Goal: Task Accomplishment & Management: Manage account settings

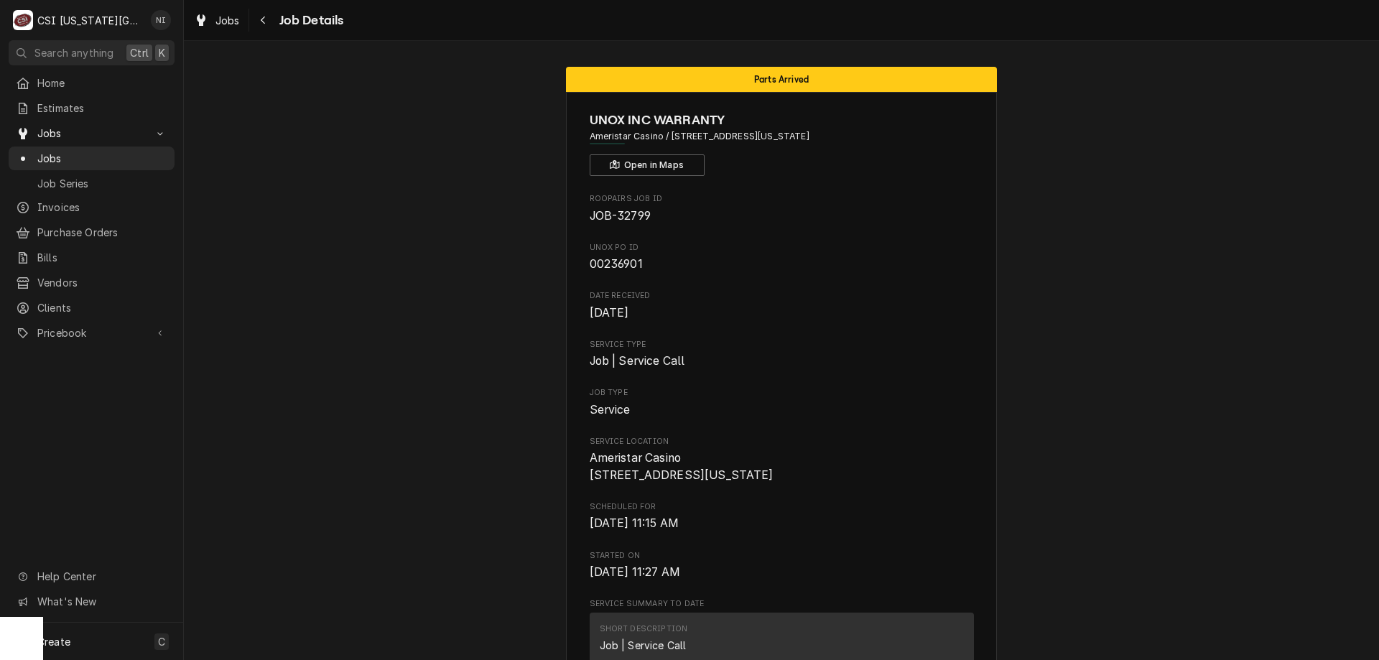
click at [85, 151] on span "Jobs" at bounding box center [102, 158] width 130 height 15
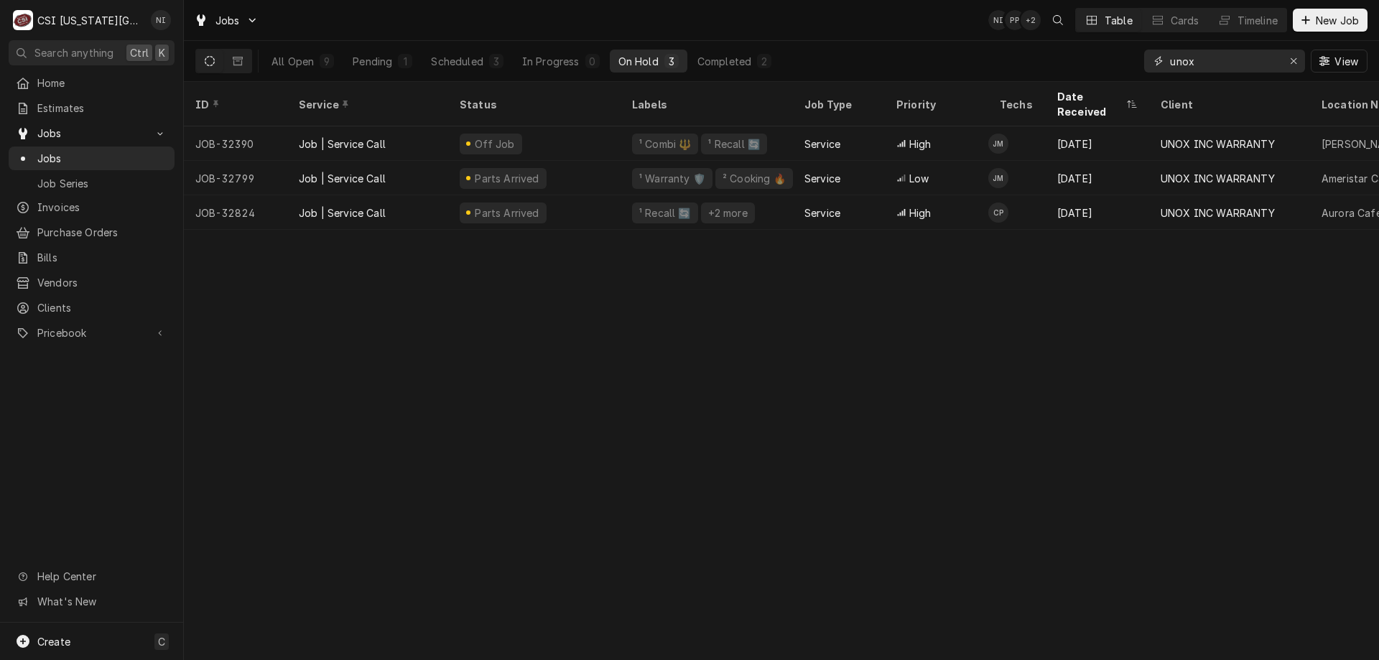
drag, startPoint x: 1200, startPoint y: 62, endPoint x: 1039, endPoint y: 56, distance: 161.7
click at [1048, 56] on div "All Open 9 Pending 1 Scheduled 3 In Progress 0 On Hold 3 Completed 2 unox View" at bounding box center [781, 61] width 1172 height 40
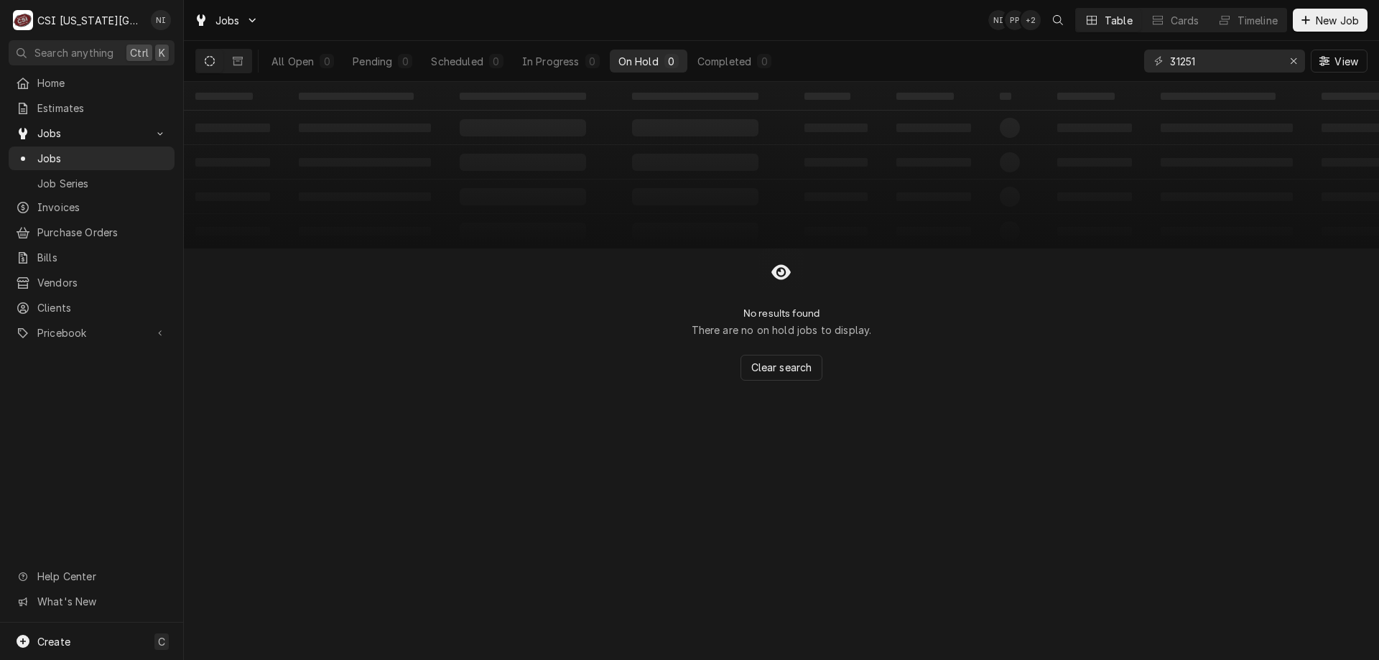
click at [280, 55] on div "All Open" at bounding box center [293, 61] width 42 height 15
drag, startPoint x: 1210, startPoint y: 67, endPoint x: 1082, endPoint y: 56, distance: 127.6
click at [1100, 61] on div "All Open 0 Pending 0 Scheduled 0 In Progress 0 On Hold 0 Completed 0 31251 View" at bounding box center [781, 61] width 1172 height 40
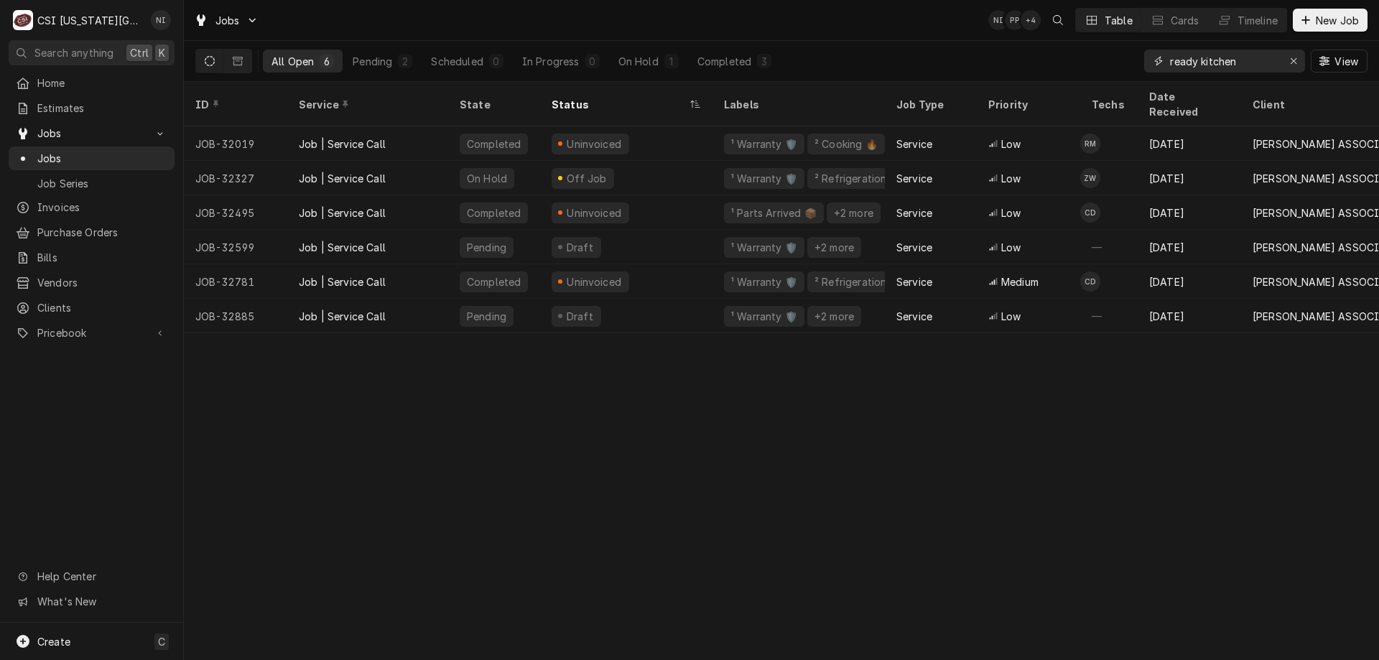
type input "ready kitchen"
click at [659, 60] on button "On Hold 1" at bounding box center [649, 61] width 78 height 23
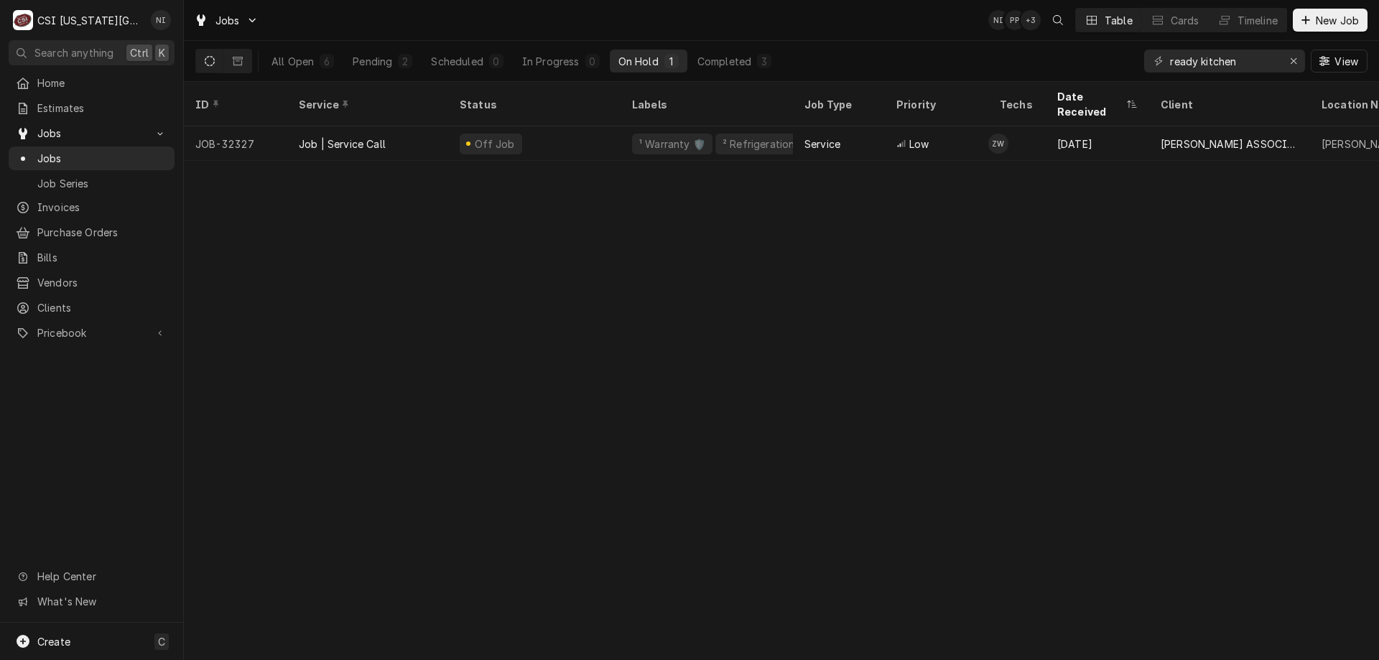
click at [577, 133] on div "Off Job" at bounding box center [534, 143] width 172 height 34
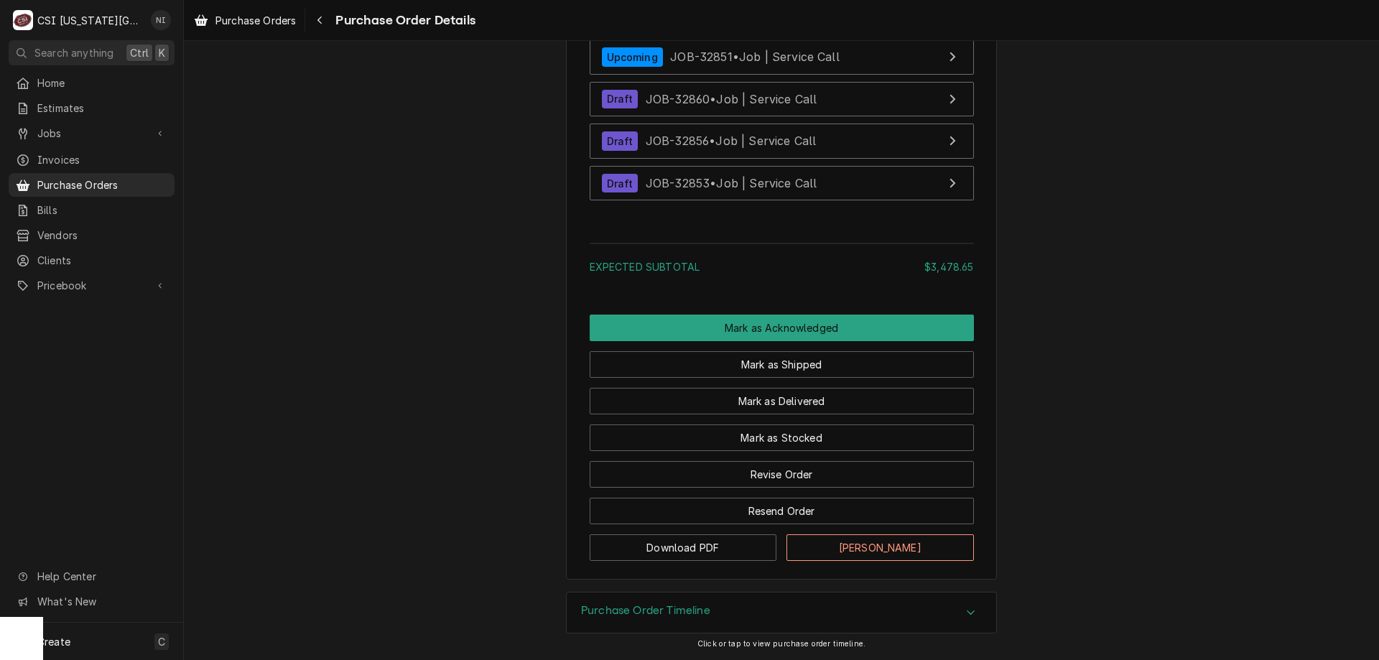
scroll to position [4944, 0]
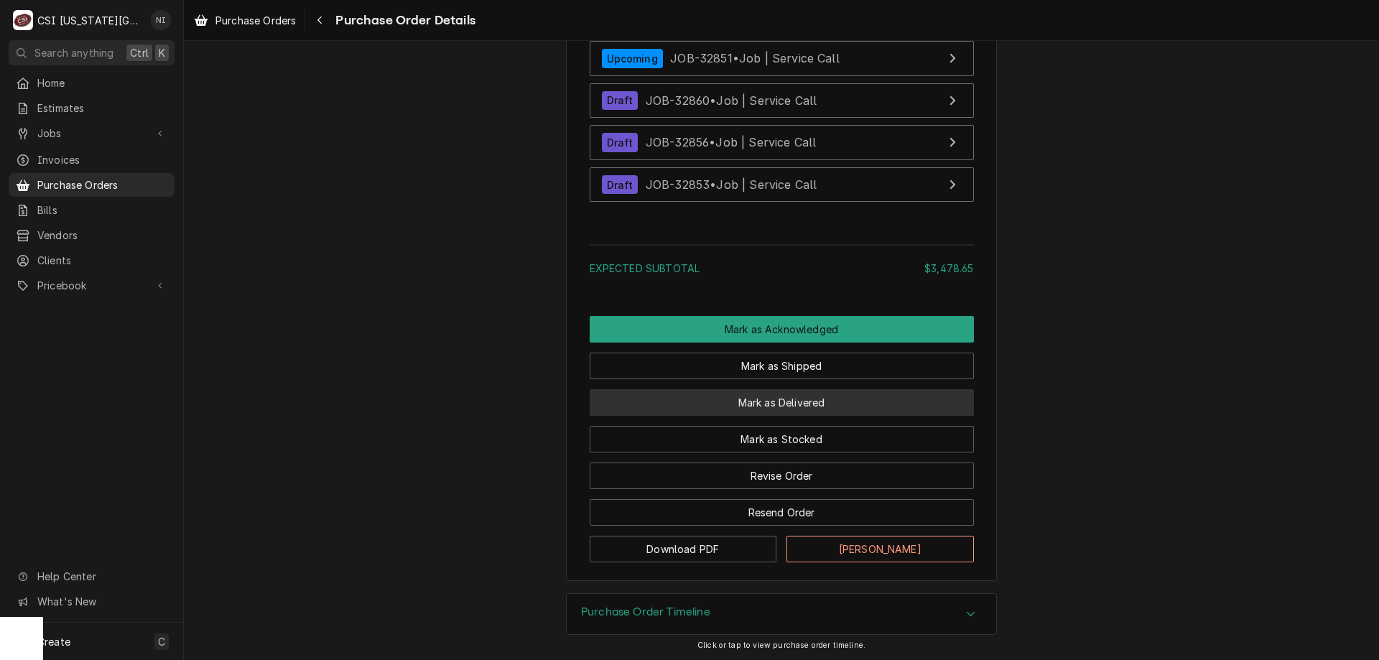
click at [864, 416] on button "Mark as Delivered" at bounding box center [782, 402] width 384 height 27
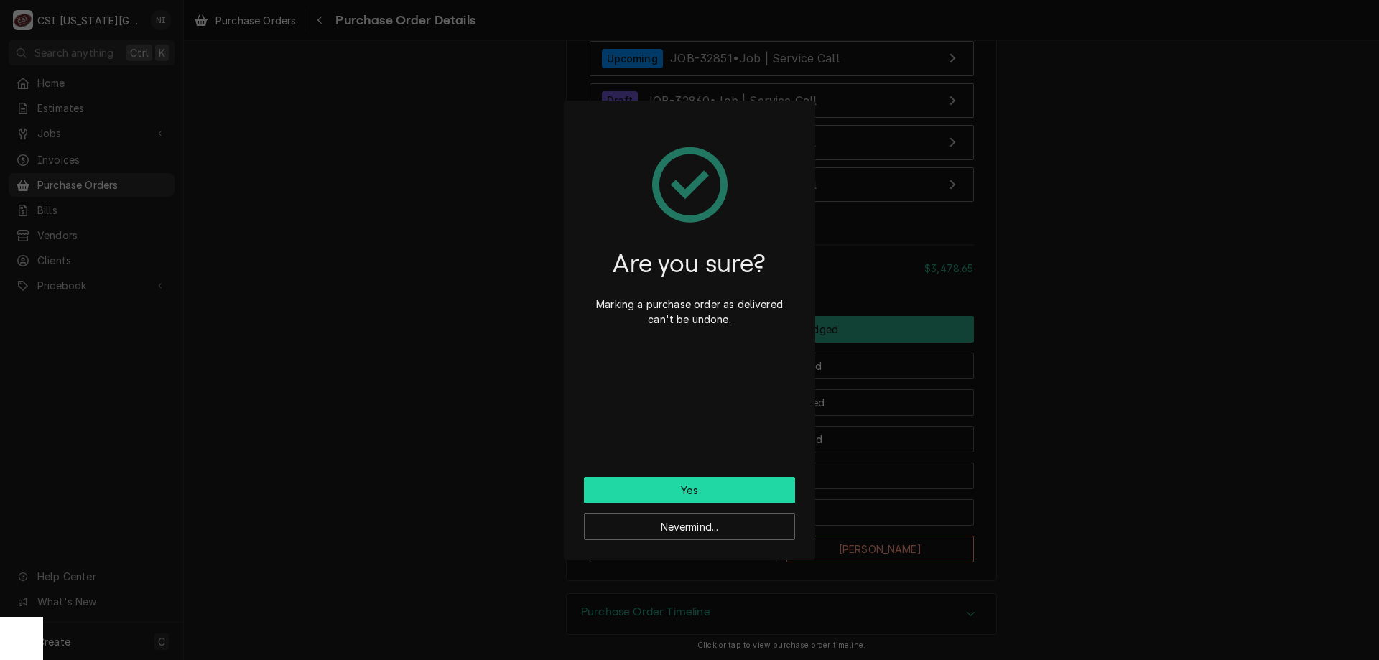
click at [729, 491] on button "Yes" at bounding box center [689, 490] width 211 height 27
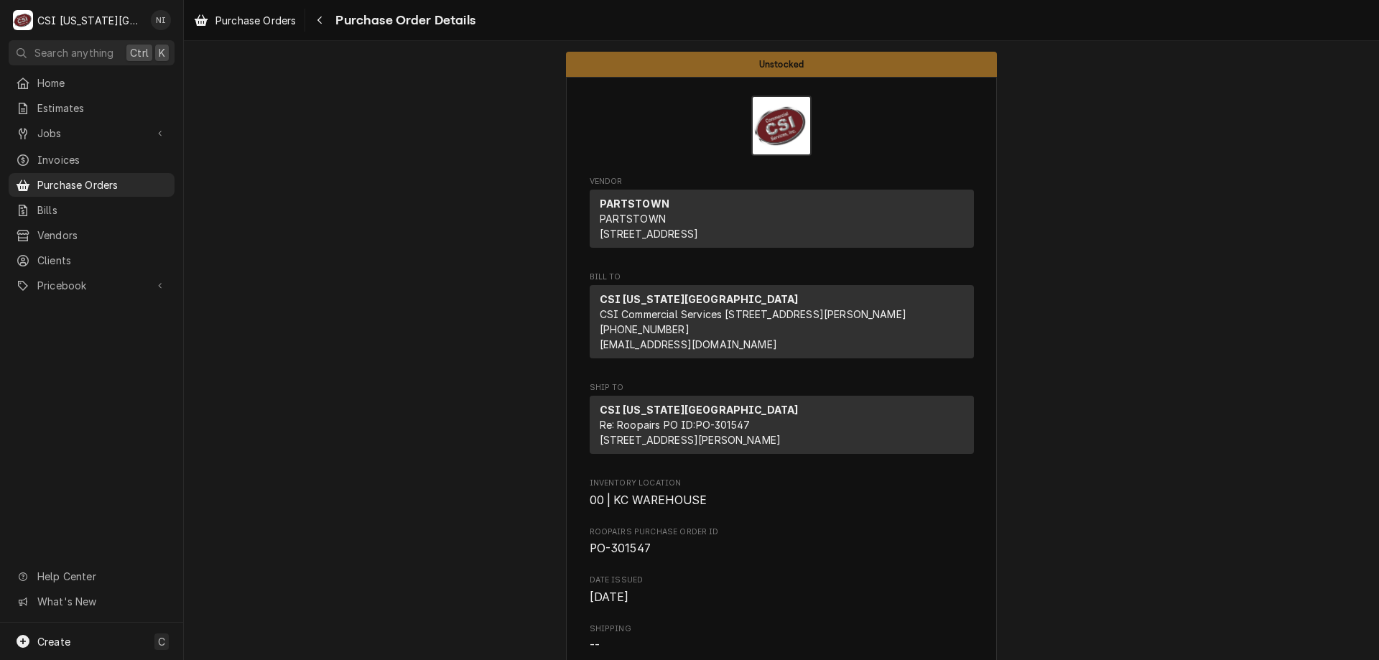
click at [124, 177] on span "Purchase Orders" at bounding box center [102, 184] width 130 height 15
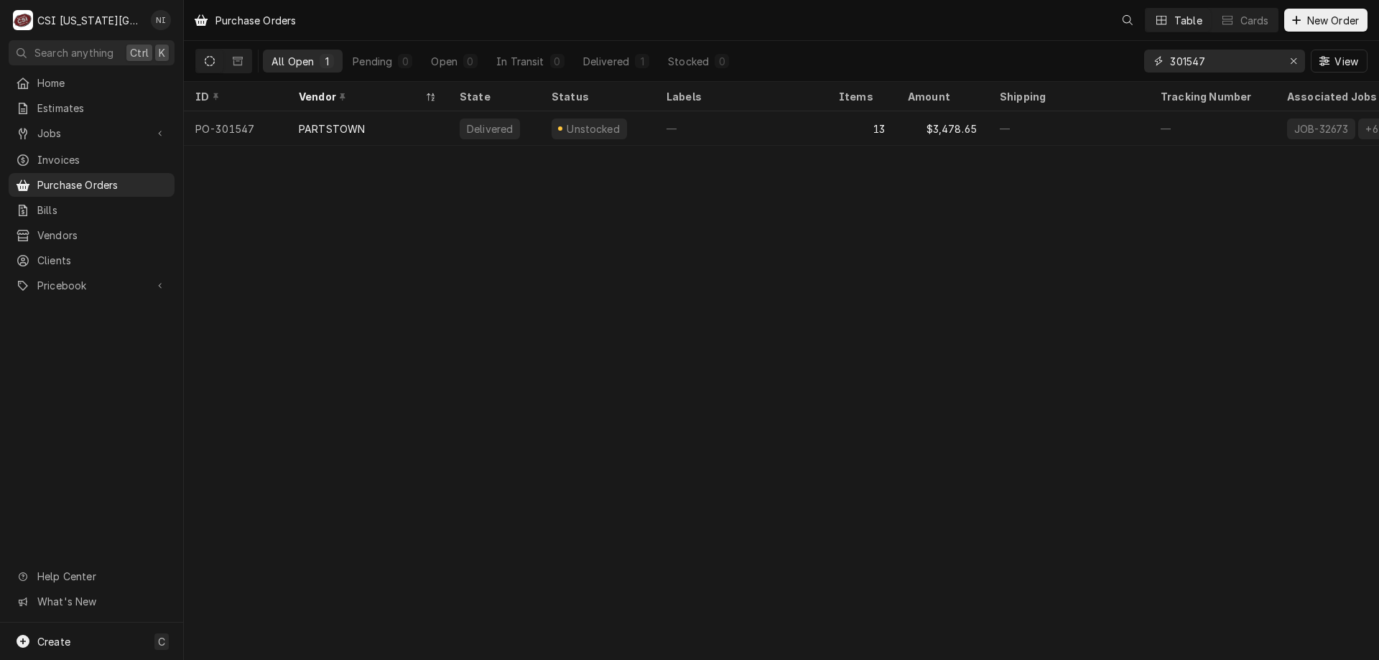
drag, startPoint x: 1225, startPoint y: 57, endPoint x: 1078, endPoint y: 44, distance: 147.9
click at [1109, 53] on div "All Open 1 Pending 0 Open 0 In Transit 0 Delivered 1 Stocked 0 301547 View" at bounding box center [781, 61] width 1172 height 40
type input "300832"
click at [695, 120] on div "—" at bounding box center [741, 128] width 172 height 34
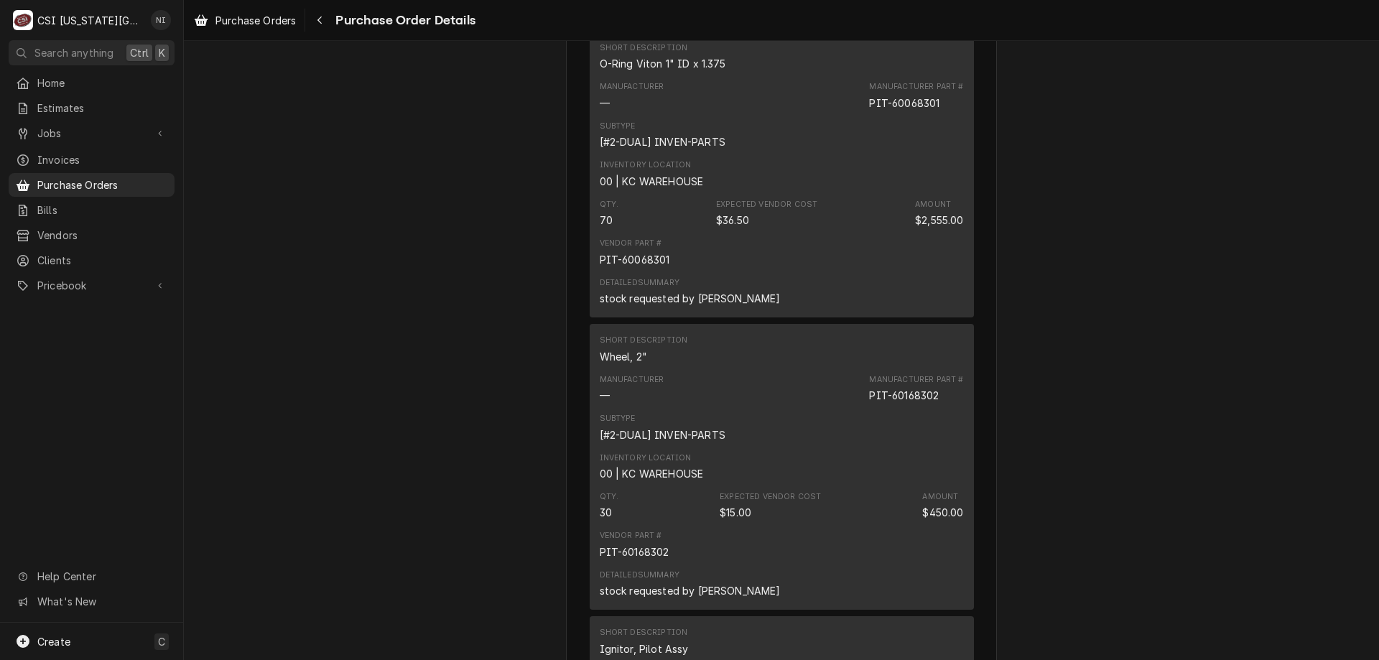
scroll to position [5126, 0]
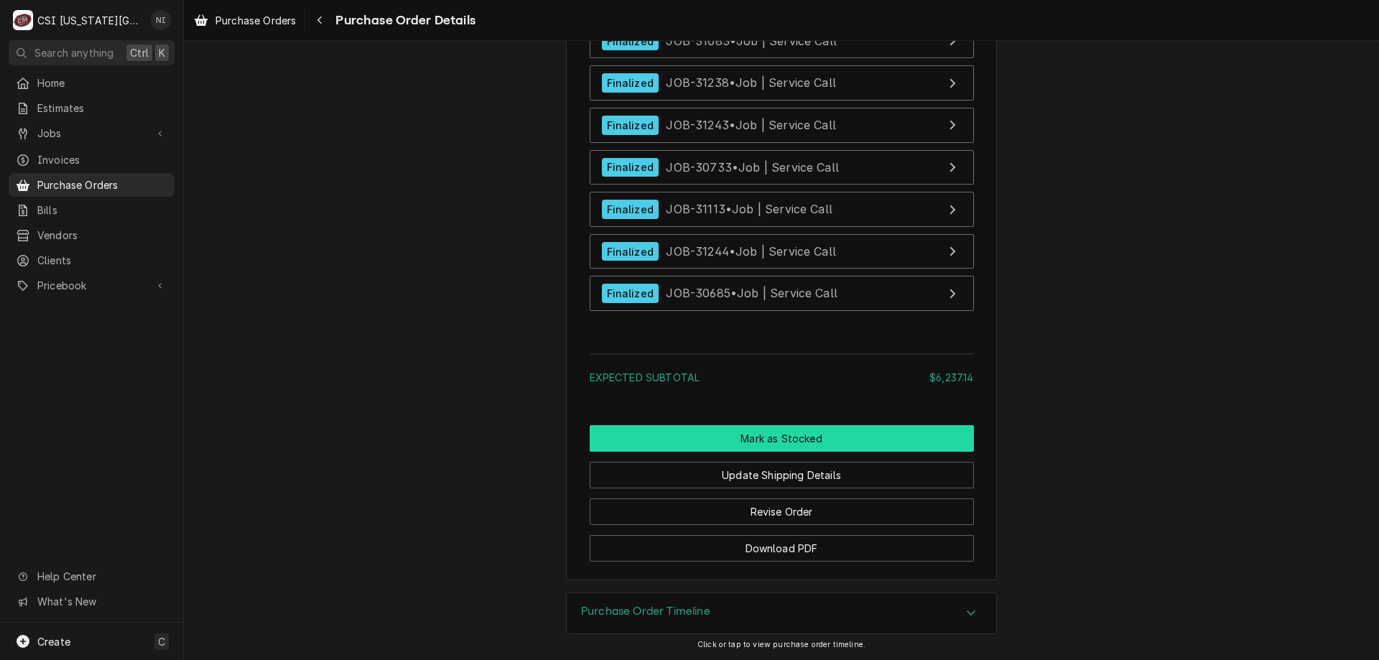
click at [795, 436] on button "Mark as Stocked" at bounding box center [782, 438] width 384 height 27
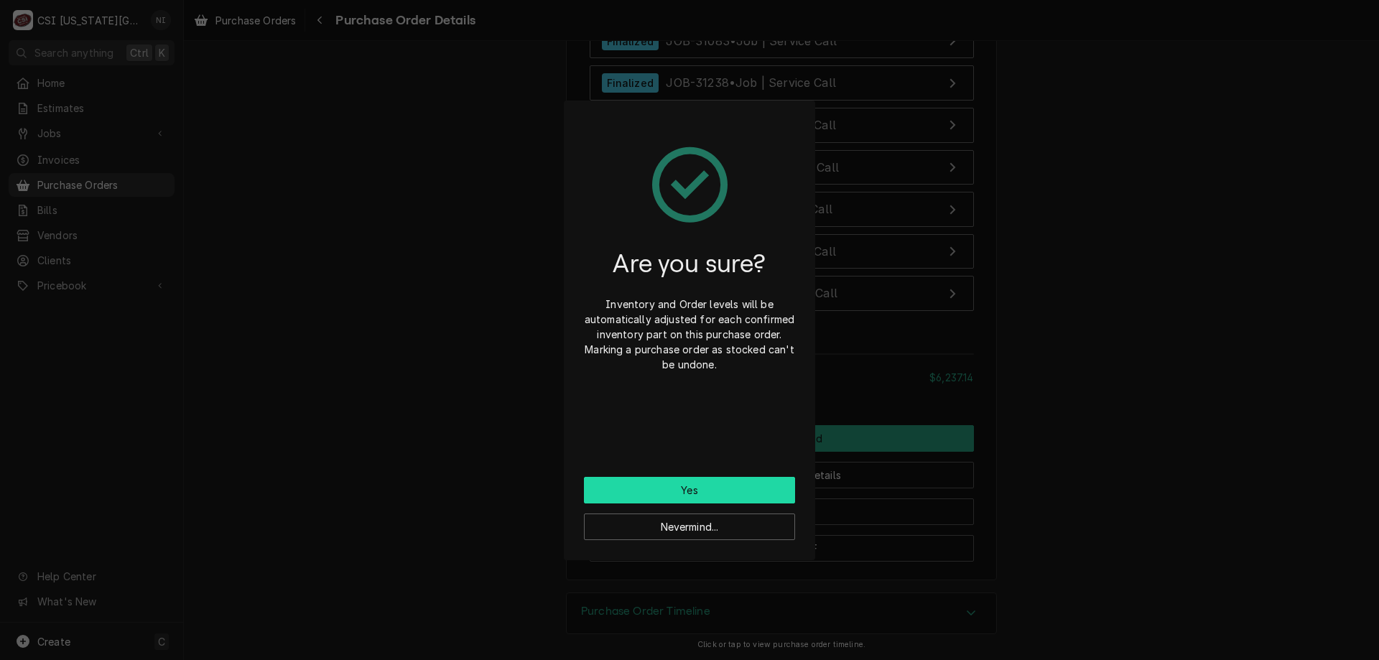
click at [698, 490] on button "Yes" at bounding box center [689, 490] width 211 height 27
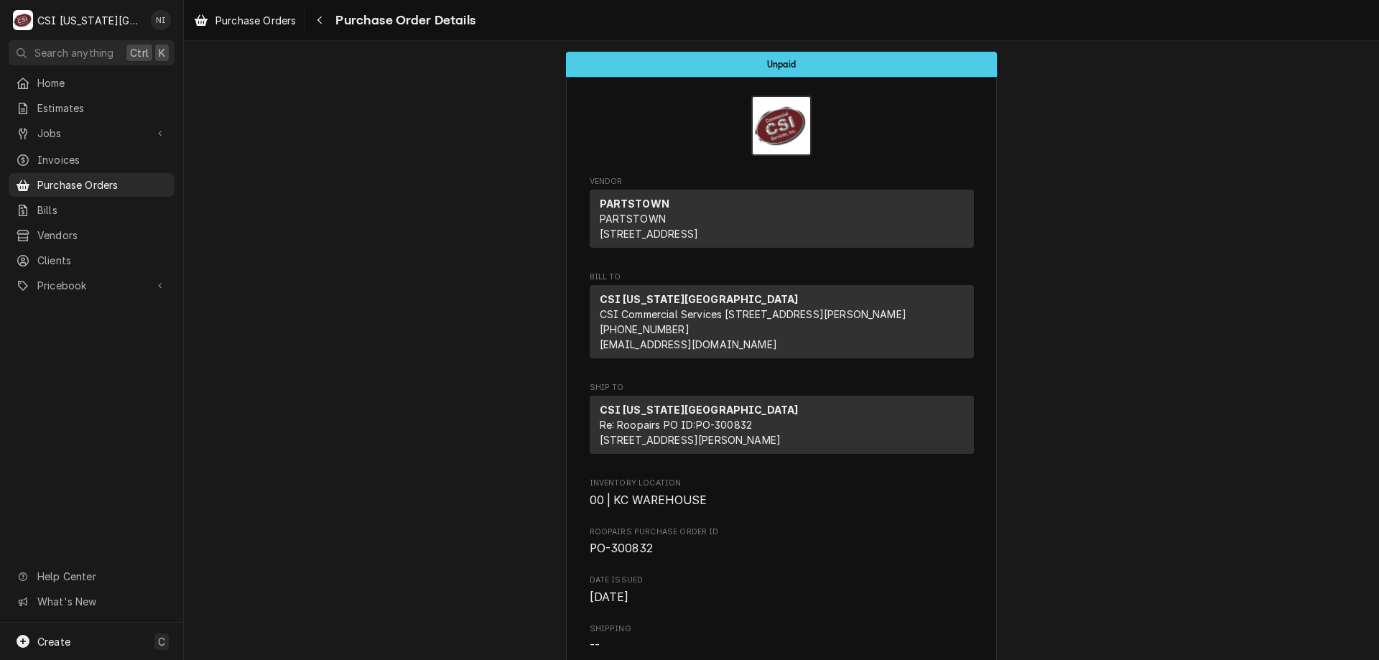
click at [107, 180] on span "Purchase Orders" at bounding box center [102, 184] width 130 height 15
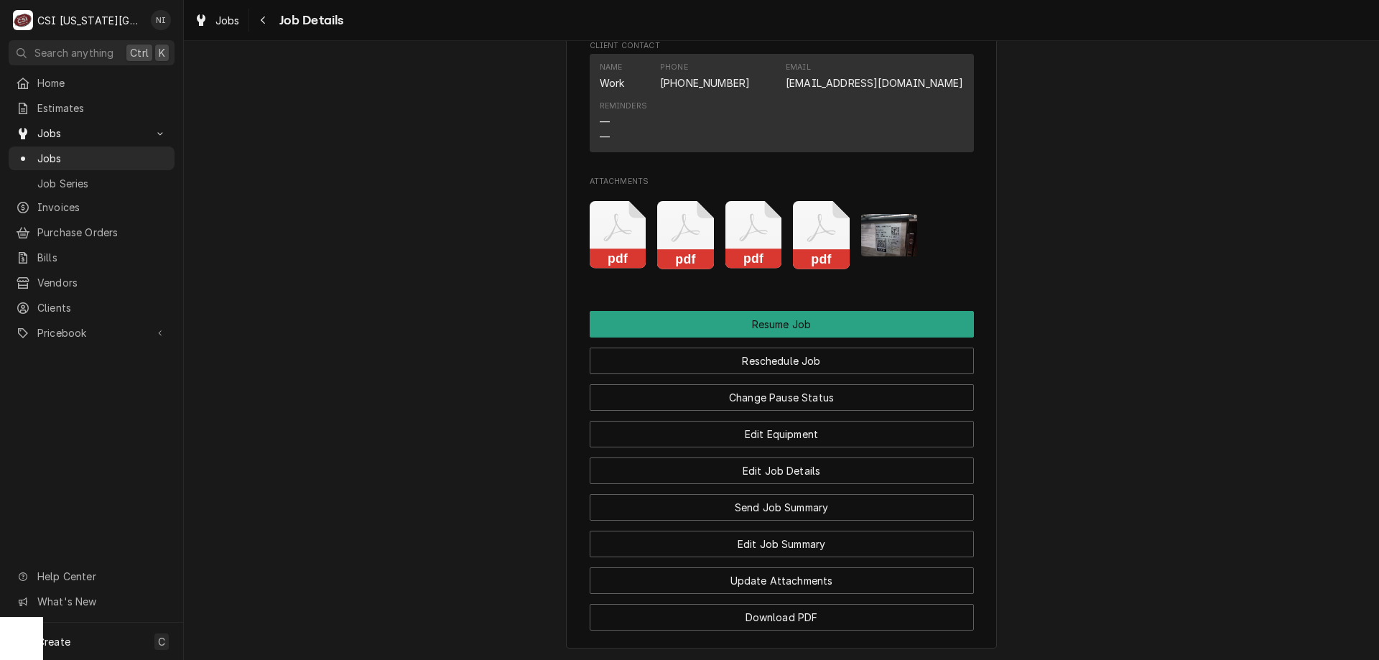
scroll to position [2562, 0]
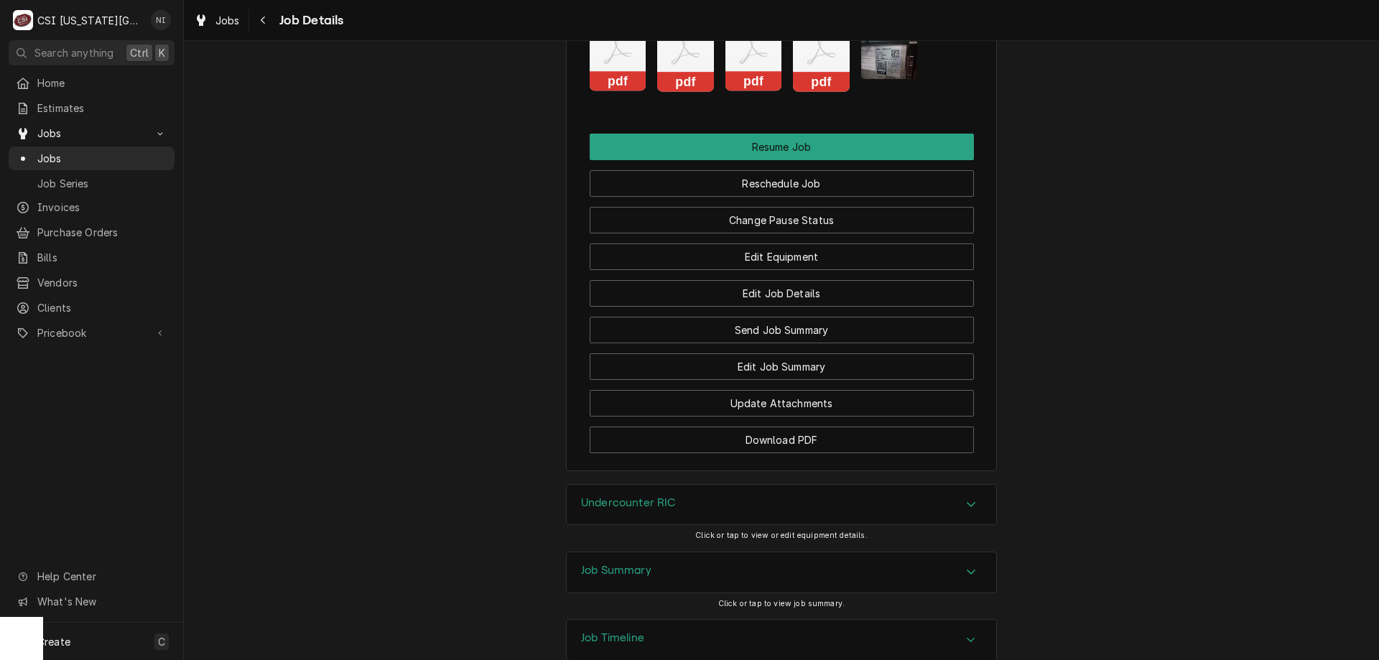
drag, startPoint x: 970, startPoint y: 477, endPoint x: 989, endPoint y: 475, distance: 19.5
click at [969, 566] on icon "Accordion Header" at bounding box center [971, 571] width 10 height 11
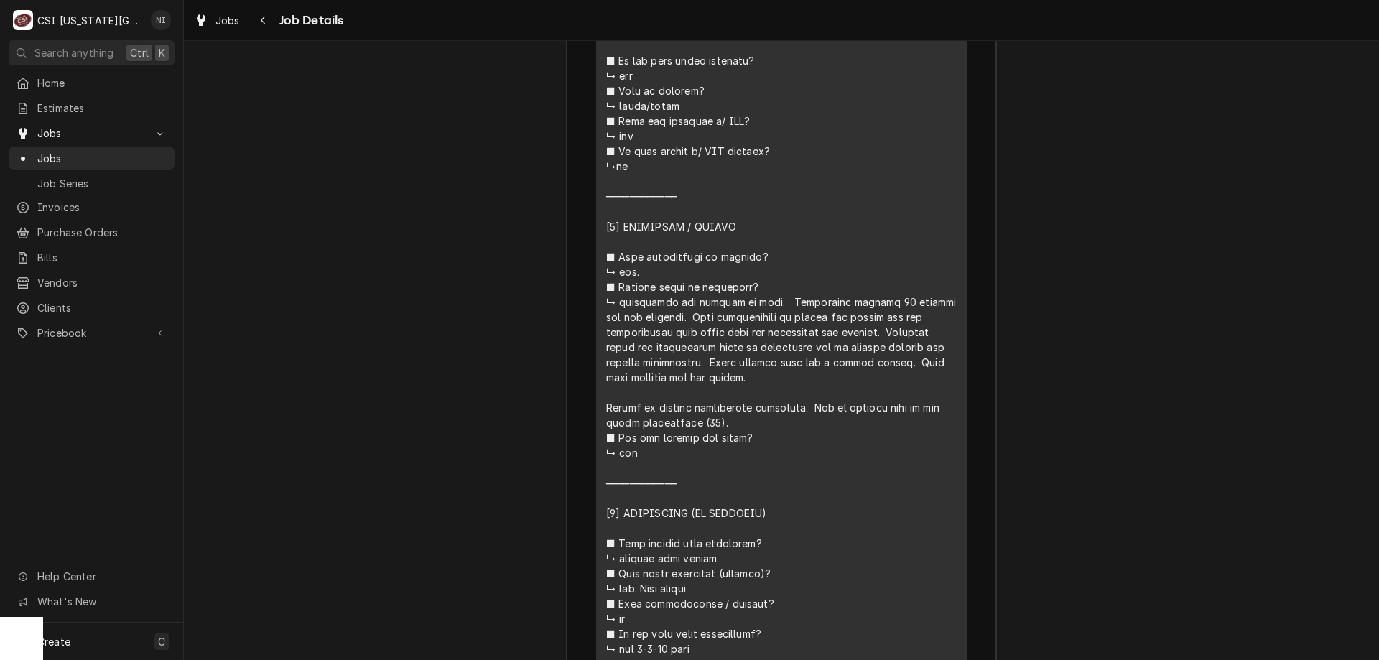
scroll to position [4248, 0]
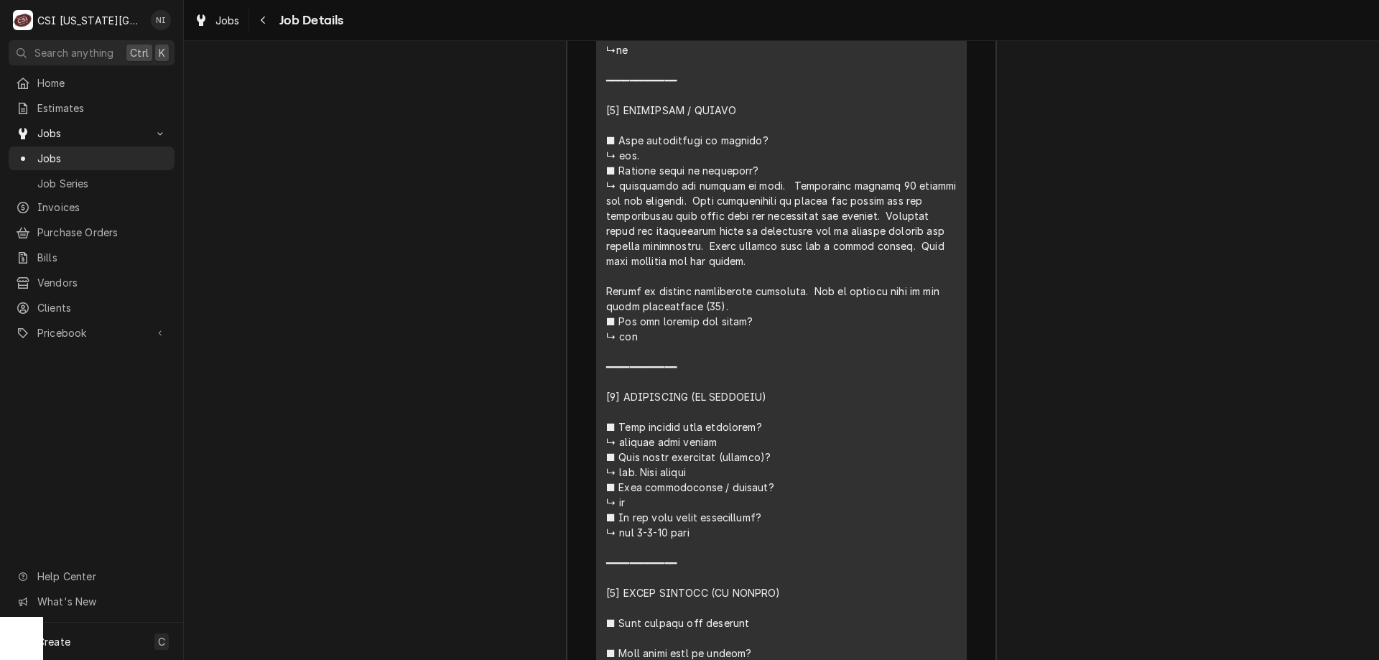
drag, startPoint x: 1373, startPoint y: 344, endPoint x: 1025, endPoint y: 332, distance: 348.6
click at [1025, 332] on div "Off Job CLARK ASSOCIATES (READY KITCHEN WARRANTY) Jose Peppers / 10316 Metcalf …" at bounding box center [781, 350] width 1195 height 619
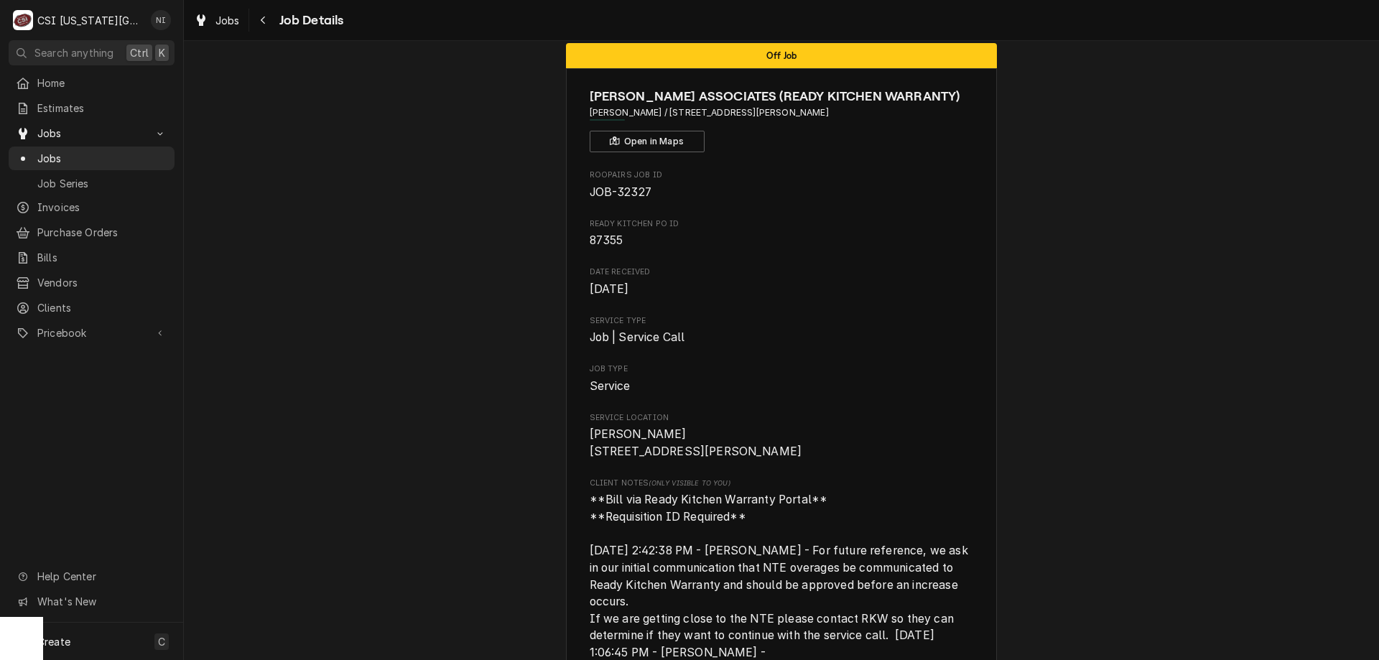
scroll to position [0, 0]
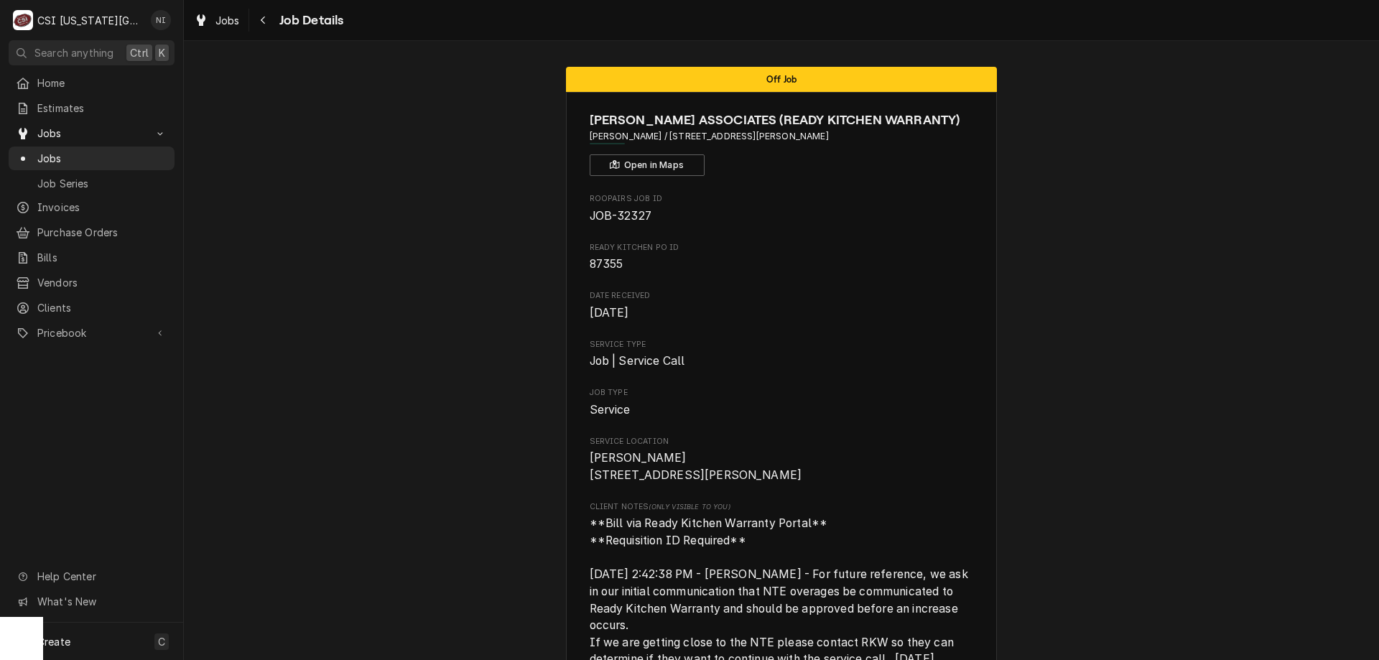
click at [122, 151] on span "Jobs" at bounding box center [102, 158] width 130 height 15
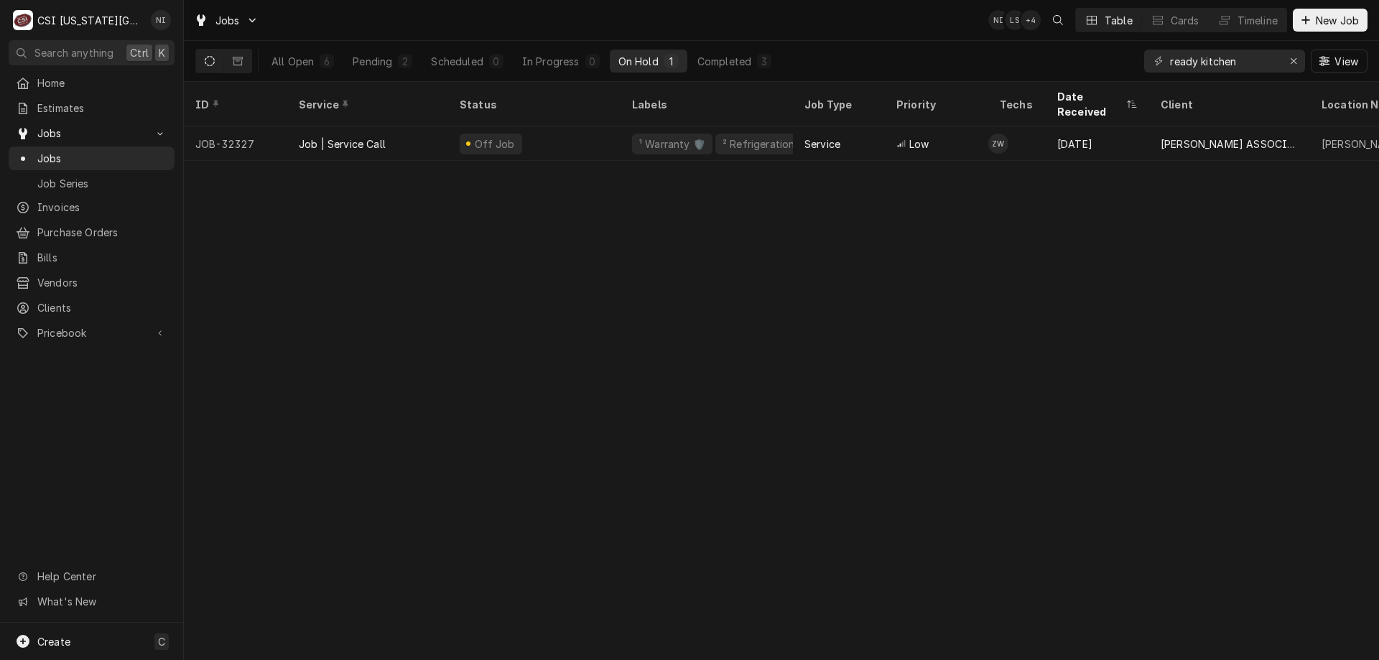
click at [351, 62] on button "Pending 2" at bounding box center [382, 61] width 77 height 23
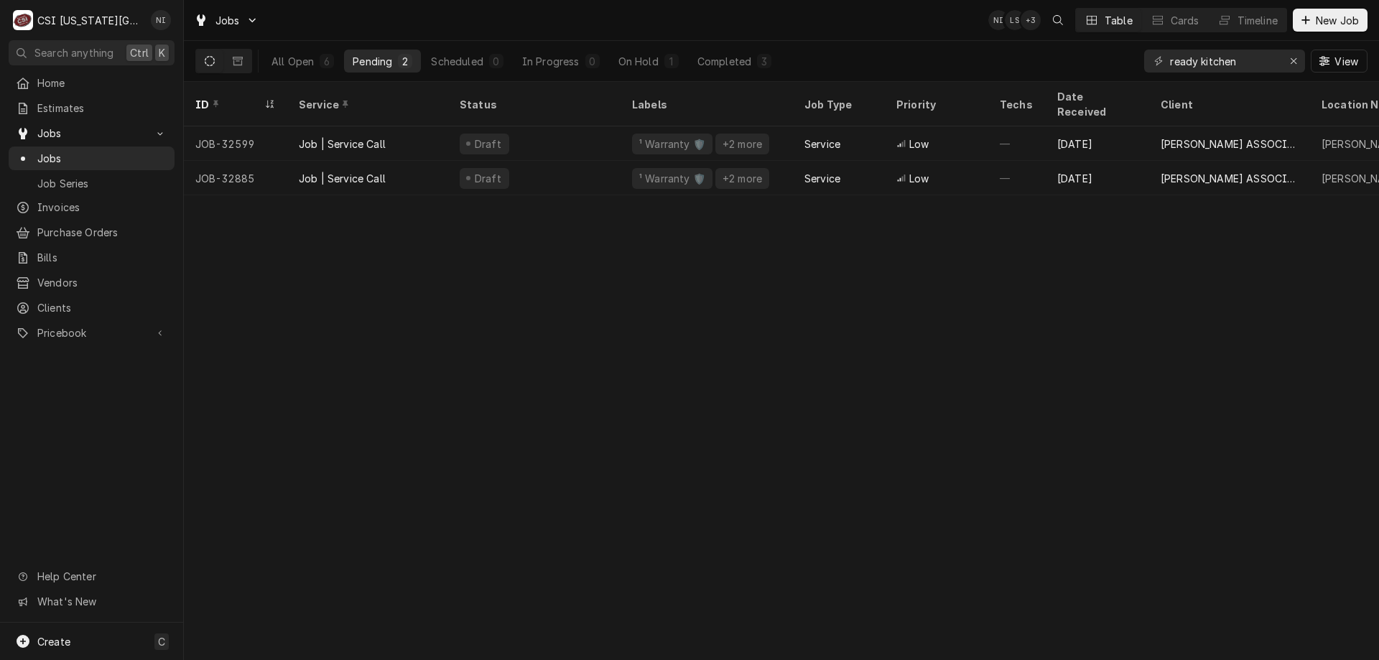
click at [621, 65] on div "On Hold" at bounding box center [638, 61] width 40 height 15
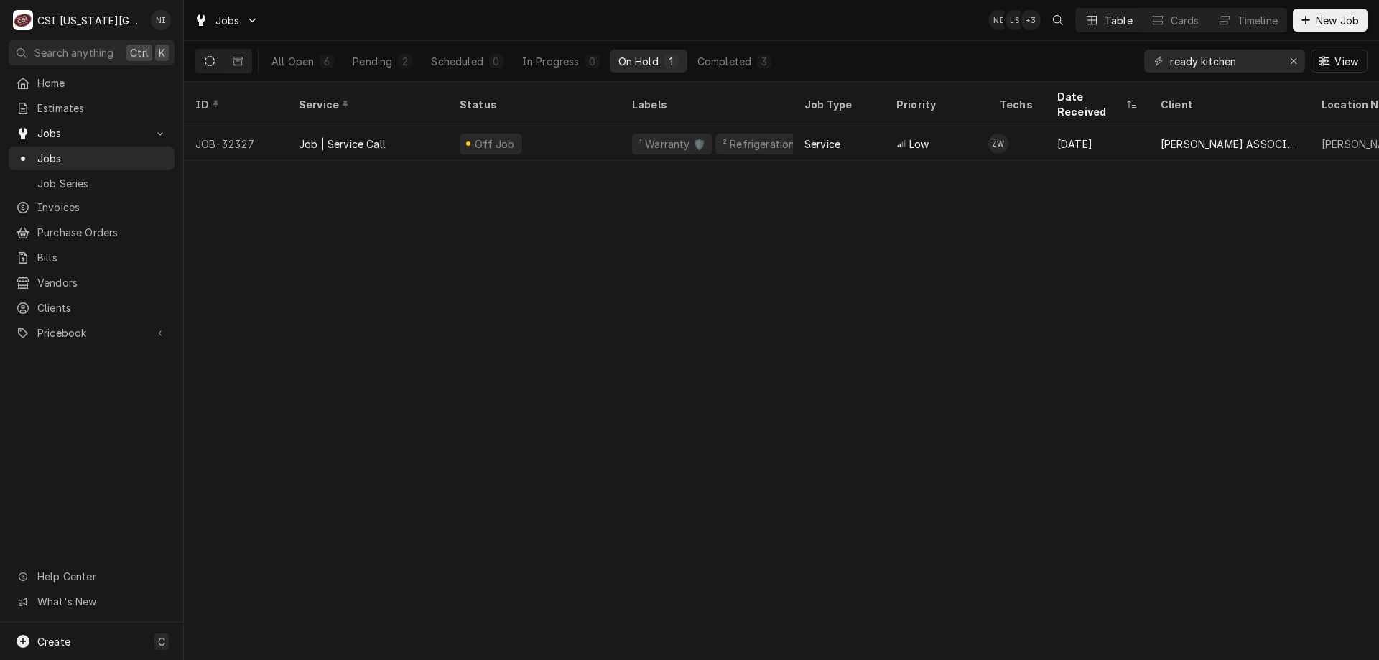
click at [379, 56] on div "Pending" at bounding box center [373, 61] width 40 height 15
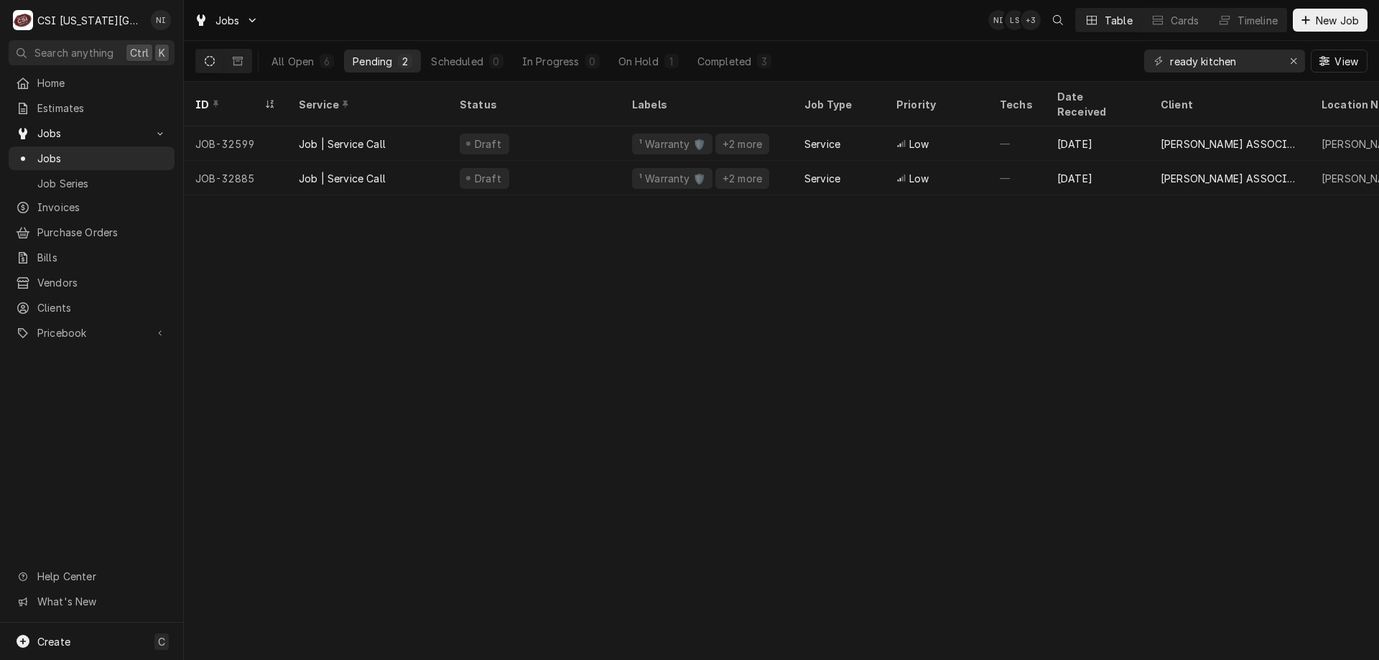
click at [590, 127] on div "Draft" at bounding box center [534, 143] width 172 height 34
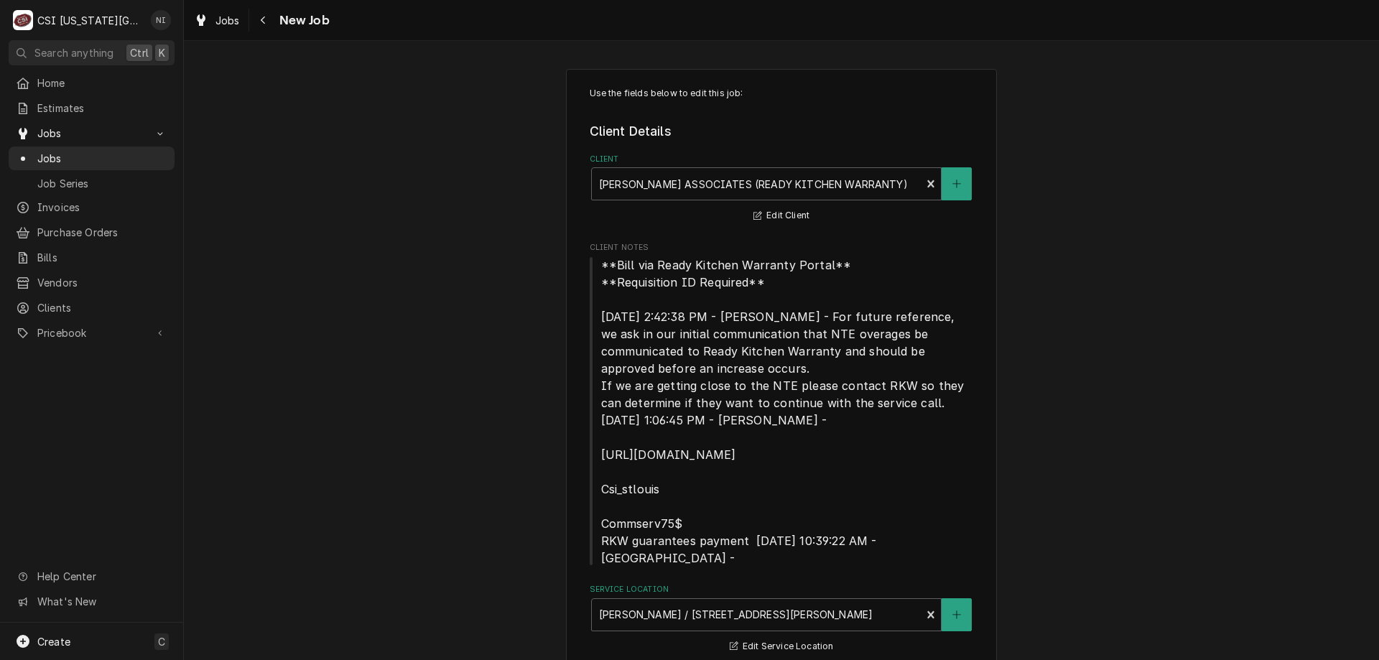
type textarea "x"
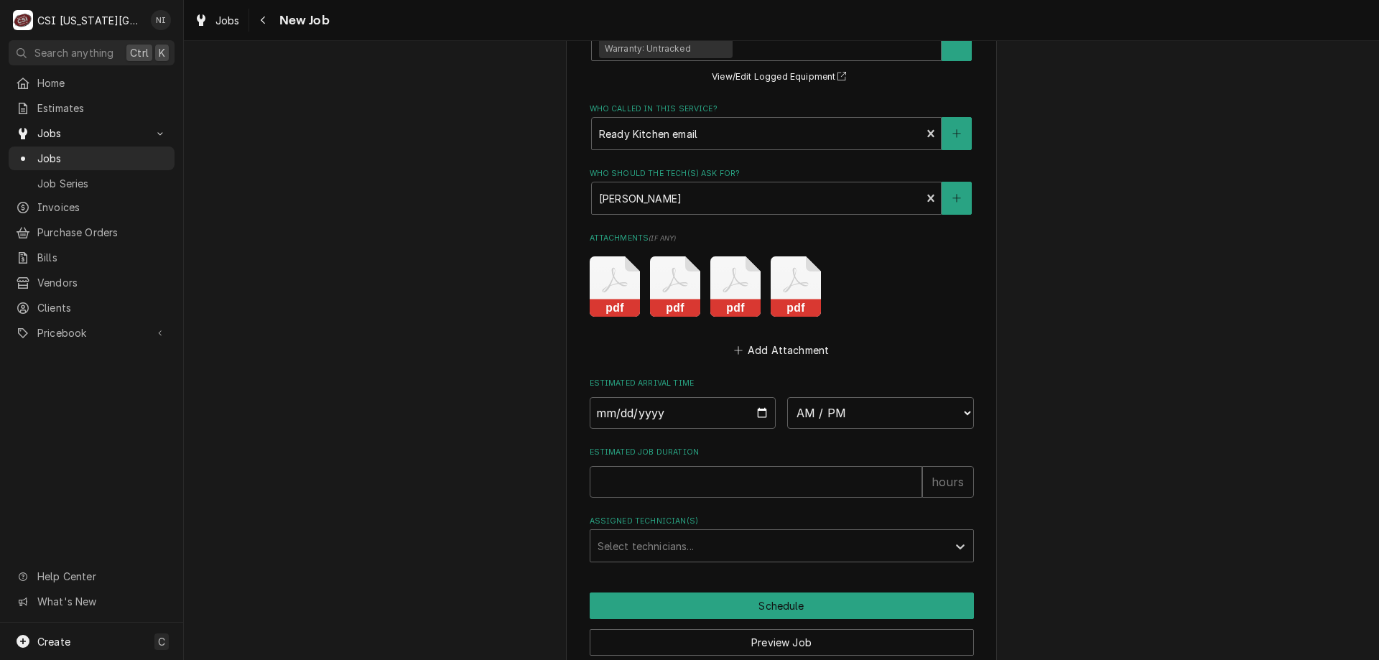
scroll to position [1741, 0]
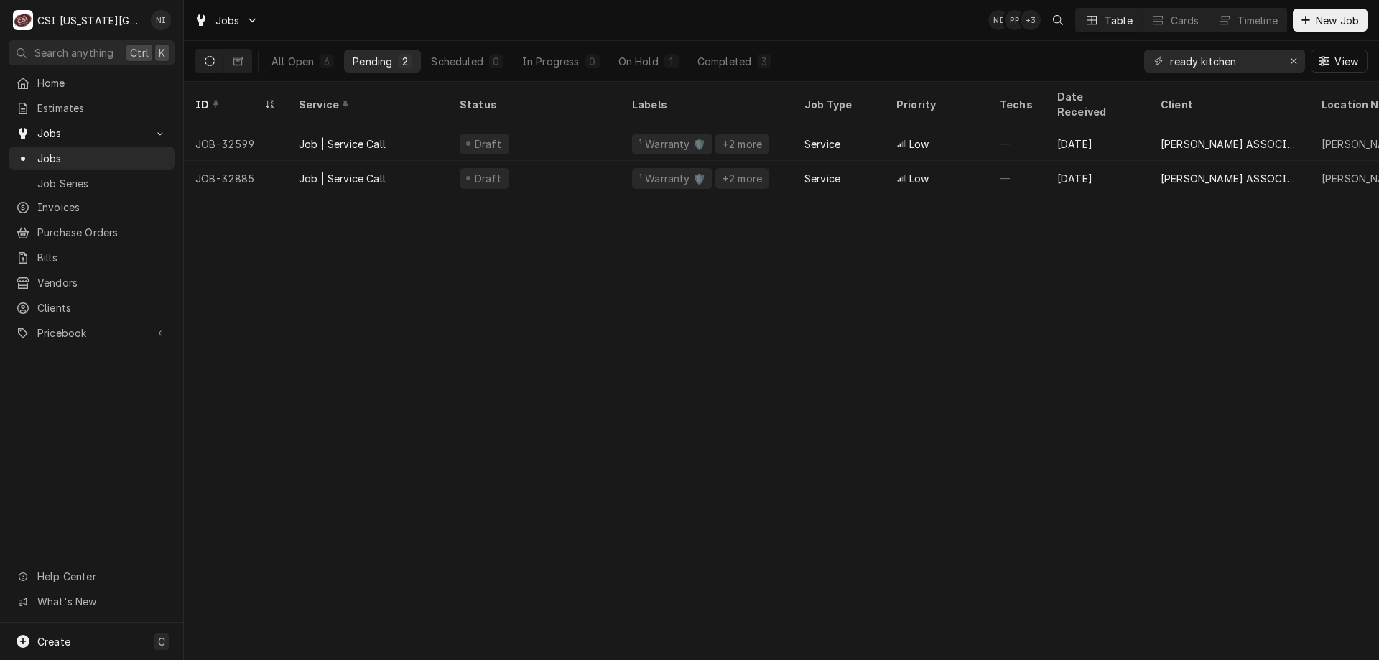
click at [552, 161] on div "Draft" at bounding box center [534, 178] width 172 height 34
drag, startPoint x: 1103, startPoint y: 55, endPoint x: 1081, endPoint y: 53, distance: 21.6
click at [1082, 53] on div "All Open 6 Pending 2 Scheduled 0 In Progress 0 On Hold 1 Completed 3 ready kitc…" at bounding box center [781, 61] width 1172 height 40
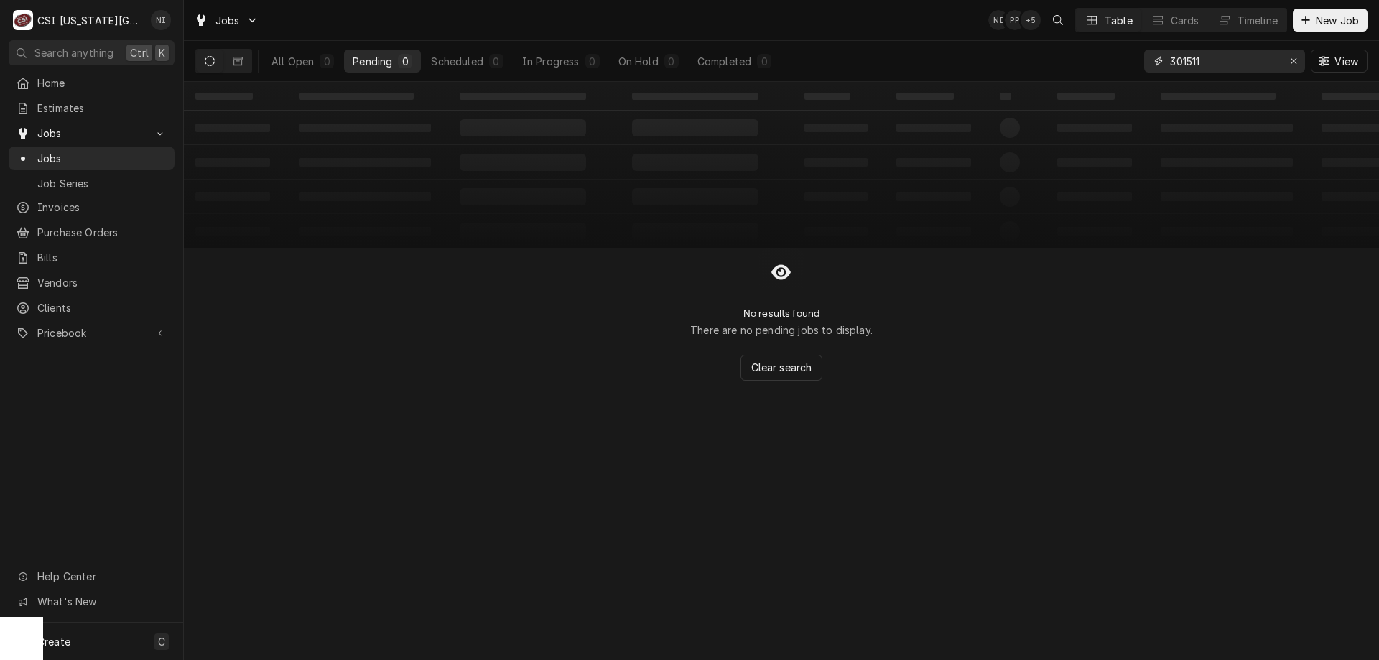
type input "301511"
click at [1293, 63] on icon "Erase input" at bounding box center [1294, 61] width 8 height 10
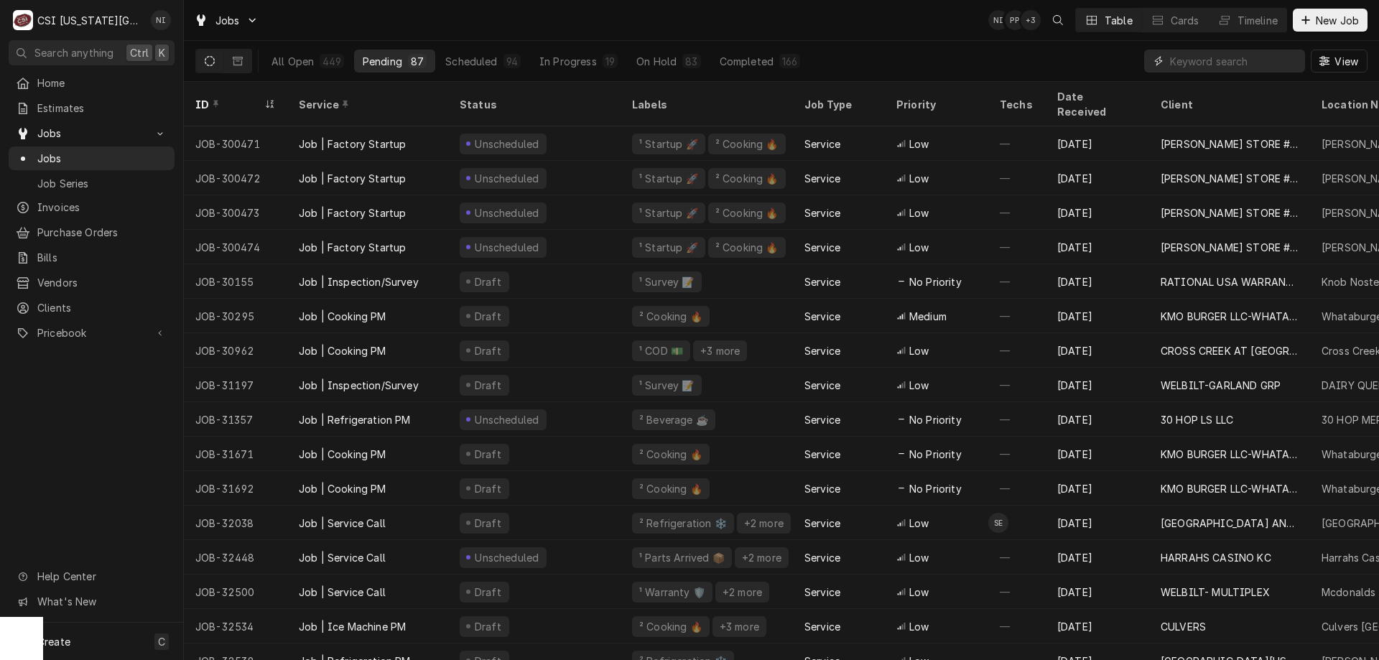
click at [1276, 60] on input "Dynamic Content Wrapper" at bounding box center [1234, 61] width 128 height 23
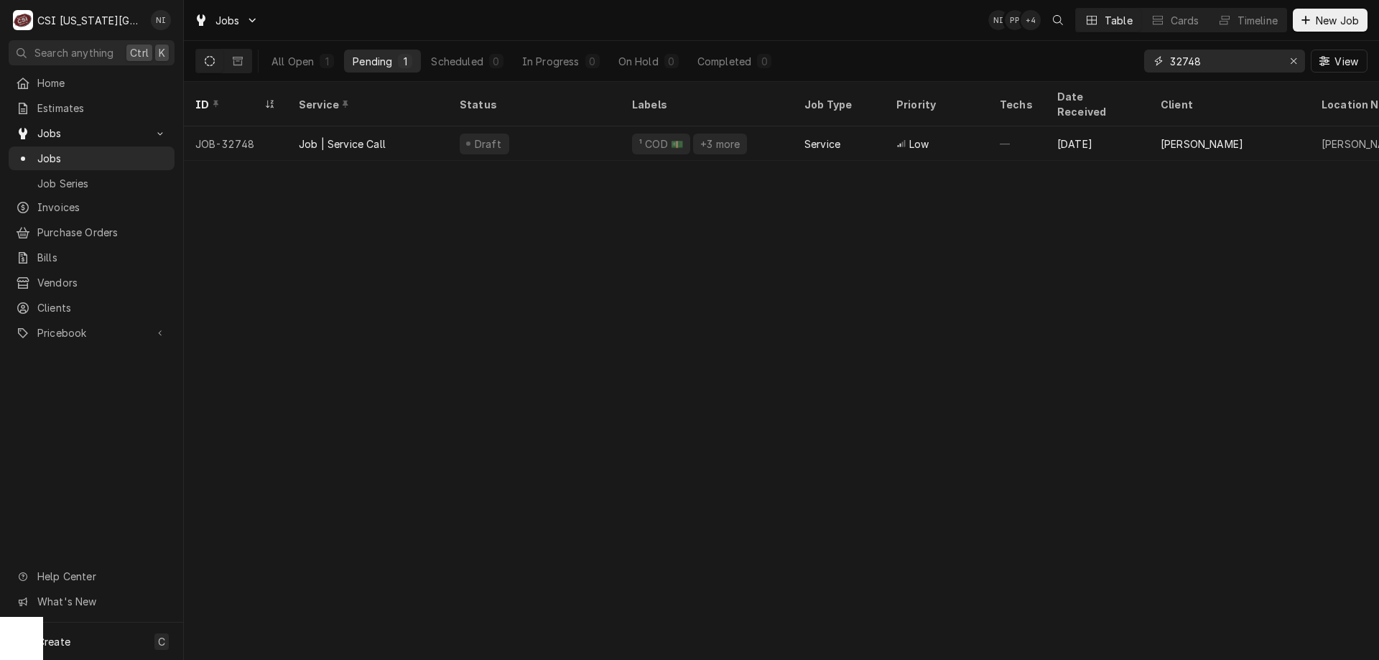
type input "32748"
click at [596, 127] on div "Draft" at bounding box center [534, 143] width 172 height 34
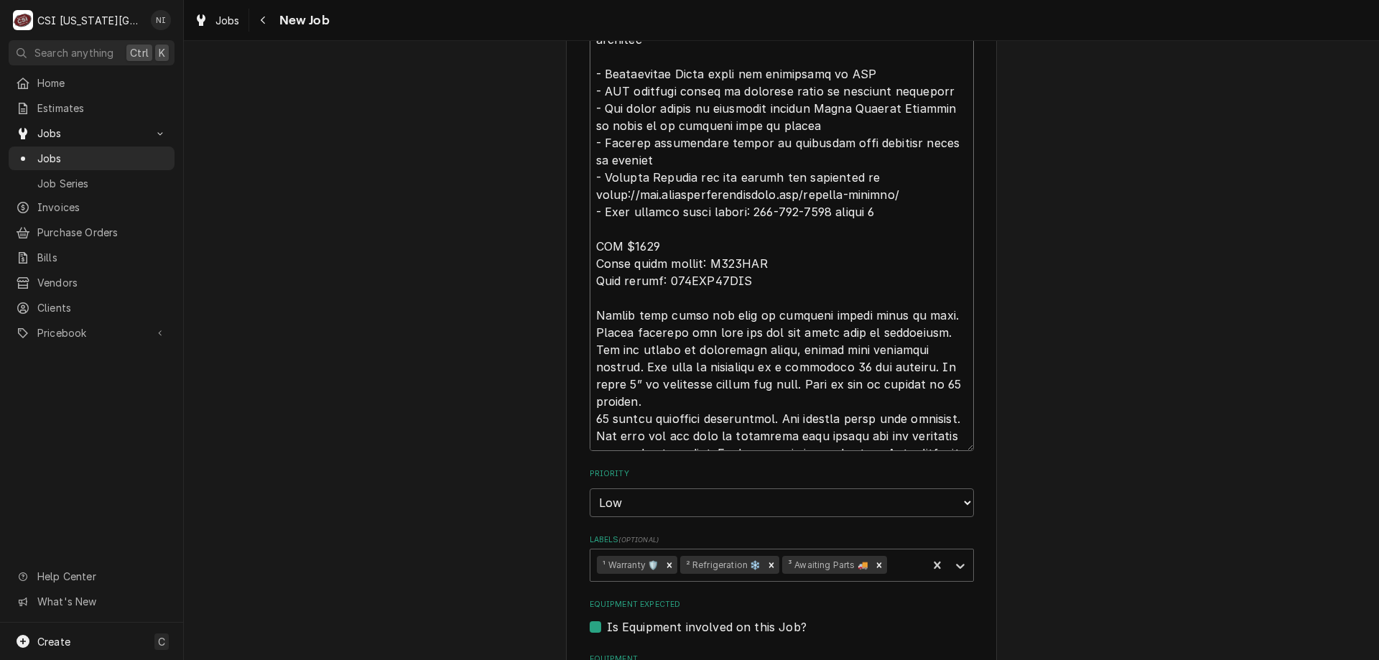
scroll to position [1393, 0]
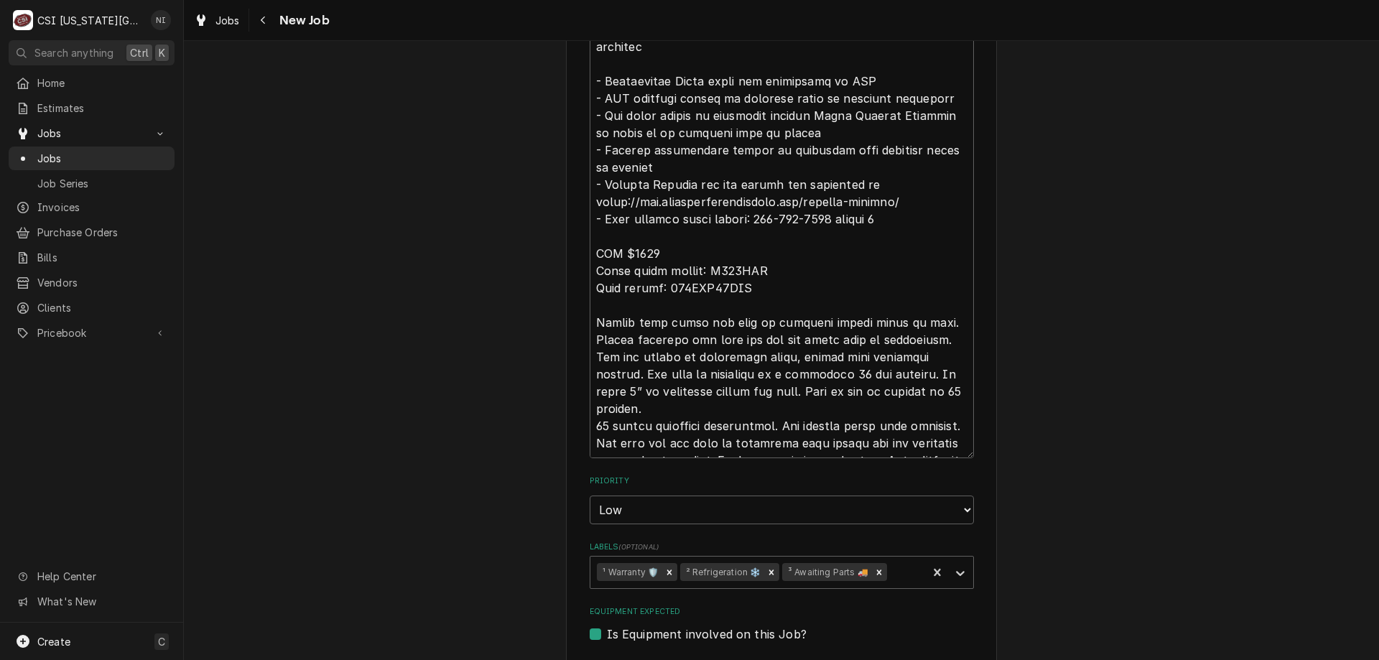
drag, startPoint x: 1374, startPoint y: 199, endPoint x: 1167, endPoint y: 547, distance: 404.5
click at [1156, 552] on div "Use the fields below to edit this job: Client Details Client CLARK ASSOCIATES (…" at bounding box center [781, 25] width 1195 height 2724
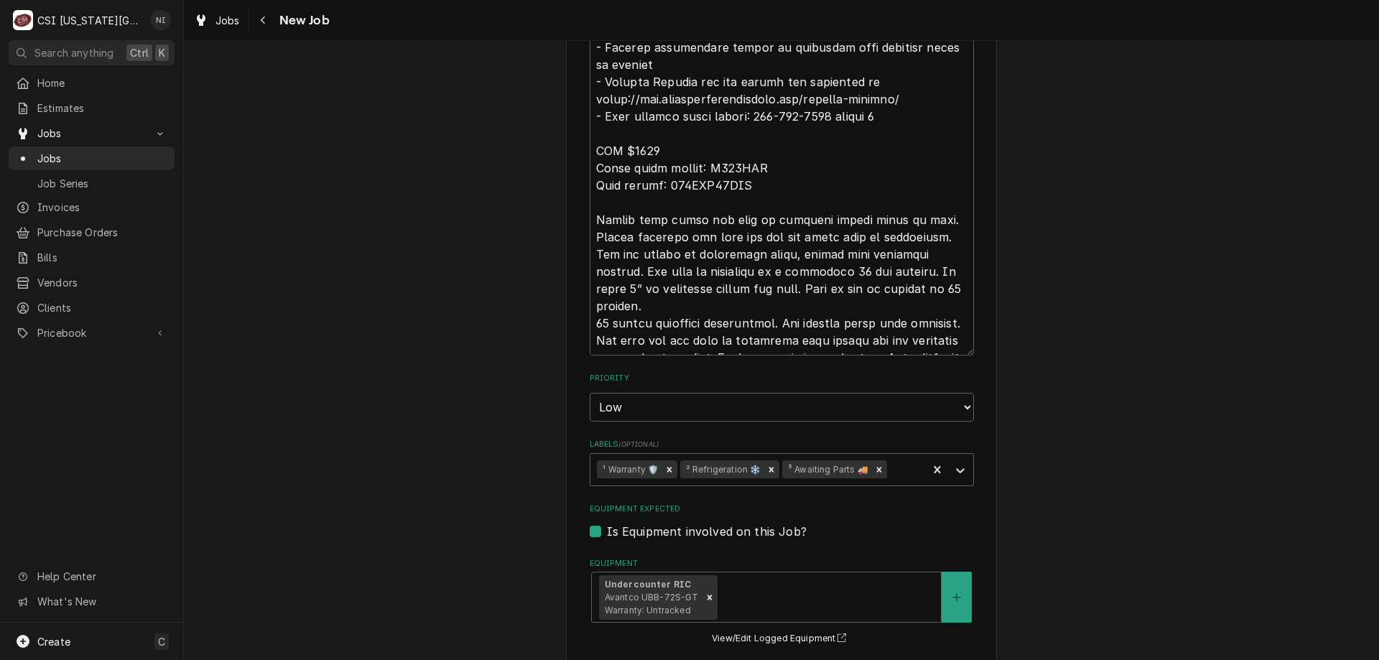
scroll to position [1488, 0]
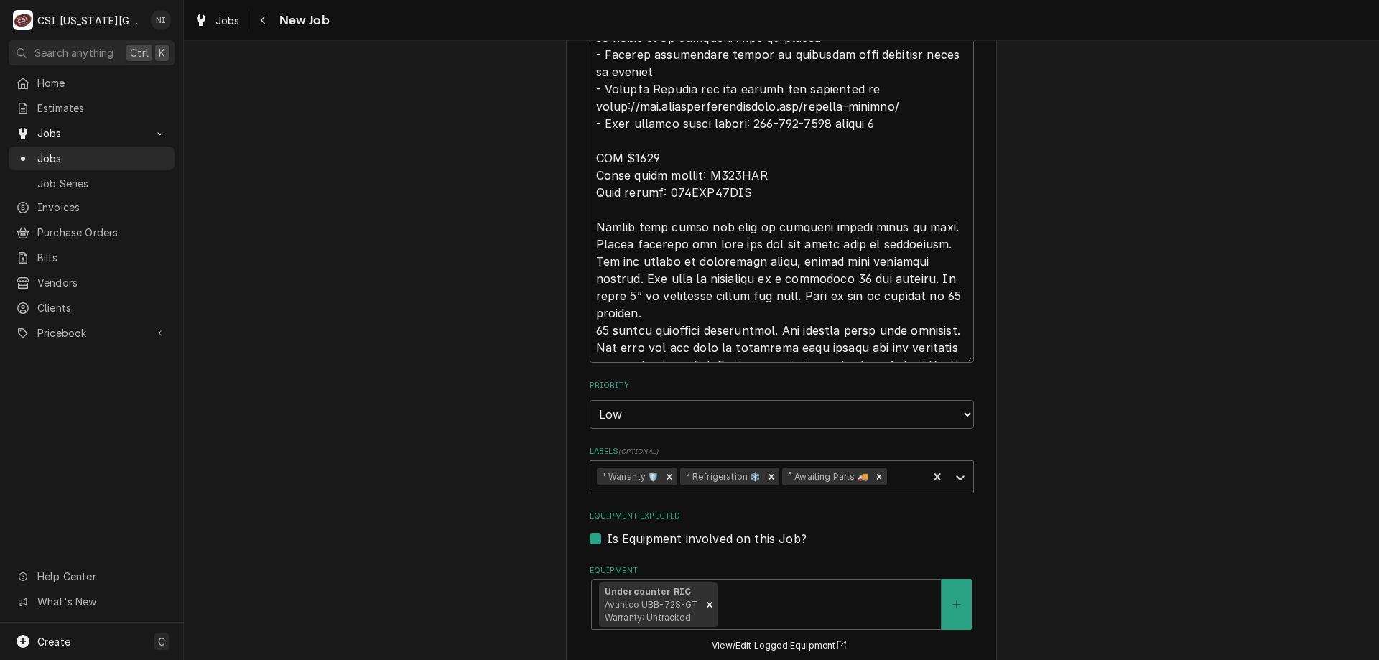
click at [877, 474] on icon "Remove ³ Awaiting Parts 🚚" at bounding box center [879, 476] width 5 height 5
click at [957, 475] on icon "Labels" at bounding box center [960, 477] width 9 height 5
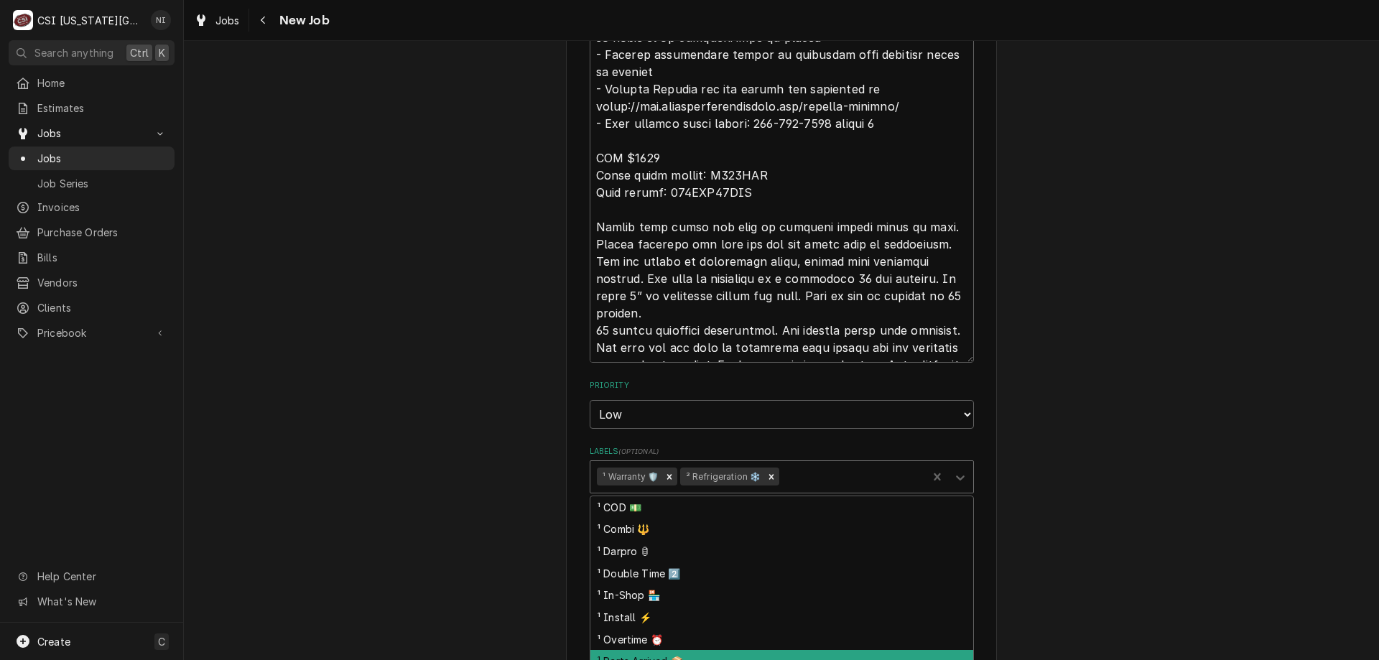
click at [646, 650] on div "¹ Parts Arrived 📦" at bounding box center [781, 661] width 383 height 22
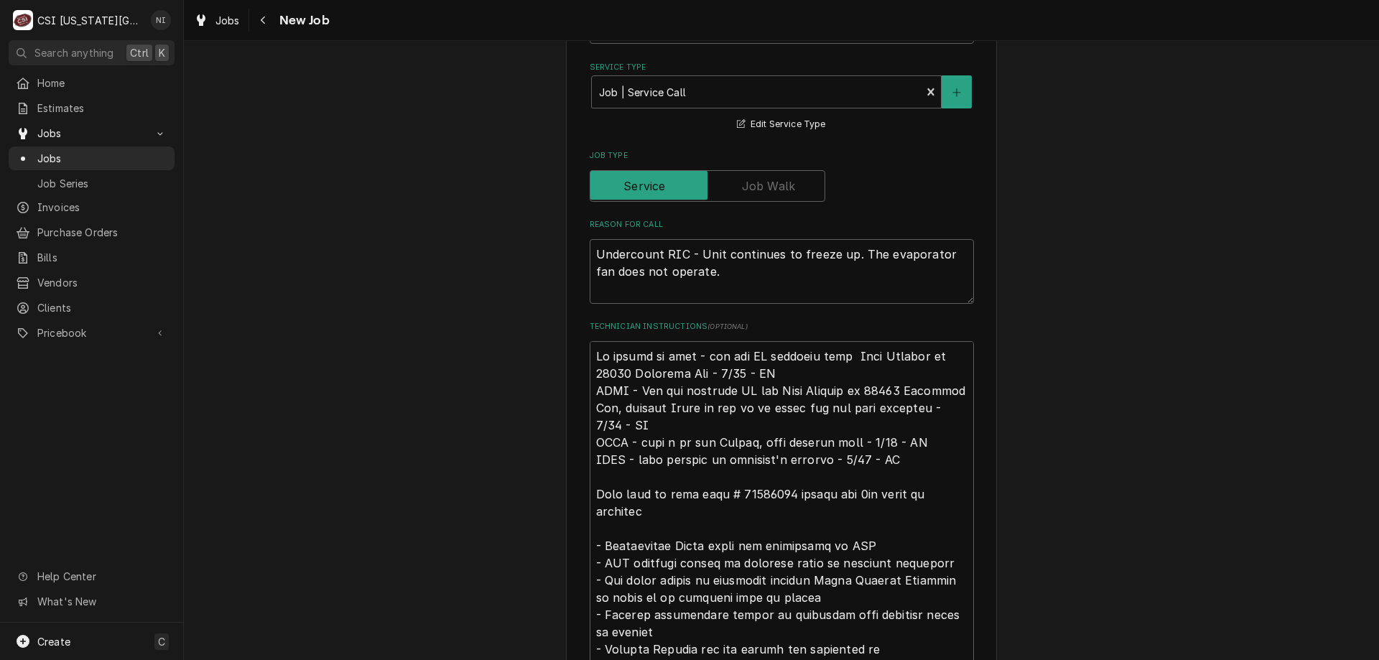
scroll to position [924, 0]
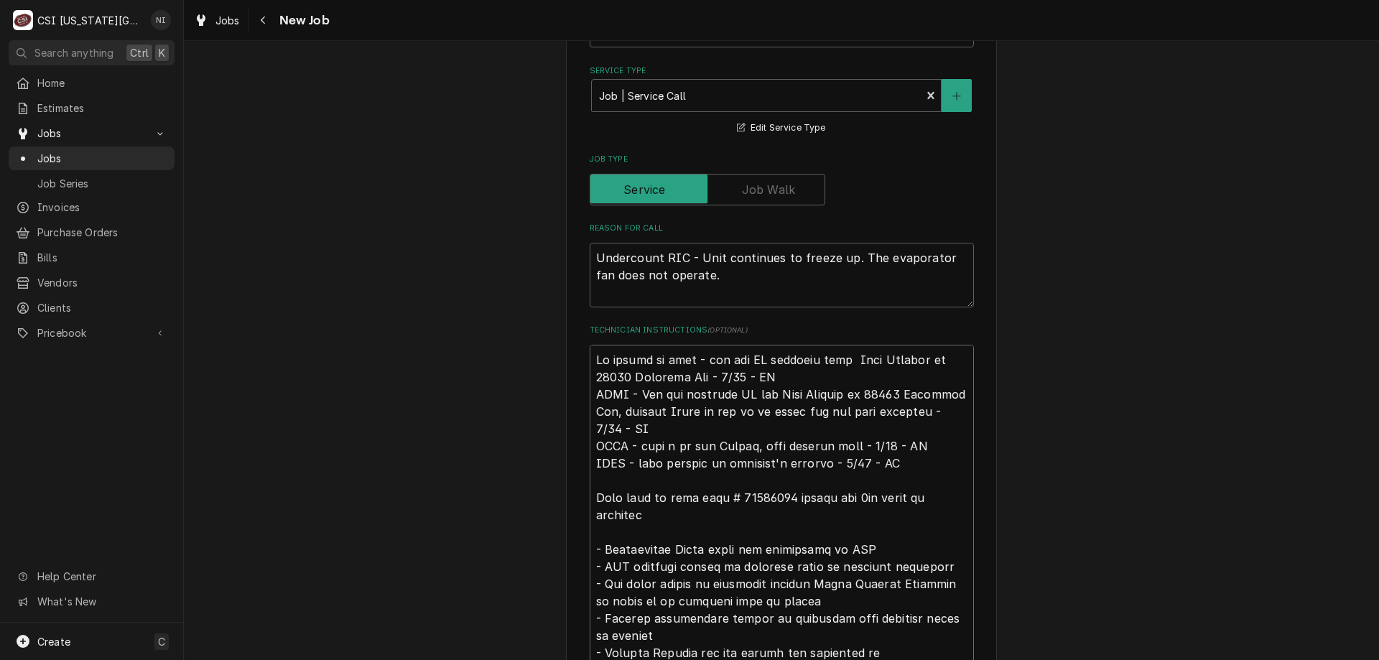
click at [594, 345] on textarea "Technician Instructions ( optional )" at bounding box center [782, 636] width 384 height 582
type textarea "x"
type textarea "No longer on hold - can use CA approved from Jose Peppers at 10316 Metcalfe Ave…"
type textarea "x"
type textarea "No longer on hold - can use CA approved from Jose Peppers at 10316 Metcalfe Ave…"
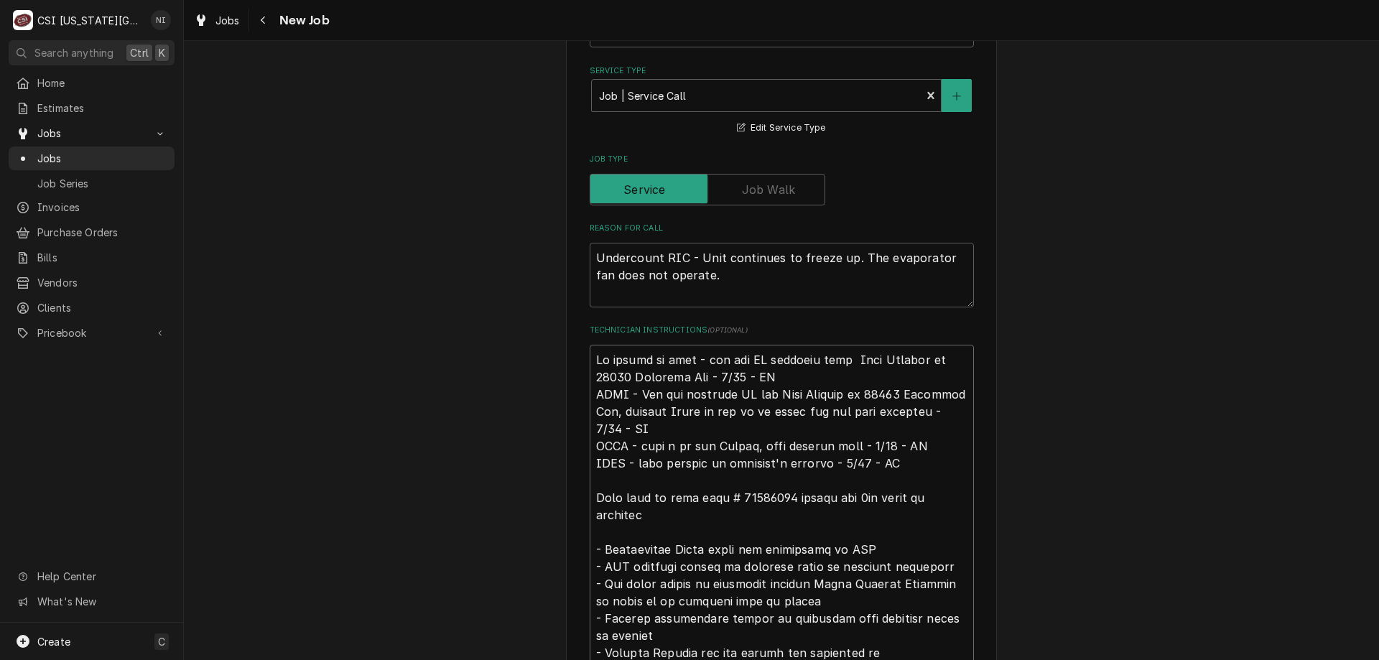
type textarea "x"
click at [601, 345] on textarea "Technician Instructions ( optional )" at bounding box center [782, 653] width 384 height 616
type textarea "P No longer on hold - can use CA approved from Jose Peppers at 10316 Metcalfe A…"
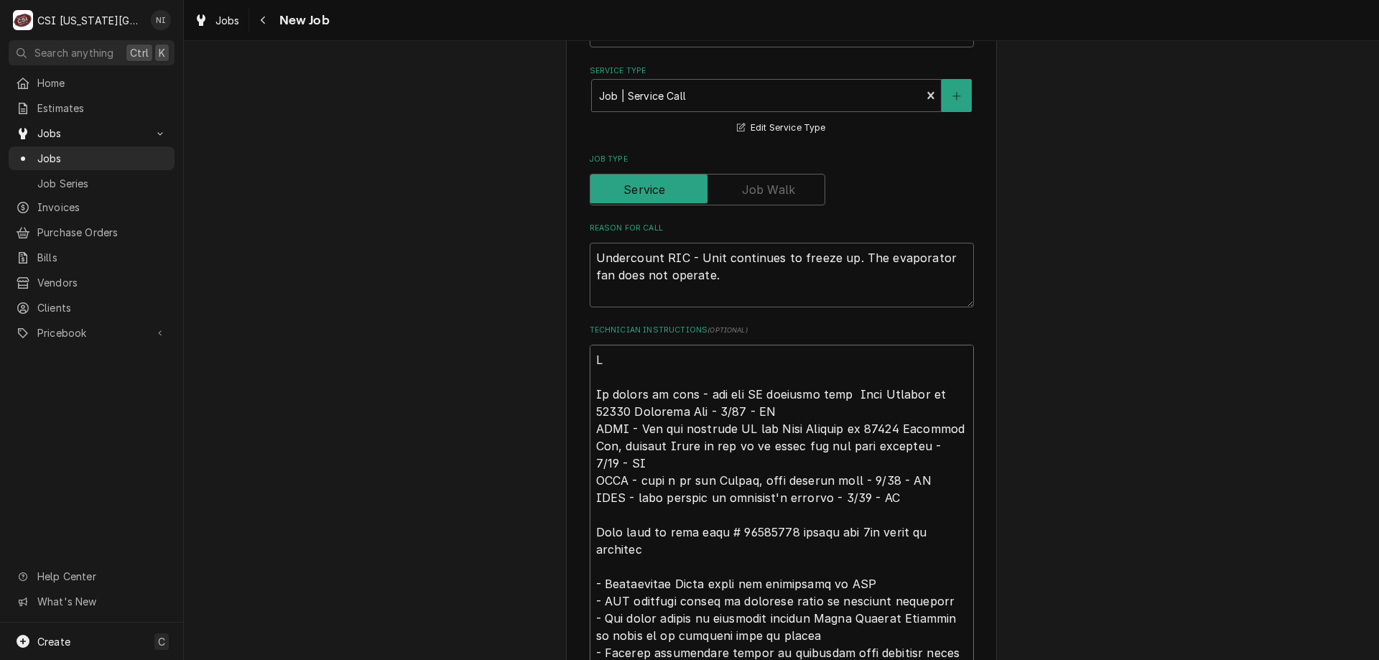
type textarea "x"
type textarea "Prt No longer on hold - can use CA approved from Jose Peppers at 10316 Metcalfe…"
type textarea "x"
type textarea "Prts No longer on hold - can use CA approved from Jose Peppers at 10316 Metcalf…"
type textarea "x"
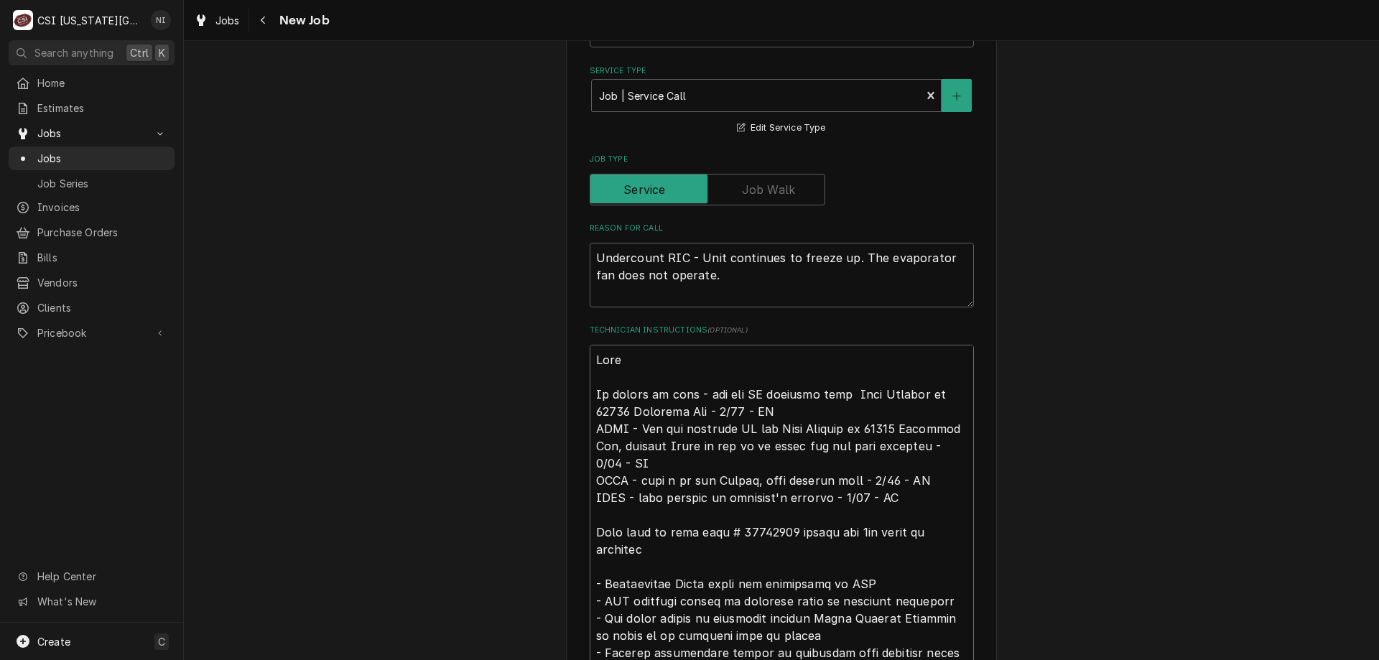
type textarea "Prts No longer on hold - can use CA approved from Jose Peppers at 10316 Metcalf…"
type textarea "x"
type textarea "Prts No longer on hold - can use CA approved from Jose Peppers at 10316 Metcalf…"
type textarea "x"
type textarea "Prt No longer on hold - can use CA approved from Jose Peppers at 10316 Metcalfe…"
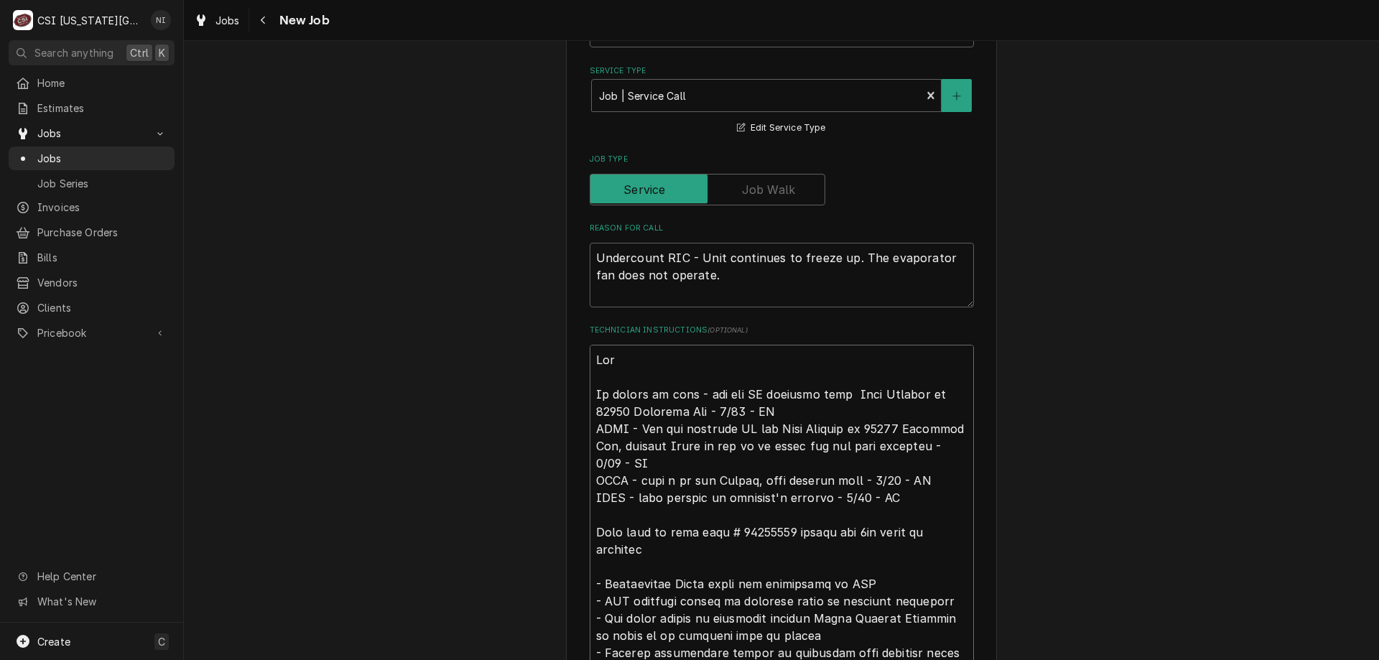
type textarea "x"
type textarea "Pr No longer on hold - can use CA approved from Jose Peppers at 10316 Metcalfe …"
type textarea "x"
type textarea "P No longer on hold - can use CA approved from Jose Peppers at 10316 Metcalfe A…"
type textarea "x"
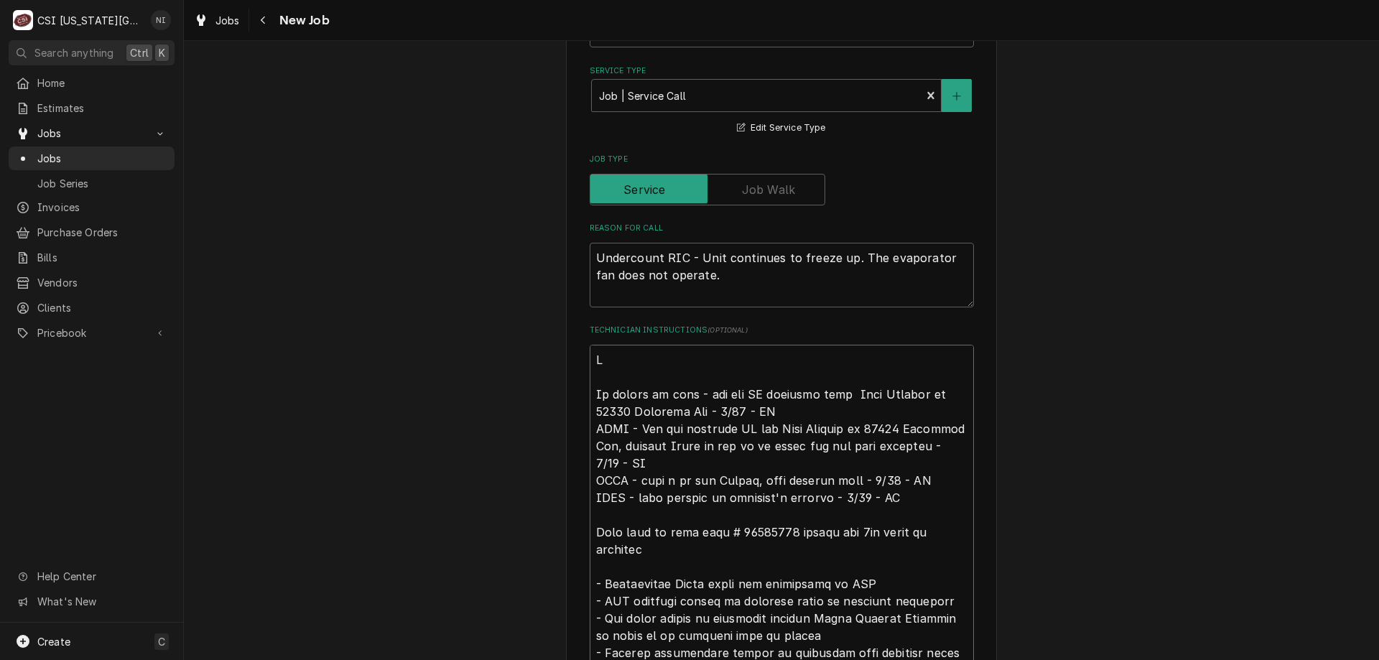
type textarea "Pa No longer on hold - can use CA approved from Jose Peppers at 10316 Metcalfe …"
type textarea "x"
type textarea "Par No longer on hold - can use CA approved from Jose Peppers at 10316 Metcalfe…"
type textarea "x"
type textarea "Part No longer on hold - can use CA approved from Jose Peppers at 10316 Metcalf…"
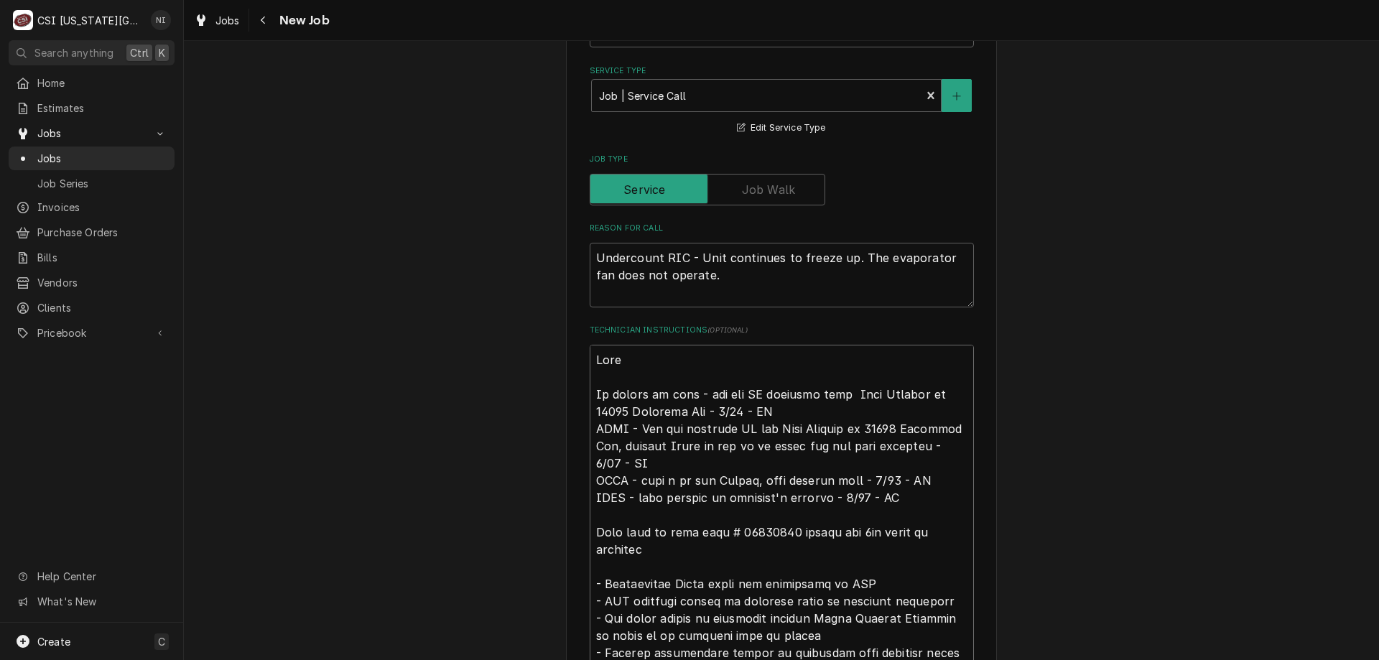
type textarea "x"
type textarea "Parts No longer on hold - can use CA approved from Jose Peppers at 10316 Metcal…"
type textarea "x"
type textarea "Parts No longer on hold - can use CA approved from Jose Peppers at 10316 Metcal…"
type textarea "x"
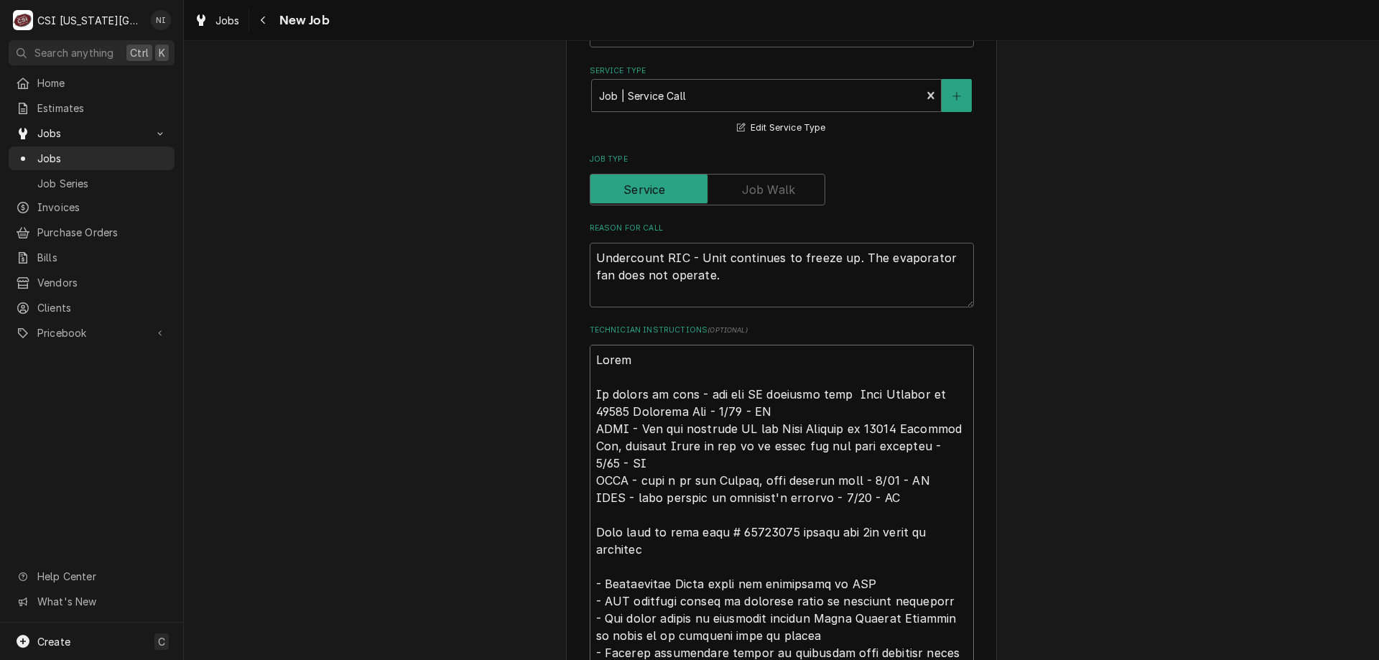
type textarea "Parts o No longer on hold - can use CA approved from Jose Peppers at 10316 Metc…"
type textarea "x"
type textarea "Parts on No longer on hold - can use CA approved from Jose Peppers at 10316 Met…"
type textarea "x"
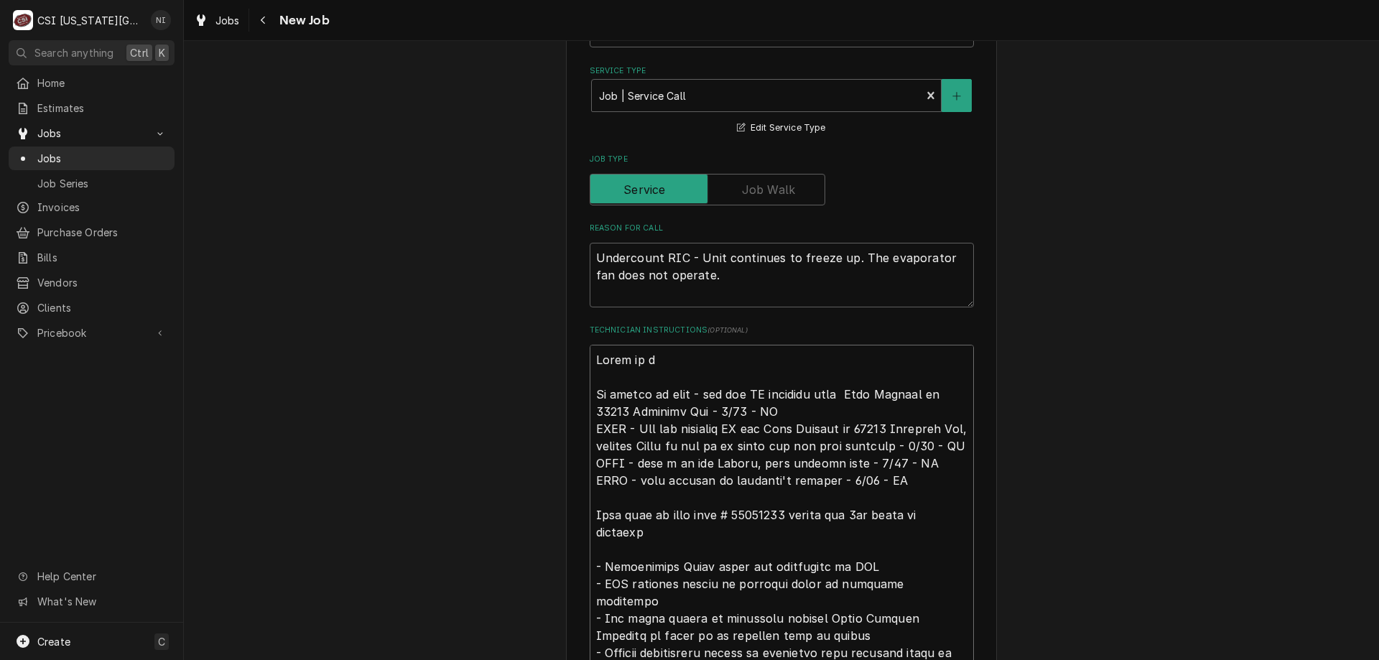
type textarea "Parts on th No longer on hold - can use CA approved from Jose Peppers at 10316 …"
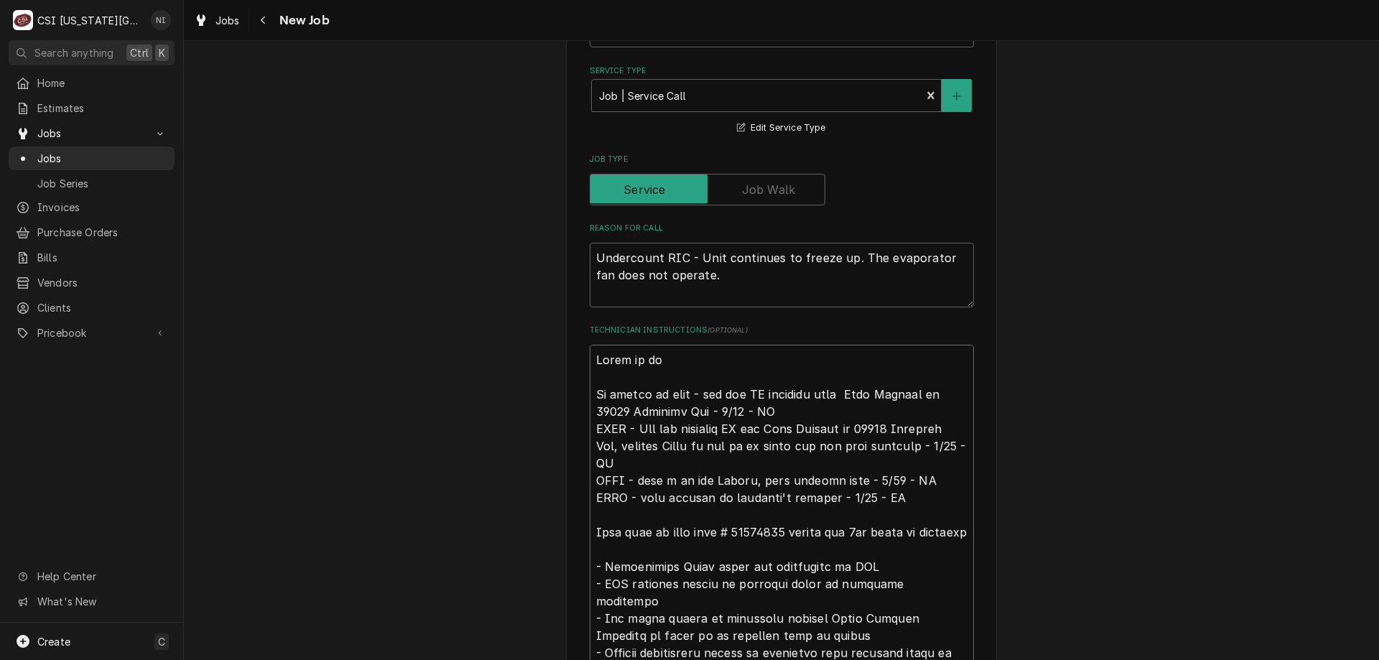
type textarea "x"
type textarea "Parts on the No longer on hold - can use CA approved from Jose Peppers at 10316…"
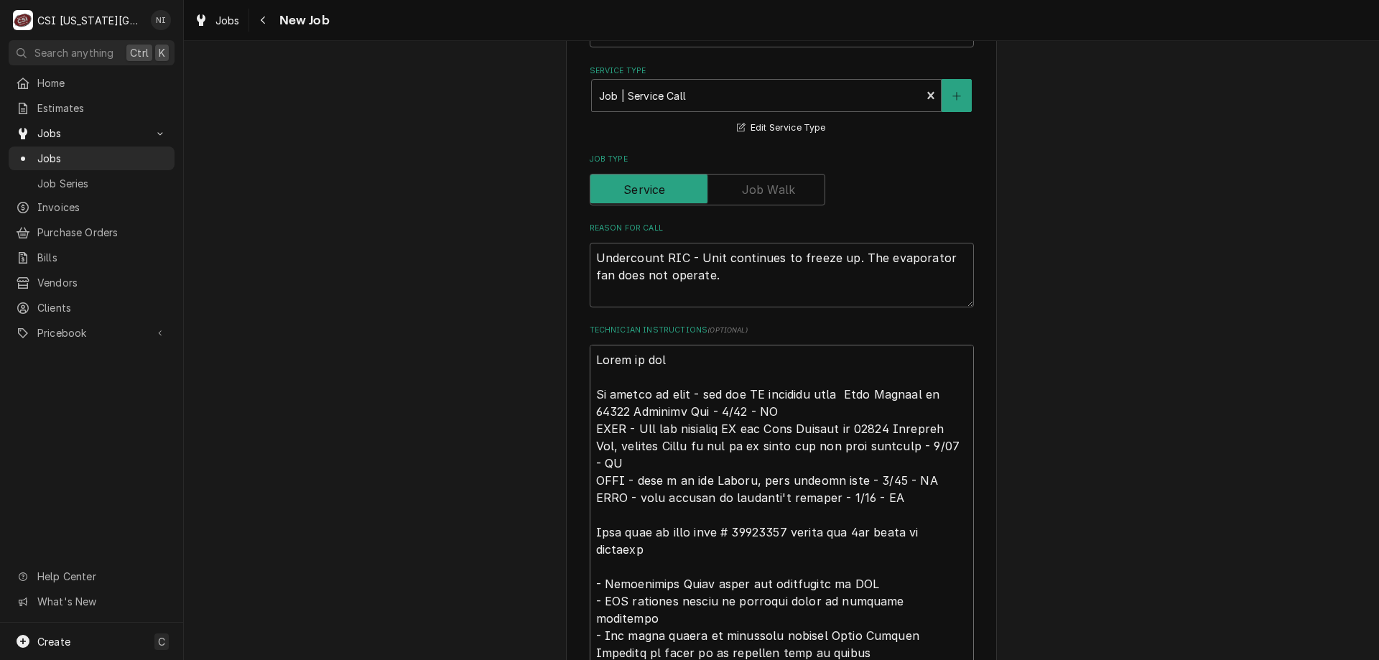
type textarea "x"
type textarea "Parts on the No longer on hold - can use CA approved from Jose Peppers at 10316…"
type textarea "x"
type textarea "Parts on the u No longer on hold - can use CA approved from Jose Peppers at 103…"
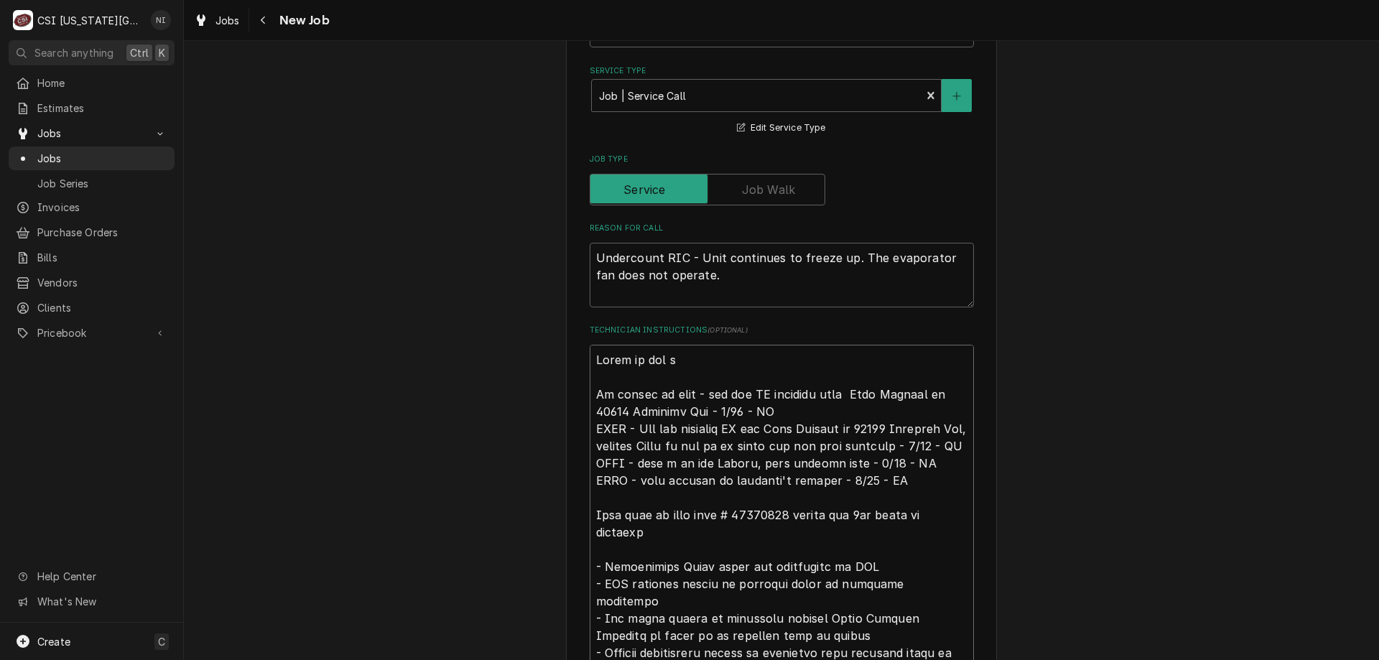
type textarea "x"
type textarea "Parts on the un No longer on hold - can use CA approved from Jose Peppers at 10…"
type textarea "x"
type textarea "Parts on the una No longer on hold - can use CA approved from Jose Peppers at 1…"
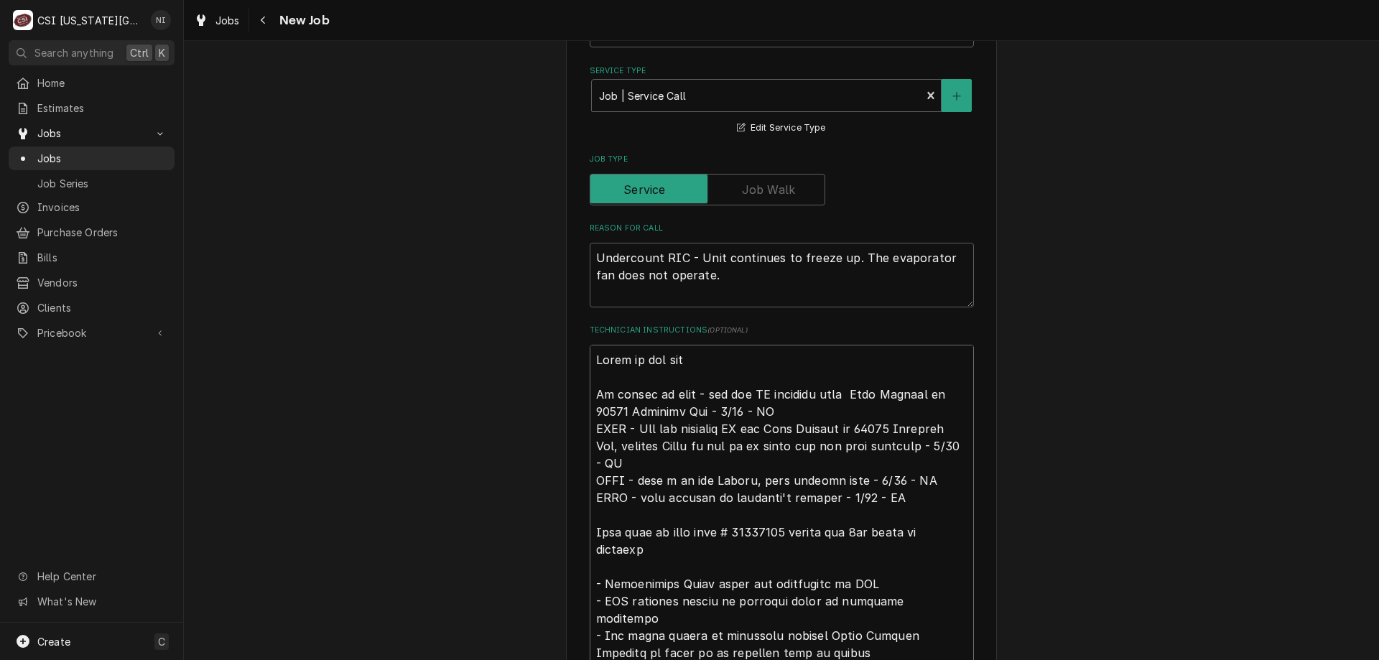
type textarea "x"
type textarea "Parts on the unaa No longer on hold - can use CA approved from Jose Peppers at …"
type textarea "x"
type textarea "Parts on the unaas No longer on hold - can use CA approved from Jose Peppers at…"
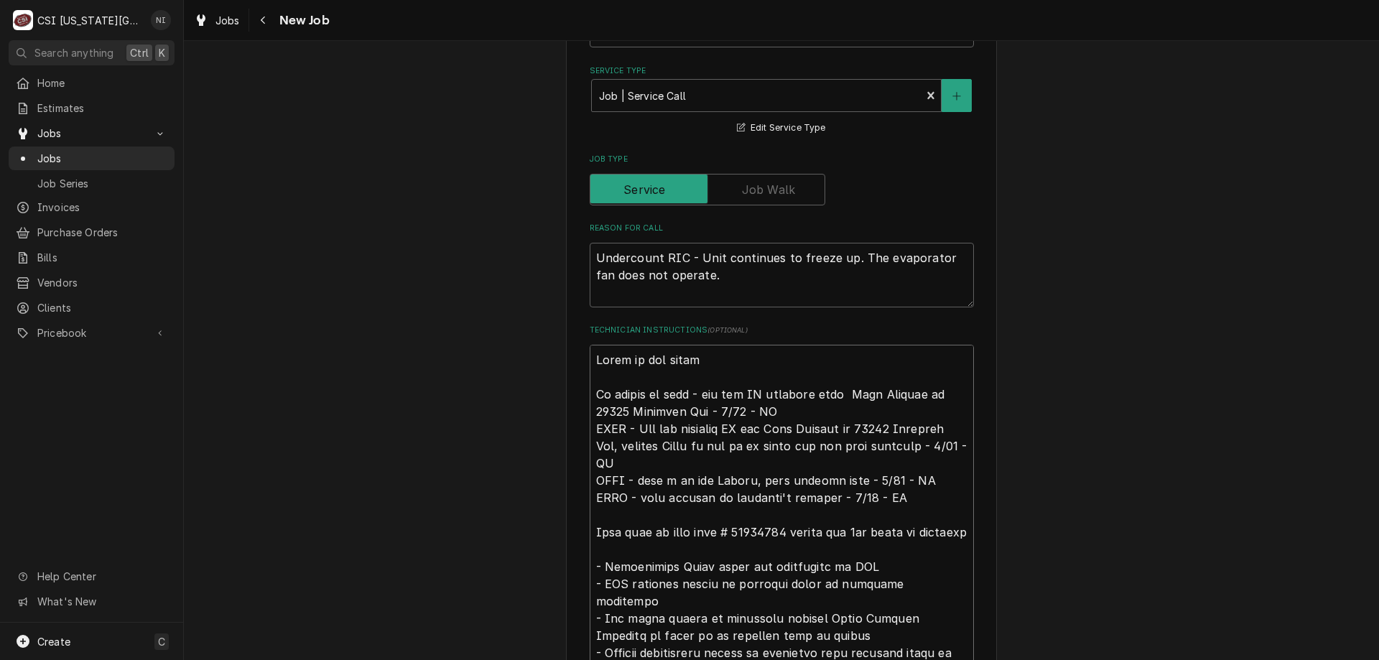
type textarea "x"
type textarea "Parts on the unaa No longer on hold - can use CA approved from Jose Peppers at …"
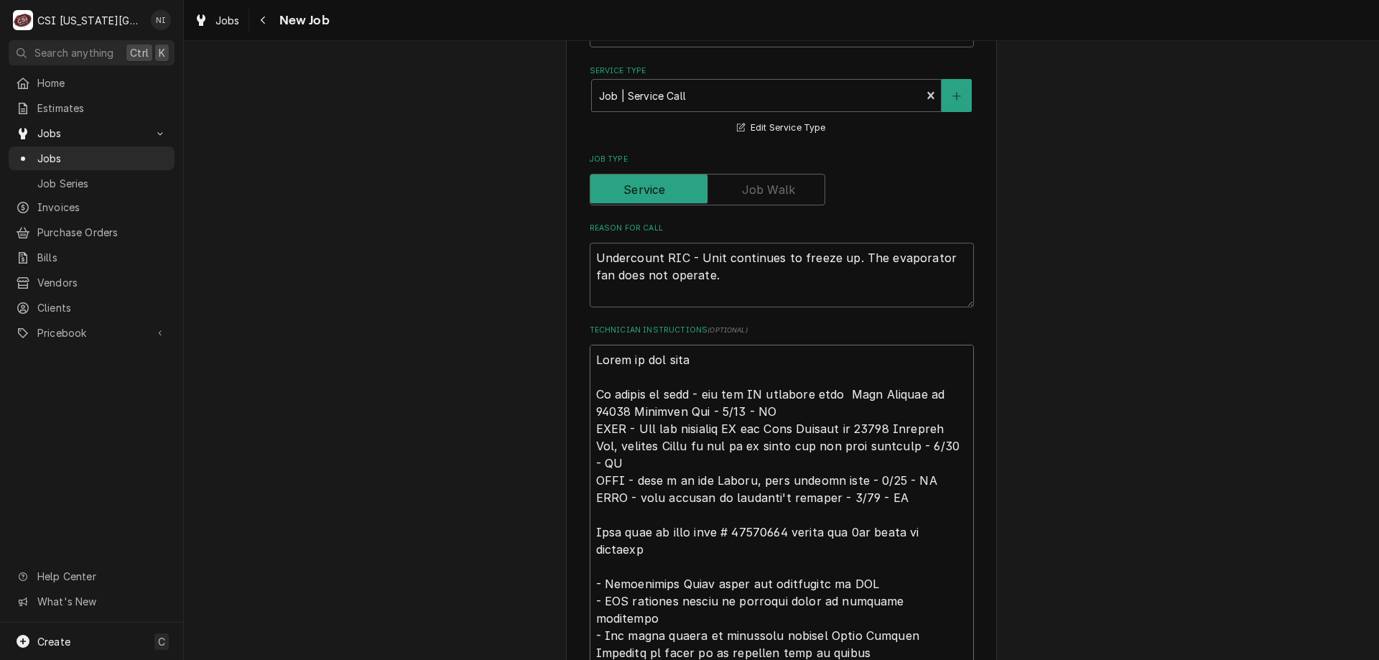
type textarea "x"
type textarea "Parts on the una No longer on hold - can use CA approved from Jose Peppers at 1…"
type textarea "x"
type textarea "Parts on the unas No longer on hold - can use CA approved from Jose Peppers at …"
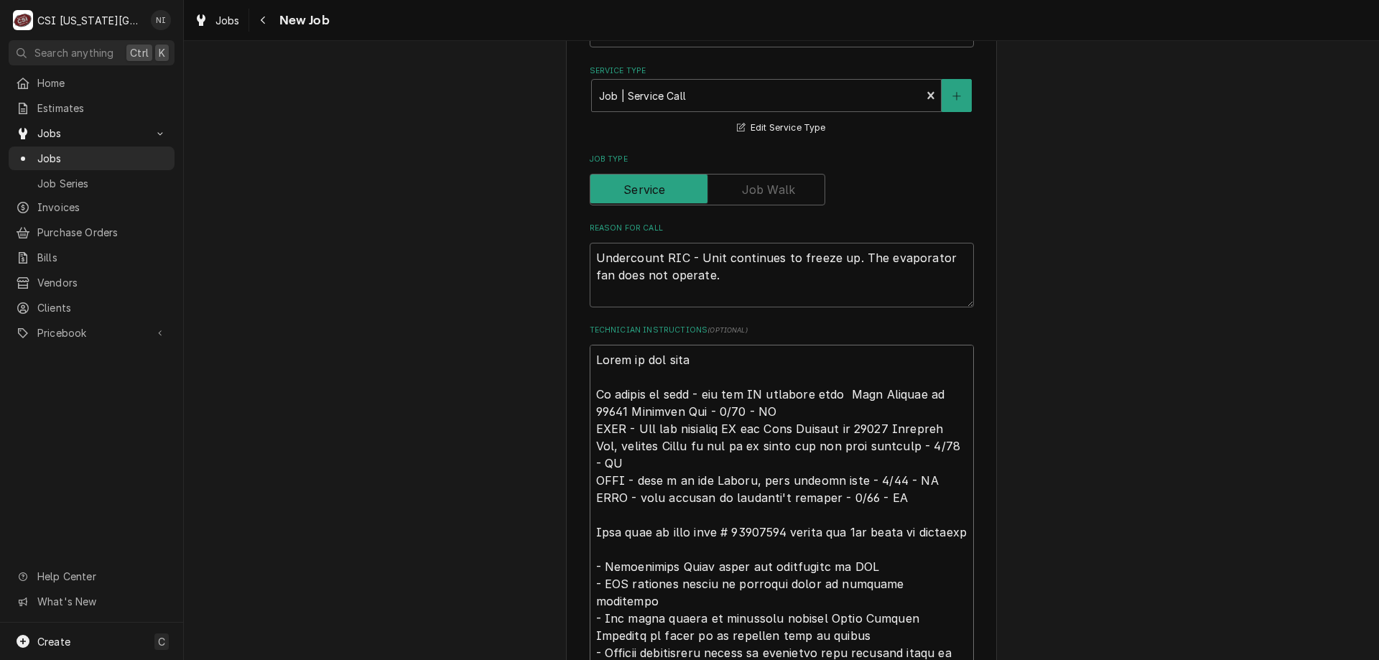
type textarea "x"
type textarea "Parts on the unass No longer on hold - can use CA approved from Jose Peppers at…"
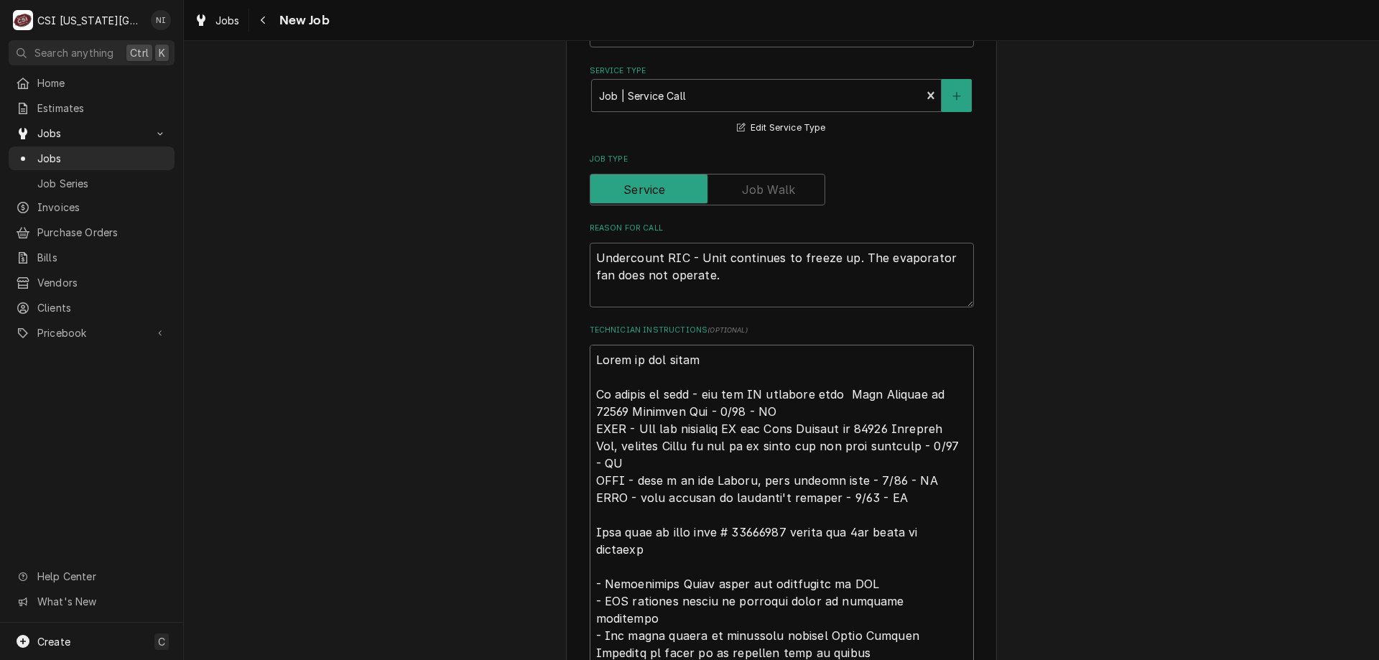
type textarea "x"
type textarea "Parts on the unassi No longer on hold - can use CA approved from Jose Peppers a…"
type textarea "x"
type textarea "Parts on the unassig No longer on hold - can use CA approved from Jose Peppers …"
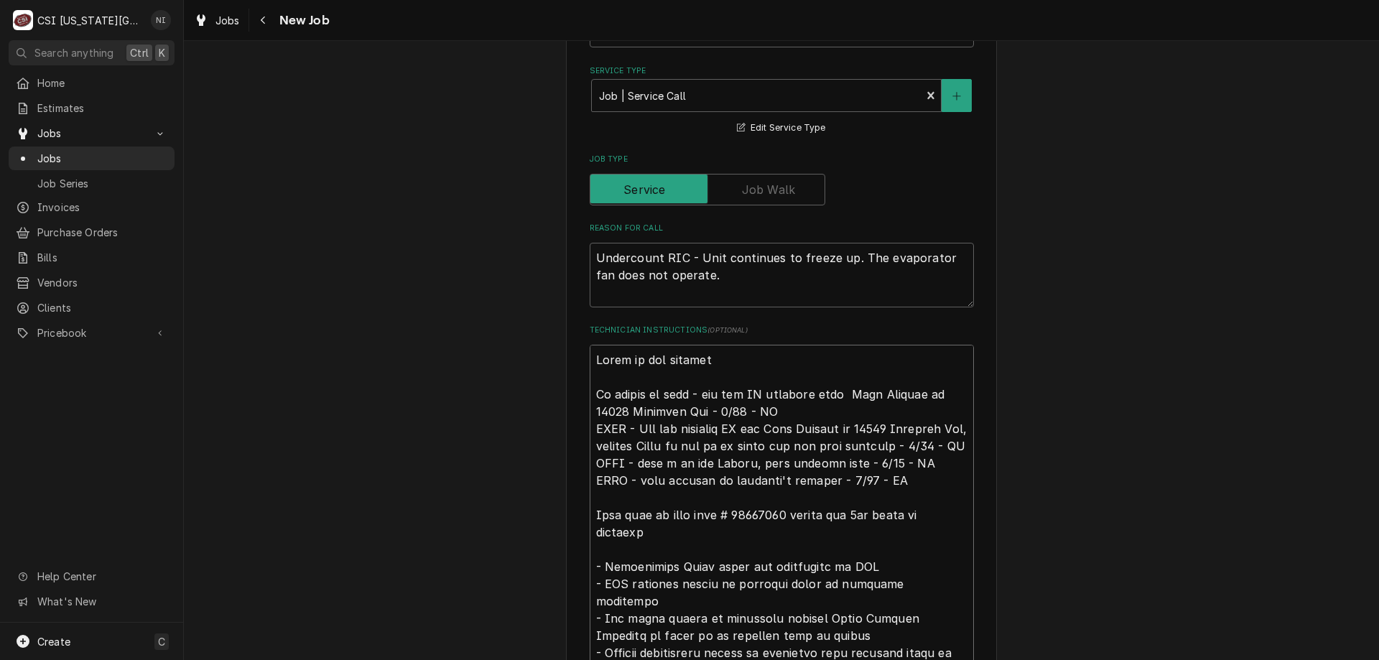
type textarea "x"
type textarea "Parts on the unassign No longer on hold - can use CA approved from Jose Peppers…"
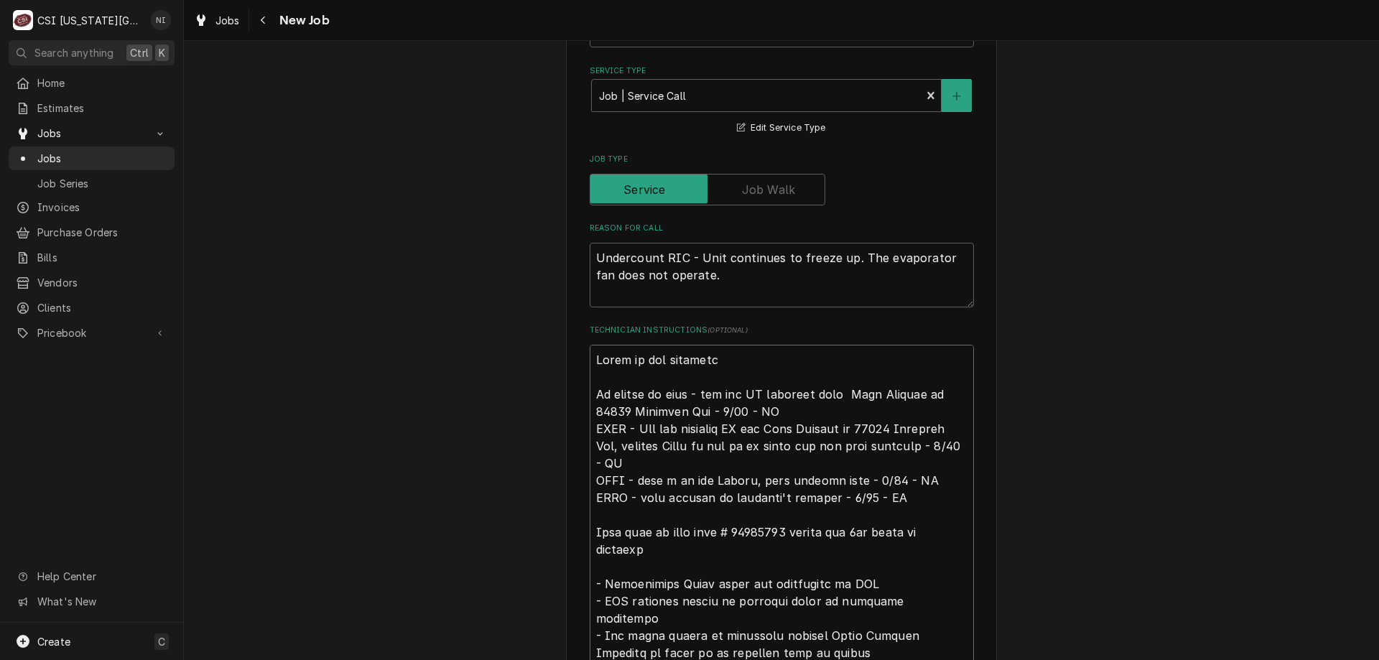
type textarea "x"
type textarea "Parts on the unassigne No longer on hold - can use CA approved from Jose Pepper…"
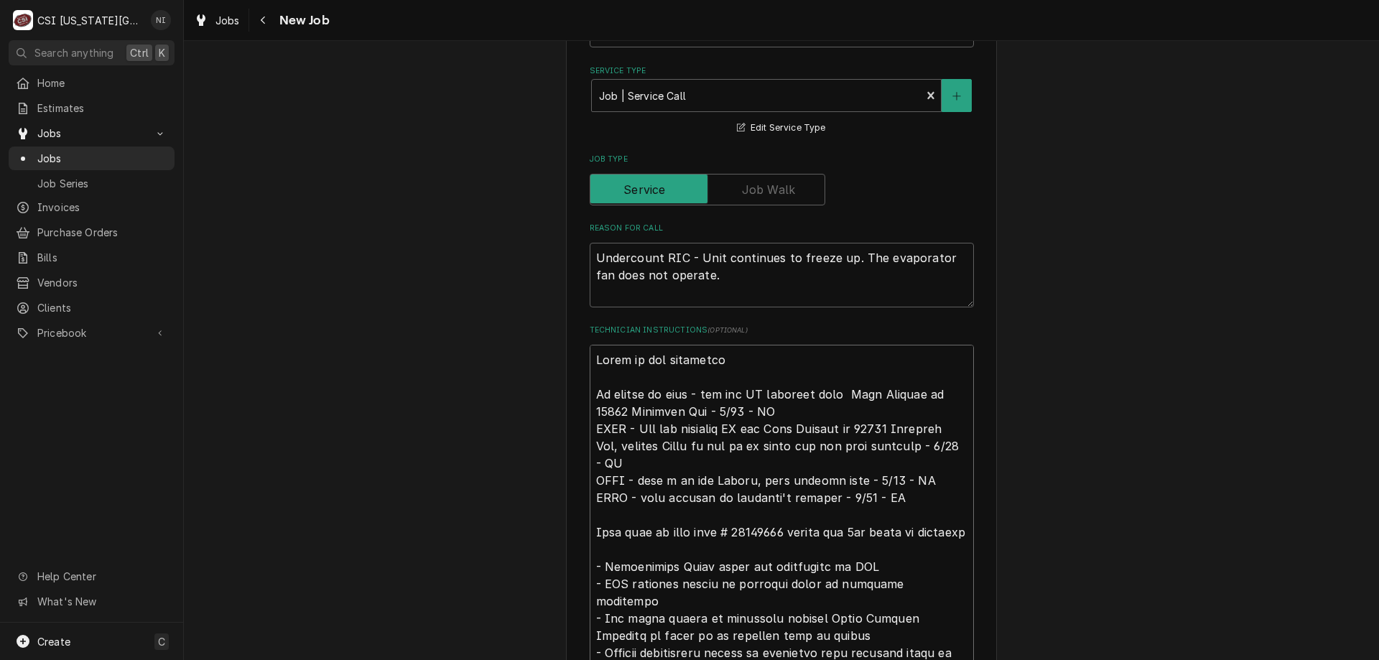
type textarea "x"
type textarea "Parts on the unassigned No longer on hold - can use CA approved from Jose Peppe…"
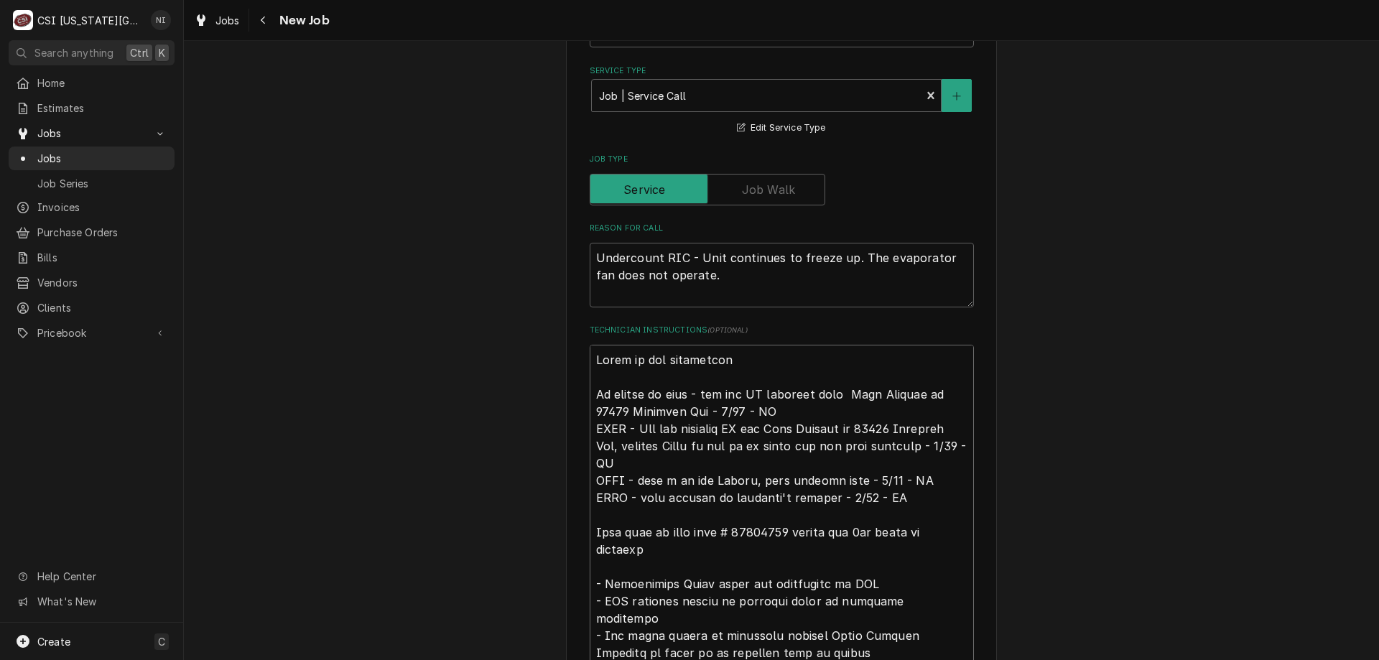
type textarea "x"
type textarea "Parts on the unassigned No longer on hold - can use CA approved from Jose Peppe…"
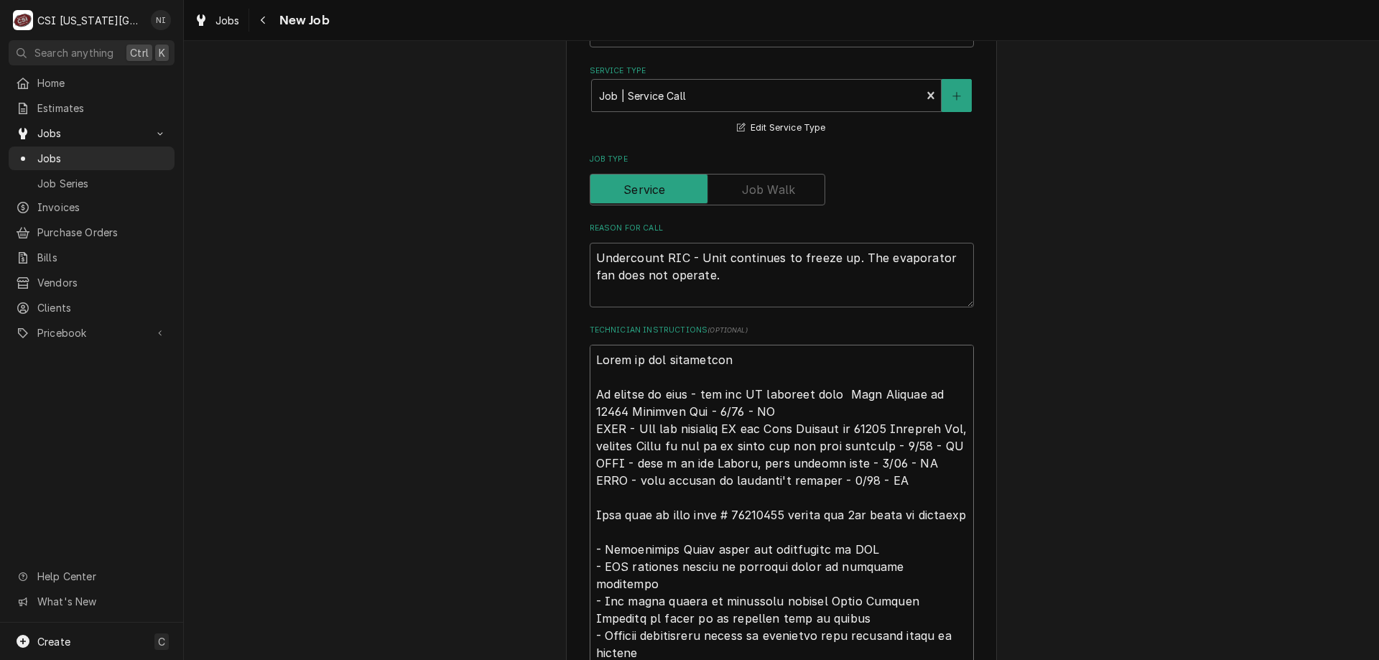
type textarea "x"
type textarea "Parts on the unassigned s No longer on hold - can use CA approved from Jose Pep…"
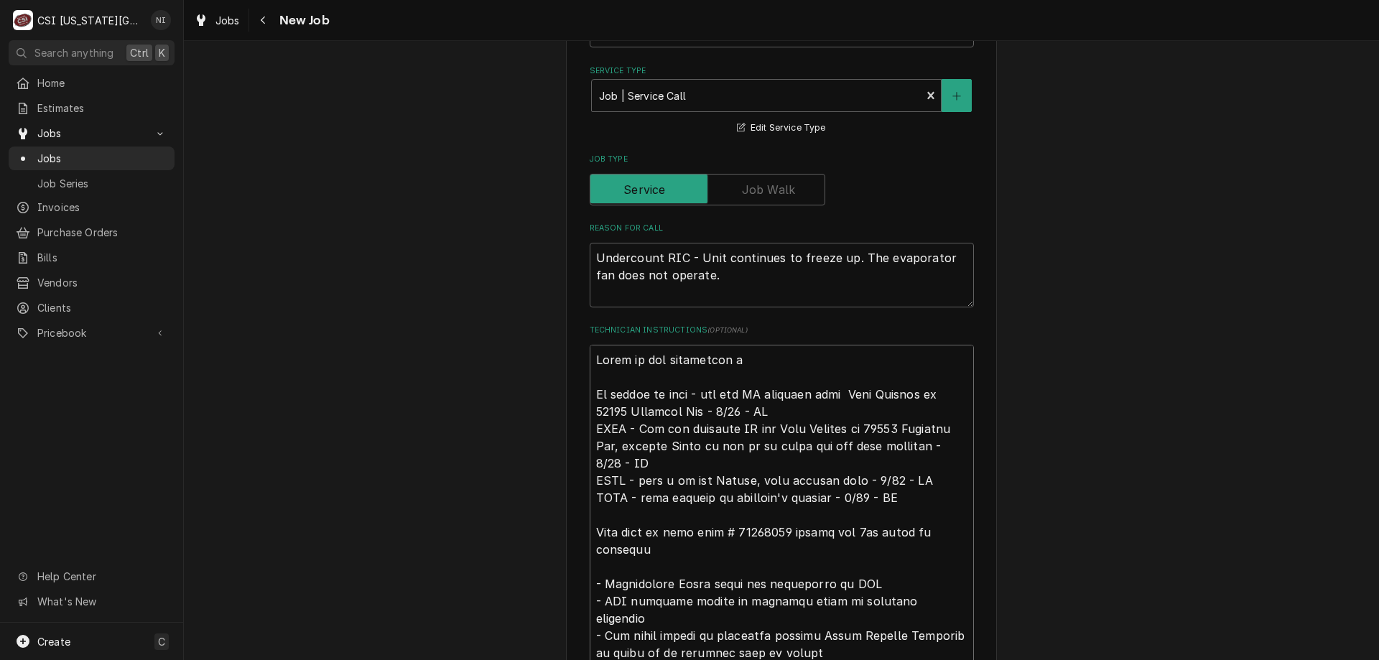
type textarea "x"
type textarea "Parts on the unassigned sh No longer on hold - can use CA approved from Jose Pe…"
type textarea "x"
type textarea "Parts on the unassigned shel No longer on hold - can use CA approved from Jose …"
type textarea "x"
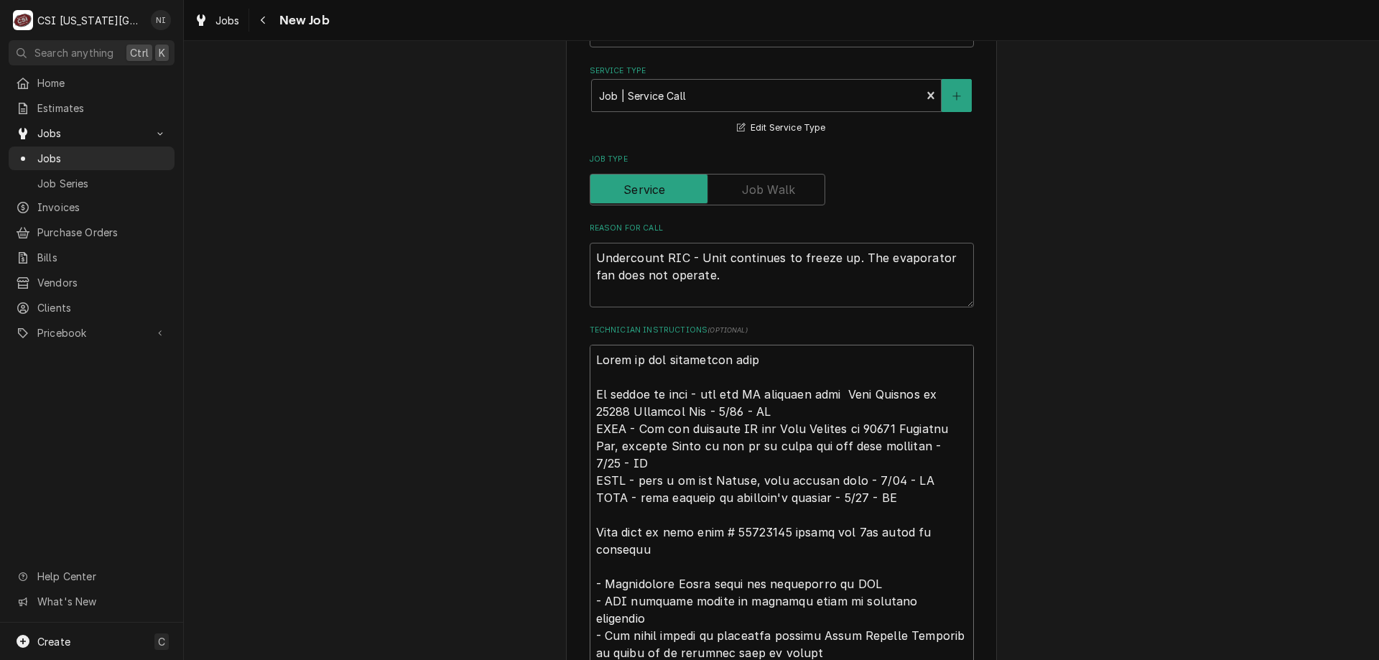
type textarea "Parts on the unassigned shelf No longer on hold - can use CA approved from Jose…"
type textarea "x"
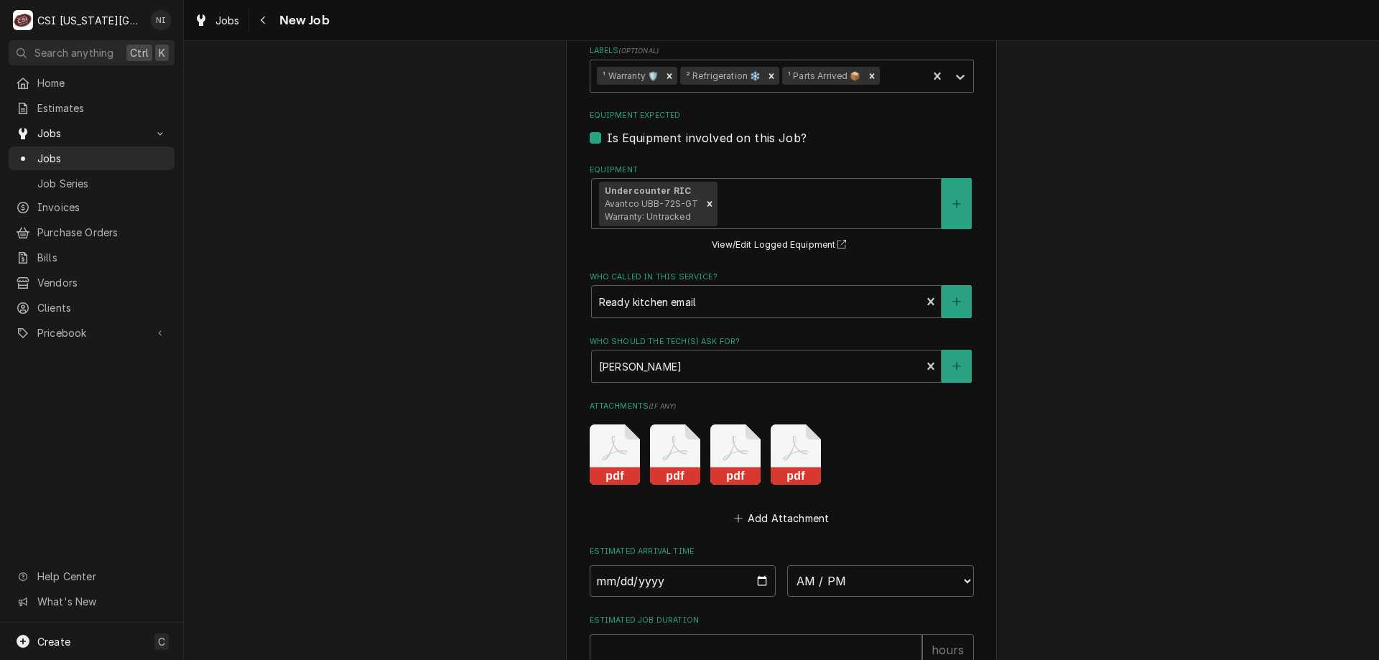
scroll to position [2138, 0]
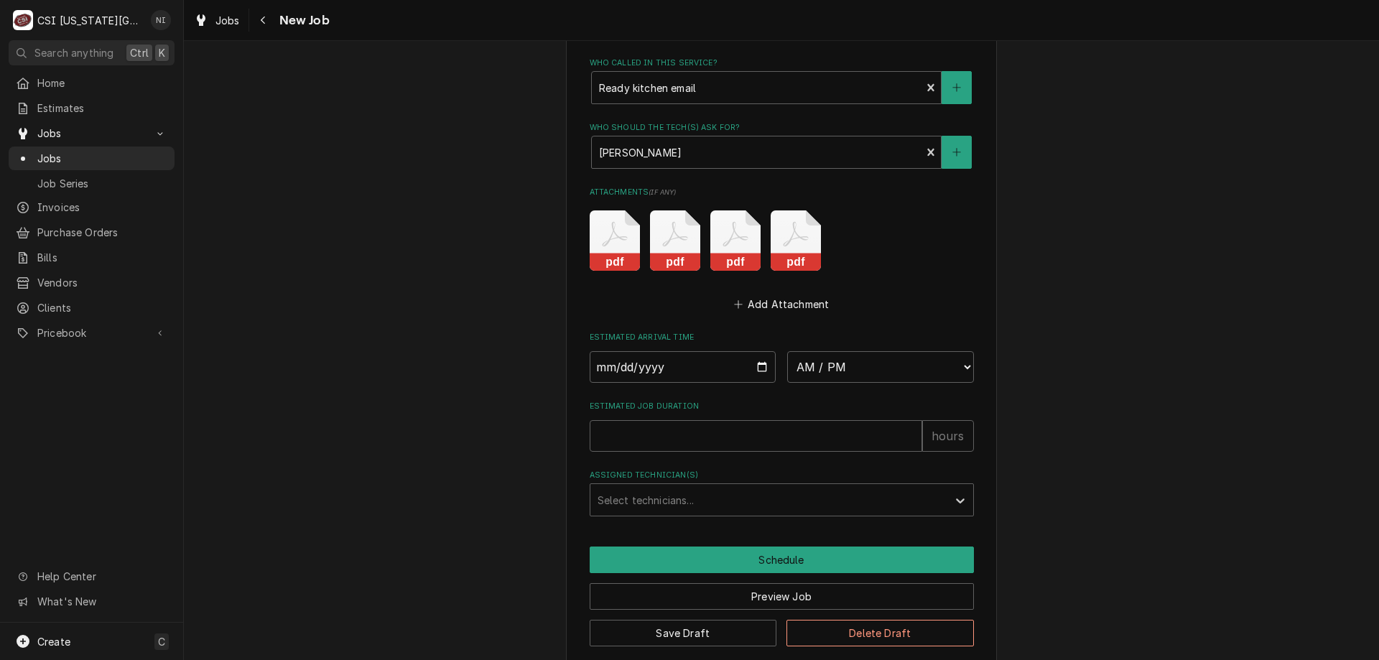
type textarea "Parts on the unassigned shelf No longer on hold - can use CA approved from Jose…"
click at [697, 622] on button "Save Draft" at bounding box center [683, 633] width 187 height 27
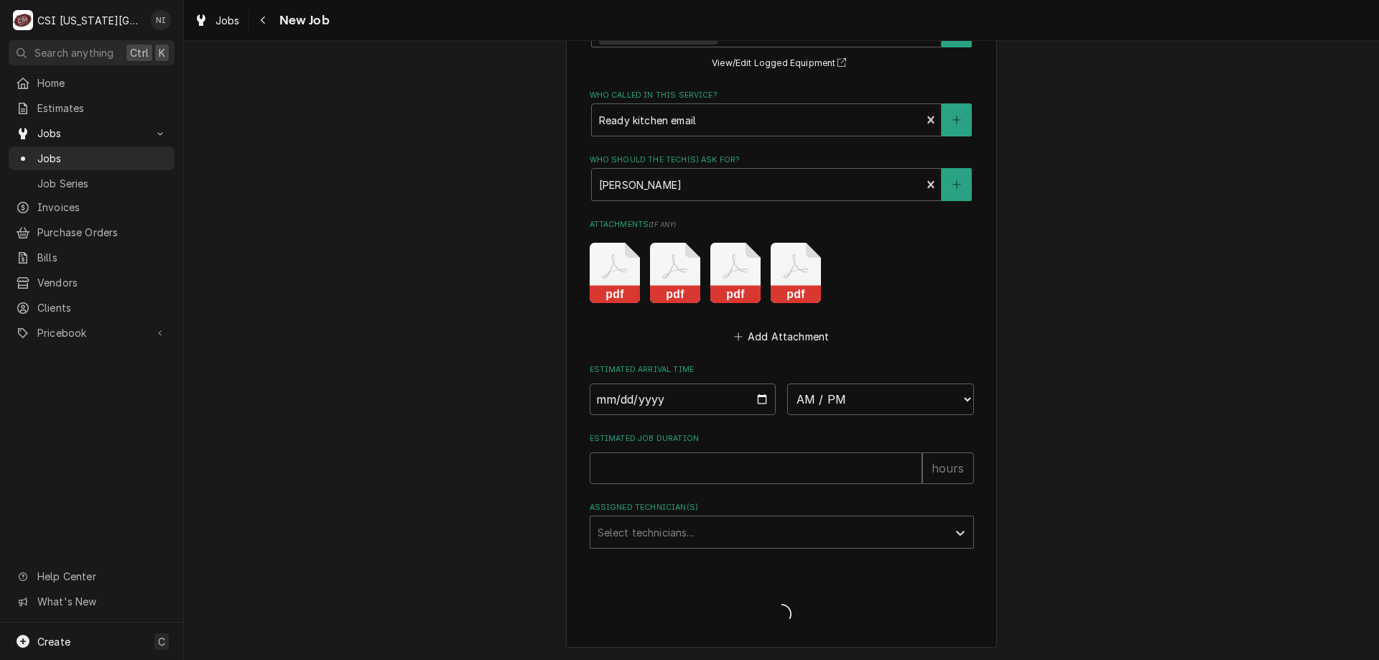
scroll to position [2088, 0]
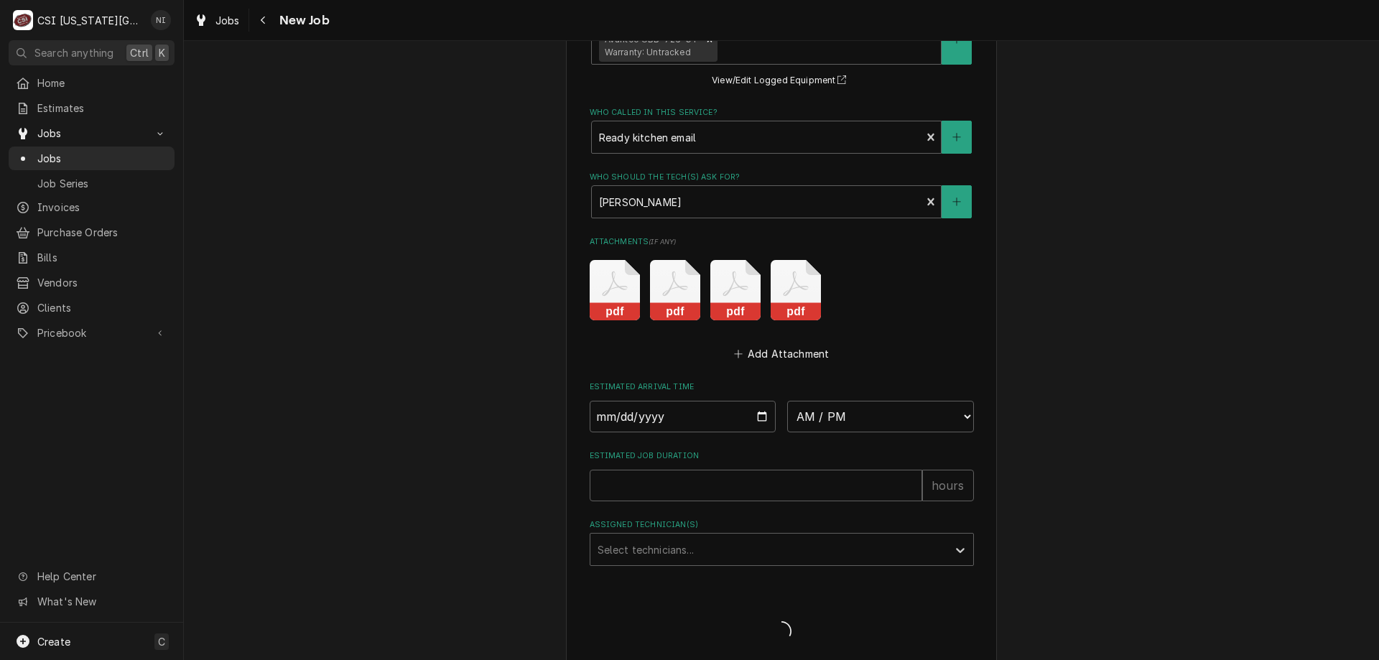
type textarea "x"
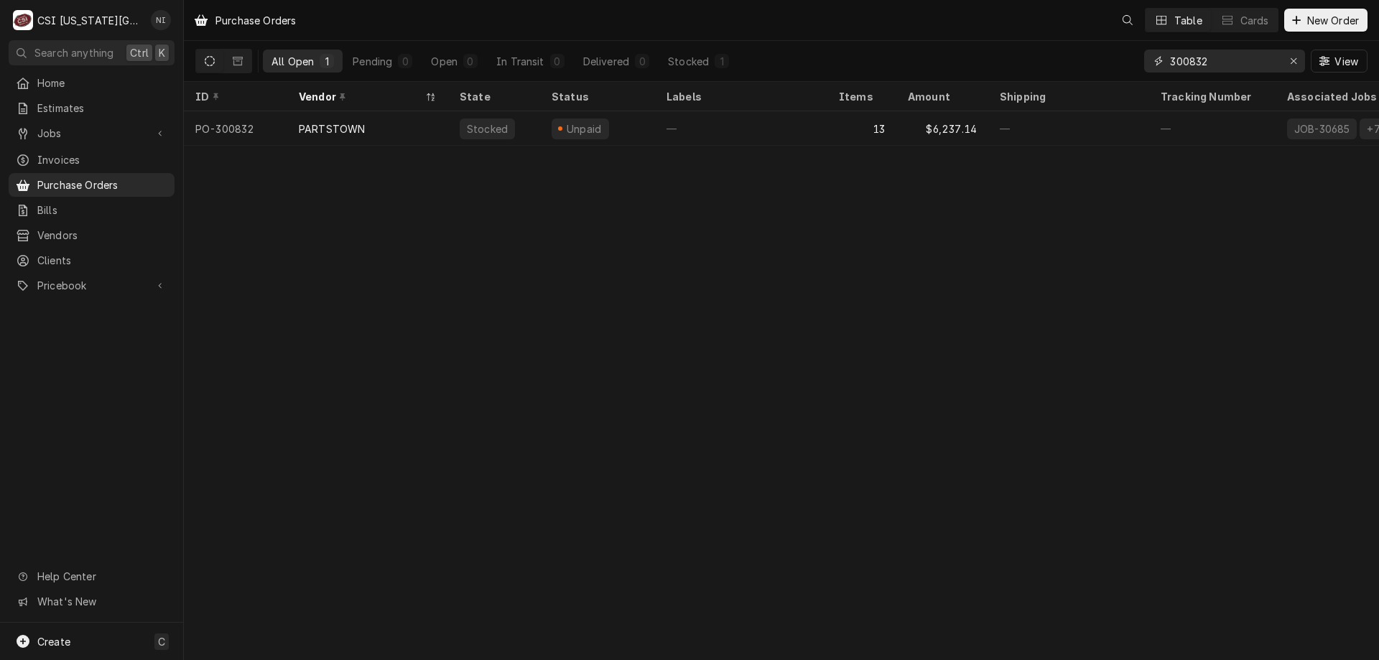
drag, startPoint x: 1215, startPoint y: 63, endPoint x: 1090, endPoint y: 54, distance: 125.3
click at [1090, 54] on div "All Open 1 Pending 0 Open 0 In Transit 0 Delivered 0 Stocked 1 300832 View" at bounding box center [781, 61] width 1172 height 40
type input "300511"
click at [775, 129] on div "—" at bounding box center [741, 128] width 172 height 34
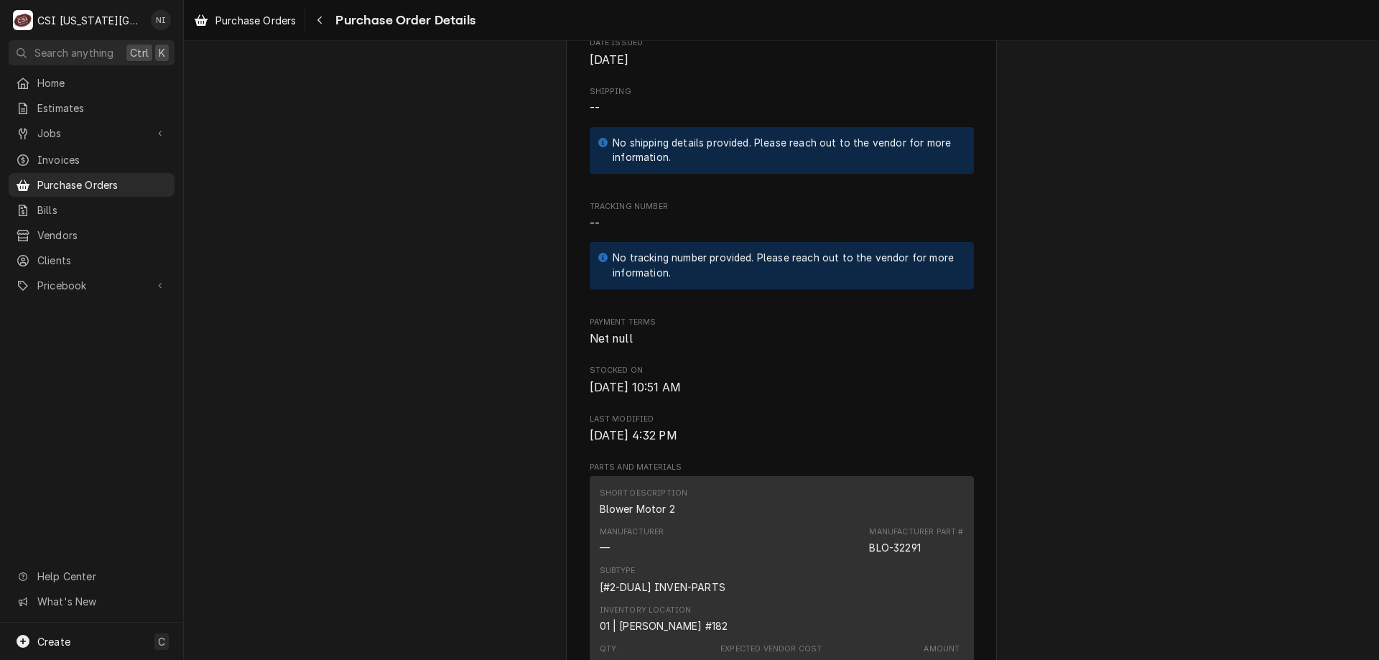
scroll to position [565, 0]
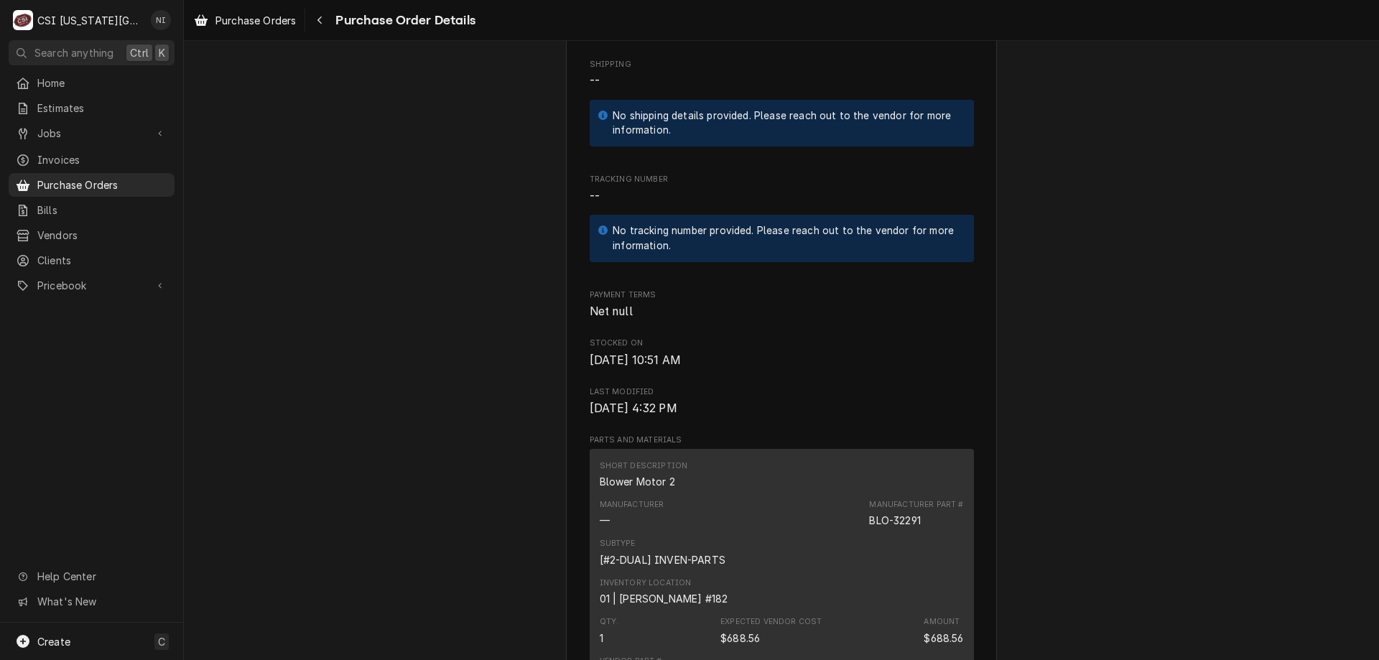
click at [113, 180] on span "Purchase Orders" at bounding box center [102, 184] width 130 height 15
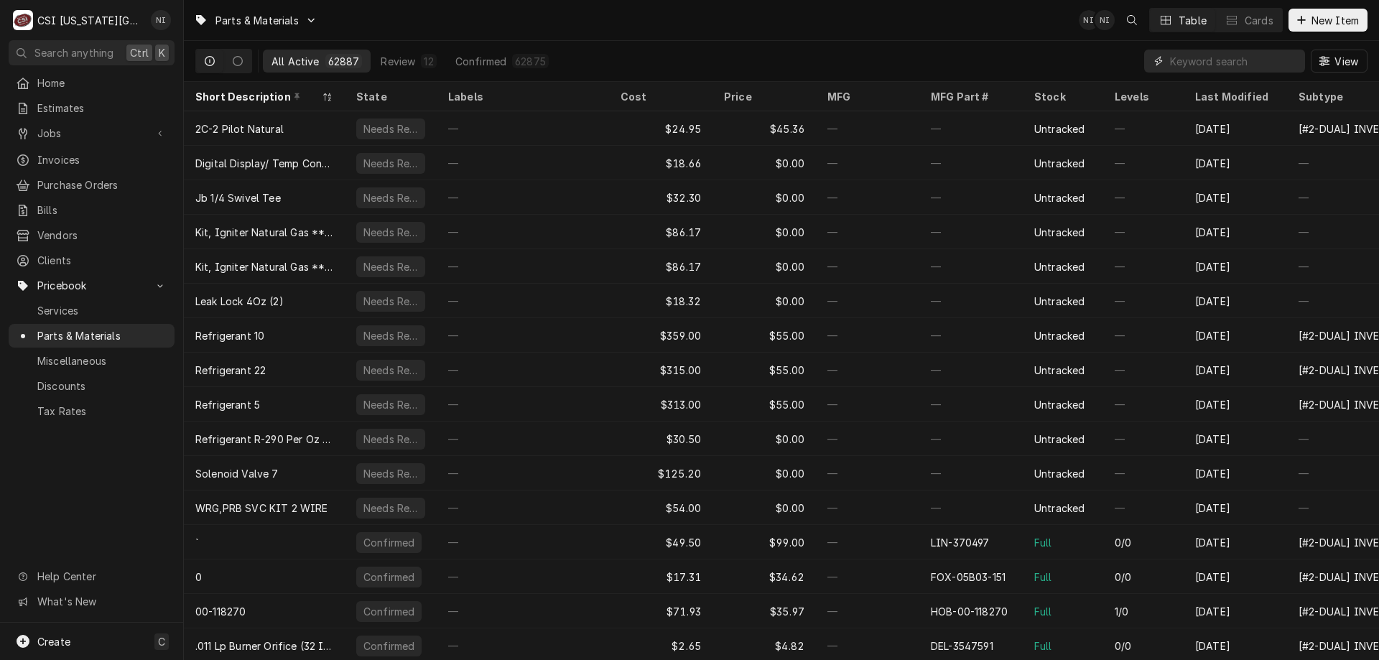
click at [1188, 62] on input "Dynamic Content Wrapper" at bounding box center [1234, 61] width 128 height 23
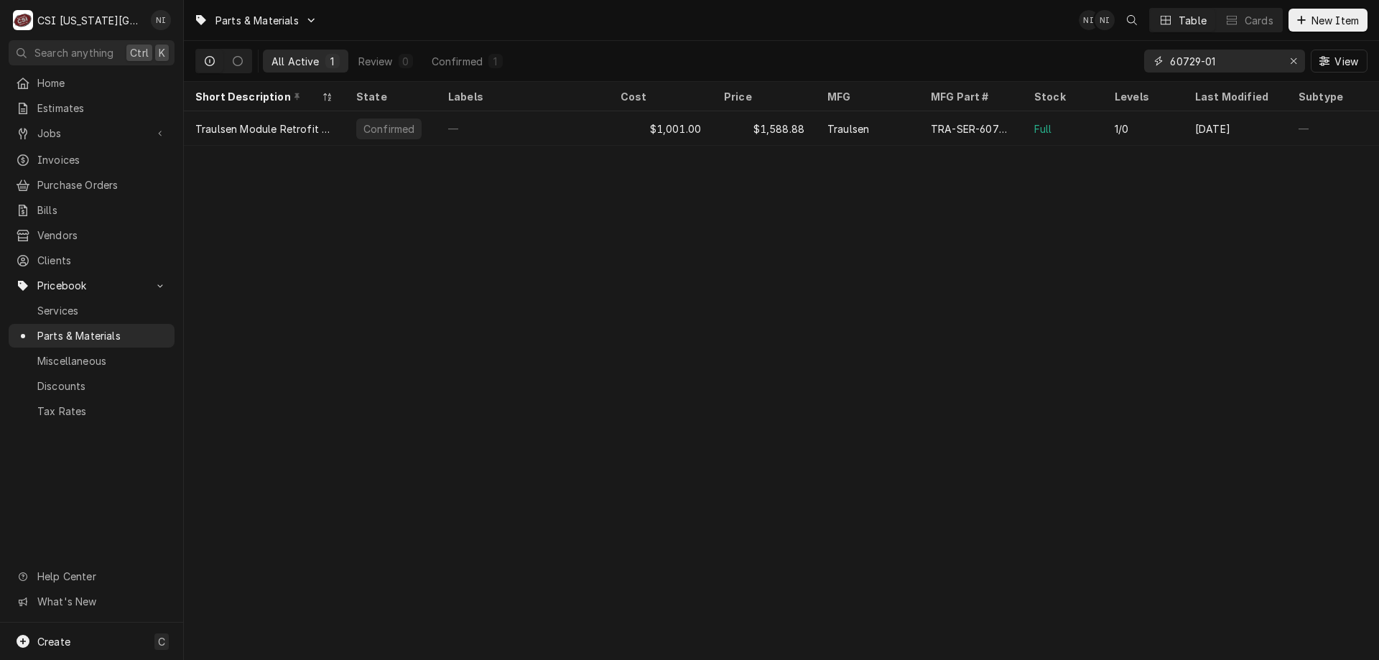
type input "60729-01"
click at [692, 127] on div "$1,001.00" at bounding box center [660, 128] width 103 height 34
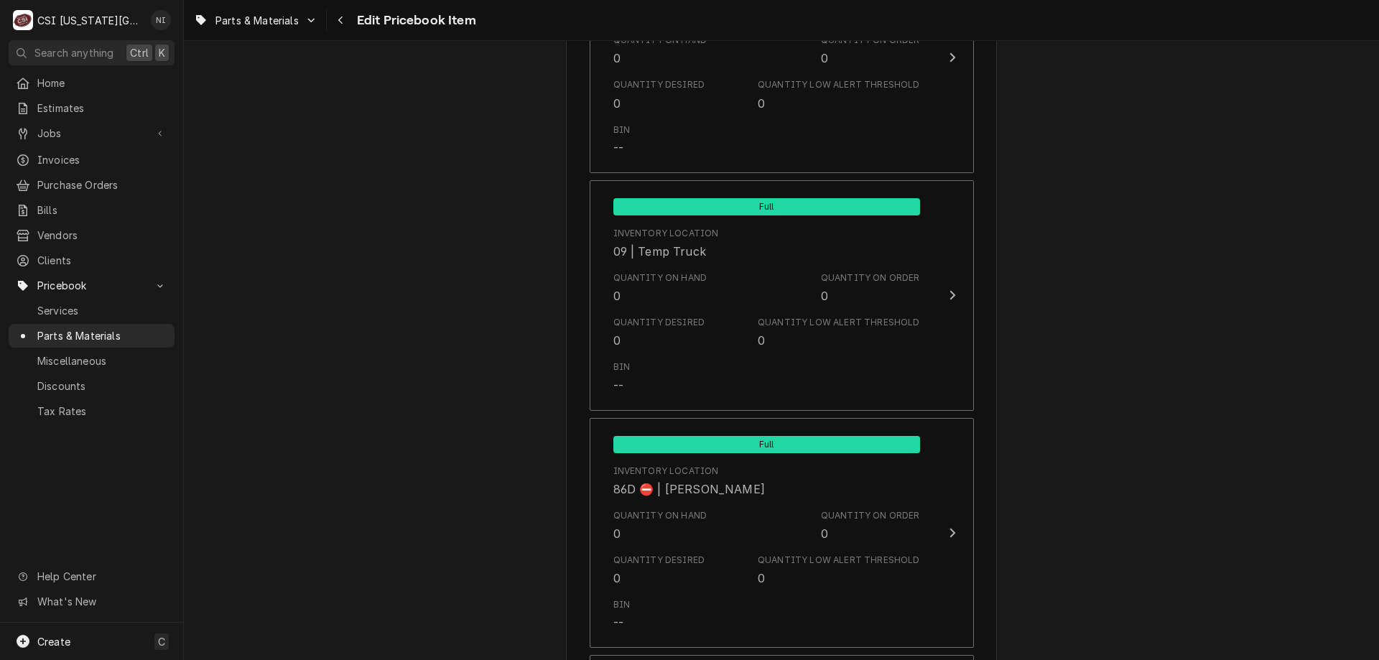
scroll to position [14035, 0]
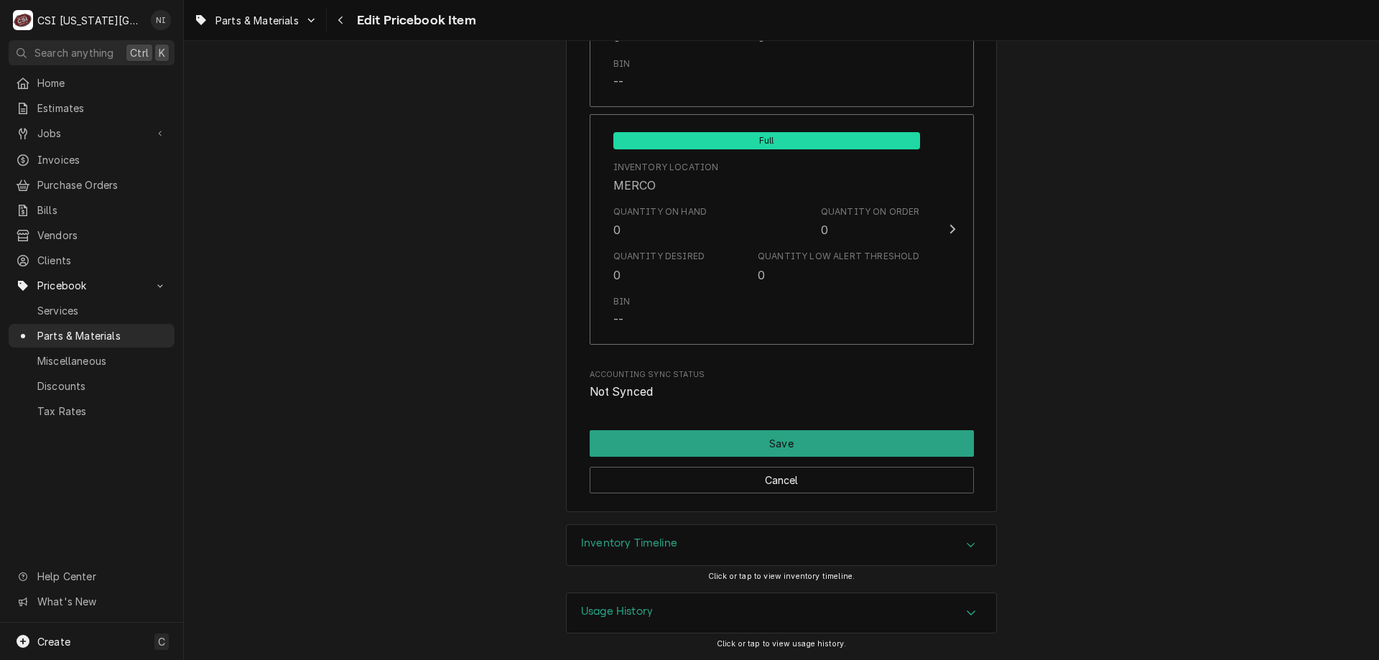
drag, startPoint x: 919, startPoint y: 531, endPoint x: 939, endPoint y: 532, distance: 20.2
click at [919, 531] on div "Inventory Timeline" at bounding box center [782, 545] width 430 height 40
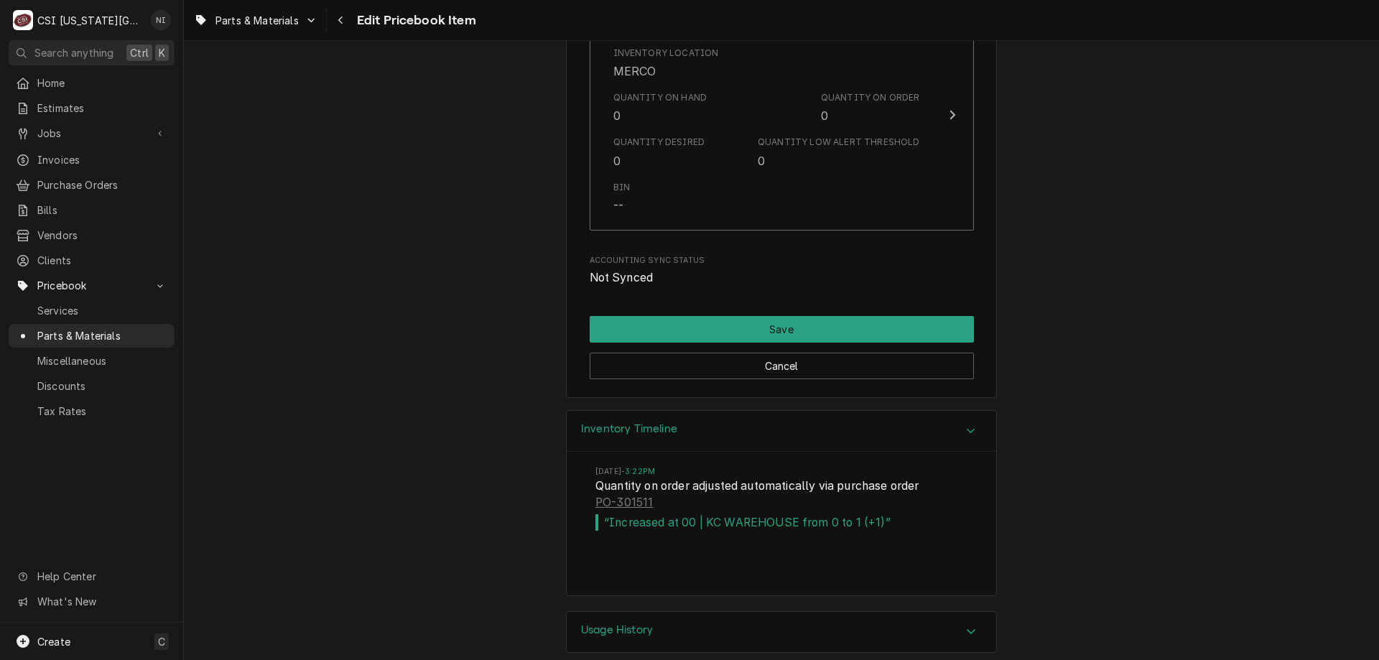
scroll to position [14168, 0]
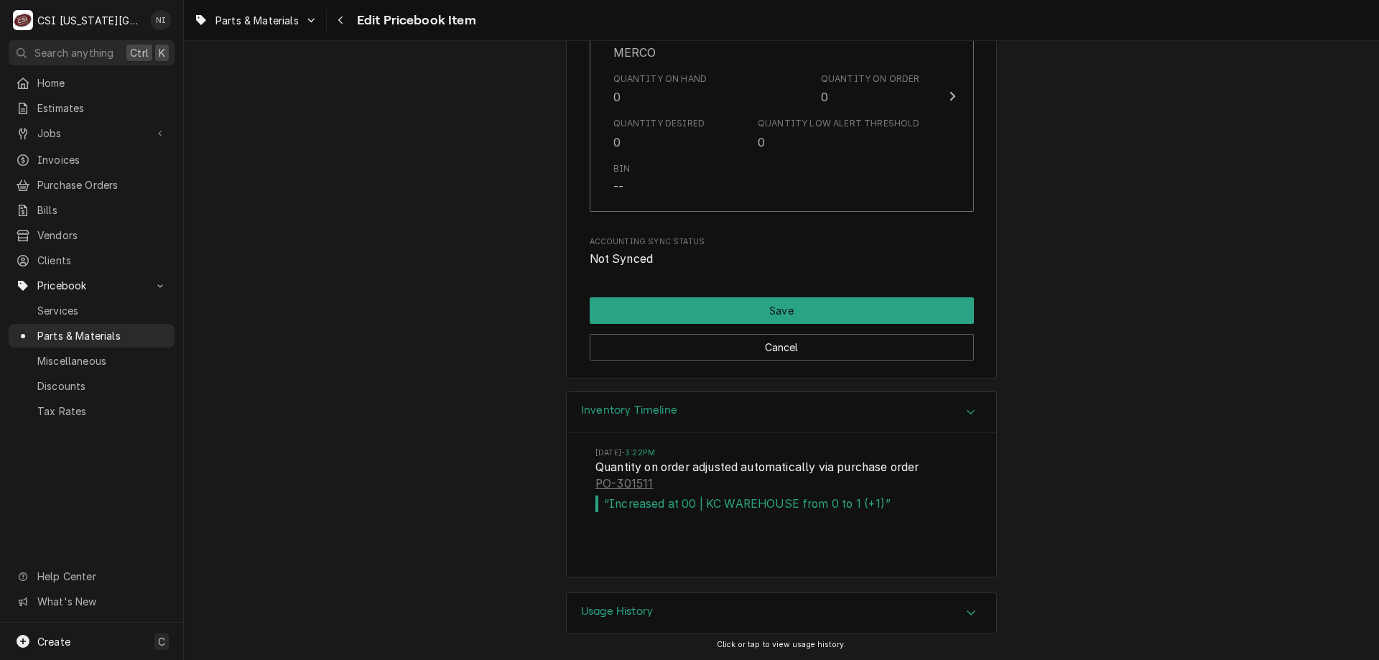
type textarea "x"
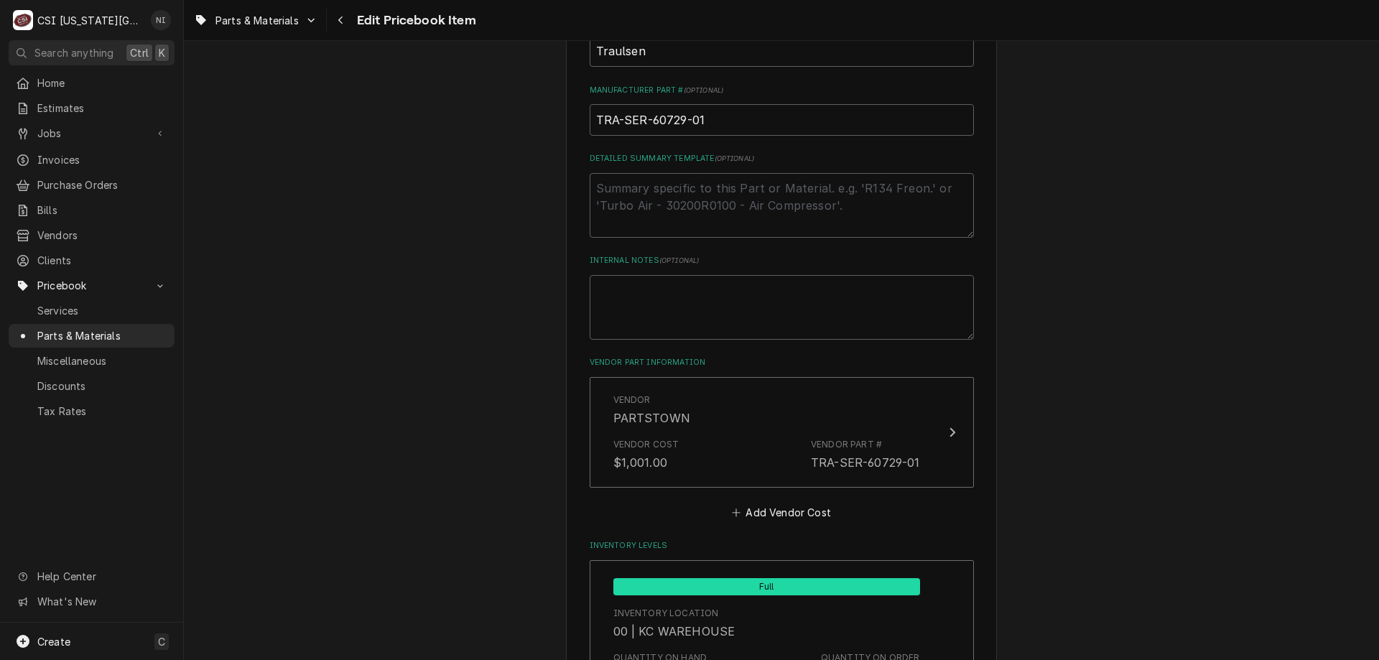
scroll to position [0, 0]
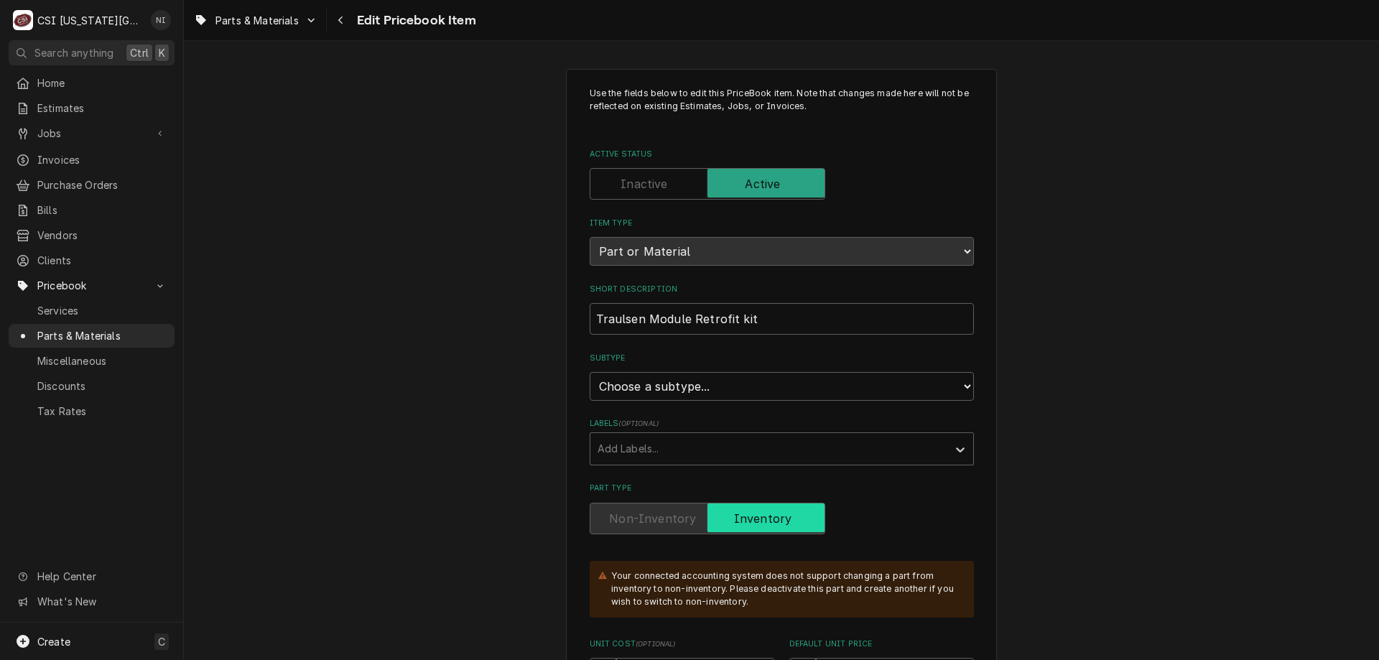
click at [84, 328] on span "Parts & Materials" at bounding box center [102, 335] width 130 height 15
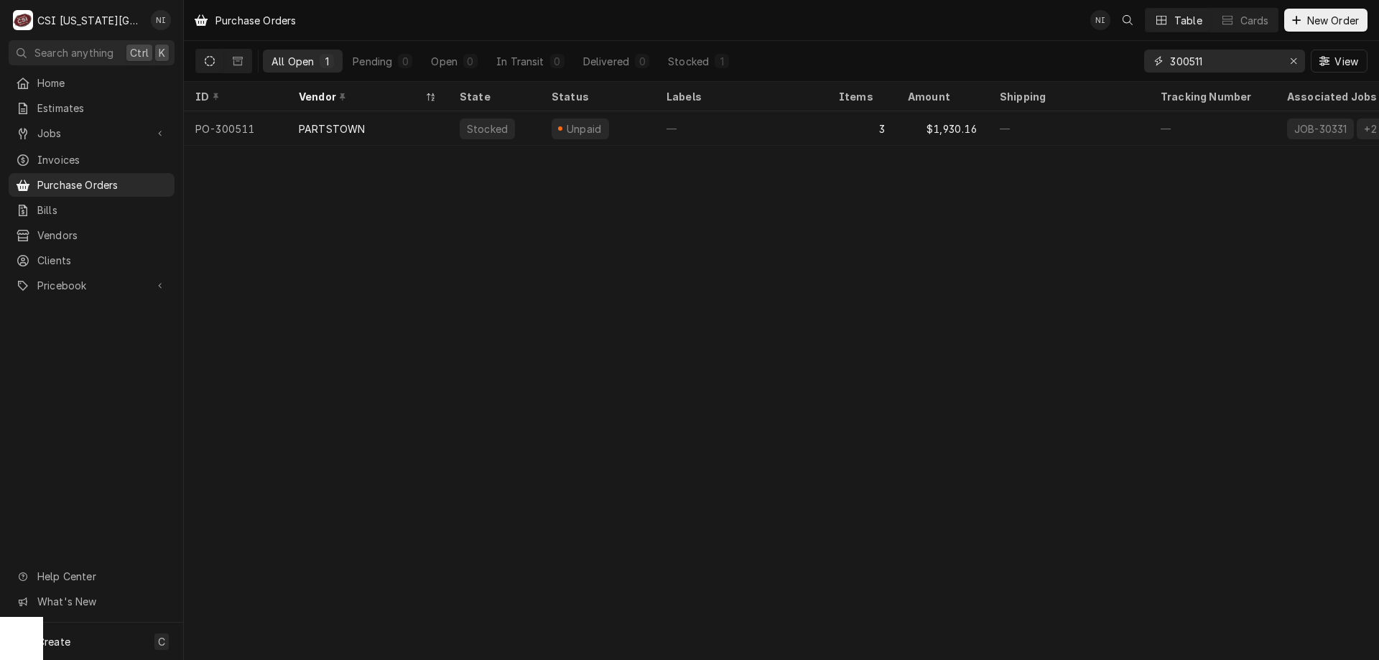
drag, startPoint x: 1221, startPoint y: 67, endPoint x: 1102, endPoint y: 83, distance: 120.4
click at [1102, 83] on div "Purchase Orders NI Table Cards New Order All Open 1 Pending 0 Open 0 In Transit…" at bounding box center [781, 330] width 1195 height 660
type input "301511"
click at [756, 119] on div "—" at bounding box center [741, 128] width 172 height 34
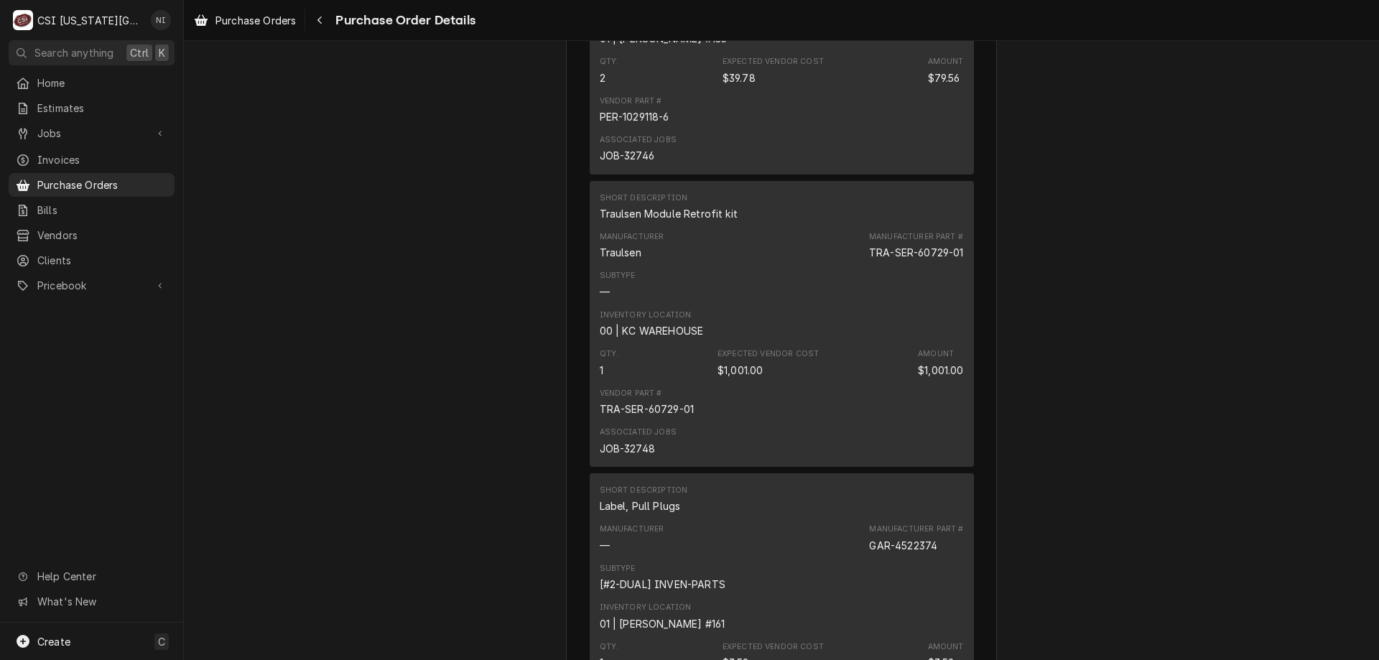
scroll to position [2928, 0]
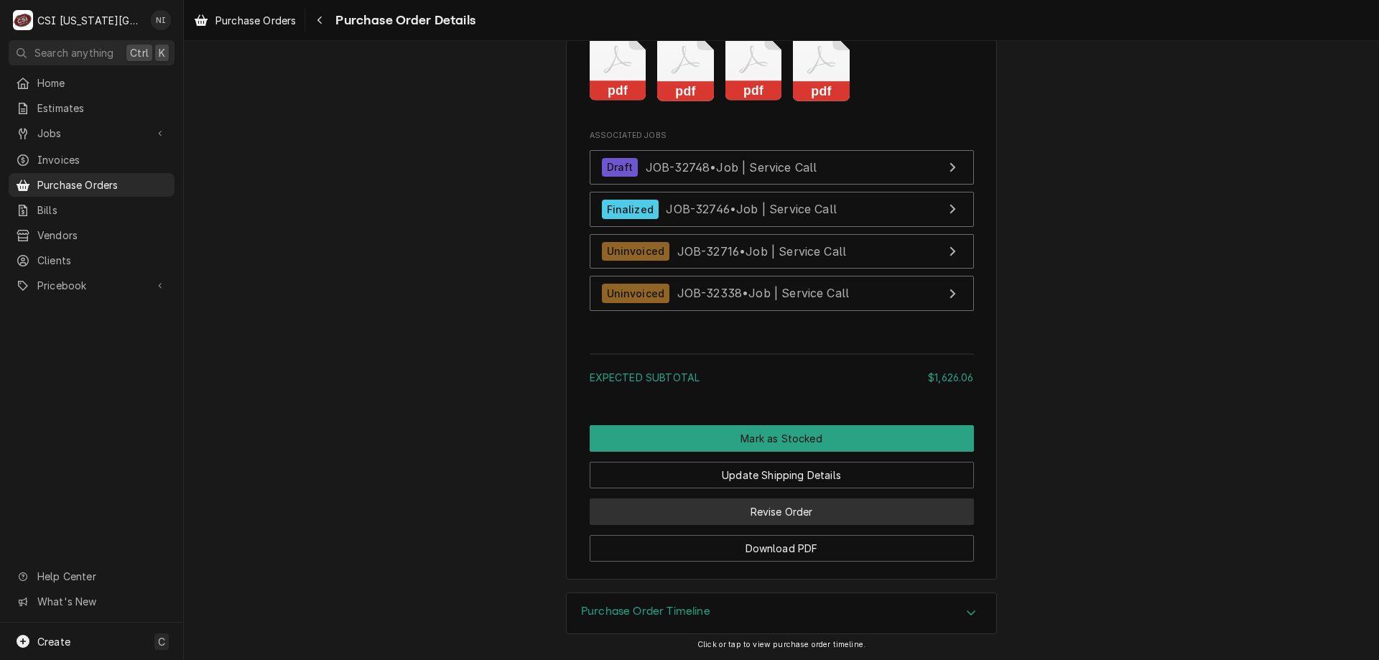
click at [802, 516] on button "Revise Order" at bounding box center [782, 511] width 384 height 27
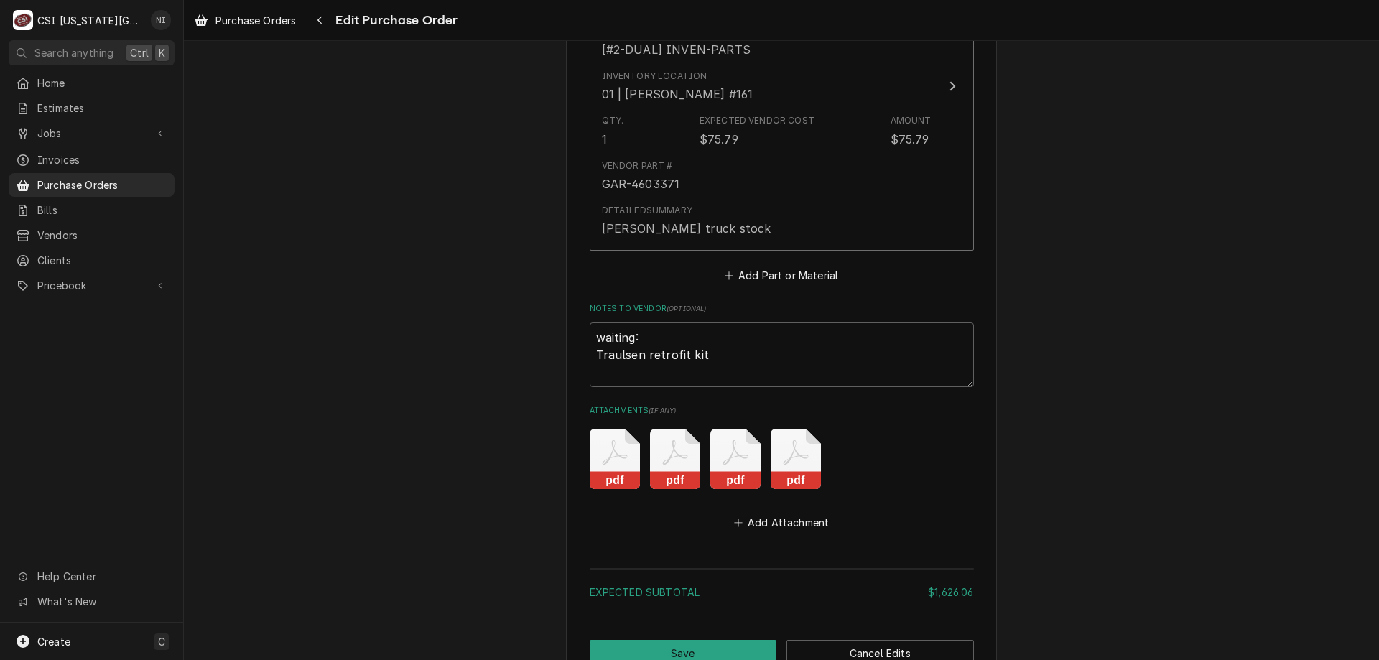
scroll to position [2592, 0]
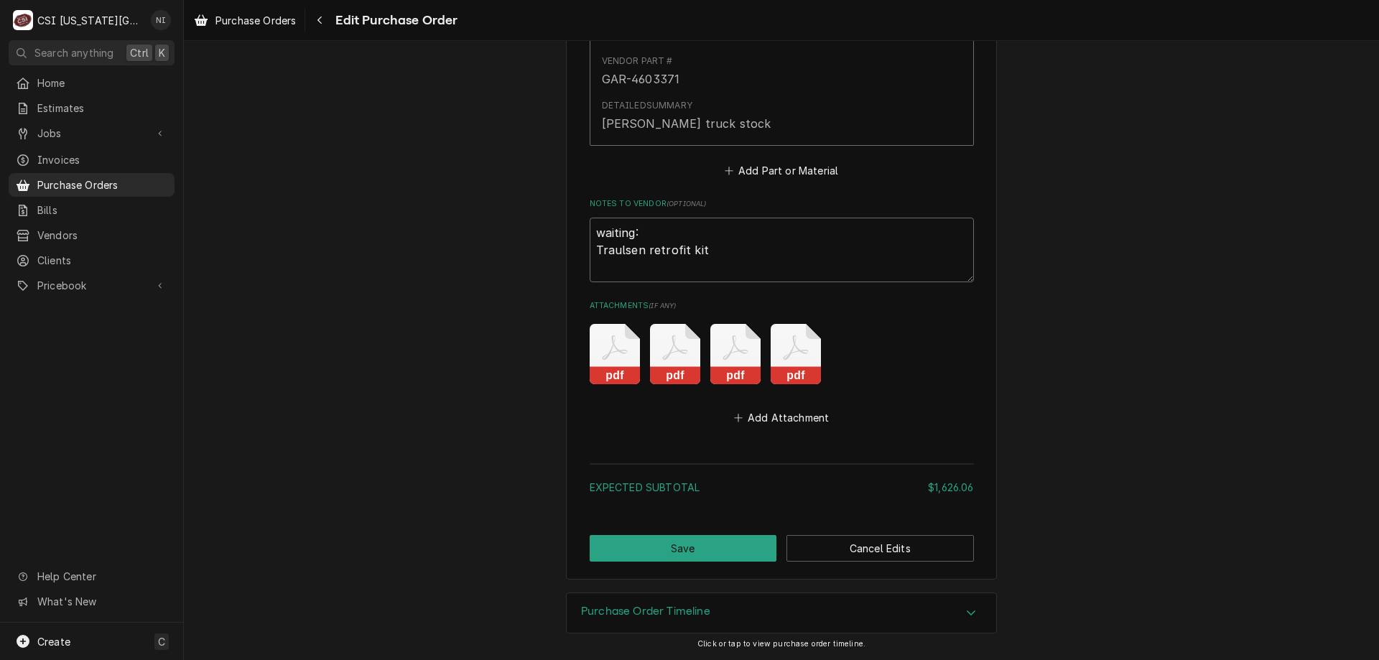
drag, startPoint x: 732, startPoint y: 264, endPoint x: 473, endPoint y: 192, distance: 268.2
type textarea "x"
click at [677, 547] on button "Save" at bounding box center [683, 548] width 187 height 27
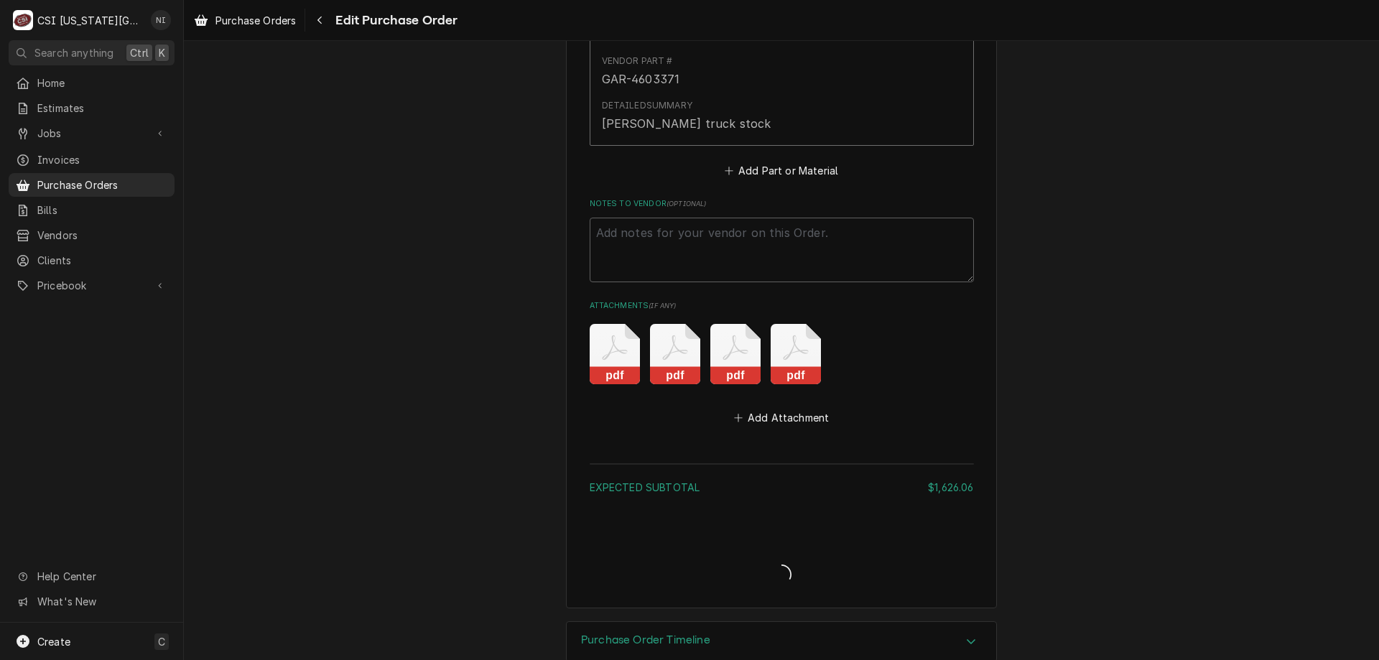
type textarea "x"
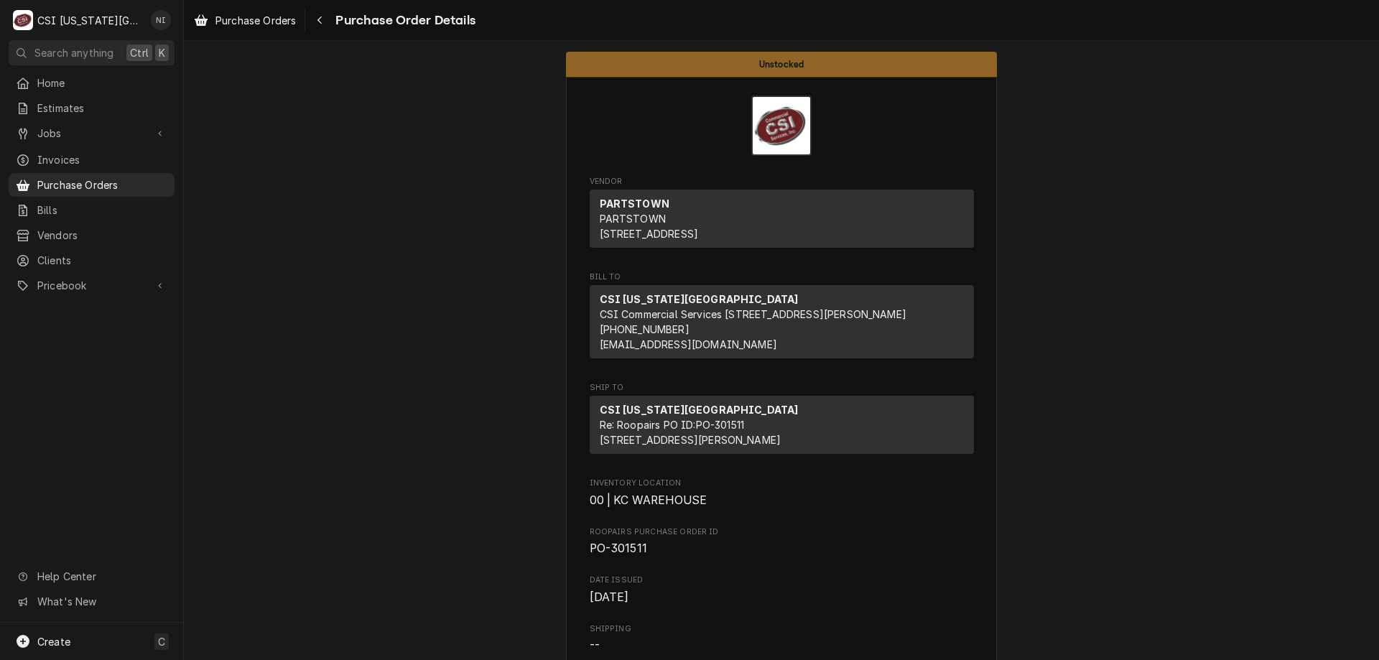
click at [153, 178] on span "Purchase Orders" at bounding box center [102, 184] width 130 height 15
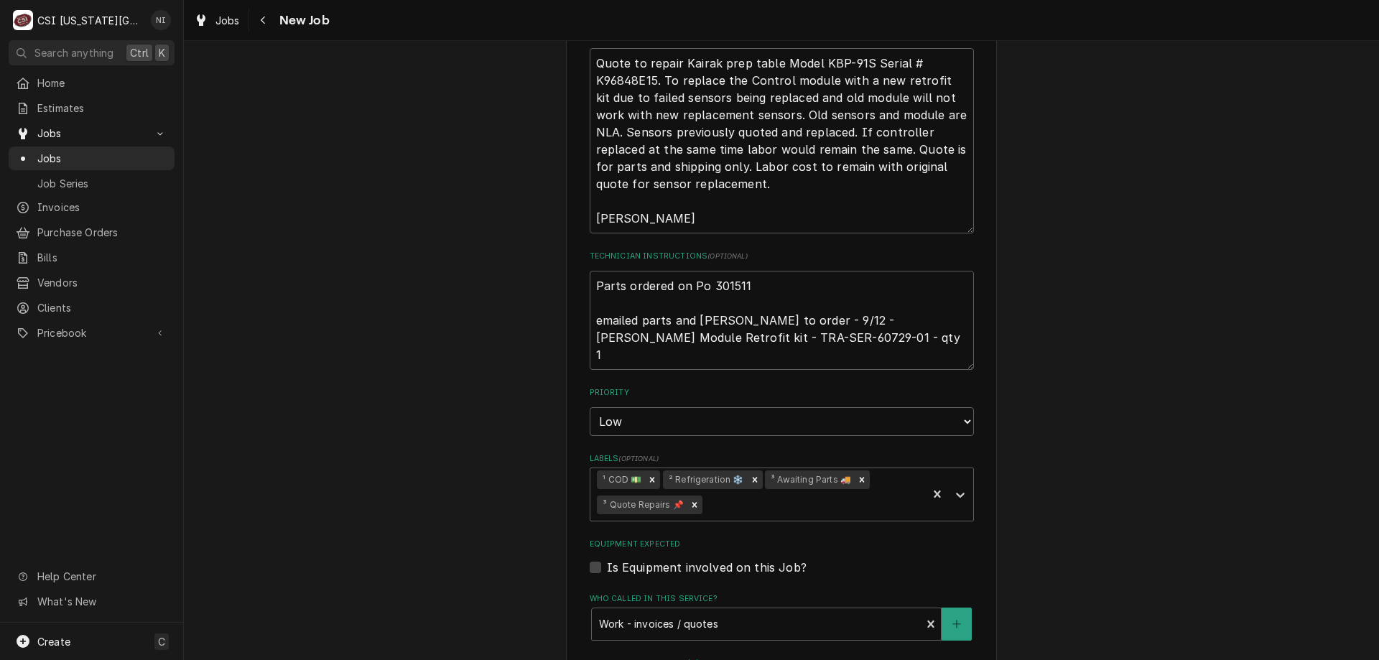
scroll to position [962, 0]
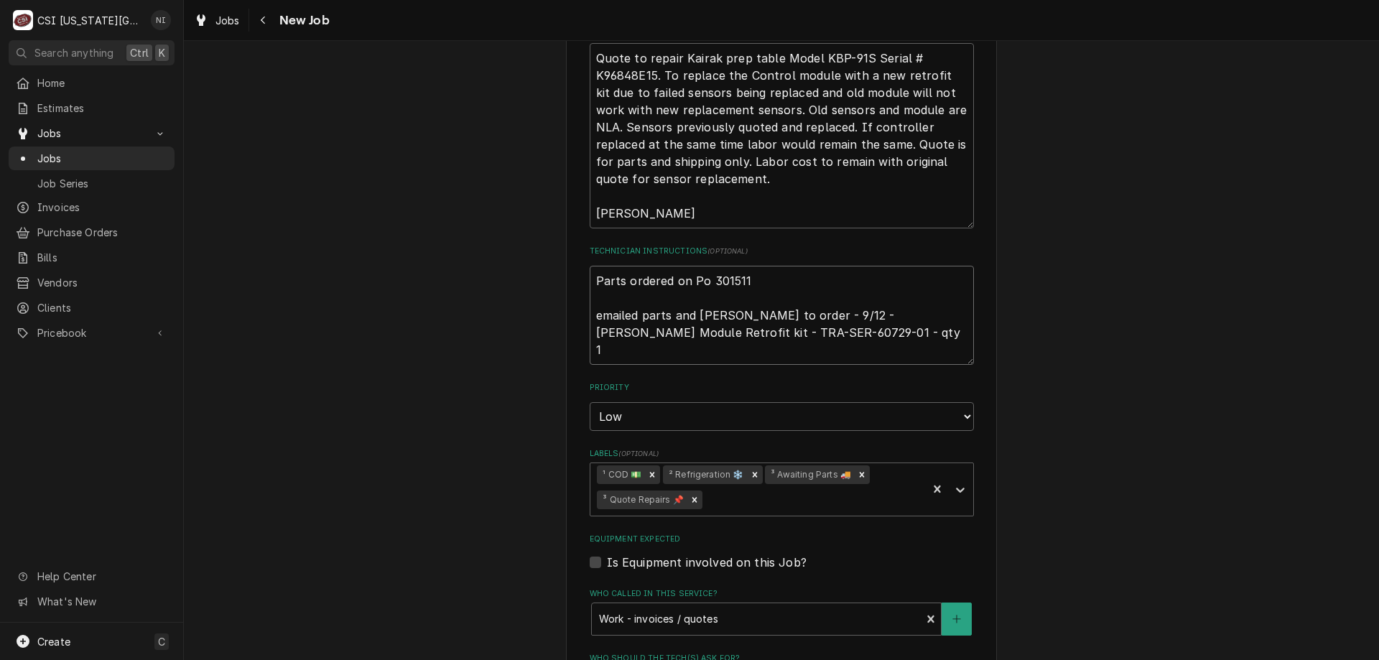
click at [590, 283] on textarea "Parts ordered on Po 301511 emailed parts and [PERSON_NAME] to order - 9/12 - [P…" at bounding box center [782, 315] width 384 height 99
type textarea "x"
type textarea "Parts ordered on Po 301511 emailed parts and [PERSON_NAME] to order - 9/12 - [P…"
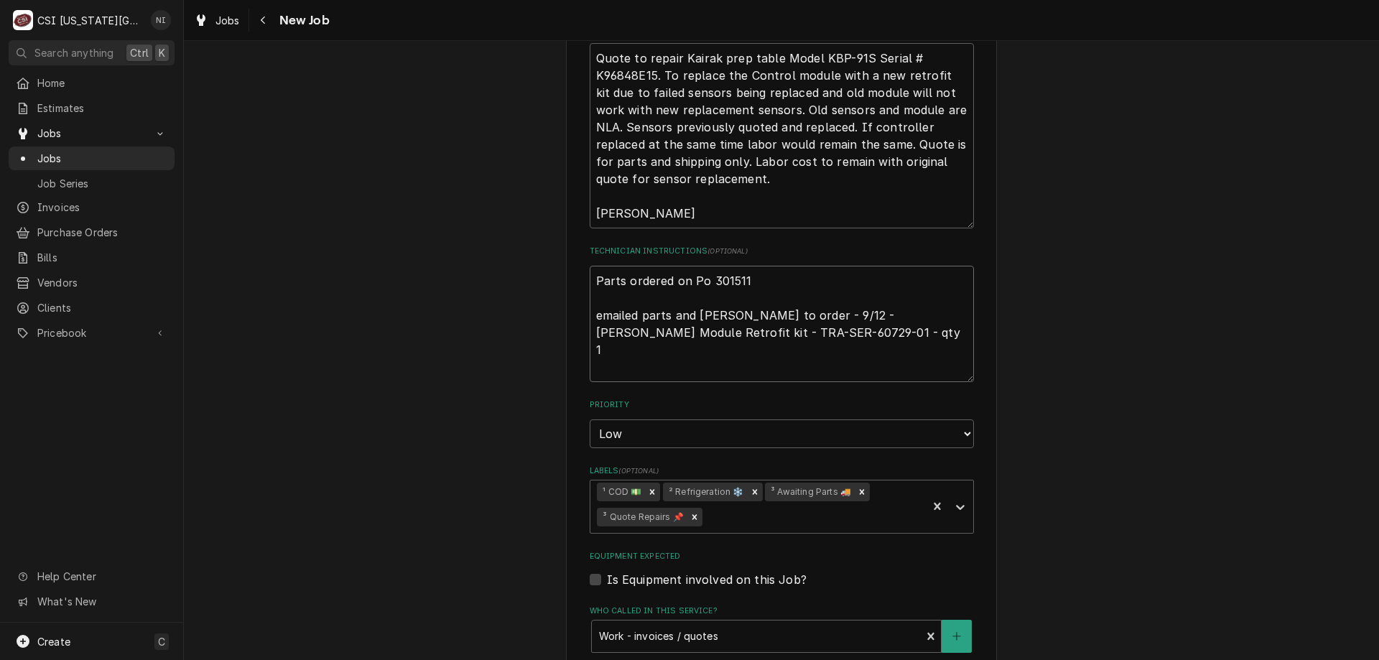
click at [630, 283] on textarea "Parts ordered on Po 301511 emailed parts and [PERSON_NAME] to order - 9/12 - [P…" at bounding box center [782, 324] width 384 height 116
type textarea "x"
type textarea "p Parts ordered on Po 301511 emailed parts and [PERSON_NAME] to order - 9/12 - …"
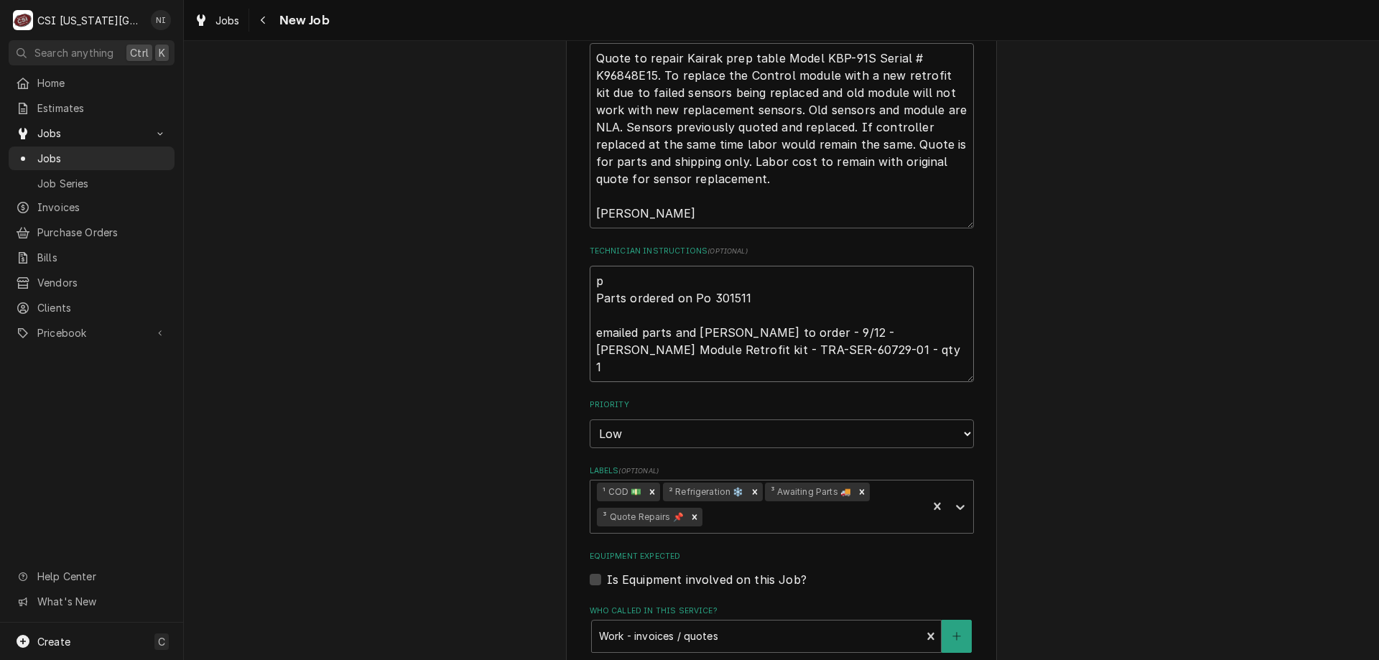
type textarea "x"
type textarea "pa Parts ordered on Po 301511 emailed parts and [PERSON_NAME] to order - 9/12 -…"
type textarea "x"
type textarea "par Parts ordered on Po 301511 emailed parts and [PERSON_NAME] to order - 9/12 …"
type textarea "x"
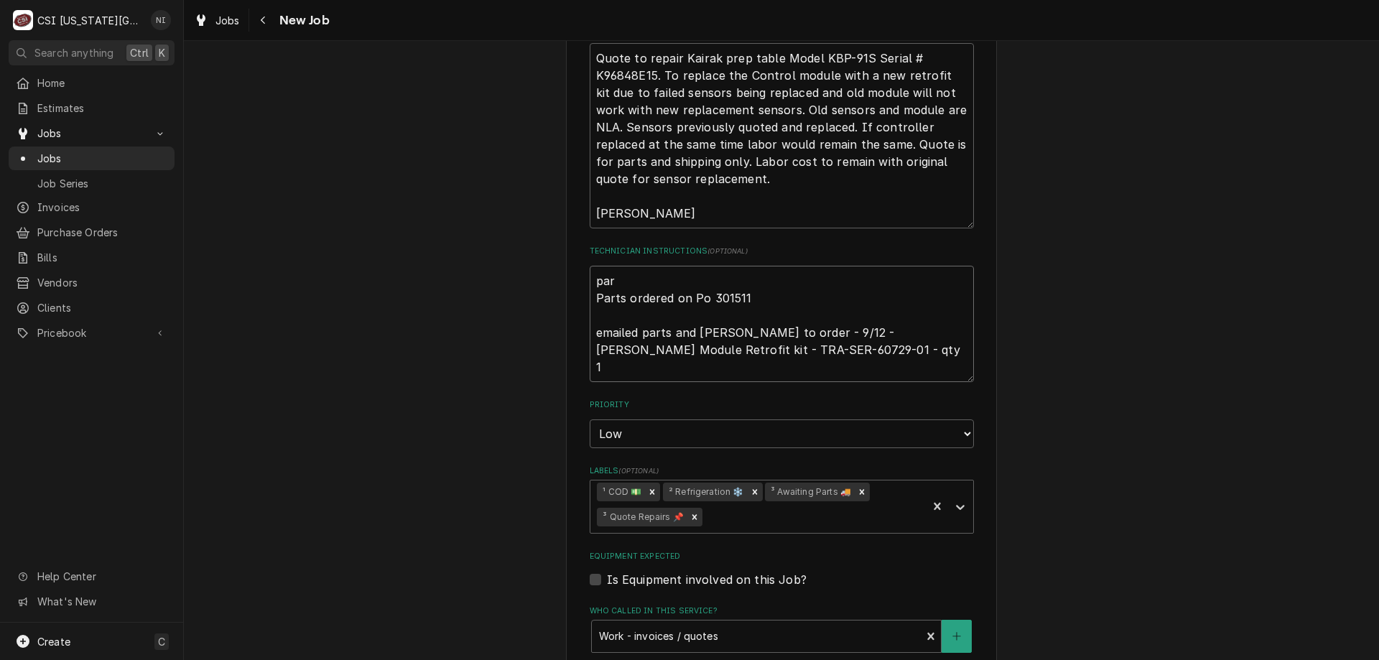
type textarea "part Parts ordered on Po 301511 emailed parts and [PERSON_NAME] to order - 9/12…"
type textarea "x"
type textarea "parts Parts ordered on Po 301511 emailed parts and lindy to order - 9/12 - LS T…"
type textarea "x"
type textarea "parts Parts ordered on Po 301511 emailed parts and lindy to order - 9/12 - LS T…"
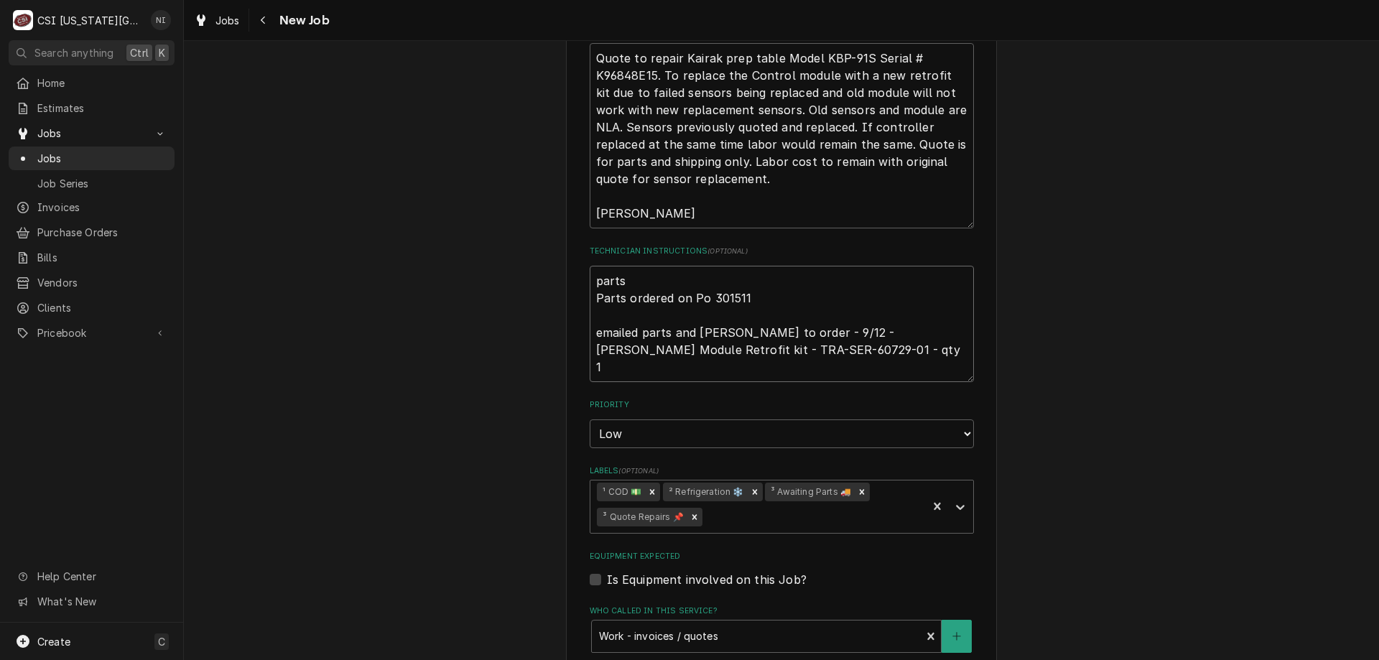
type textarea "x"
type textarea "parts on Parts ordered on Po 301511 emailed parts and lindy to order - 9/12 - L…"
type textarea "x"
type textarea "parts on t Parts ordered on Po 301511 emailed parts and lindy to order - 9/12 -…"
type textarea "x"
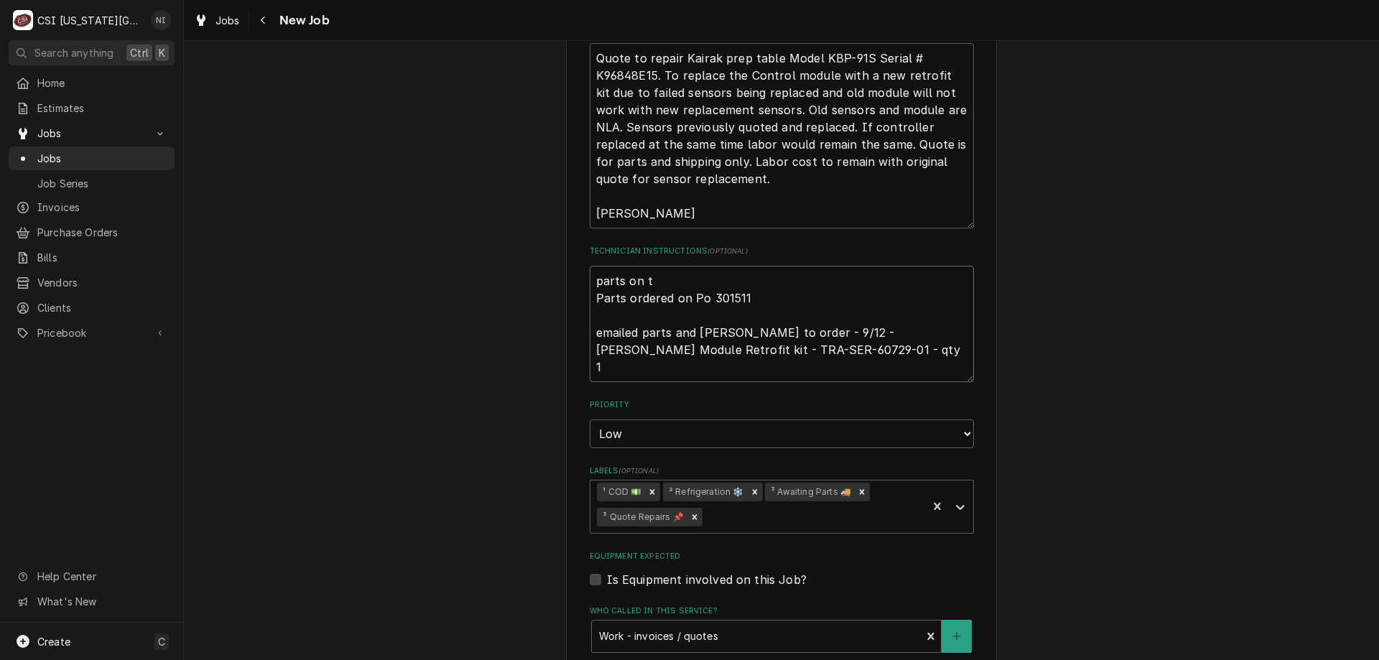
type textarea "parts on th Parts ordered on Po 301511 emailed parts and lindy to order - 9/12 …"
type textarea "x"
type textarea "parts on the Parts ordered on Po 301511 emailed parts and lindy to order - 9/12…"
type textarea "x"
type textarea "parts on the Parts ordered on Po 301511 emailed parts and lindy to order - 9/12…"
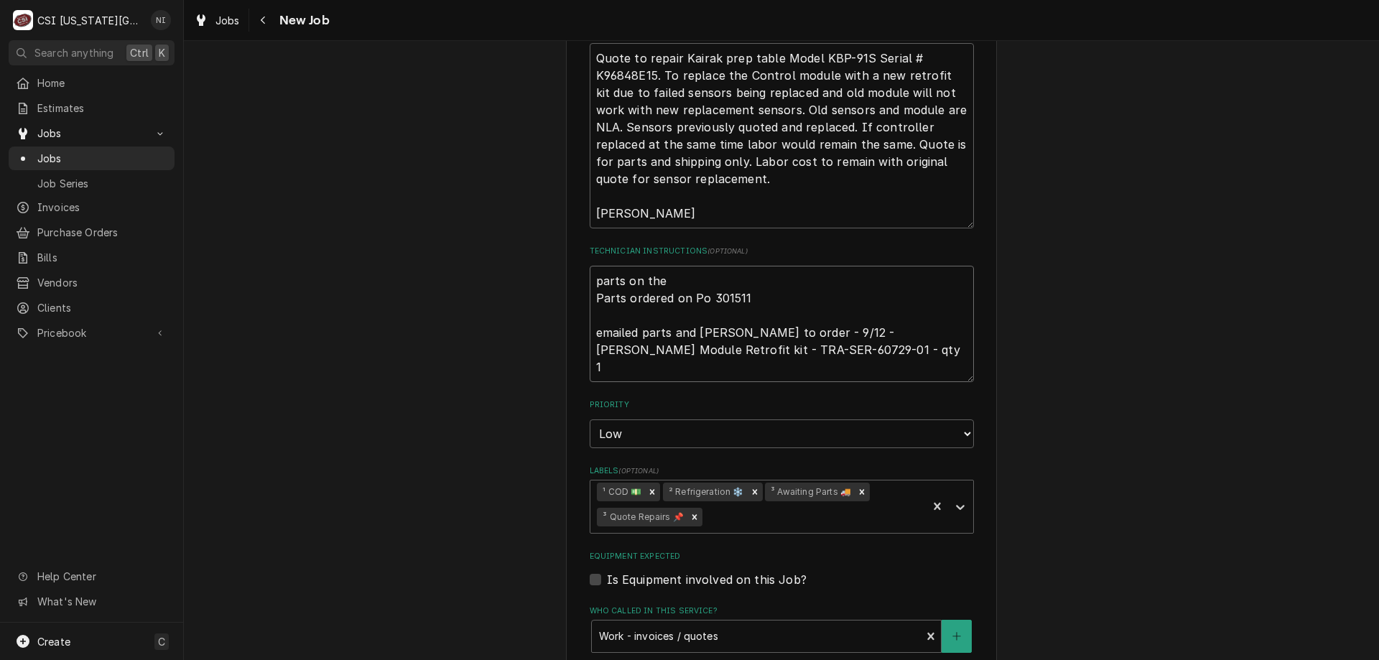
type textarea "x"
type textarea "parts on the u Parts ordered on Po 301511 emailed parts and lindy to order - 9/…"
type textarea "x"
type textarea "parts on the un Parts ordered on Po 301511 emailed parts and lindy to order - 9…"
type textarea "x"
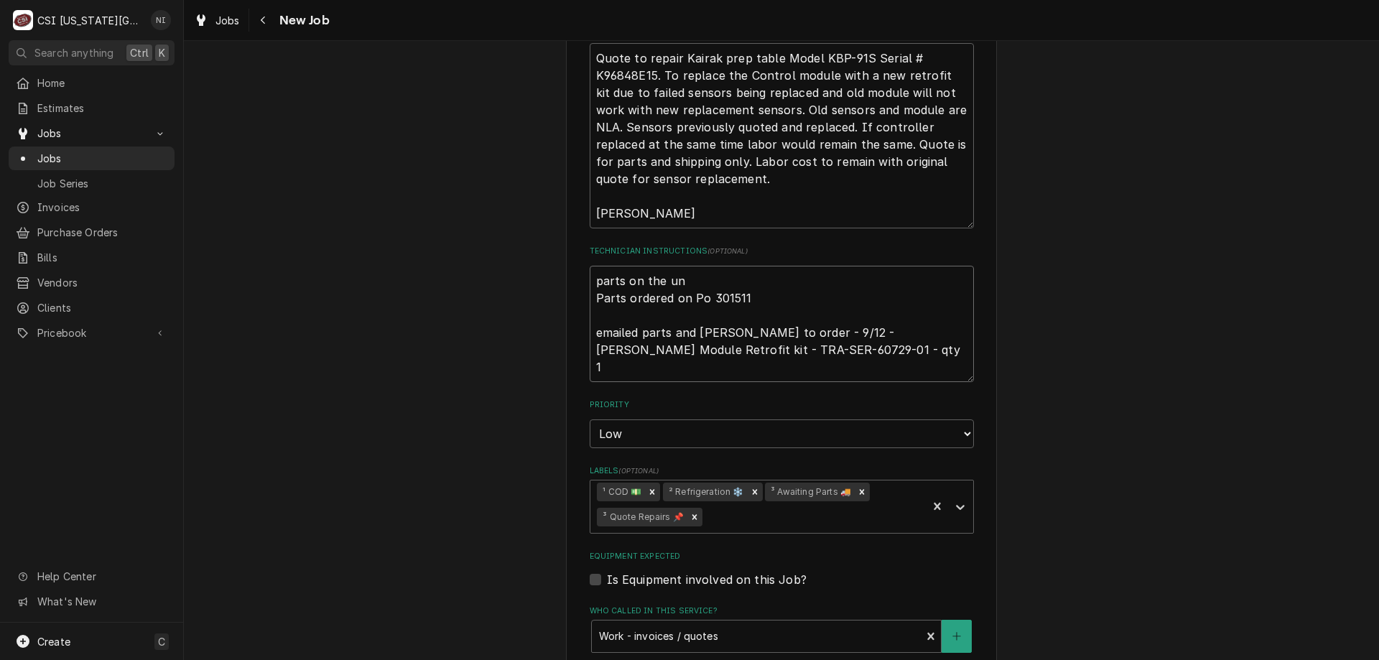
type textarea "parts on the una Parts ordered on Po 301511 emailed parts and lindy to order - …"
type textarea "x"
type textarea "parts on the unas Parts ordered on Po 301511 emailed parts and lindy to order -…"
type textarea "x"
type textarea "parts on the unass Parts ordered on Po 301511 emailed parts and lindy to order …"
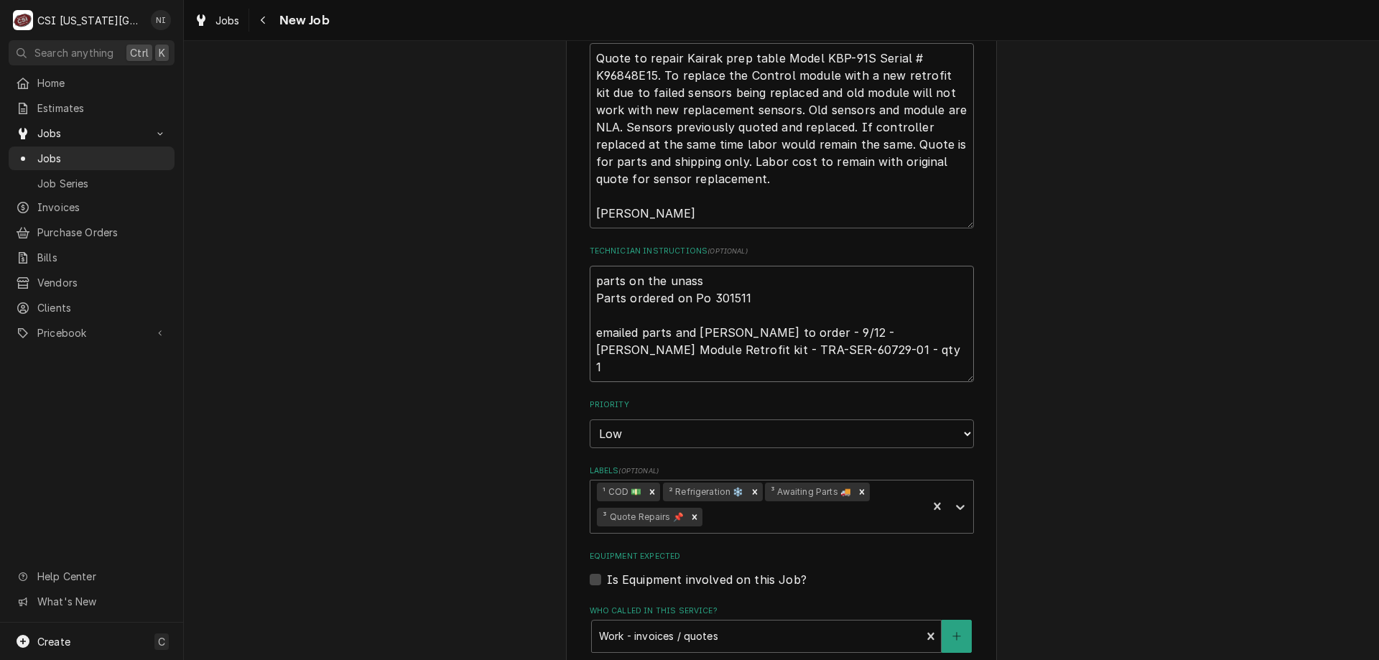
type textarea "x"
type textarea "parts on the unassi Parts ordered on Po 301511 emailed parts and lindy to order…"
type textarea "x"
type textarea "parts on the unassig Parts ordered on Po 301511 emailed parts and lindy to orde…"
type textarea "x"
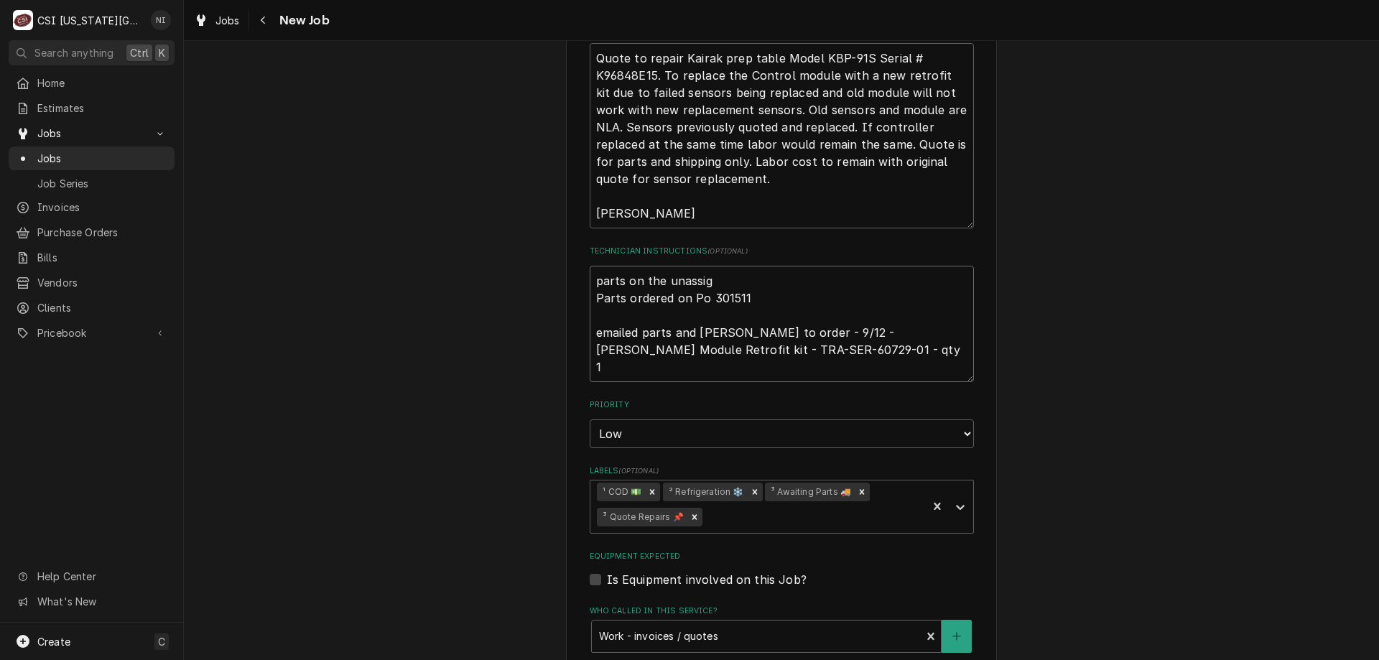
type textarea "parts on the unassign Parts ordered on Po 301511 emailed parts and lindy to ord…"
type textarea "x"
type textarea "parts on the unassigne Parts ordered on Po 301511 emailed parts and lindy to or…"
type textarea "x"
type textarea "parts on the unassigned Parts ordered on Po 301511 emailed parts and lindy to o…"
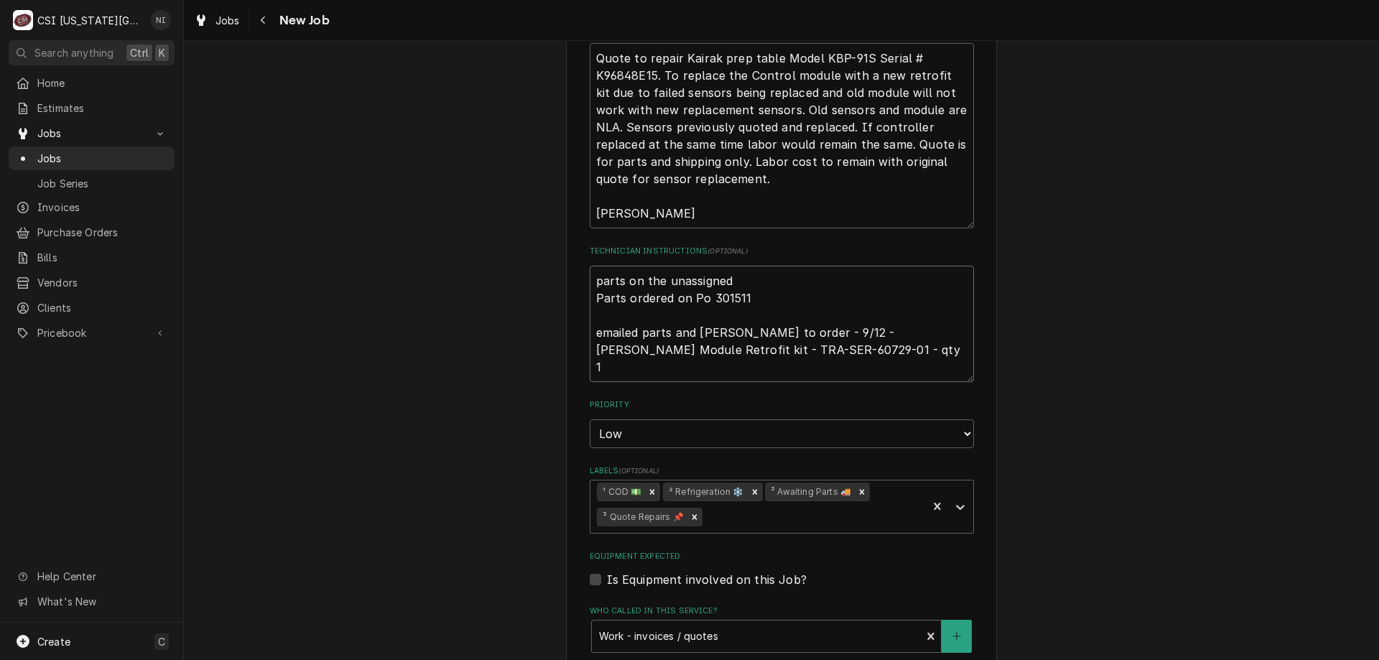
type textarea "x"
type textarea "parts on the unassigned Parts ordered on Po 301511 emailed parts and lindy to o…"
type textarea "x"
type textarea "parts on the unassigned sh Parts ordered on Po 301511 emailed parts and lindy t…"
type textarea "x"
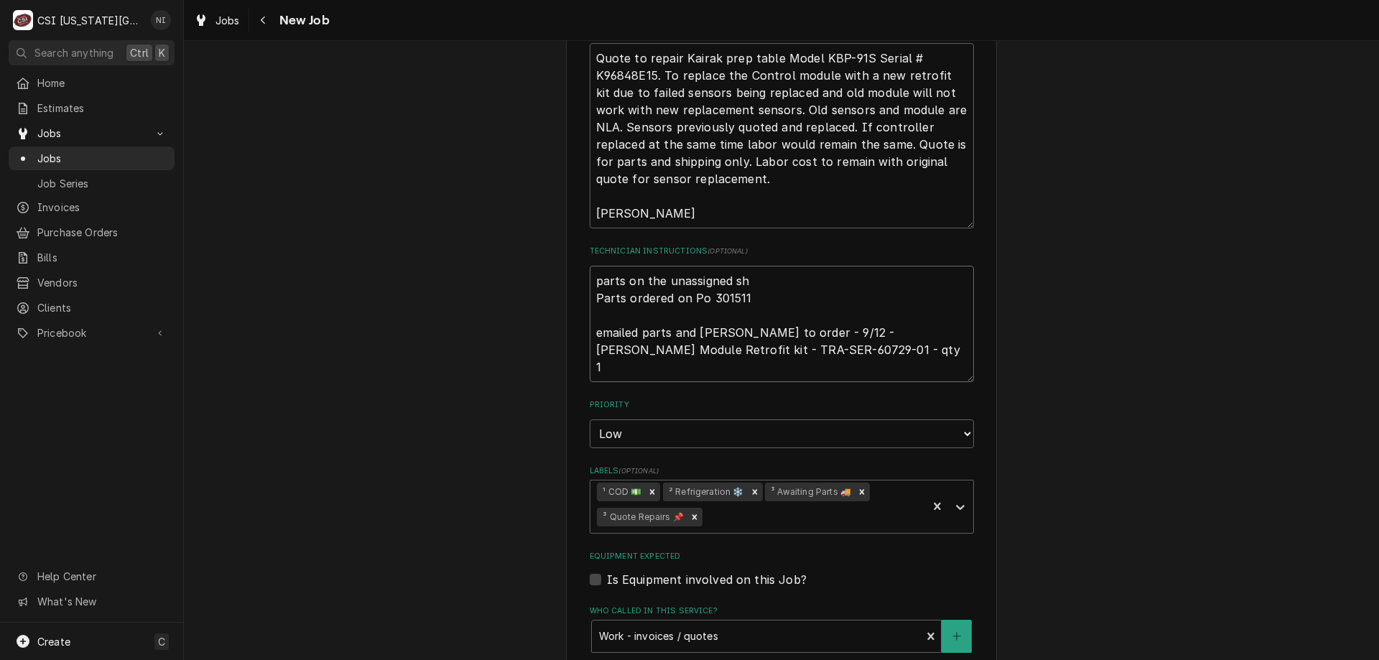
type textarea "parts on the unassigned she Parts ordered on Po 301511 emailed parts and lindy …"
type textarea "x"
type textarea "parts on the unassigned shel Parts ordered on Po 301511 emailed parts and lindy…"
type textarea "x"
type textarea "parts on the unassigned shelf Parts ordered on Po 301511 emailed parts and lind…"
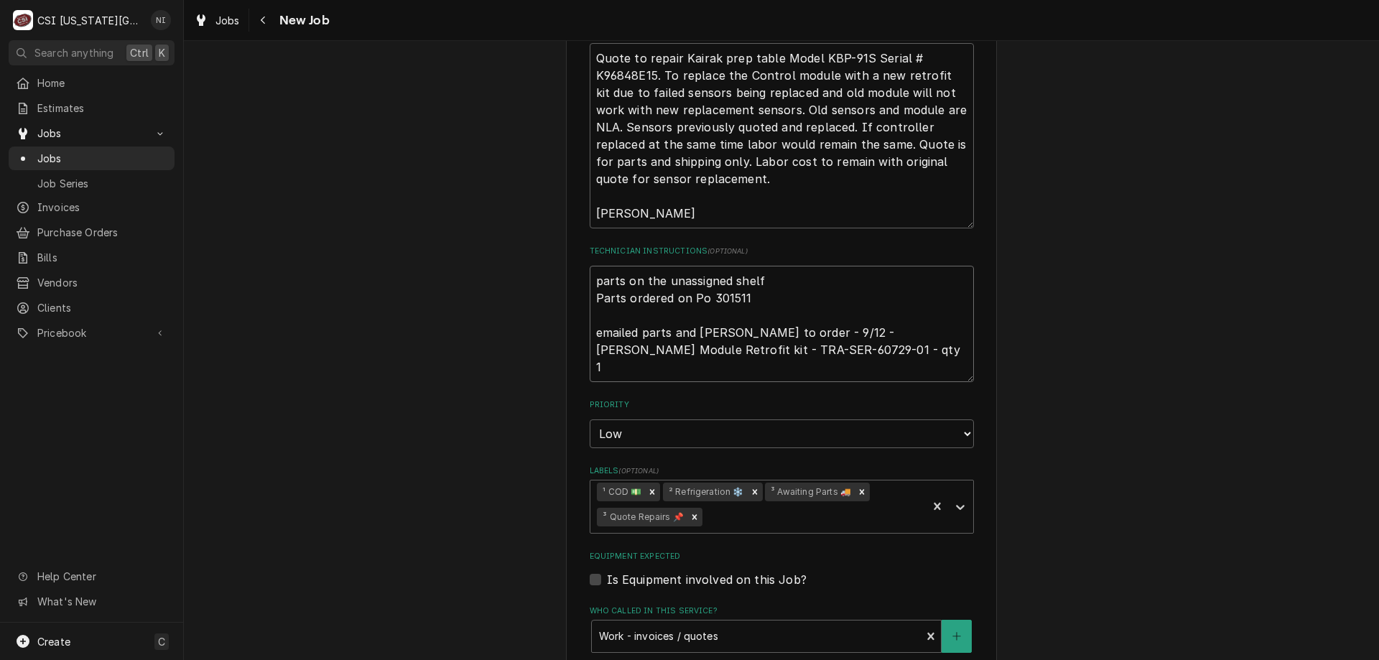
type textarea "x"
click at [857, 488] on icon "Remove ³ Awaiting Parts 🚚" at bounding box center [862, 492] width 10 height 10
type textarea "parts on the unassigned shelf Parts ordered on Po 301511 emailed parts and lind…"
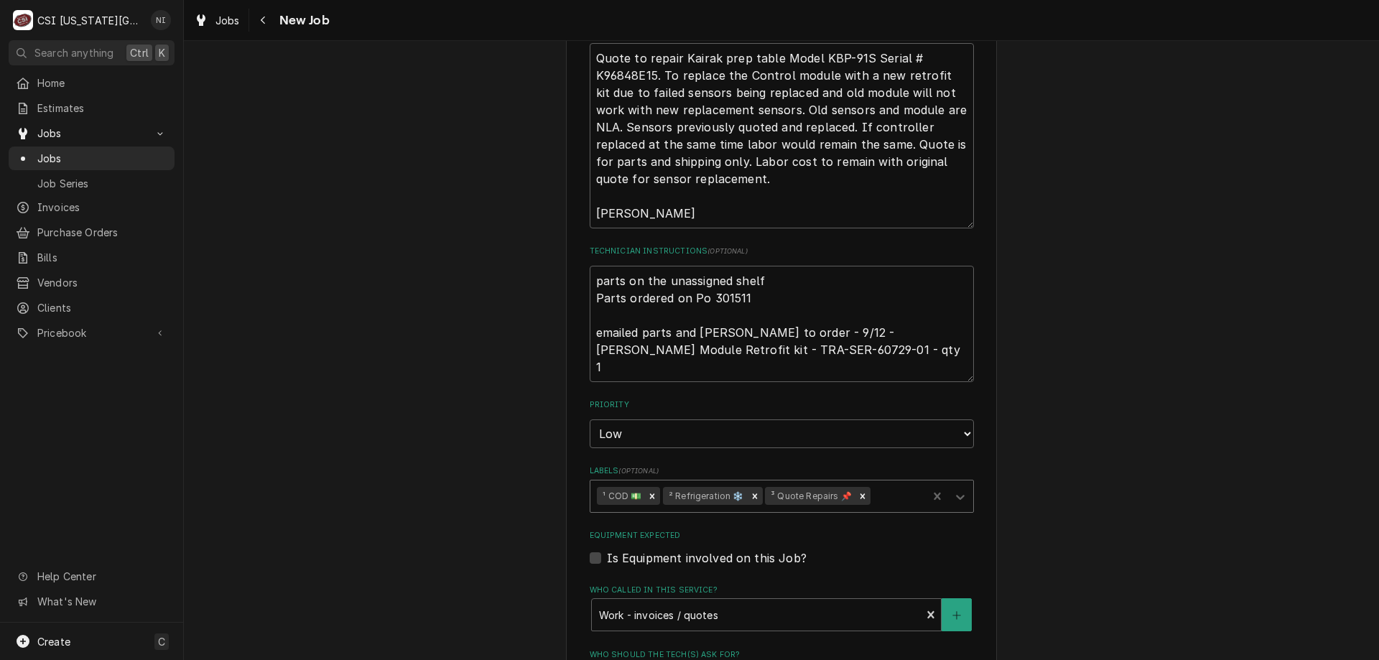
click at [961, 496] on icon "Labels" at bounding box center [960, 497] width 14 height 14
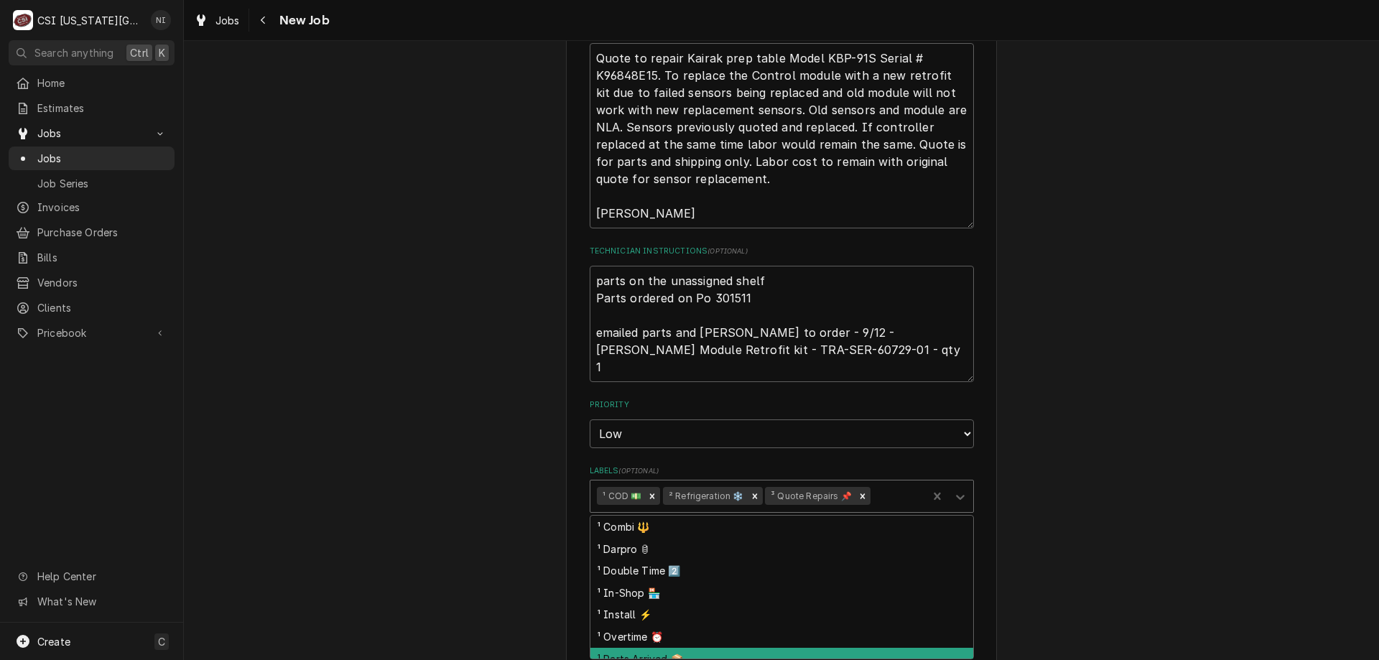
click at [644, 659] on div "¹ Combi 🔱 ¹ Darpro 🛢 ¹ Double Time 2️⃣ ¹ In-Shop 🏪 ¹ Install ⚡️ ¹ Overtime ⏰ ¹ …" at bounding box center [782, 587] width 384 height 144
click at [674, 658] on div "¹ Parts Arrived 📦" at bounding box center [781, 659] width 383 height 22
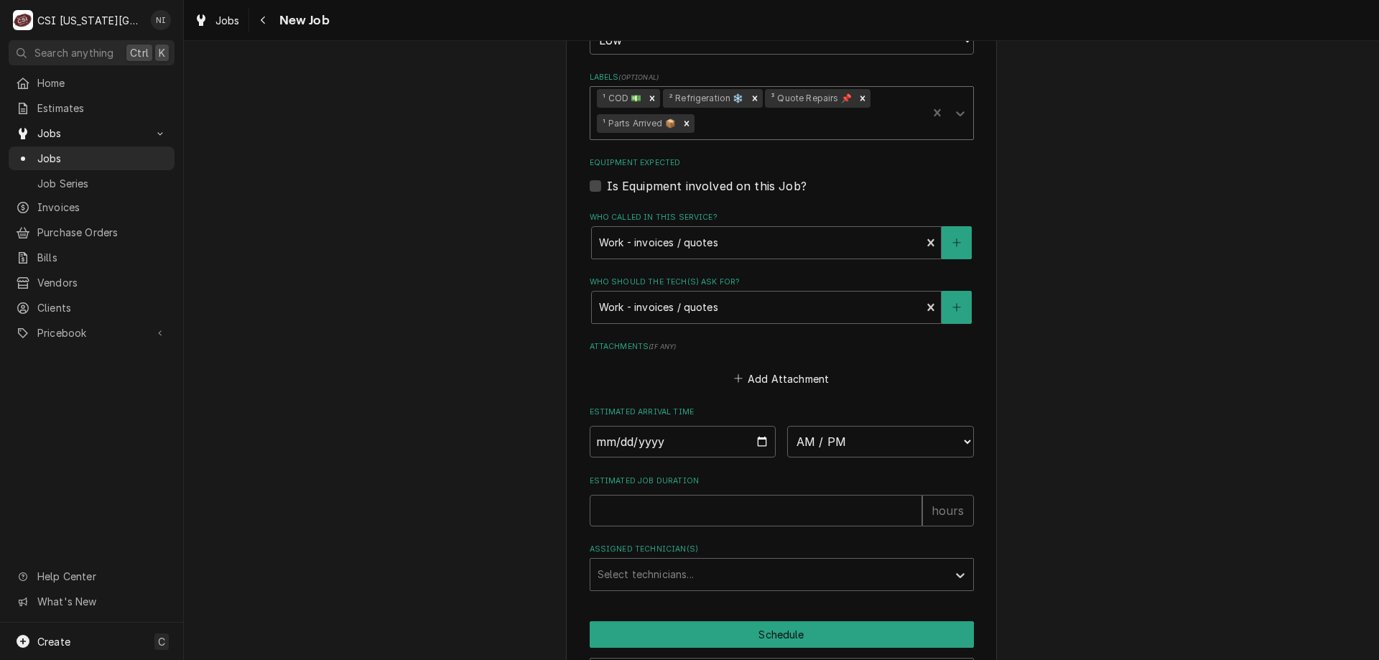
scroll to position [1448, 0]
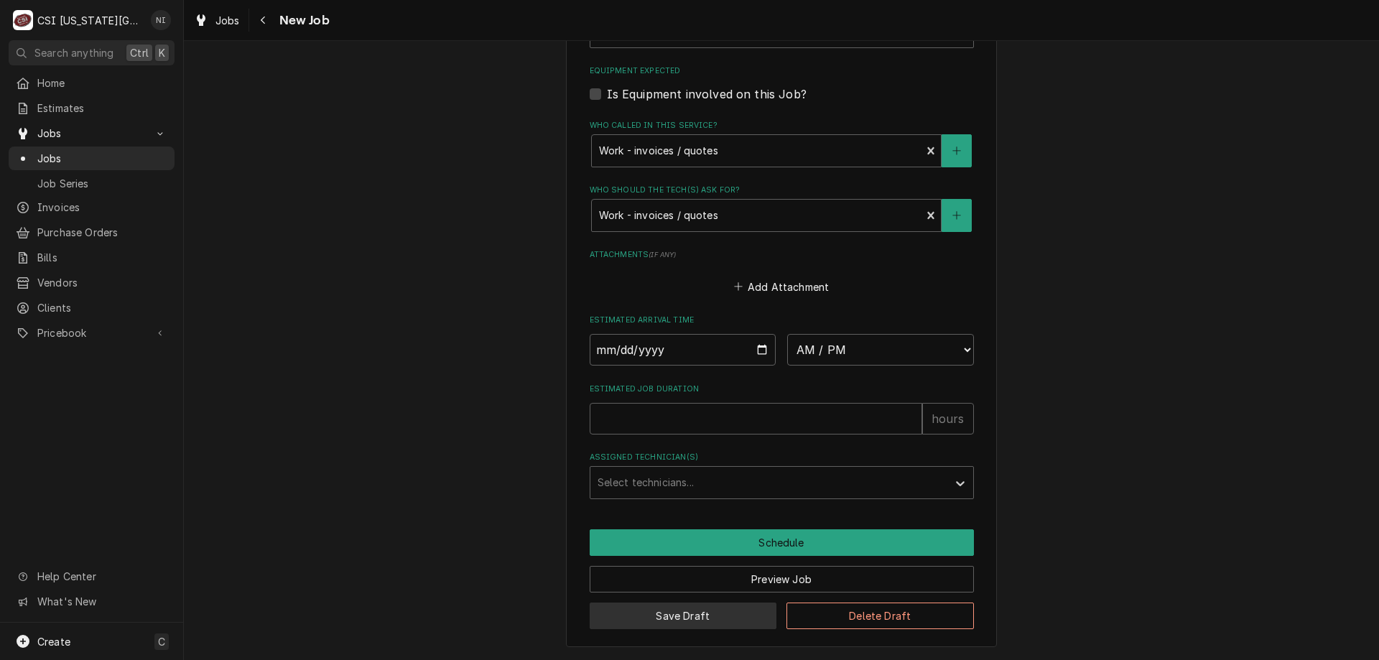
click at [714, 622] on button "Save Draft" at bounding box center [683, 616] width 187 height 27
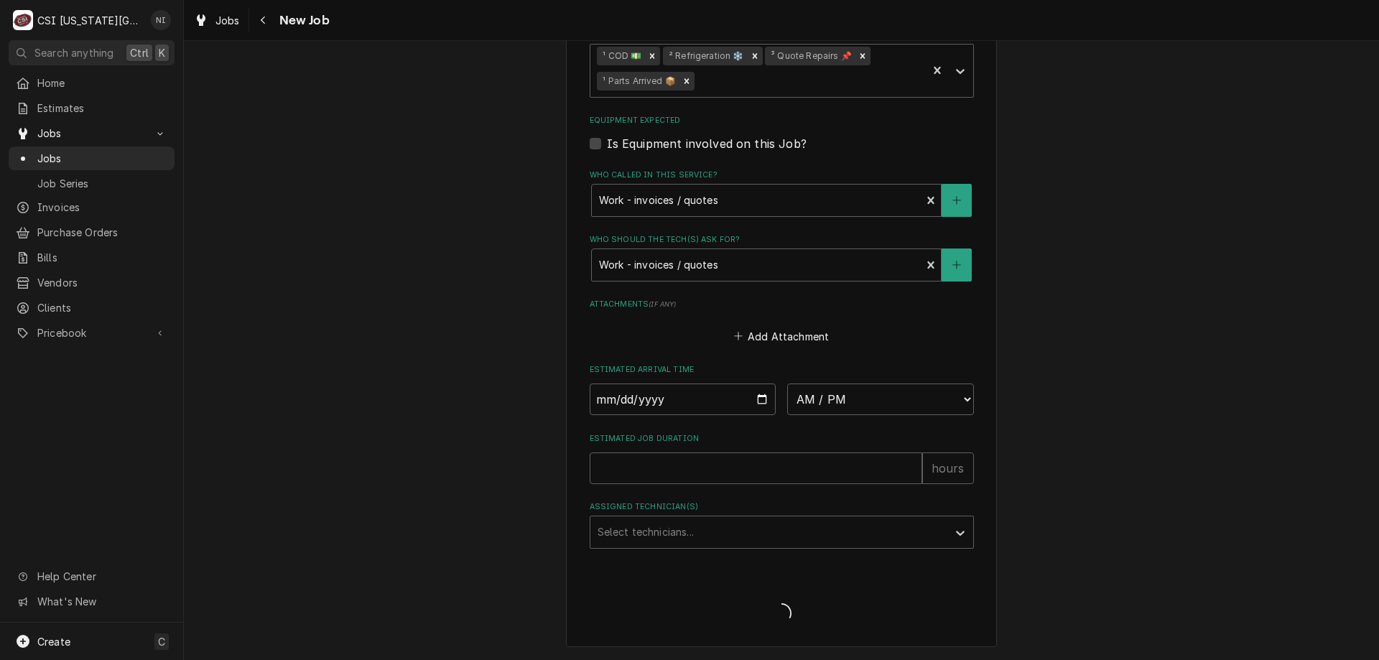
type textarea "x"
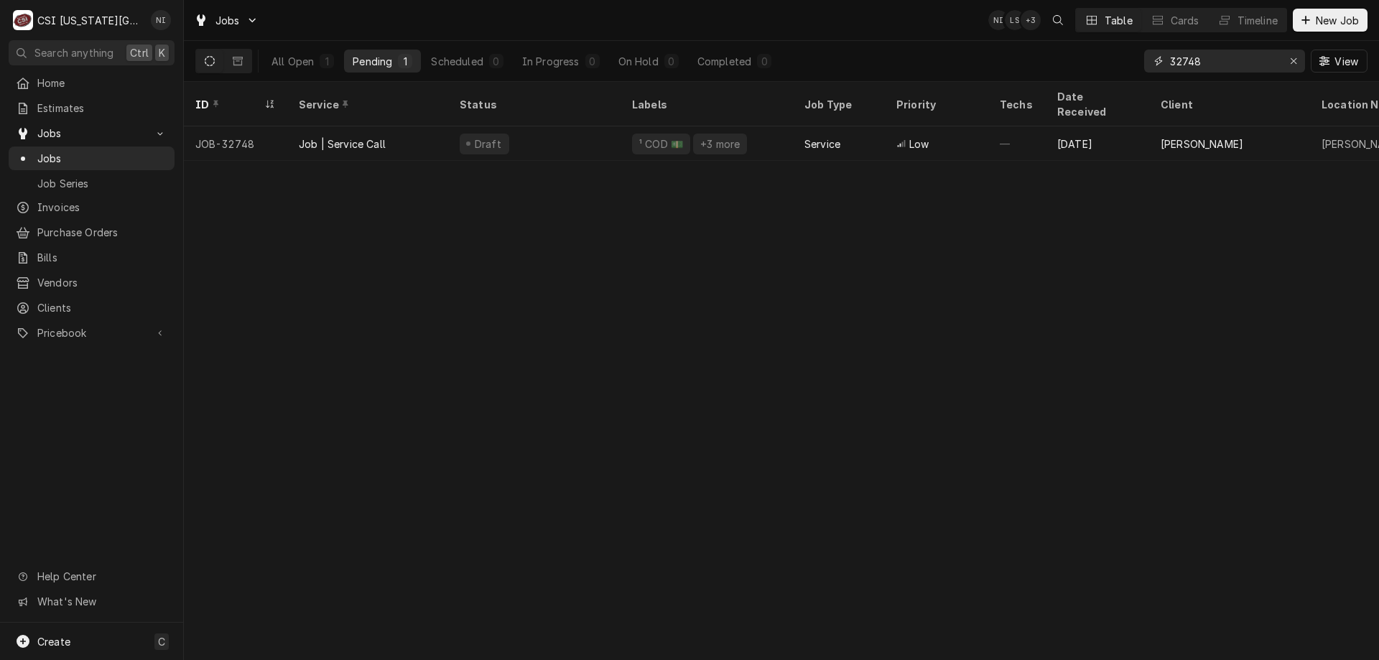
drag, startPoint x: 1199, startPoint y: 59, endPoint x: 1190, endPoint y: 62, distance: 9.1
click at [1190, 62] on input "32748" at bounding box center [1224, 61] width 108 height 23
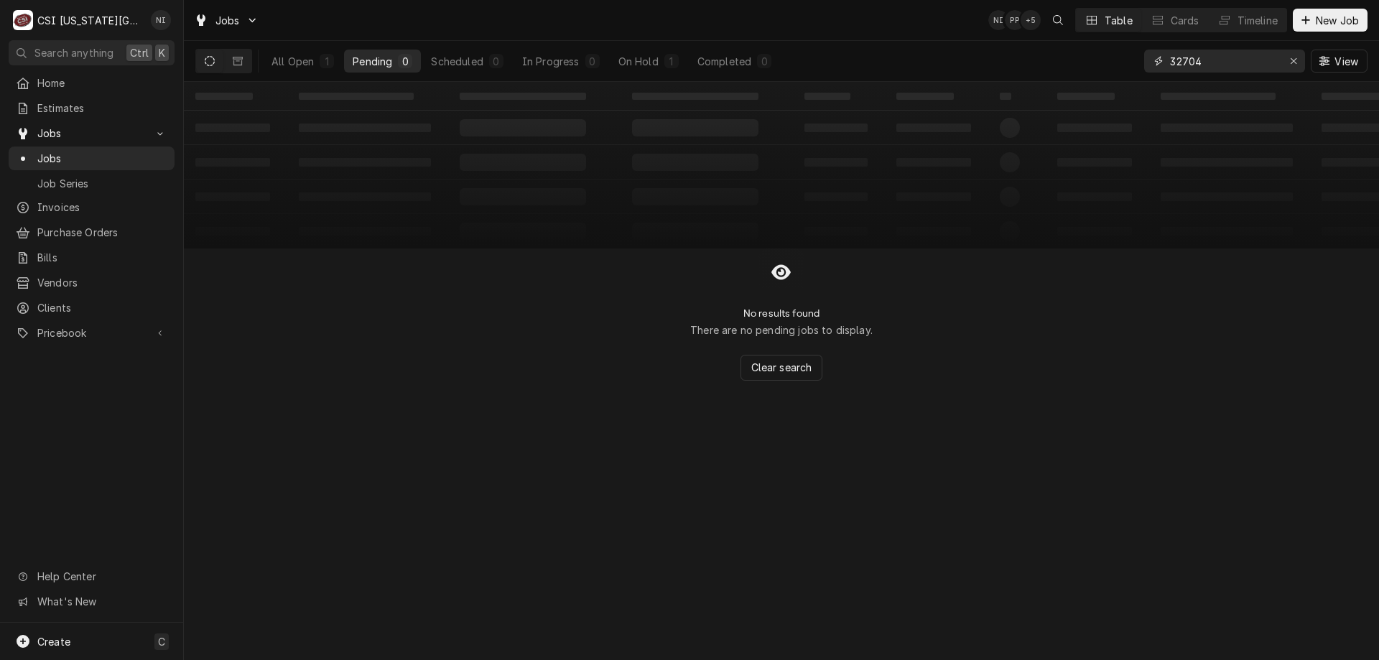
type input "32704"
click at [300, 63] on div "All Open" at bounding box center [293, 61] width 42 height 15
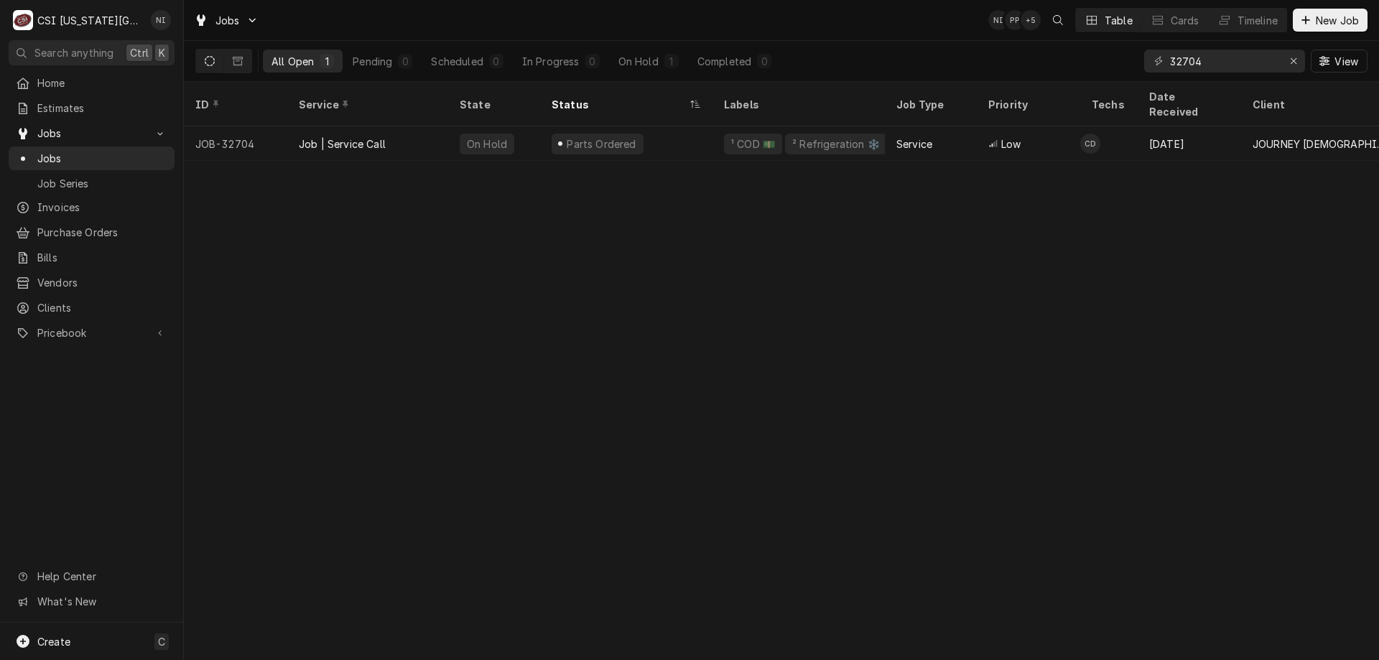
click at [666, 130] on div "Parts Ordered" at bounding box center [626, 143] width 172 height 34
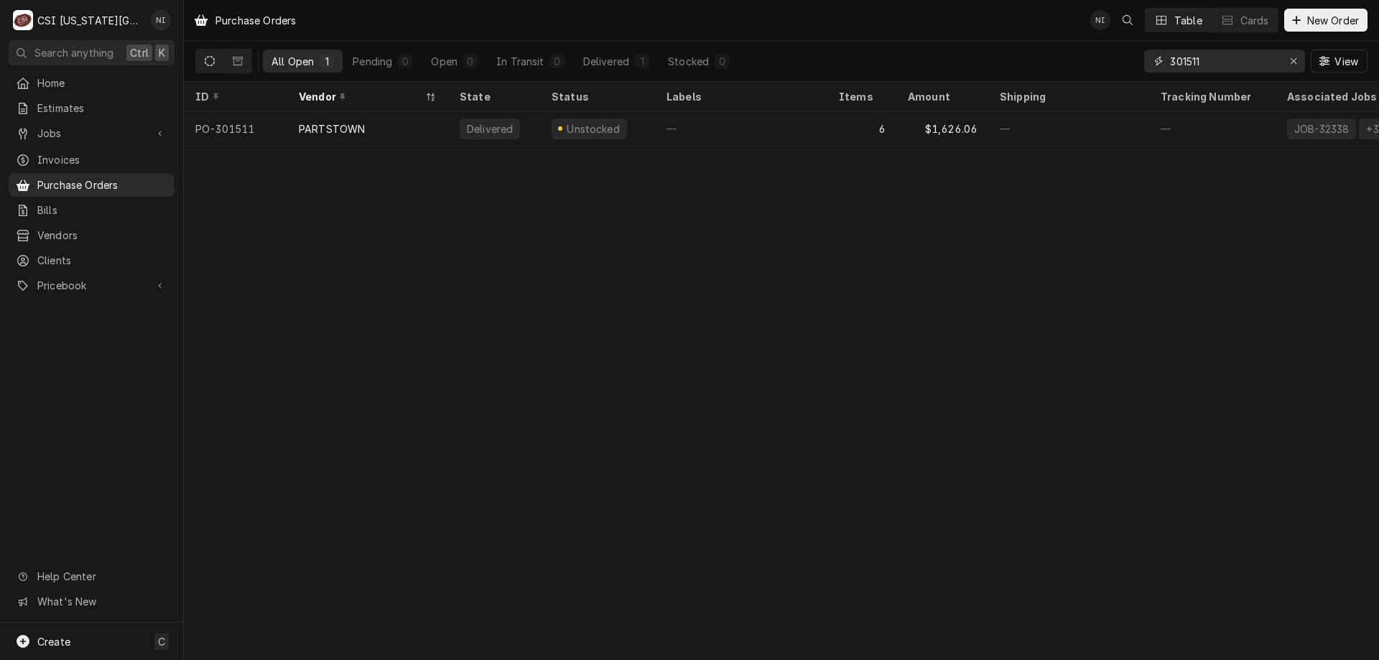
click at [1207, 62] on input "301511" at bounding box center [1224, 61] width 108 height 23
type input "301551"
click at [634, 121] on div "Sent" at bounding box center [597, 128] width 115 height 34
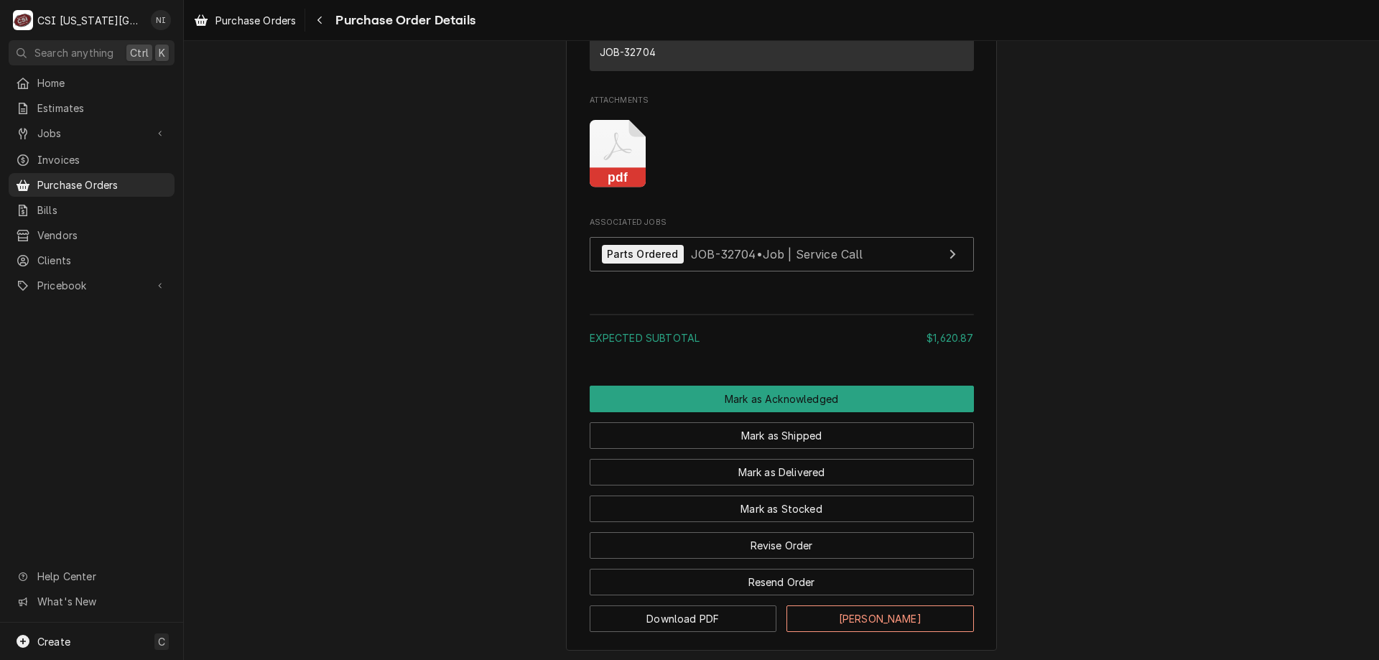
scroll to position [1019, 0]
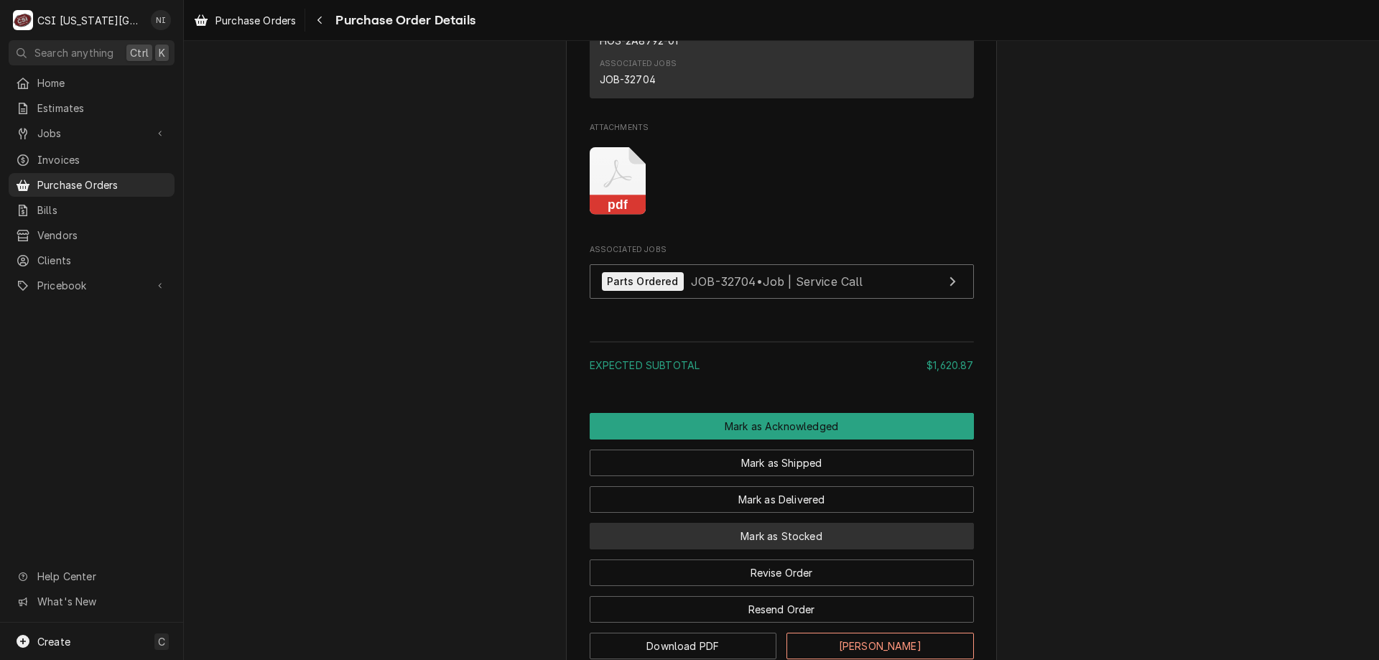
click at [804, 549] on button "Mark as Stocked" at bounding box center [782, 536] width 384 height 27
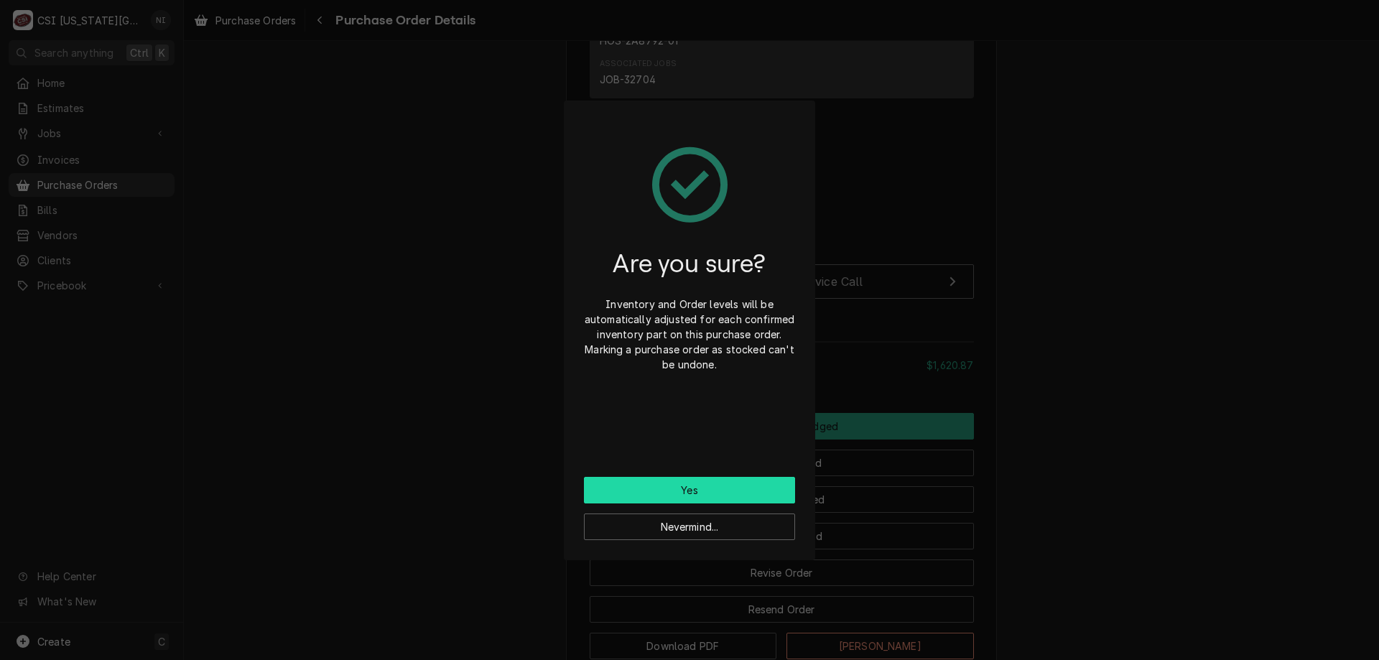
click at [753, 493] on button "Yes" at bounding box center [689, 490] width 211 height 27
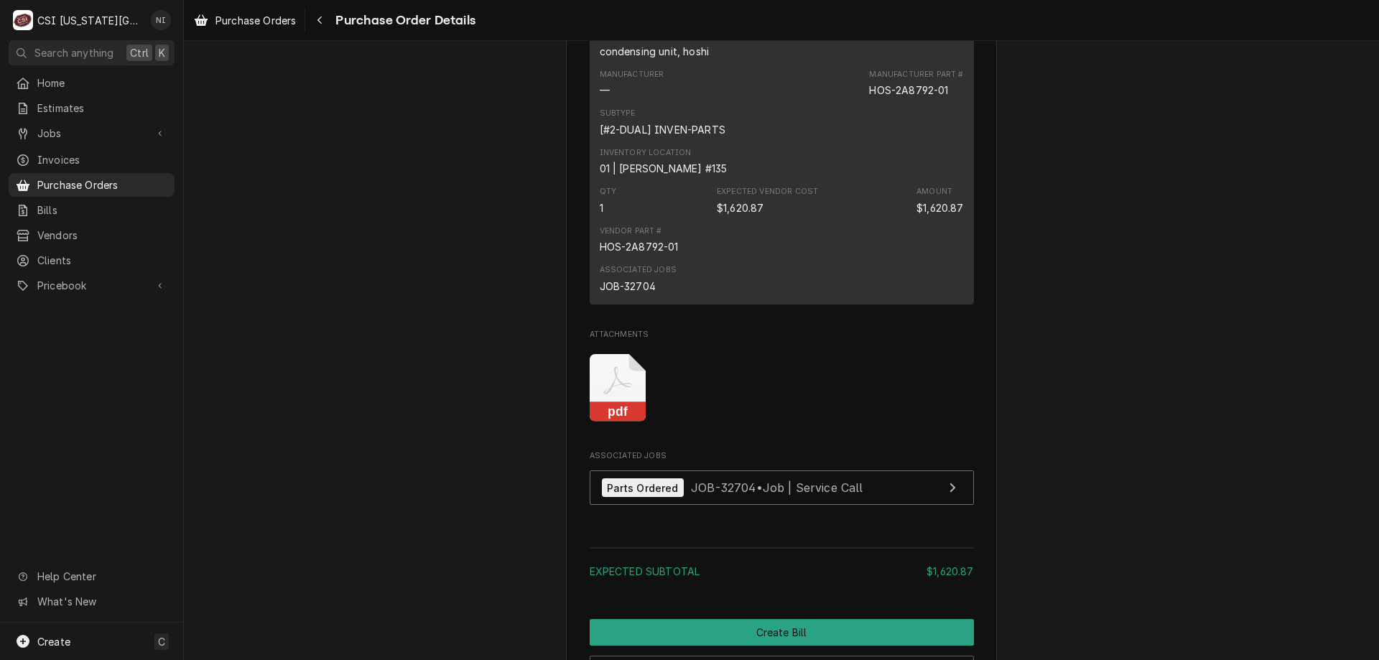
scroll to position [1006, 0]
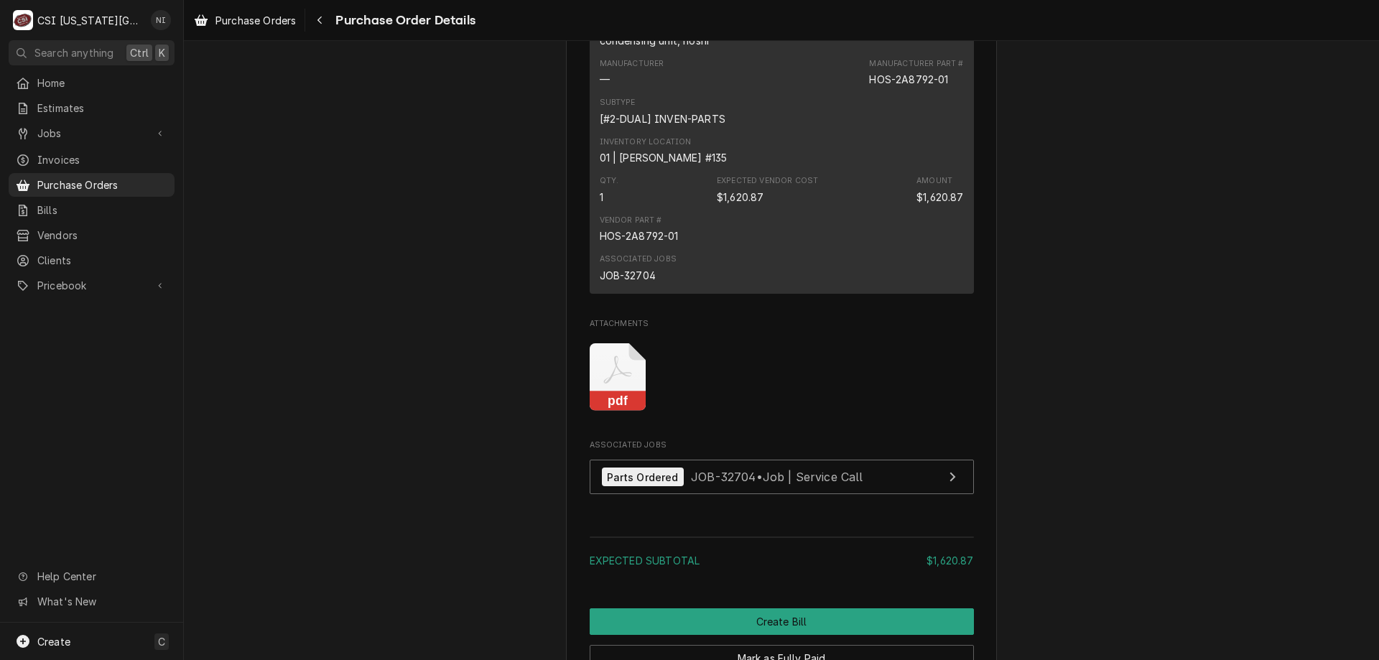
click at [639, 283] on div "JOB-32704" at bounding box center [628, 275] width 56 height 15
copy div "32704"
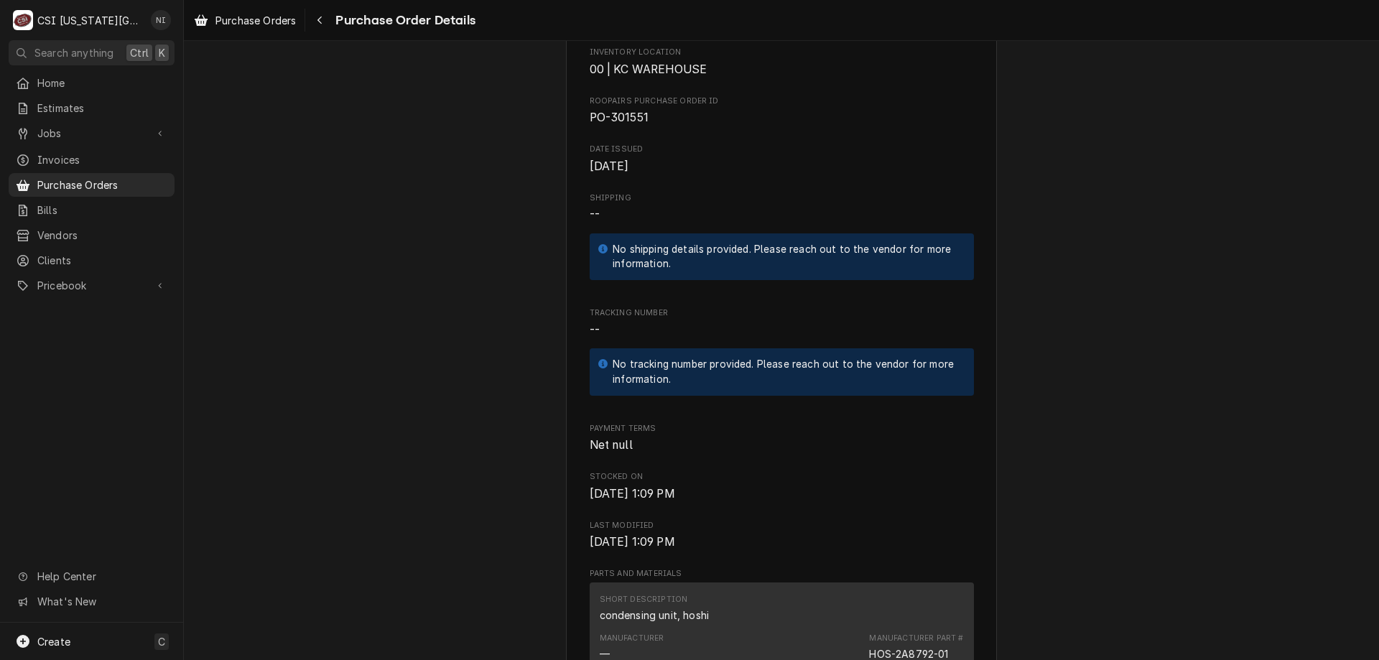
scroll to position [0, 0]
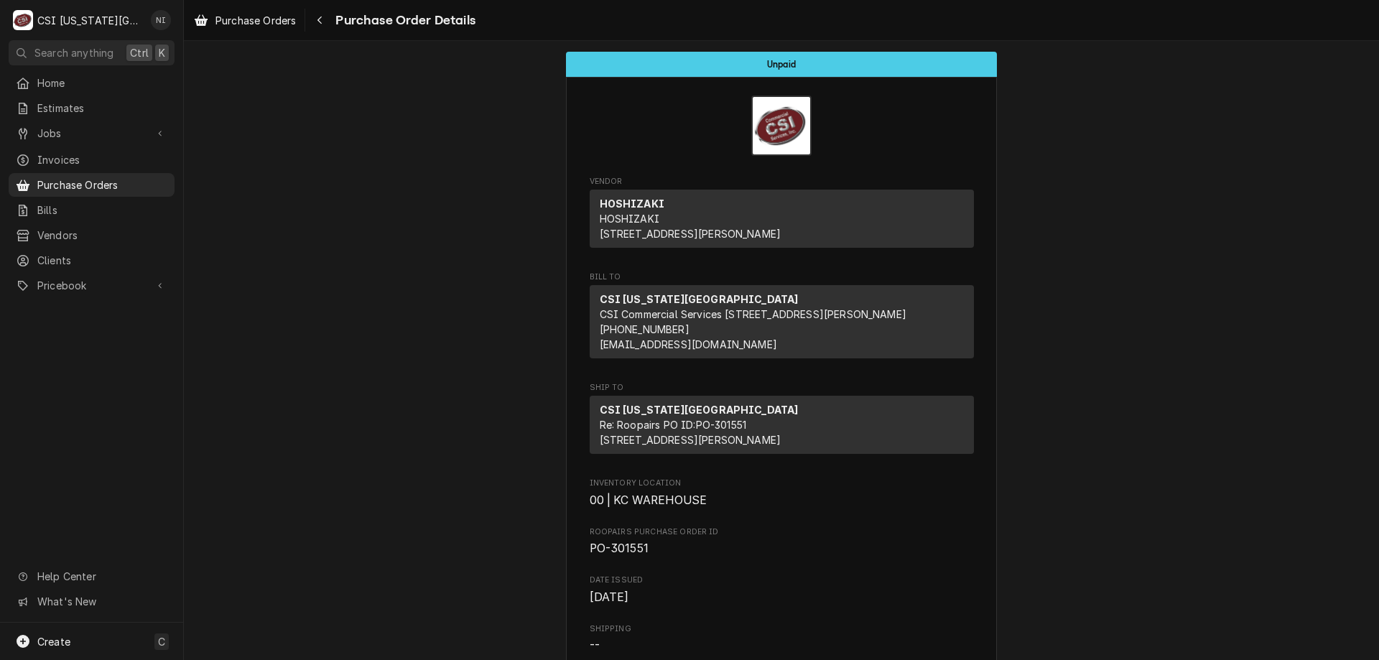
click at [63, 187] on div "Purchase Orders" at bounding box center [91, 185] width 160 height 18
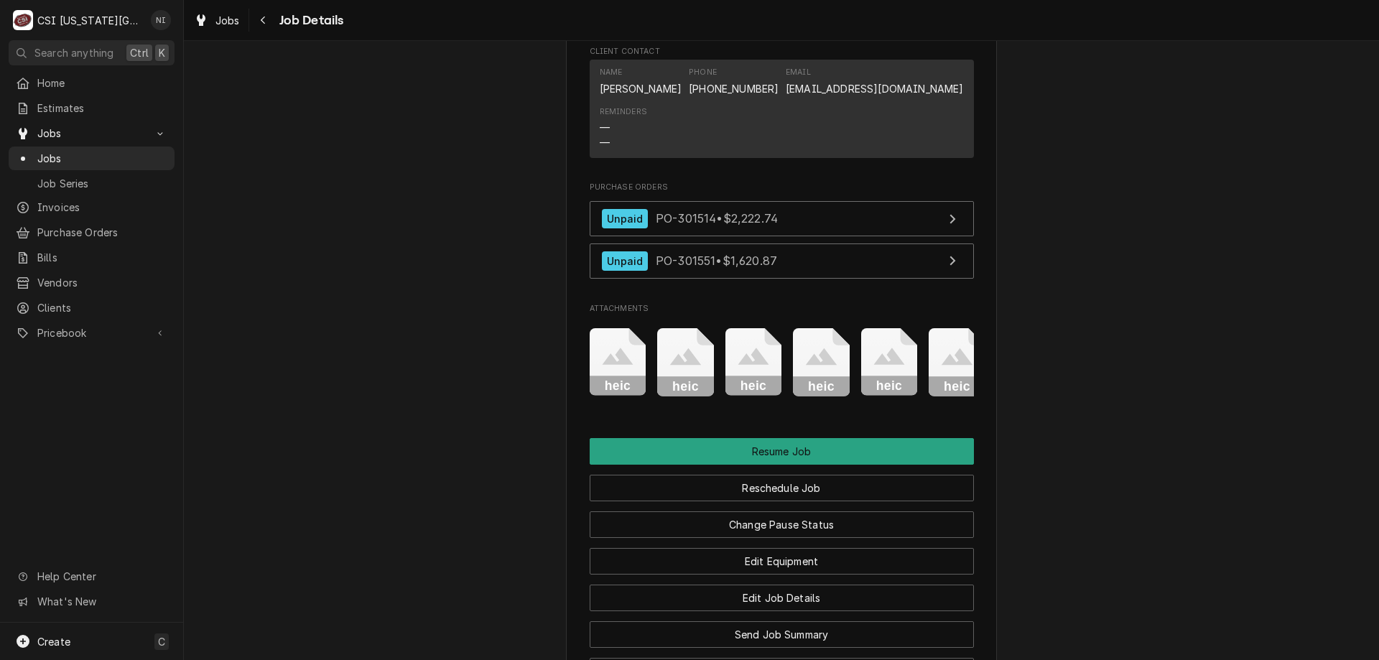
scroll to position [1867, 0]
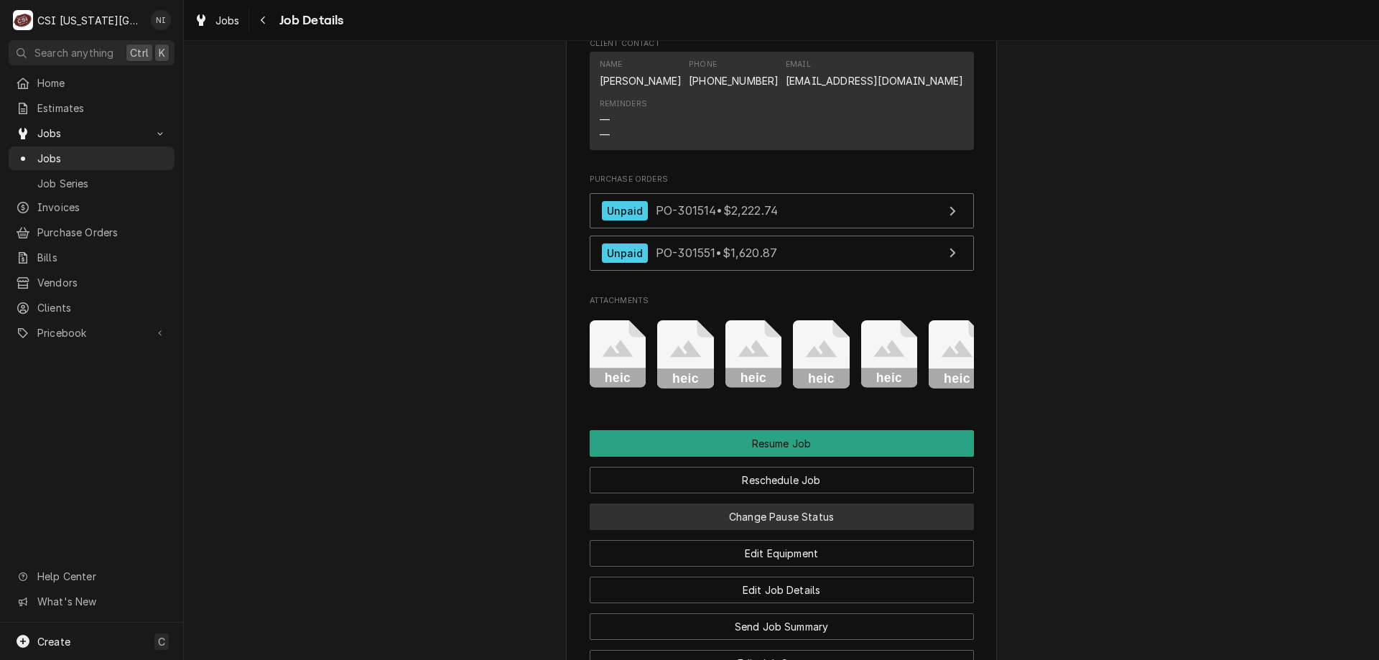
click at [821, 530] on button "Change Pause Status" at bounding box center [782, 517] width 384 height 27
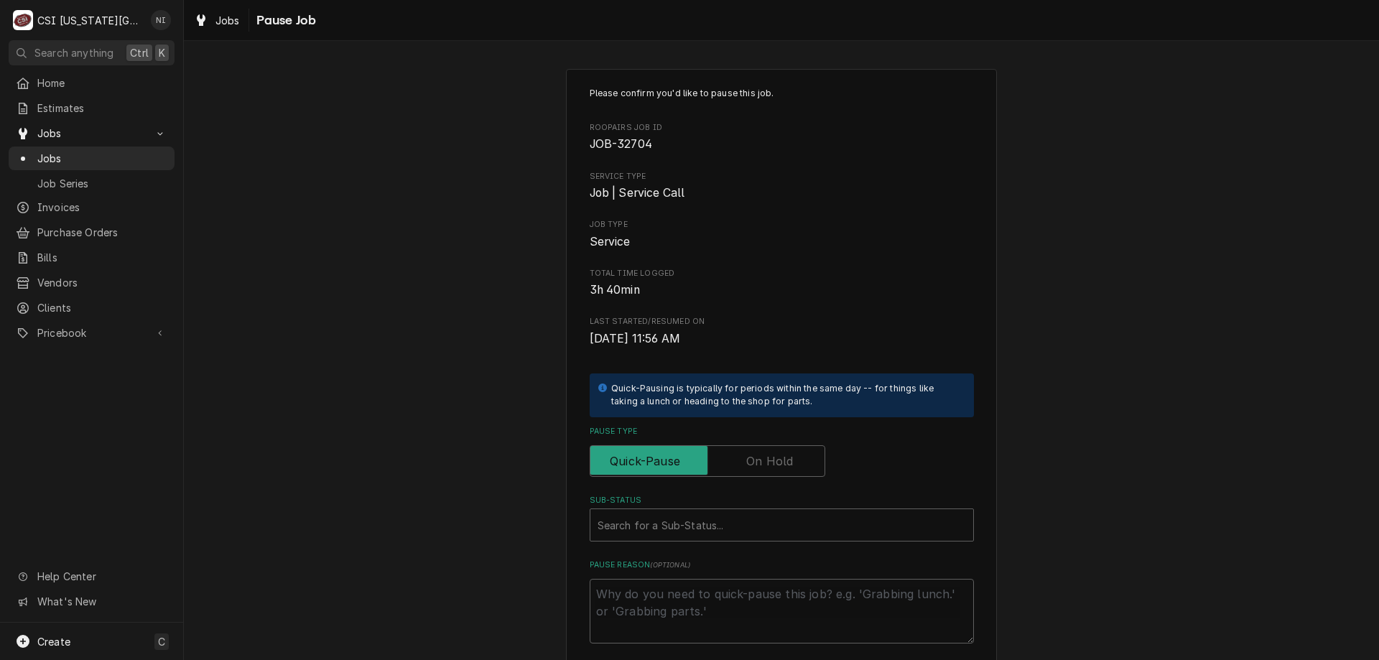
click at [774, 470] on label "Pause Type" at bounding box center [708, 461] width 236 height 32
click at [774, 470] on input "Pause Type" at bounding box center [707, 461] width 223 height 32
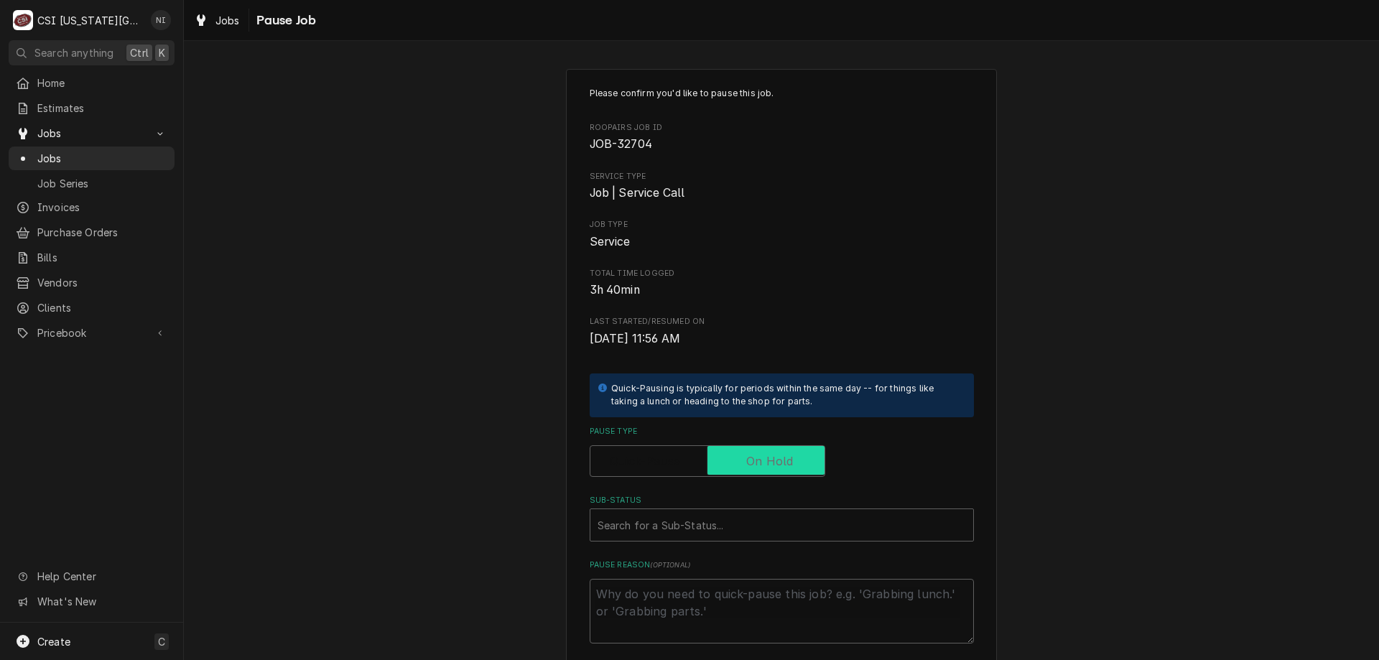
checkbox input "true"
drag, startPoint x: 764, startPoint y: 514, endPoint x: 759, endPoint y: 539, distance: 25.5
click at [762, 521] on div "Sub-Status" at bounding box center [782, 525] width 368 height 26
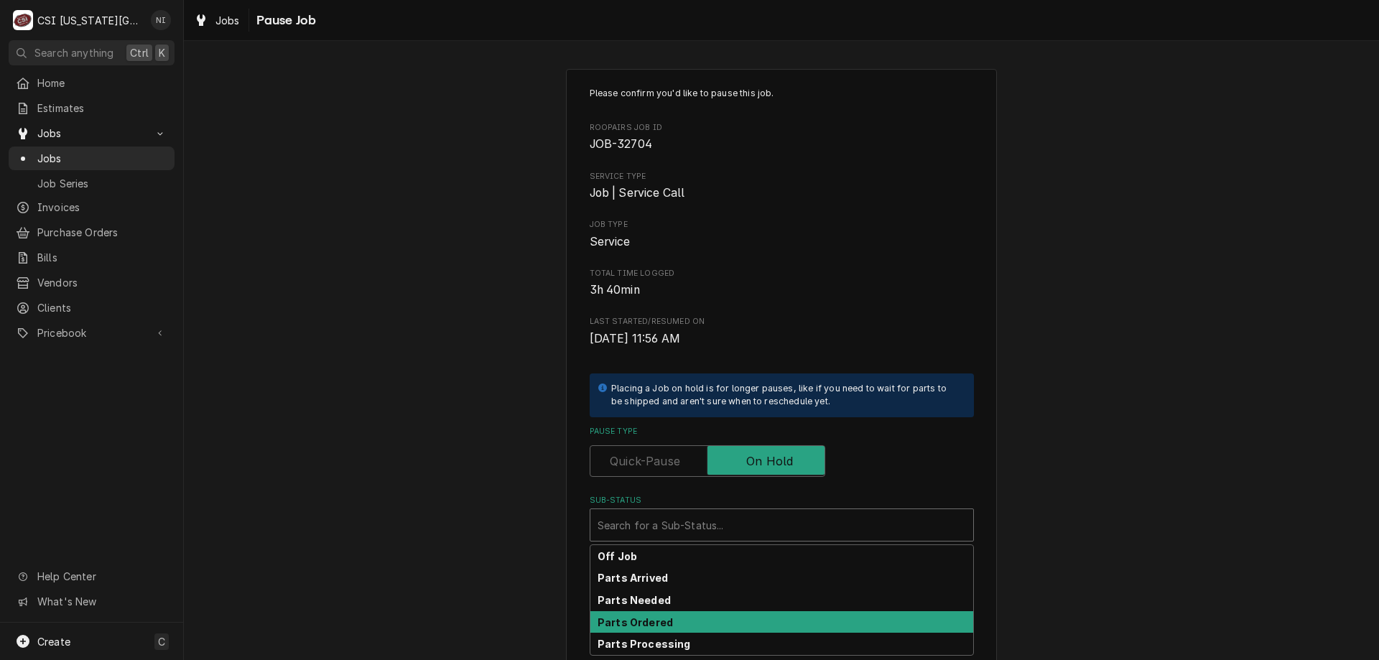
click at [649, 624] on strong "Parts Ordered" at bounding box center [635, 622] width 75 height 12
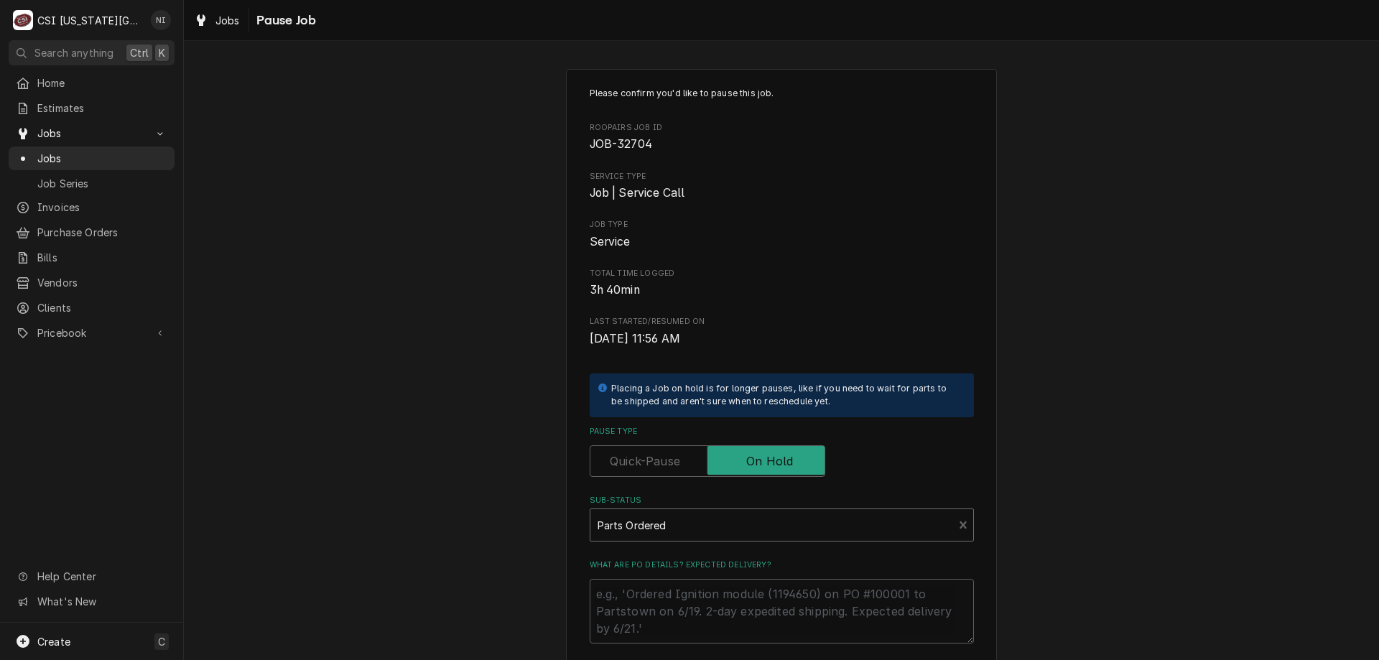
click at [715, 515] on div "Sub-Status" at bounding box center [772, 525] width 349 height 26
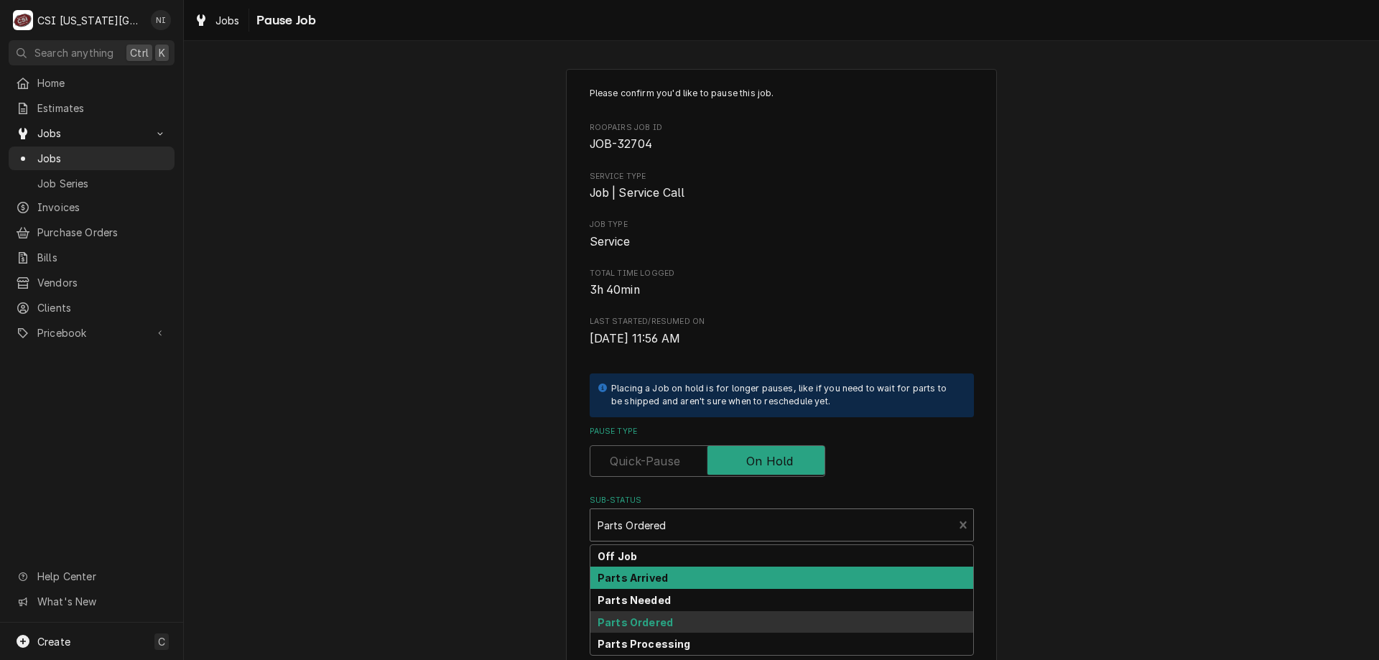
click at [651, 577] on strong "Parts Arrived" at bounding box center [633, 578] width 70 height 12
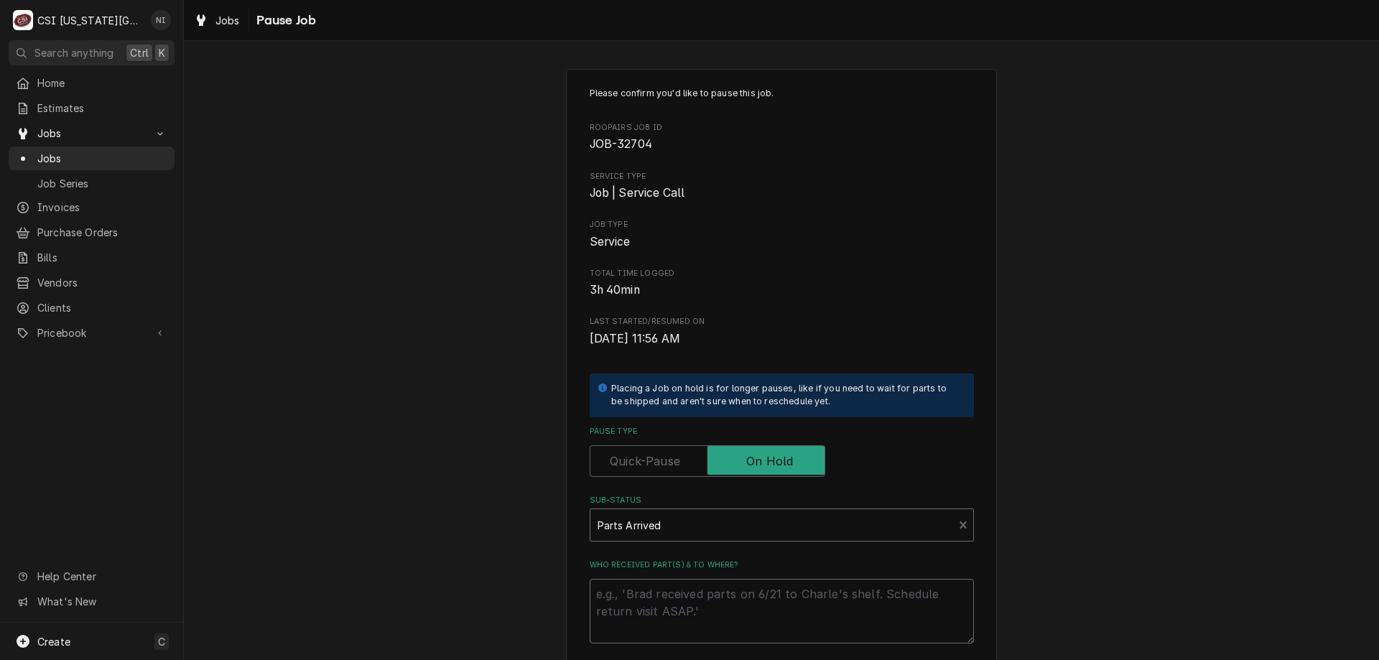
click at [651, 607] on textarea "Who received part(s) & to where?" at bounding box center [782, 611] width 384 height 65
type textarea "x"
type textarea "p"
type textarea "x"
type textarea "pa"
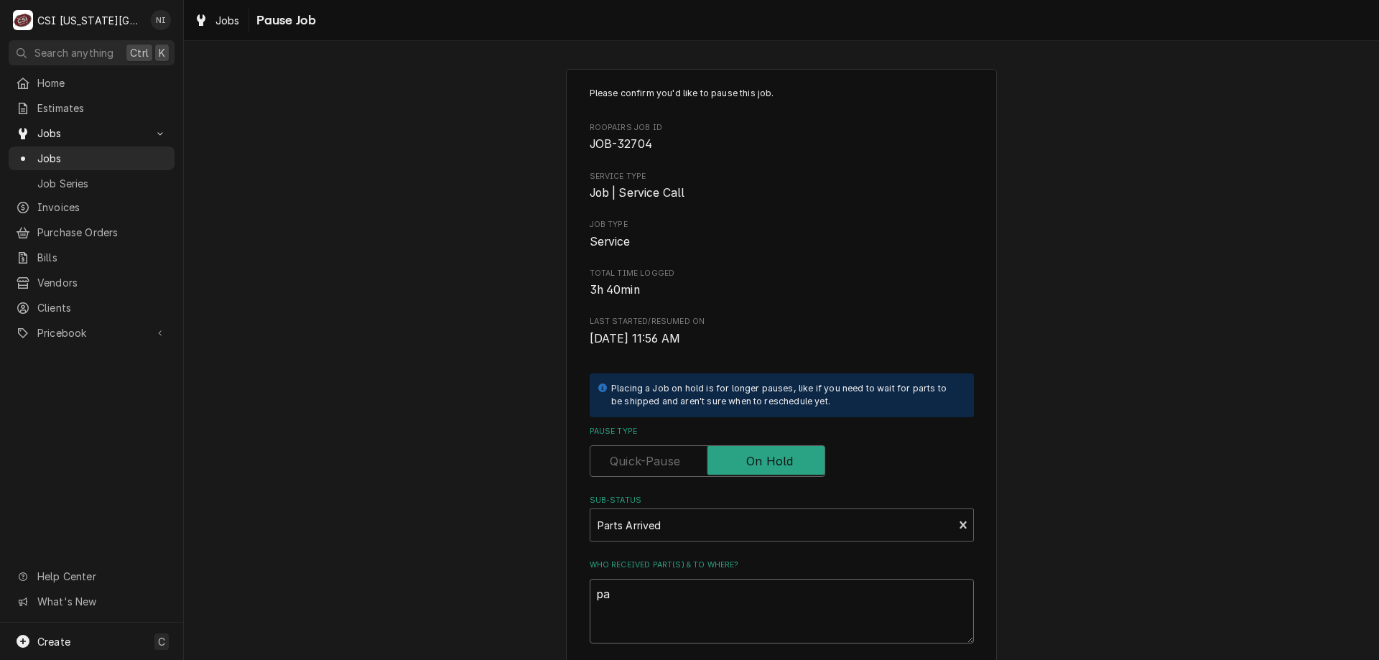
type textarea "x"
type textarea "pat"
type textarea "x"
type textarea "pats"
type textarea "x"
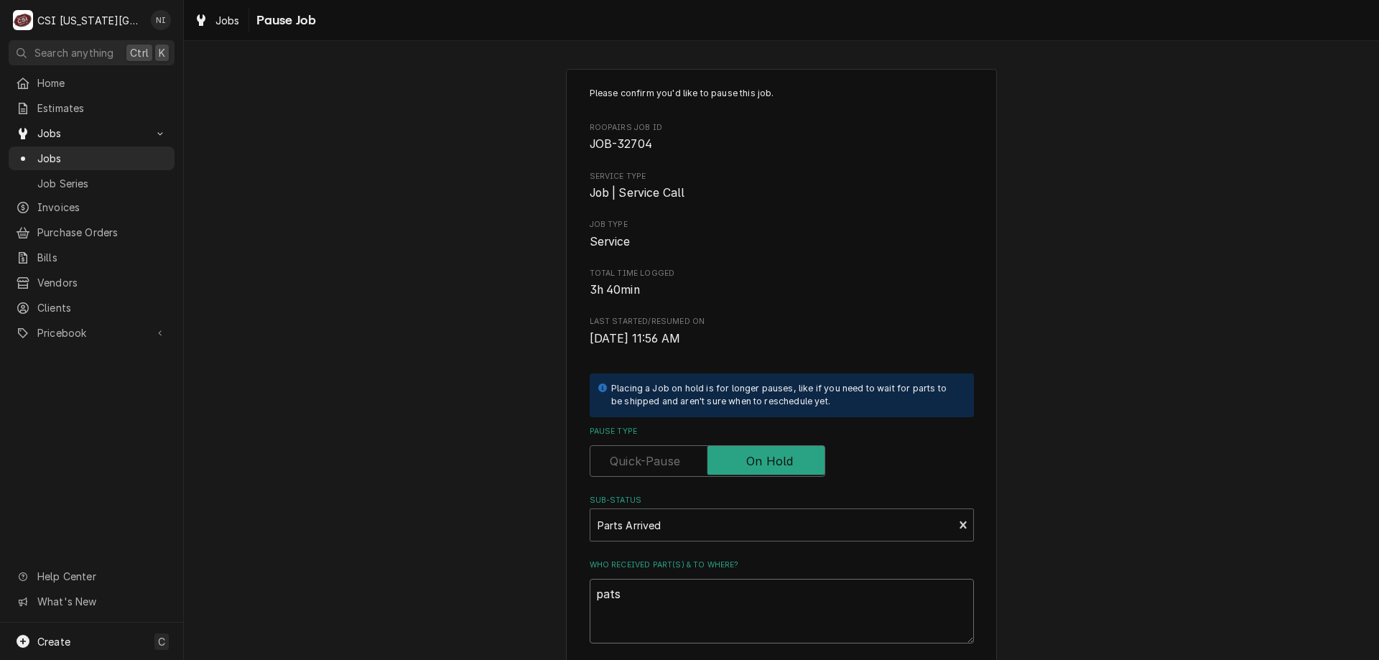
type textarea "pat"
type textarea "x"
type textarea "pa"
type textarea "x"
type textarea "par"
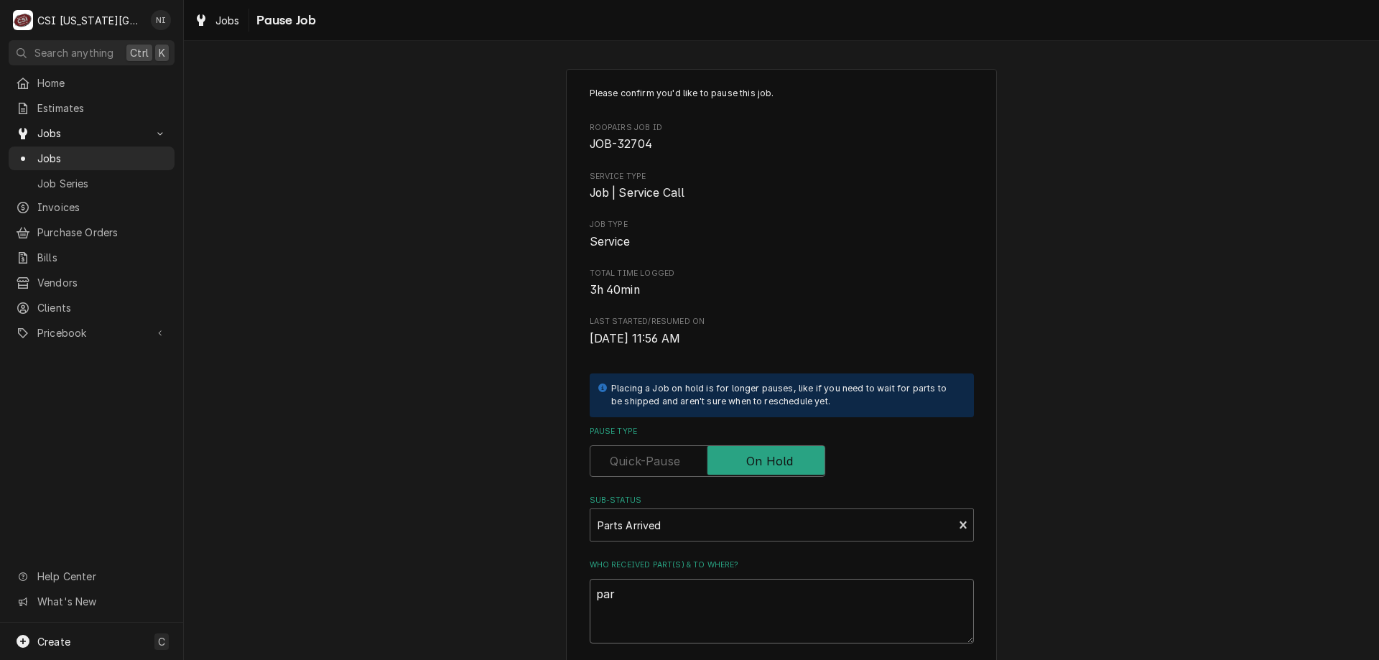
type textarea "x"
type textarea "part"
type textarea "x"
type textarea "parts"
type textarea "x"
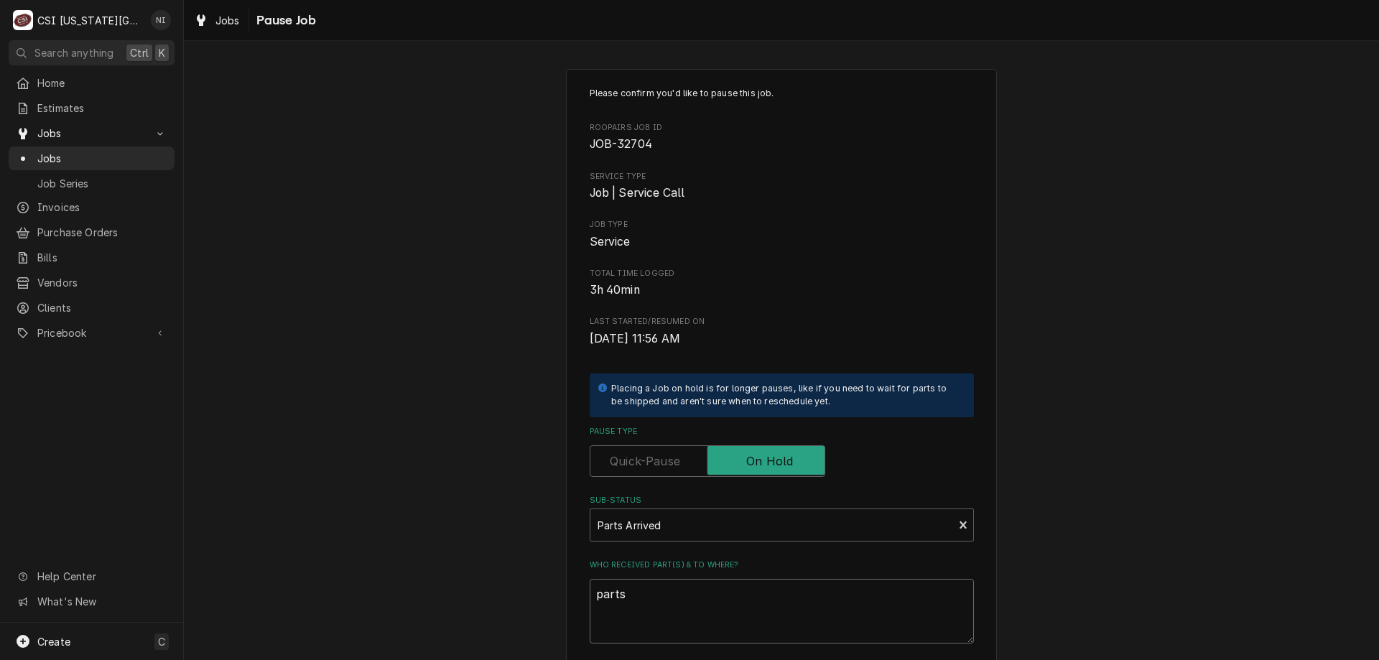
type textarea "parts"
type textarea "x"
type textarea "parts o"
type textarea "x"
type textarea "parts on"
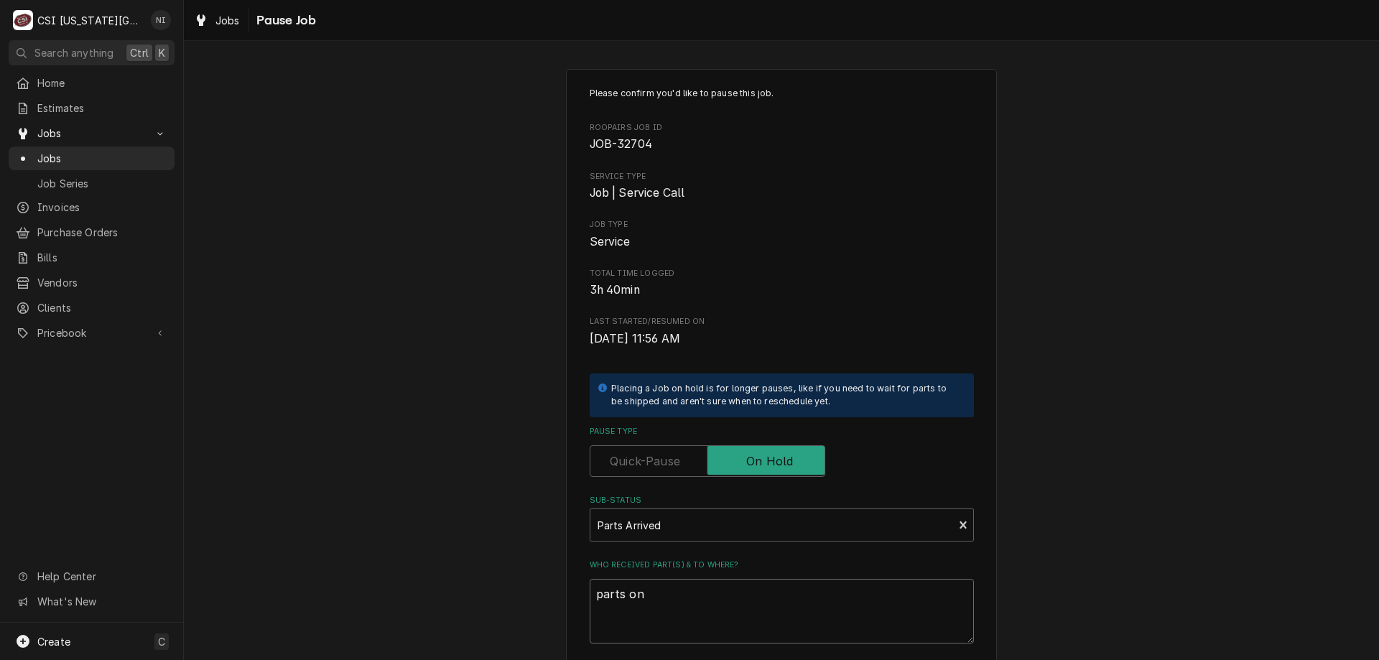
type textarea "x"
type textarea "parts on"
type textarea "x"
type textarea "parts on c"
type textarea "x"
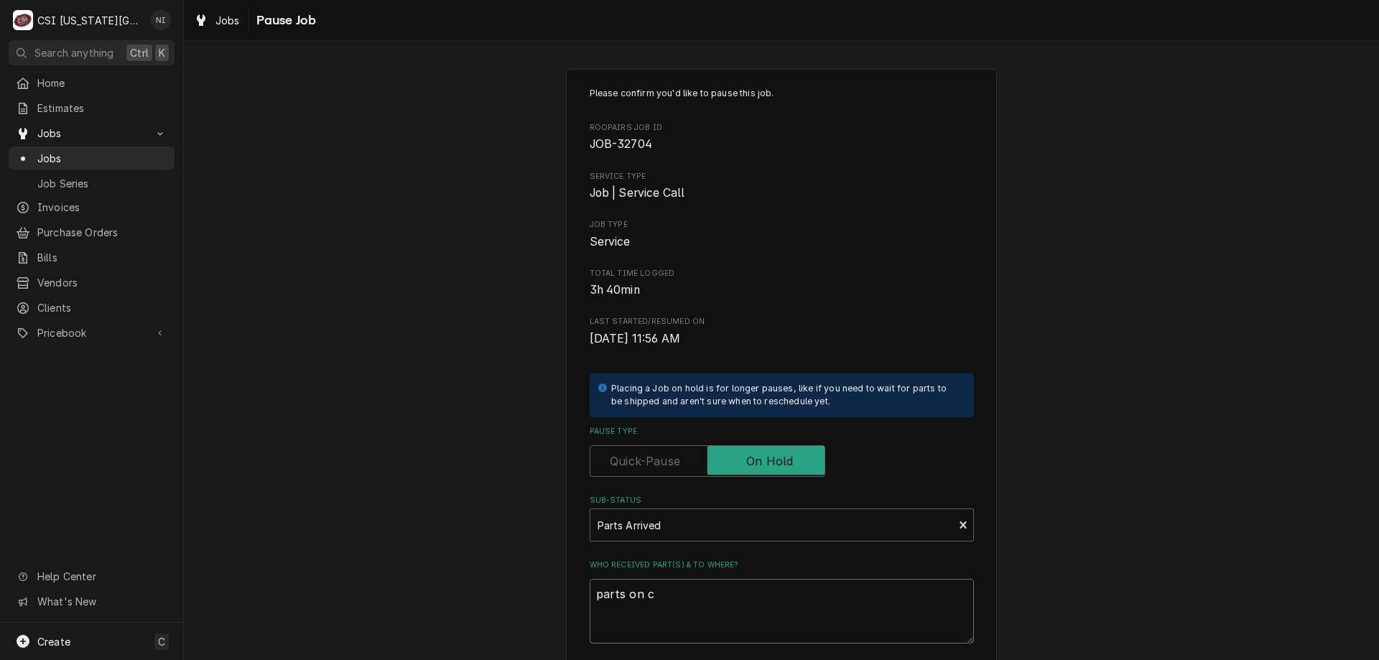
type textarea "parts on co"
type textarea "x"
type textarea "parts on cod"
type textarea "x"
type textarea "parts on cody"
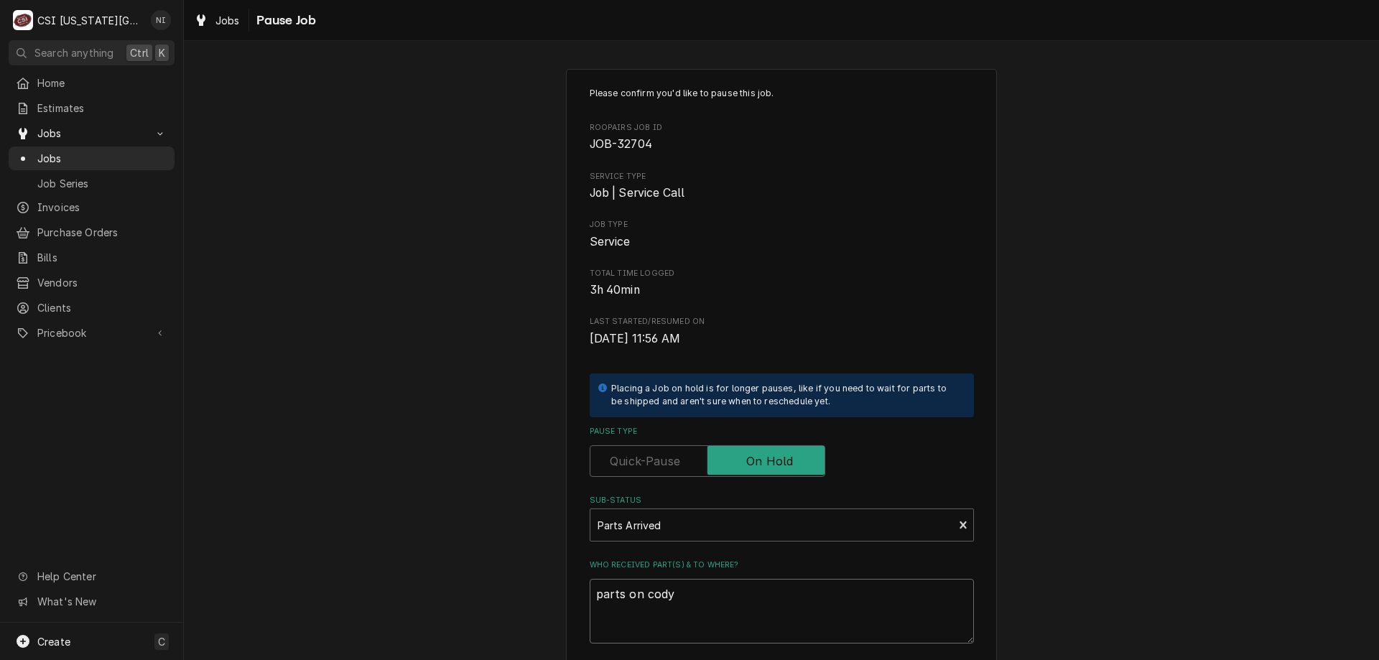
type textarea "x"
type textarea "parts on cody"
type textarea "x"
type textarea "parts on cody sh"
type textarea "x"
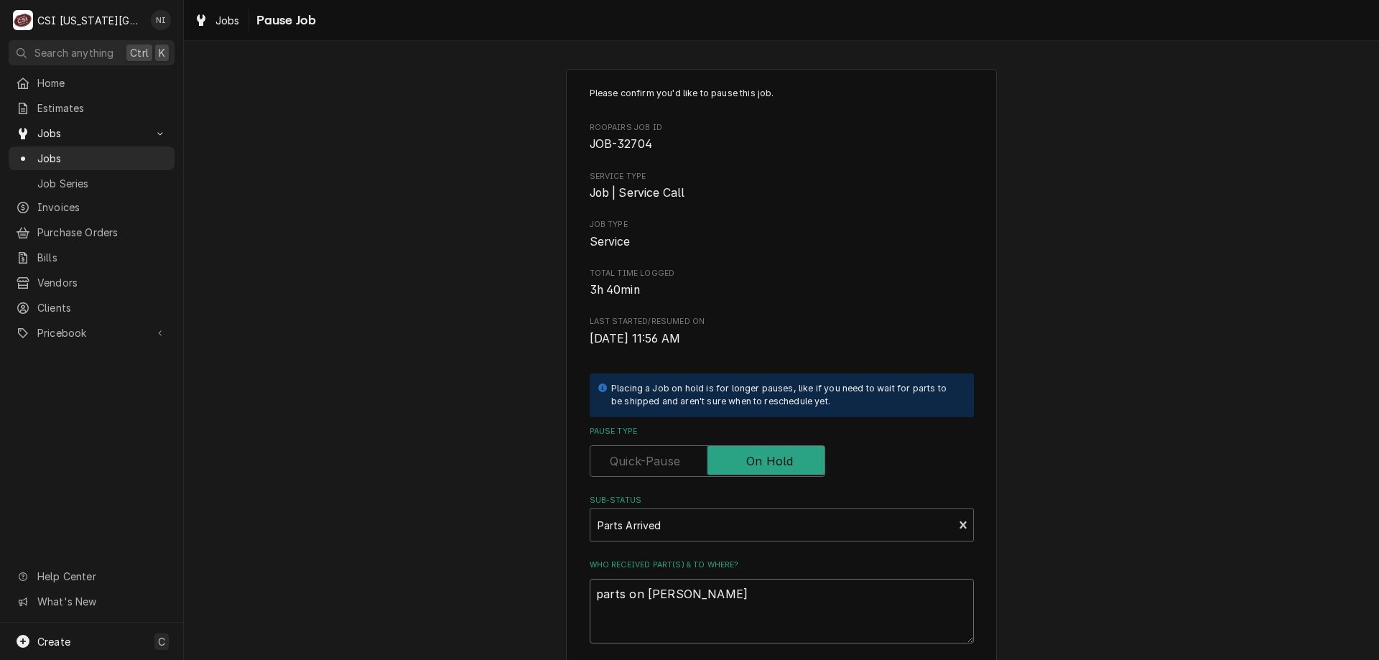
type textarea "parts on cody she"
type textarea "x"
type textarea "parts on cody shelf"
type textarea "x"
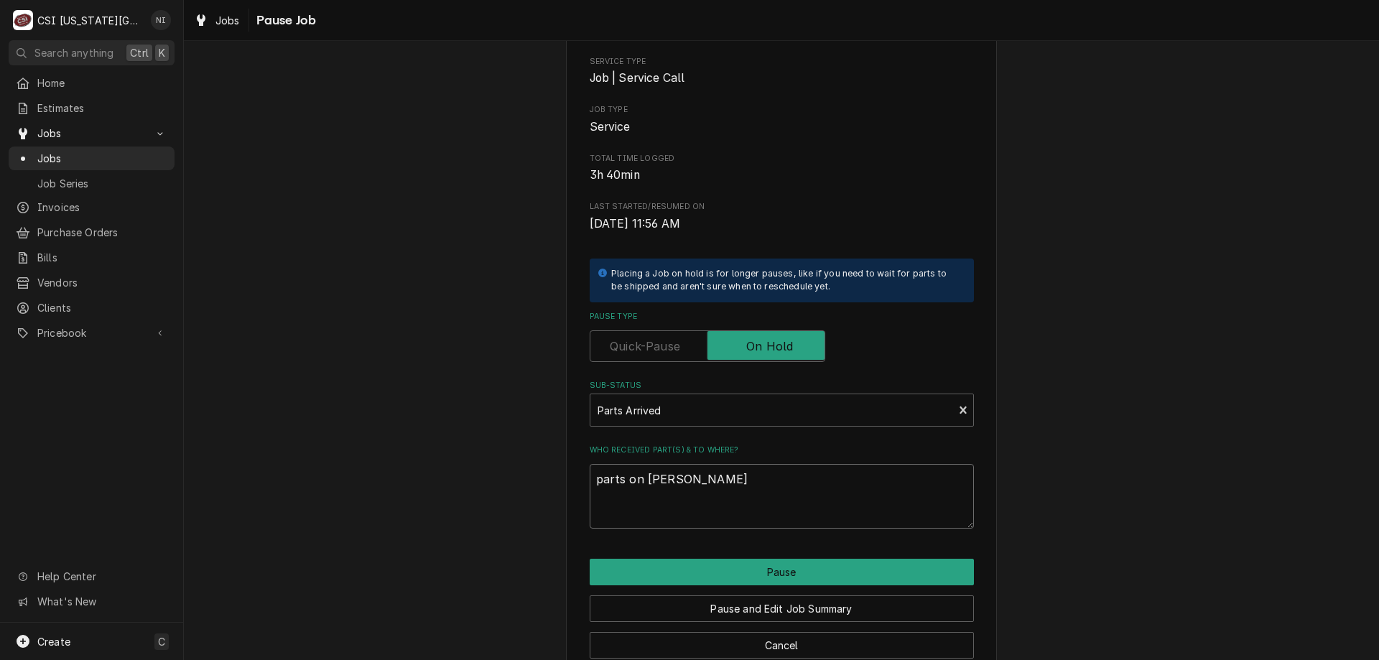
scroll to position [144, 0]
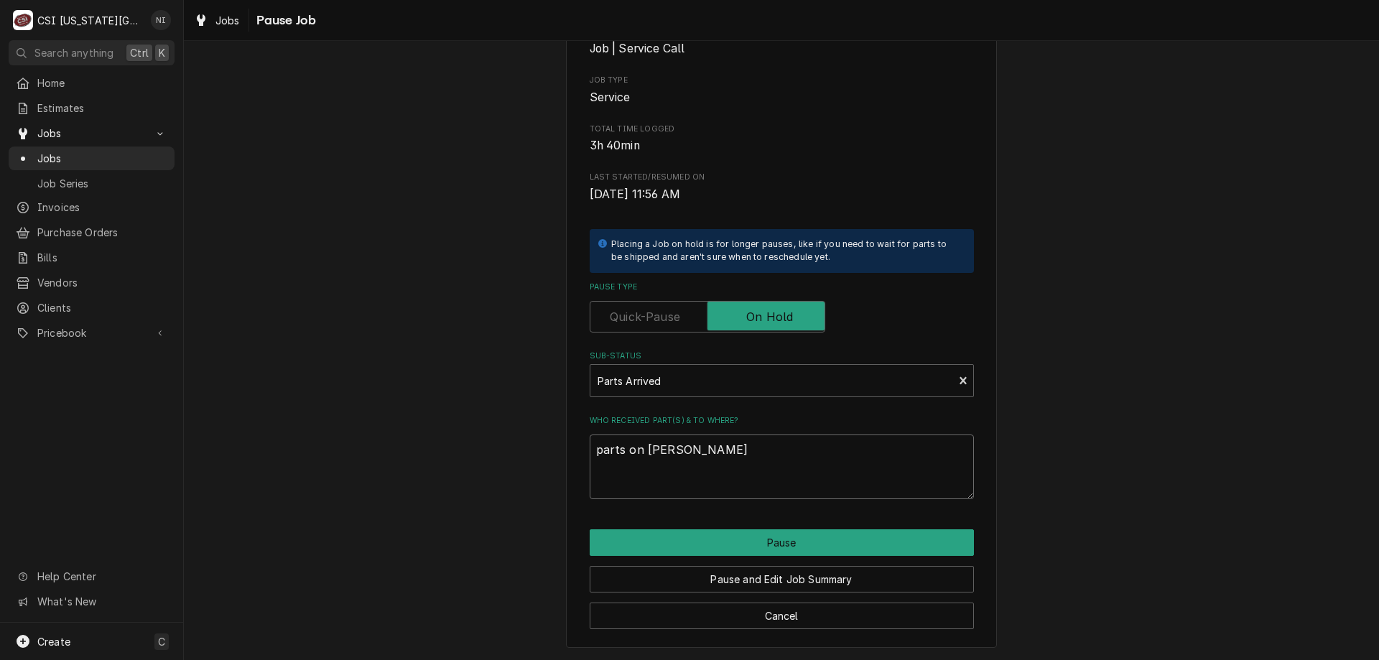
type textarea "parts on cody shelf"
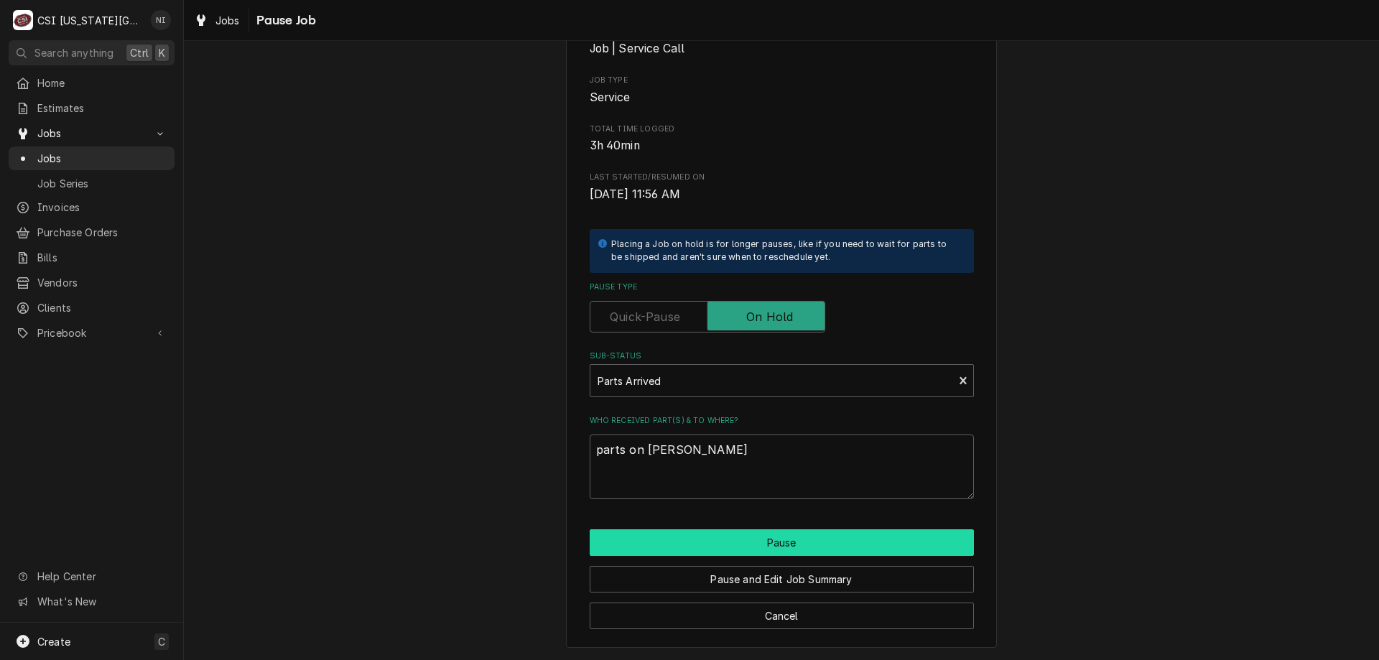
click at [828, 532] on button "Pause" at bounding box center [782, 542] width 384 height 27
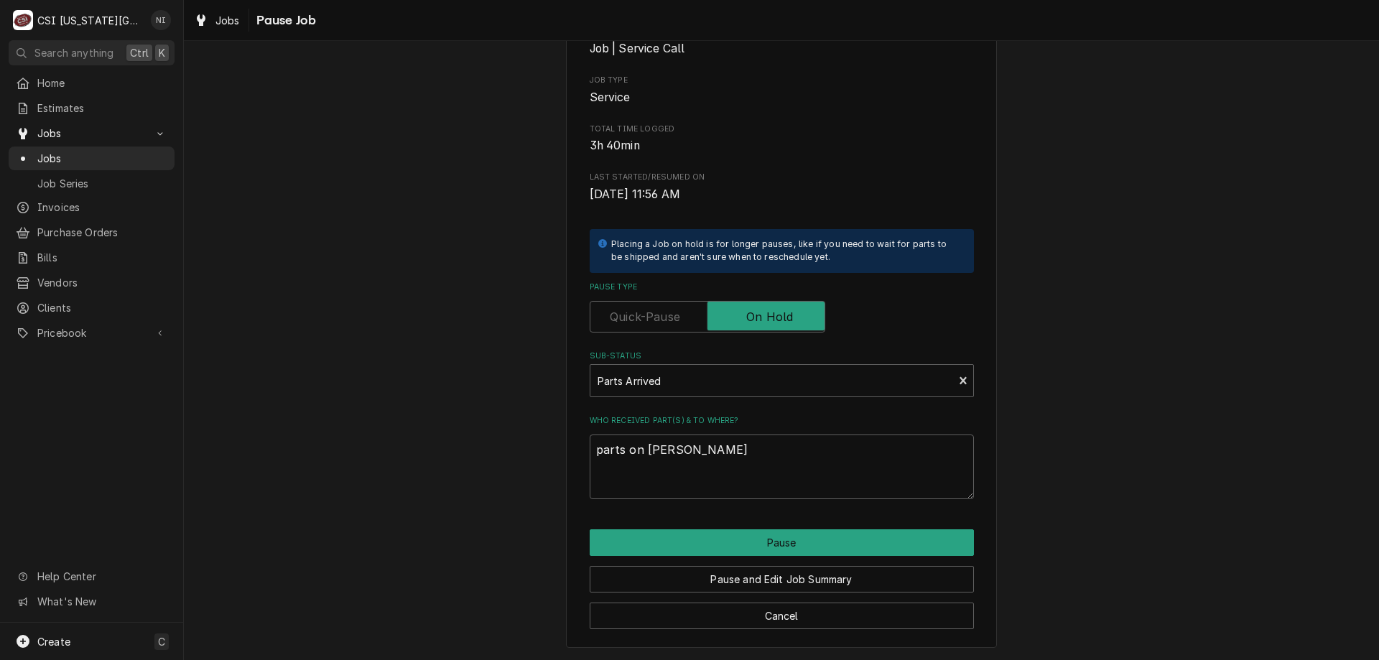
type textarea "x"
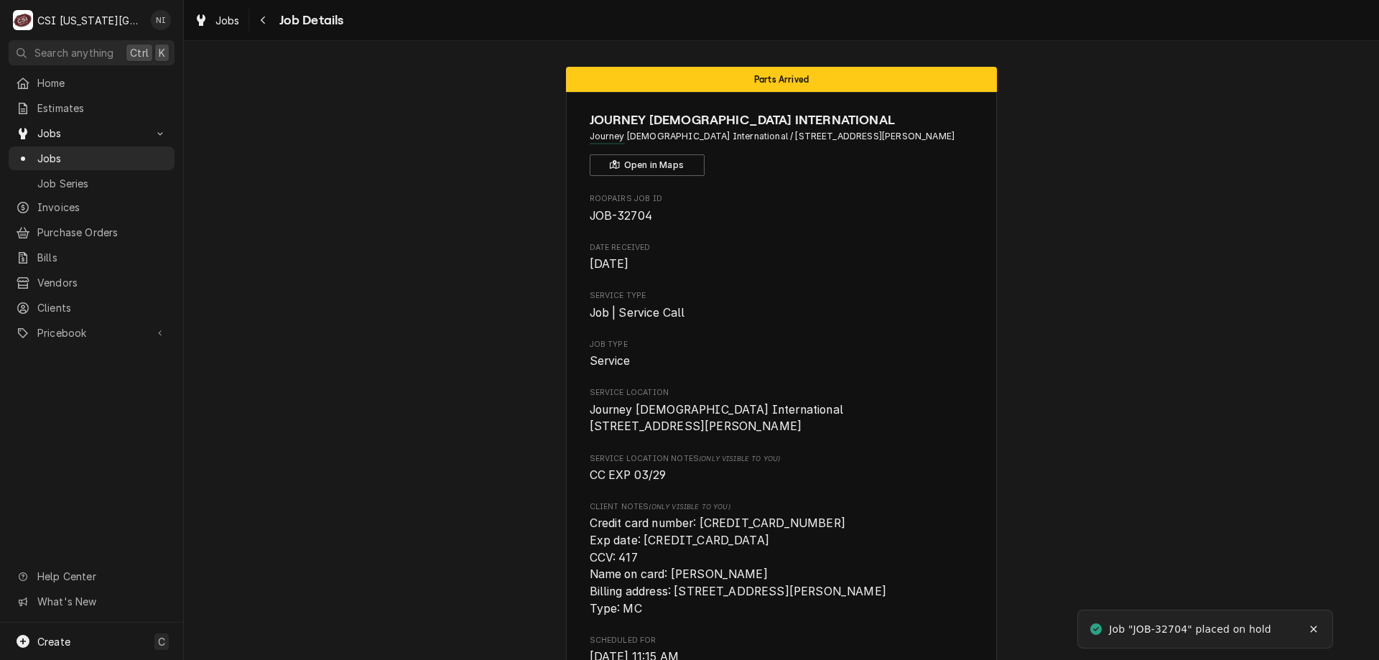
click at [106, 151] on span "Jobs" at bounding box center [102, 158] width 130 height 15
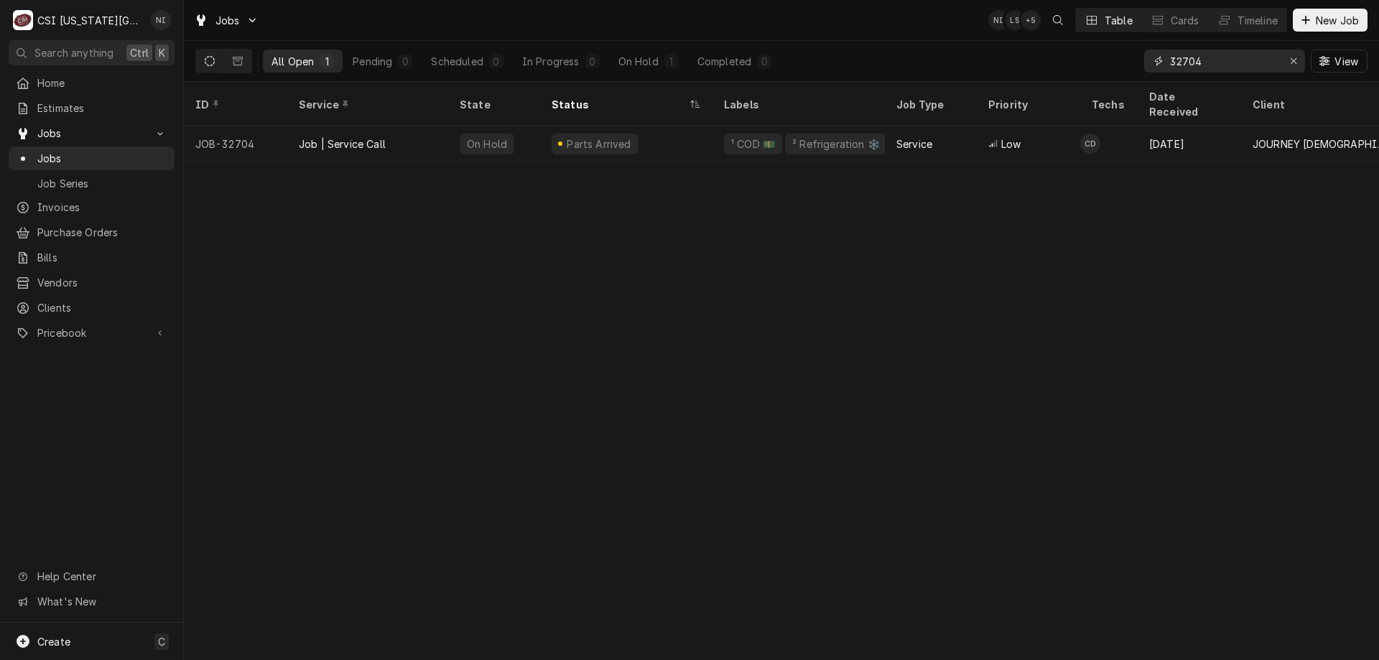
drag, startPoint x: 1207, startPoint y: 62, endPoint x: 1074, endPoint y: 73, distance: 133.3
click at [1074, 73] on div "All Open 1 Pending 0 Scheduled 0 In Progress 0 On Hold 1 Completed 0 32704 View" at bounding box center [781, 61] width 1172 height 40
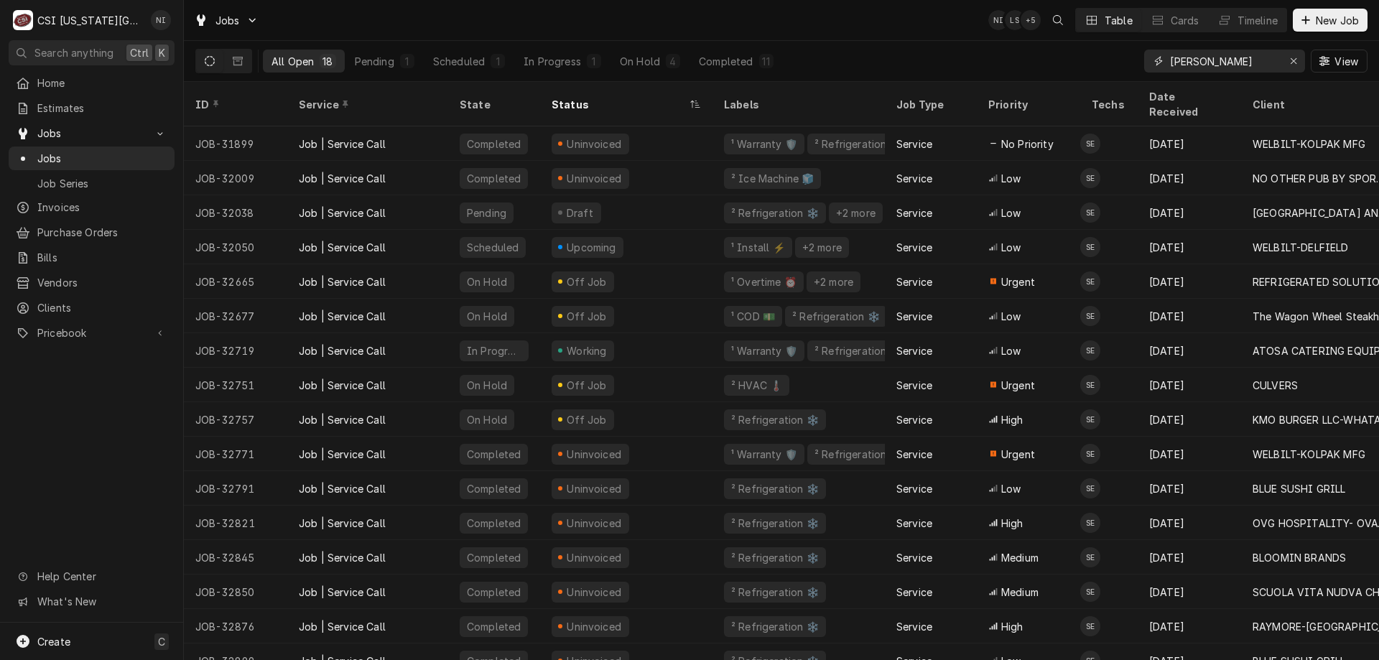
type input "steve"
click at [553, 57] on div "In Progress" at bounding box center [552, 61] width 57 height 15
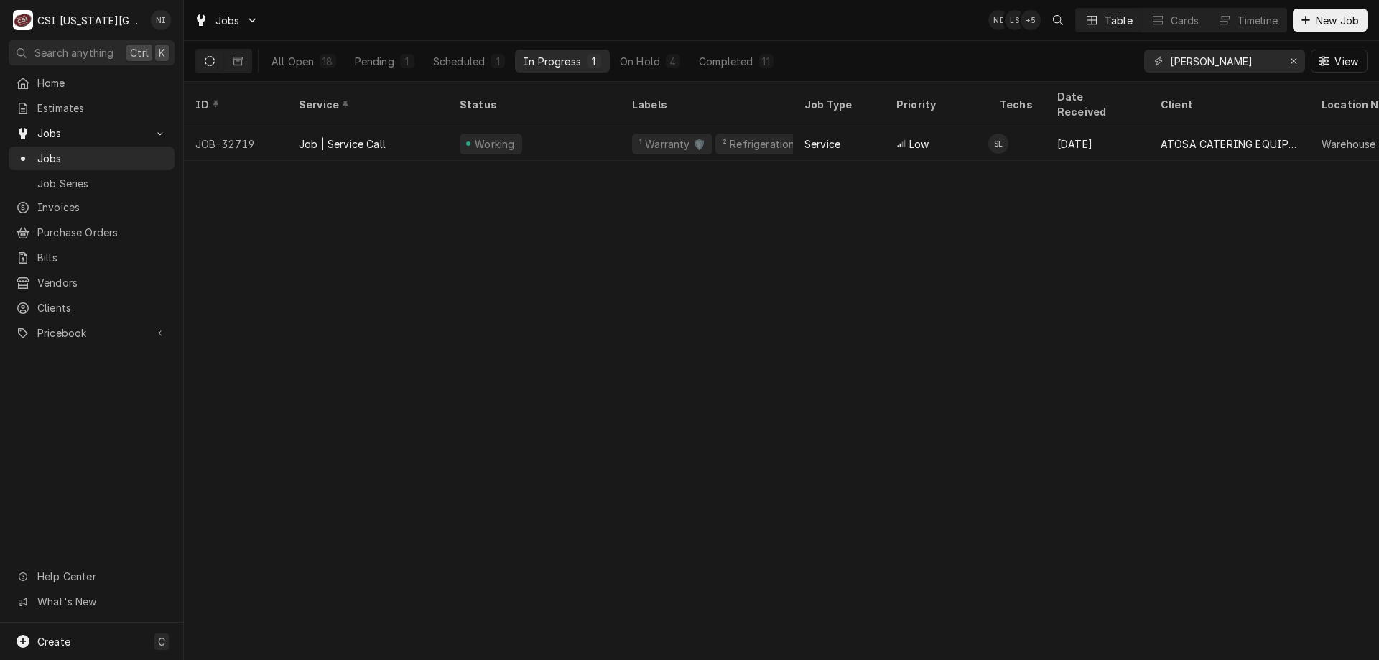
click at [130, 154] on span "Jobs" at bounding box center [102, 158] width 130 height 15
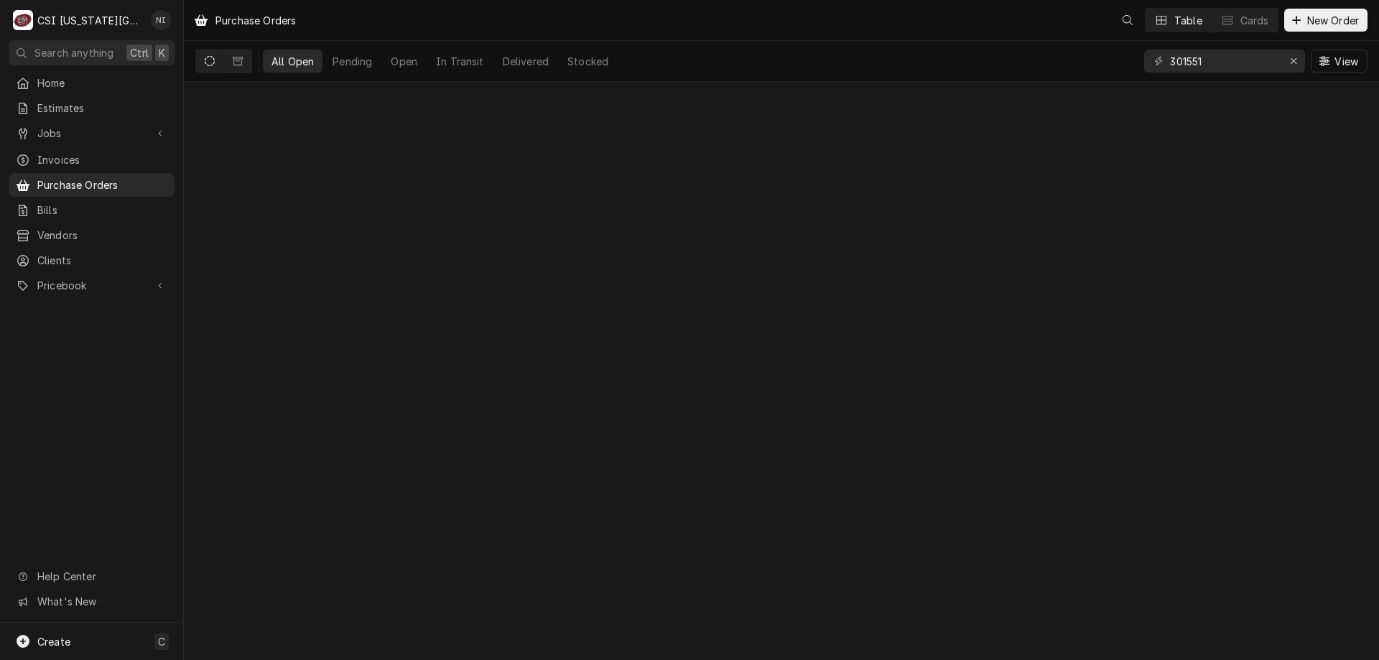
click at [809, 65] on div "All Open Pending Open In Transit Delivered Stocked 301551 View" at bounding box center [781, 61] width 1172 height 40
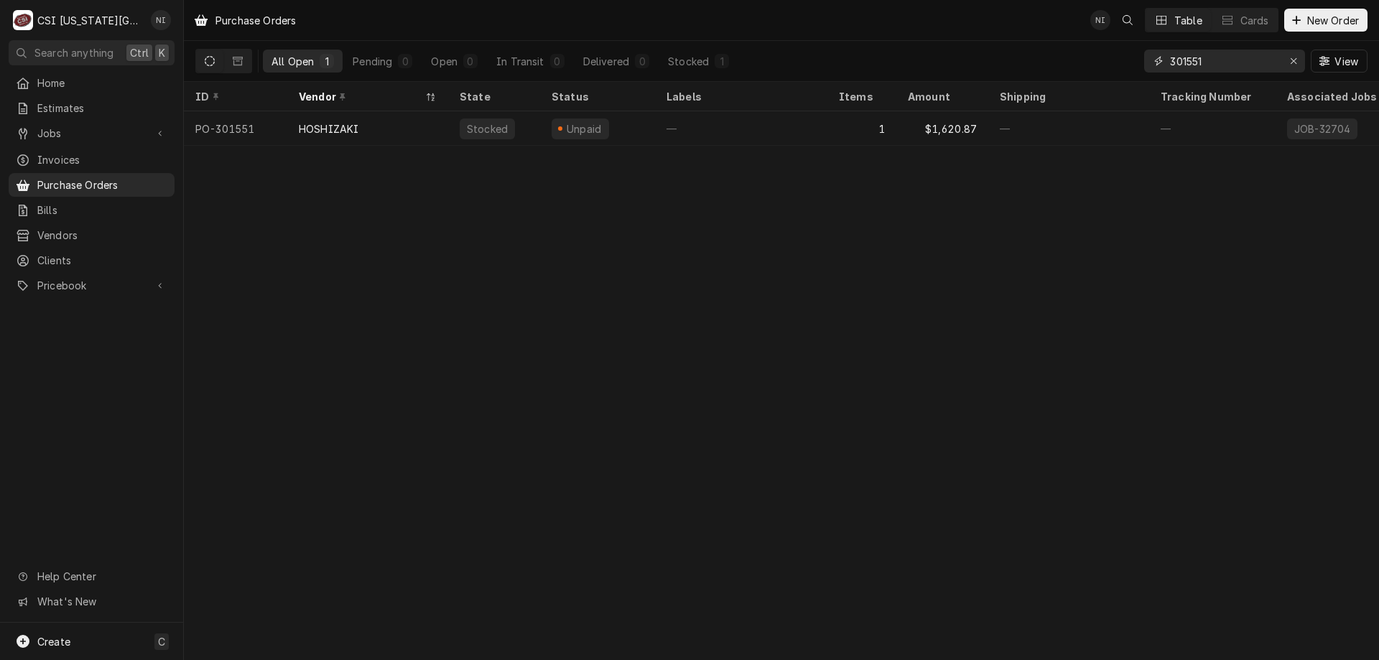
drag, startPoint x: 1215, startPoint y: 57, endPoint x: 1128, endPoint y: 60, distance: 87.7
click at [1128, 60] on div "All Open 1 Pending 0 Open 0 In Transit 0 Delivered 0 Stocked 1 301551 View" at bounding box center [781, 61] width 1172 height 40
type input "301532"
click at [828, 117] on div "2" at bounding box center [861, 128] width 69 height 34
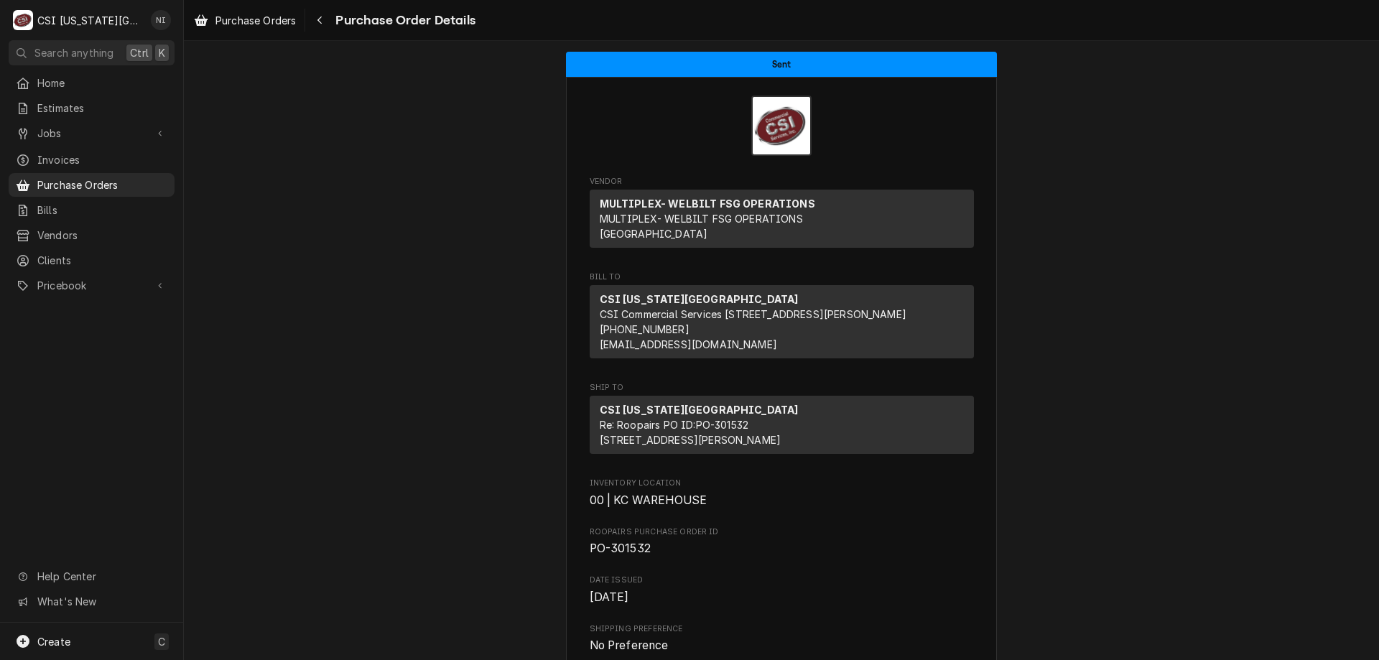
drag, startPoint x: 1123, startPoint y: 173, endPoint x: 1124, endPoint y: 165, distance: 7.9
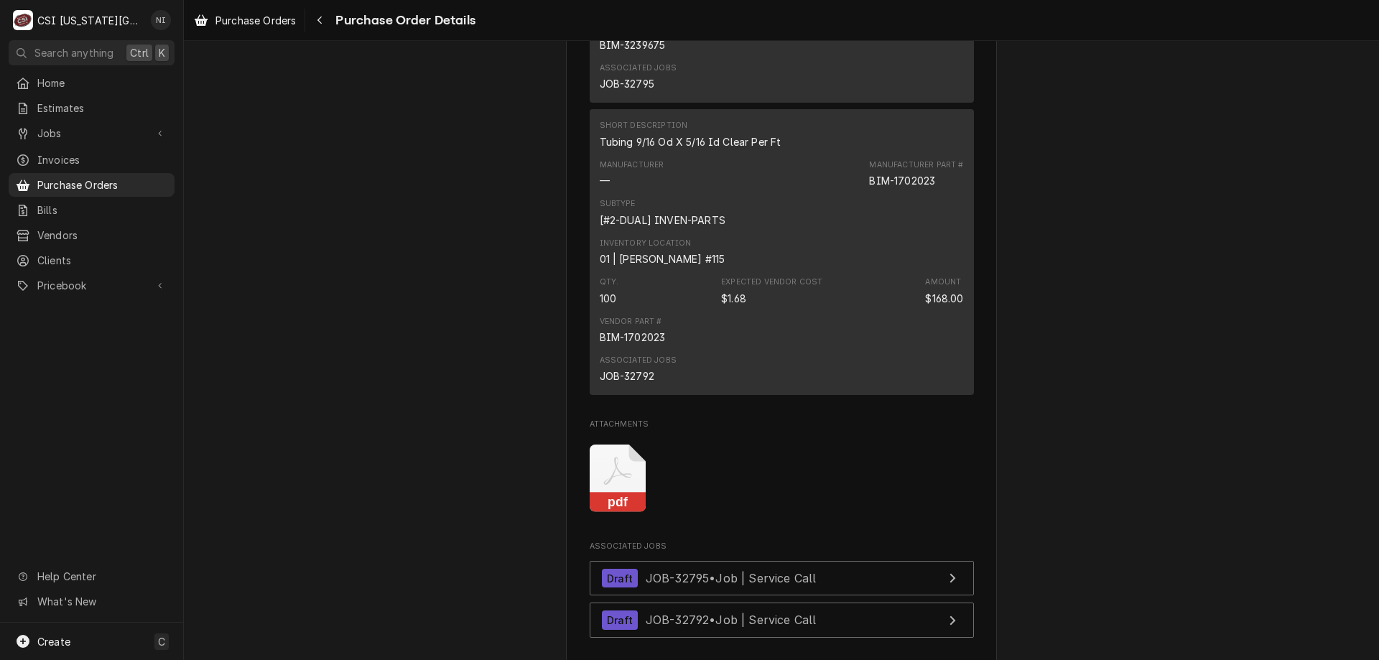
scroll to position [1028, 0]
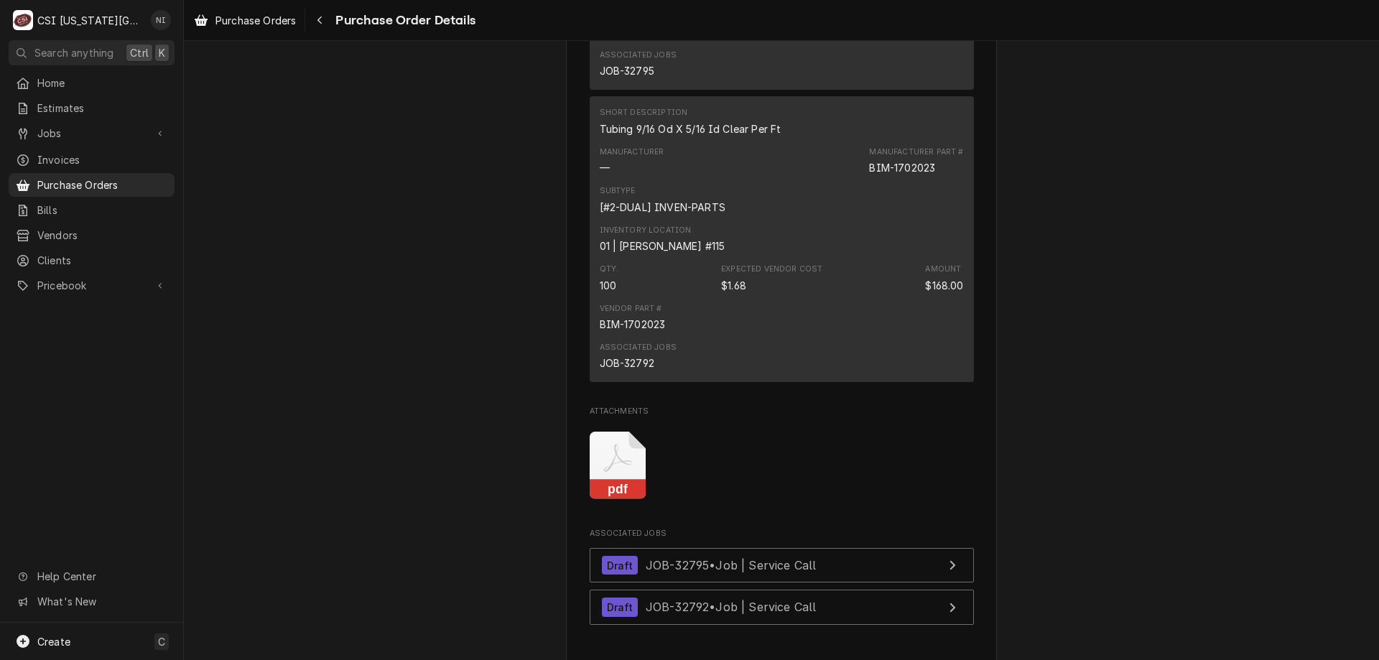
click at [636, 371] on div "JOB-32792" at bounding box center [627, 363] width 55 height 15
copy div "32792"
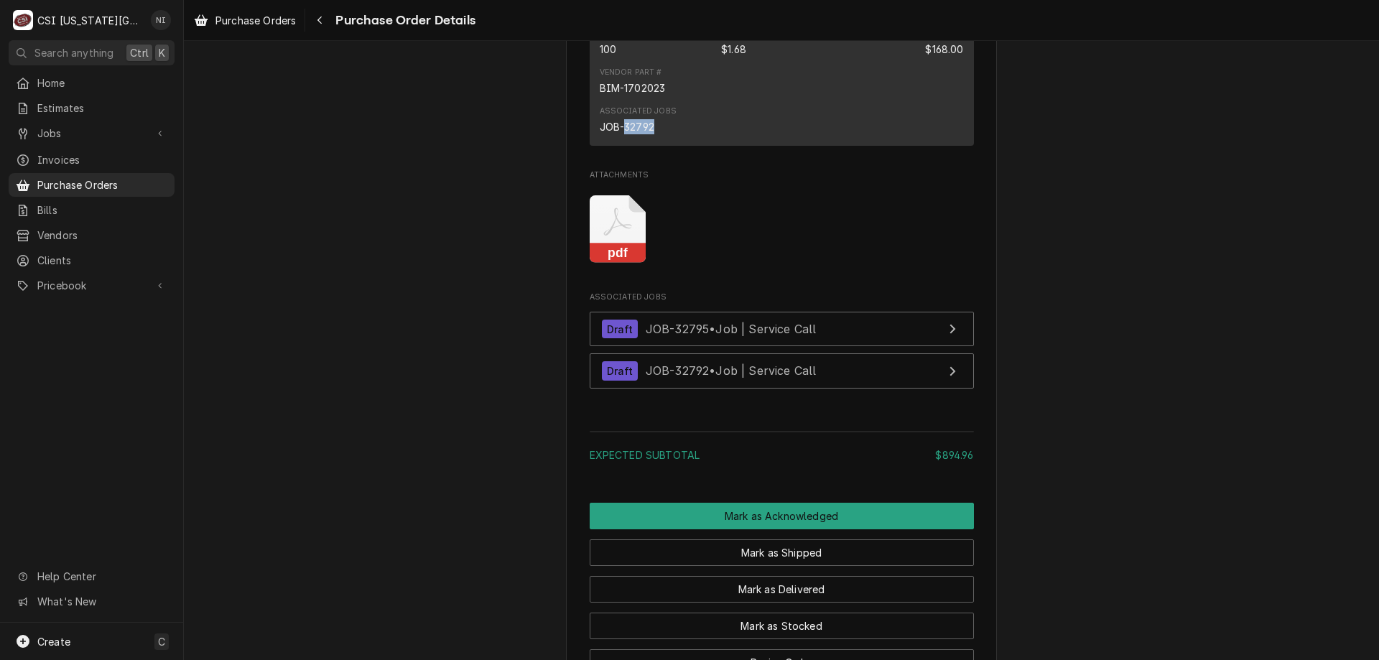
scroll to position [1315, 0]
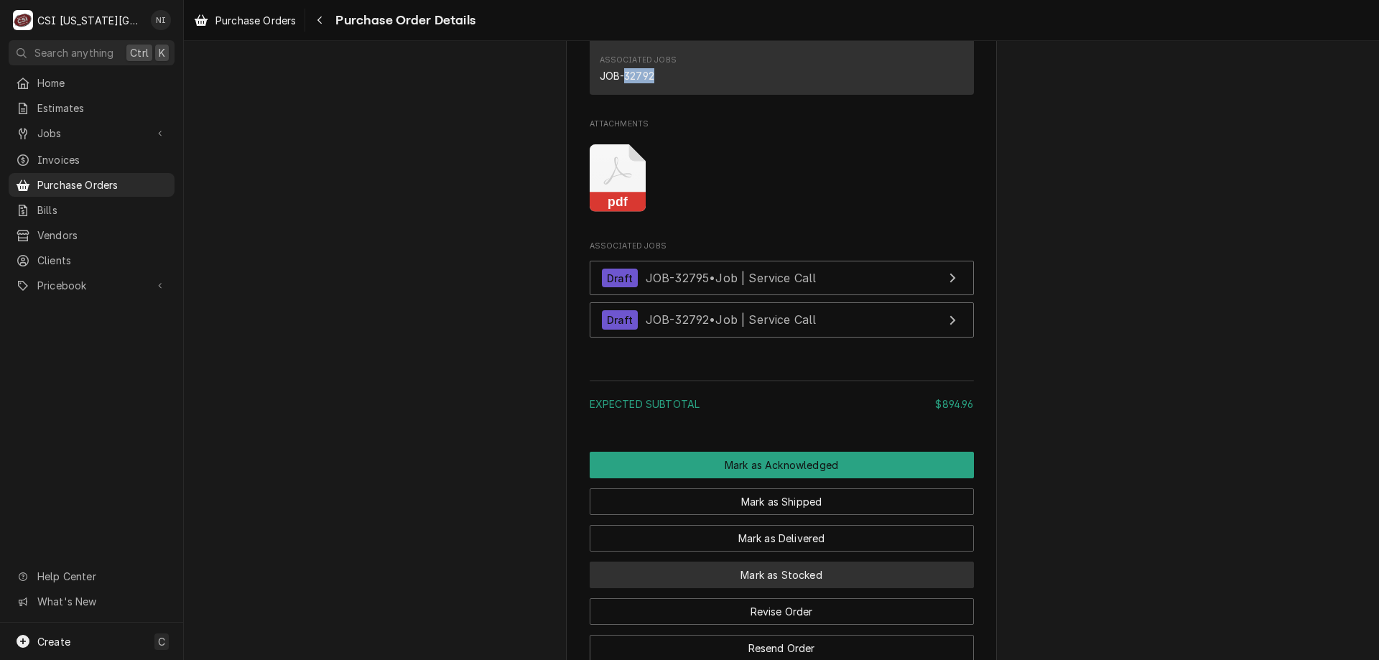
click at [760, 588] on button "Mark as Stocked" at bounding box center [782, 575] width 384 height 27
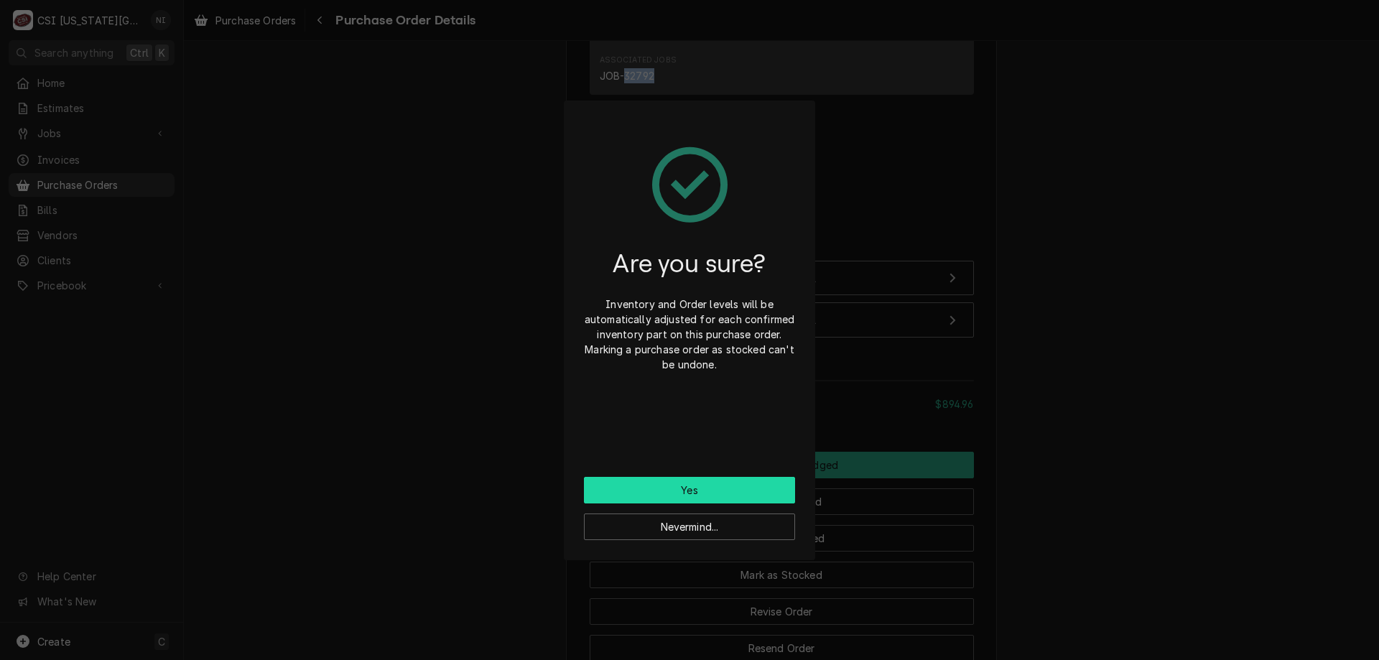
click at [691, 491] on button "Yes" at bounding box center [689, 490] width 211 height 27
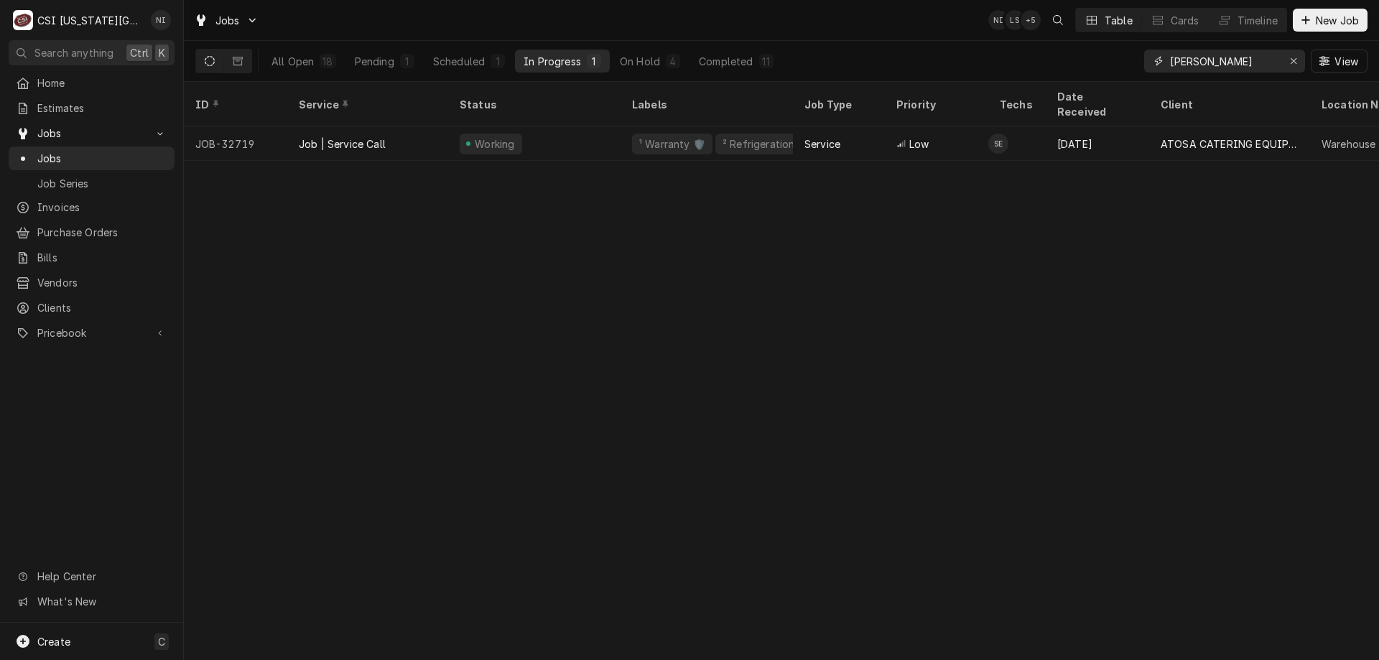
click at [1298, 62] on div "Erase input" at bounding box center [1293, 61] width 14 height 14
type input "v"
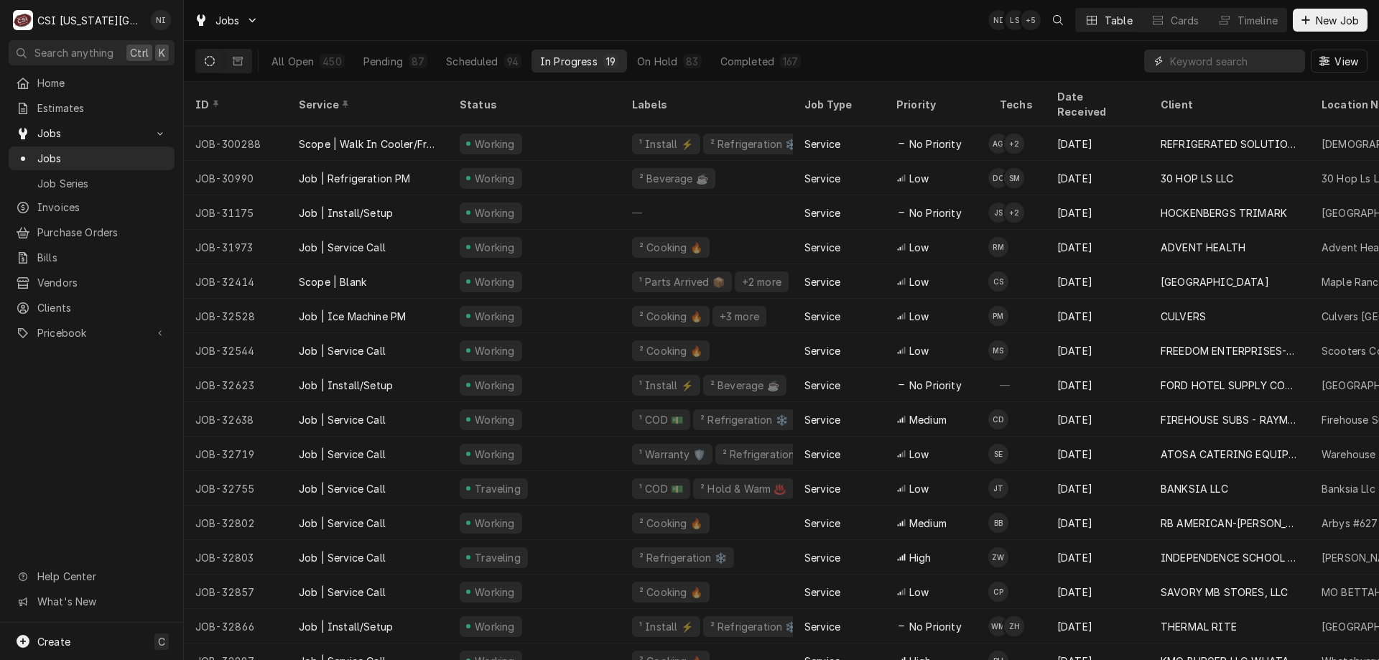
paste input "32792"
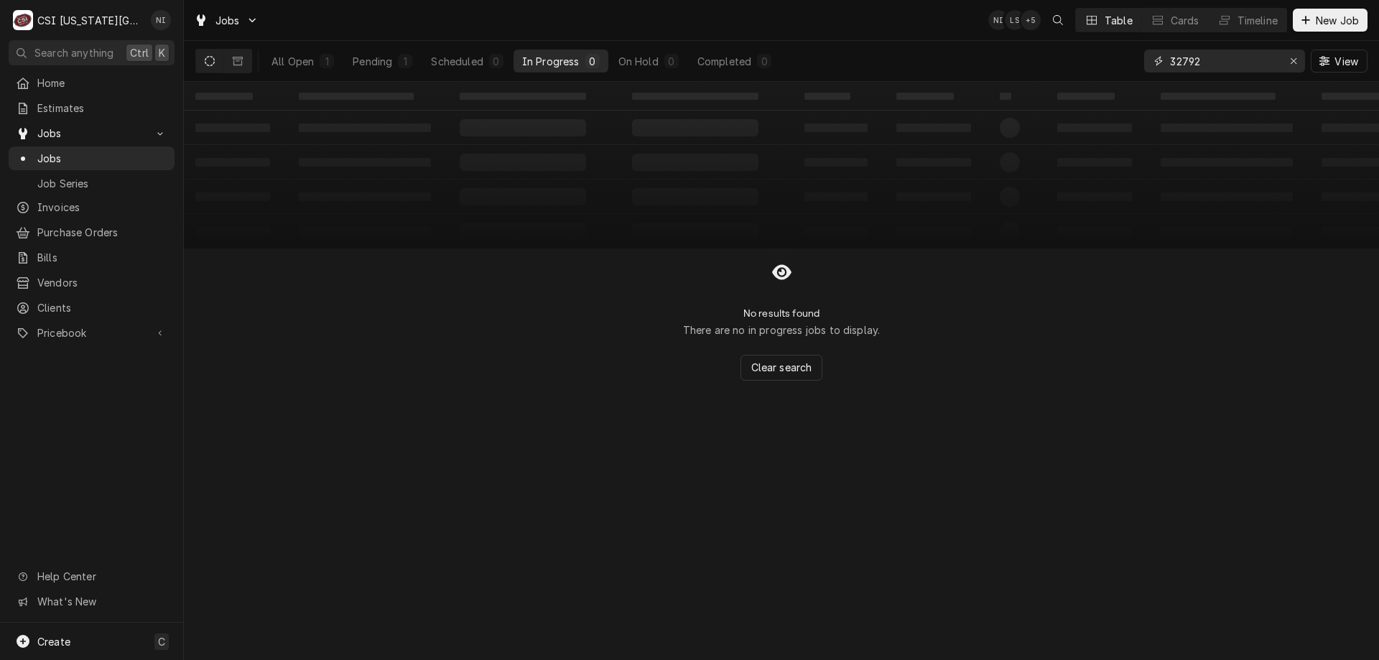
type input "32792"
click at [301, 60] on div "All Open" at bounding box center [293, 61] width 42 height 15
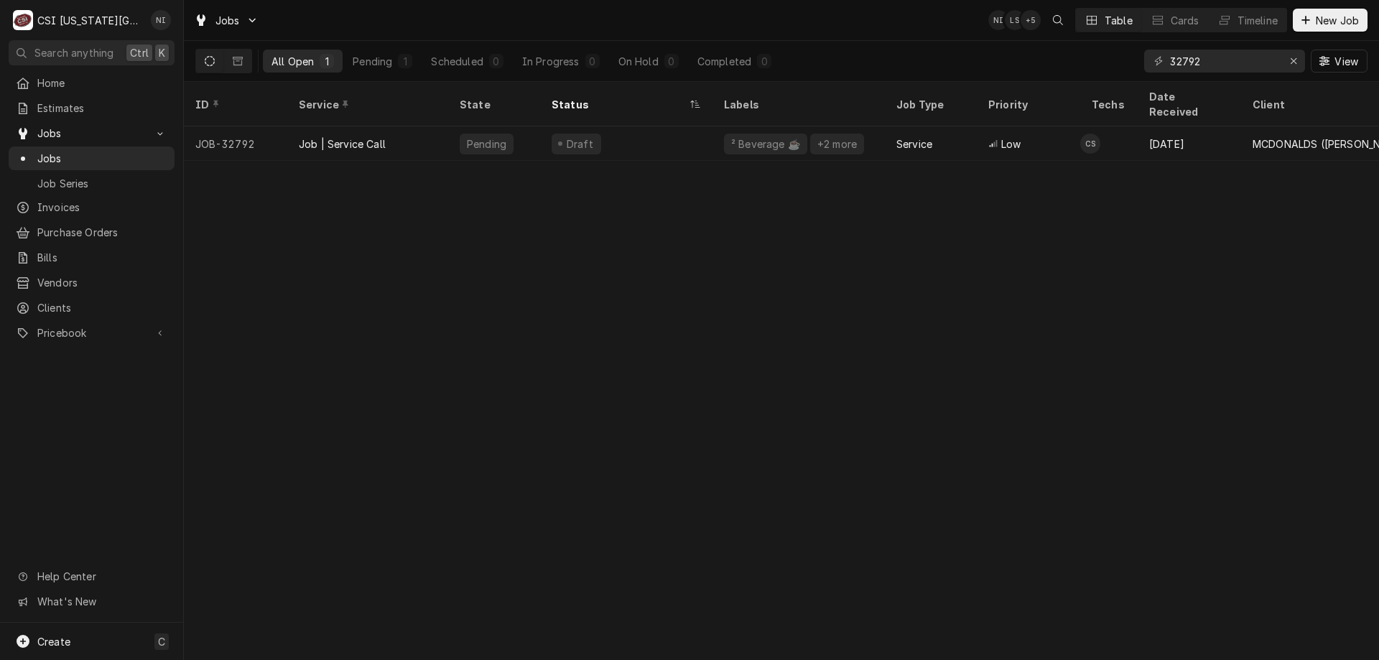
click at [533, 129] on div "Pending" at bounding box center [494, 143] width 92 height 34
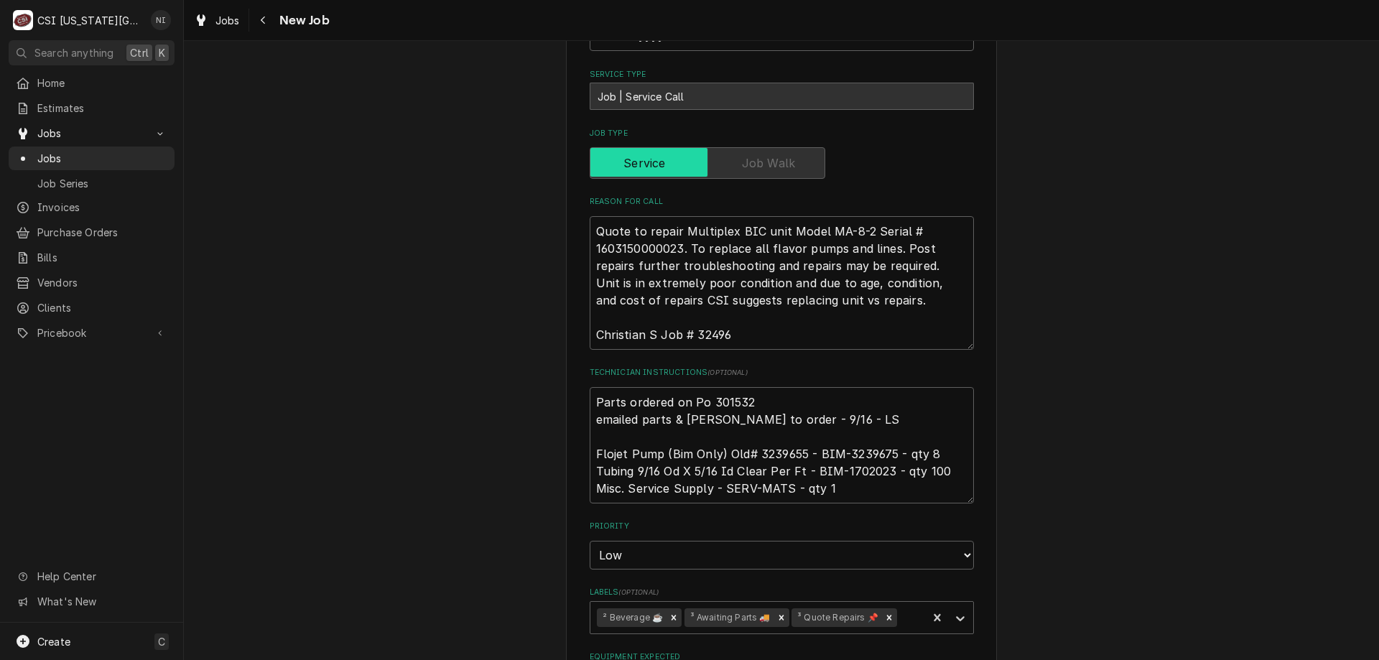
scroll to position [432, 0]
click at [590, 396] on textarea "Parts ordered on Po 301532 emailed parts & [PERSON_NAME] to order - 9/16 - LS F…" at bounding box center [782, 444] width 384 height 116
type textarea "x"
type textarea "Parts ordered on Po 301532 emailed parts & [PERSON_NAME] to order - 9/16 - LS F…"
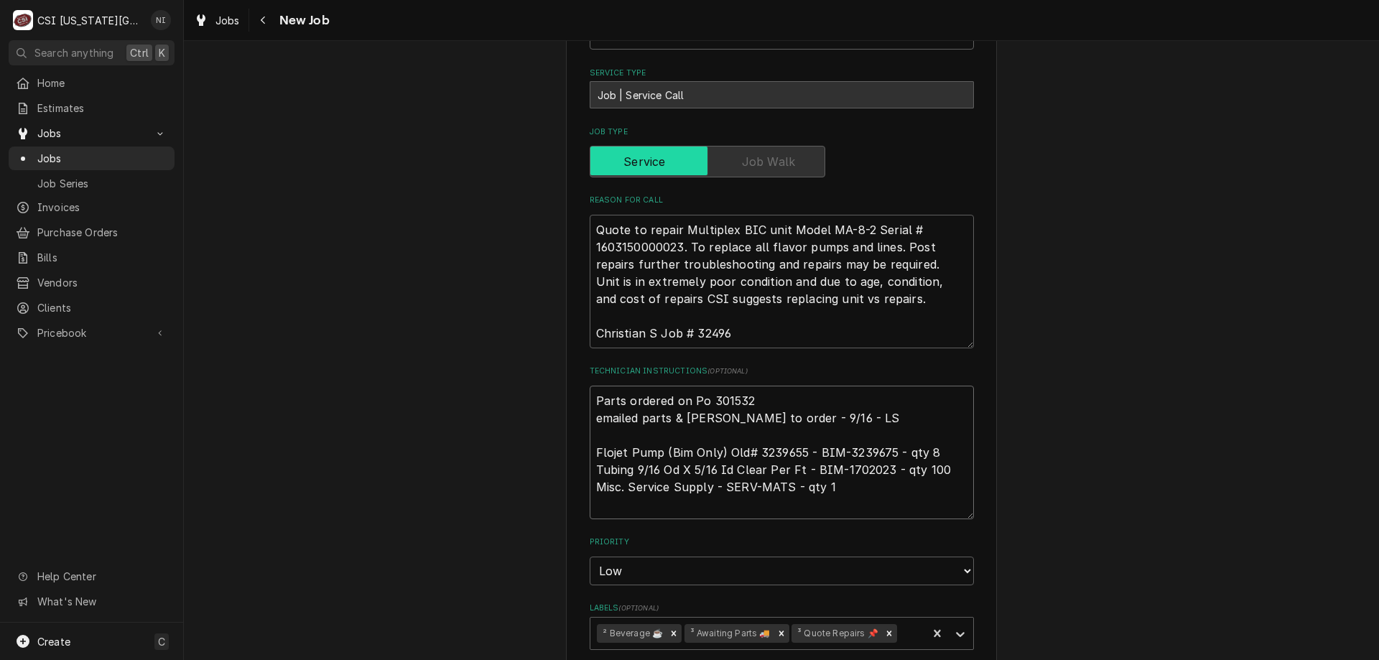
type textarea "x"
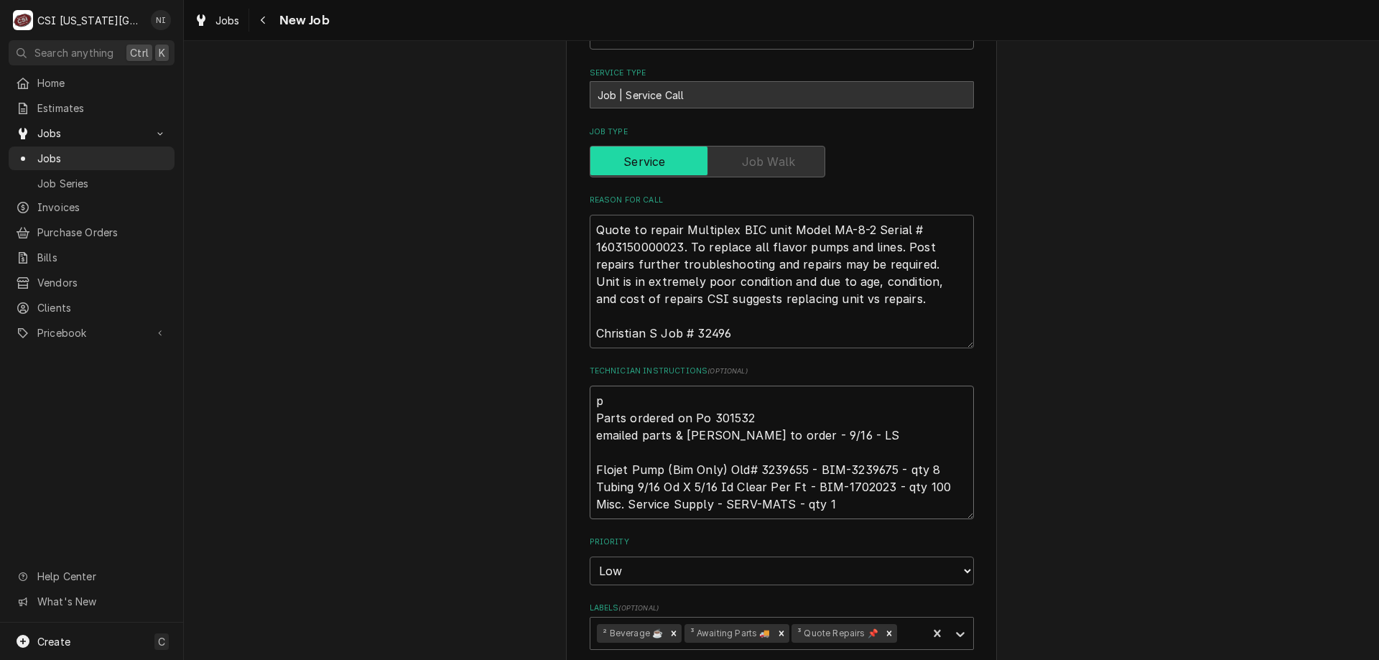
type textarea "pa Parts ordered on Po 301532 emailed parts & [PERSON_NAME] to order - 9/16 - L…"
type textarea "x"
type textarea "par Parts ordered on Po 301532 emailed parts & [PERSON_NAME] to order - 9/16 - …"
type textarea "x"
type textarea "parts Parts ordered on Po 301532 emailed parts & [PERSON_NAME] to order - 9/16 …"
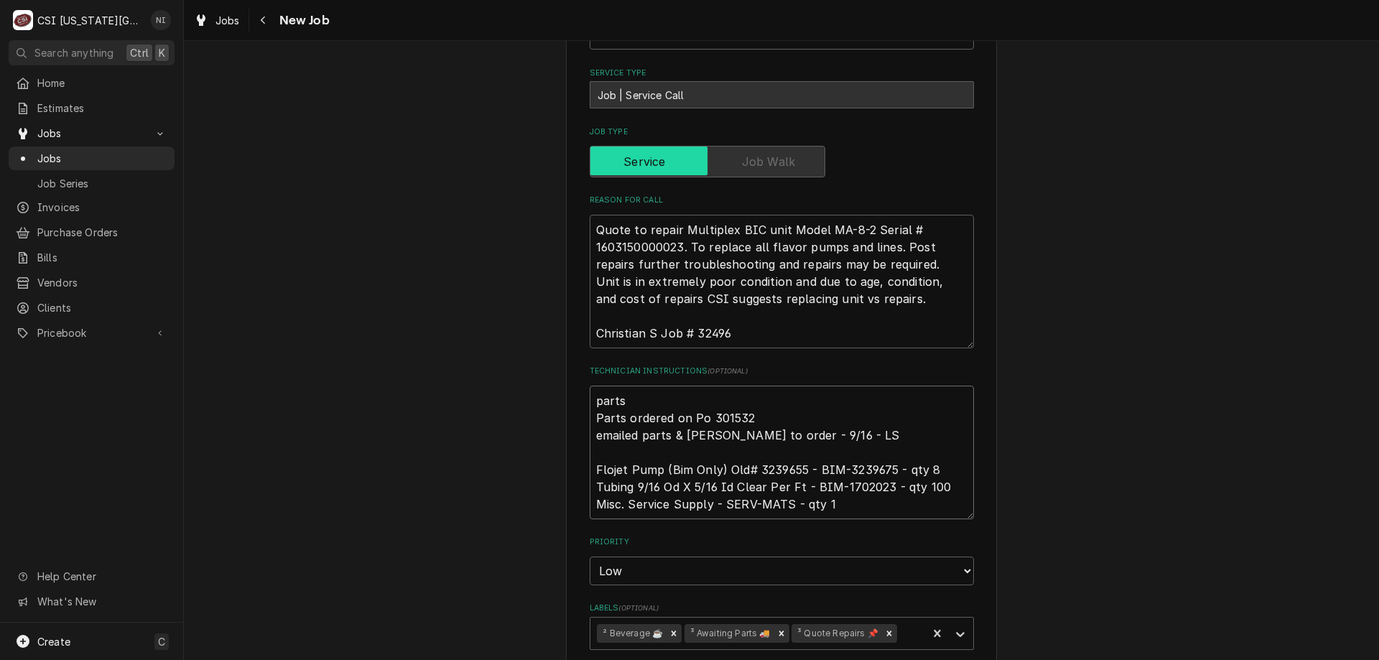
type textarea "x"
type textarea "parts Parts ordered on Po 301532 emailed parts & [PERSON_NAME] to order - 9/16 …"
type textarea "x"
type textarea "parts a Parts ordered on Po 301532 emailed parts & [PERSON_NAME] to order - 9/1…"
type textarea "x"
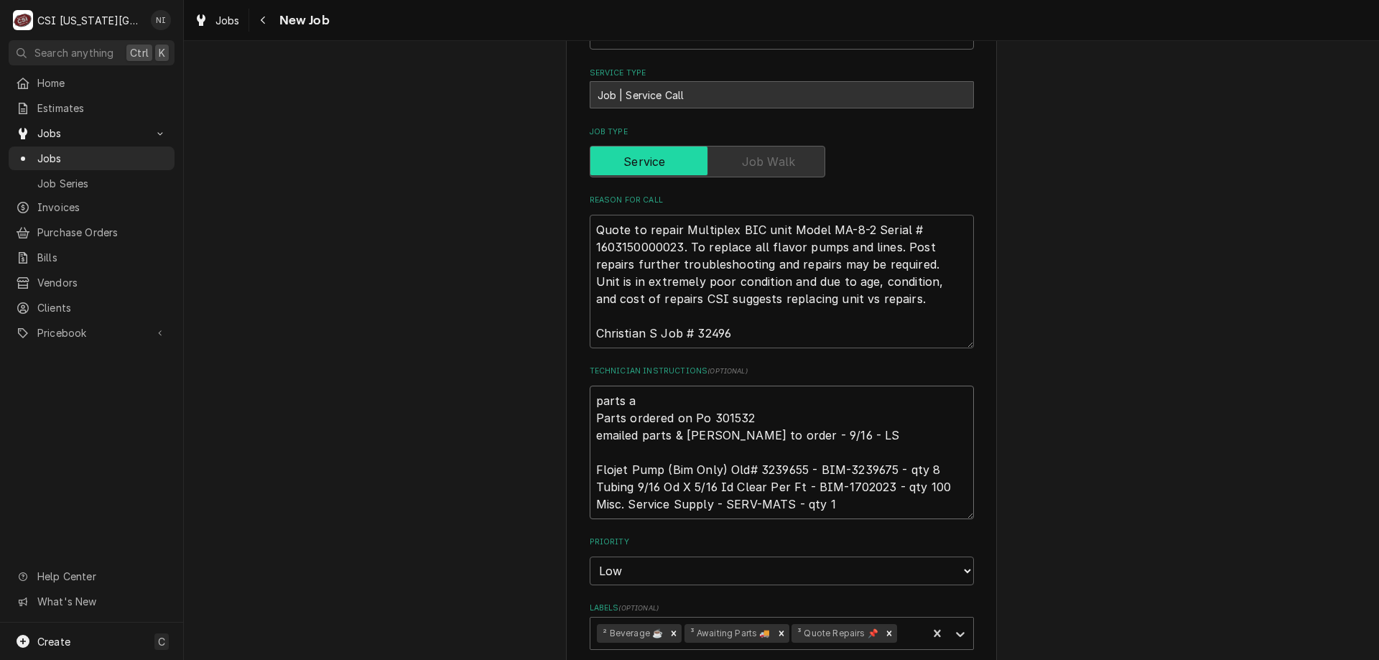
type textarea "parts ar Parts ordered on Po 301532 emailed parts & [PERSON_NAME] to order - 9/…"
type textarea "x"
type textarea "parts are Parts ordered on Po 301532 emailed parts & [PERSON_NAME] to order - 9…"
type textarea "x"
type textarea "parts are Parts ordered on Po 301532 emailed parts & [PERSON_NAME] to order - 9…"
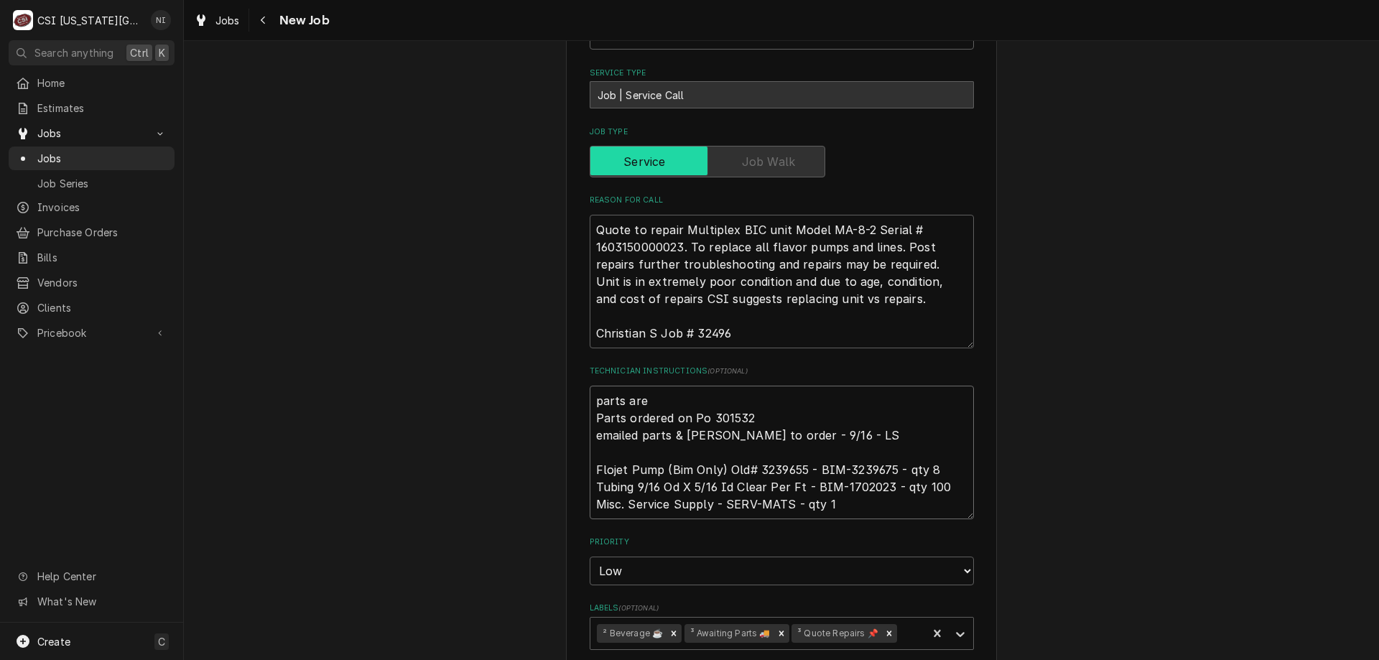
type textarea "x"
type textarea "parts are on Parts ordered on Po 301532 emailed parts & [PERSON_NAME] to order …"
type textarea "x"
type textarea "parts are on Parts ordered on Po 301532 emailed parts & [PERSON_NAME] to order …"
type textarea "x"
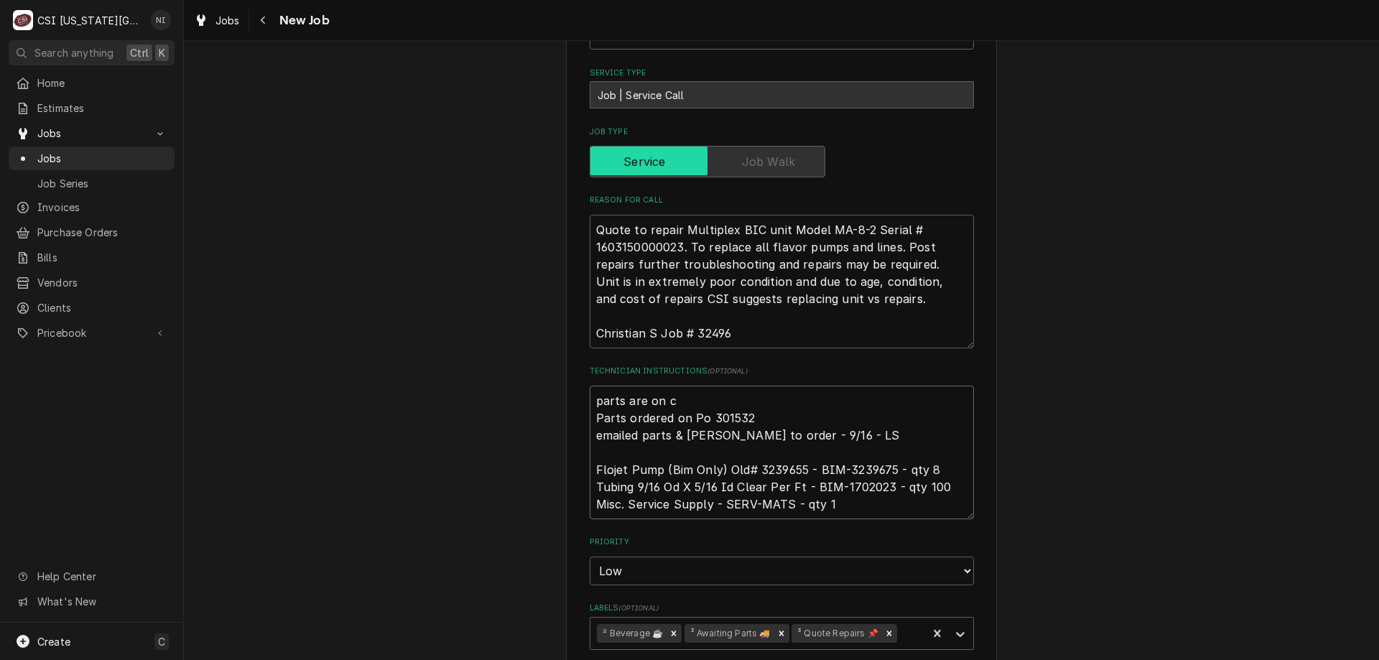
type textarea "parts are on ch Parts ordered on Po 301532 emailed parts & [PERSON_NAME] to ord…"
type textarea "x"
type textarea "parts are on chri Parts ordered on Po 301532 emailed parts & [PERSON_NAME] to o…"
type textarea "x"
type textarea "parts are on [PERSON_NAME] ordered on Po 301532 emailed parts & [PERSON_NAME] t…"
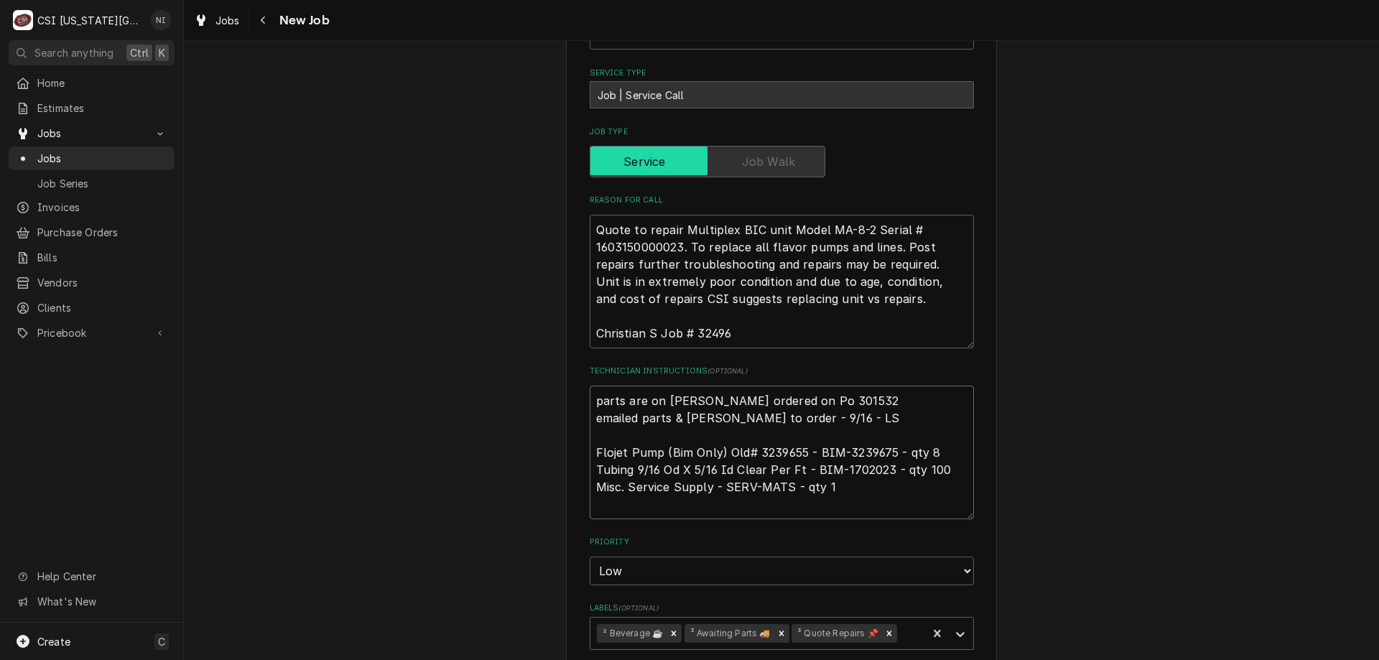
type textarea "x"
type textarea "parts are on [DEMOGRAPHIC_DATA] Parts ordered on Po 301532 emailed parts & [PER…"
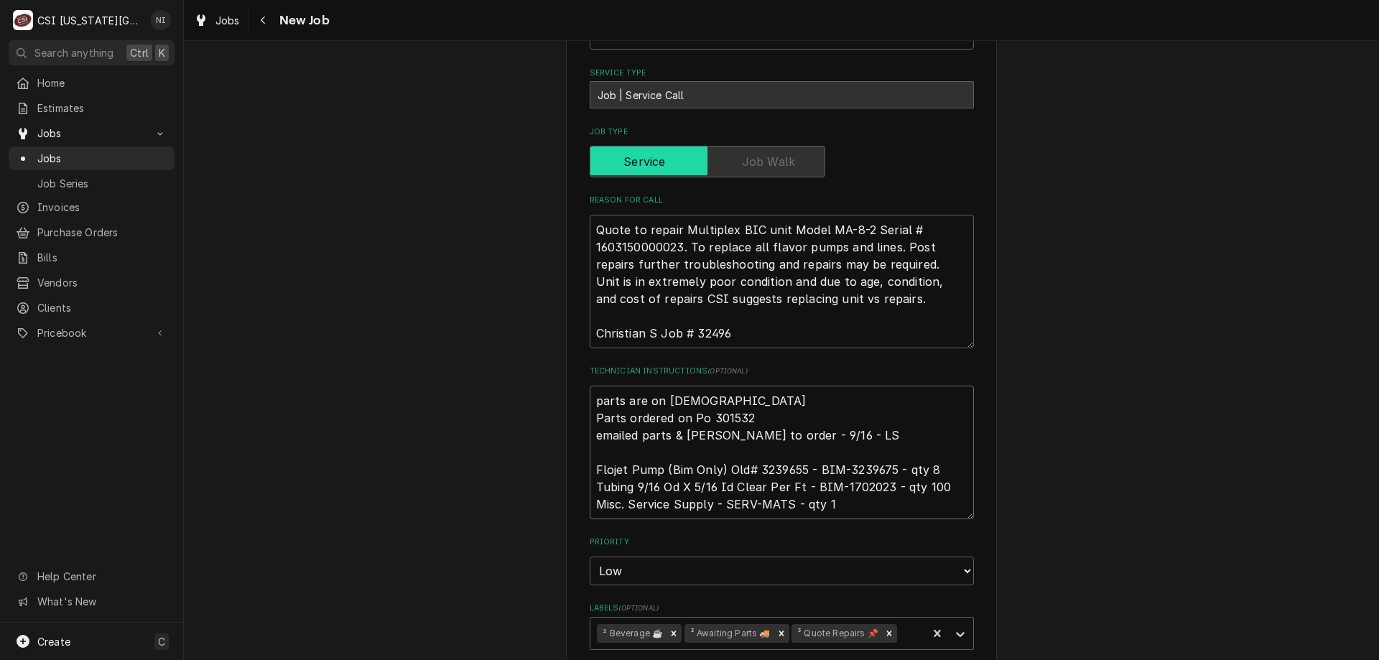
type textarea "x"
type textarea "parts are on [DEMOGRAPHIC_DATA] Parts ordered on Po 301532 emailed parts & [PER…"
type textarea "x"
type textarea "parts are on [PERSON_NAME] Parts ordered on Po 301532 emailed parts & [PERSON_N…"
type textarea "x"
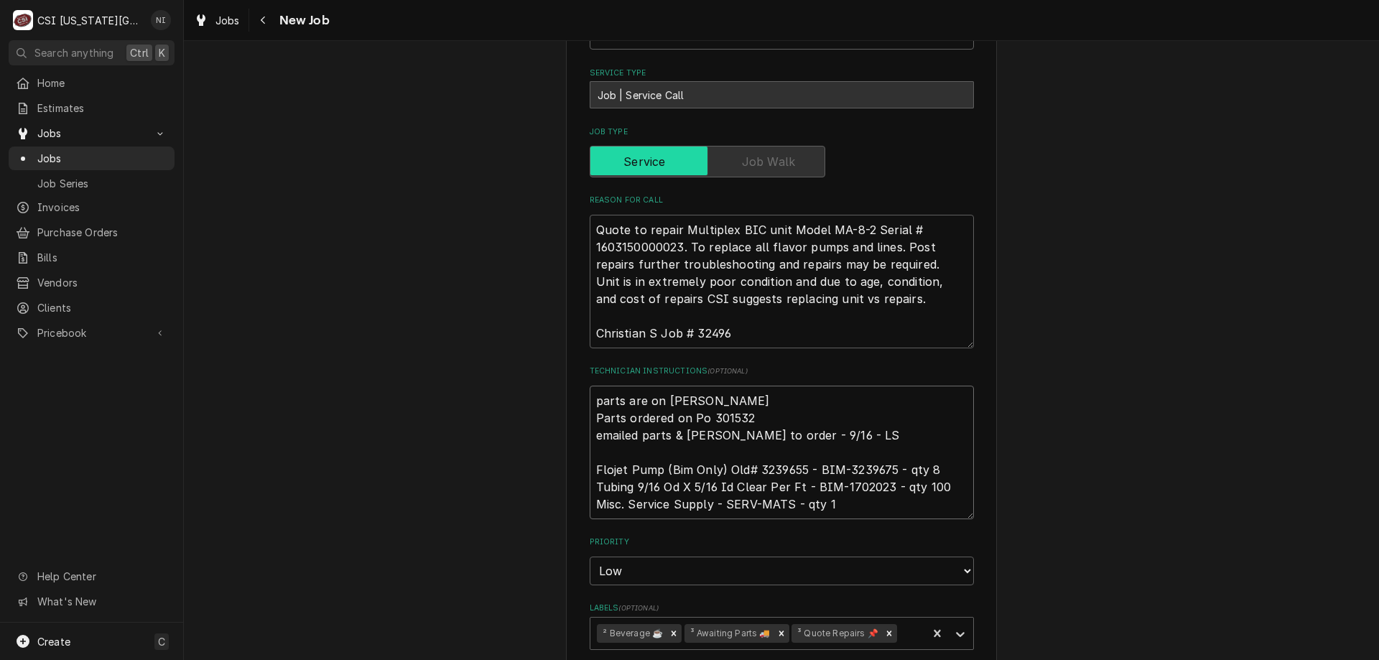
type textarea "parts are on [DEMOGRAPHIC_DATA] Parts ordered on Po 301532 emailed parts & [PER…"
type textarea "x"
type textarea "parts are on [DEMOGRAPHIC_DATA] Parts ordered on Po 301532 emailed parts & [PER…"
type textarea "x"
type textarea "parts are on [DEMOGRAPHIC_DATA] s Parts ordered on Po 301532 emailed parts & [P…"
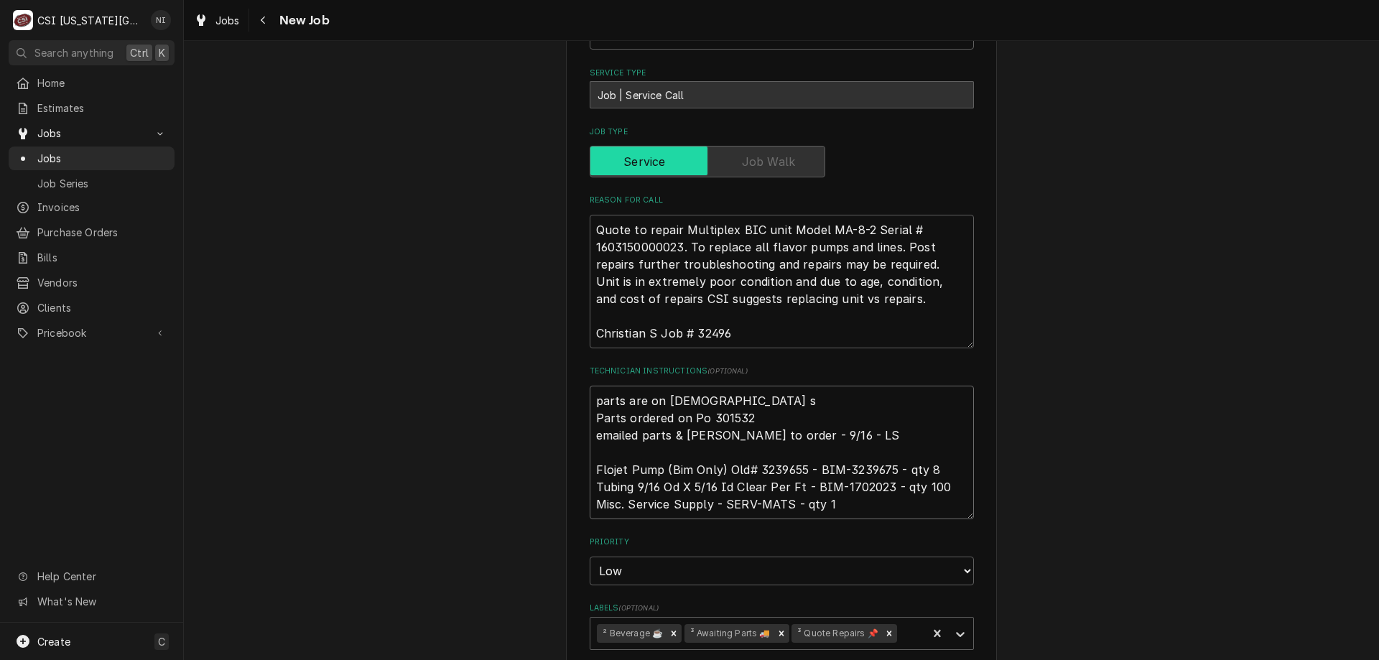
type textarea "x"
type textarea "parts are on [DEMOGRAPHIC_DATA] sh Parts ordered on Po 301532 emailed parts & […"
type textarea "x"
type textarea "parts are on christian she Parts ordered on Po 301532 emailed parts & lindy to …"
type textarea "x"
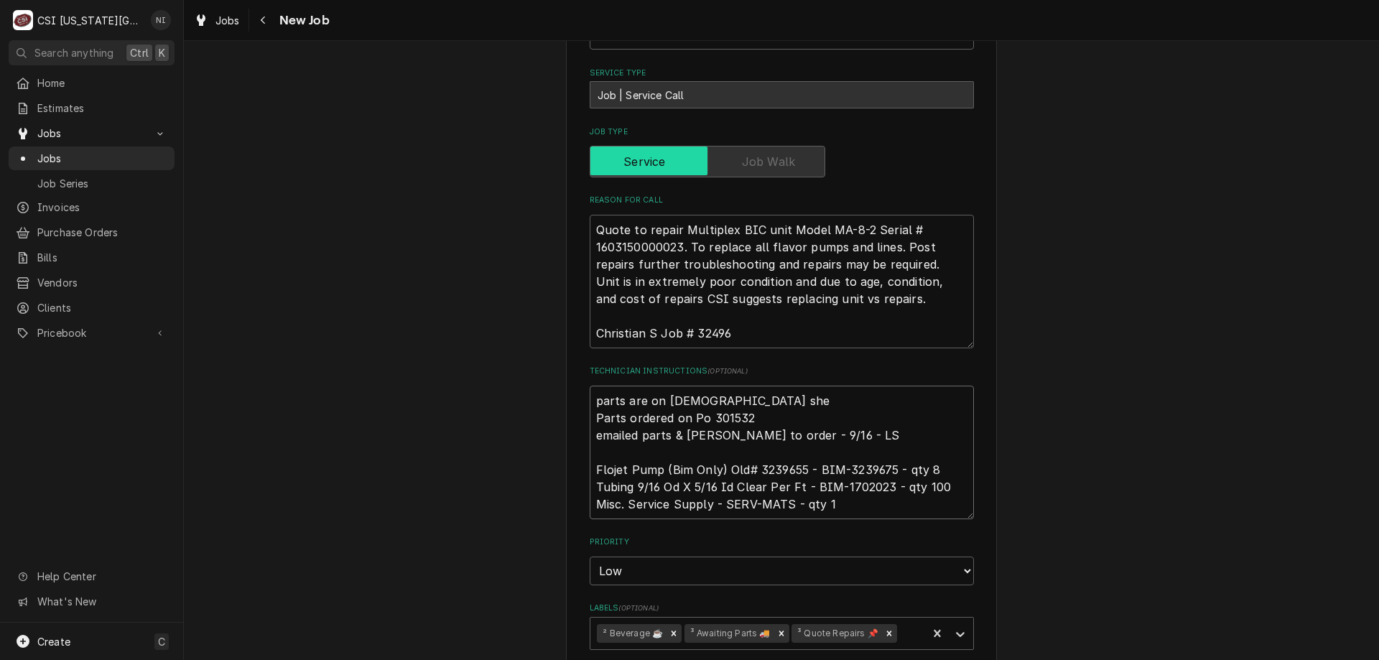
type textarea "parts are on christian shel Parts ordered on Po 301532 emailed parts & lindy to…"
type textarea "x"
type textarea "parts are on christian shelf Parts ordered on Po 301532 emailed parts & lindy t…"
type textarea "x"
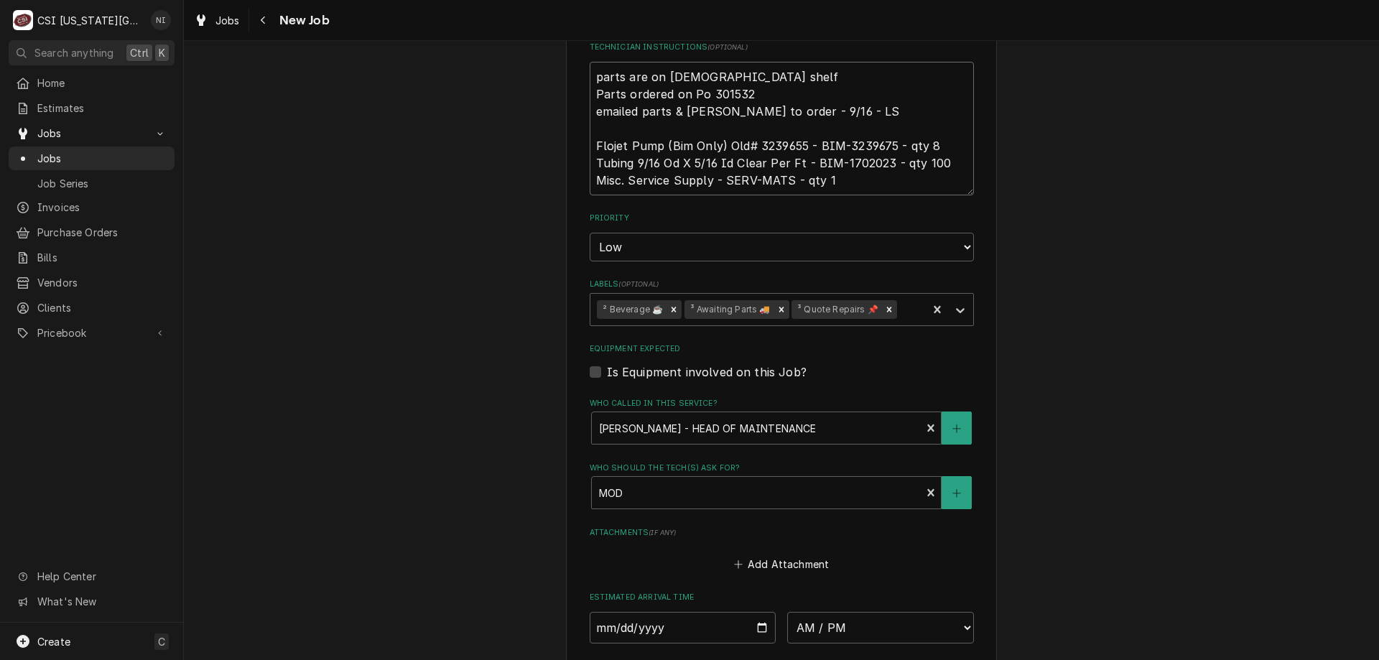
scroll to position [788, 0]
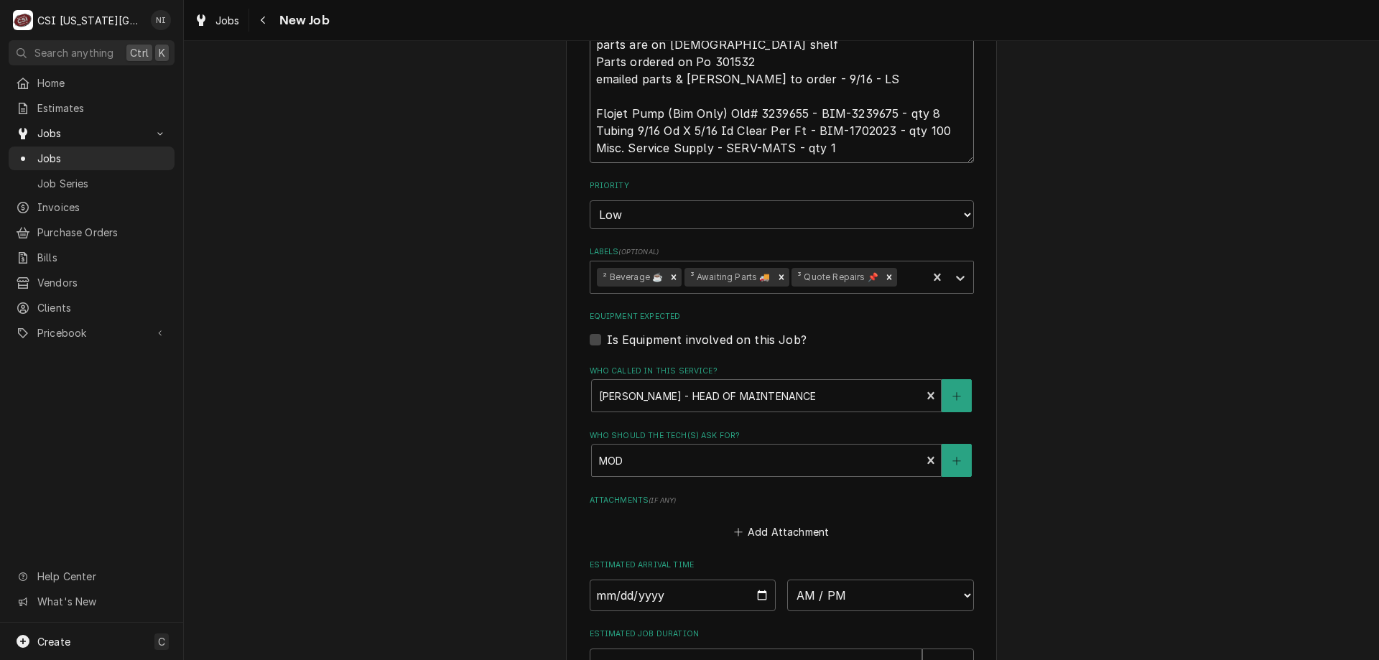
click at [779, 282] on icon "Remove ³ Awaiting Parts 🚚" at bounding box center [781, 277] width 10 height 10
type textarea "parts are on christian shelf Parts ordered on Po 301532 emailed parts & lindy t…"
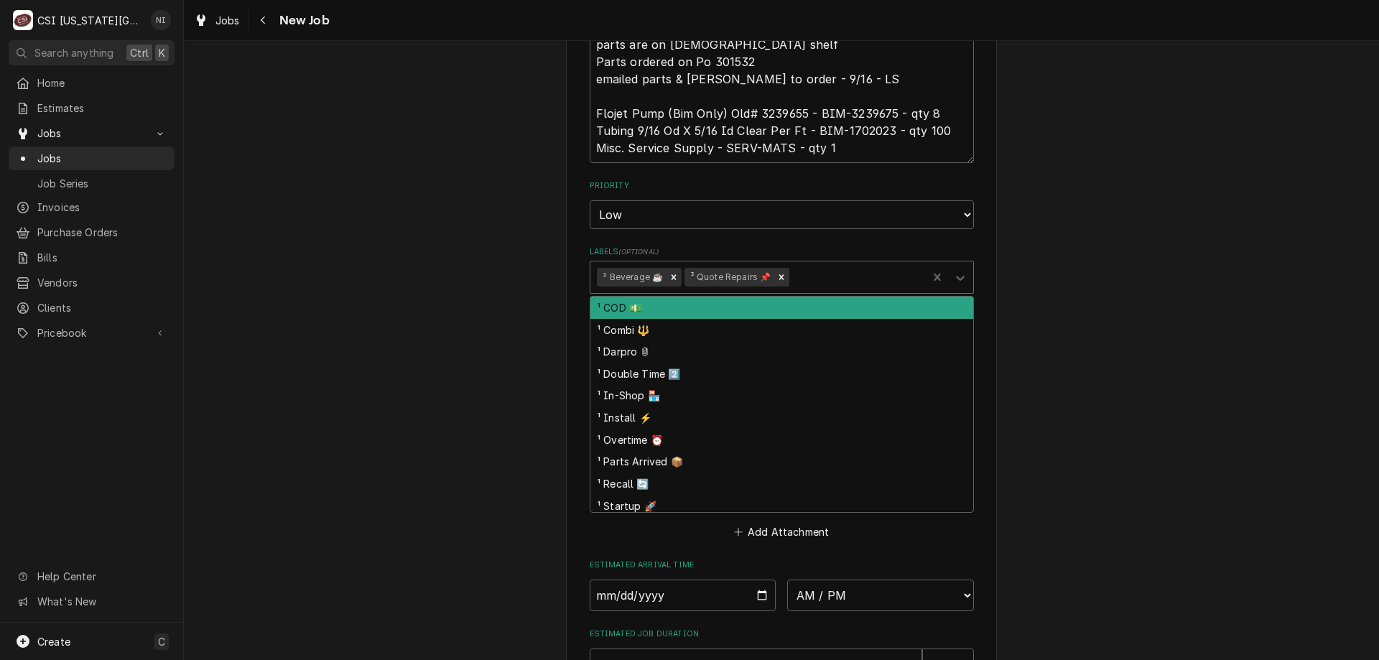
click at [956, 277] on icon "Labels" at bounding box center [960, 278] width 9 height 5
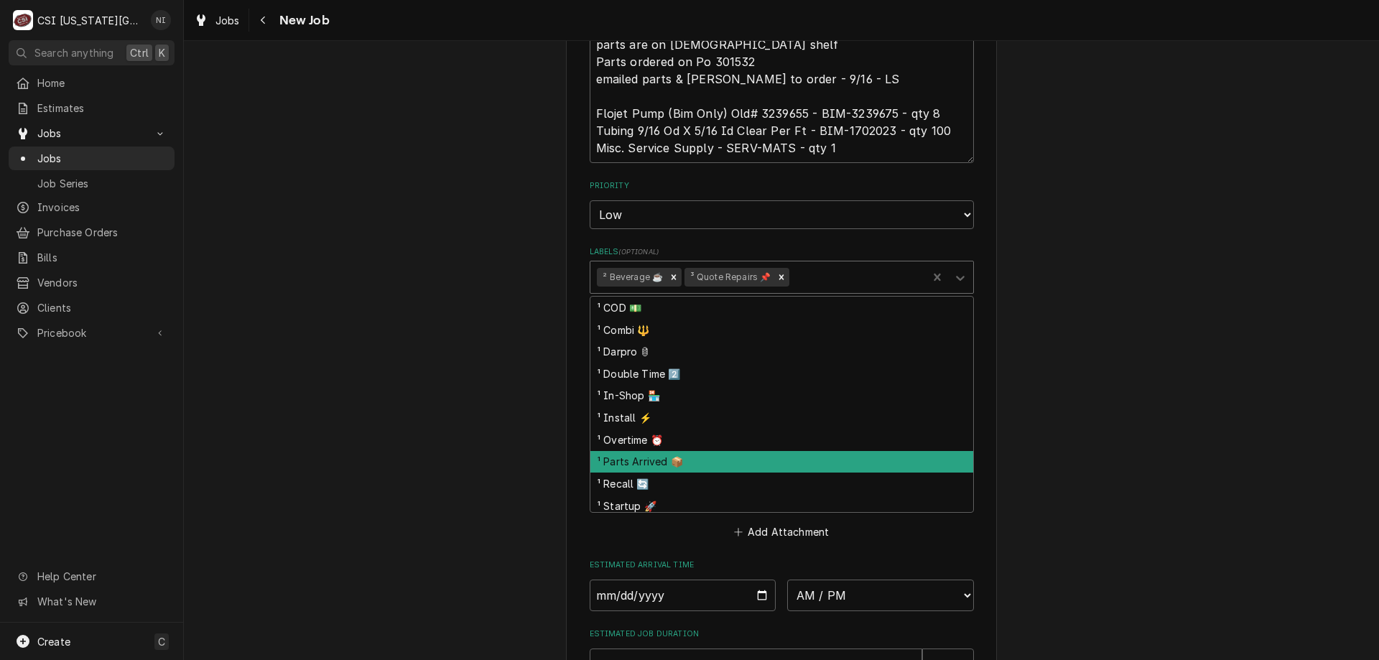
click at [674, 466] on div "¹ Parts Arrived 📦" at bounding box center [781, 462] width 383 height 22
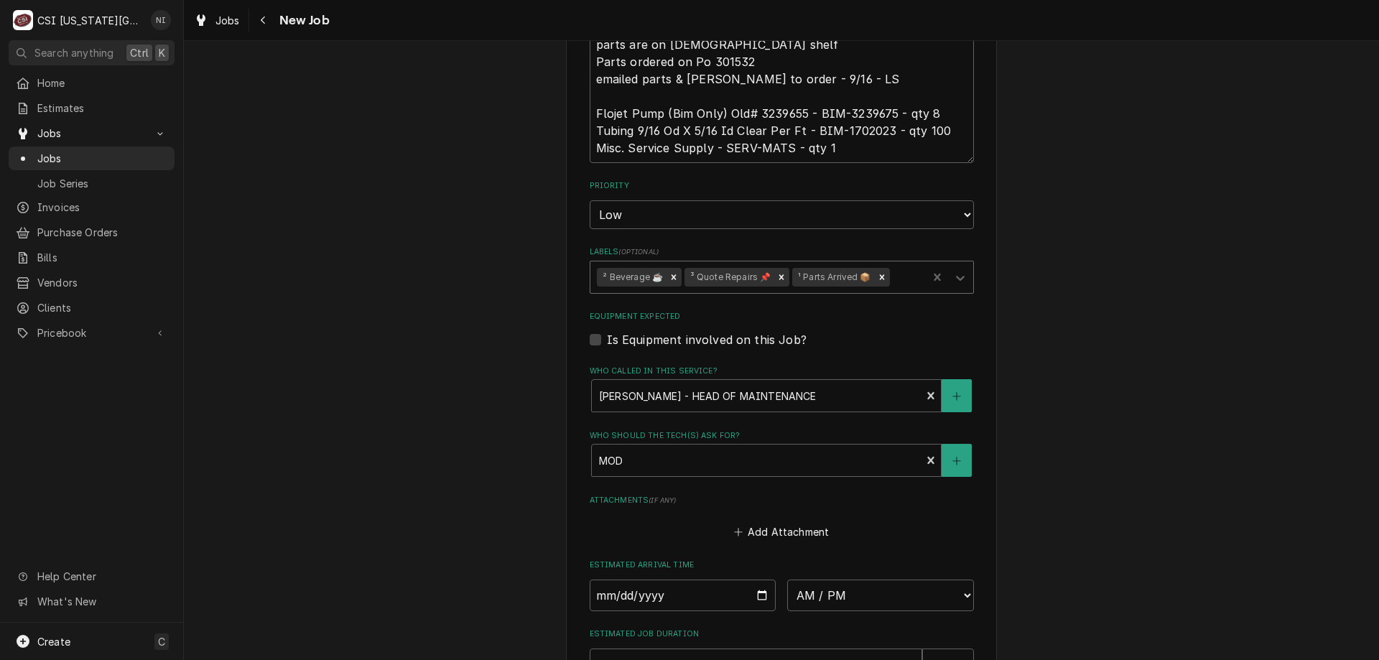
scroll to position [1034, 0]
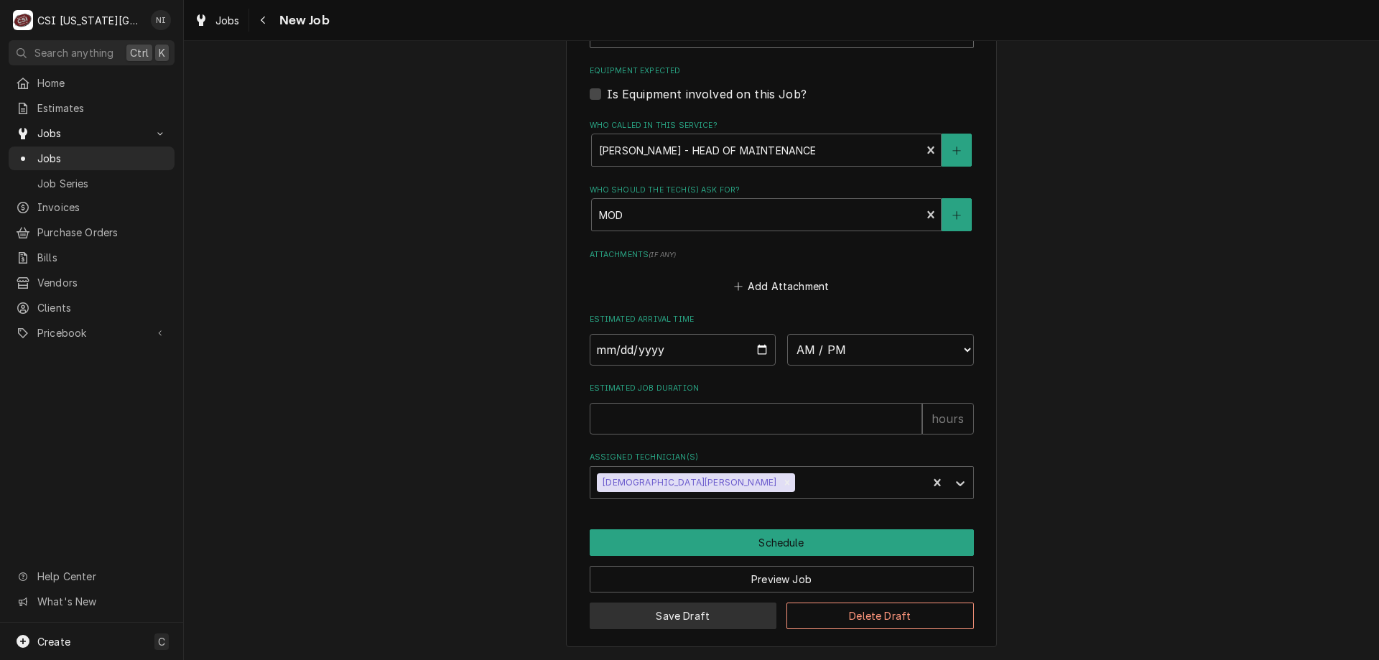
click at [666, 616] on button "Save Draft" at bounding box center [683, 616] width 187 height 27
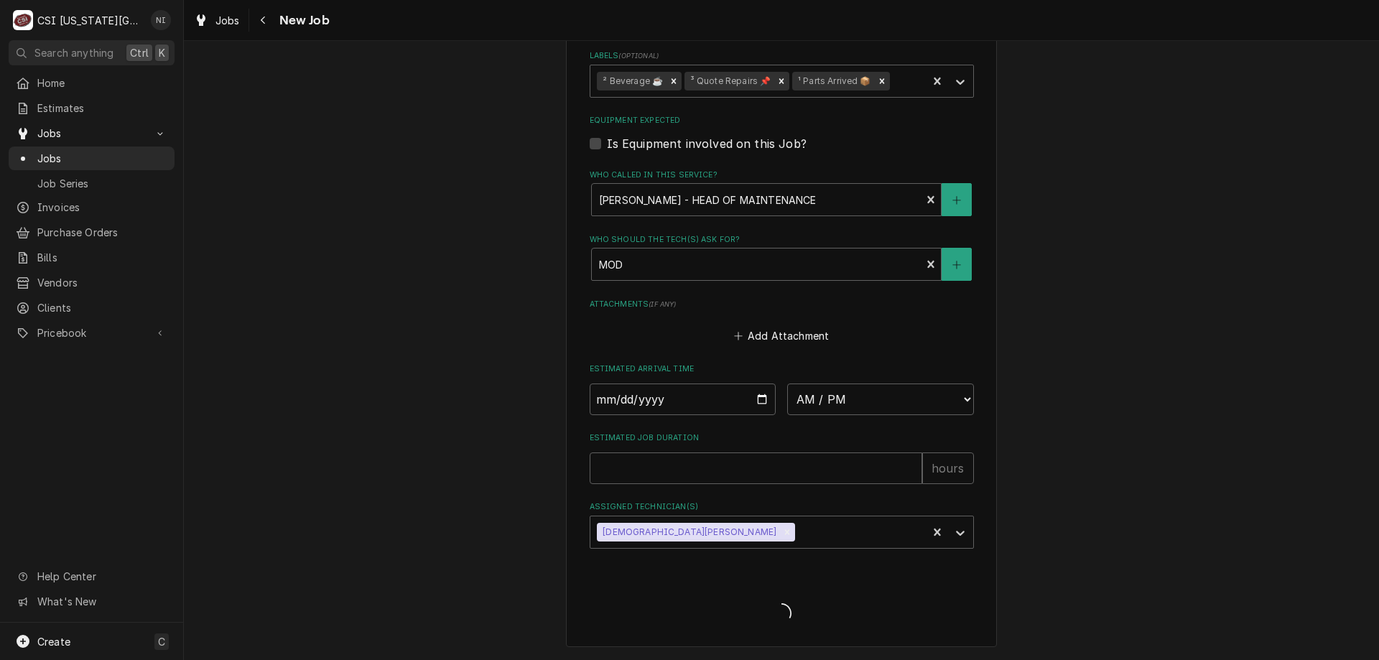
scroll to position [984, 0]
type textarea "x"
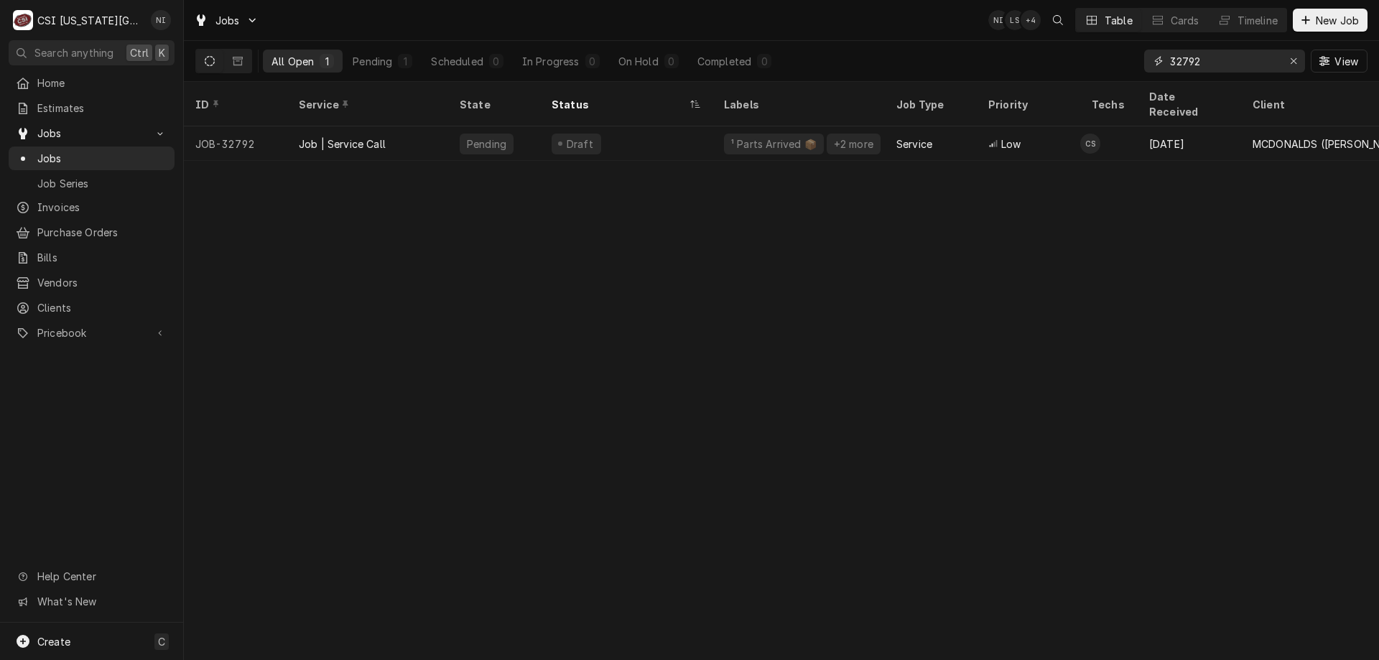
drag, startPoint x: 1204, startPoint y: 60, endPoint x: 1182, endPoint y: 62, distance: 21.7
click at [1182, 62] on input "32792" at bounding box center [1224, 61] width 108 height 23
type input "32856"
click at [526, 126] on div "Pending" at bounding box center [494, 143] width 92 height 34
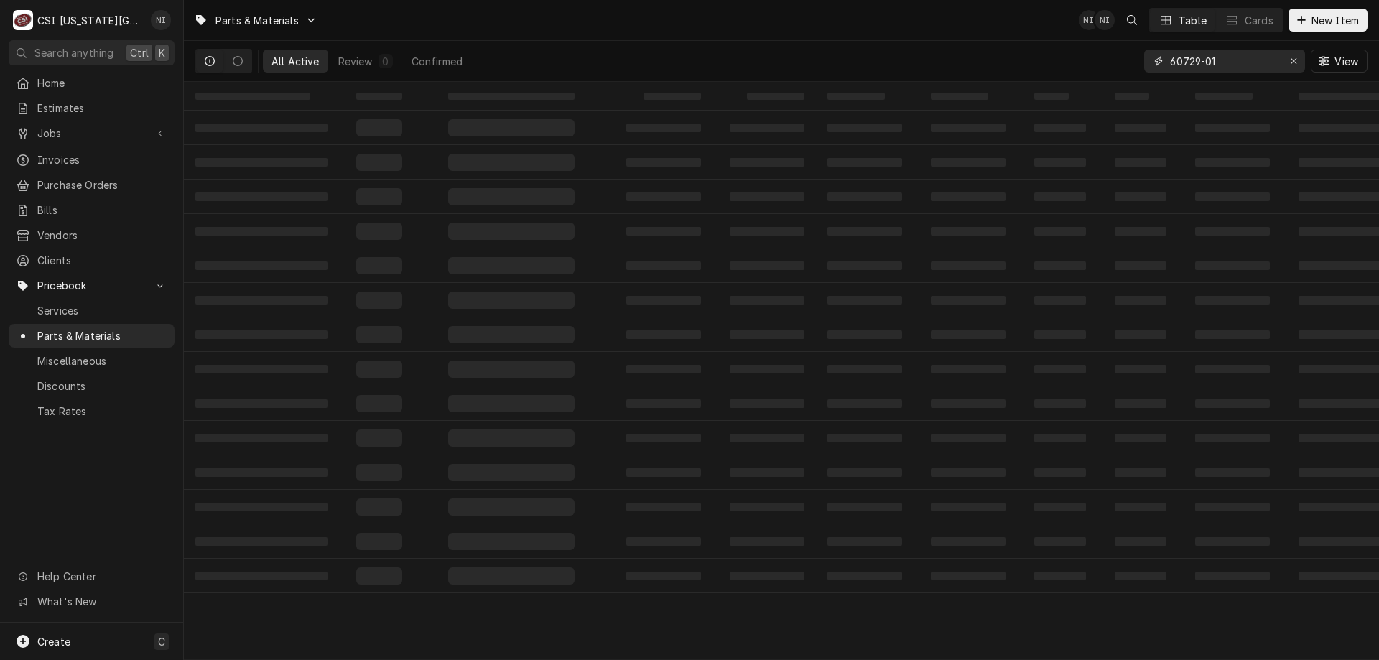
drag, startPoint x: 1219, startPoint y: 68, endPoint x: 988, endPoint y: 65, distance: 231.3
click at [996, 63] on div "All Active Review 0 Confirmed 60729-01 View" at bounding box center [781, 61] width 1172 height 40
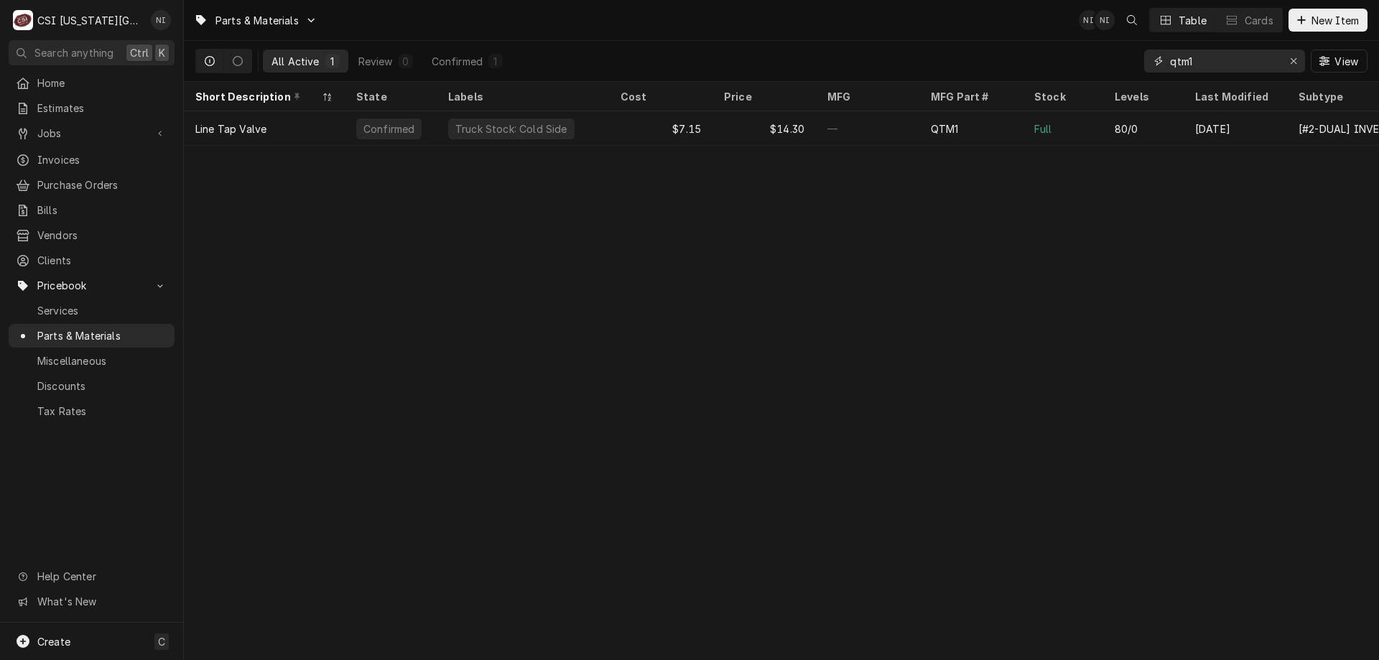
type input "qtm1"
click at [849, 116] on div "—" at bounding box center [867, 128] width 103 height 34
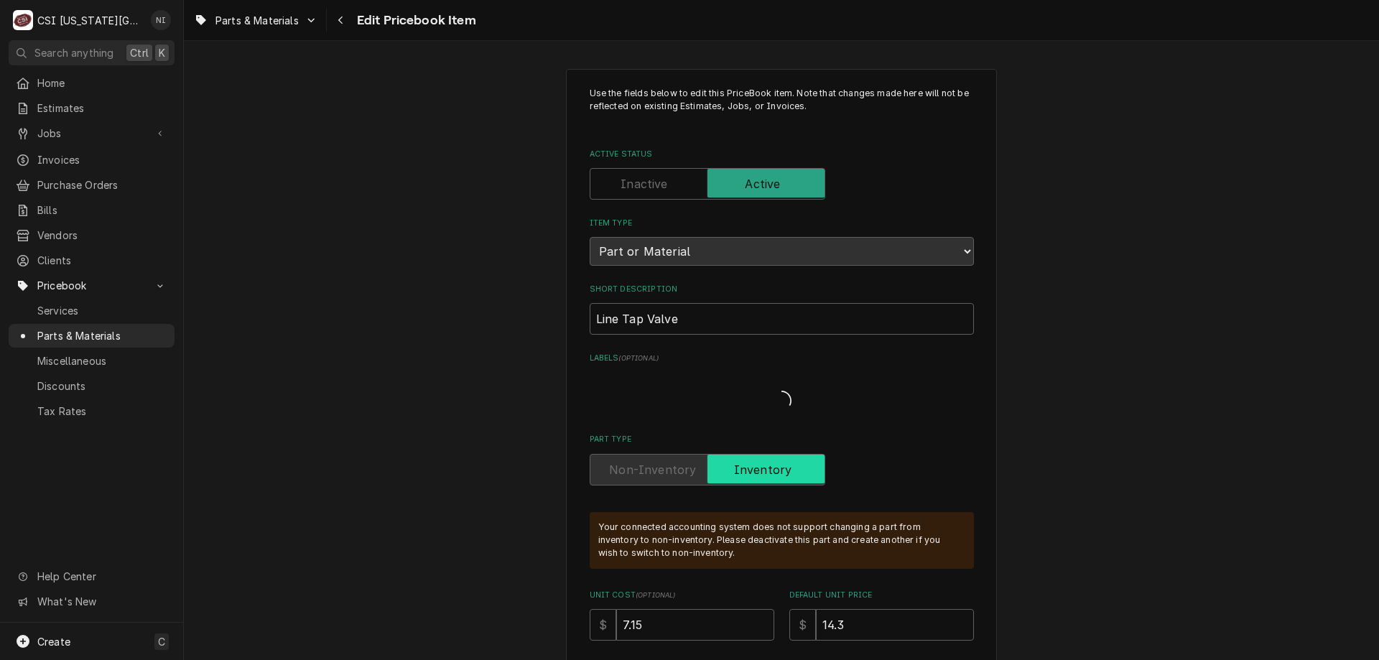
type textarea "x"
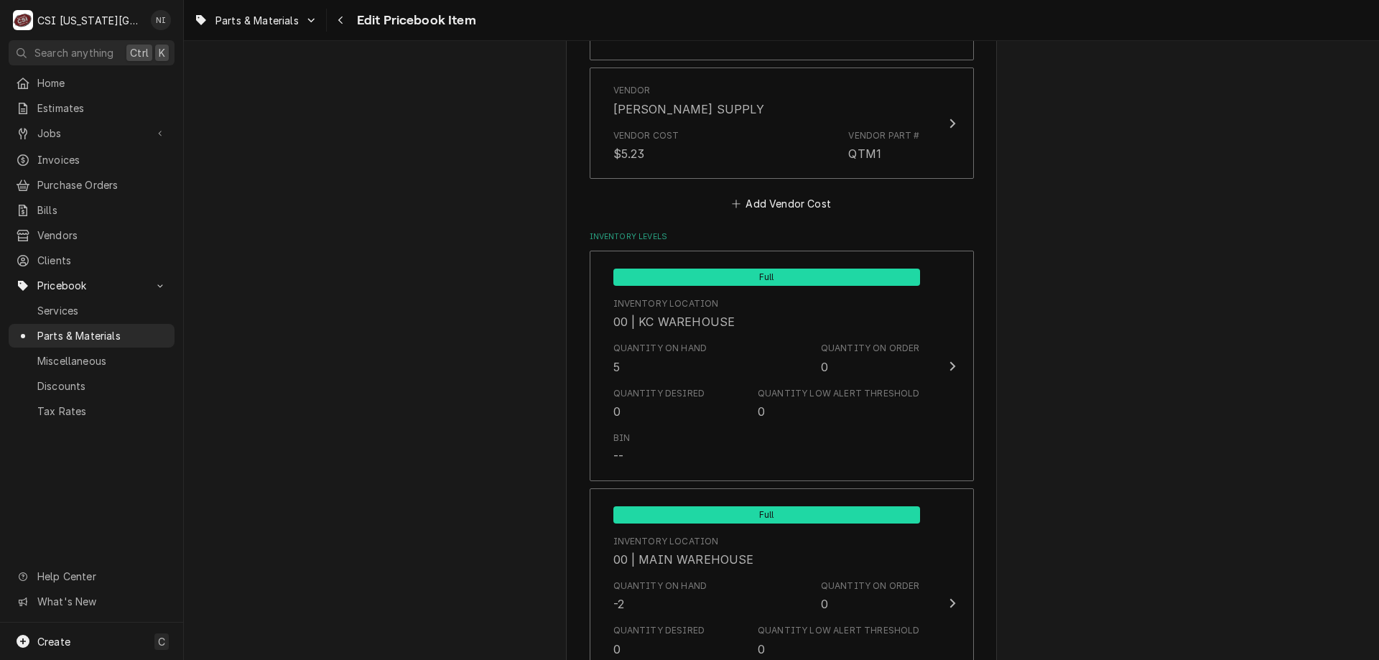
scroll to position [1318, 0]
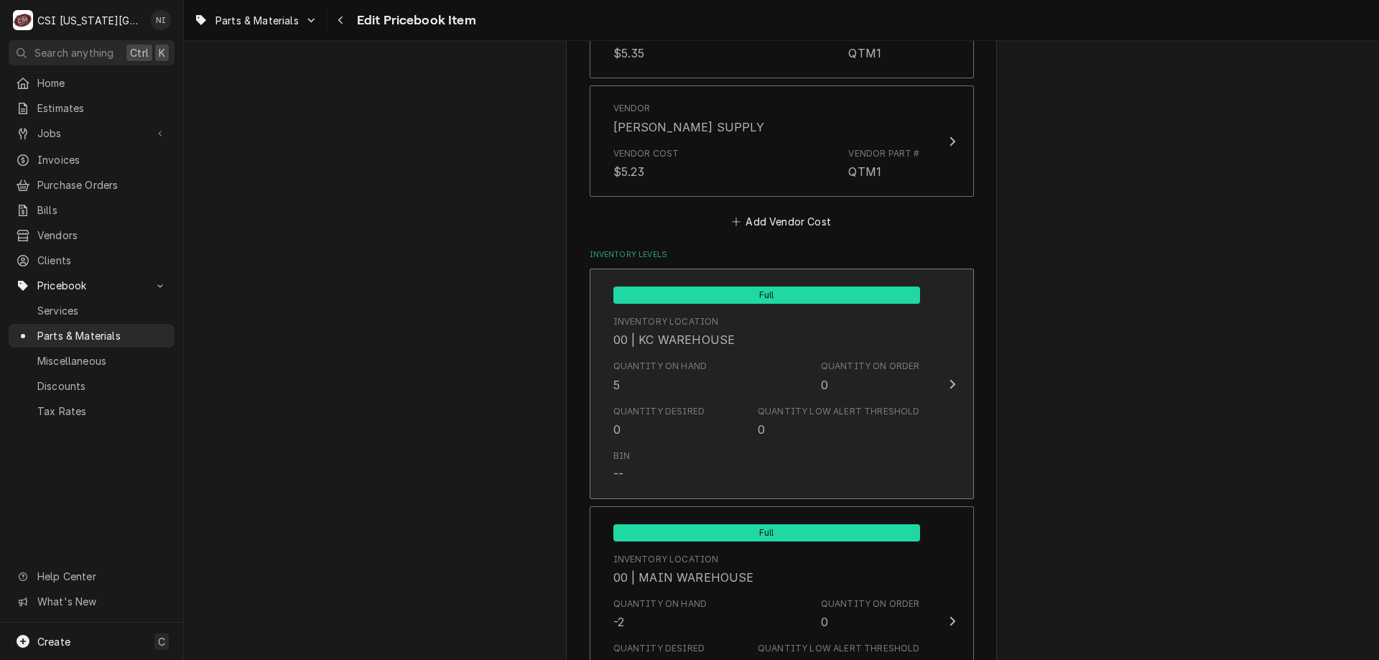
click at [864, 356] on div "Quantity on Hand 5 Quantity on Order 0" at bounding box center [766, 376] width 307 height 45
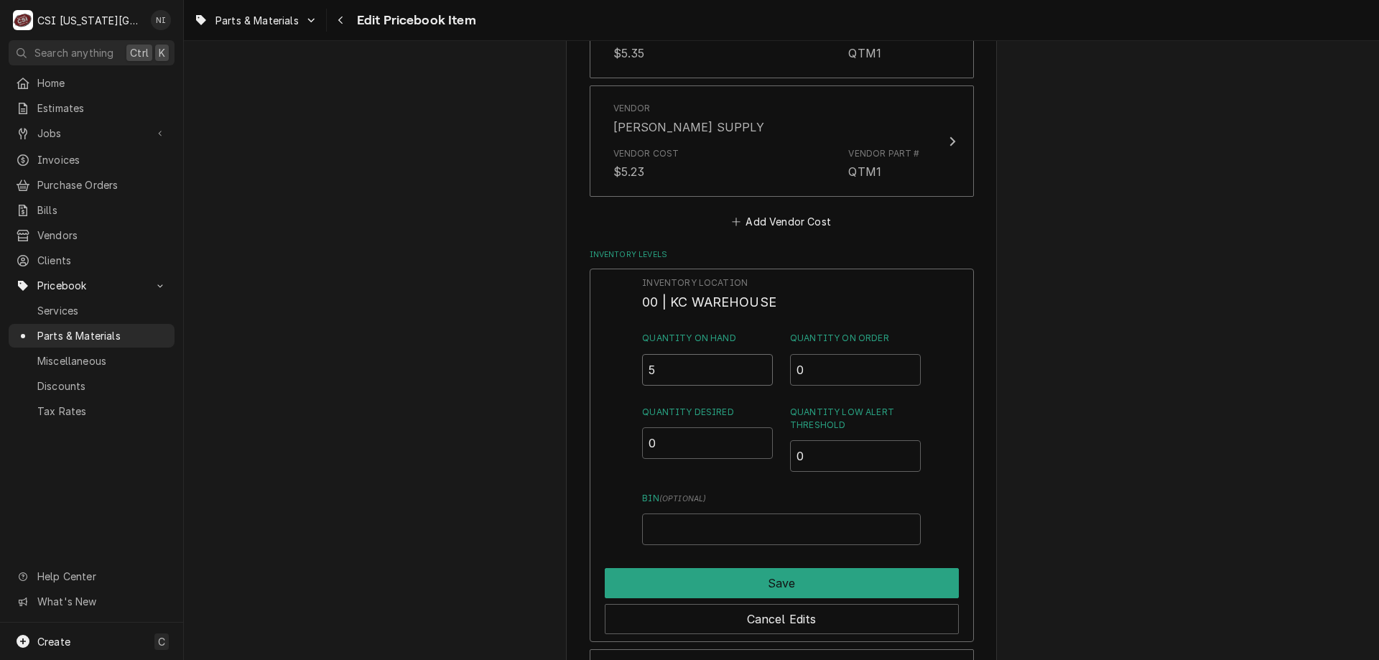
drag, startPoint x: 628, startPoint y: 368, endPoint x: 606, endPoint y: 367, distance: 23.0
click at [608, 367] on div "Inventory Location 00 | KC WAREHOUSE Quantity on Hand 5 Quantity on Order 0 Qua…" at bounding box center [782, 455] width 384 height 373
type input "2"
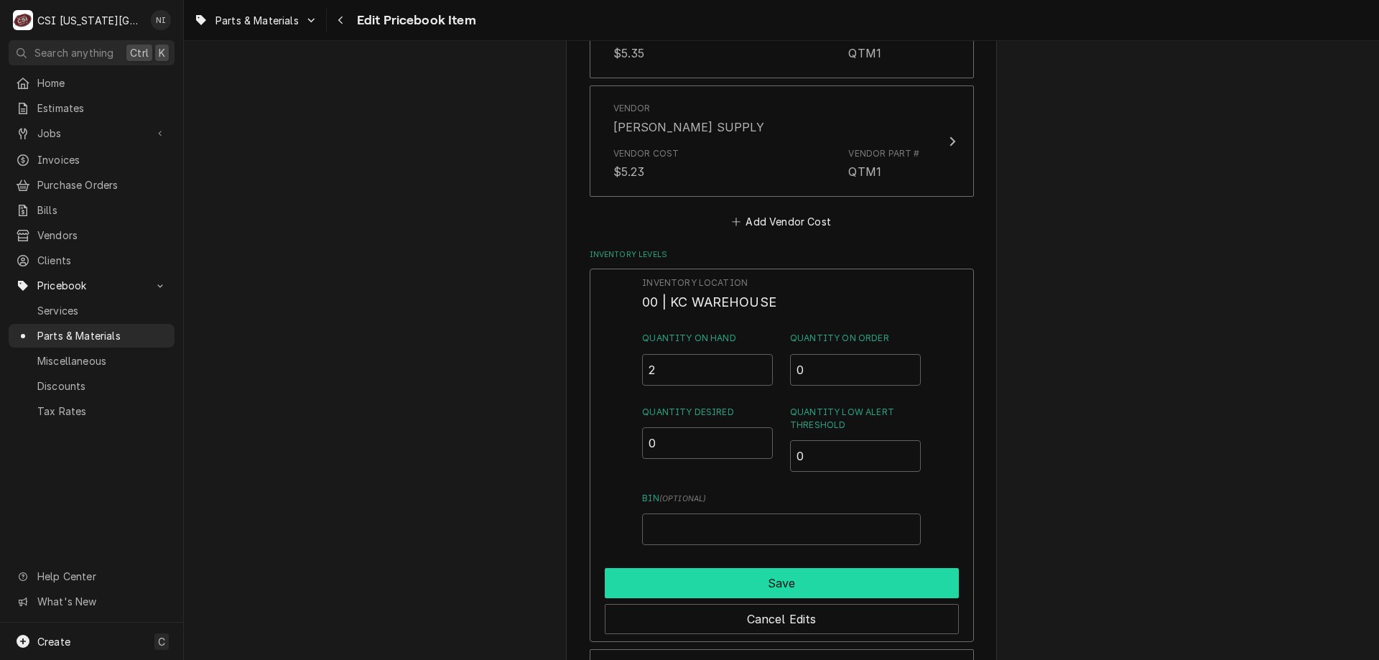
click at [834, 580] on button "Save" at bounding box center [782, 583] width 354 height 30
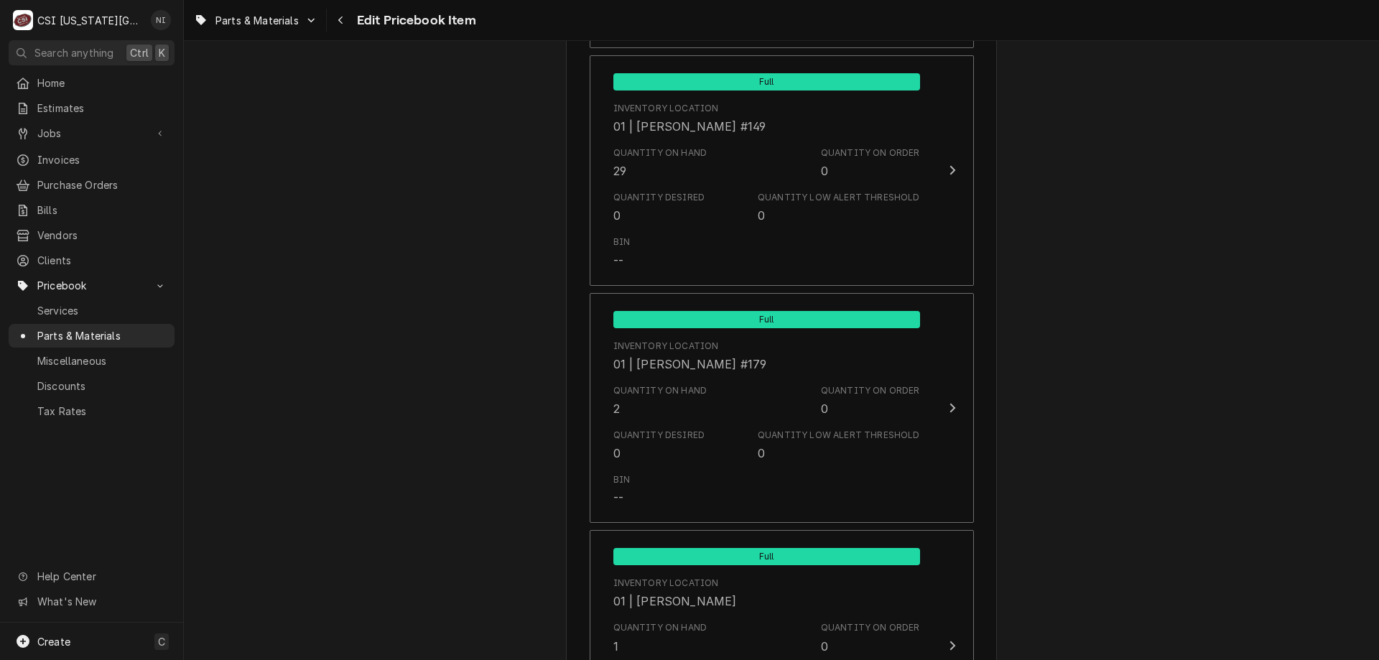
scroll to position [4840, 0]
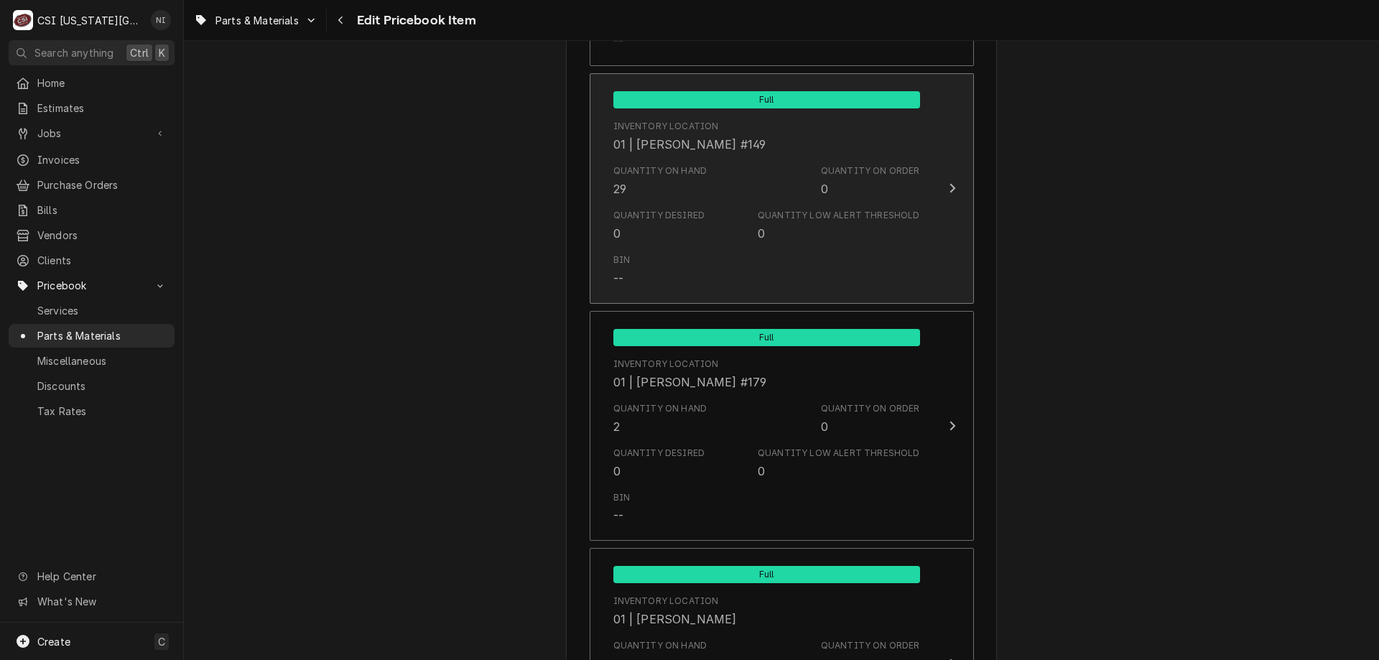
click at [764, 246] on div "Quantity Desired 0 Quantity Low Alert Threshold 0" at bounding box center [766, 225] width 307 height 45
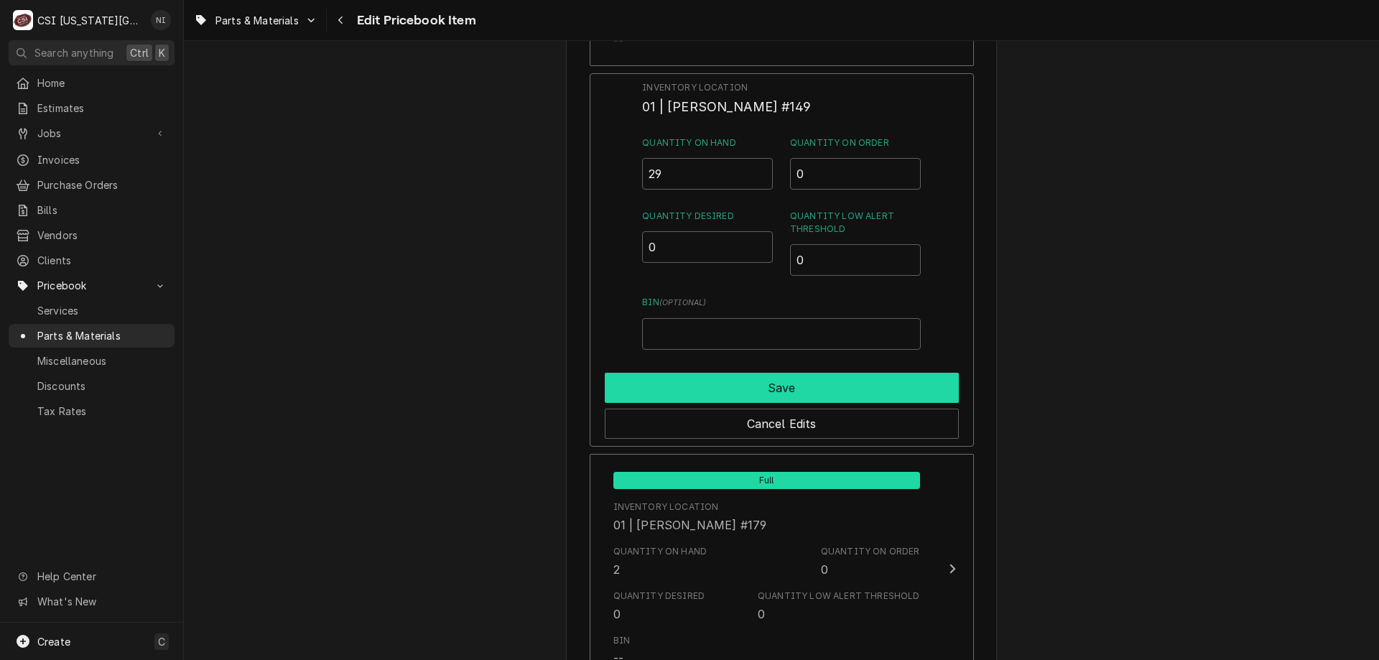
drag, startPoint x: 725, startPoint y: 377, endPoint x: 750, endPoint y: 377, distance: 24.4
click at [725, 378] on button "Save" at bounding box center [782, 388] width 354 height 30
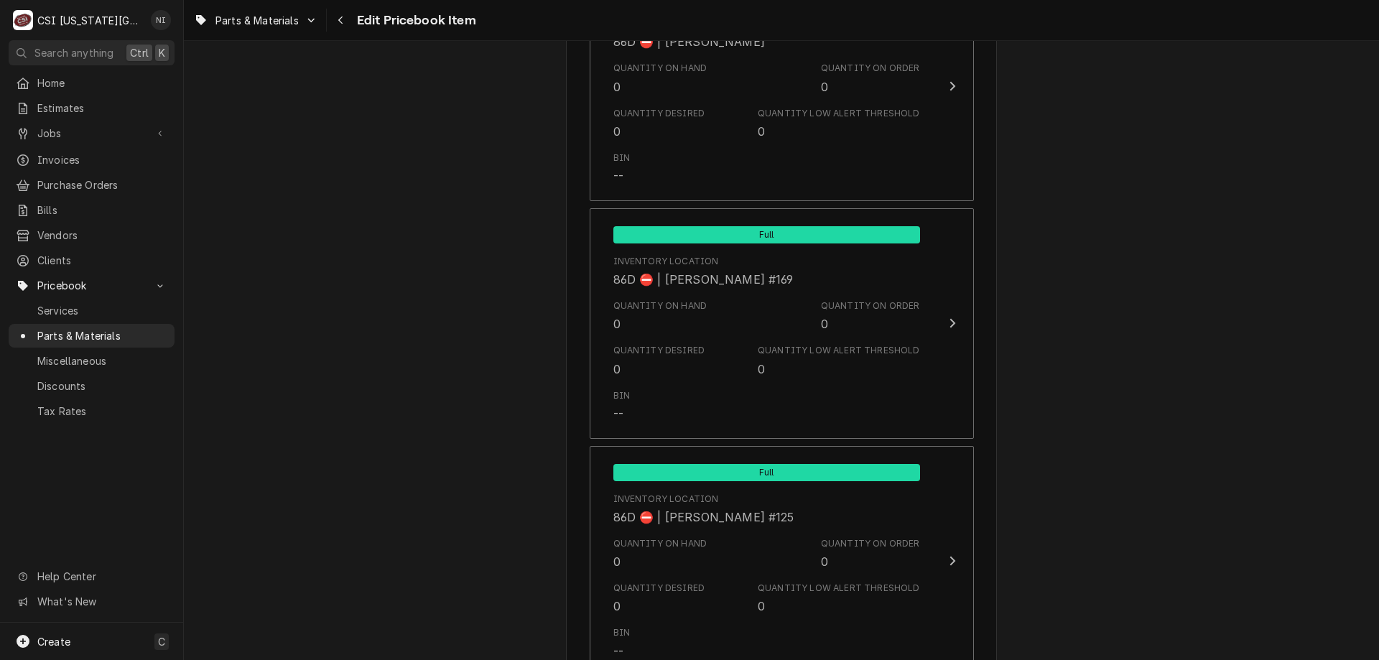
scroll to position [14301, 0]
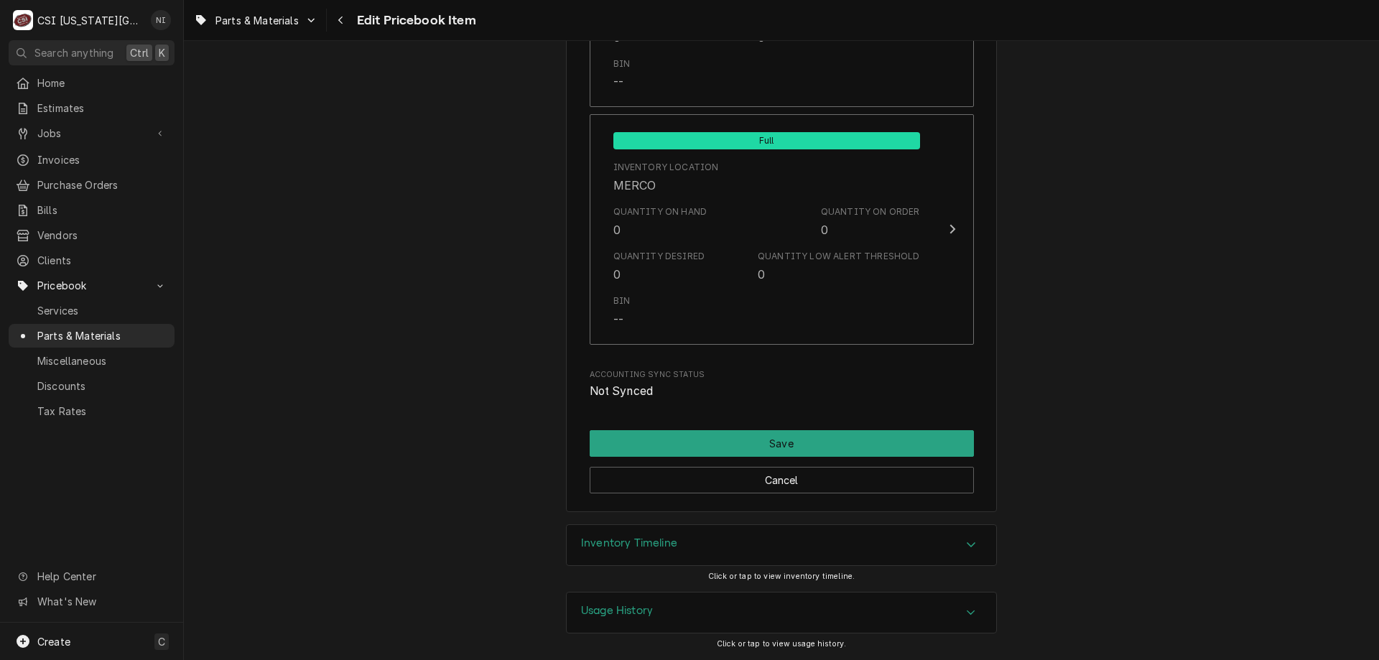
drag, startPoint x: 803, startPoint y: 424, endPoint x: 798, endPoint y: 442, distance: 18.6
click at [798, 442] on button "Save" at bounding box center [782, 443] width 384 height 27
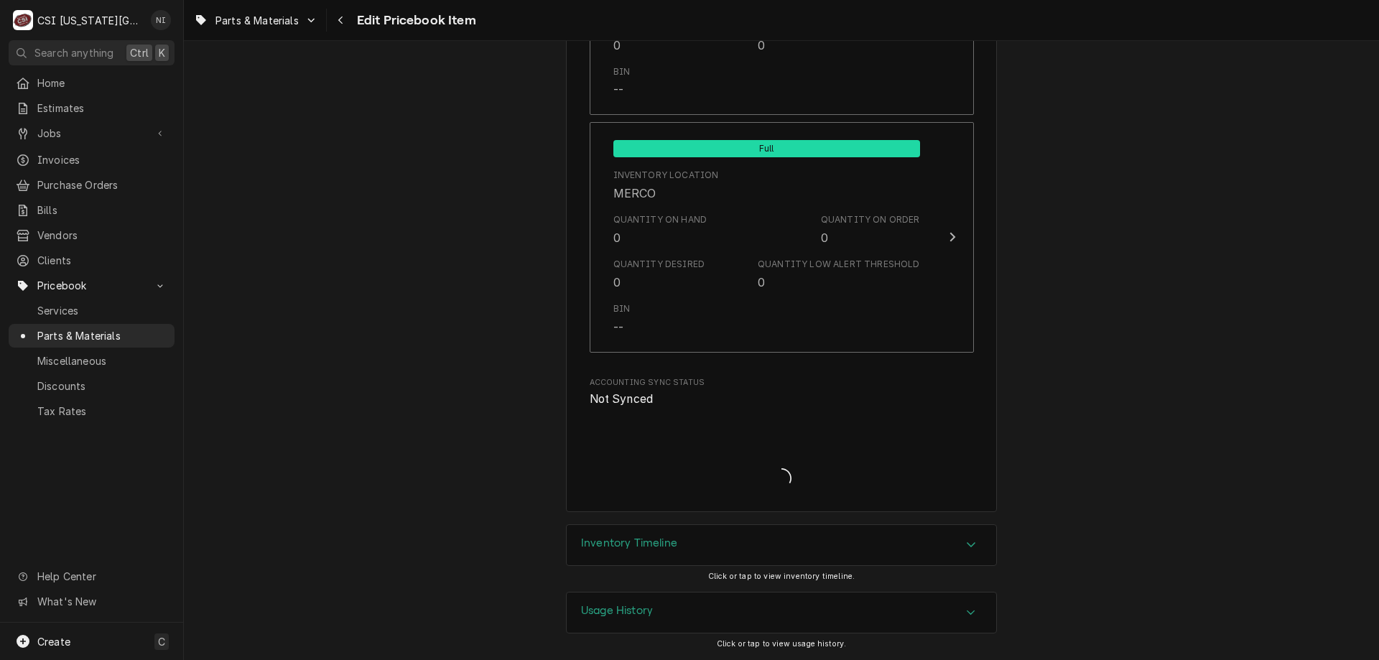
type textarea "x"
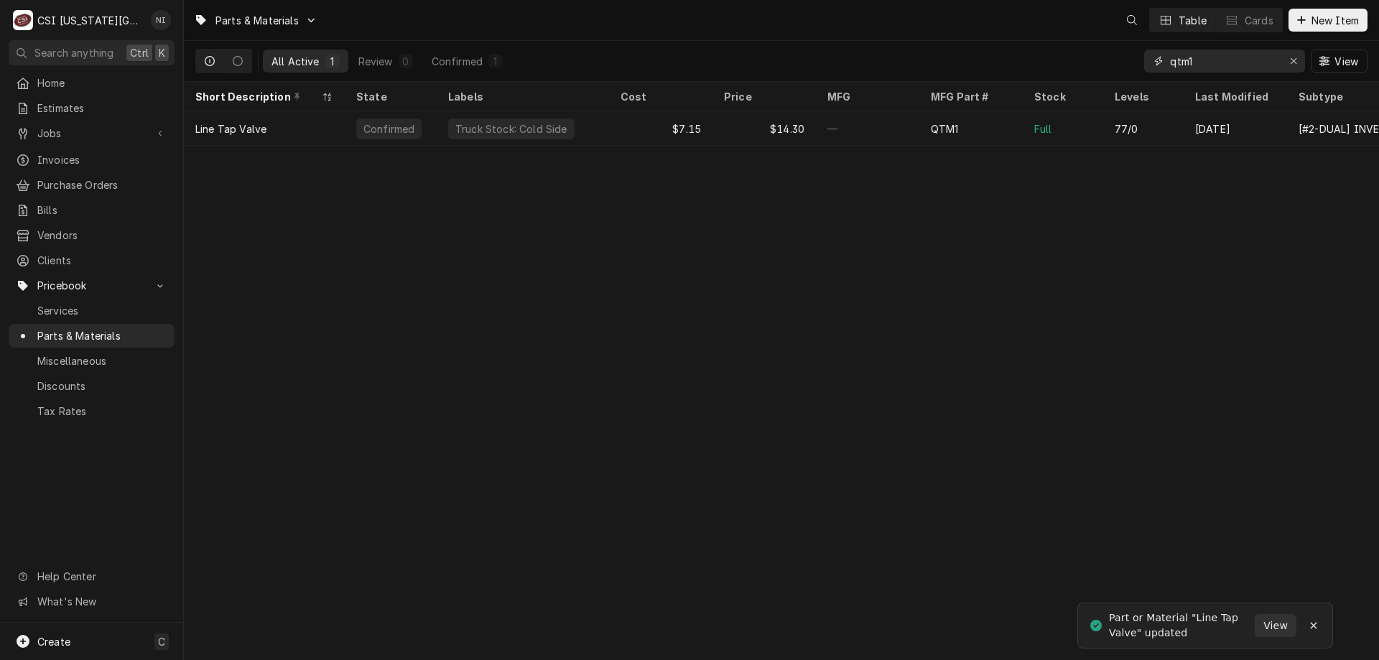
click at [1200, 65] on input "qtm1" at bounding box center [1224, 61] width 108 height 23
type input "qtm2"
click at [922, 129] on div "QTM2" at bounding box center [970, 128] width 103 height 34
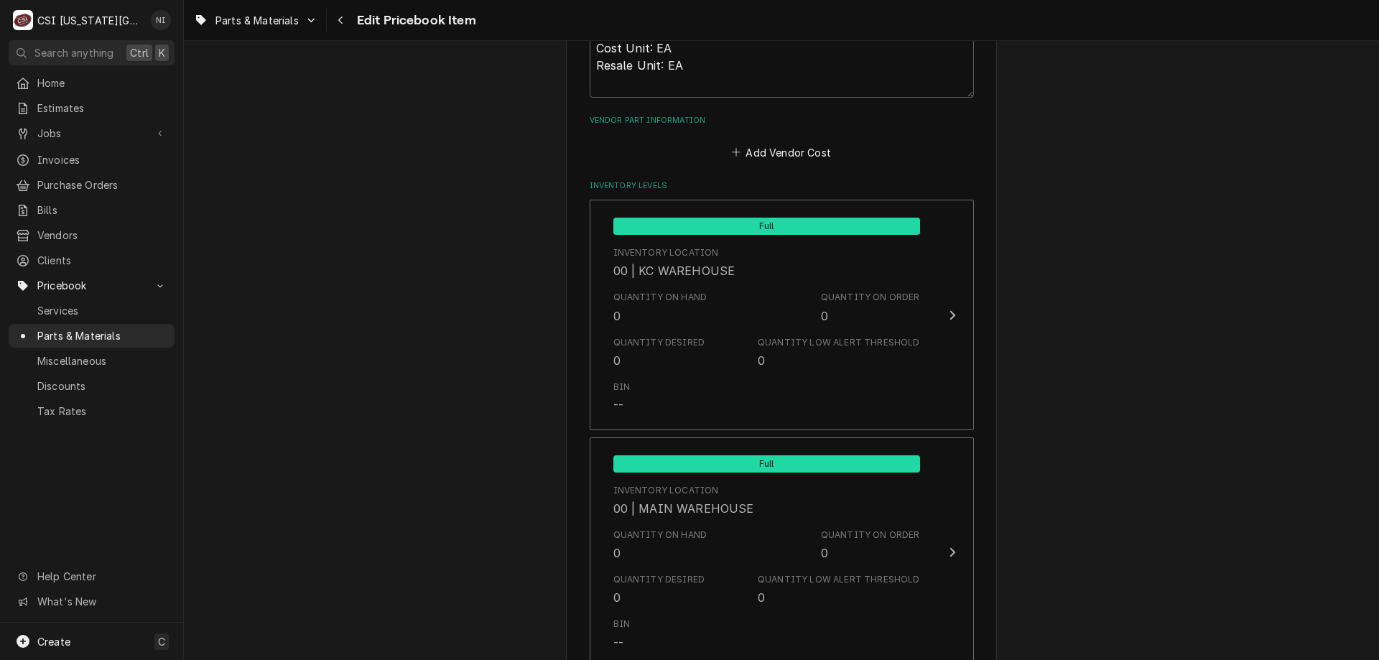
scroll to position [968, 0]
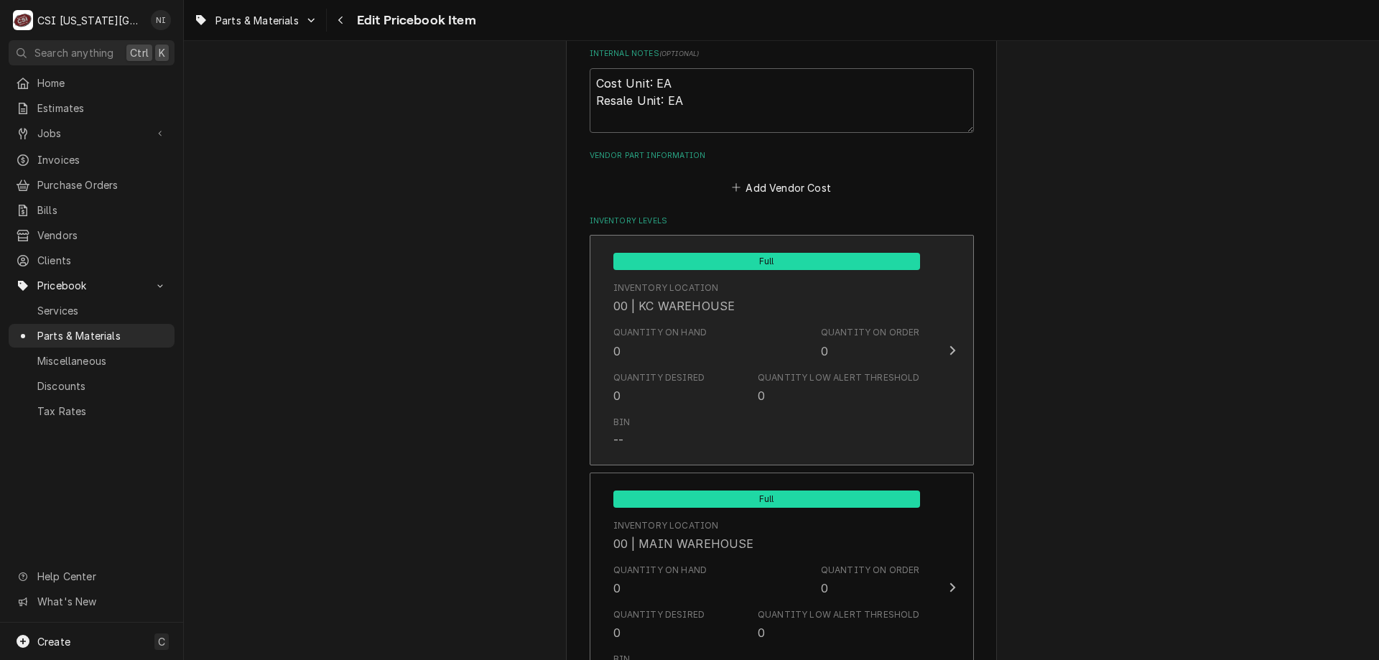
click at [851, 325] on div "Quantity on Hand 0 Quantity on Order 0" at bounding box center [766, 342] width 307 height 45
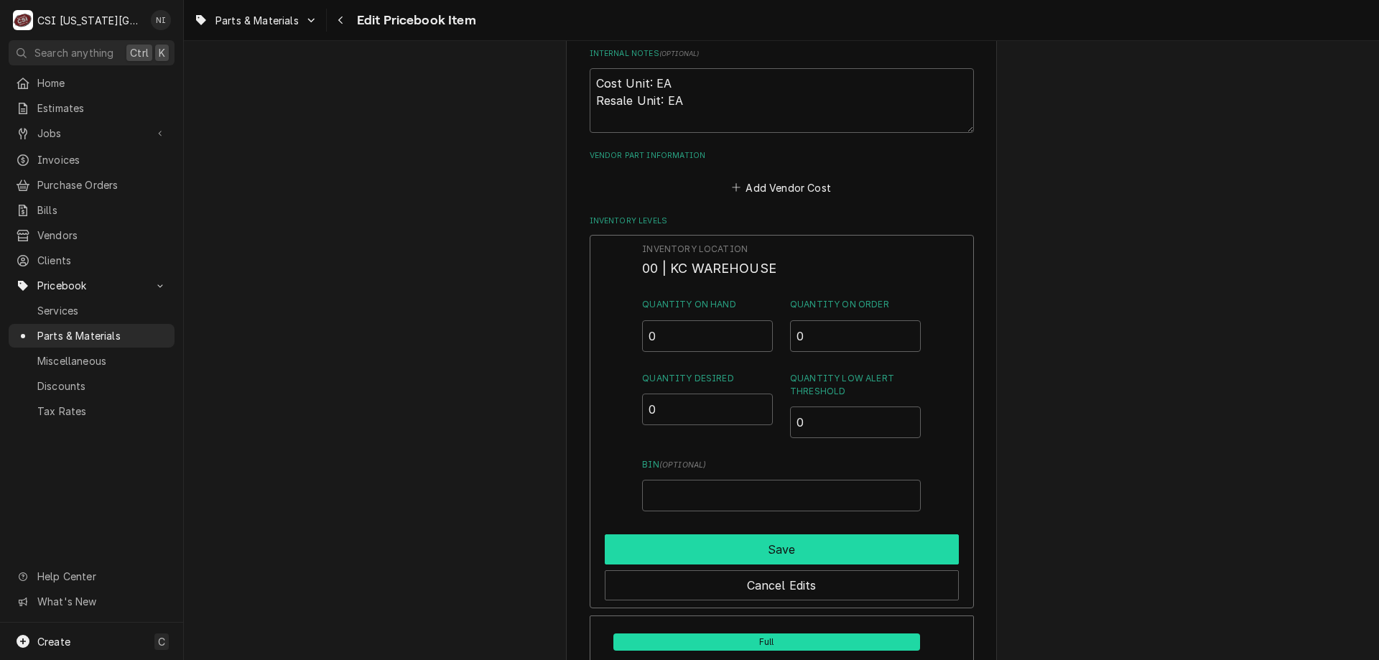
click at [892, 537] on button "Save" at bounding box center [782, 549] width 354 height 30
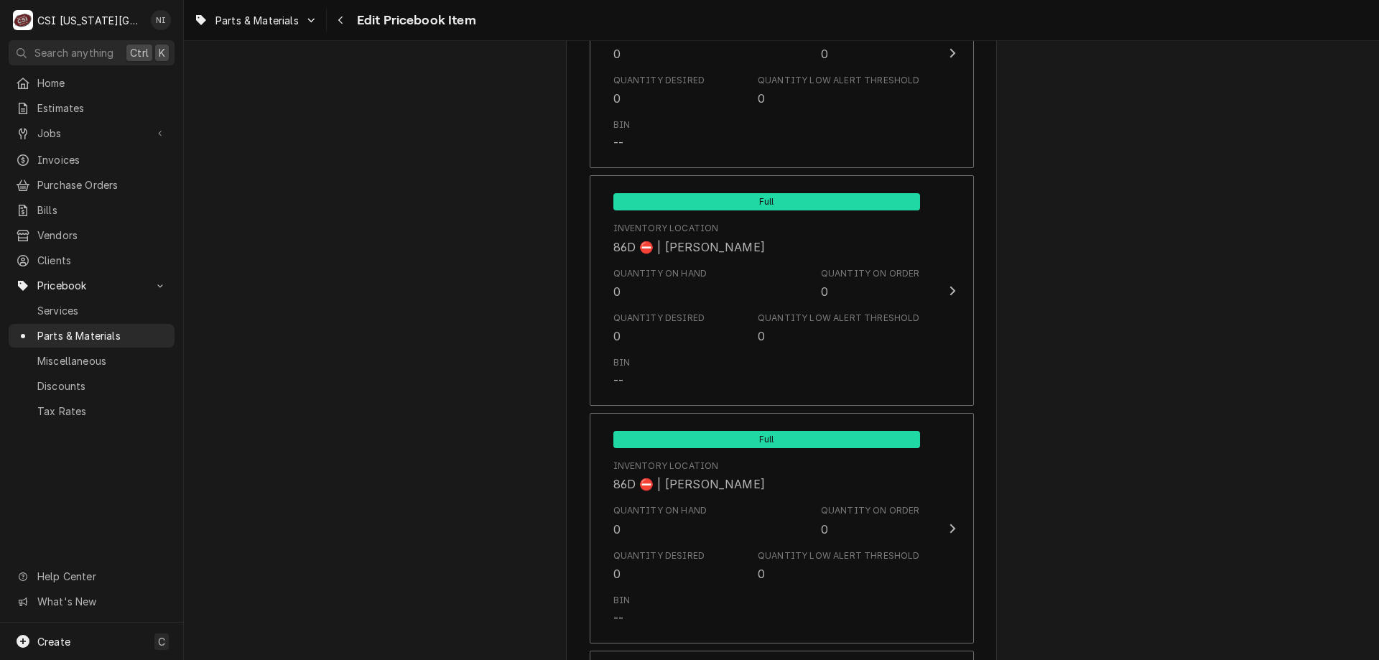
scroll to position [13917, 0]
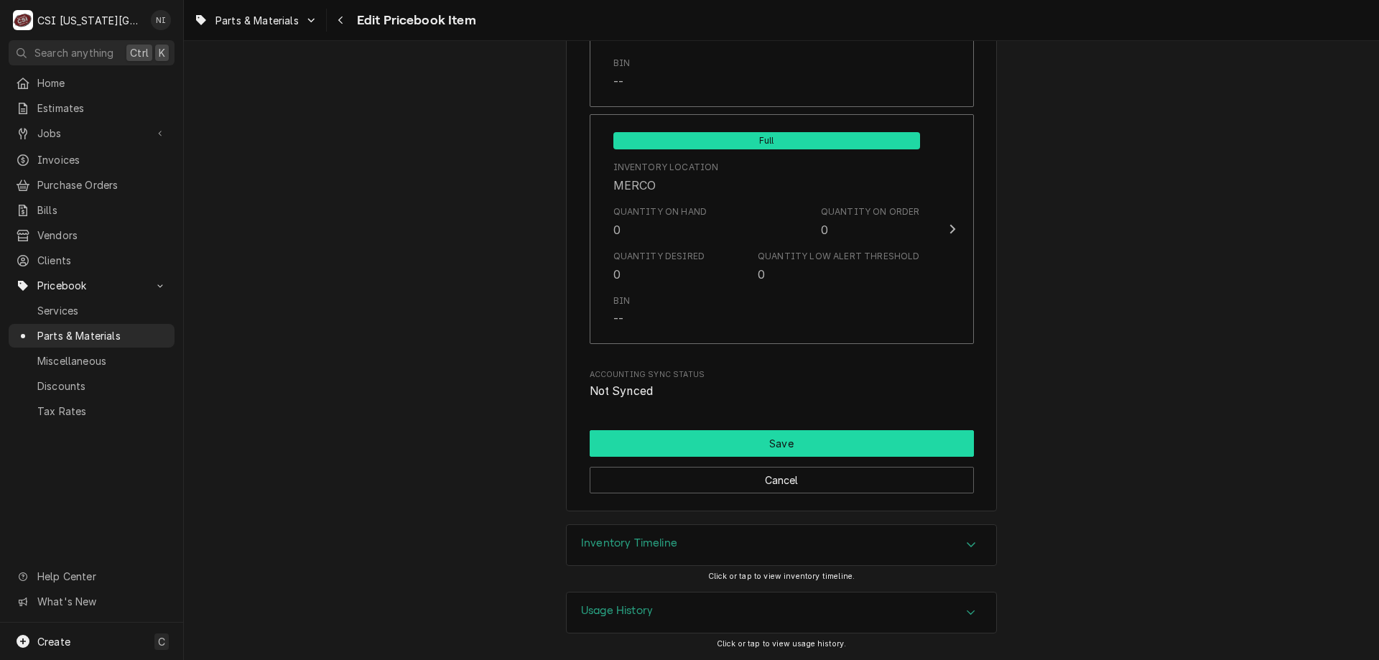
click at [789, 433] on button "Save" at bounding box center [782, 443] width 384 height 27
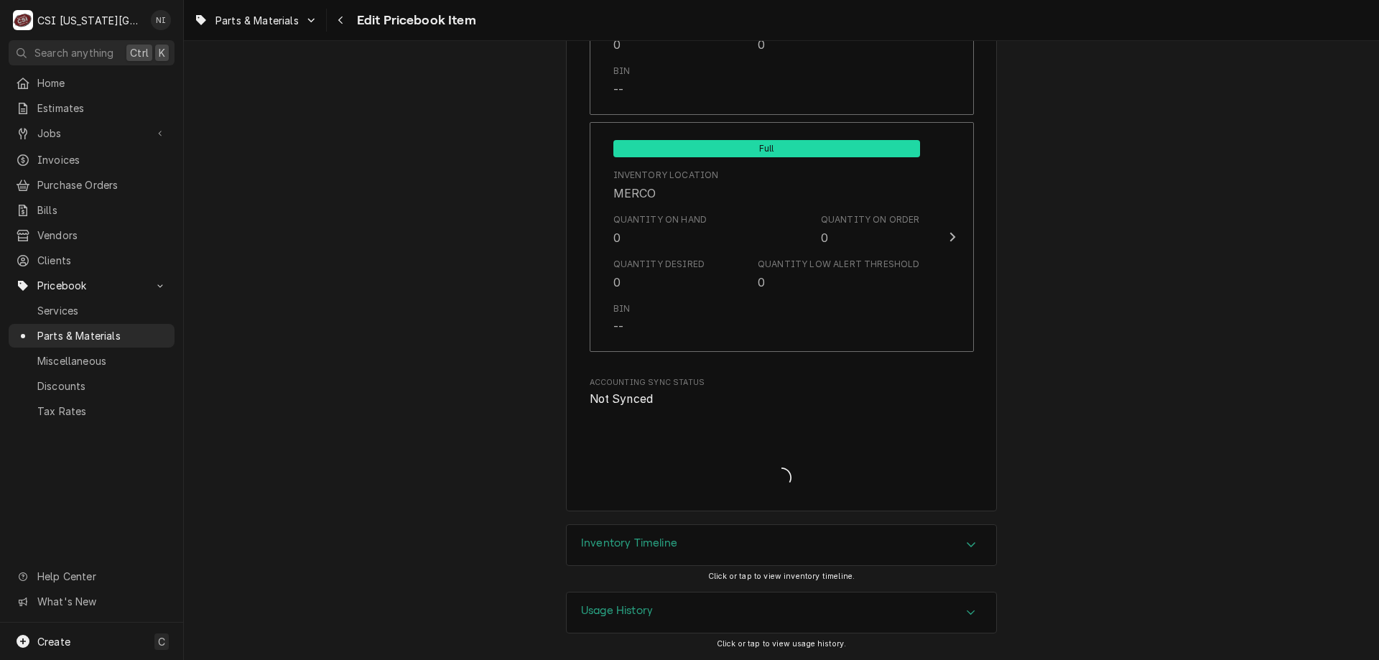
type textarea "x"
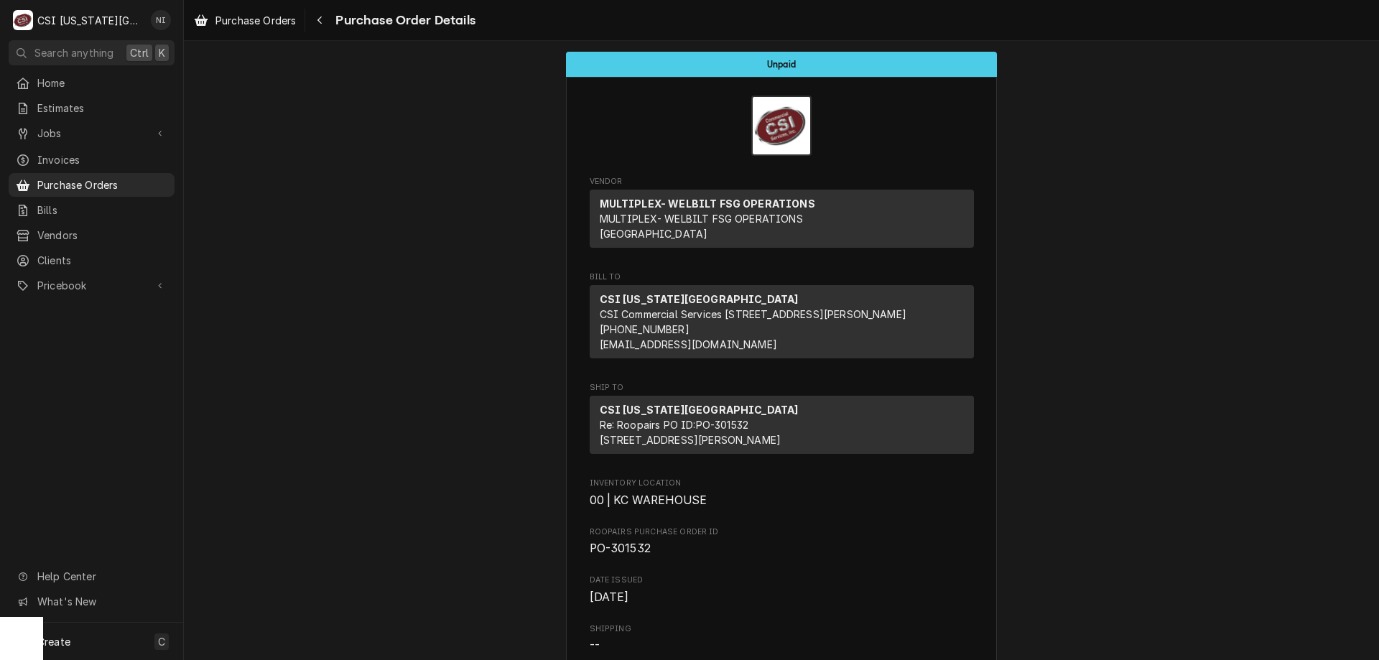
click at [142, 177] on span "Purchase Orders" at bounding box center [102, 184] width 130 height 15
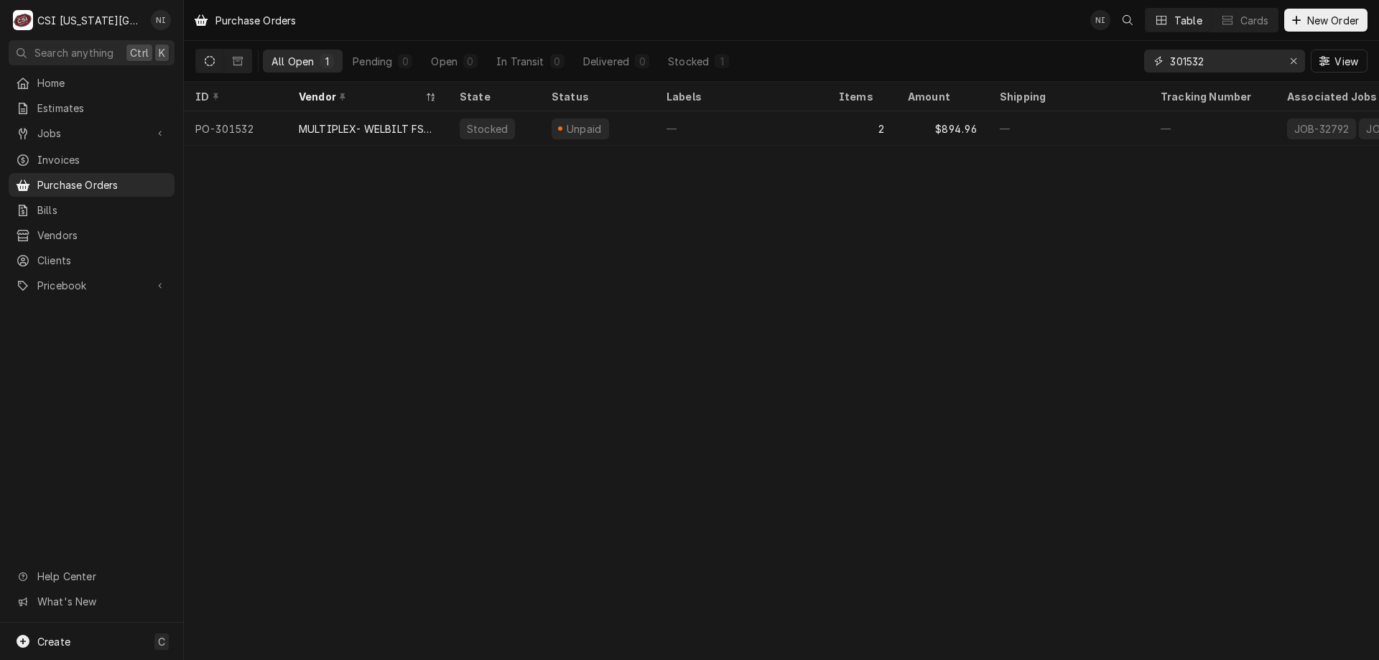
drag, startPoint x: 1211, startPoint y: 66, endPoint x: 1141, endPoint y: 65, distance: 69.7
click at [1142, 64] on div "All Open 1 Pending 0 Open 0 In Transit 0 Delivered 0 Stocked 1 301532 View" at bounding box center [781, 61] width 1172 height 40
type input "301547"
click at [810, 133] on div "—" at bounding box center [741, 128] width 172 height 34
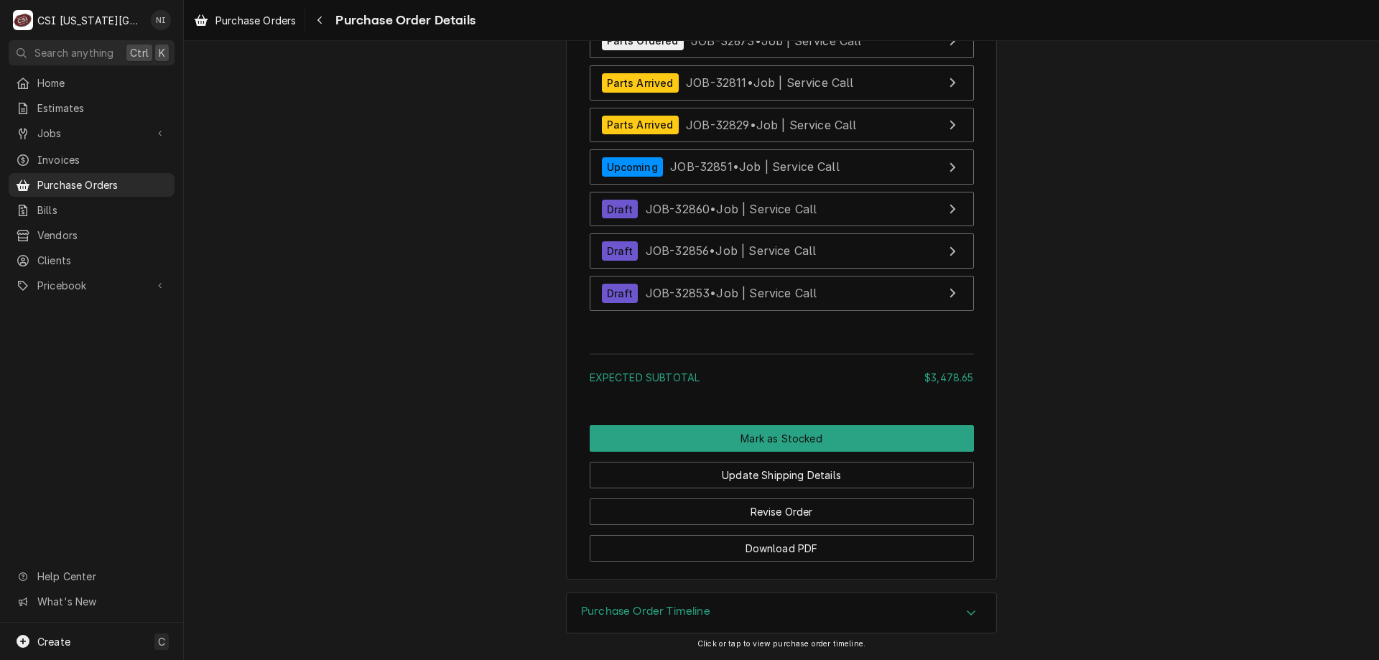
scroll to position [5062, 0]
click at [815, 511] on button "Revise Order" at bounding box center [782, 511] width 384 height 27
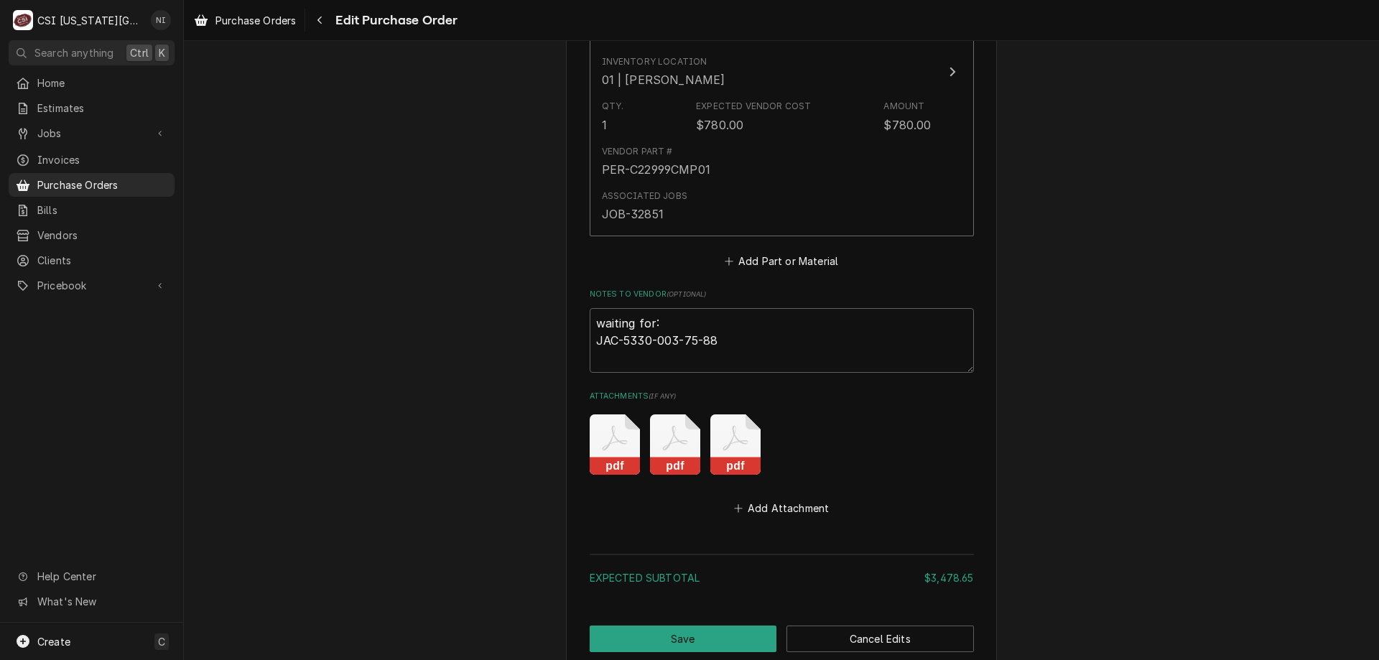
scroll to position [4880, 0]
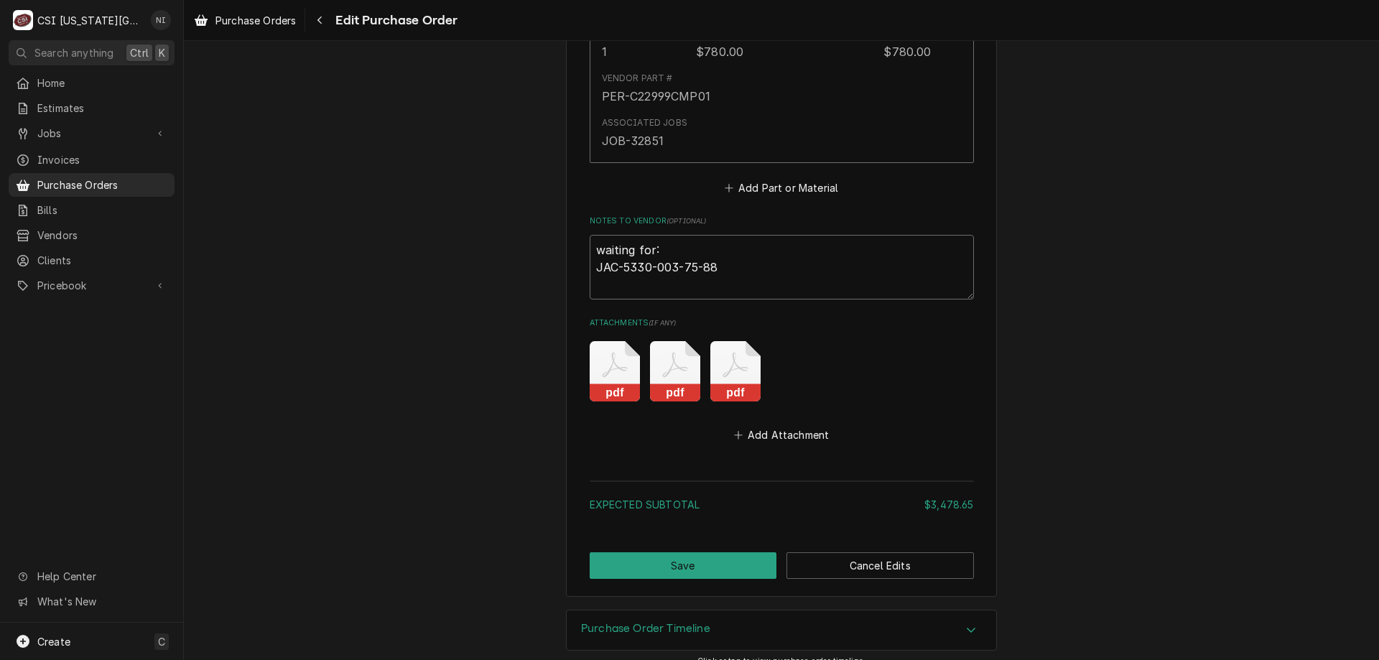
drag, startPoint x: 725, startPoint y: 254, endPoint x: 559, endPoint y: 259, distance: 166.0
type textarea "x"
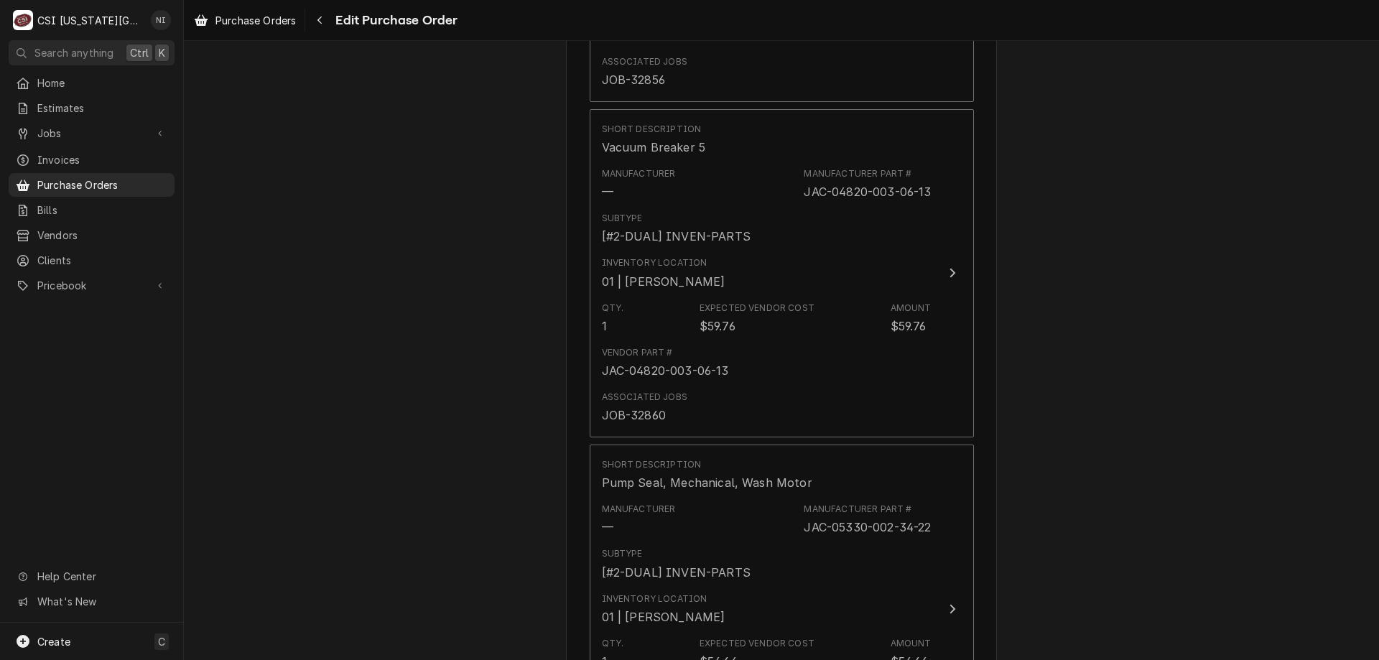
scroll to position [2584, 0]
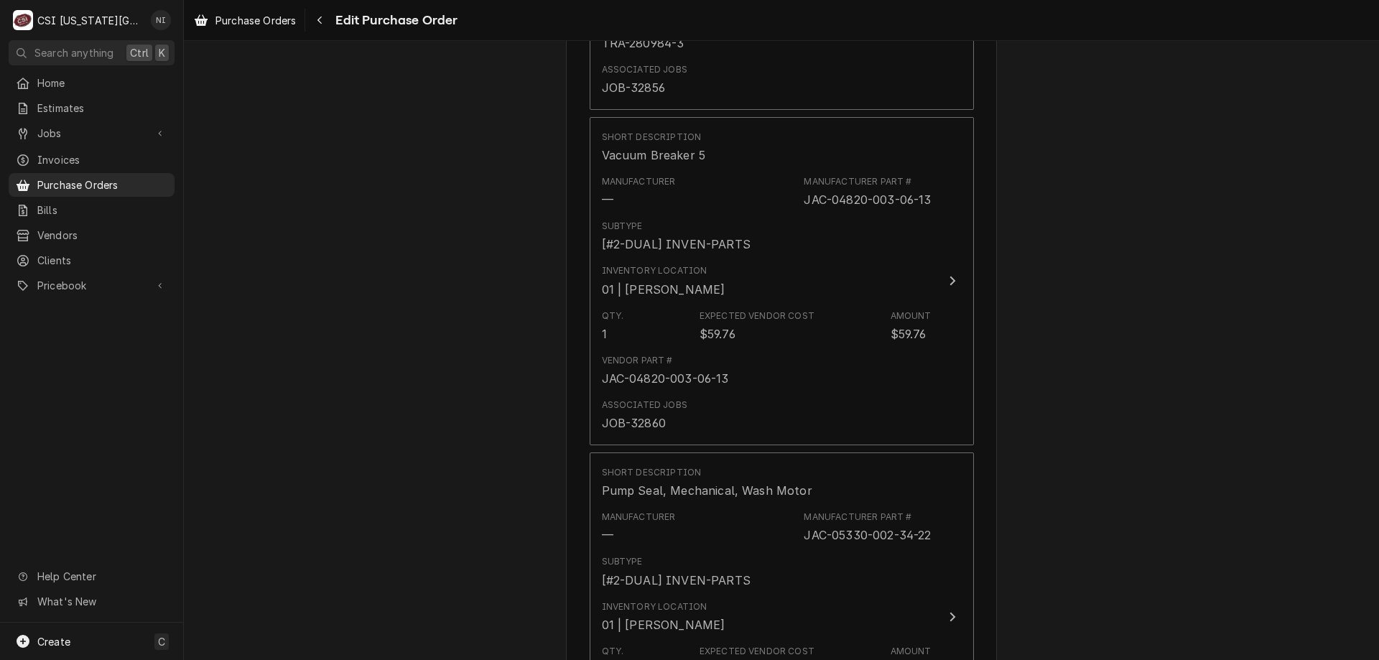
type textarea "waiting for:"
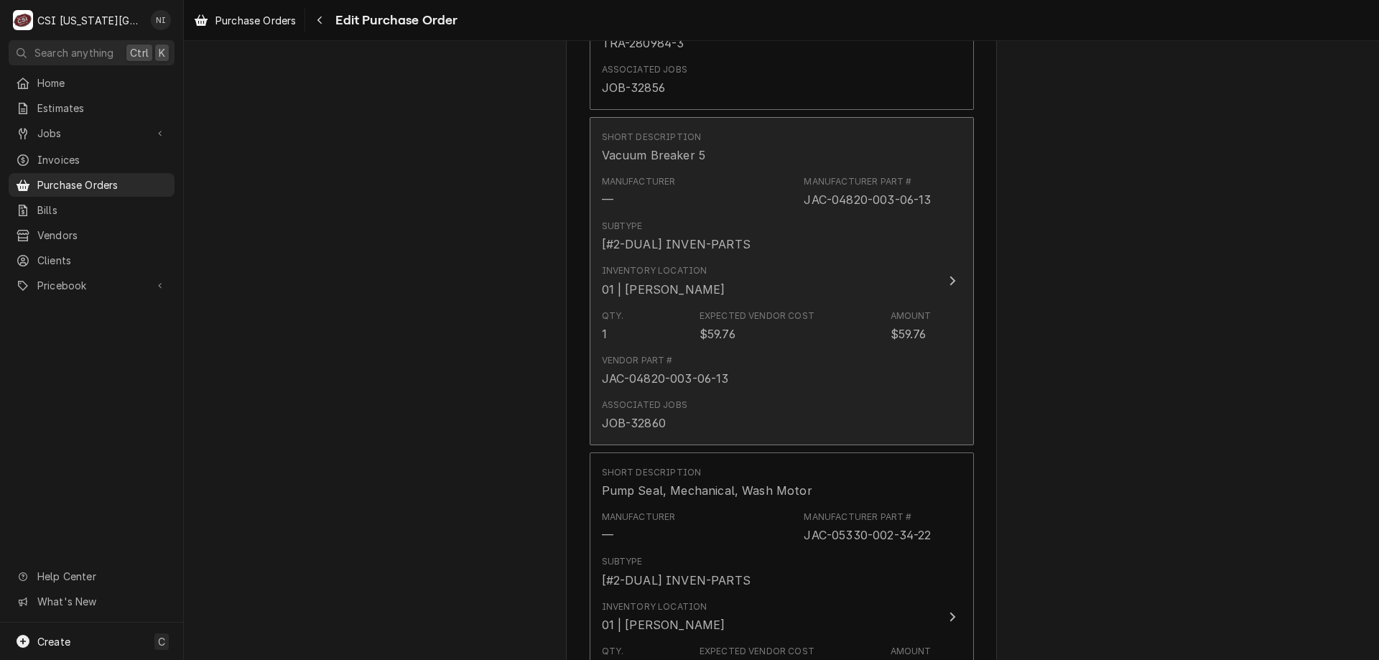
click at [927, 185] on button "Short Description Vacuum Breaker 5 Manufacturer — Manufacturer Part # JAC-04820…" at bounding box center [782, 281] width 384 height 328
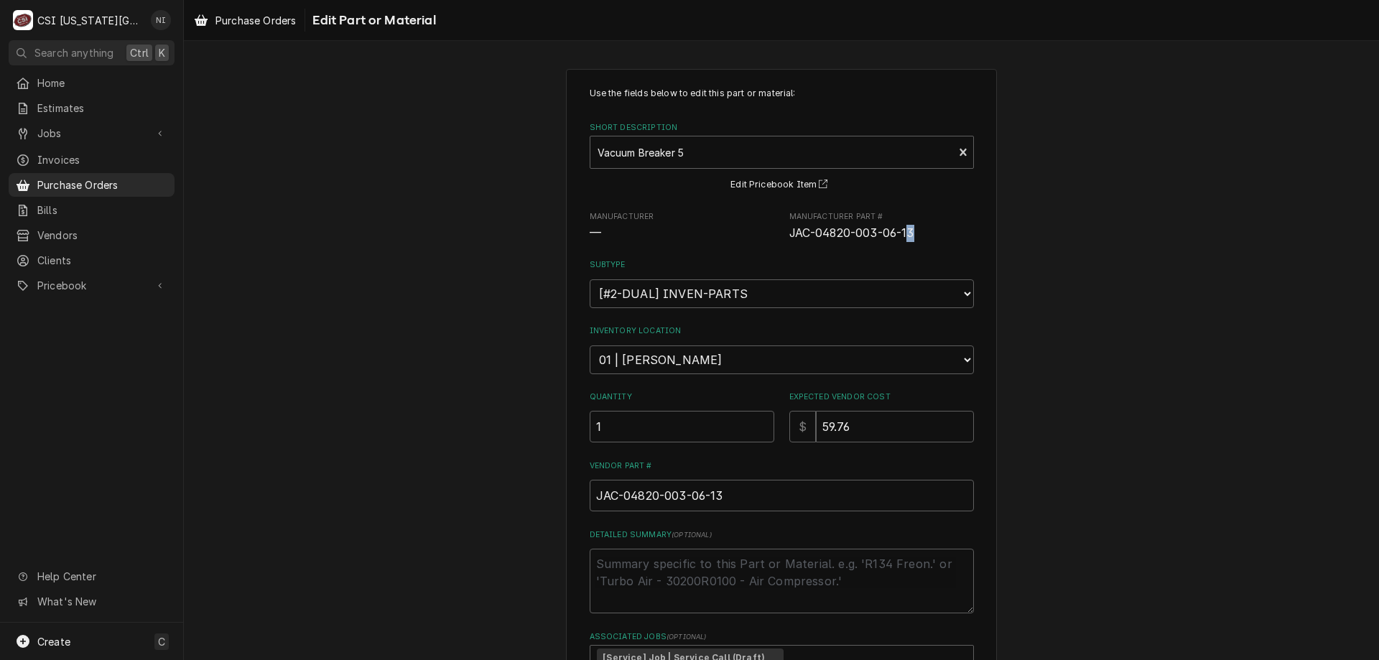
drag, startPoint x: 883, startPoint y: 232, endPoint x: 867, endPoint y: 232, distance: 16.5
drag, startPoint x: 867, startPoint y: 232, endPoint x: 781, endPoint y: 241, distance: 86.6
click at [777, 252] on div "Use the fields below to edit this part or material: Short Description Vacuum Br…" at bounding box center [782, 385] width 384 height 596
drag, startPoint x: 784, startPoint y: 236, endPoint x: 910, endPoint y: 238, distance: 125.7
click at [910, 238] on span "JAC-04820-003-06-13" at bounding box center [851, 233] width 125 height 14
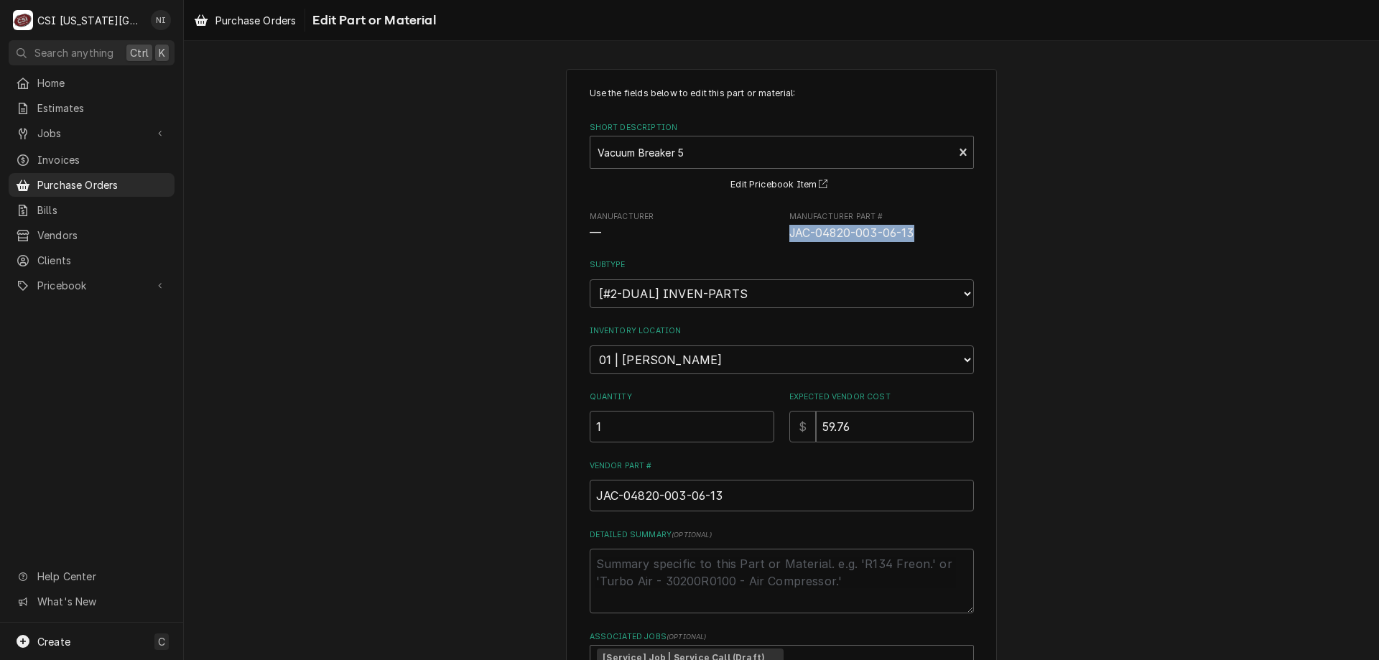
copy span "JAC-04820-003-06-13"
click at [1321, 180] on div "Use the fields below to edit this part or material: Short Description Vacuum Br…" at bounding box center [781, 431] width 1195 height 751
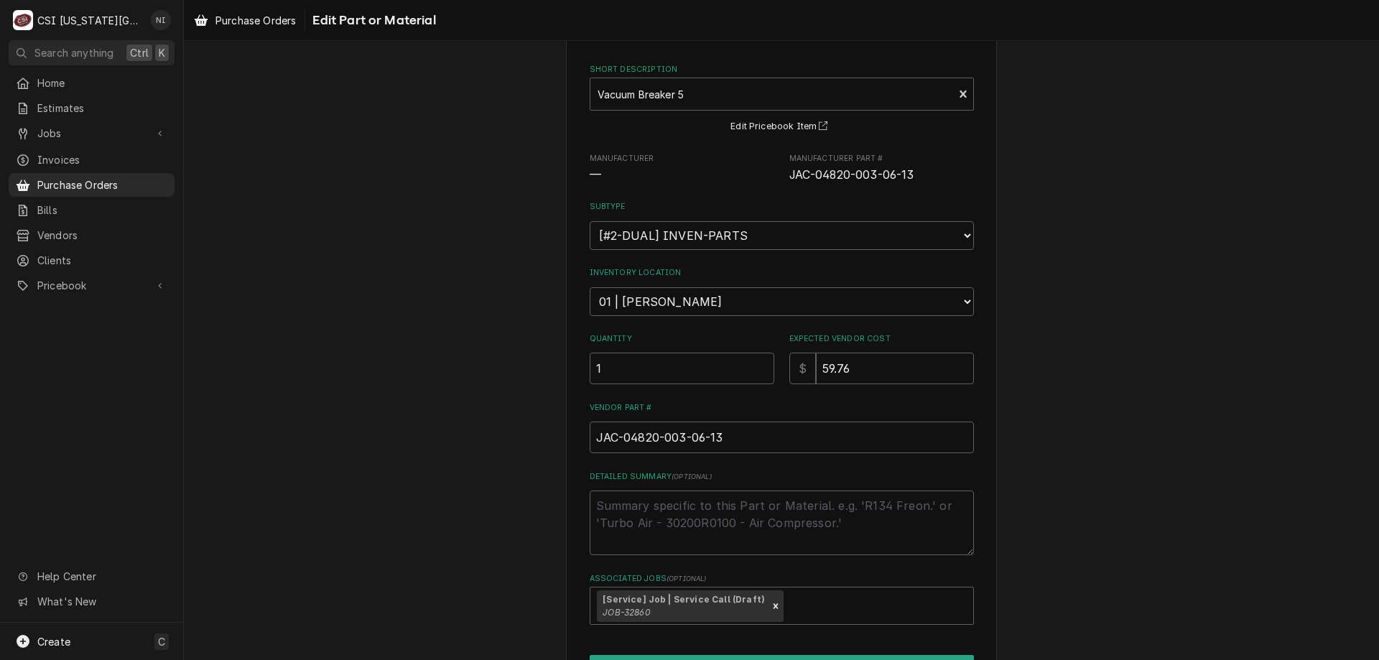
scroll to position [147, 0]
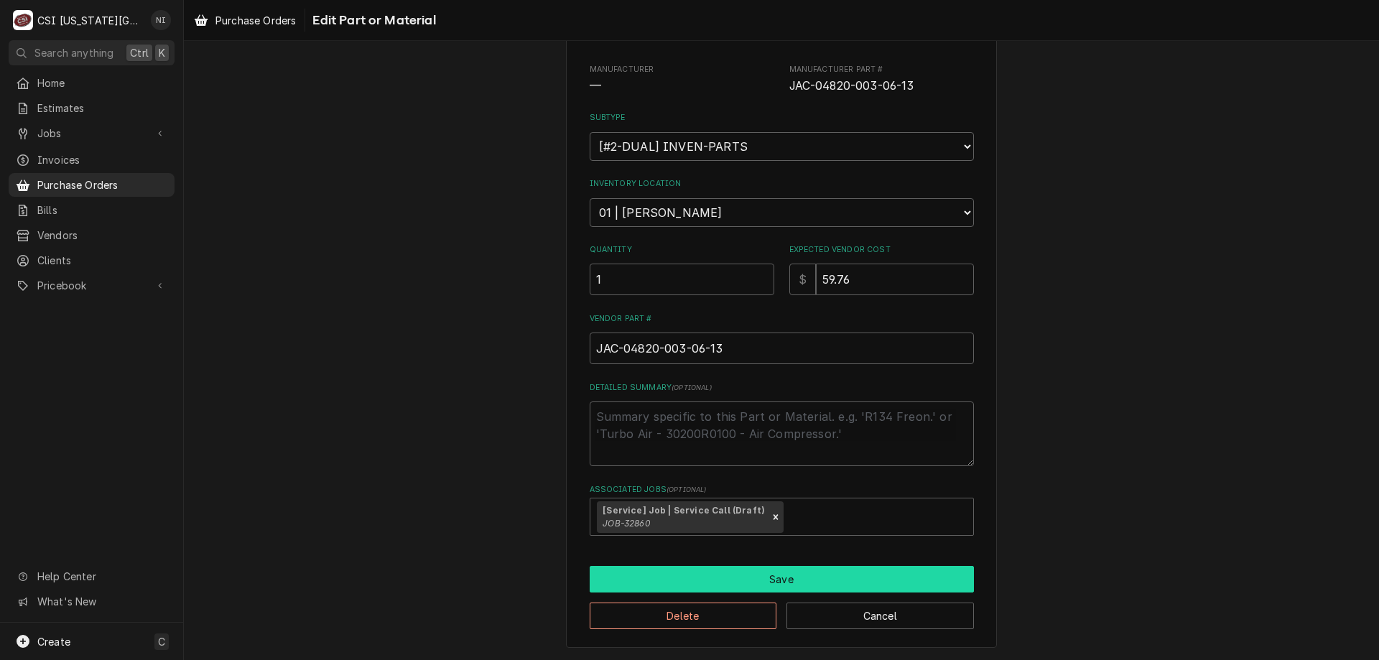
click at [922, 572] on button "Save" at bounding box center [782, 579] width 384 height 27
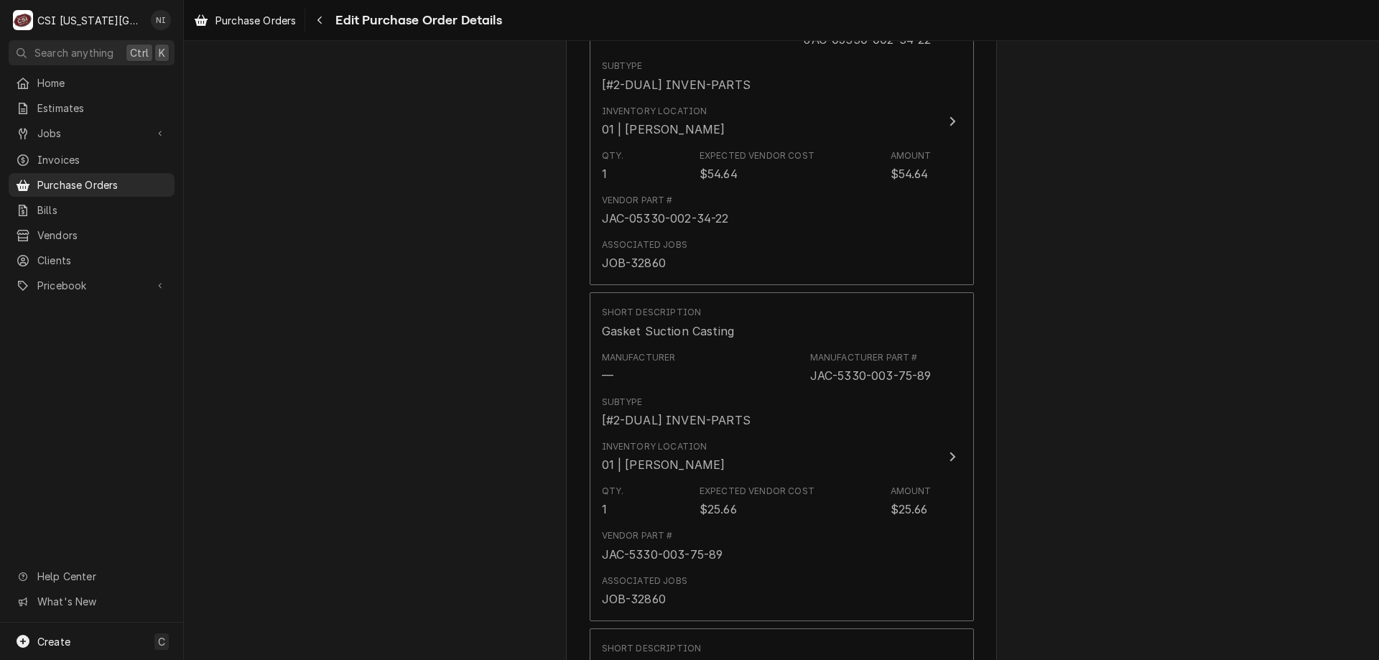
scroll to position [4880, 0]
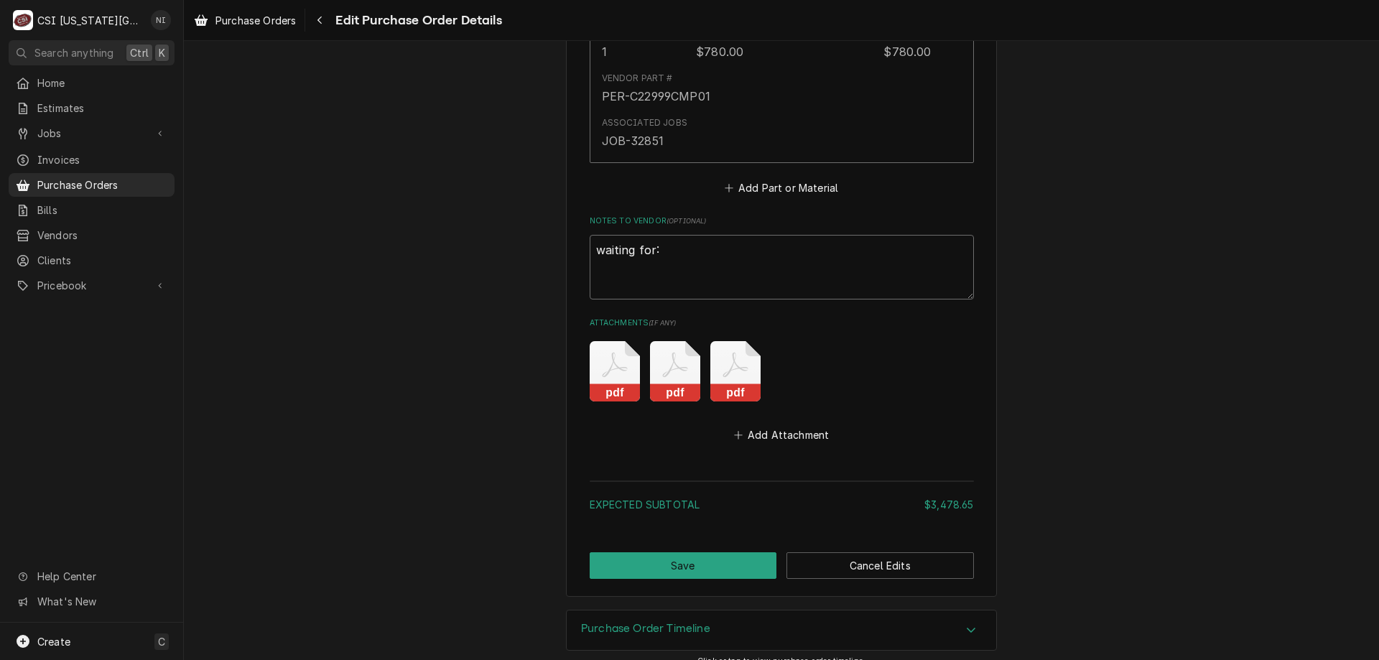
click at [619, 251] on textarea "waiting for:" at bounding box center [782, 267] width 384 height 65
paste textarea "JAC-04820-003-06-13"
type textarea "x"
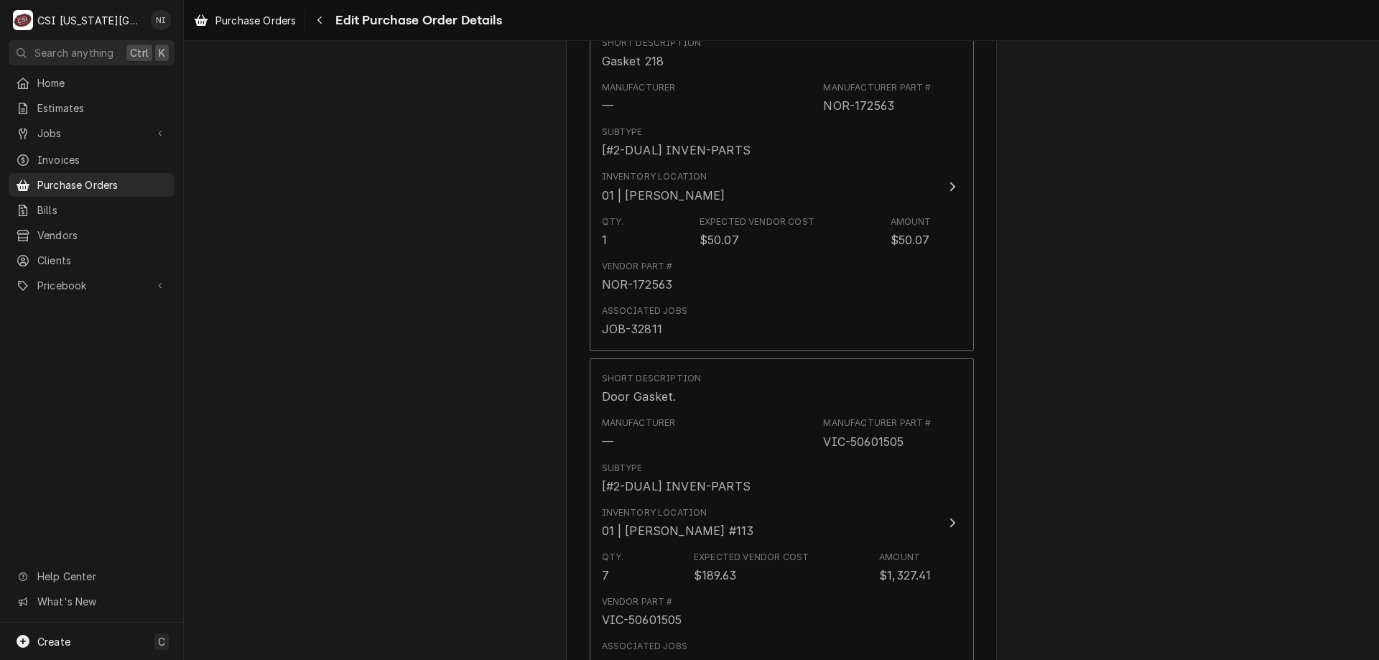
scroll to position [1678, 0]
type textarea "waiting for: JAC-04820-003-06-13"
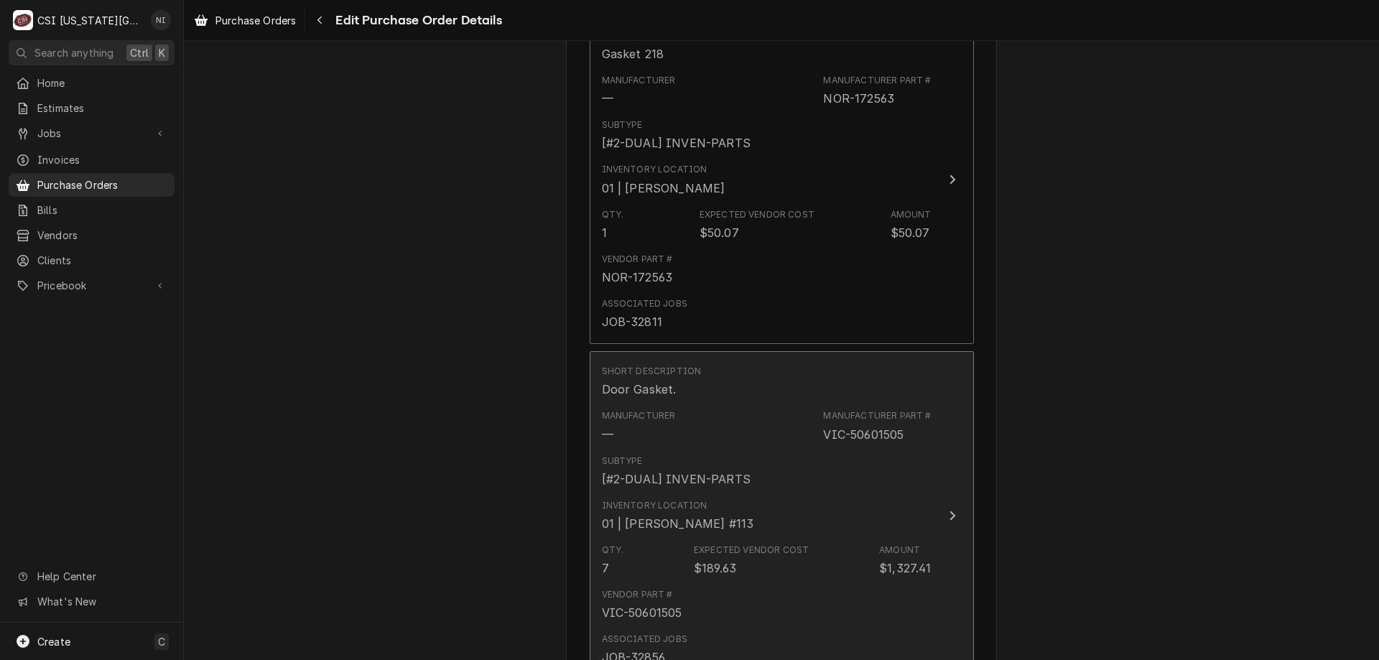
click at [891, 449] on div "Subtype [#2-DUAL] INVEN-PARTS" at bounding box center [767, 471] width 330 height 45
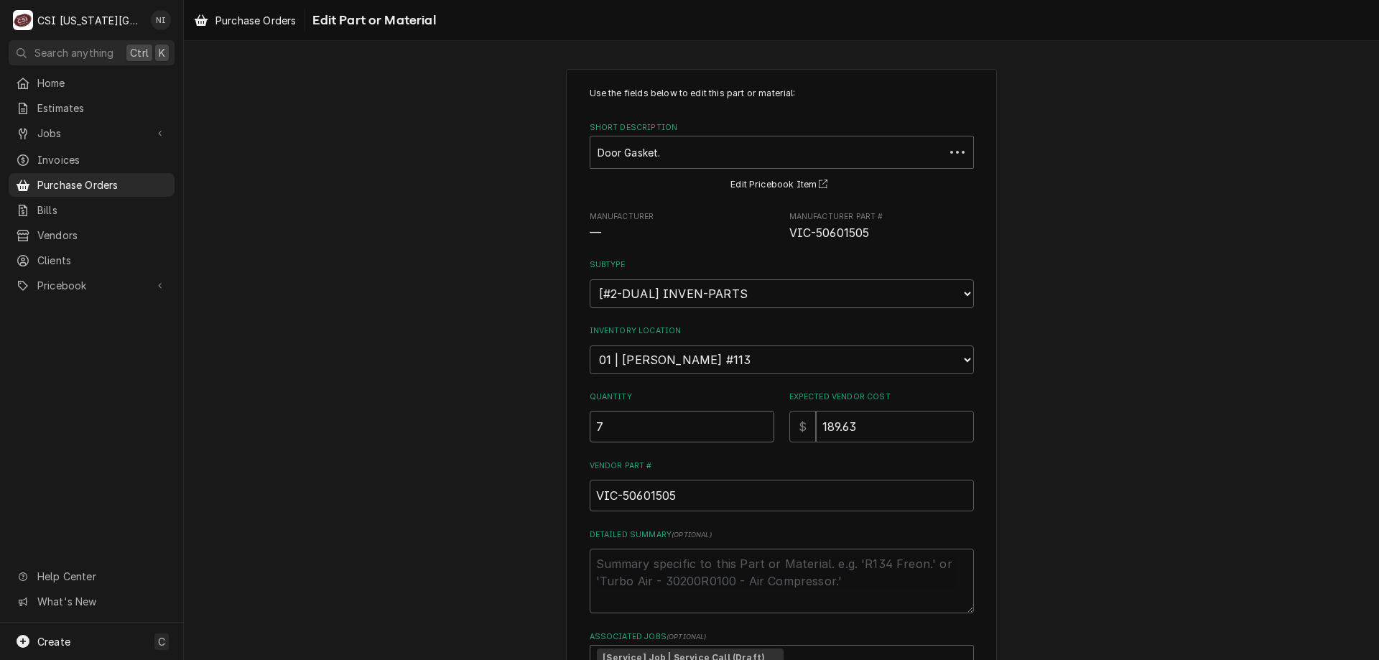
drag, startPoint x: 555, startPoint y: 430, endPoint x: 547, endPoint y: 430, distance: 7.9
click at [547, 430] on div "Use the fields below to edit this part or material: Short Description Door Gask…" at bounding box center [781, 431] width 1195 height 751
type textarea "x"
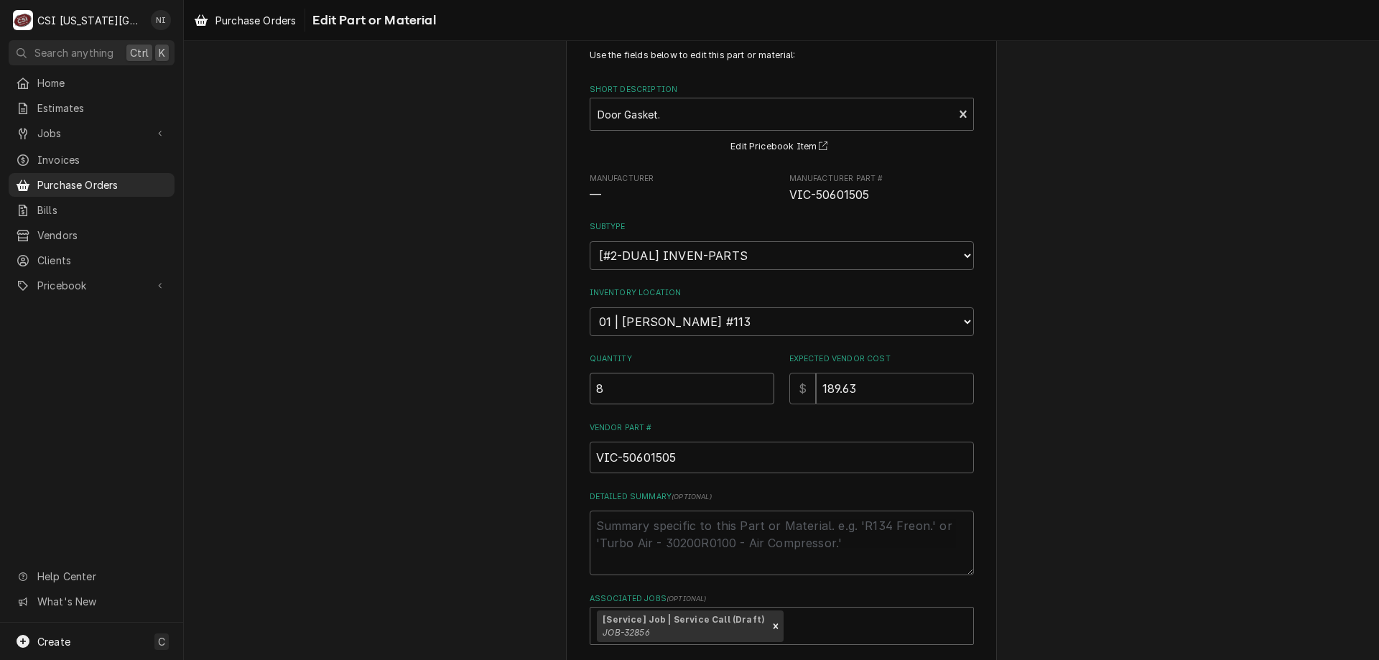
scroll to position [147, 0]
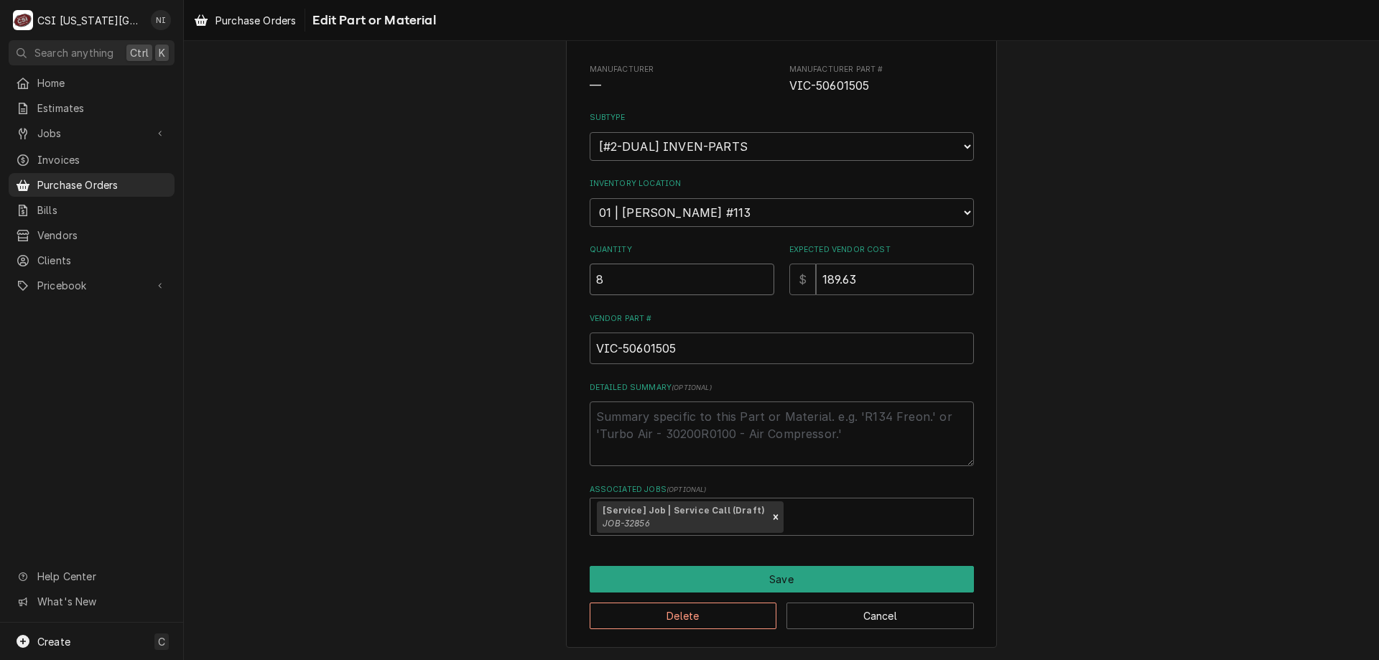
type input "8"
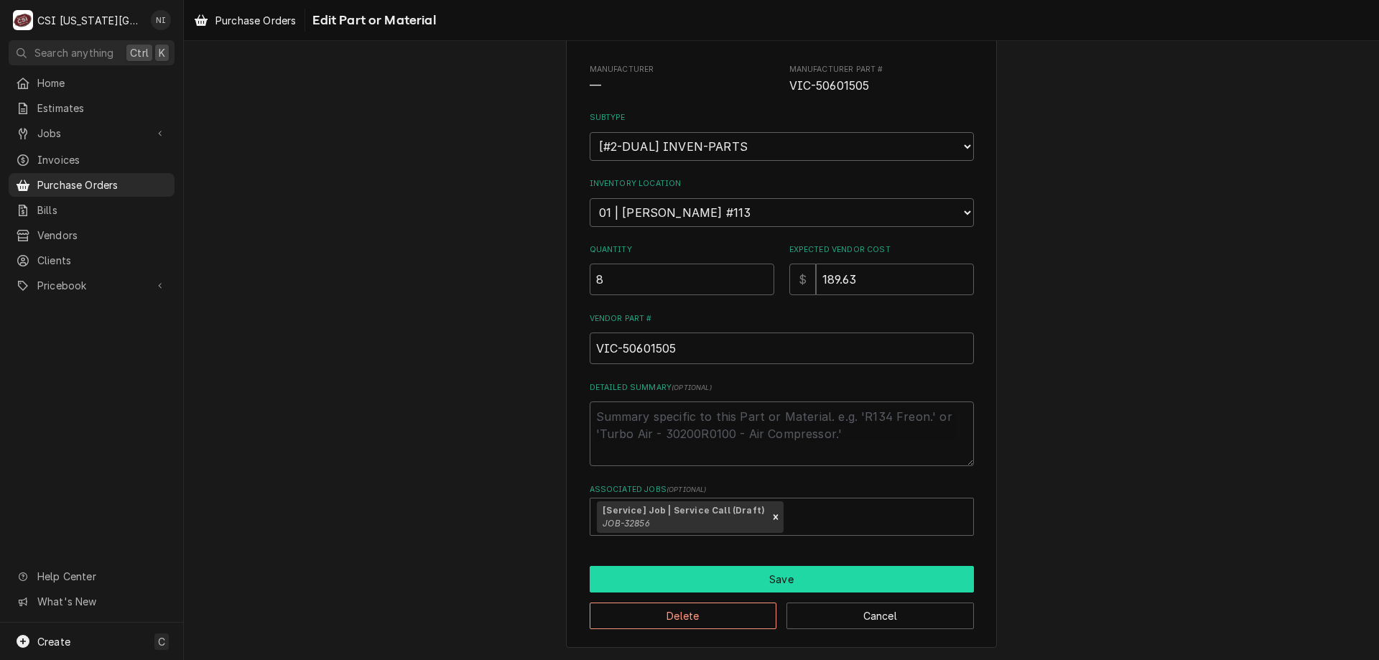
click at [815, 574] on button "Save" at bounding box center [782, 579] width 384 height 27
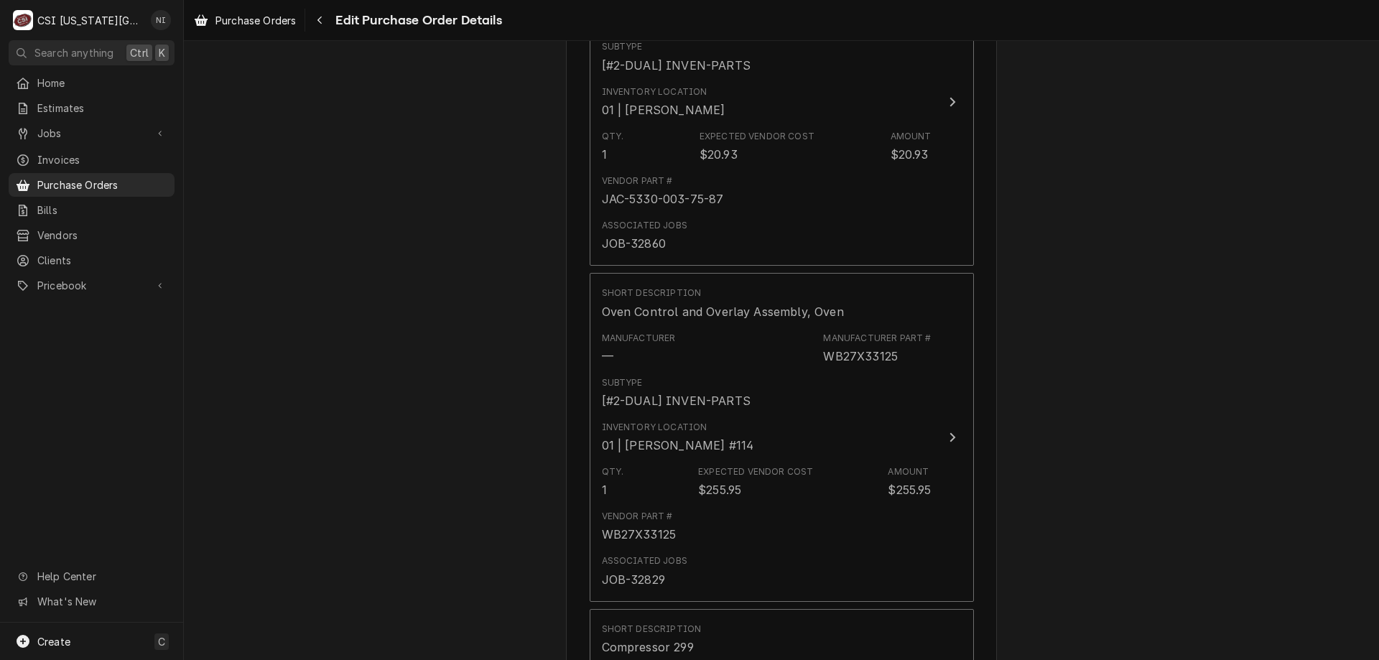
scroll to position [4880, 0]
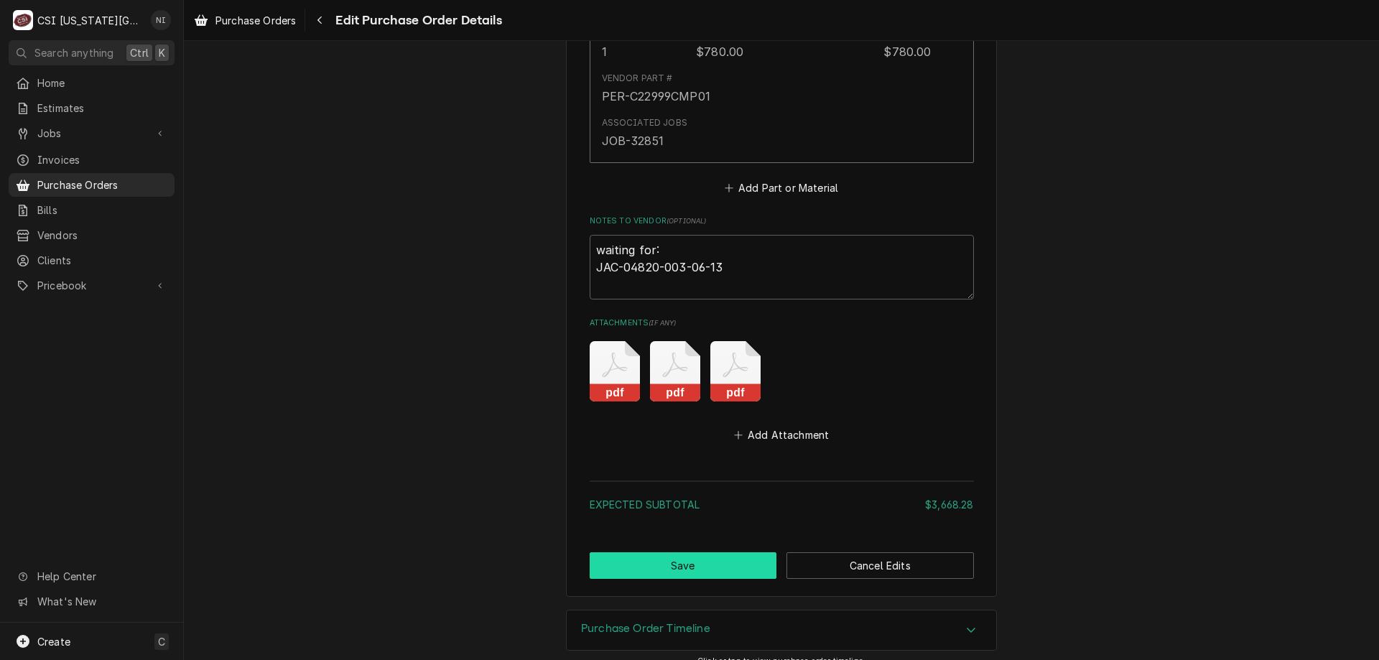
click at [710, 552] on button "Save" at bounding box center [683, 565] width 187 height 27
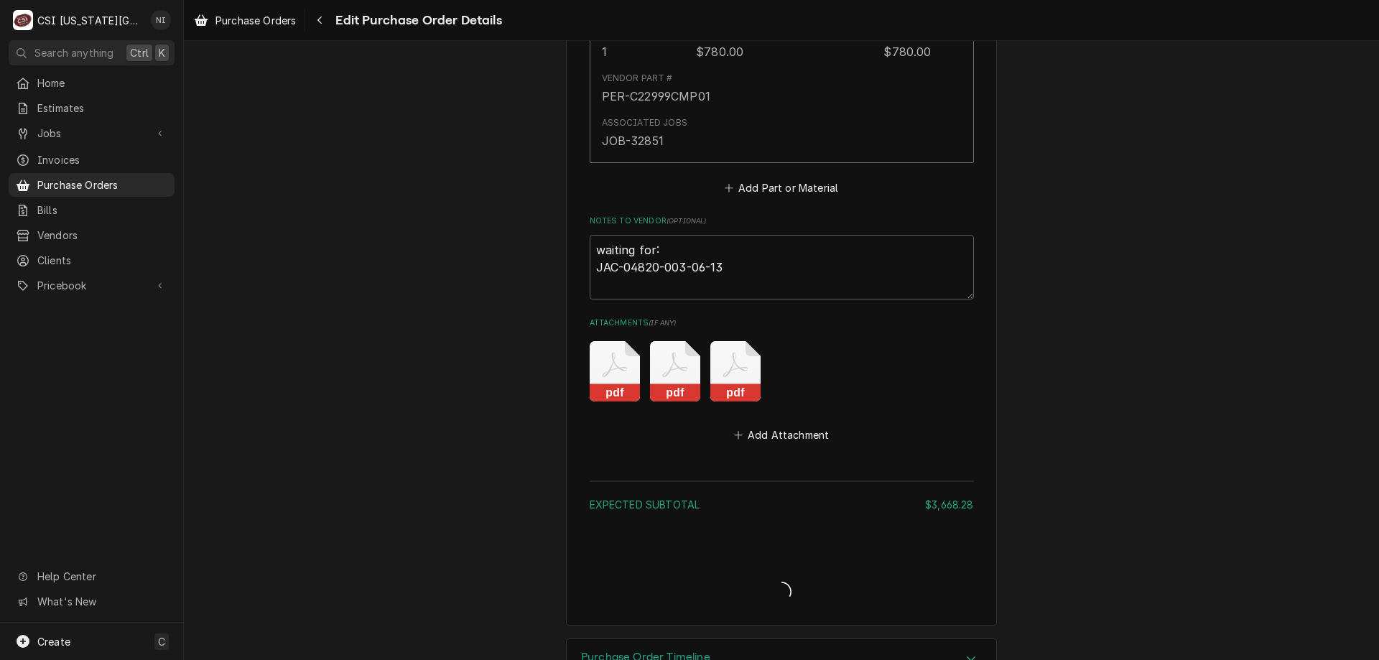
type textarea "x"
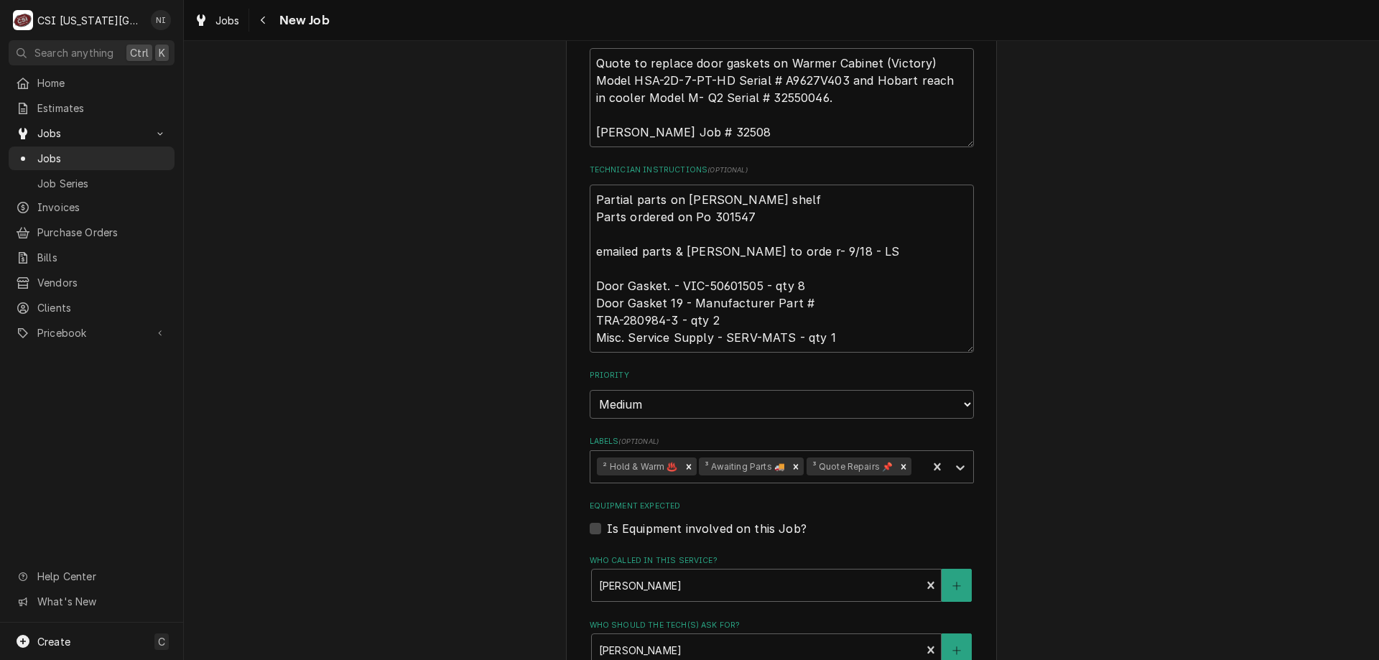
scroll to position [650, 0]
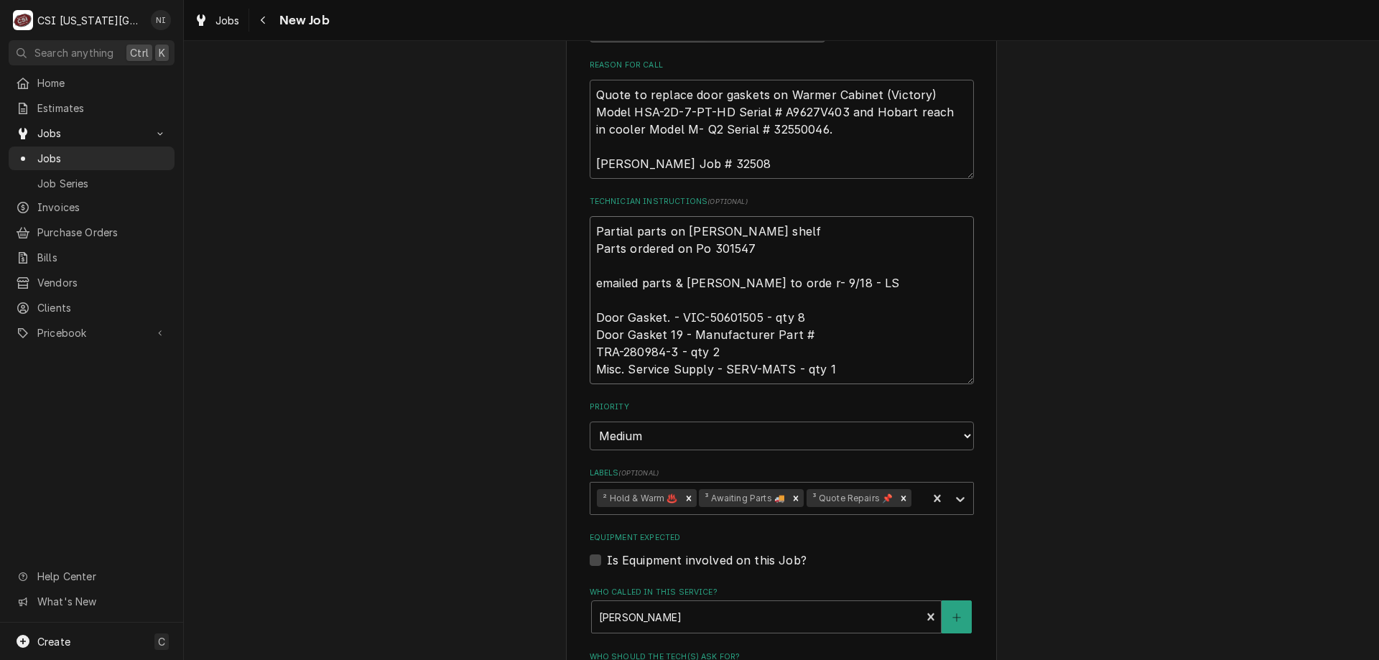
drag, startPoint x: 765, startPoint y: 228, endPoint x: 537, endPoint y: 229, distance: 227.7
click at [539, 229] on div "Use the fields below to edit this job: Client Details Client [GEOGRAPHIC_DATA] …" at bounding box center [781, 266] width 1195 height 1721
type textarea "x"
type textarea "p Parts ordered on Po 301547 emailed parts & [PERSON_NAME] to orde r- 9/18 - LS…"
type textarea "x"
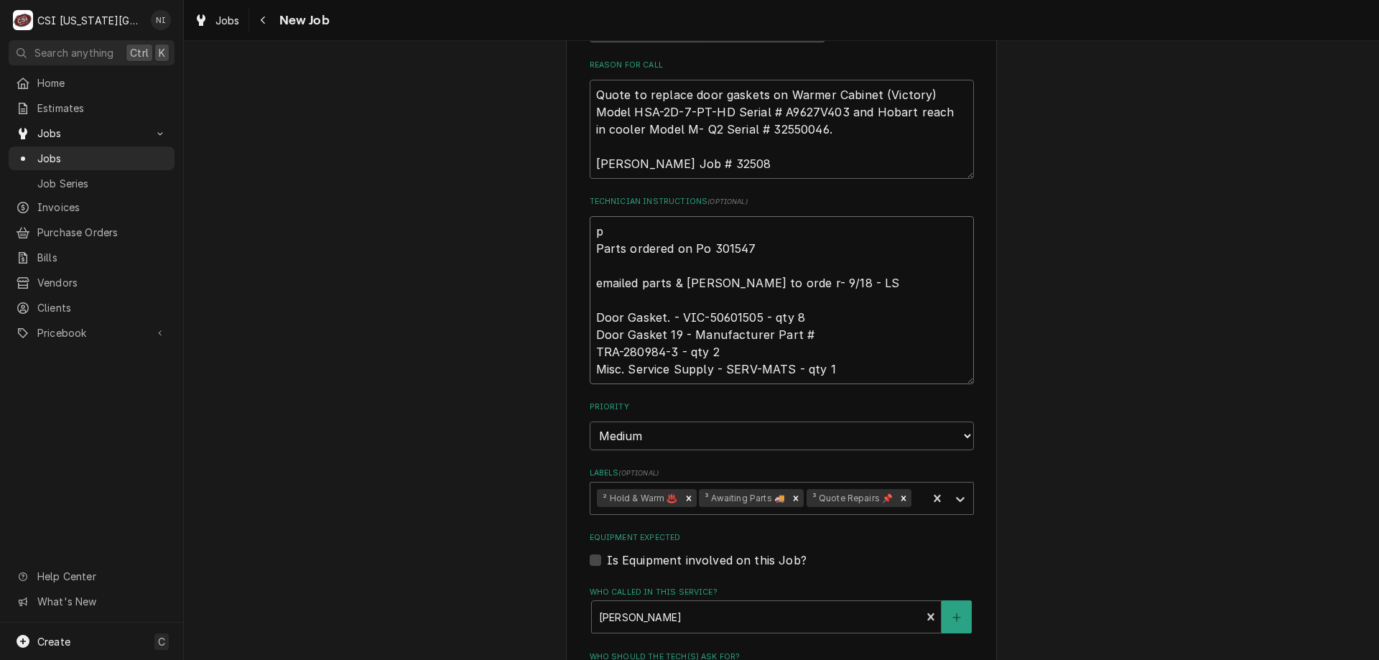
type textarea "pa Parts ordered on Po 301547 emailed parts & [PERSON_NAME] to orde r- 9/18 - L…"
type textarea "x"
type textarea "pat Parts ordered on Po 301547 emailed parts & [PERSON_NAME] to orde r- 9/18 - …"
type textarea "x"
type textarea "pats Parts ordered on Po 301547 emailed parts & [PERSON_NAME] to orde r- 9/18 -…"
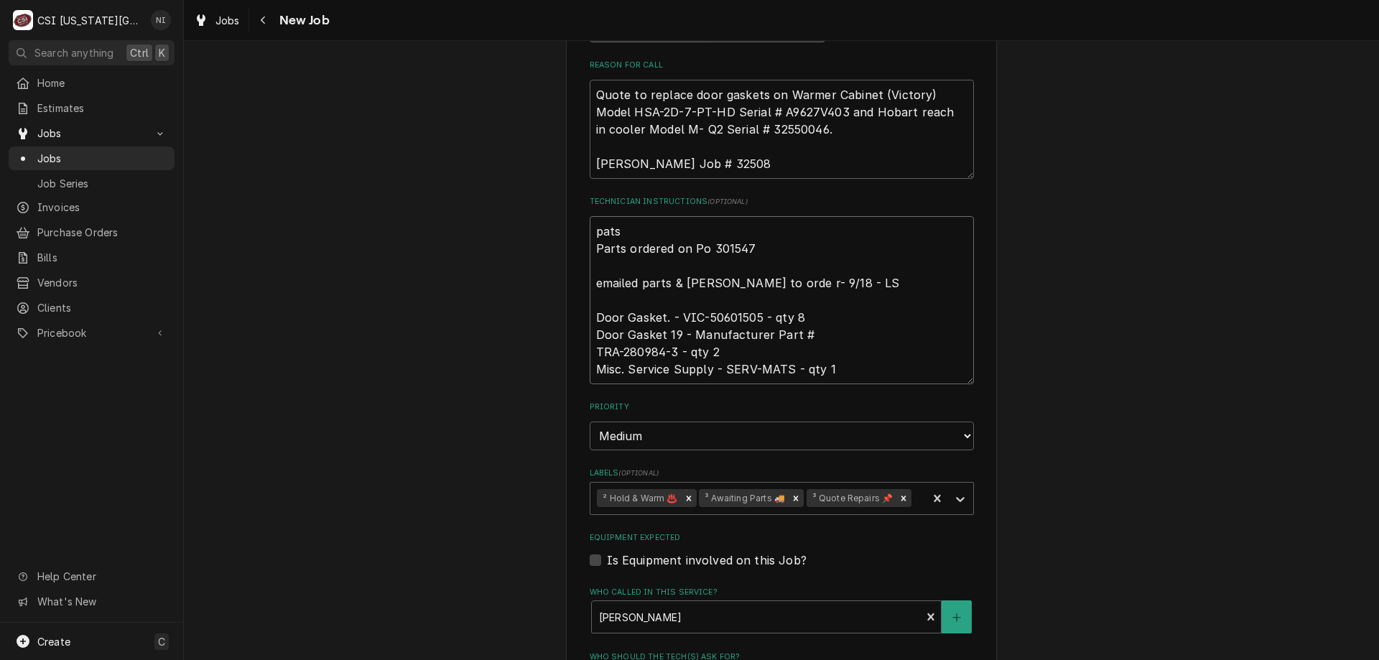
type textarea "x"
type textarea "pats Parts ordered on Po 301547 emailed parts & [PERSON_NAME] to orde r- 9/18 -…"
type textarea "x"
type textarea "pat Parts ordered on Po 301547 emailed parts & [PERSON_NAME] to orde r- 9/18 - …"
type textarea "x"
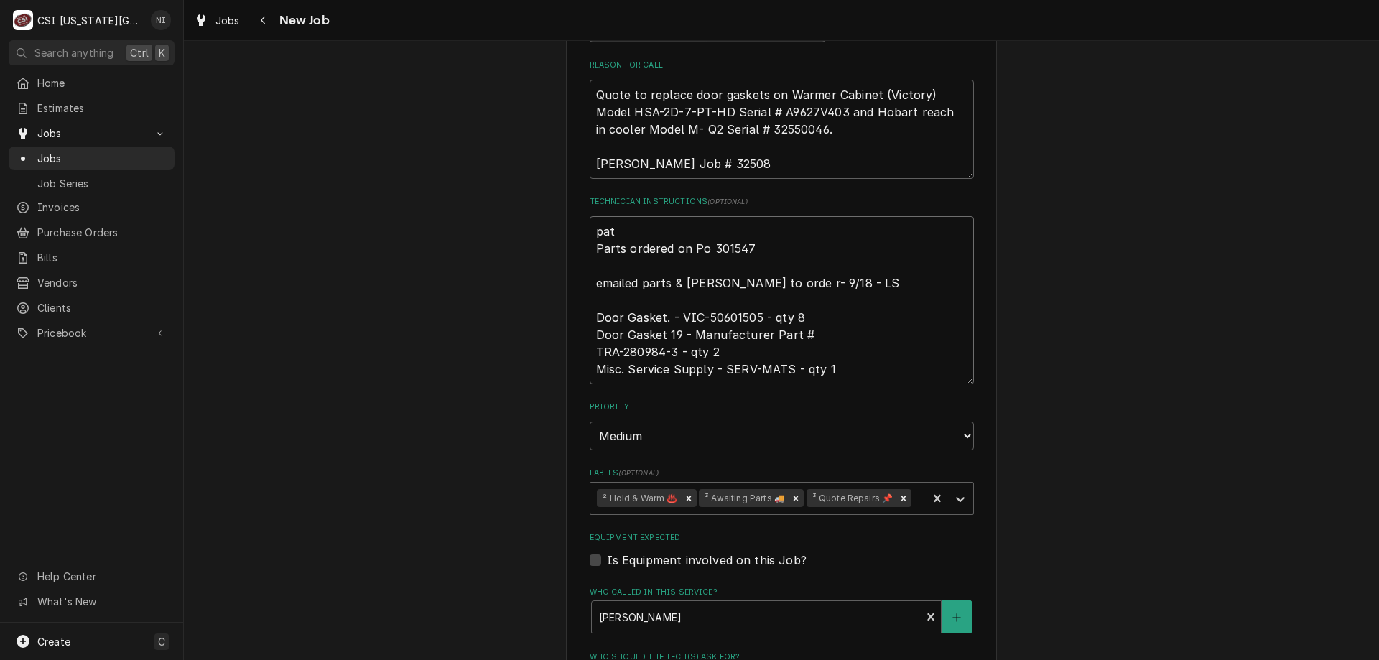
type textarea "pa Parts ordered on Po 301547 emailed parts & [PERSON_NAME] to orde r- 9/18 - L…"
type textarea "x"
type textarea "p Parts ordered on Po 301547 emailed parts & [PERSON_NAME] to orde r- 9/18 - LS…"
type textarea "x"
type textarea "Parts ordered on Po 301547 emailed parts & [PERSON_NAME] to orde r- 9/18 - LS D…"
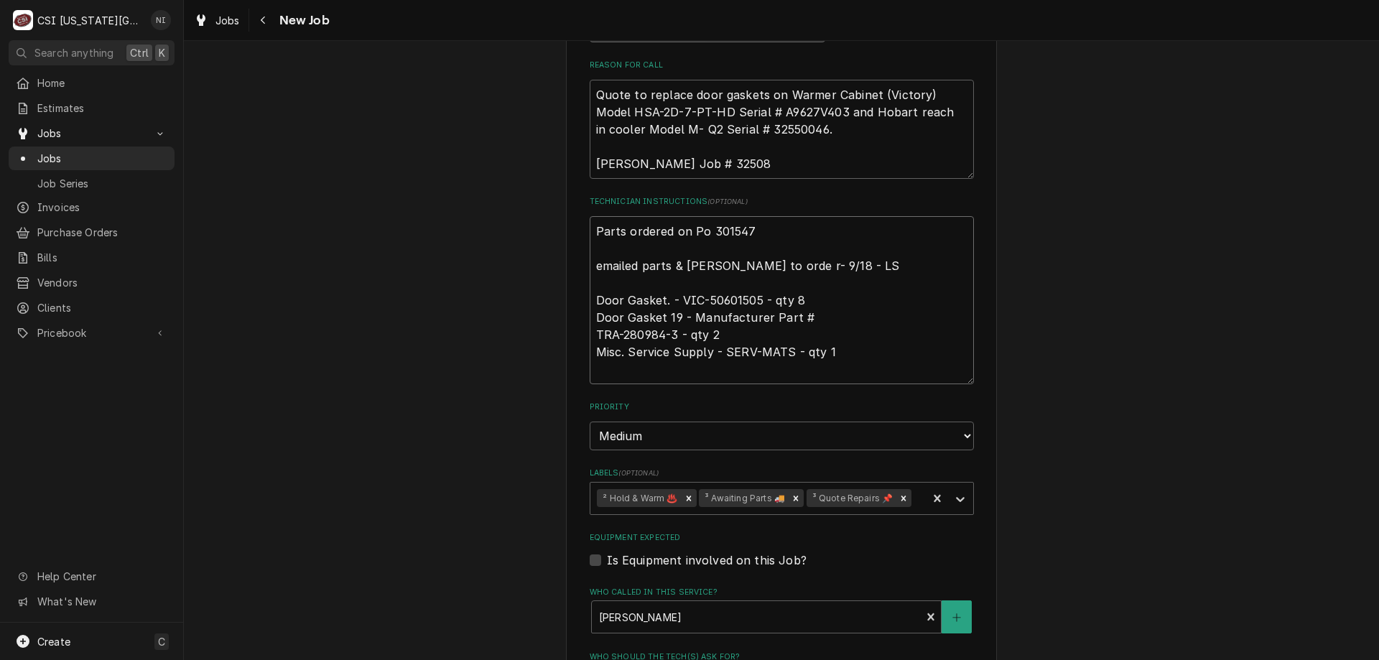
type textarea "x"
type textarea "P Parts ordered on Po 301547 emailed parts & [PERSON_NAME] to orde r- 9/18 - LS…"
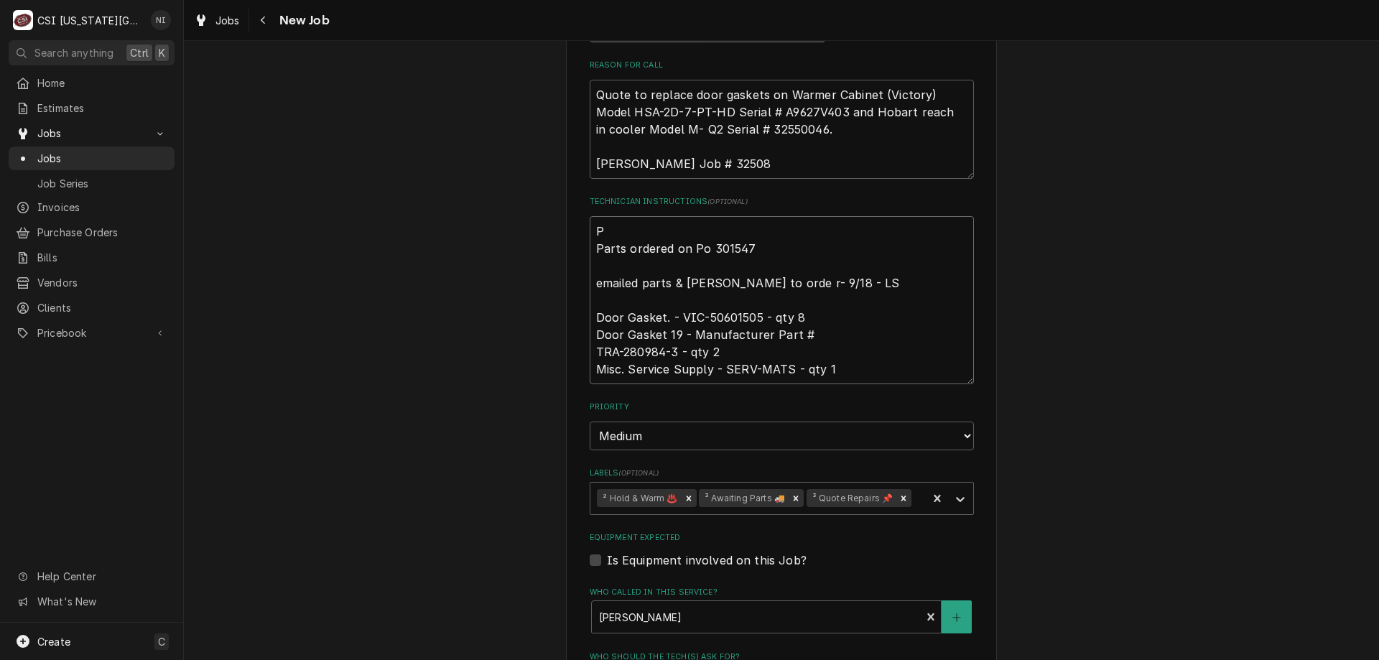
type textarea "x"
type textarea "Pa Parts ordered on Po 301547 emailed parts & lindy to orde r- 9/18 - LS Door G…"
type textarea "x"
type textarea "Par Parts ordered on Po 301547 emailed parts & lindy to orde r- 9/18 - LS Door …"
type textarea "x"
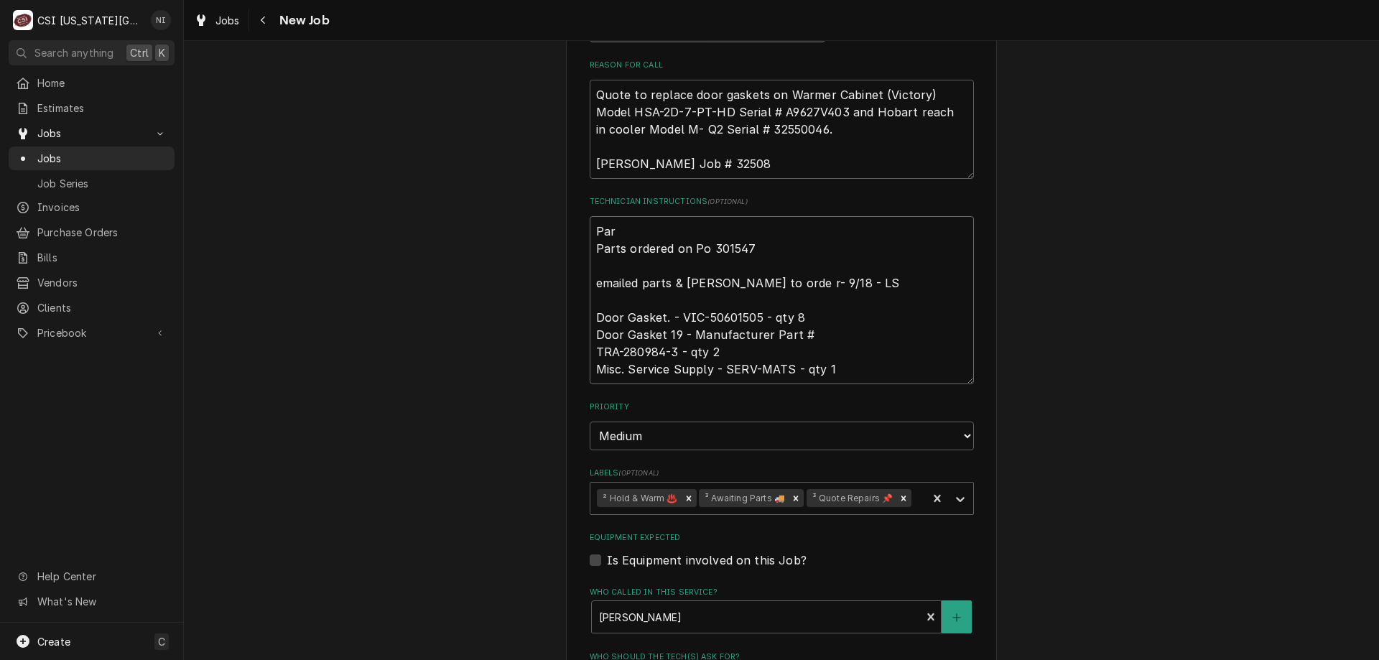
type textarea "Part Parts ordered on Po 301547 emailed parts & lindy to orde r- 9/18 - LS Door…"
type textarea "x"
type textarea "Parts Parts ordered on Po 301547 emailed parts & lindy to orde r- 9/18 - LS Doo…"
type textarea "x"
type textarea "Parts Parts ordered on Po 301547 emailed parts & lindy to orde r- 9/18 - LS Doo…"
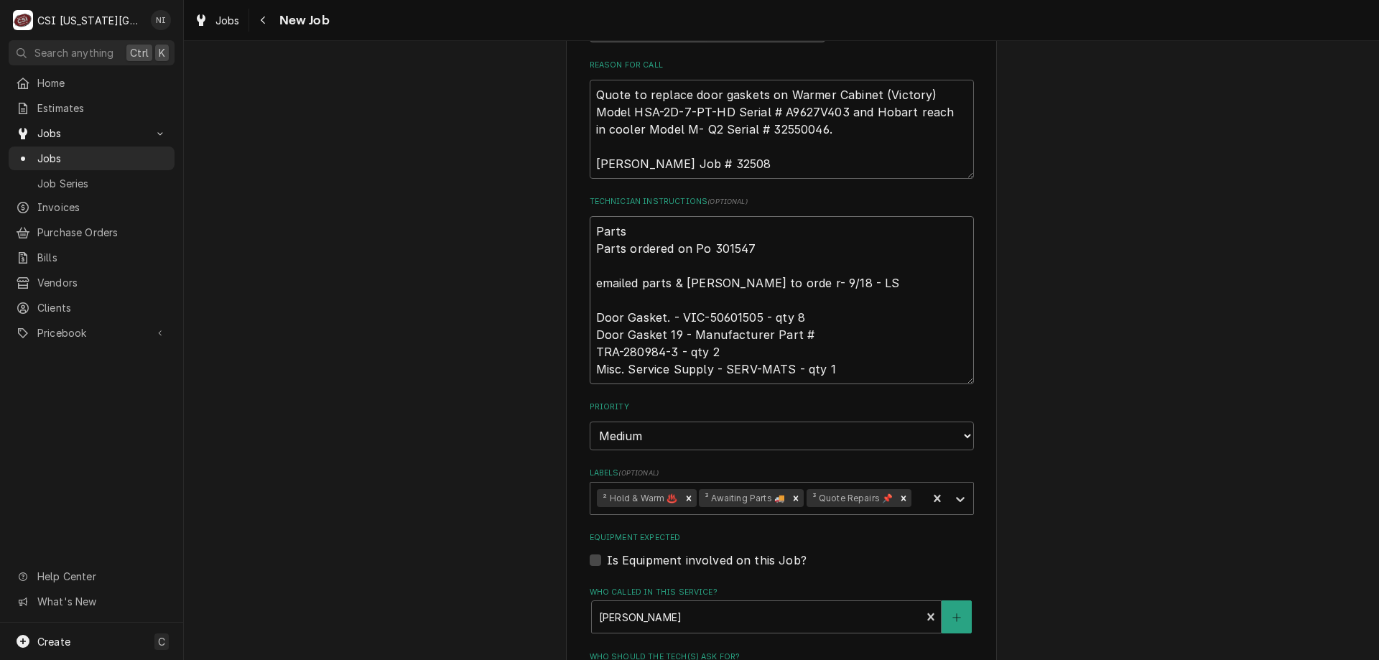
type textarea "x"
type textarea "Parts on Parts ordered on Po 301547 emailed parts & lindy to orde r- 9/18 - LS …"
type textarea "x"
type textarea "Parts on Parts ordered on Po 301547 emailed parts & lindy to orde r- 9/18 - LS …"
type textarea "x"
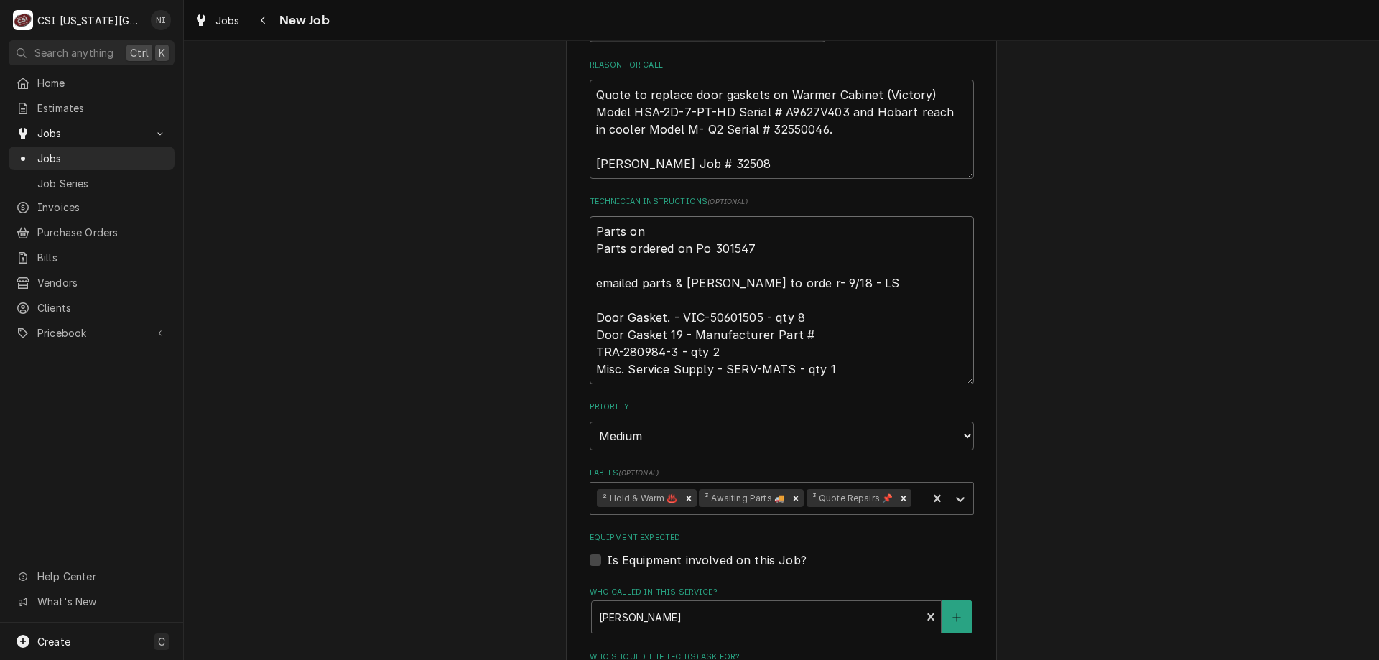
type textarea "Parts on m Parts ordered on Po 301547 emailed parts & lindy to orde r- 9/18 - L…"
type textarea "x"
type textarea "Parts on mar Parts ordered on Po 301547 emailed parts & lindy to orde r- 9/18 -…"
type textarea "x"
type textarea "Parts on marh Parts ordered on Po 301547 emailed parts & lindy to orde r- 9/18 …"
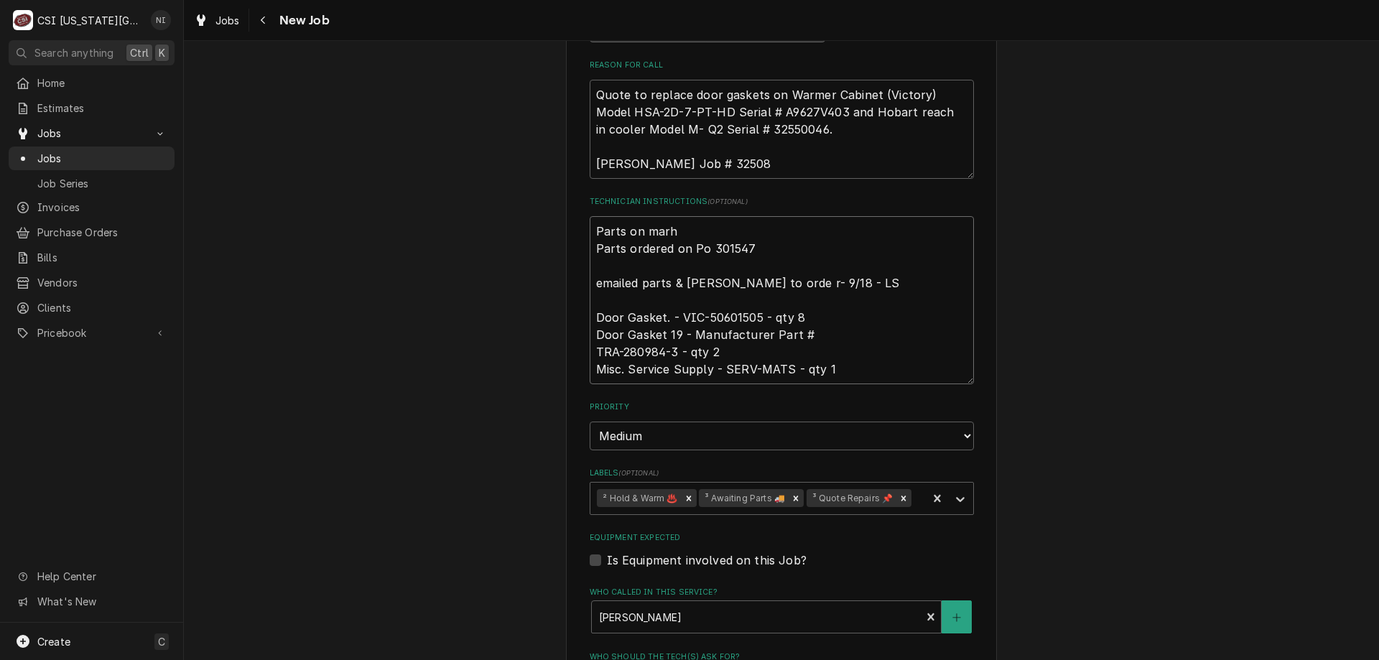
type textarea "x"
type textarea "Parts on marhsl Parts ordered on Po 301547 emailed parts & lindy to orde r- 9/1…"
type textarea "x"
type textarea "Parts on marhsla Parts ordered on Po 301547 emailed parts & lindy to orde r- 9/…"
type textarea "x"
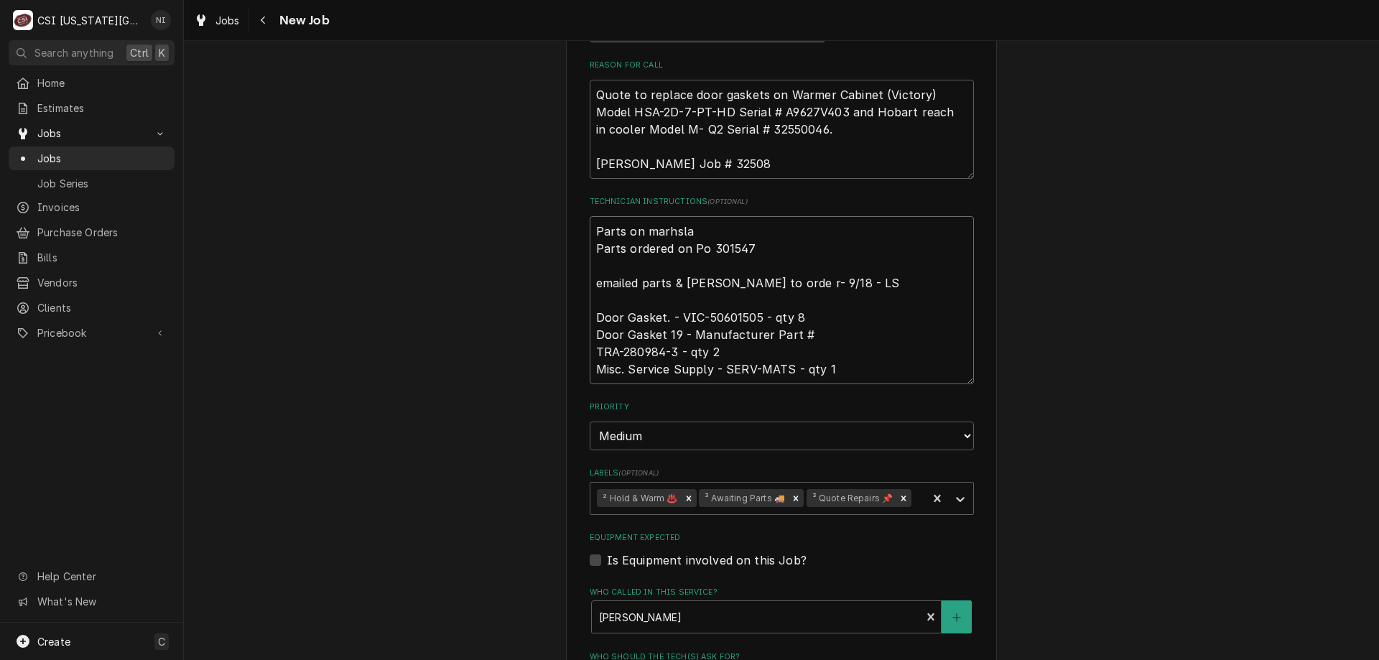
type textarea "Parts on marhslal Parts ordered on Po 301547 emailed parts & lindy to orde r- 9…"
type textarea "x"
type textarea "Parts on marhslal Parts ordered on Po 301547 emailed parts & lindy to orde r- 9…"
type textarea "x"
type textarea "Parts on marhslal Parts ordered on Po 301547 emailed parts & lindy to orde r- 9…"
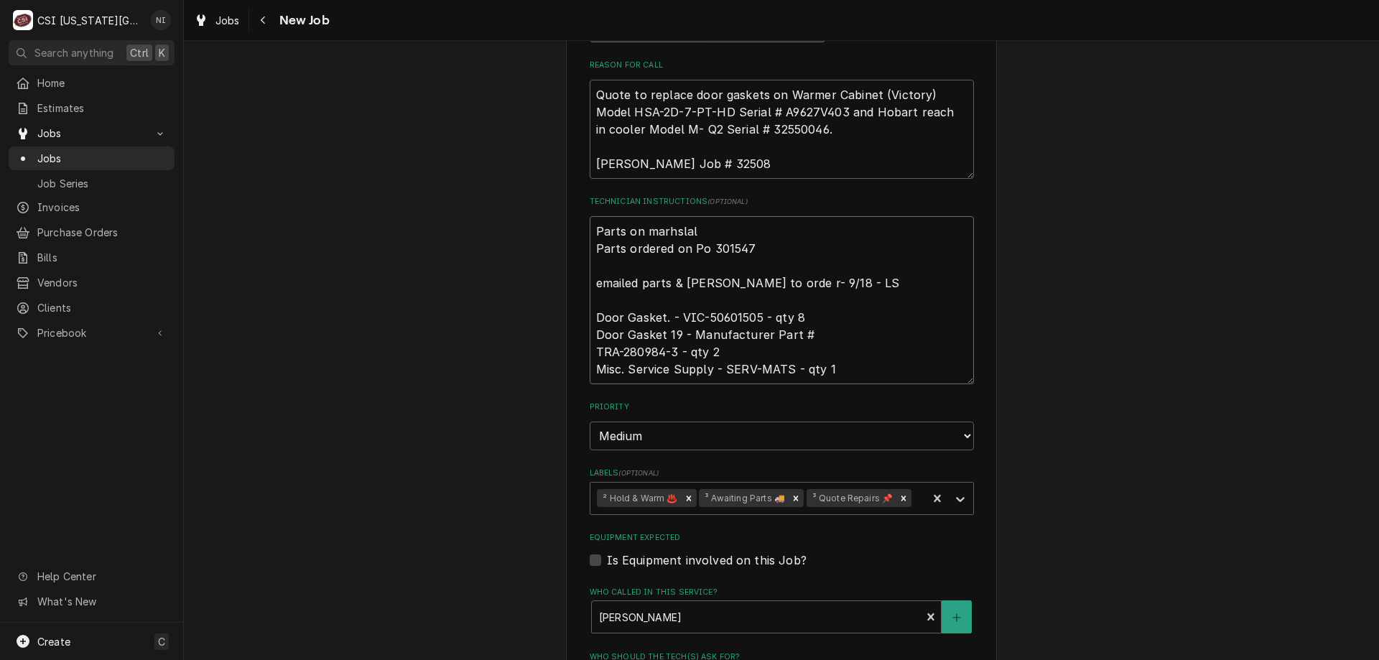
type textarea "x"
type textarea "Parts on marhsla Parts ordered on Po 301547 emailed parts & lindy to orde r- 9/…"
type textarea "x"
type textarea "Parts on marhsl Parts ordered on Po 301547 emailed parts & lindy to orde r- 9/1…"
type textarea "x"
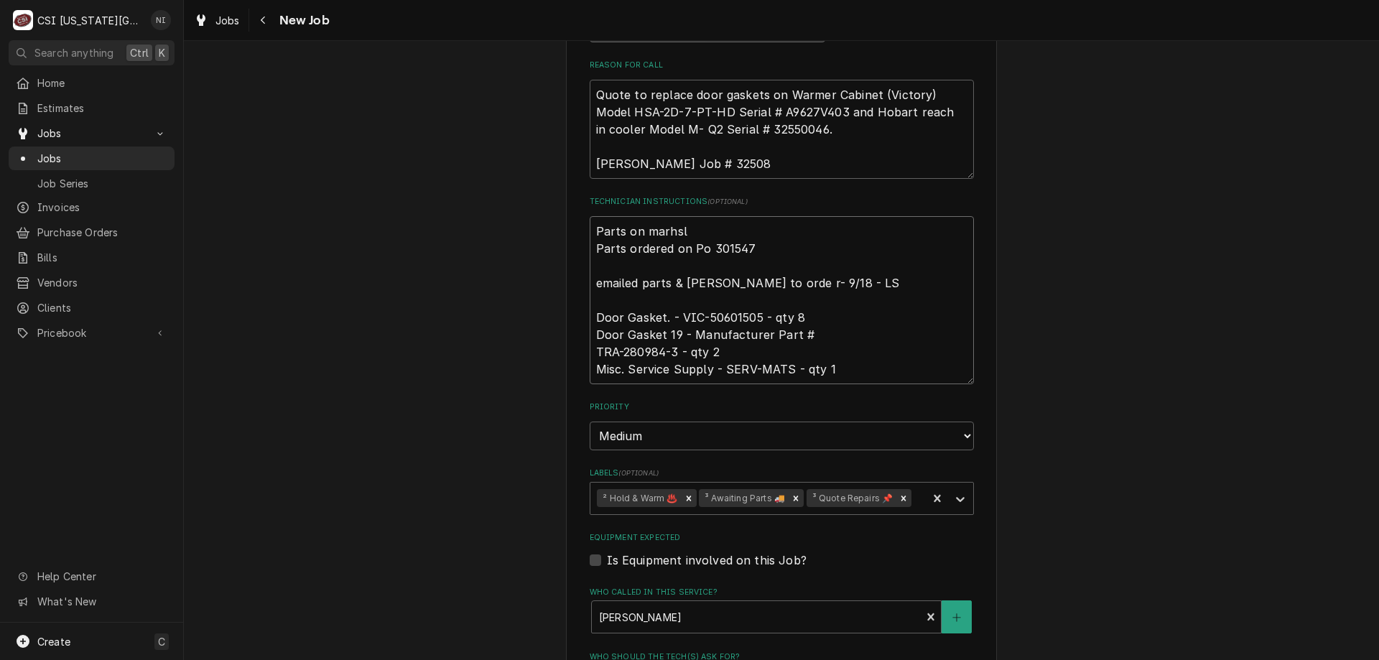
type textarea "Parts on marhs Parts ordered on Po 301547 emailed parts & lindy to orde r- 9/18…"
type textarea "x"
type textarea "Parts on marhsa Parts ordered on Po 301547 emailed parts & lindy to orde r- 9/1…"
type textarea "x"
type textarea "Parts on marhs Parts ordered on Po 301547 emailed parts & lindy to orde r- 9/18…"
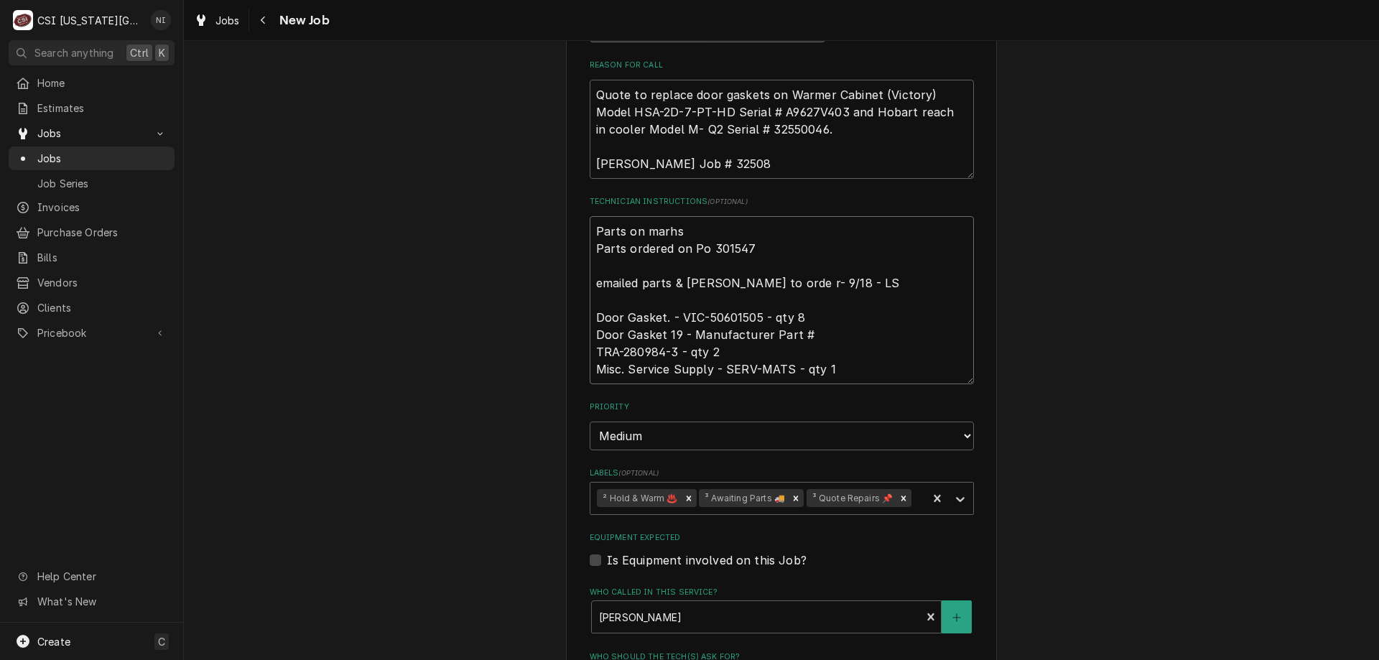
type textarea "x"
type textarea "Parts on marh Parts ordered on Po 301547 emailed parts & lindy to orde r- 9/18 …"
type textarea "x"
type textarea "Parts on marha Parts ordered on Po 301547 emailed parts & lindy to orde r- 9/18…"
type textarea "x"
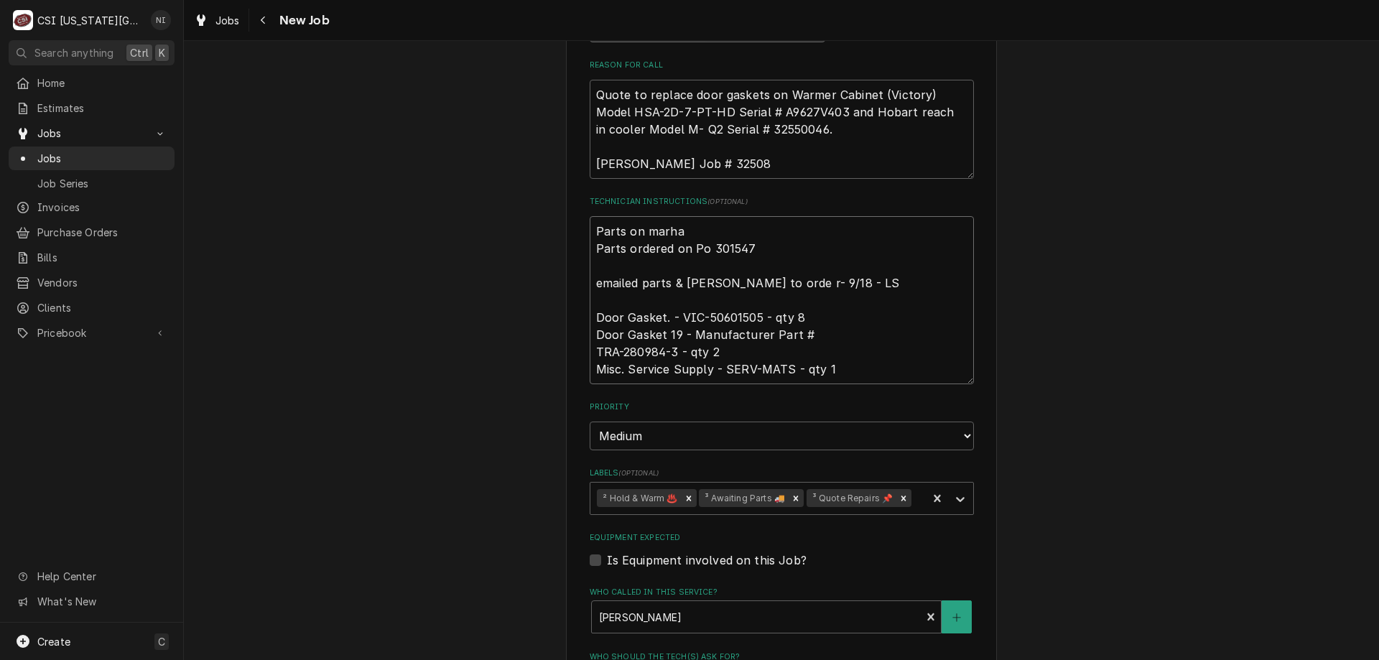
type textarea "Parts on marhal Parts ordered on Po 301547 emailed parts & lindy to orde r- 9/1…"
type textarea "x"
type textarea "Parts on marhall Parts ordered on Po 301547 emailed parts & lindy to orde r- 9/…"
type textarea "x"
type textarea "Parts on marhalll Parts ordered on Po 301547 emailed parts & lindy to orde r- 9…"
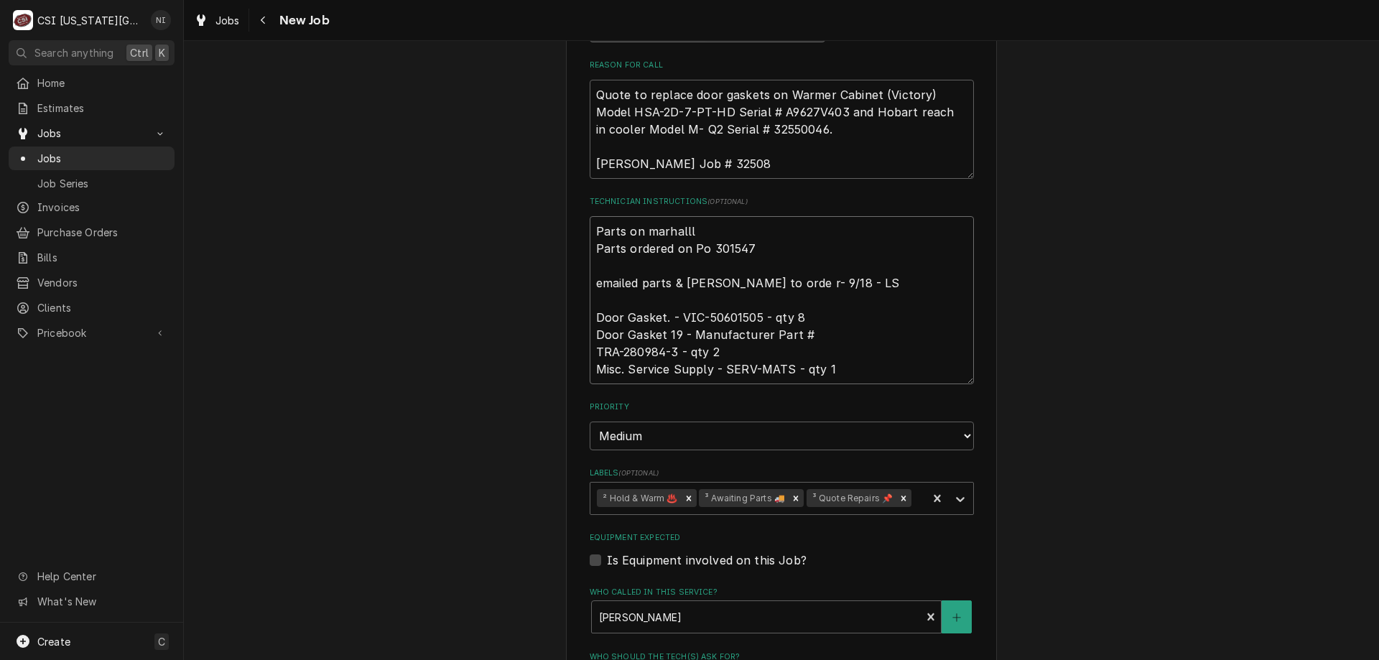
type textarea "x"
type textarea "Parts on marhalll Parts ordered on Po 301547 emailed parts & lindy to orde r- 9…"
type textarea "x"
type textarea "Parts on marhall Parts ordered on Po 301547 emailed parts & lindy to orde r- 9/…"
type textarea "x"
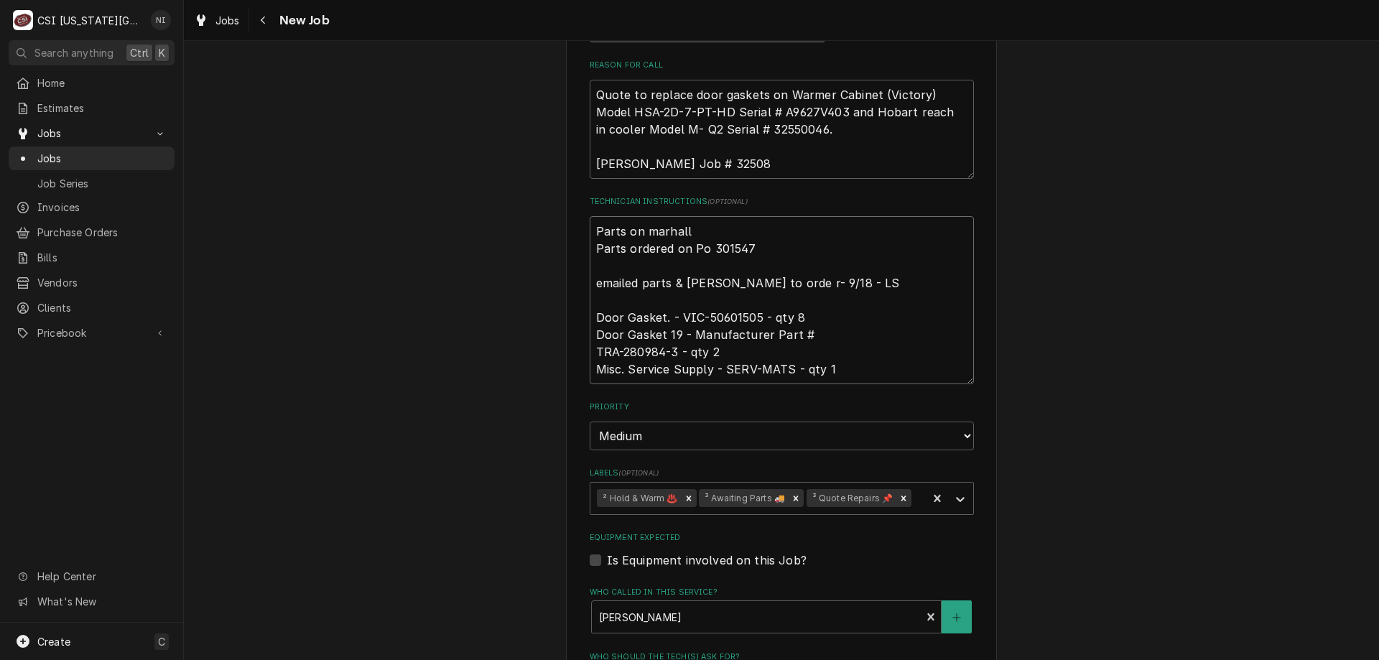
type textarea "Parts on marhal Parts ordered on Po 301547 emailed parts & lindy to orde r- 9/1…"
type textarea "x"
type textarea "Parts on marha Parts ordered on Po 301547 emailed parts & lindy to orde r- 9/18…"
type textarea "x"
type textarea "Parts on marh Parts ordered on Po 301547 emailed parts & lindy to orde r- 9/18 …"
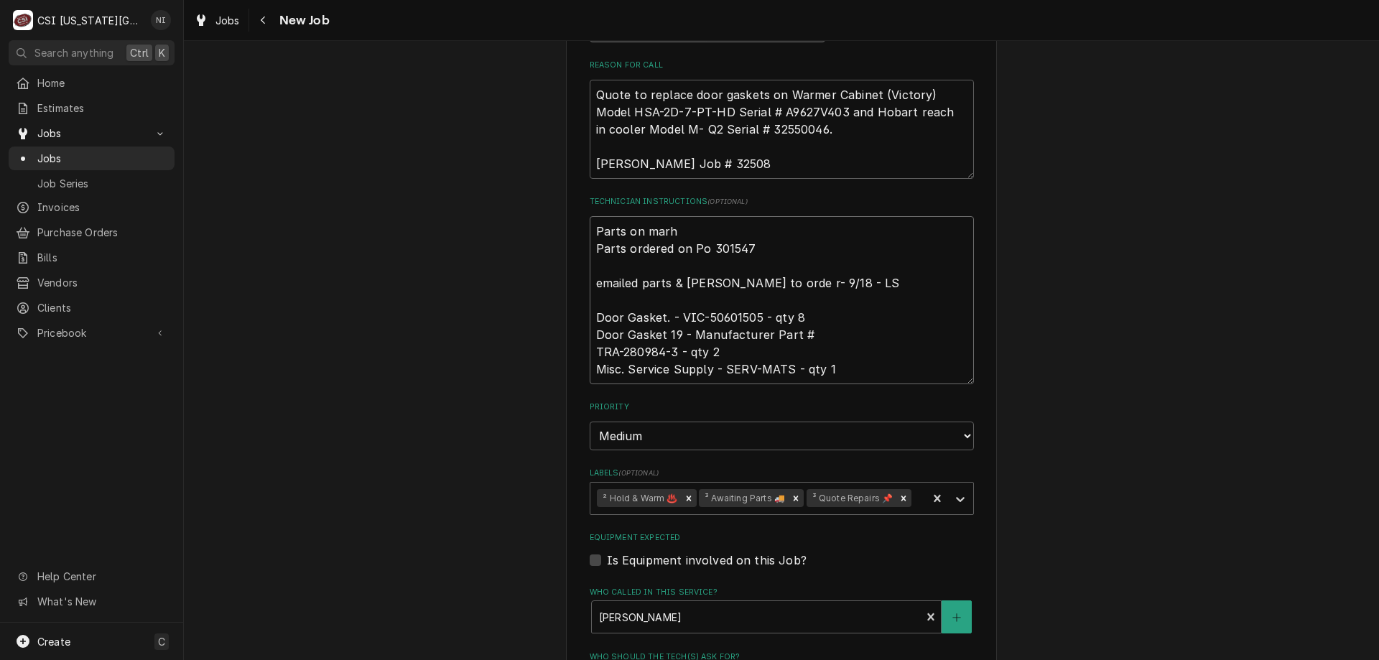
type textarea "x"
type textarea "Parts on mar Parts ordered on Po 301547 emailed parts & lindy to orde r- 9/18 -…"
type textarea "x"
type textarea "Parts on mars Parts ordered on Po 301547 emailed parts & lindy to orde r- 9/18 …"
type textarea "x"
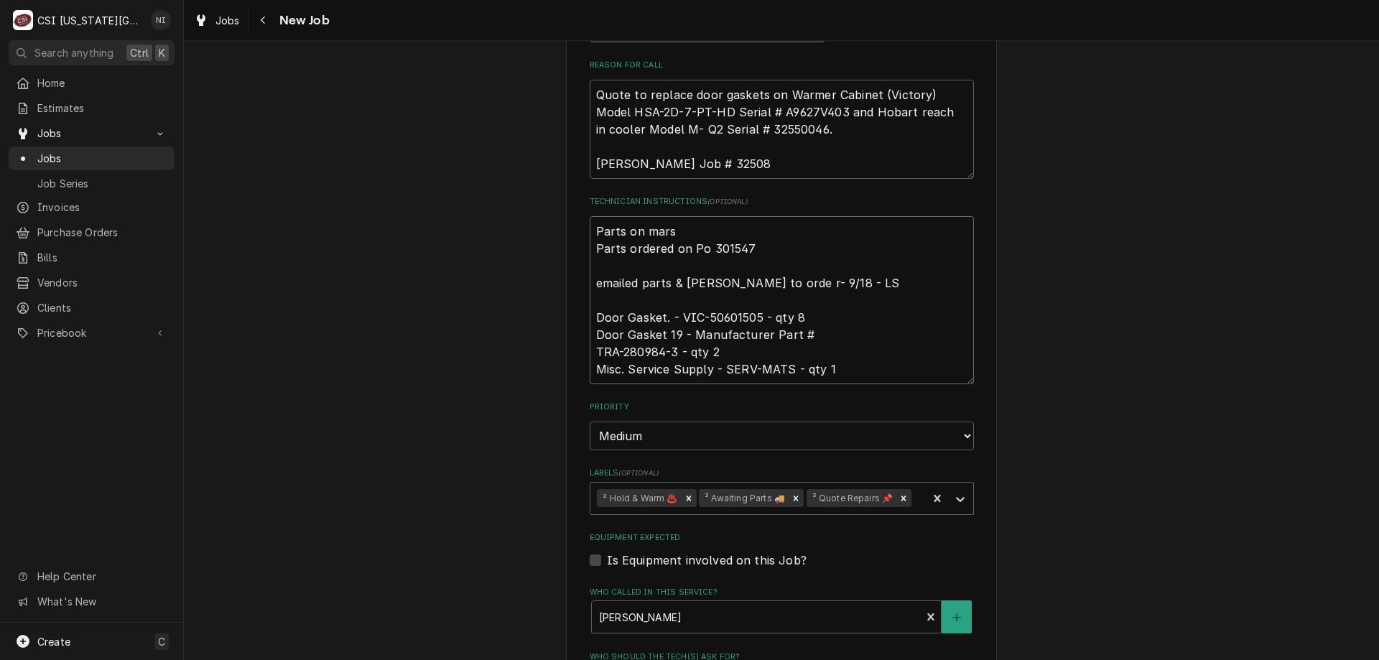
type textarea "Parts on marsh Parts ordered on Po 301547 emailed parts & lindy to orde r- 9/18…"
type textarea "x"
type textarea "Parts on marsha Parts ordered on Po 301547 emailed parts & lindy to orde r- 9/1…"
type textarea "x"
type textarea "Parts on marshal Parts ordered on Po 301547 emailed parts & lindy to orde r- 9/…"
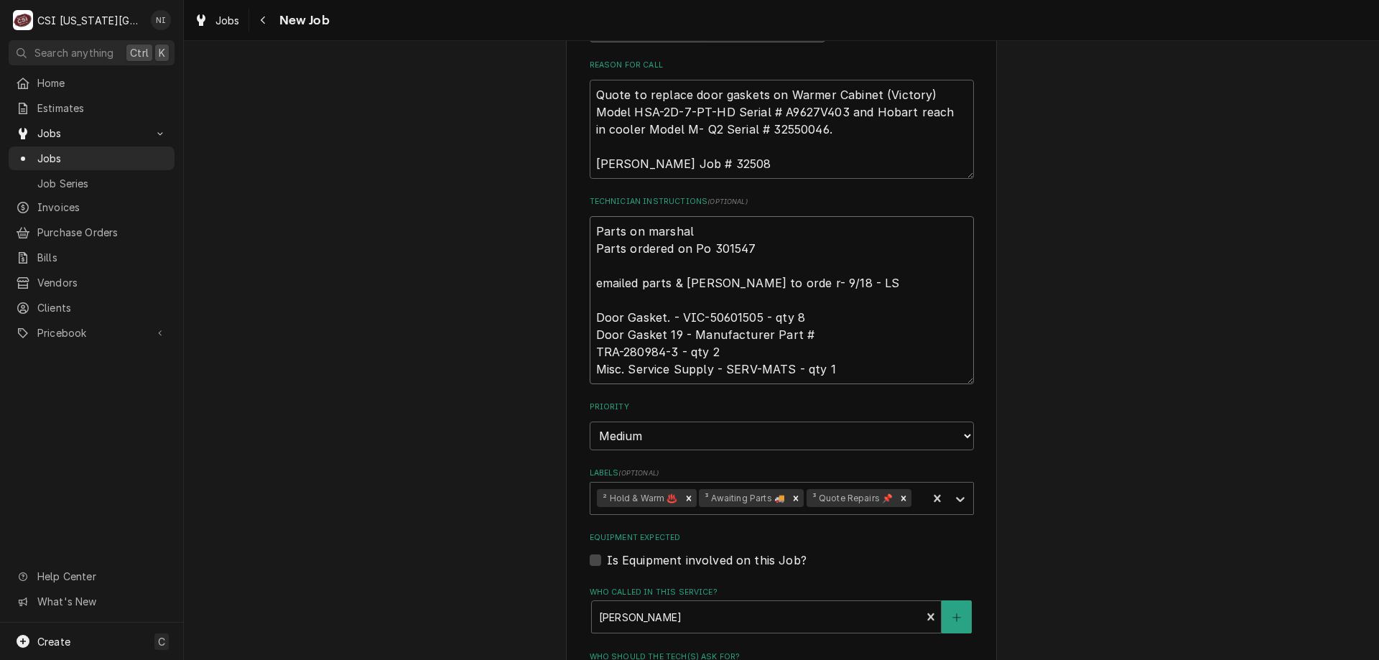
type textarea "x"
type textarea "Parts on marshall Parts ordered on Po 301547 emailed parts & lindy to orde r- 9…"
type textarea "x"
type textarea "Parts on marshall Parts ordered on Po 301547 emailed parts & lindy to orde r- 9…"
type textarea "x"
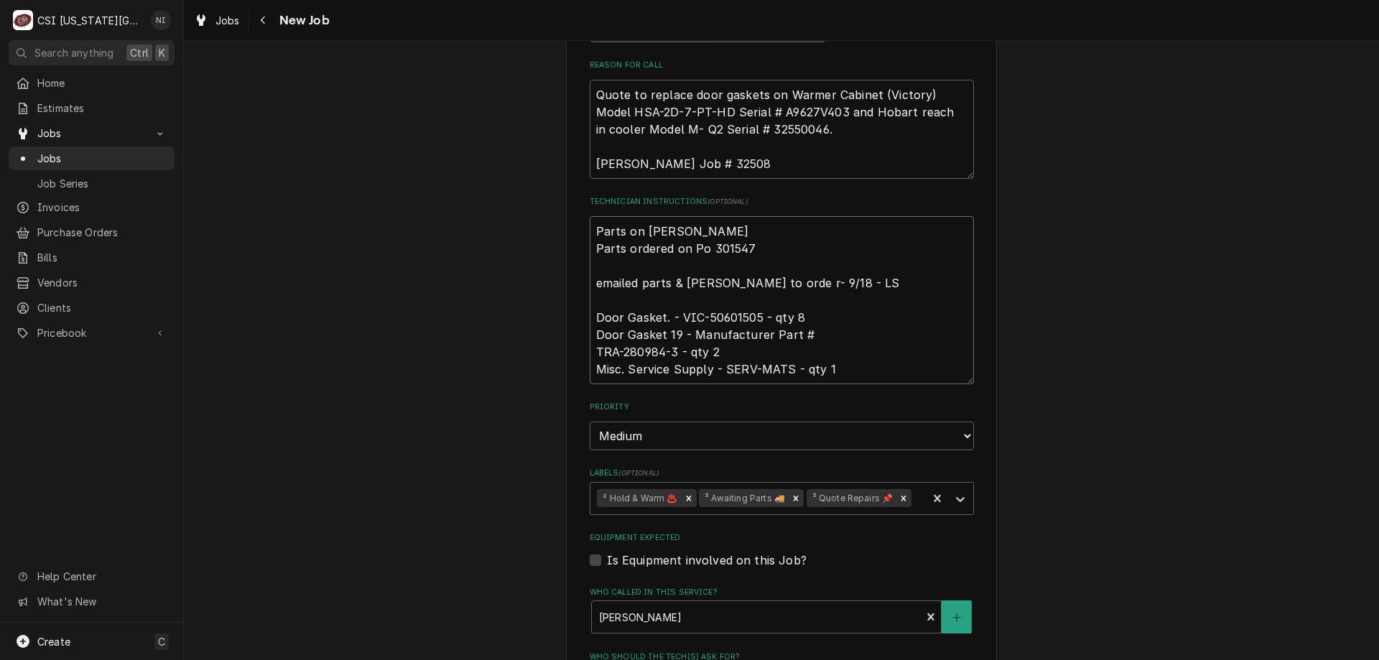
type textarea "Parts on marshall s Parts ordered on Po 301547 emailed parts & lindy to orde r-…"
type textarea "x"
type textarea "Parts on marshall sh Parts ordered on Po 301547 emailed parts & lindy to orde r…"
type textarea "x"
type textarea "Parts on marshall she Parts ordered on Po 301547 emailed parts & lindy to orde …"
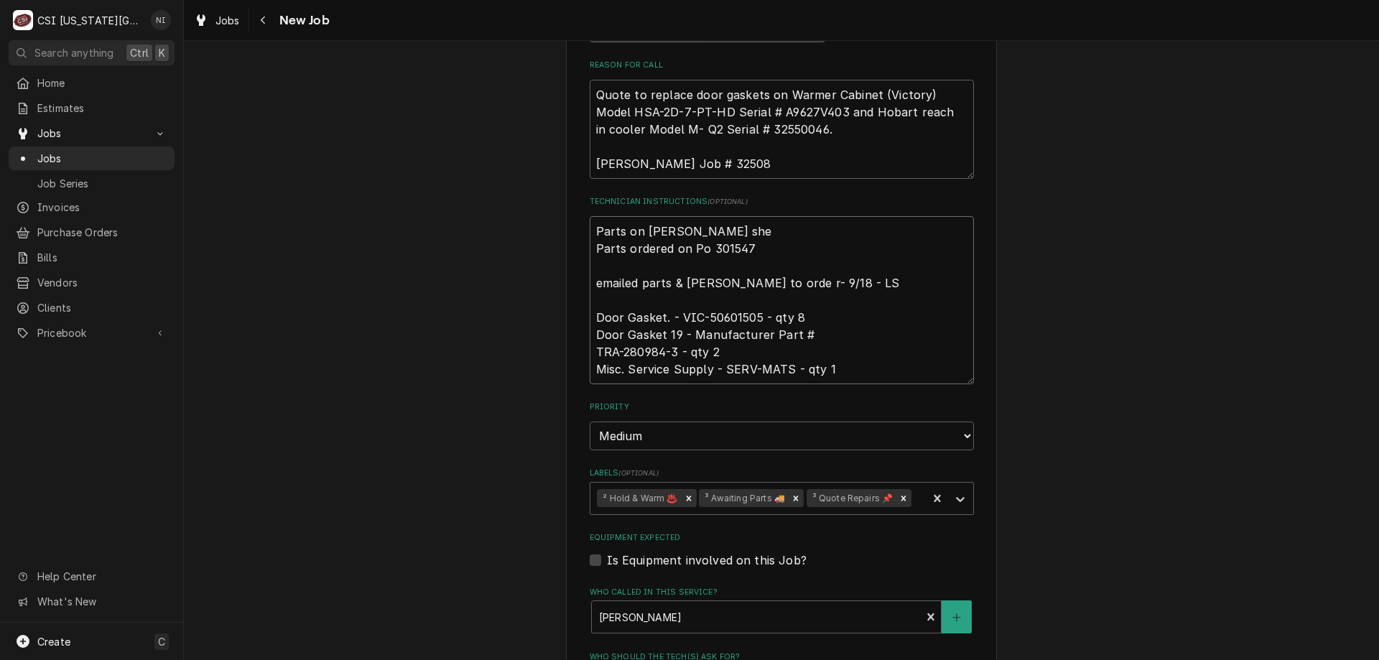
type textarea "x"
type textarea "Parts on marshall shelf Parts ordered on Po 301547 emailed parts & lindy to ord…"
type textarea "x"
click at [794, 498] on icon "Remove ³ Awaiting Parts 🚚" at bounding box center [796, 498] width 10 height 10
type textarea "Parts on marshall shelf Parts ordered on Po 301547 emailed parts & lindy to ord…"
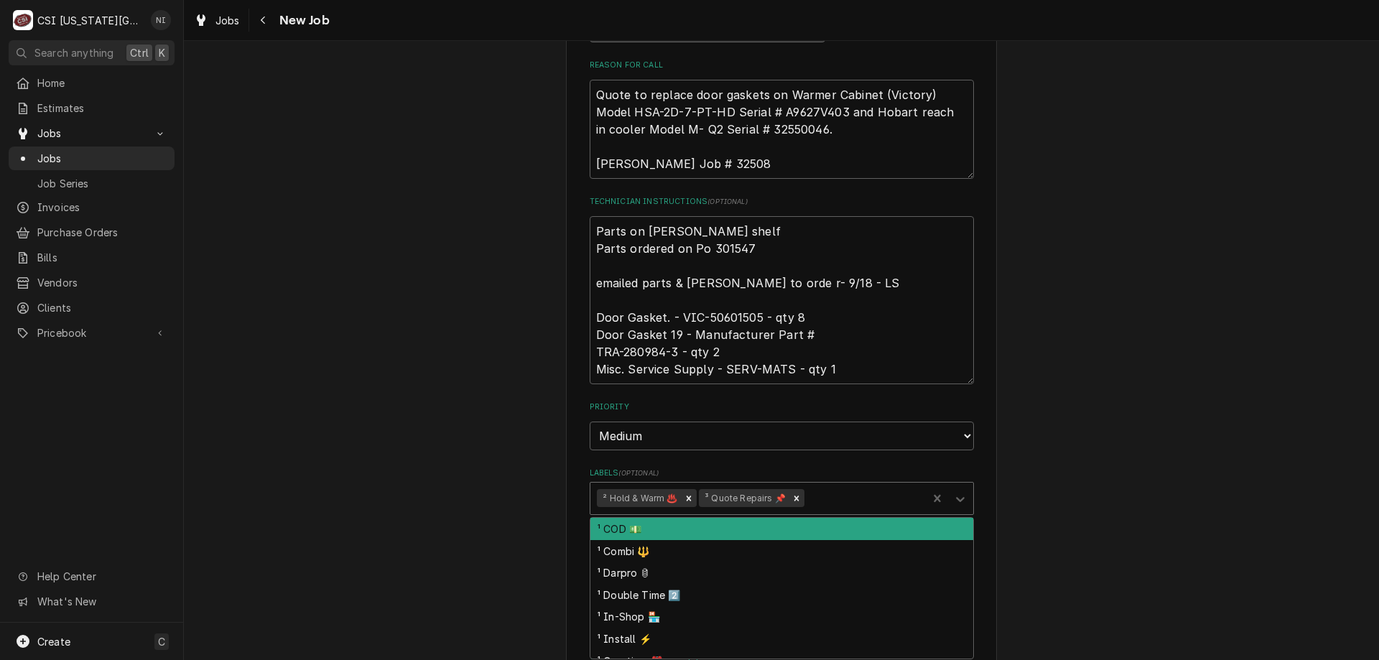
click at [956, 501] on icon "Labels" at bounding box center [960, 499] width 14 height 14
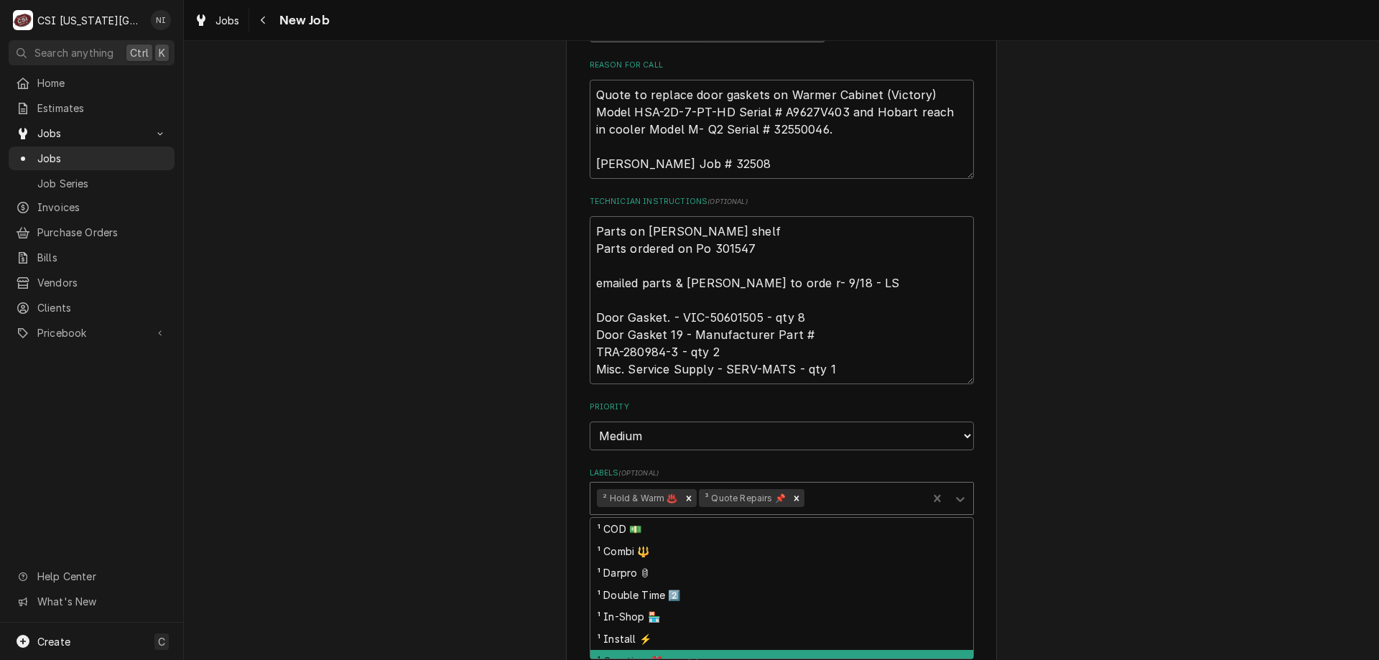
click at [648, 656] on div "¹ Overtime ⏰" at bounding box center [781, 661] width 383 height 22
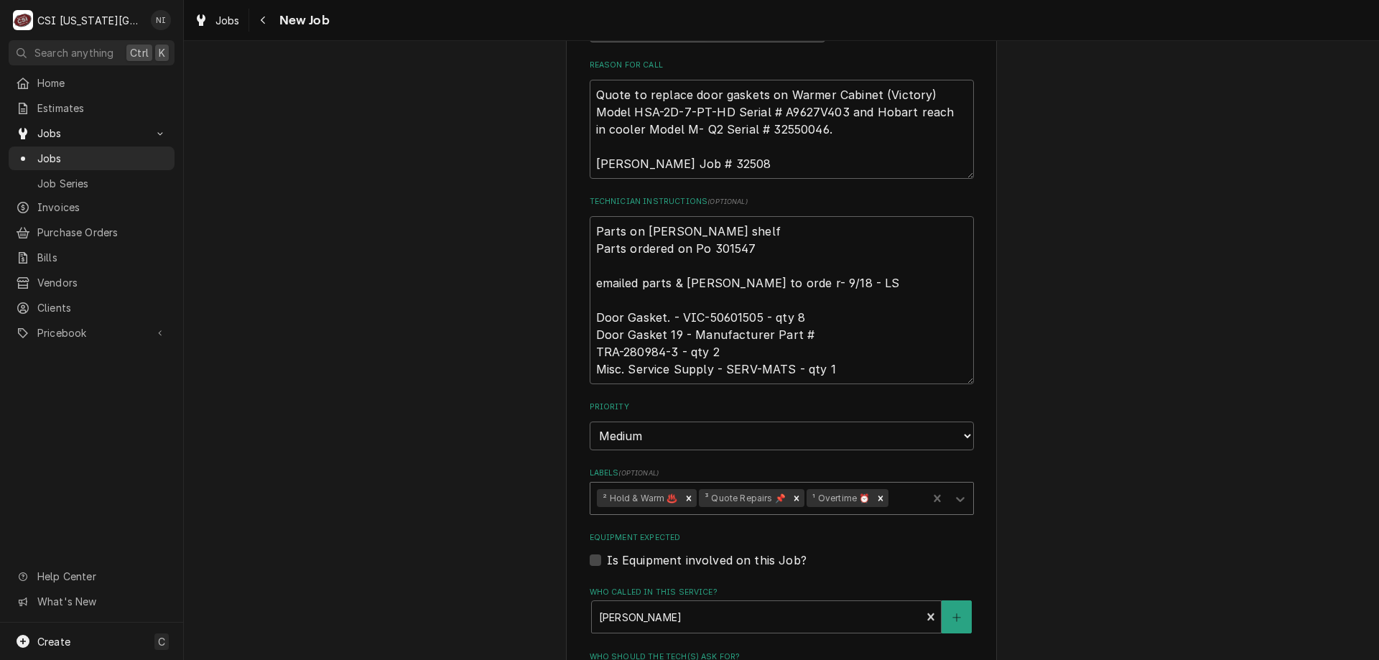
click at [878, 498] on icon "Remove ¹ Overtime ⏰" at bounding box center [880, 498] width 5 height 5
drag, startPoint x: 962, startPoint y: 500, endPoint x: 1082, endPoint y: 469, distance: 123.9
click at [962, 500] on div "Labels" at bounding box center [960, 497] width 26 height 27
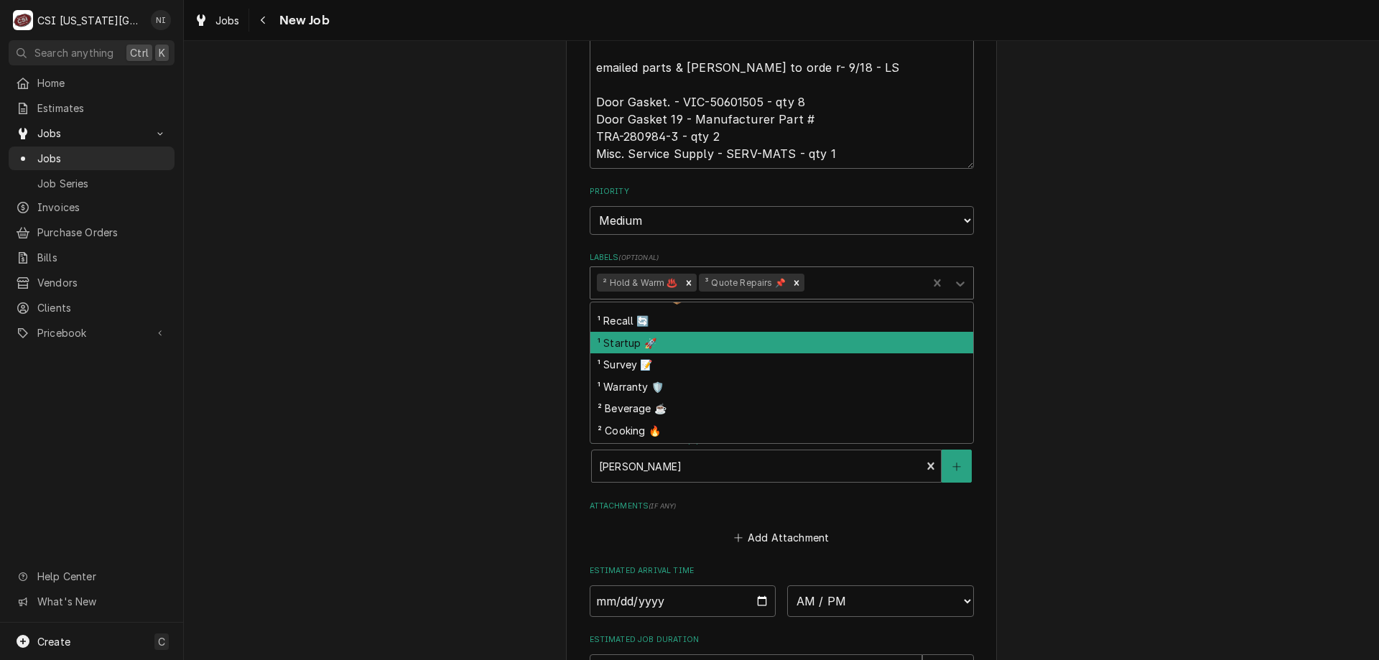
scroll to position [144, 0]
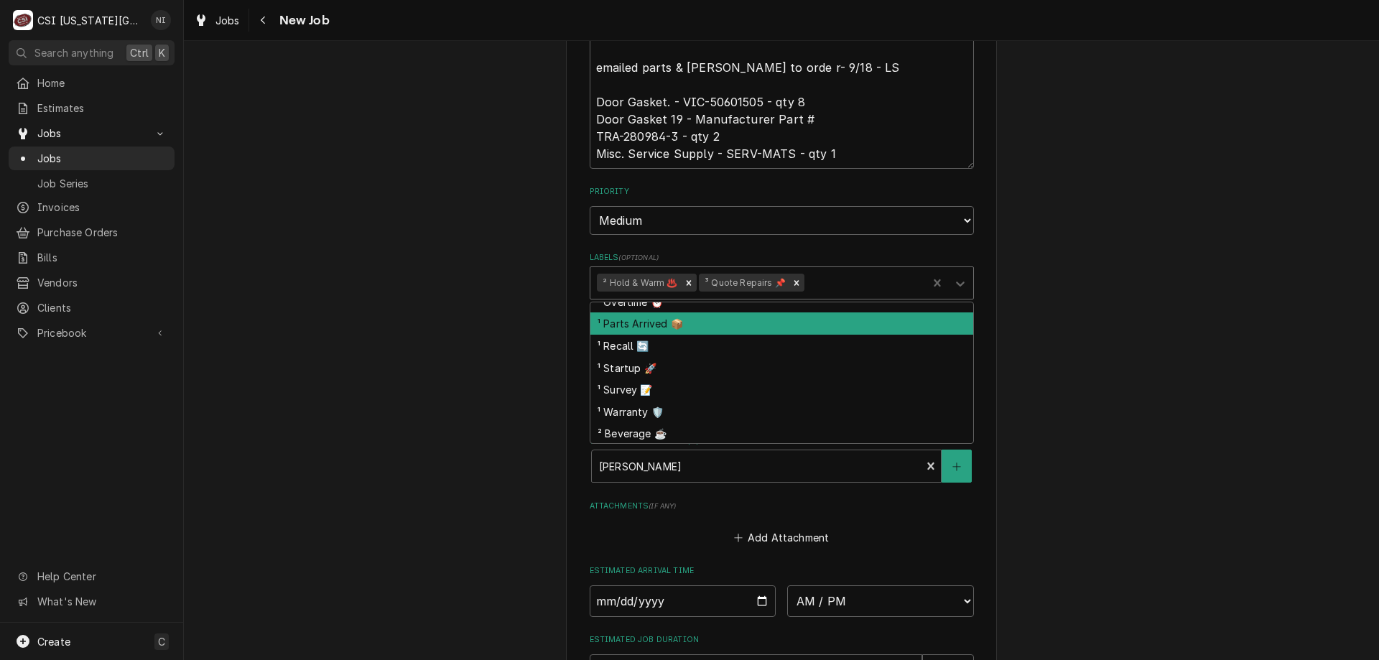
click at [662, 322] on div "¹ Parts Arrived 📦" at bounding box center [781, 323] width 383 height 22
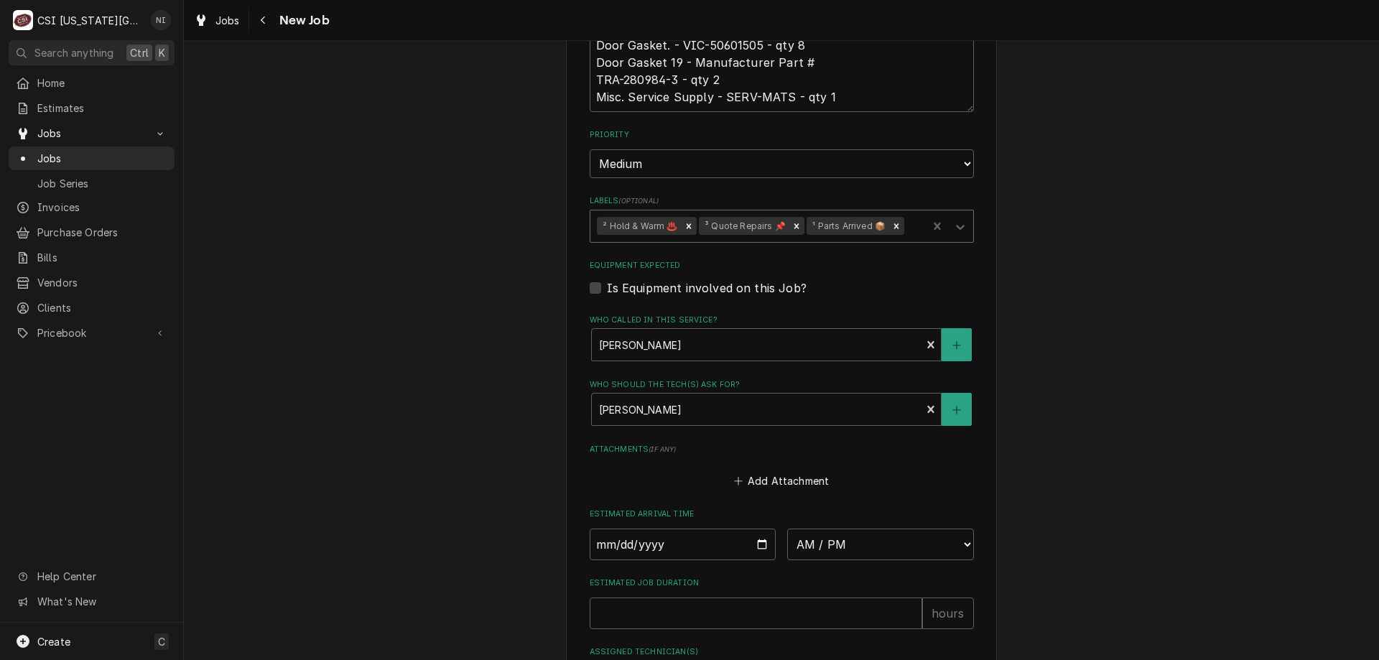
scroll to position [1117, 0]
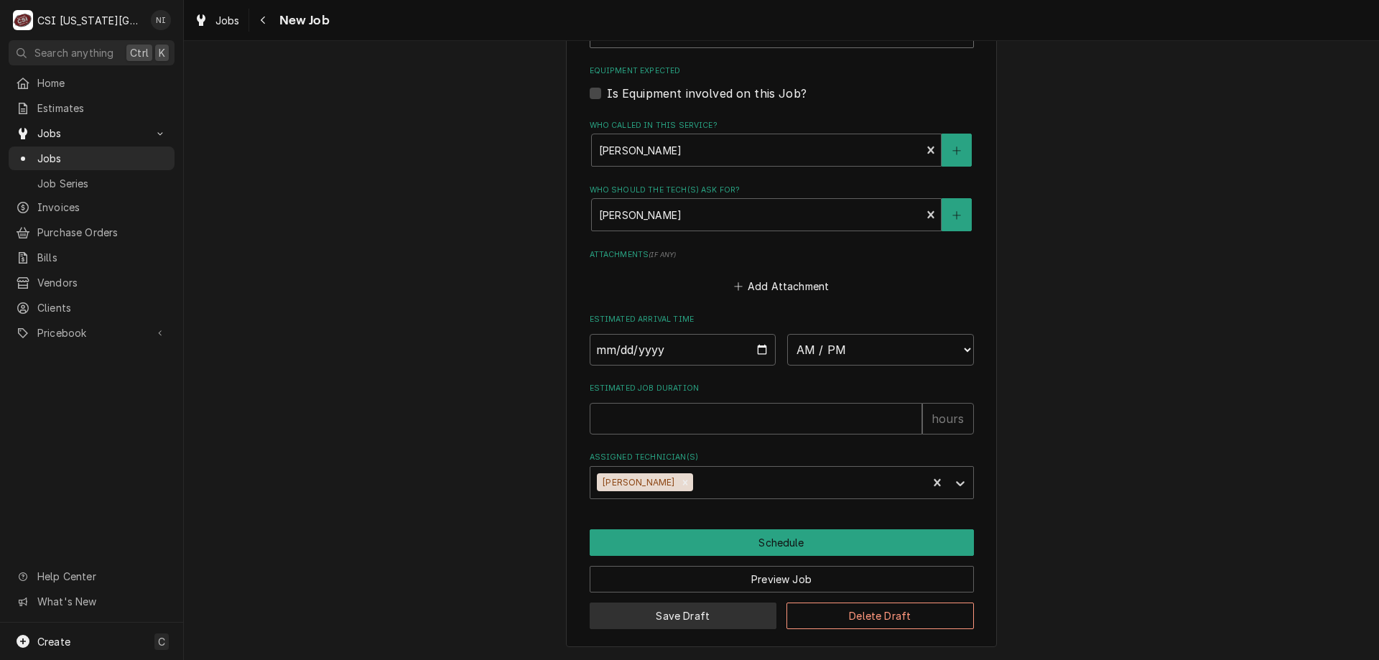
click at [636, 624] on button "Save Draft" at bounding box center [683, 616] width 187 height 27
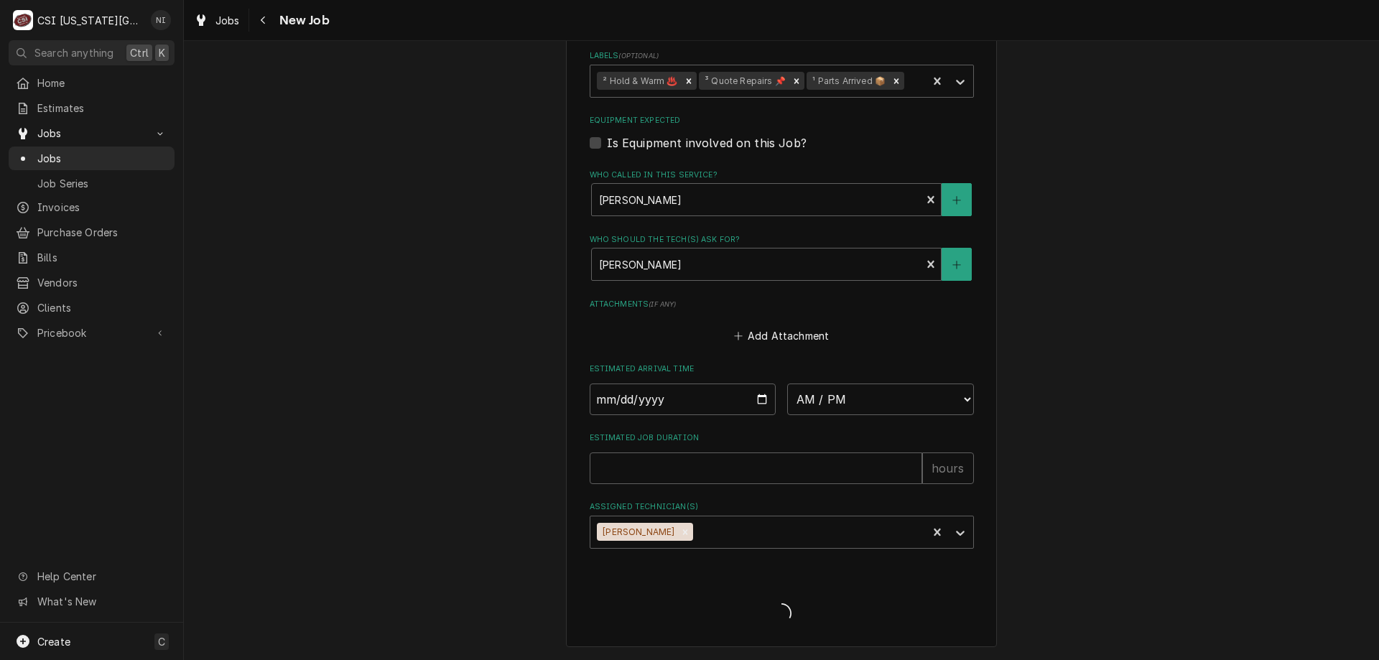
scroll to position [1067, 0]
type textarea "x"
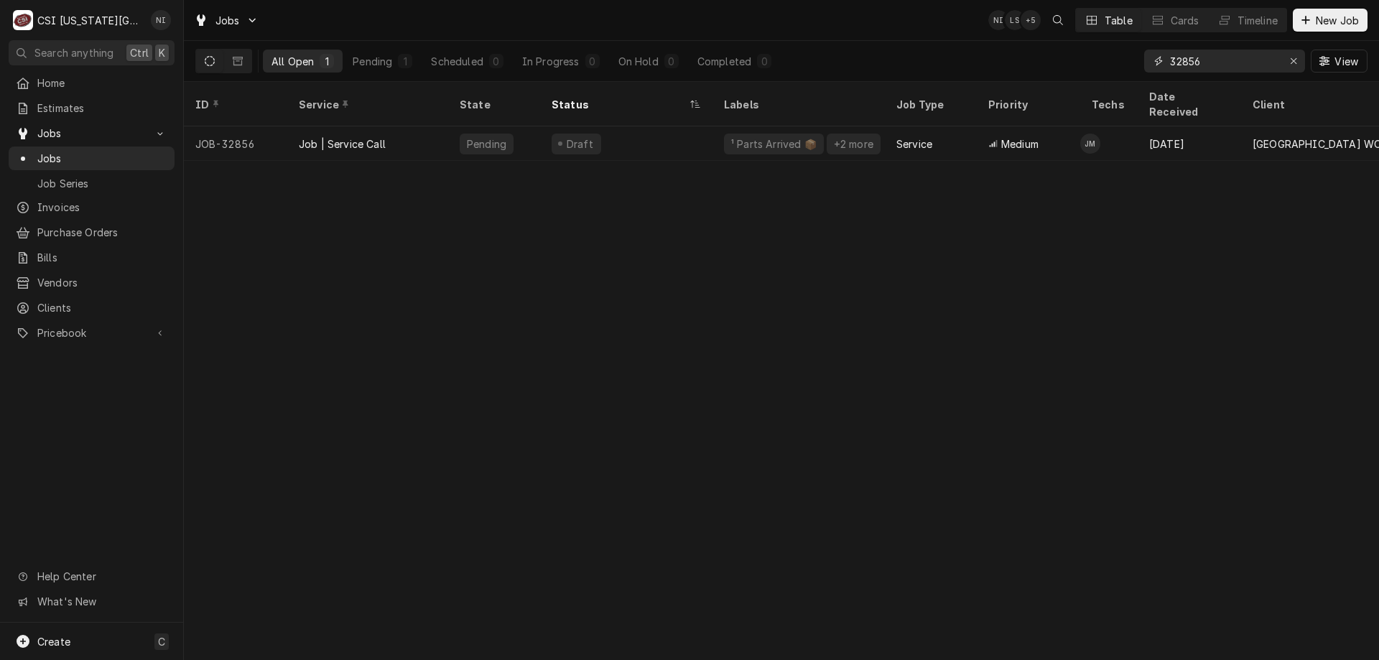
click at [1292, 57] on icon "Erase input" at bounding box center [1294, 61] width 8 height 10
type input "32857"
click at [700, 132] on div "Working" at bounding box center [626, 143] width 172 height 34
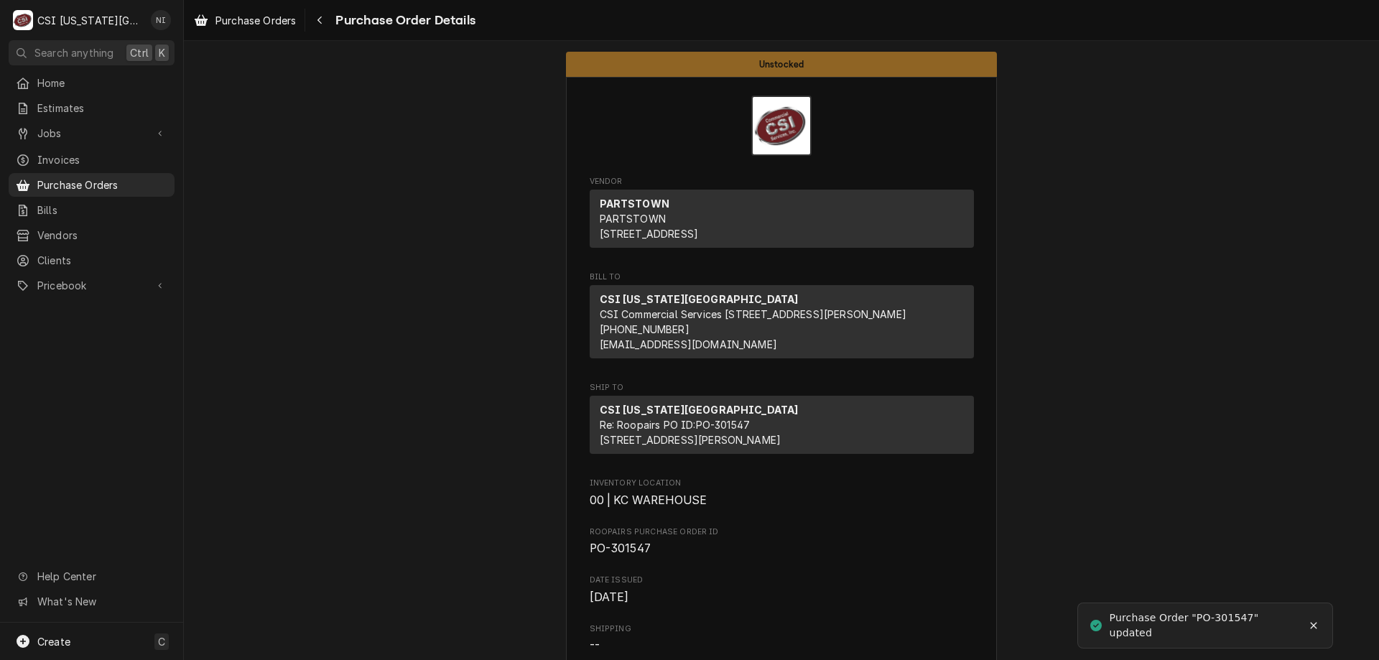
click at [113, 181] on span "Purchase Orders" at bounding box center [102, 184] width 130 height 15
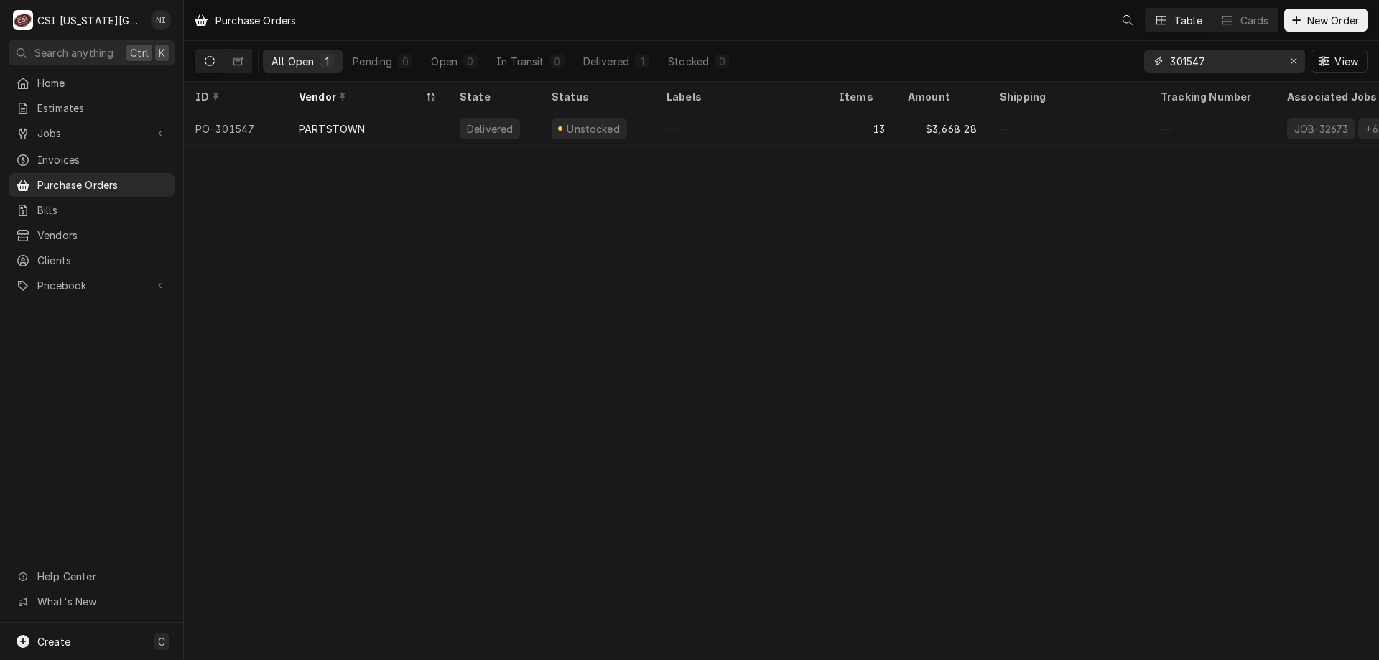
drag, startPoint x: 1212, startPoint y: 63, endPoint x: 1100, endPoint y: 63, distance: 112.0
click at [1100, 63] on div "All Open 1 Pending 0 Open 0 In Transit 0 Delivered 1 Stocked 0 301547 View" at bounding box center [781, 61] width 1172 height 40
type input "301562"
click at [781, 128] on div "—" at bounding box center [741, 128] width 172 height 34
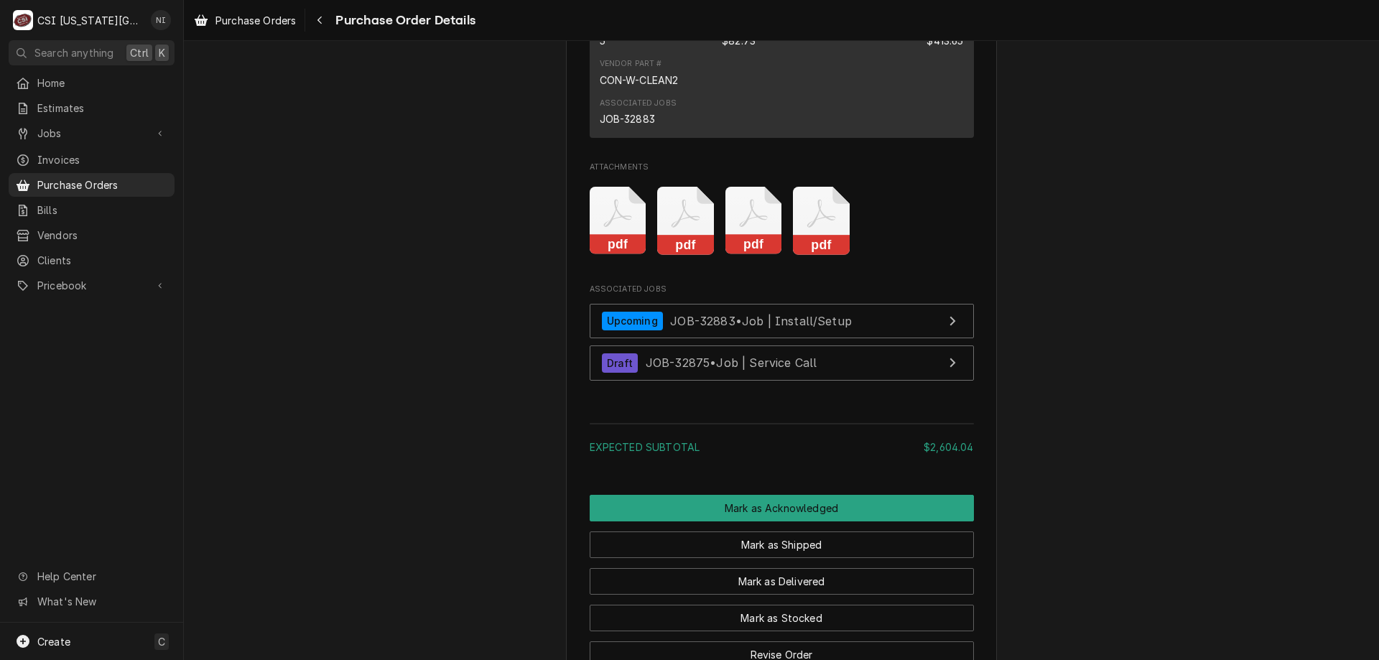
scroll to position [2492, 0]
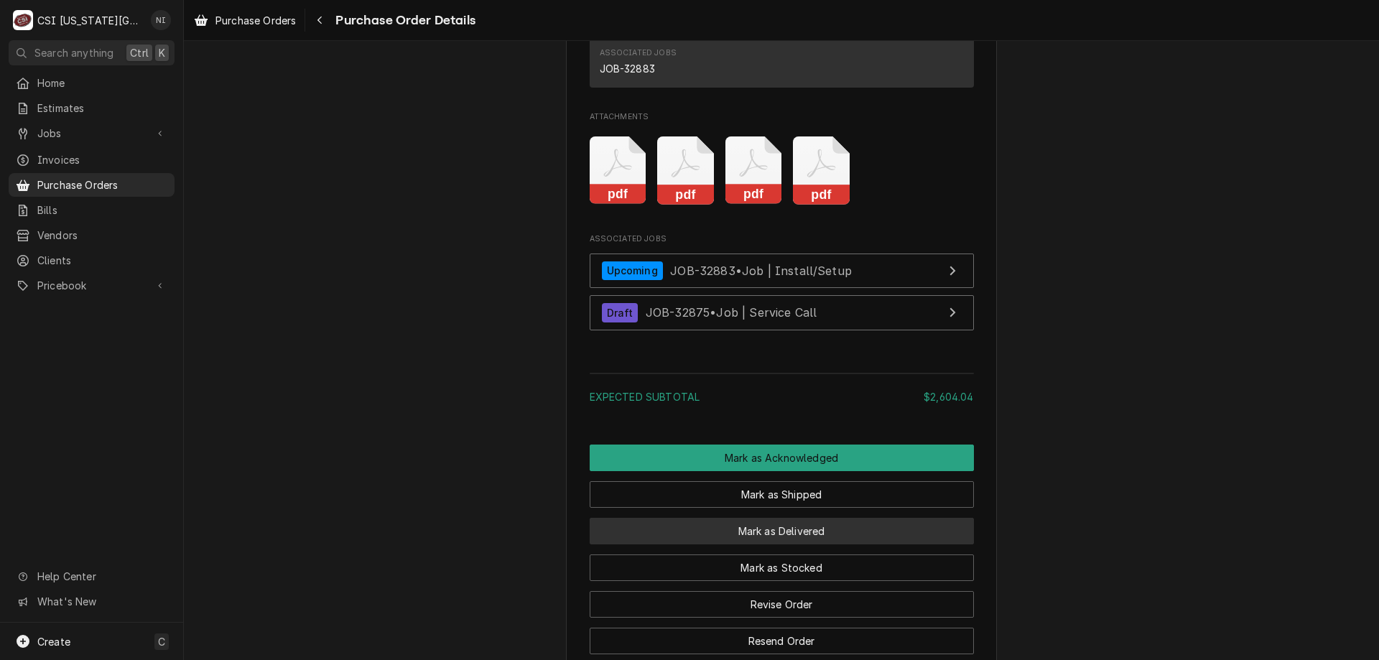
click at [807, 544] on button "Mark as Delivered" at bounding box center [782, 531] width 384 height 27
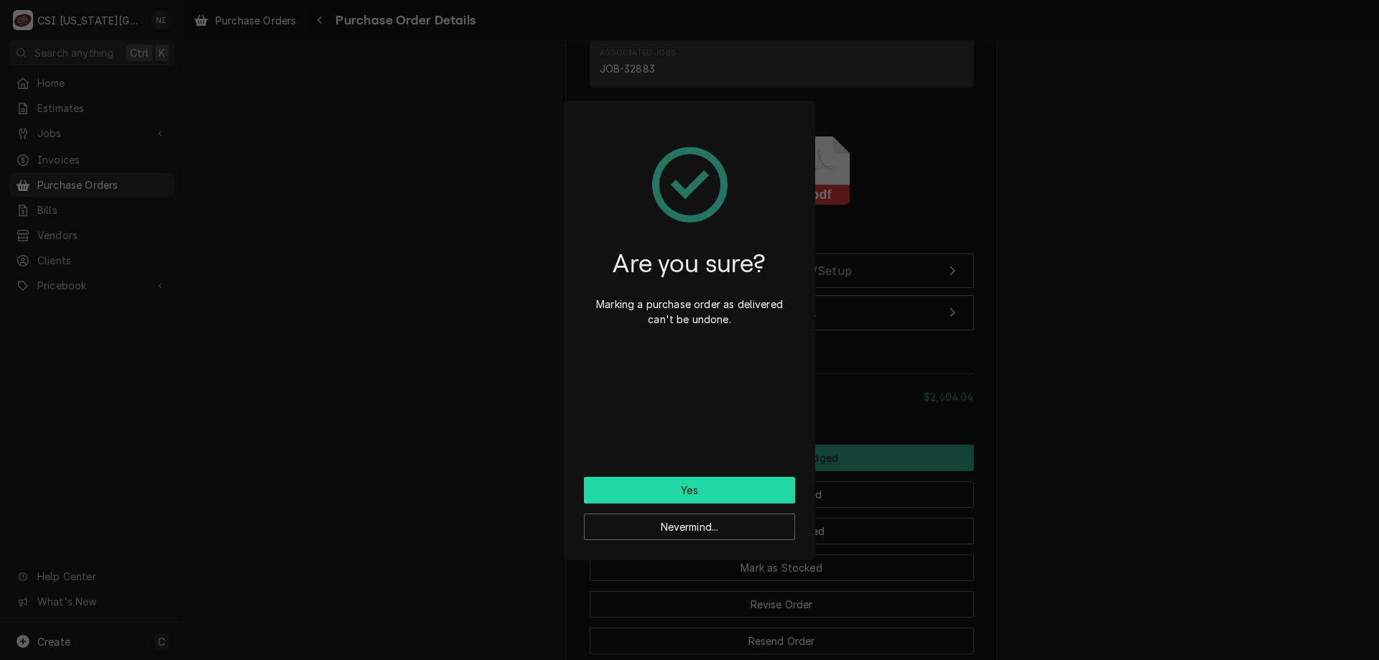
click at [751, 486] on button "Yes" at bounding box center [689, 490] width 211 height 27
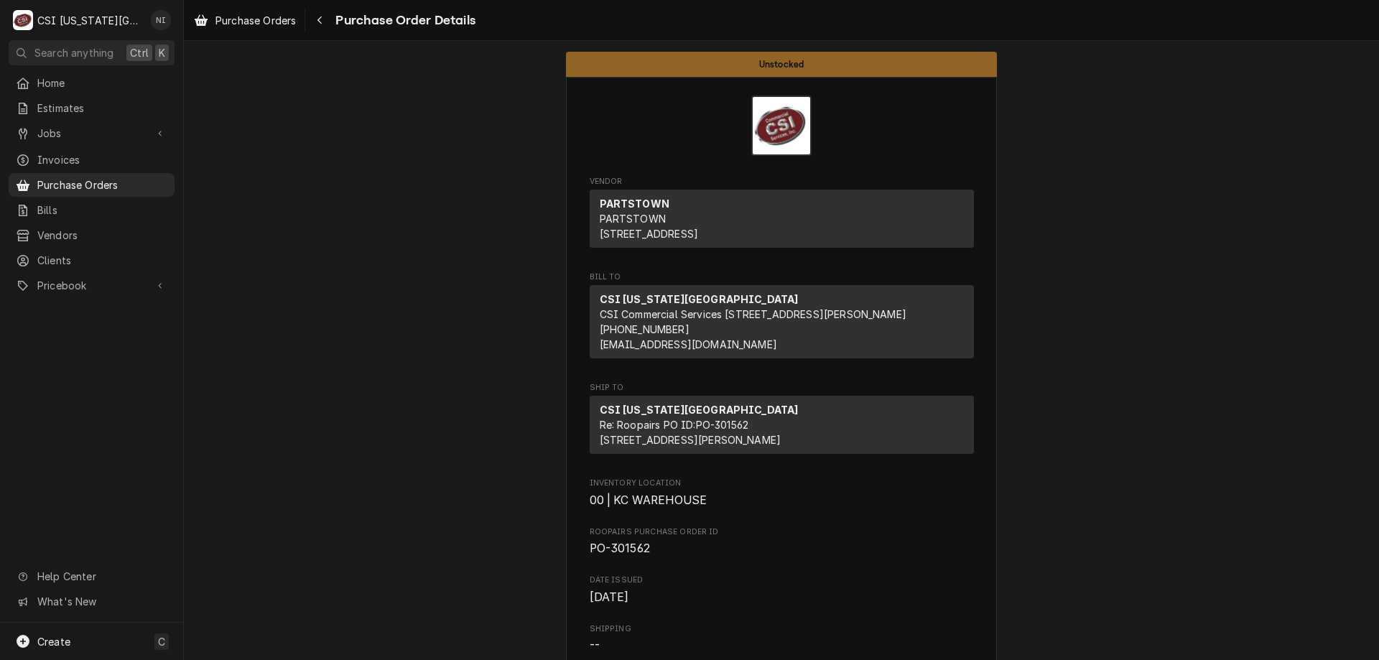
click at [144, 177] on span "Purchase Orders" at bounding box center [102, 184] width 130 height 15
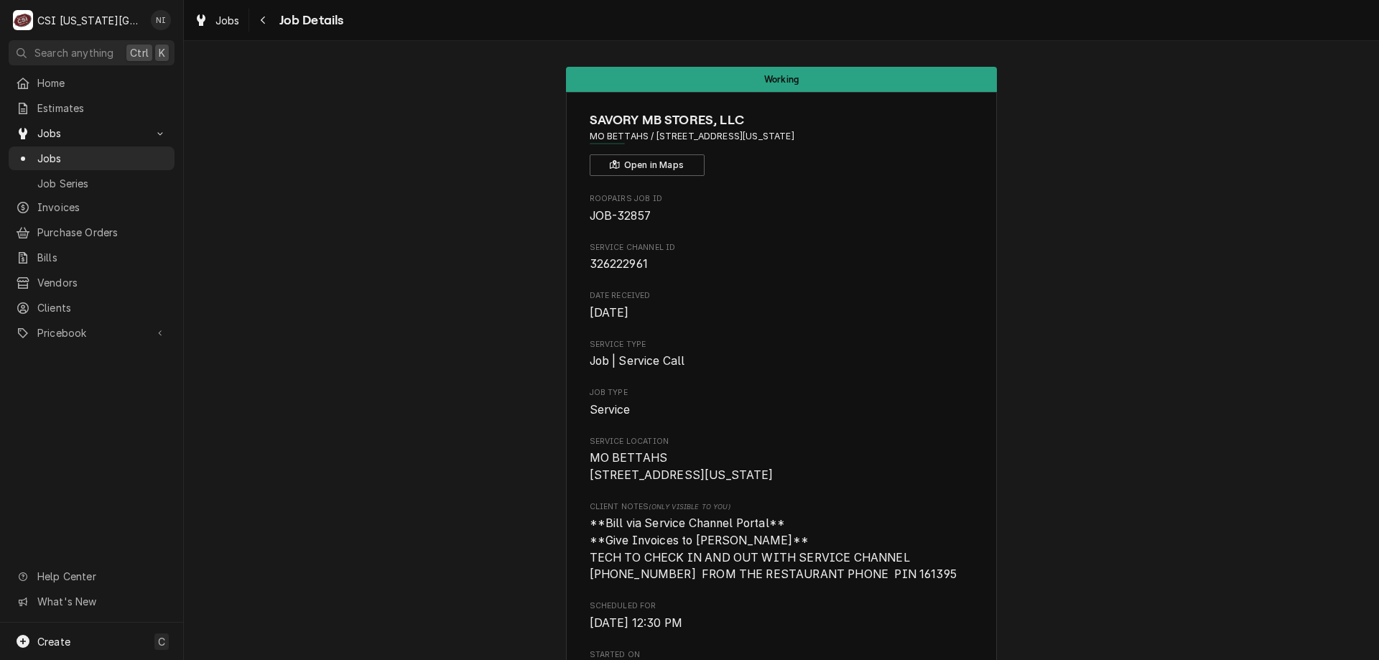
click at [108, 151] on span "Jobs" at bounding box center [102, 158] width 130 height 15
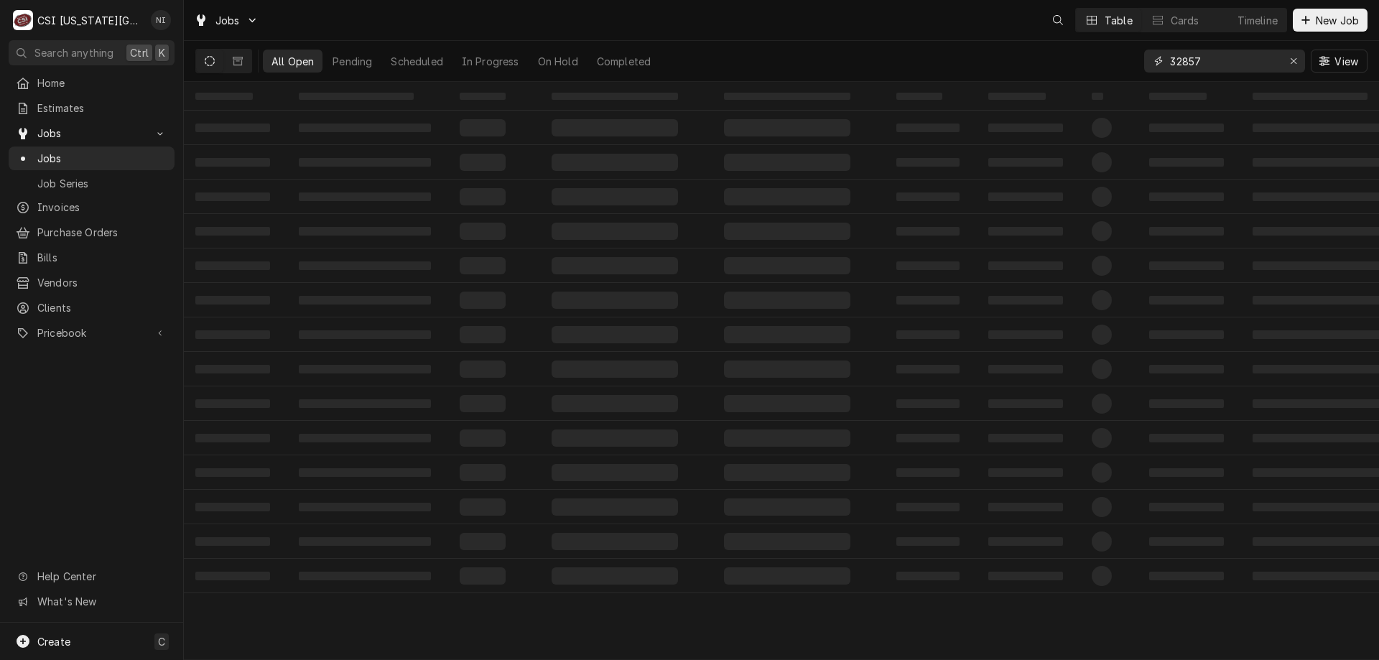
click at [1207, 58] on input "32857" at bounding box center [1224, 61] width 108 height 23
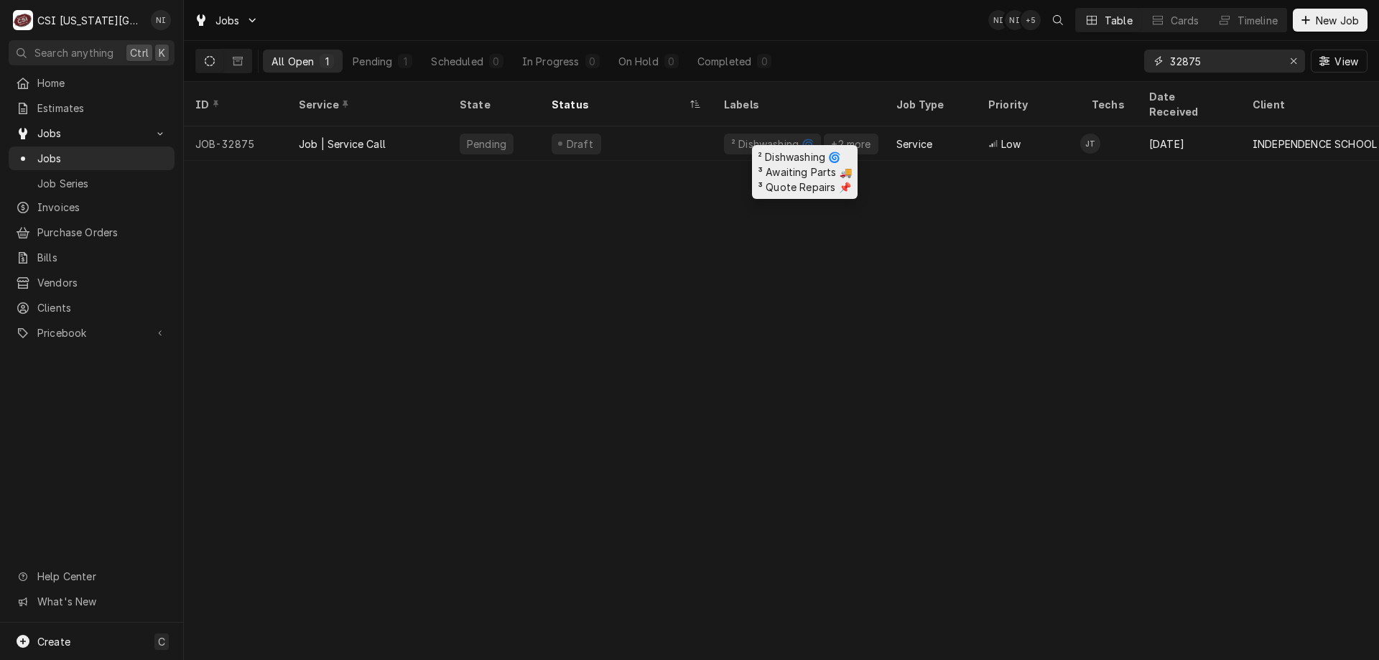
type input "32875"
click at [718, 131] on div "² Dishwashing 🌀 +2 more" at bounding box center [799, 143] width 172 height 34
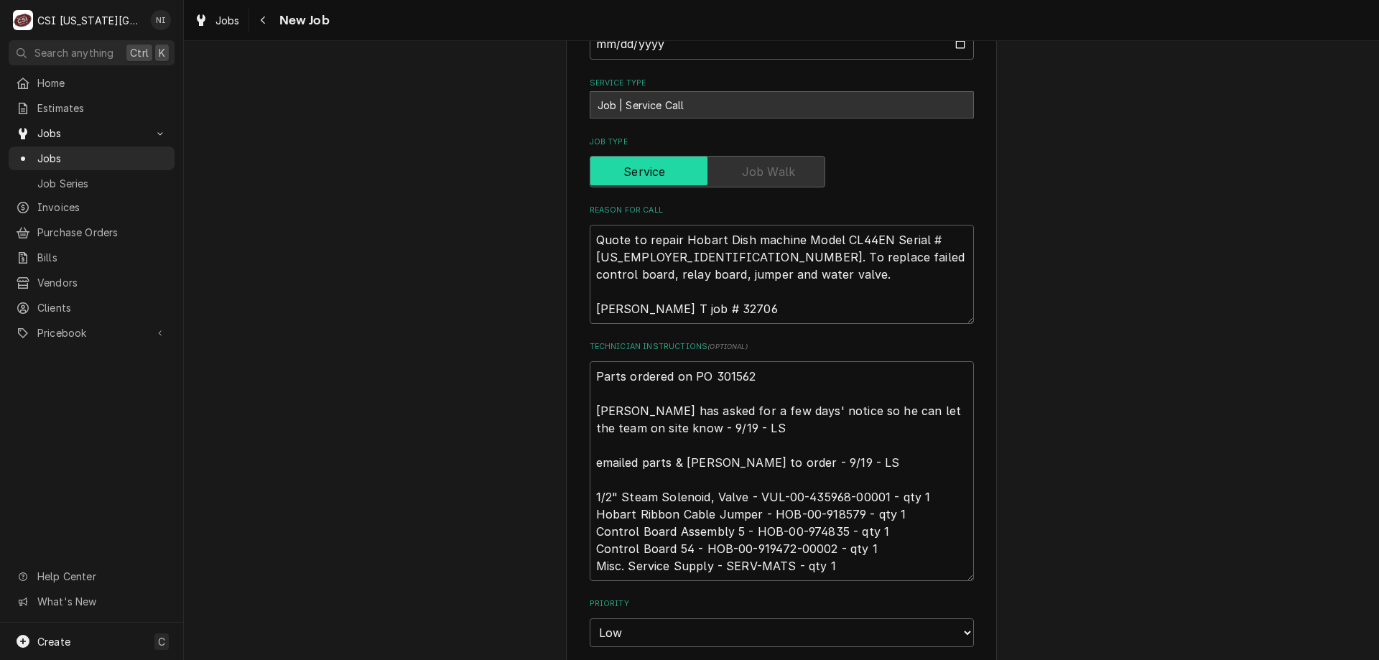
scroll to position [597, 0]
click at [590, 360] on textarea "Parts ordered on PO 301562 [PERSON_NAME] has asked for a few days' notice so he…" at bounding box center [782, 468] width 384 height 220
type textarea "x"
type textarea "Parts ordered on PO 301562 [PERSON_NAME] has asked for a few days' notice so he…"
type textarea "x"
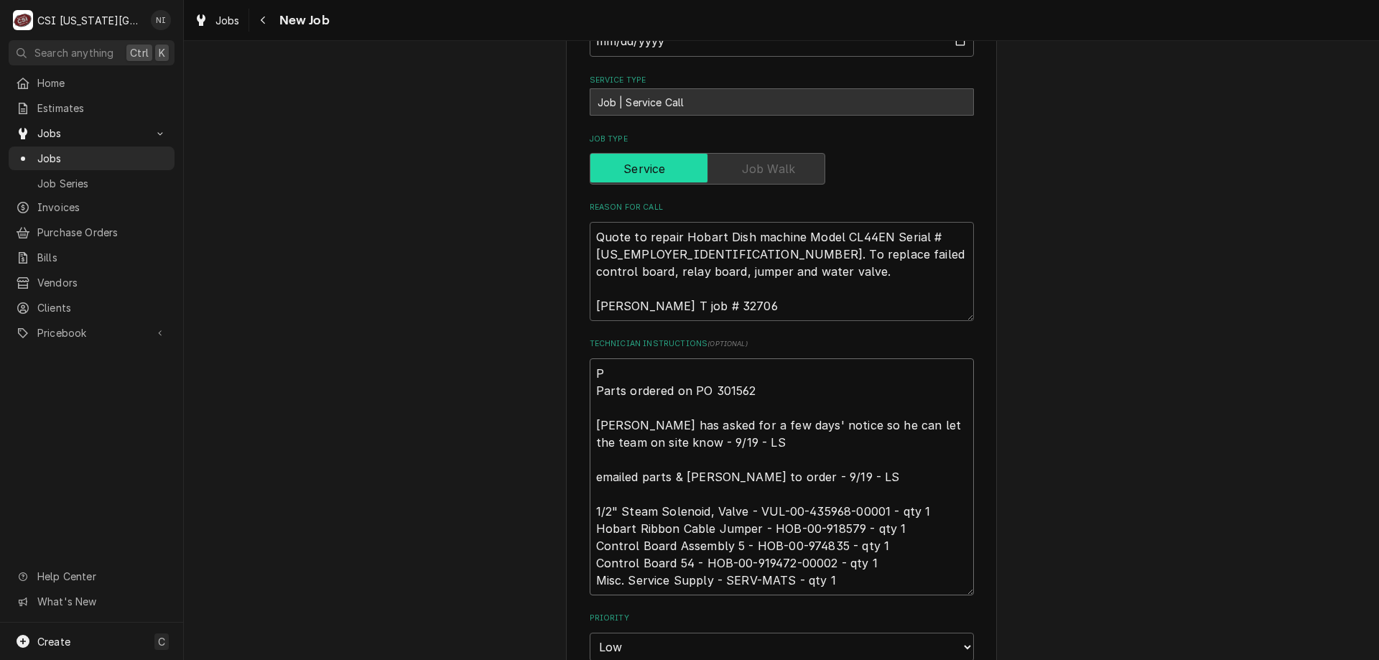
type textarea "Pa Parts ordered on PO 301562 [PERSON_NAME] has asked for a few days' notice so…"
type textarea "x"
type textarea "Pas Parts ordered on PO 301562 [PERSON_NAME] has asked for a few days' notice s…"
type textarea "x"
type textarea "Pasr Parts ordered on PO 301562 [PERSON_NAME] has asked for a few days' notice …"
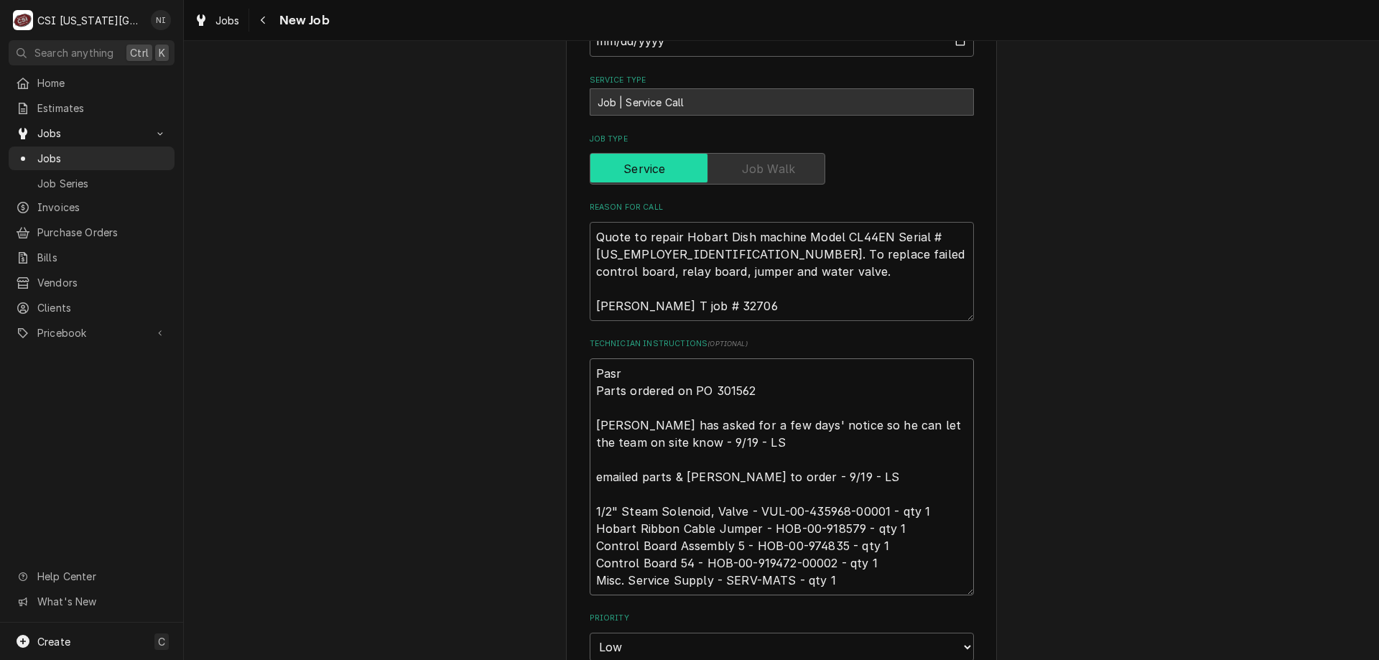
type textarea "x"
type textarea "Pasrt Parts ordered on PO 301562 [PERSON_NAME] has asked for a few days' notice…"
type textarea "x"
type textarea "Pasrts Parts ordered on PO 301562 [PERSON_NAME] has asked for a few days' notic…"
type textarea "x"
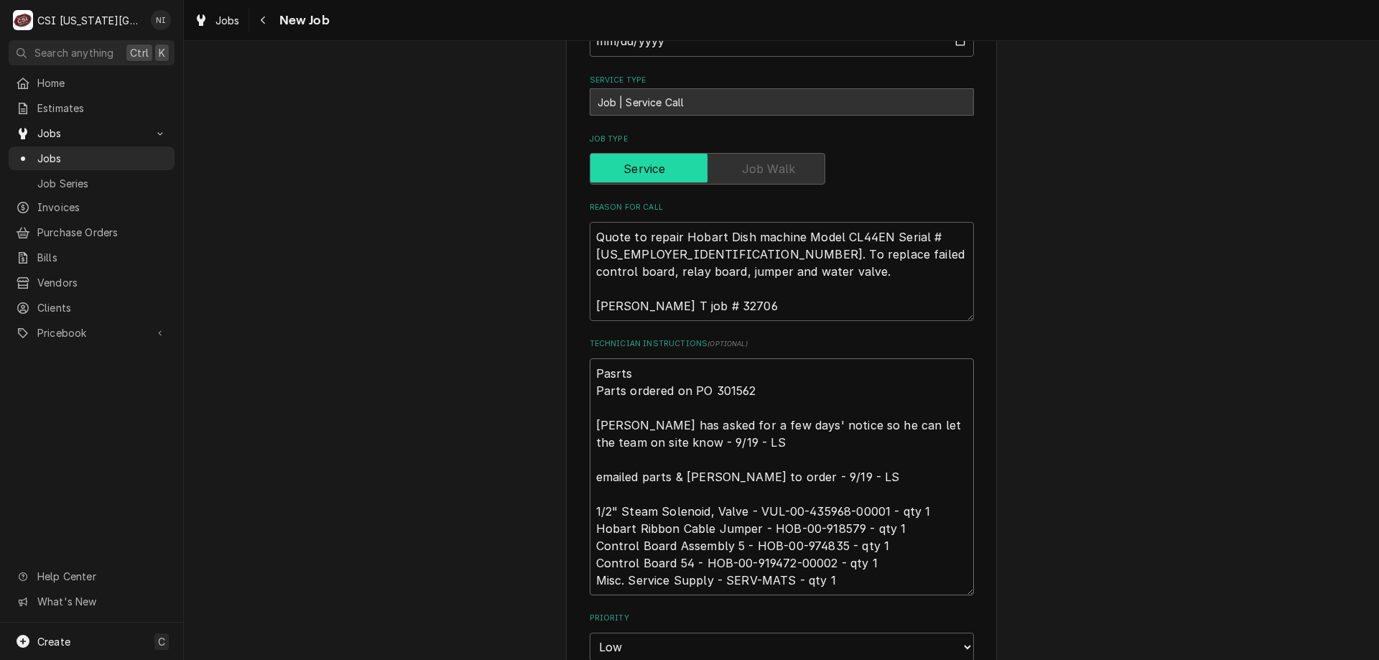
type textarea "Pasrts Parts ordered on PO 301562 [PERSON_NAME] has asked for a few days' notic…"
type textarea "x"
type textarea "Pasrt Parts ordered on PO 301562 [PERSON_NAME] has asked for a few days' notice…"
type textarea "x"
type textarea "Pasr Parts ordered on PO 301562 [PERSON_NAME] has asked for a few days' notice …"
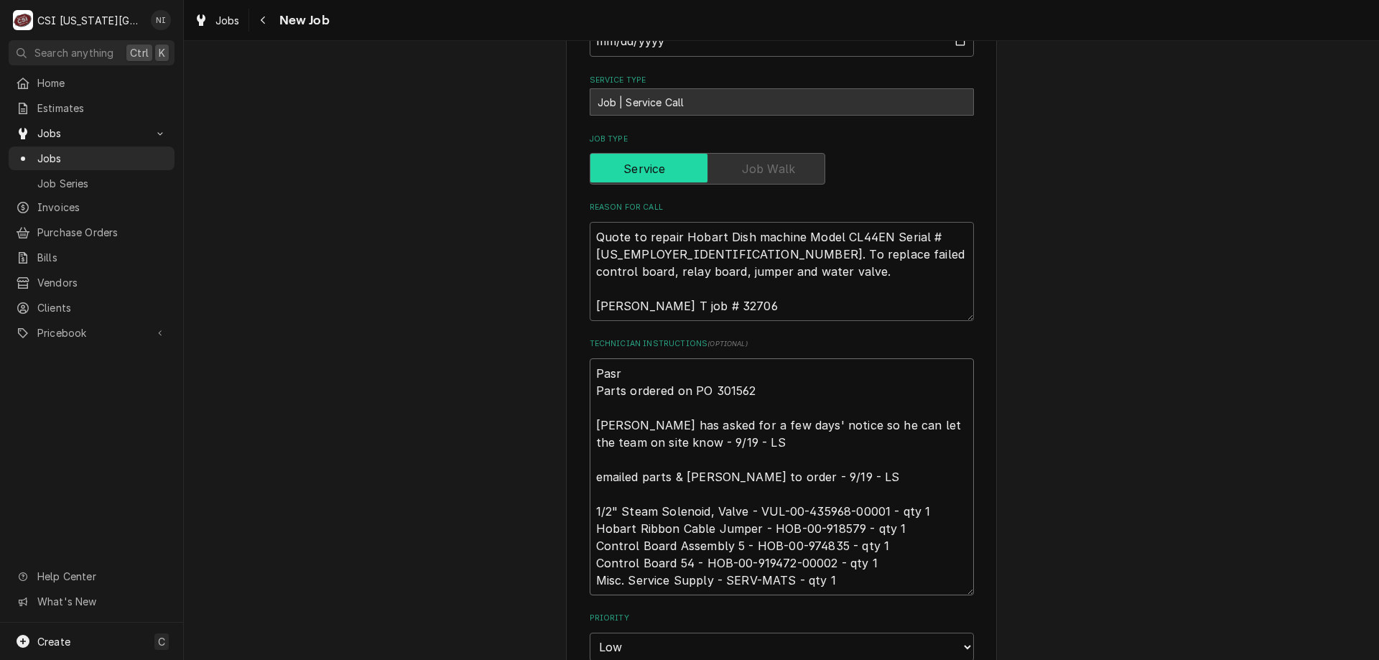
type textarea "x"
type textarea "Pas Parts ordered on PO 301562 [PERSON_NAME] has asked for a few days' notice s…"
type textarea "x"
type textarea "Pa Parts ordered on PO 301562 [PERSON_NAME] has asked for a few days' notice so…"
type textarea "x"
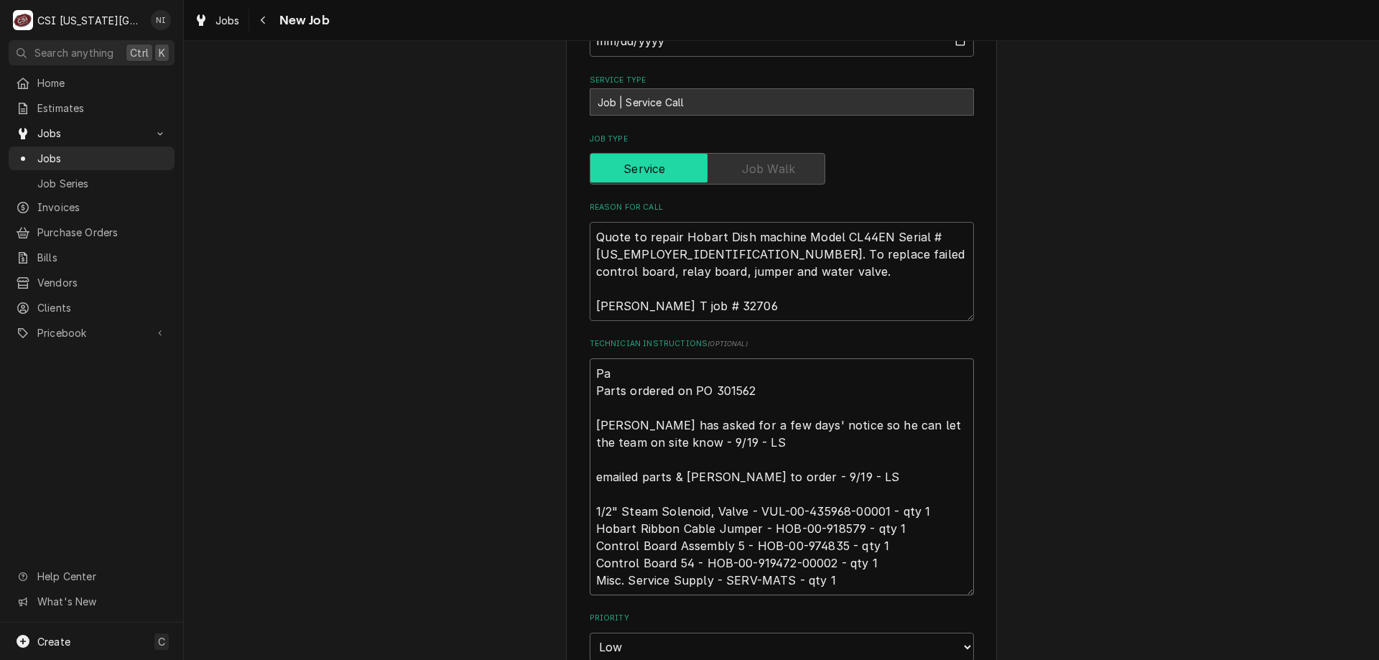
type textarea "[PERSON_NAME] ordered on PO 301562 [PERSON_NAME] has asked for a few days' noti…"
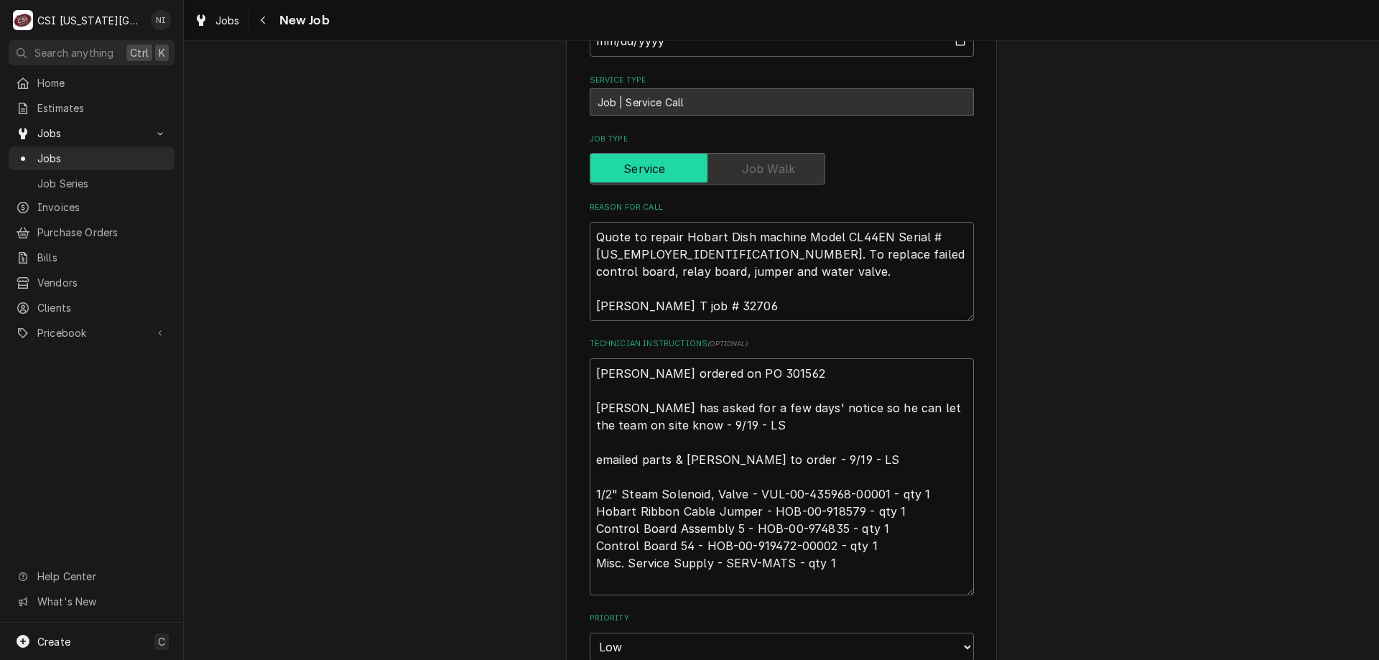
type textarea "x"
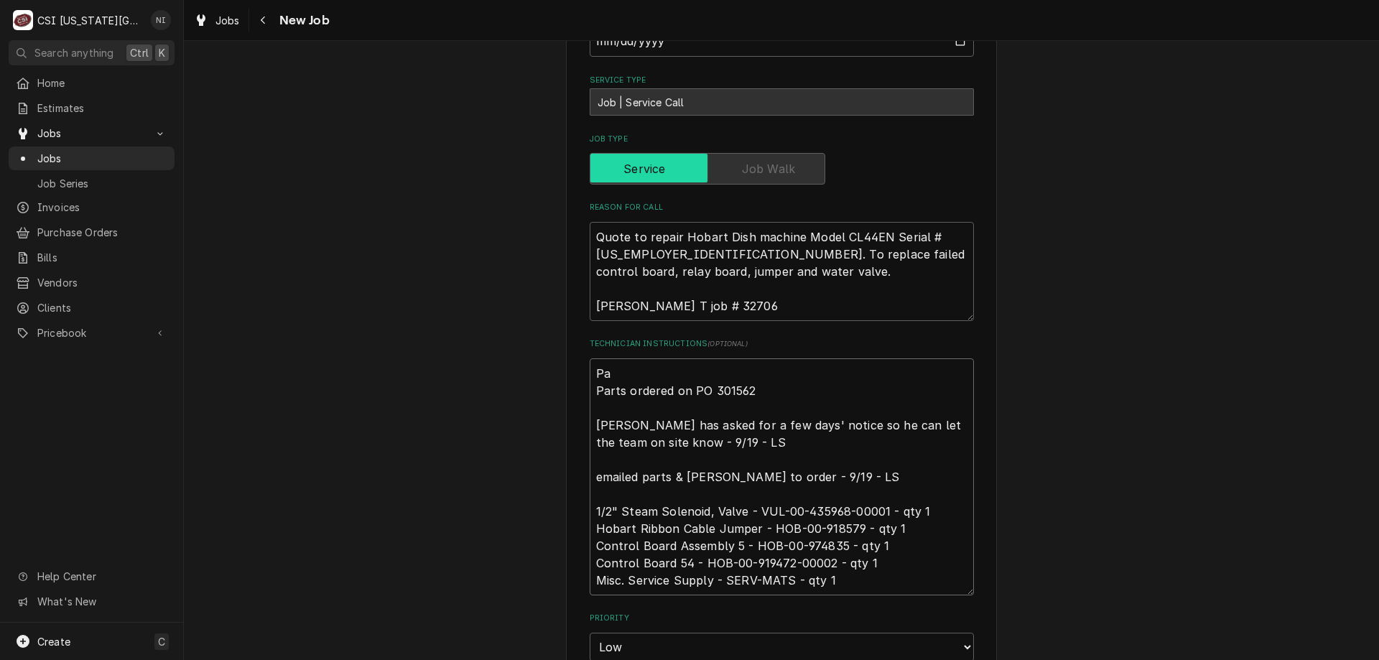
type textarea "Par Parts ordered on PO 301562 [PERSON_NAME] has asked for a few days' notice s…"
type textarea "x"
type textarea "Part Parts ordered on PO 301562 [PERSON_NAME] has asked for a few days' notice …"
type textarea "x"
type textarea "Partt Parts ordered on PO 301562 [PERSON_NAME] has asked for a few days' notice…"
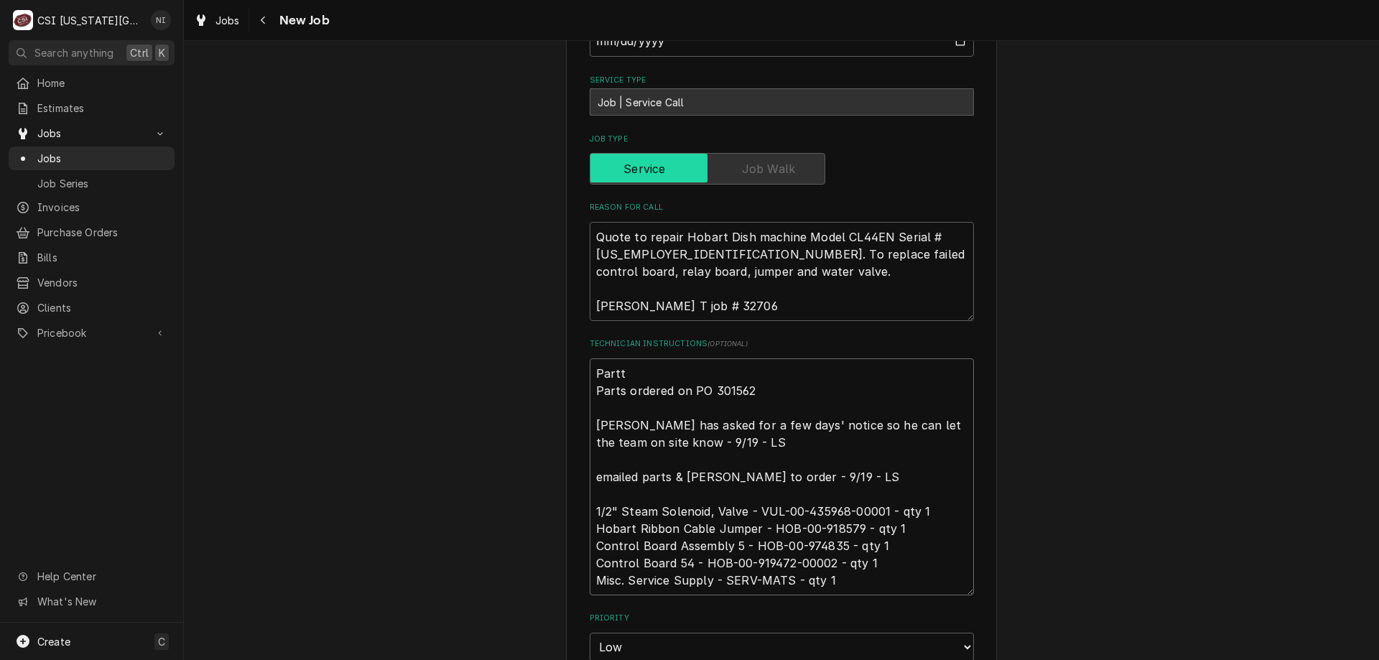
type textarea "x"
type textarea "Partts Parts ordered on PO 301562 [PERSON_NAME] has asked for a few days' notic…"
type textarea "x"
type textarea "Partt Parts ordered on PO 301562 [PERSON_NAME] has asked for a few days' notice…"
type textarea "x"
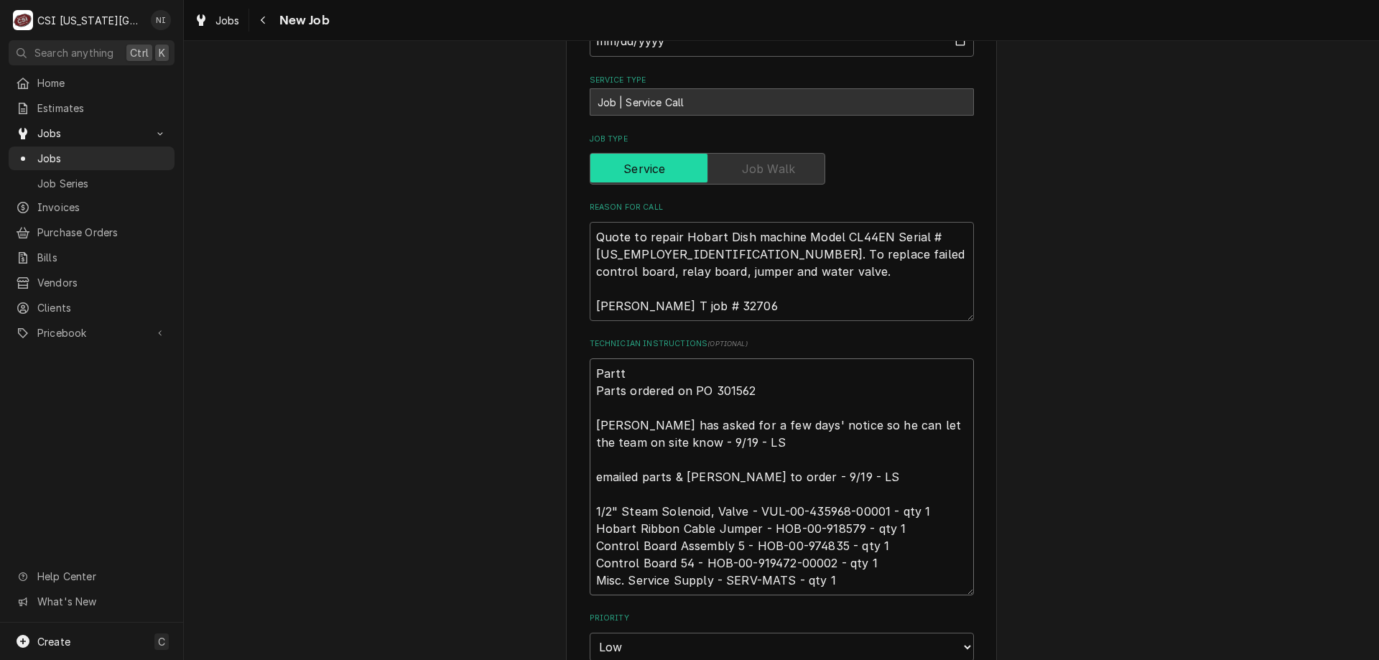
type textarea "Part Parts ordered on PO 301562 [PERSON_NAME] has asked for a few days' notice …"
type textarea "x"
type textarea "Parts Parts ordered on PO 301562 [PERSON_NAME] has asked for a few days' notice…"
type textarea "x"
type textarea "Parts Parts ordered on PO 301562 [PERSON_NAME] has asked for a few days' notice…"
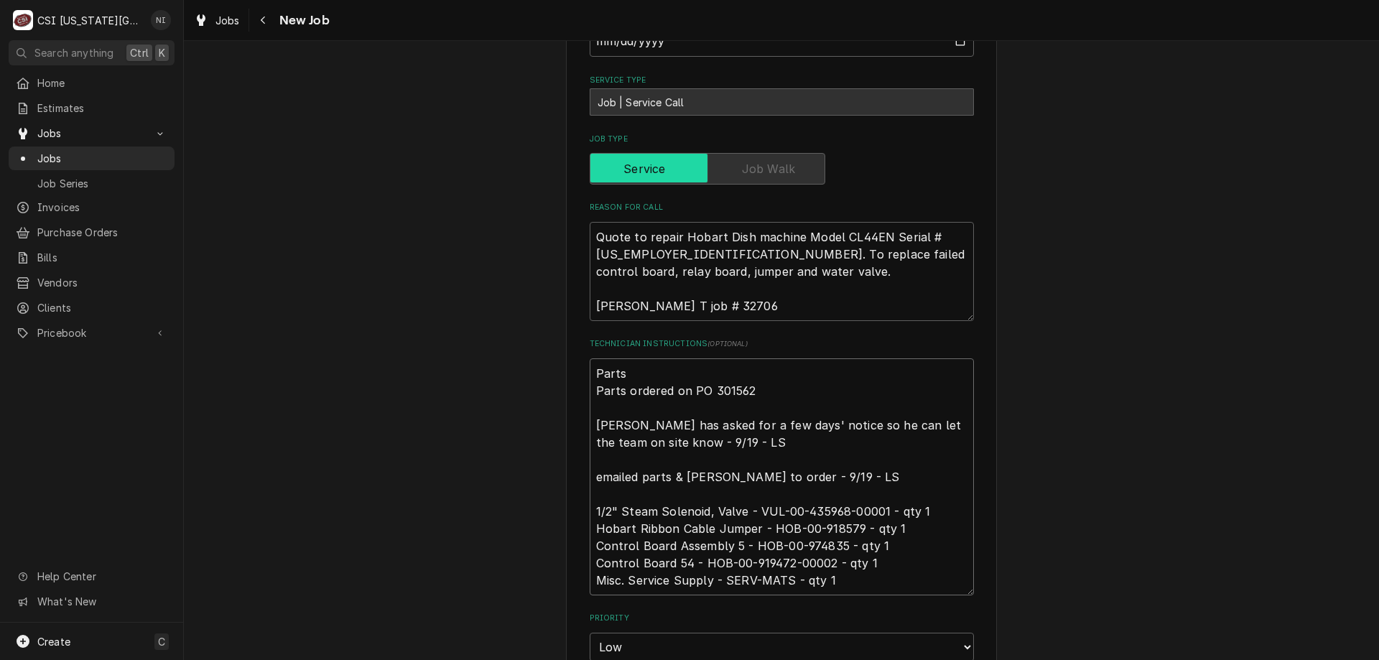
type textarea "x"
type textarea "Parts on Parts ordered on PO 301562 [PERSON_NAME] has asked for a few days' not…"
type textarea "x"
type textarea "Parts on Parts ordered on PO 301562 [PERSON_NAME] has asked for a few days' not…"
type textarea "x"
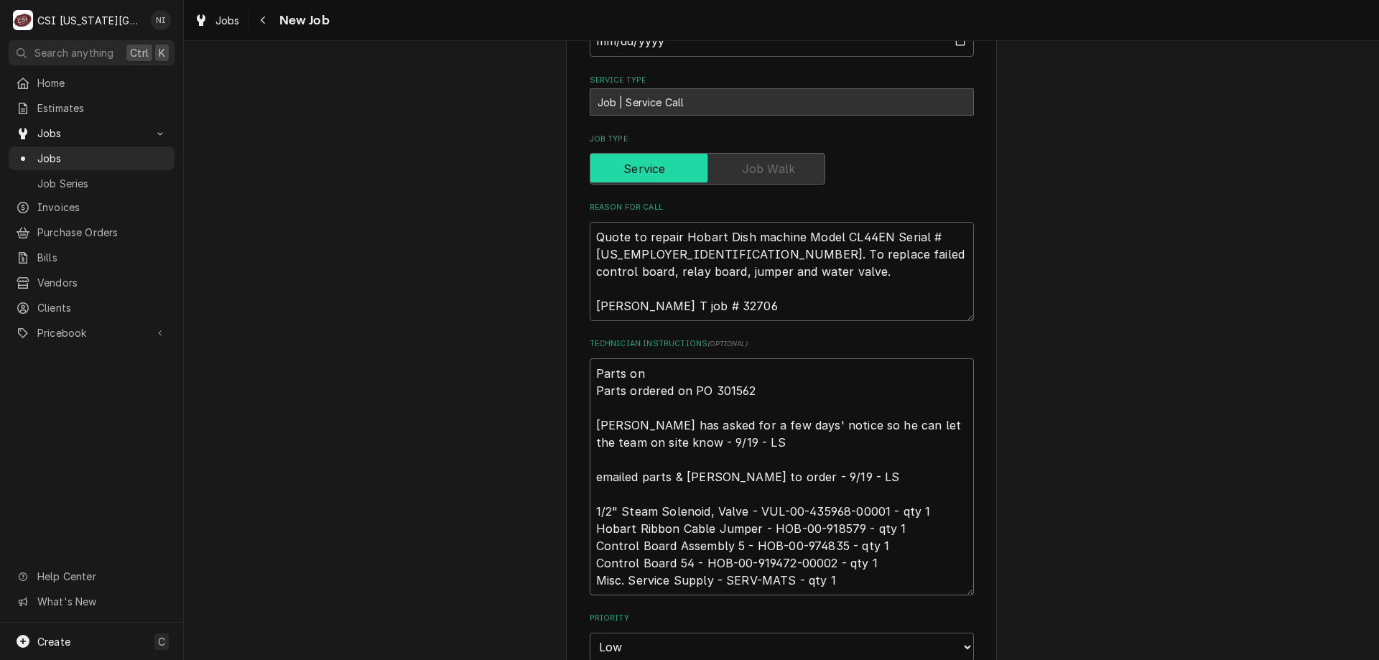
type textarea "Parts on j Parts ordered on PO 301562 [PERSON_NAME] has asked for a few days' n…"
type textarea "x"
type textarea "Parts on ji Parts ordered on PO 301562 [PERSON_NAME] has asked for a few days' …"
type textarea "x"
type textarea "Parts on [PERSON_NAME] ordered on PO 301562 [PERSON_NAME] has asked for a few d…"
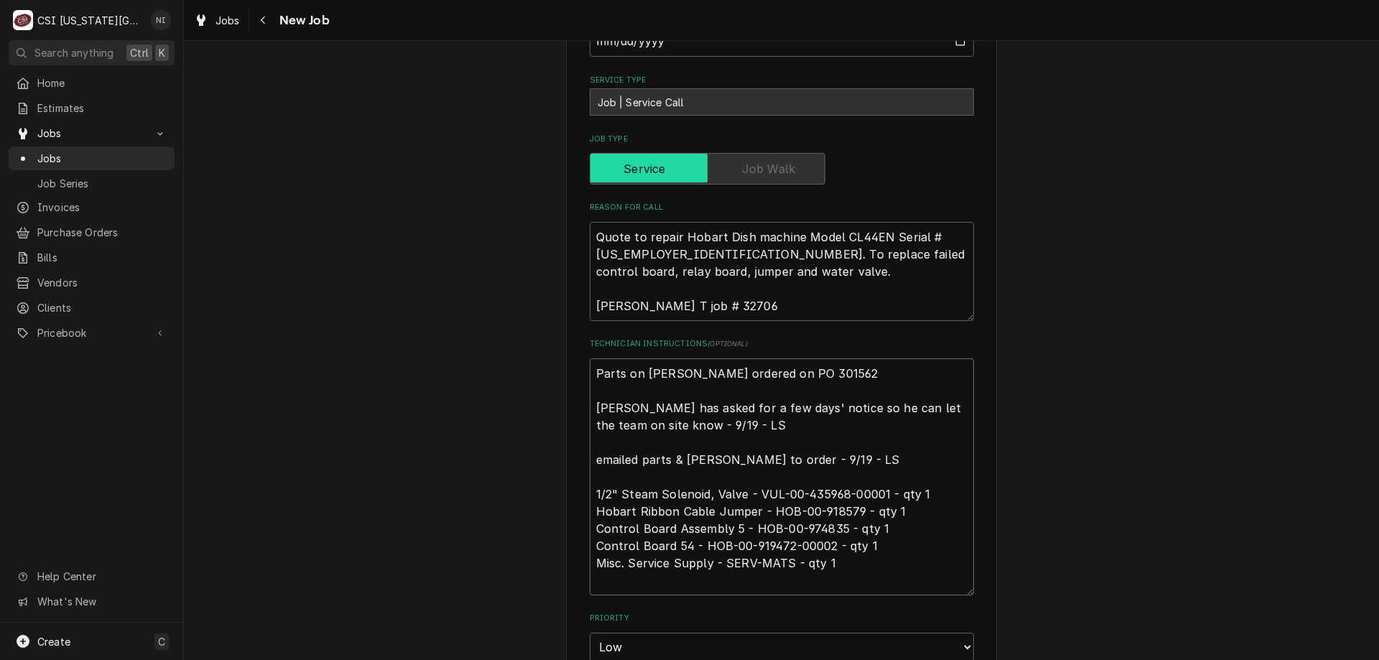
type textarea "x"
type textarea "Parts on jimm Parts ordered on PO 301562 [PERSON_NAME] has asked for a few days…"
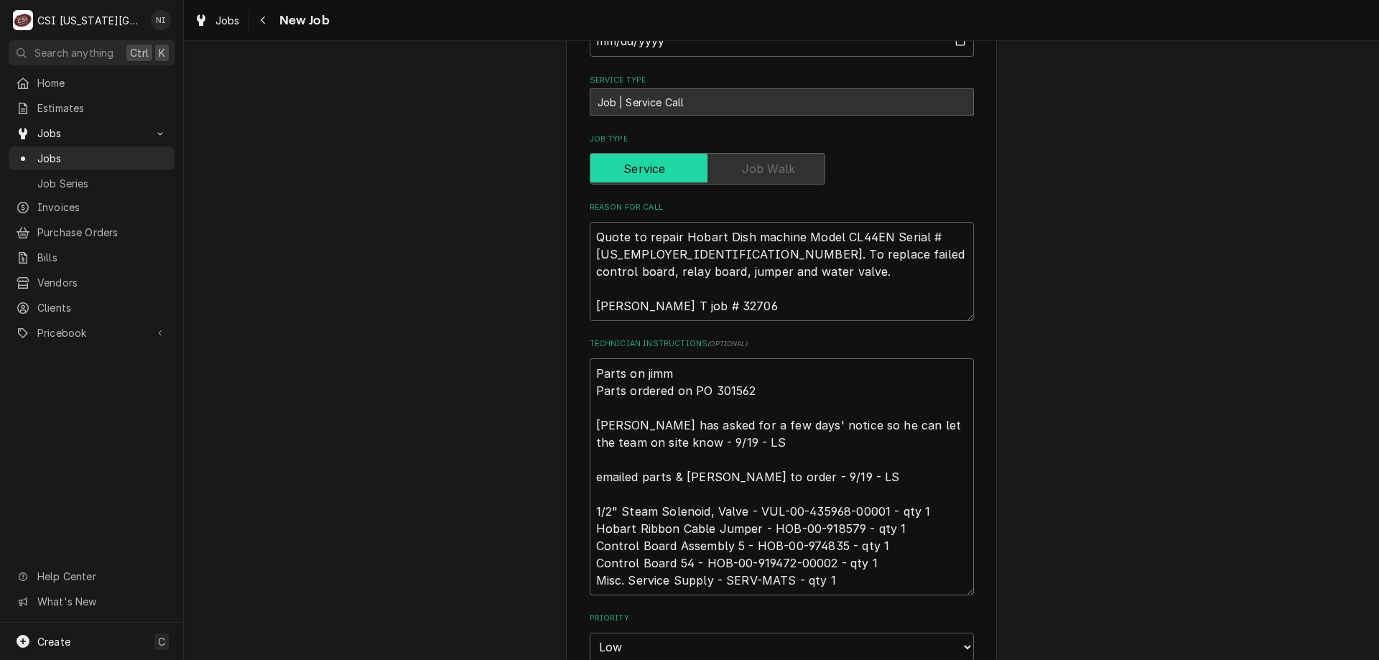
type textarea "x"
type textarea "Parts on [PERSON_NAME] ordered on PO 301562 [PERSON_NAME] has asked for a few d…"
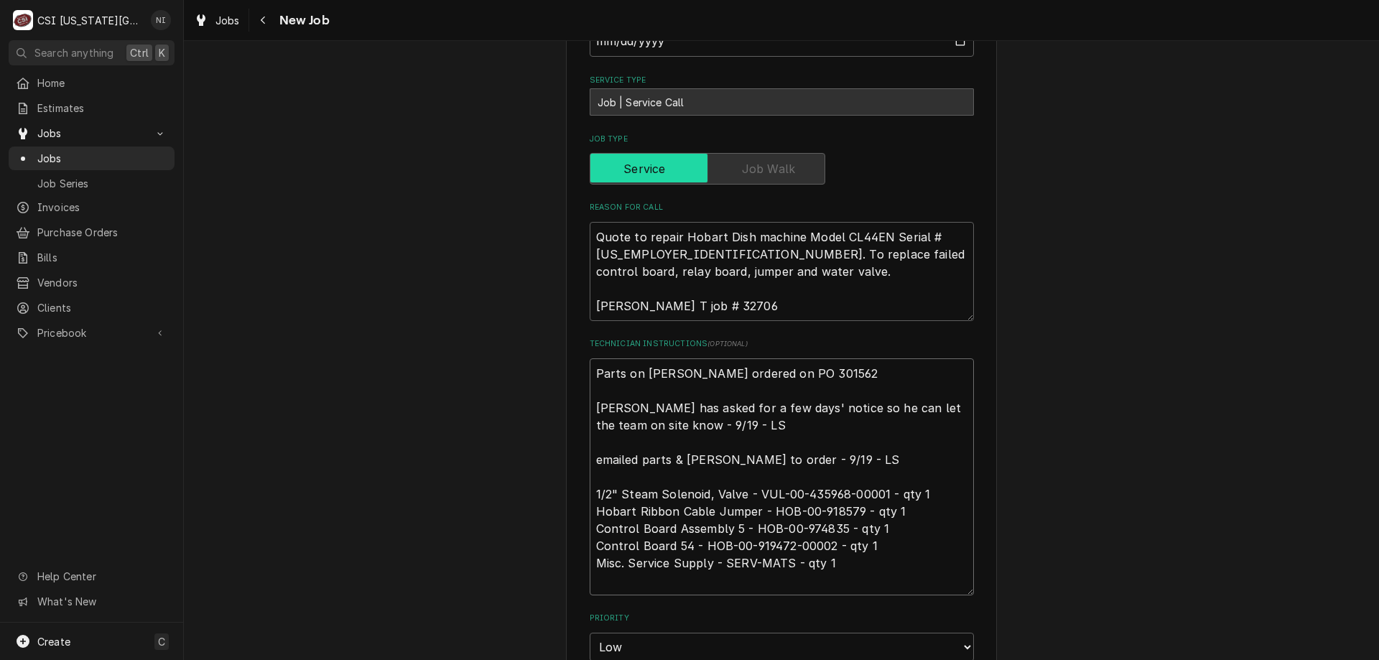
type textarea "x"
type textarea "Parts on [PERSON_NAME] ordered on PO 301562 [PERSON_NAME] has asked for a few d…"
type textarea "x"
type textarea "Parts on [PERSON_NAME] ordered on PO 301562 [PERSON_NAME] has asked for a few d…"
type textarea "x"
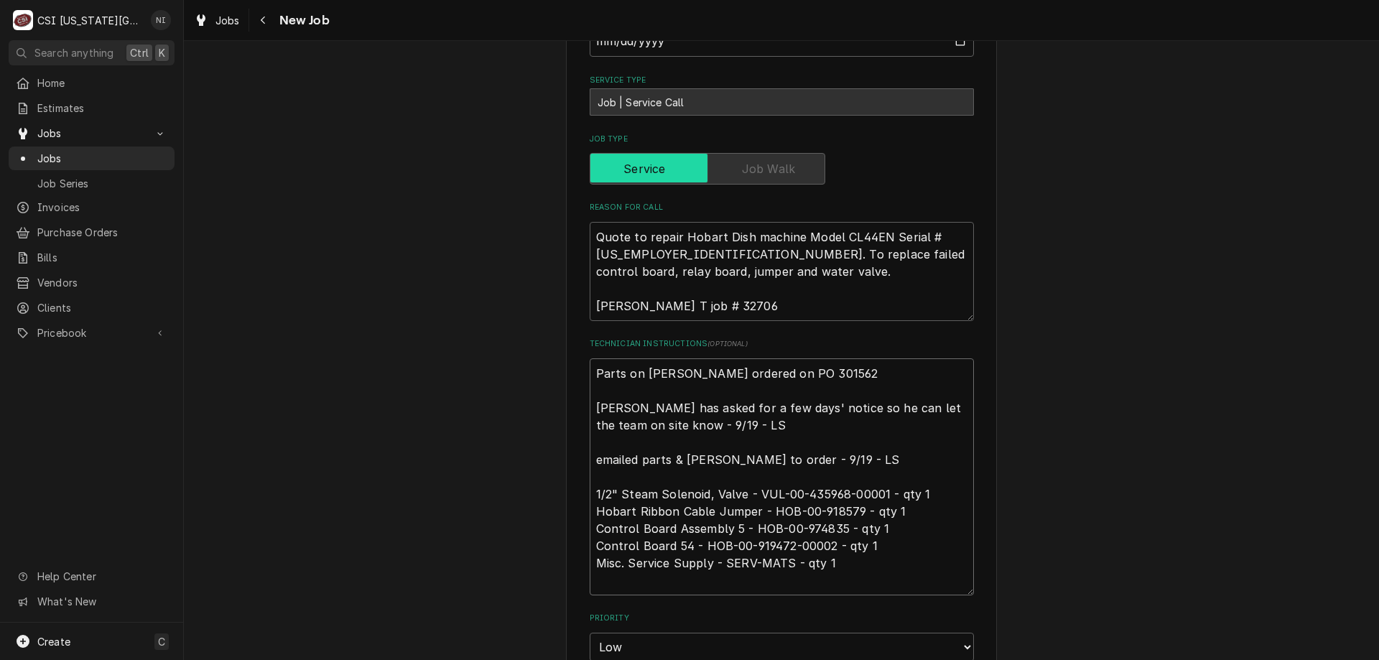
type textarea "Parts on [PERSON_NAME] sh Parts ordered on PO 301562 [PERSON_NAME] has asked fo…"
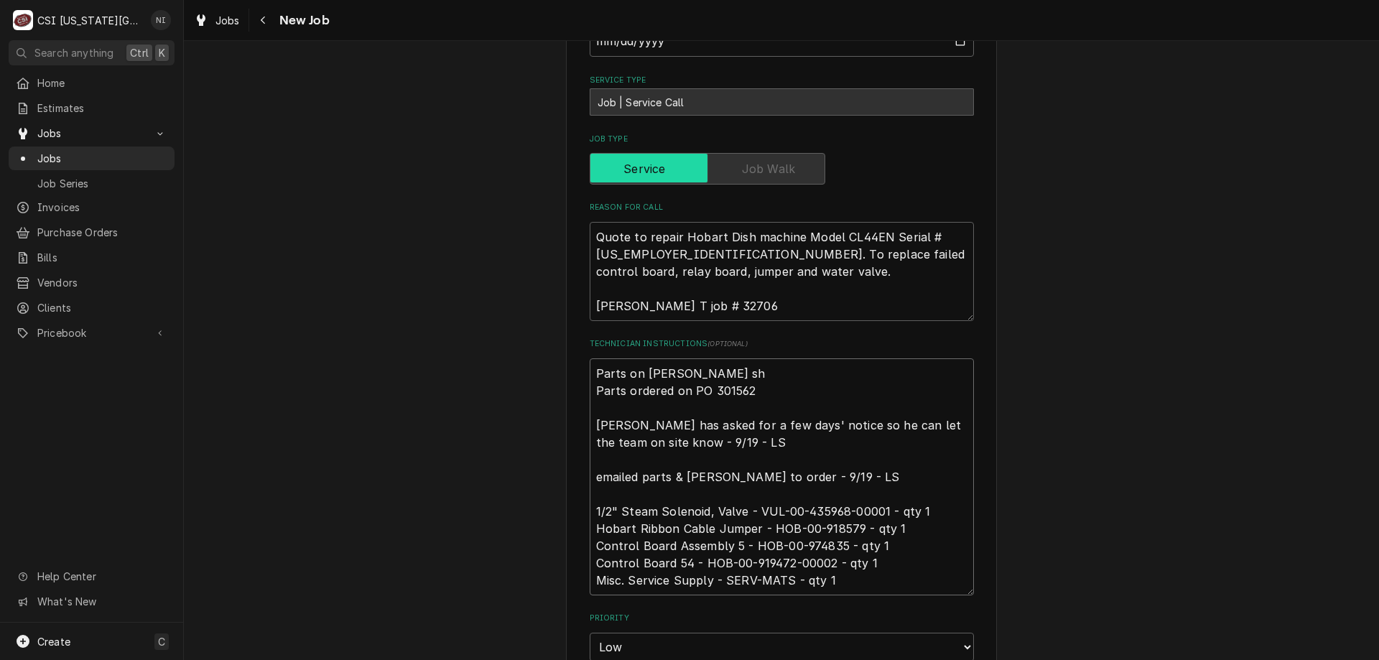
type textarea "x"
type textarea "Parts on [PERSON_NAME] she Parts ordered on PO 301562 [PERSON_NAME] has asked f…"
type textarea "x"
type textarea "Parts on [PERSON_NAME] Parts ordered on PO 301562 [PERSON_NAME] has asked for a…"
type textarea "x"
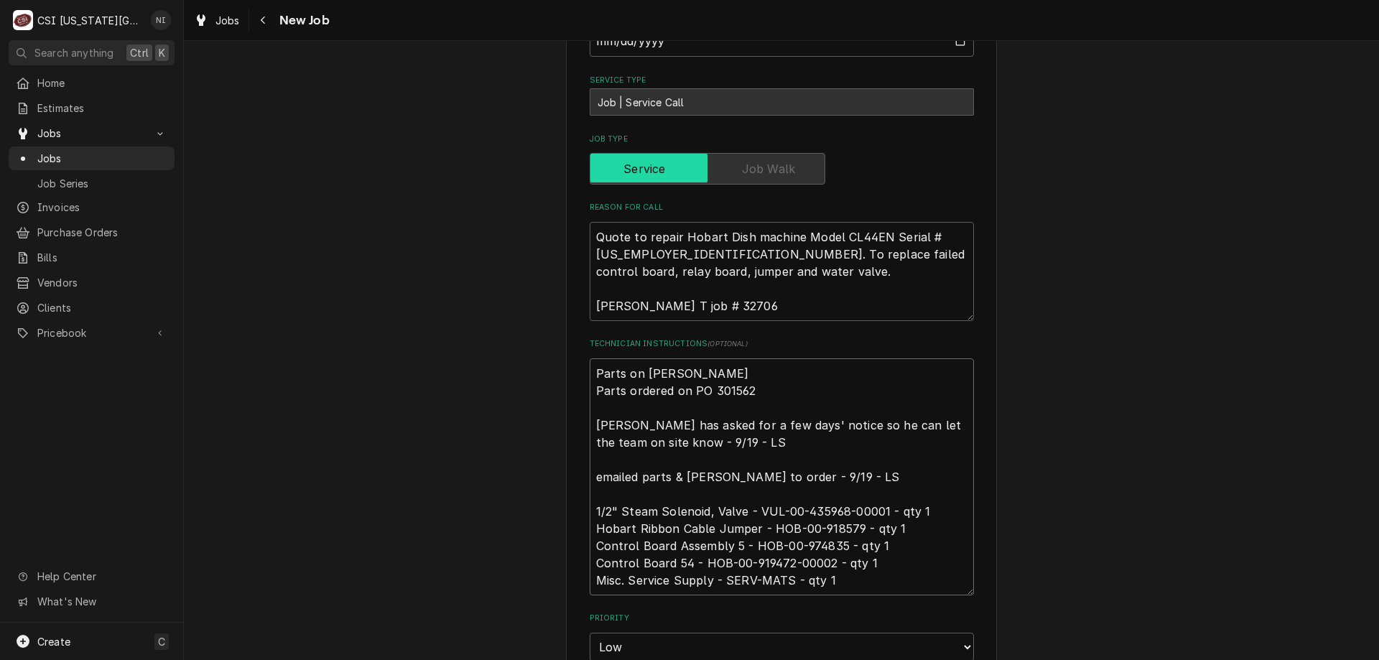
type textarea "Parts on [PERSON_NAME] shelf Parts ordered on PO 301562 [PERSON_NAME] has asked…"
type textarea "x"
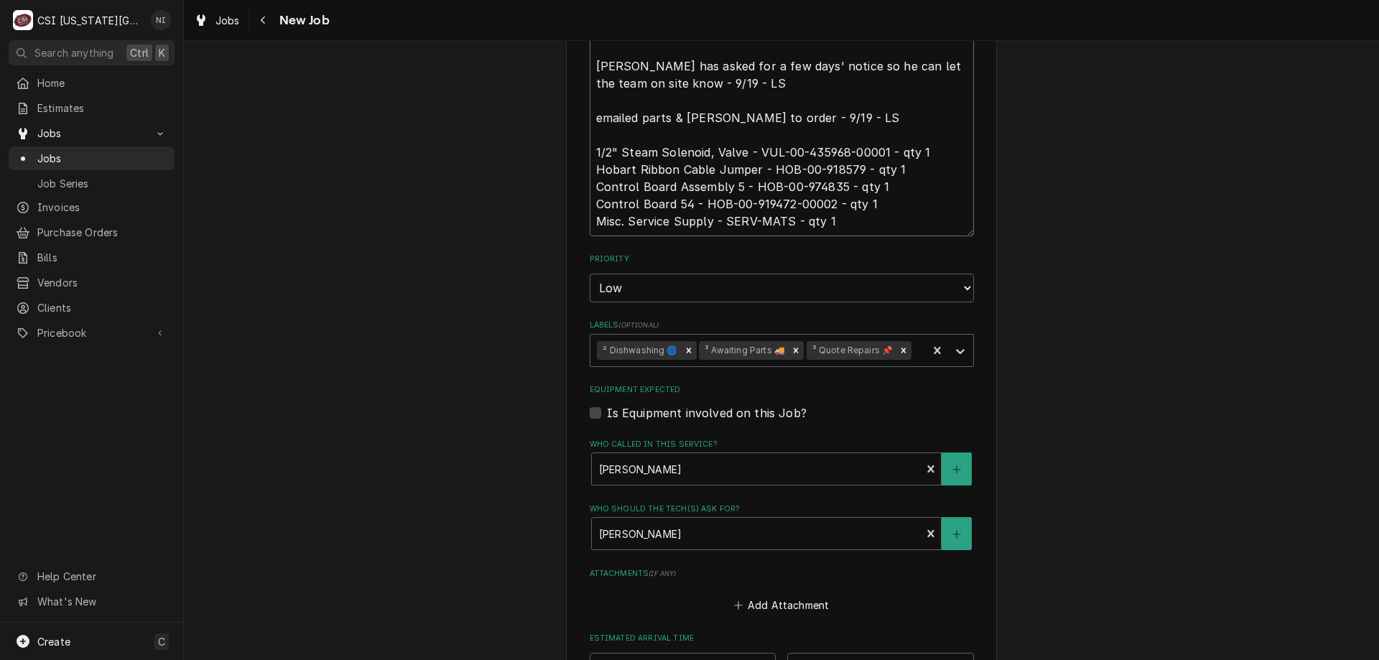
drag, startPoint x: 786, startPoint y: 335, endPoint x: 858, endPoint y: 335, distance: 72.5
click at [794, 348] on icon "Remove ³ Awaiting Parts 🚚" at bounding box center [796, 350] width 5 height 5
type textarea "Parts on [PERSON_NAME] shelf Parts ordered on PO 301562 [PERSON_NAME] has asked…"
click at [956, 344] on icon "Labels" at bounding box center [960, 351] width 14 height 14
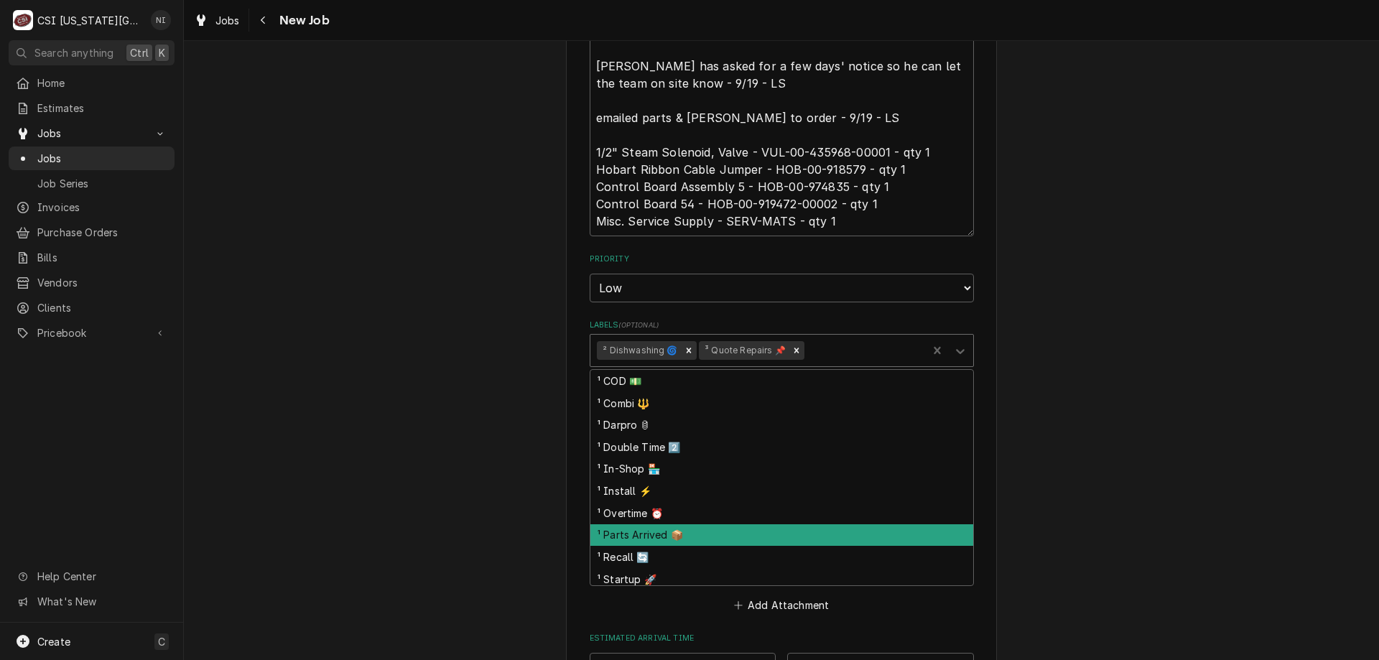
click at [643, 524] on div "¹ Parts Arrived 📦" at bounding box center [781, 535] width 383 height 22
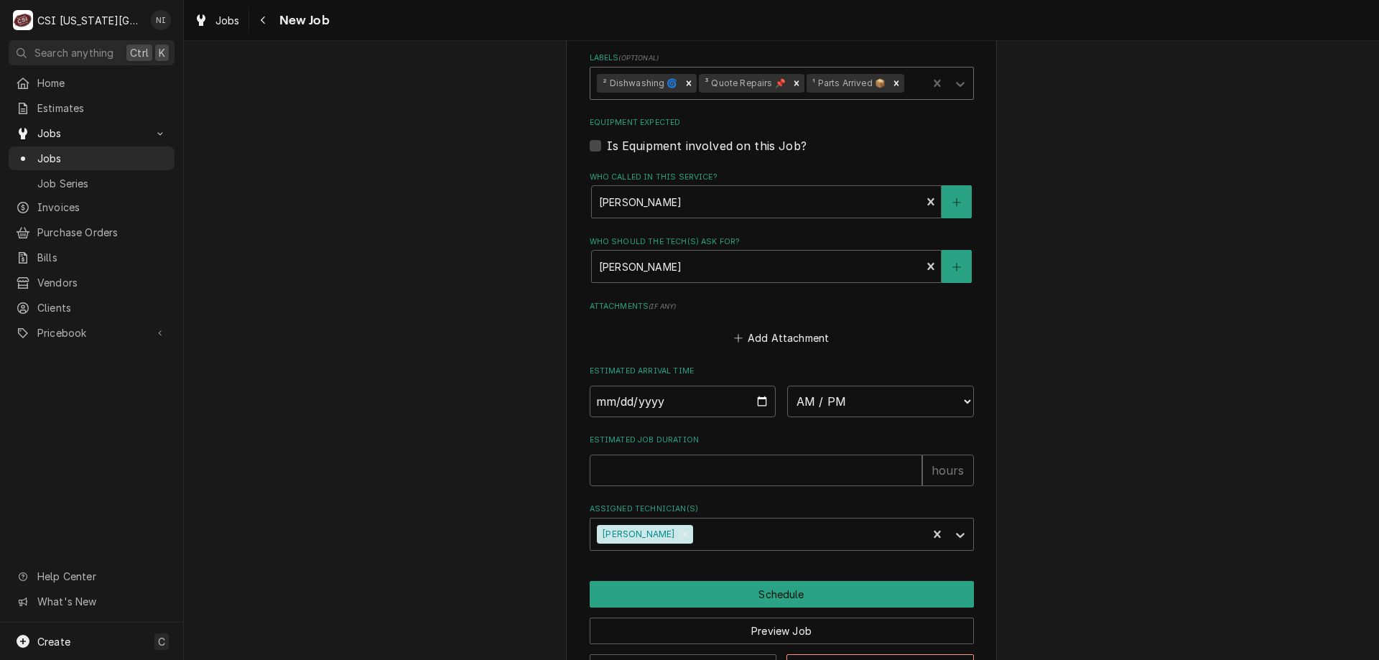
scroll to position [1258, 0]
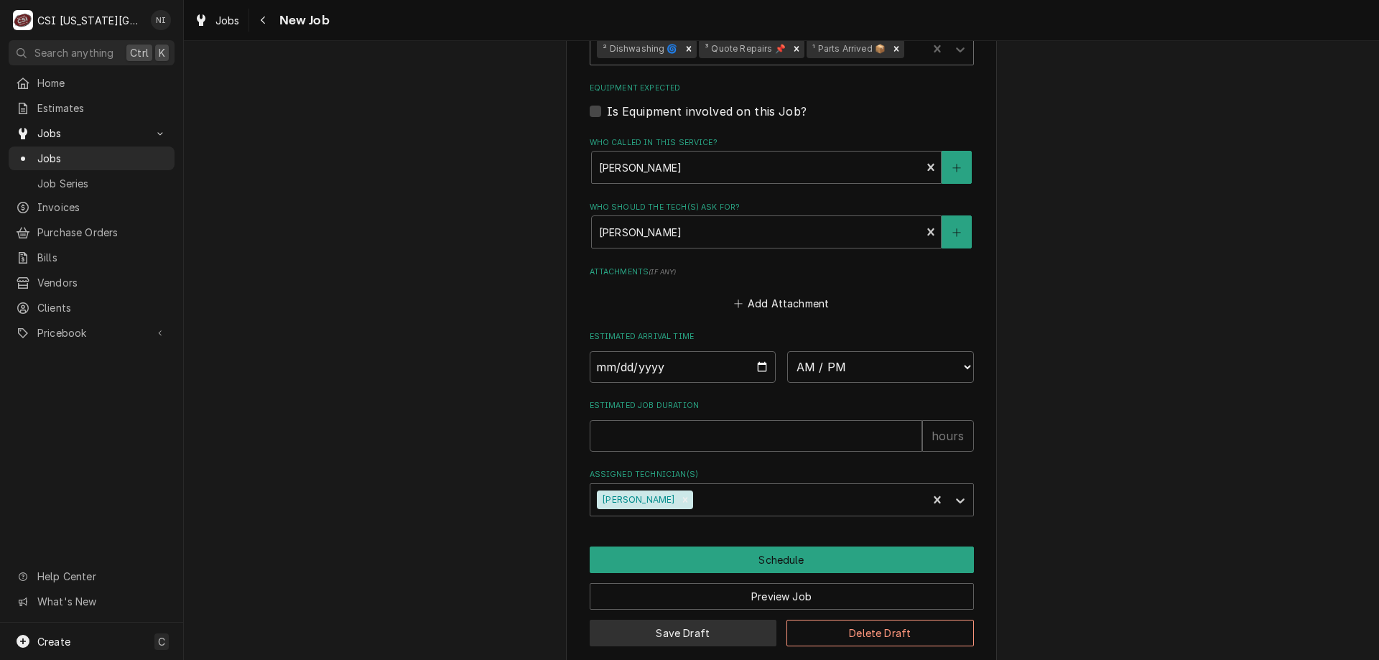
click at [645, 620] on button "Save Draft" at bounding box center [683, 633] width 187 height 27
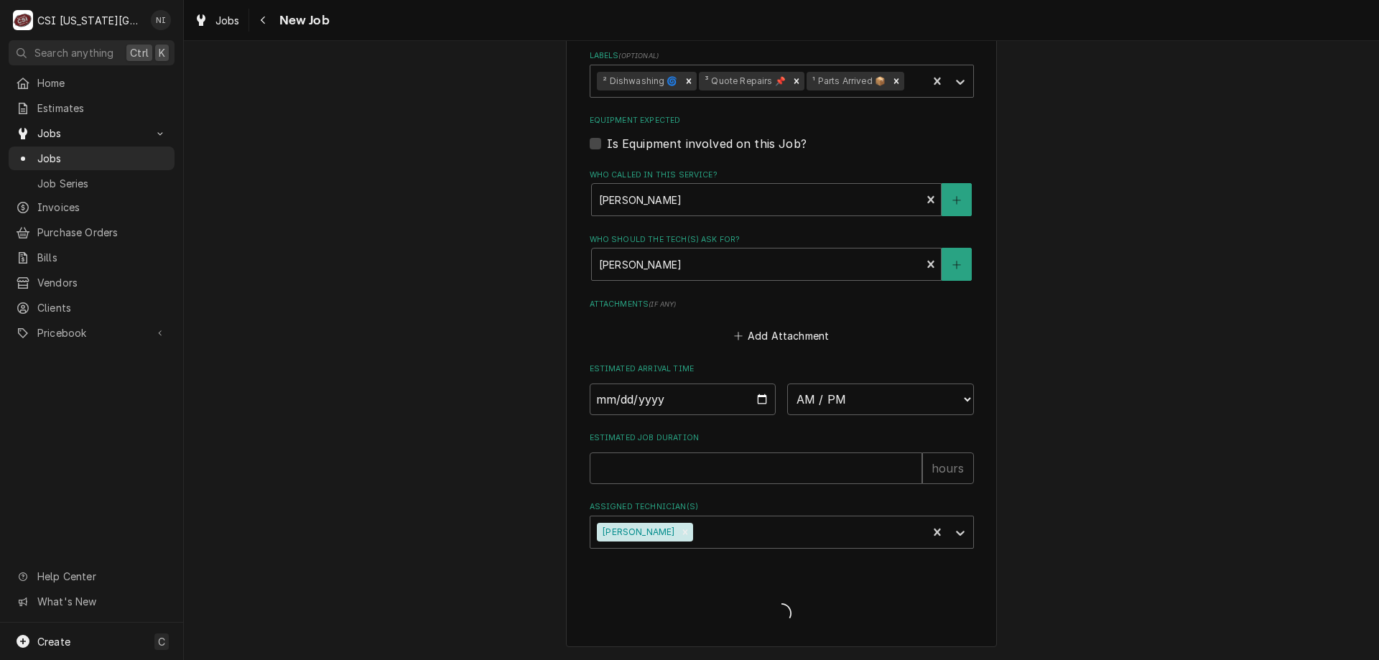
scroll to position [1208, 0]
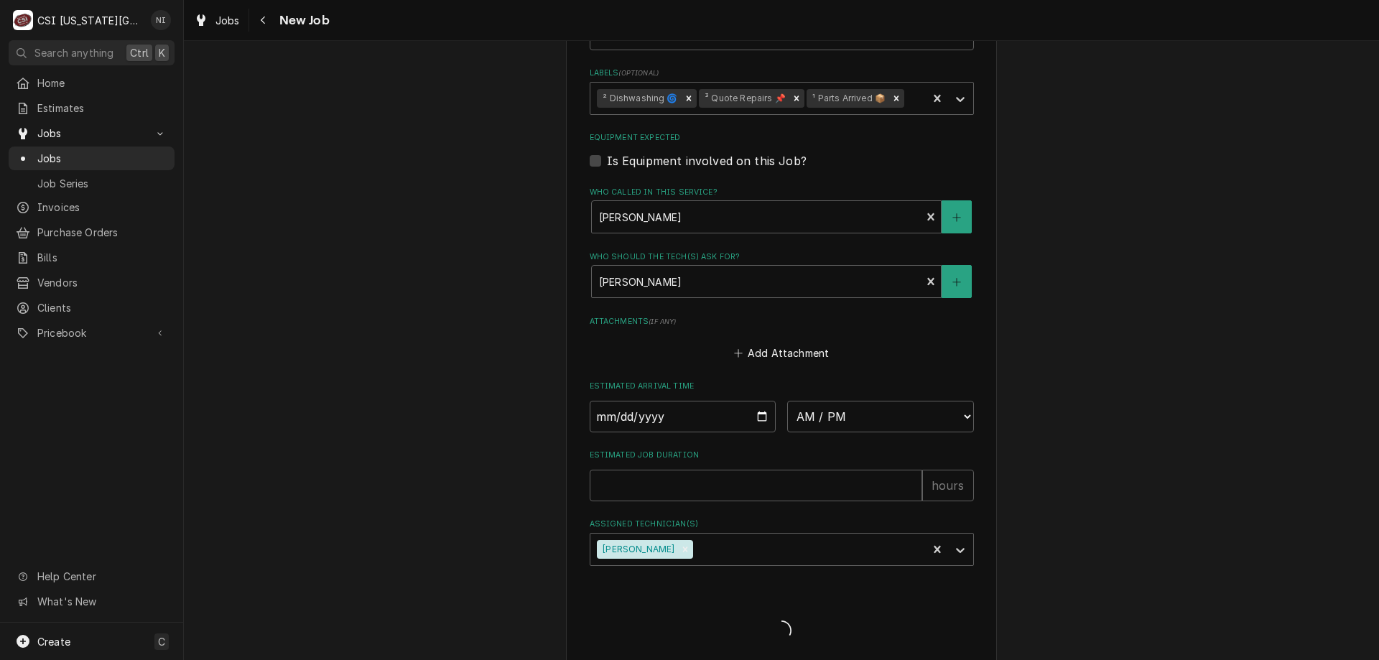
type textarea "x"
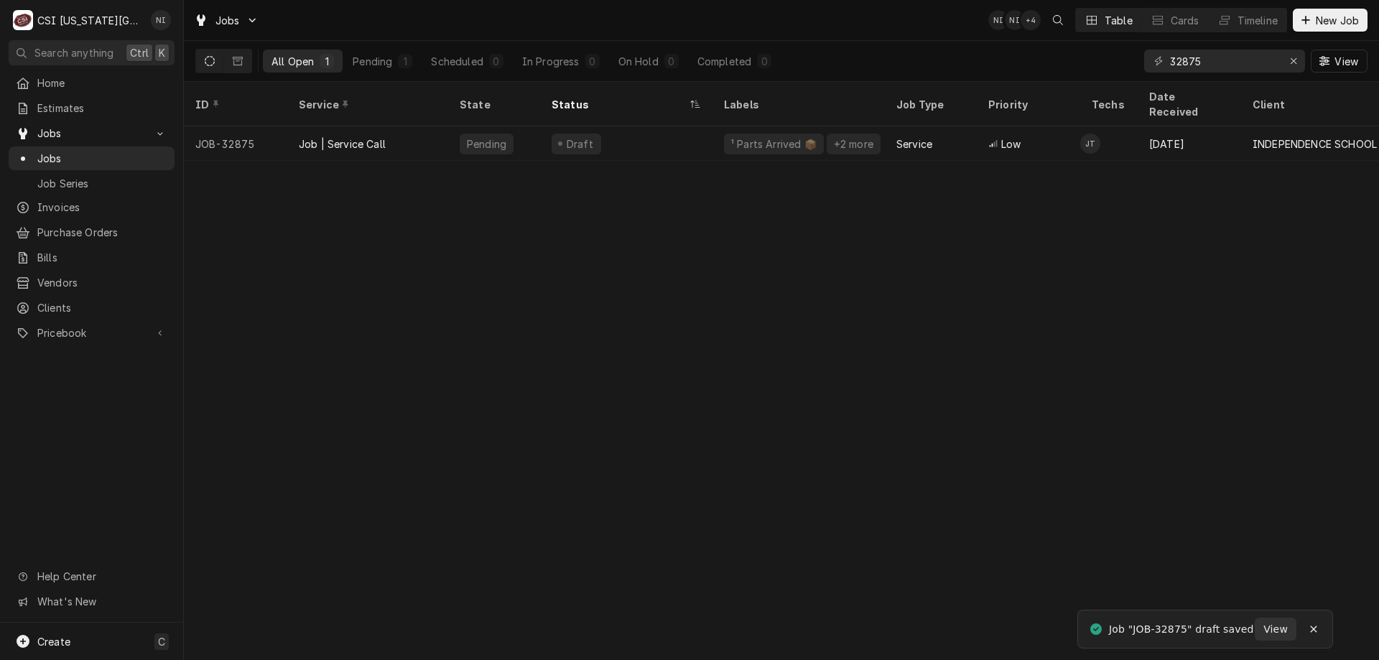
click at [91, 158] on span "Jobs" at bounding box center [102, 158] width 130 height 15
drag, startPoint x: 1202, startPoint y: 60, endPoint x: 1233, endPoint y: 65, distance: 30.5
click at [1233, 65] on input "32875" at bounding box center [1224, 61] width 108 height 23
click at [1189, 65] on input "32875" at bounding box center [1224, 61] width 108 height 23
type input "32657"
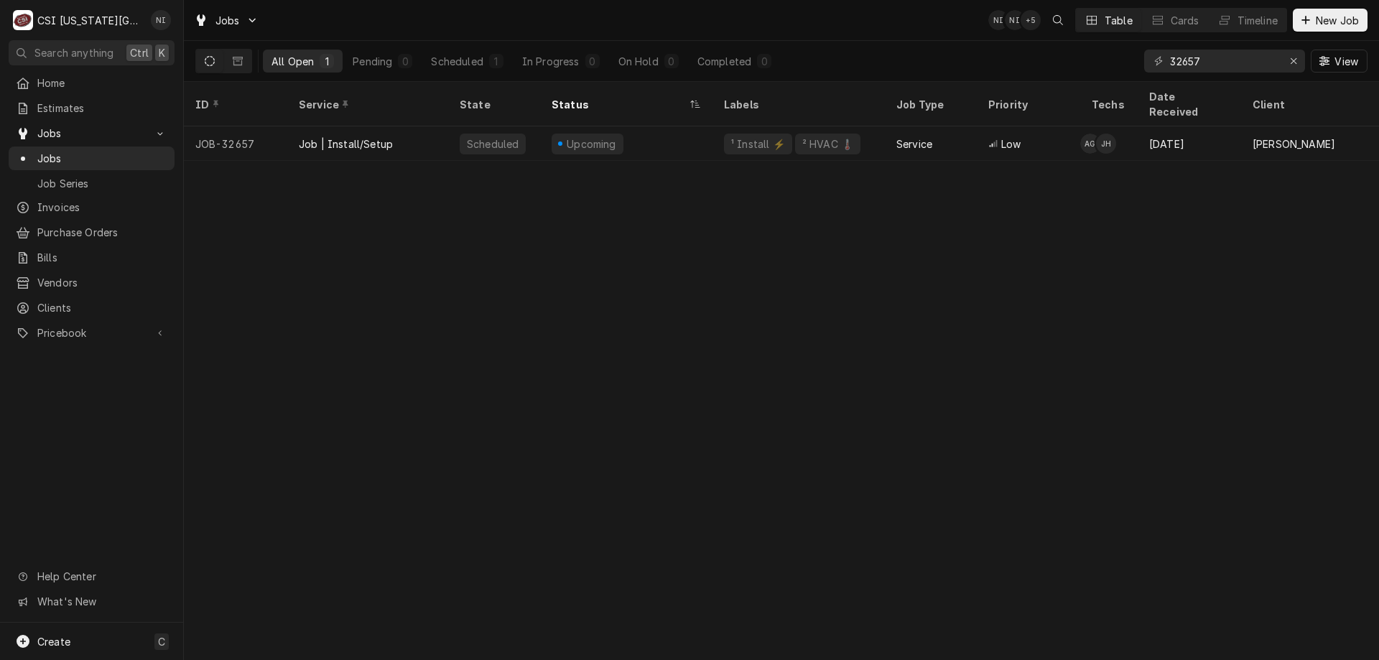
click at [649, 126] on div "Upcoming" at bounding box center [626, 143] width 172 height 34
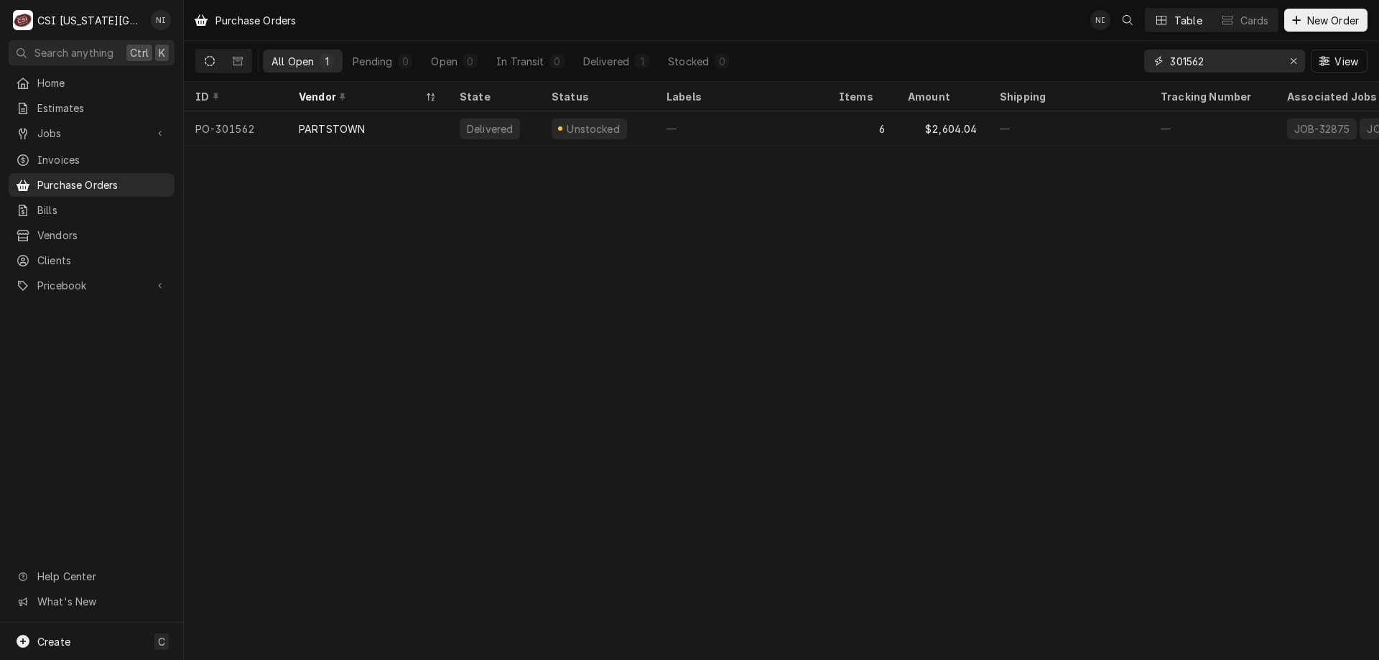
drag, startPoint x: 1212, startPoint y: 64, endPoint x: 1189, endPoint y: 65, distance: 23.0
click at [1189, 65] on input "301562" at bounding box center [1224, 61] width 108 height 23
type input "301464"
click at [683, 127] on div "—" at bounding box center [741, 128] width 172 height 34
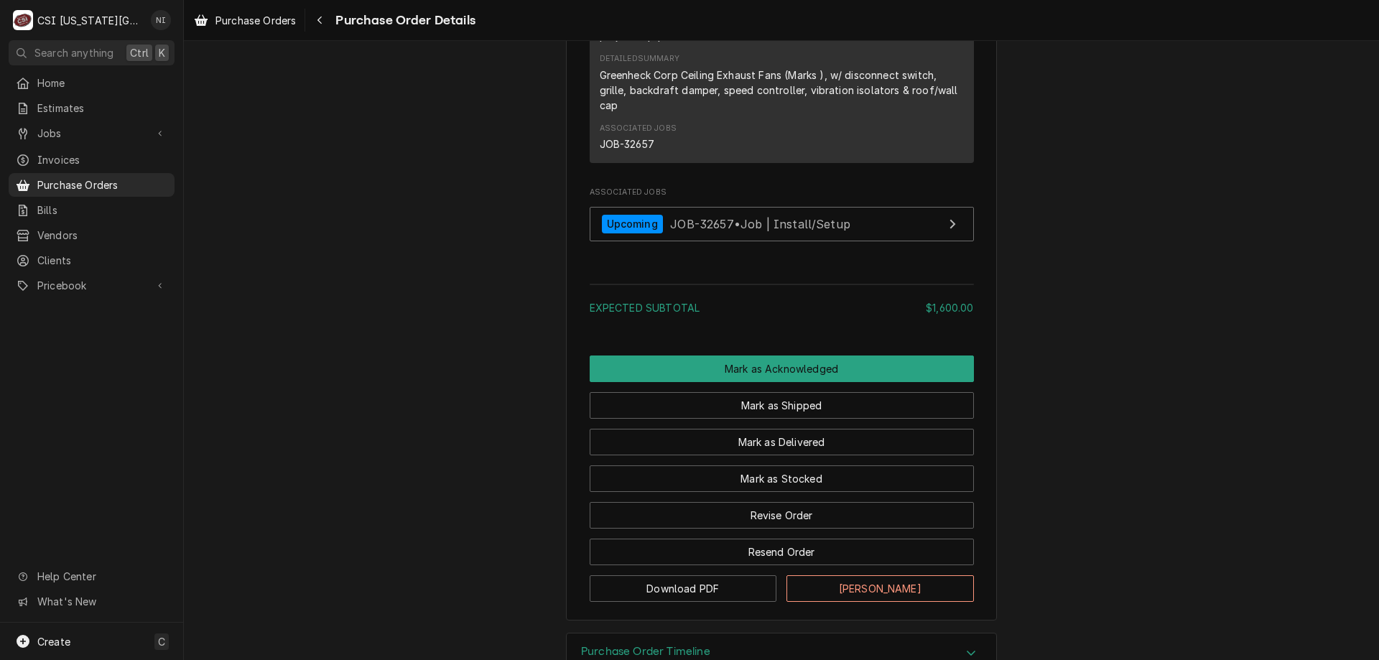
scroll to position [927, 0]
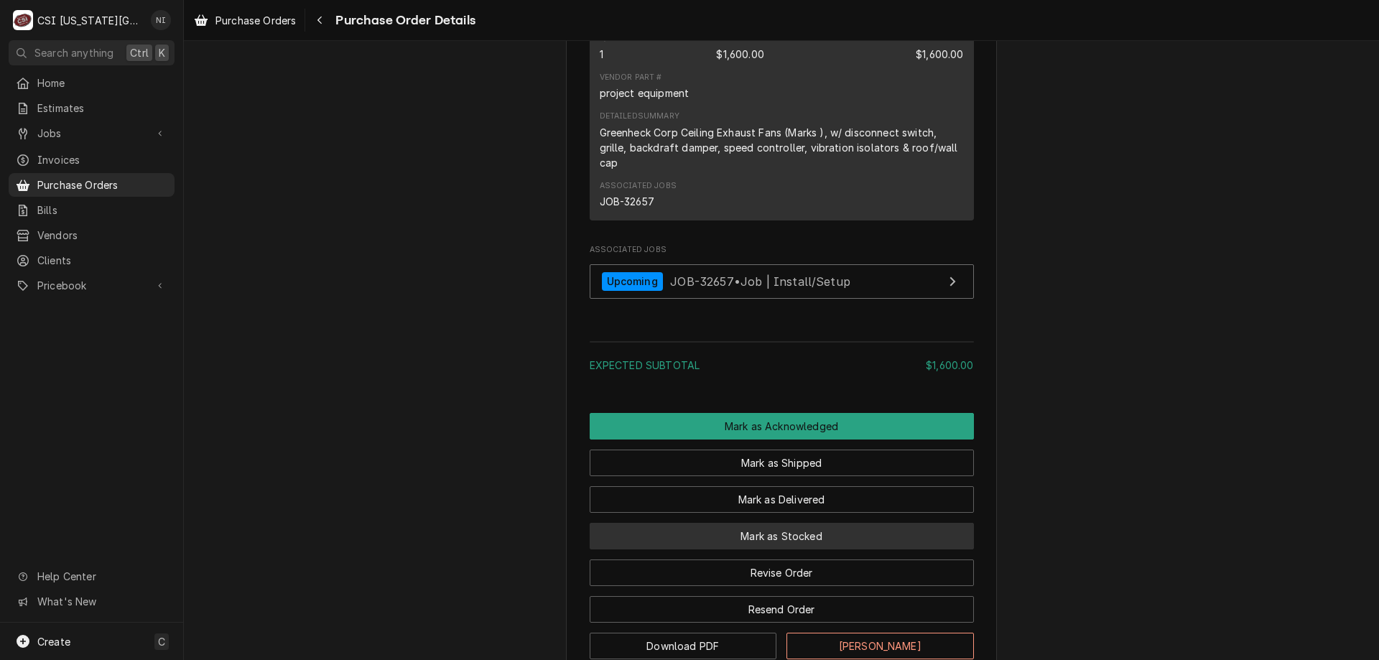
click at [697, 549] on button "Mark as Stocked" at bounding box center [782, 536] width 384 height 27
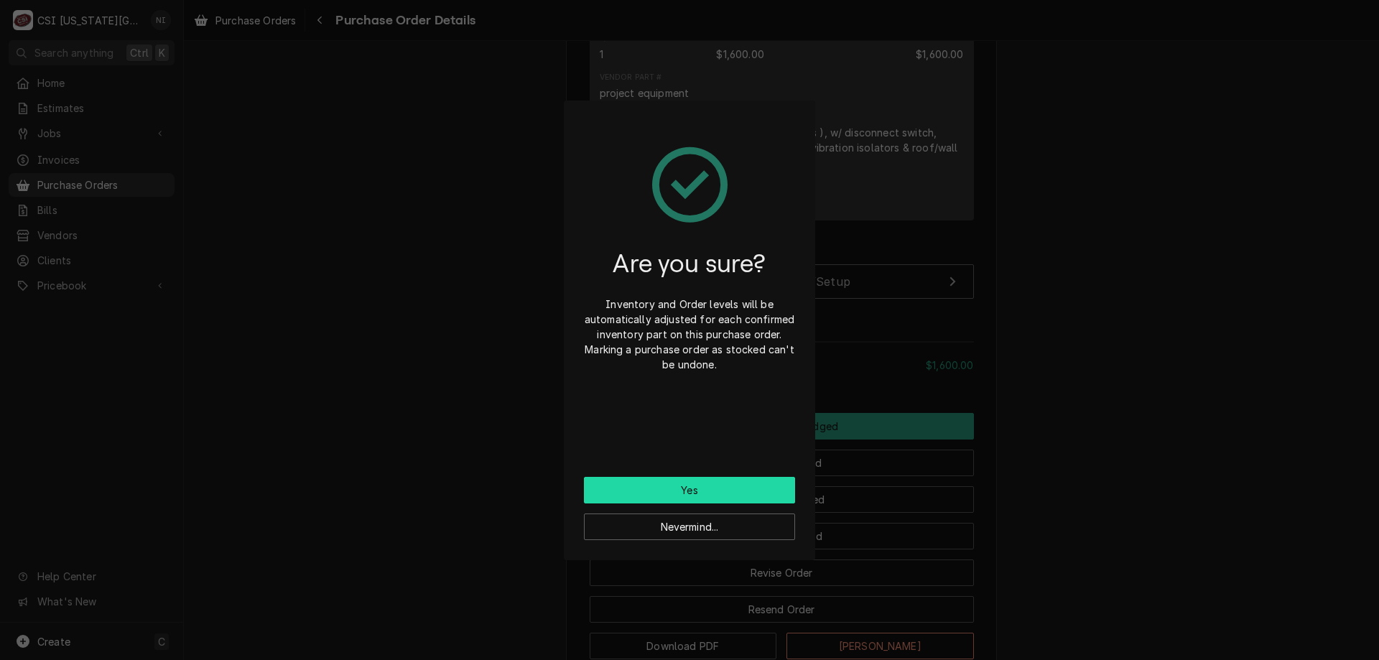
click at [730, 490] on button "Yes" at bounding box center [689, 490] width 211 height 27
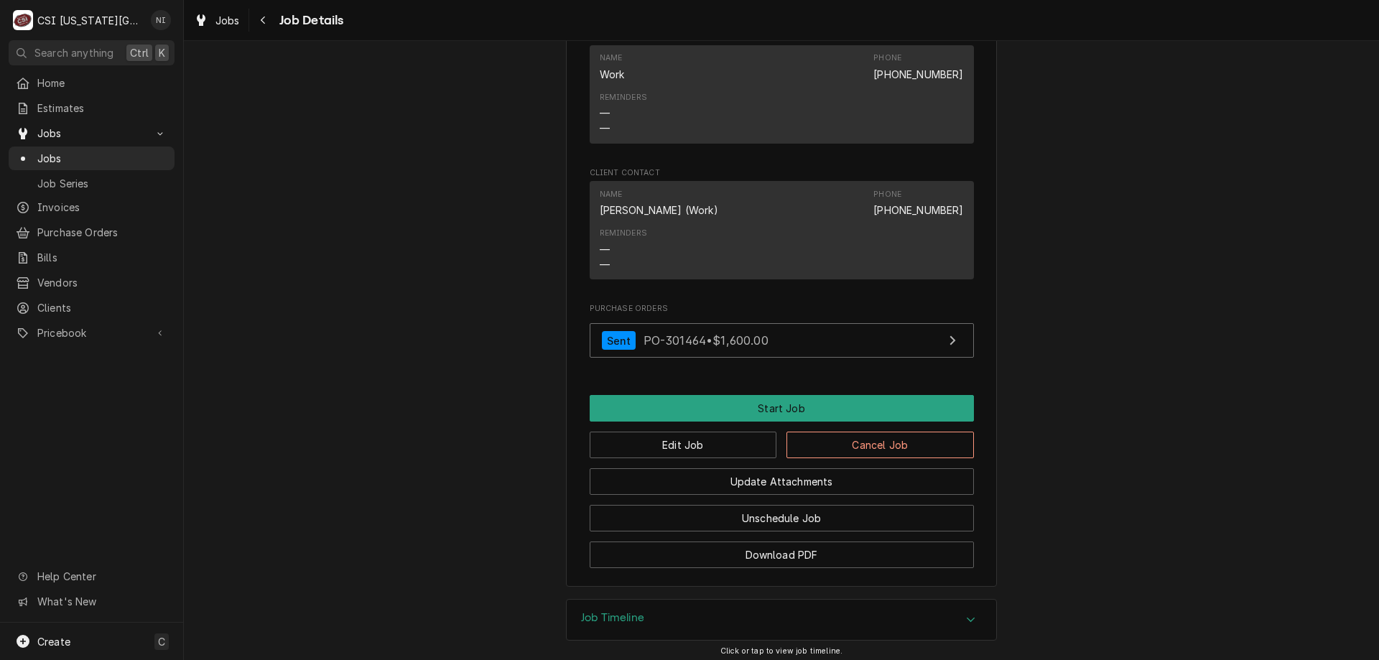
scroll to position [1487, 0]
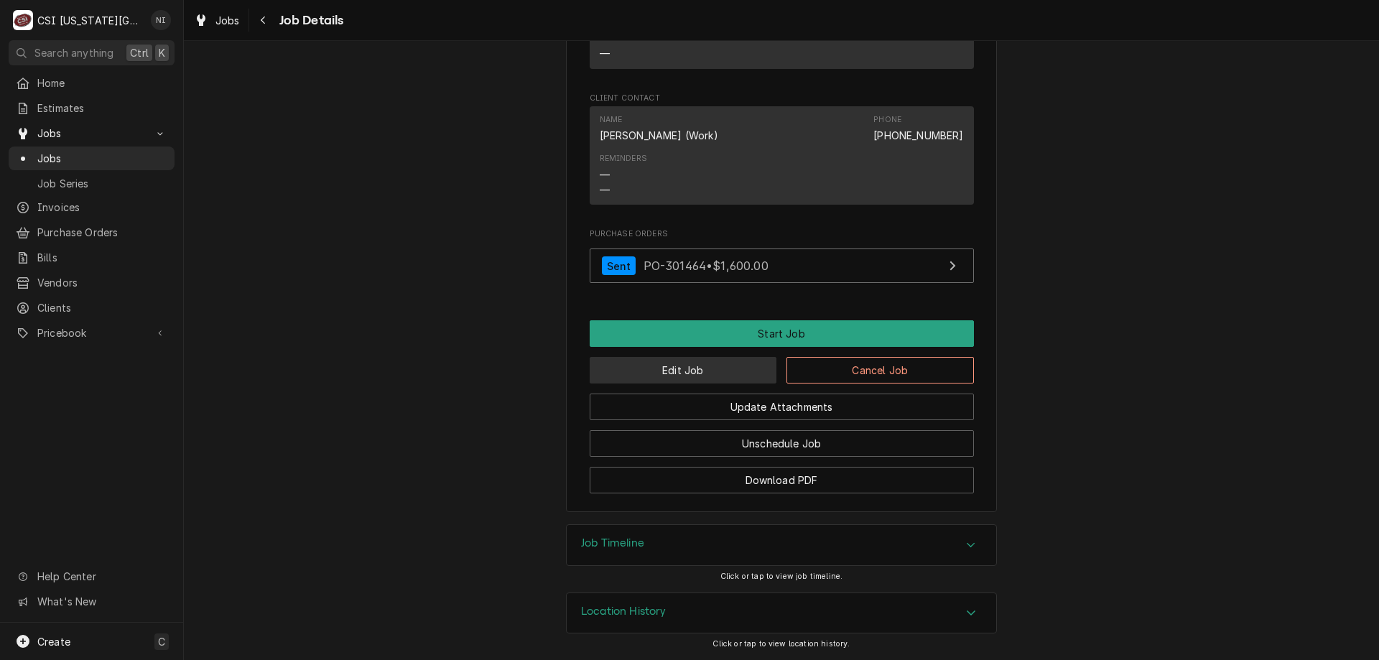
click at [695, 375] on button "Edit Job" at bounding box center [683, 370] width 187 height 27
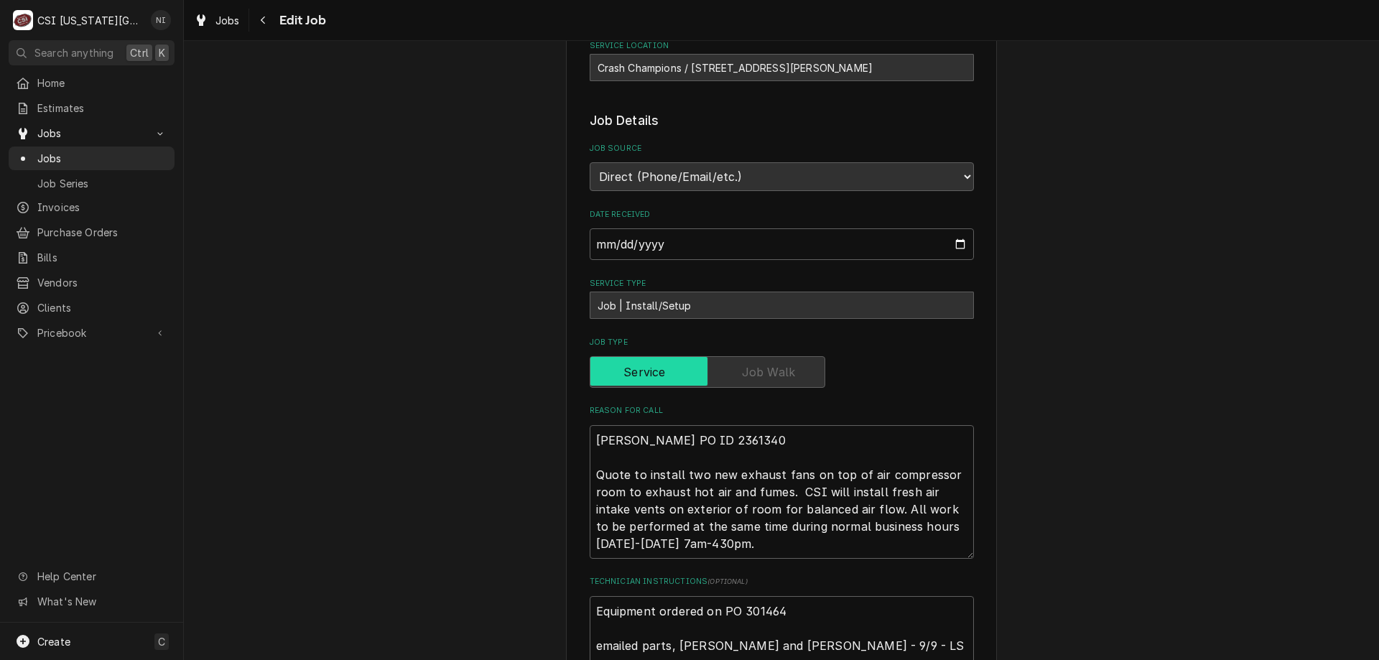
scroll to position [335, 0]
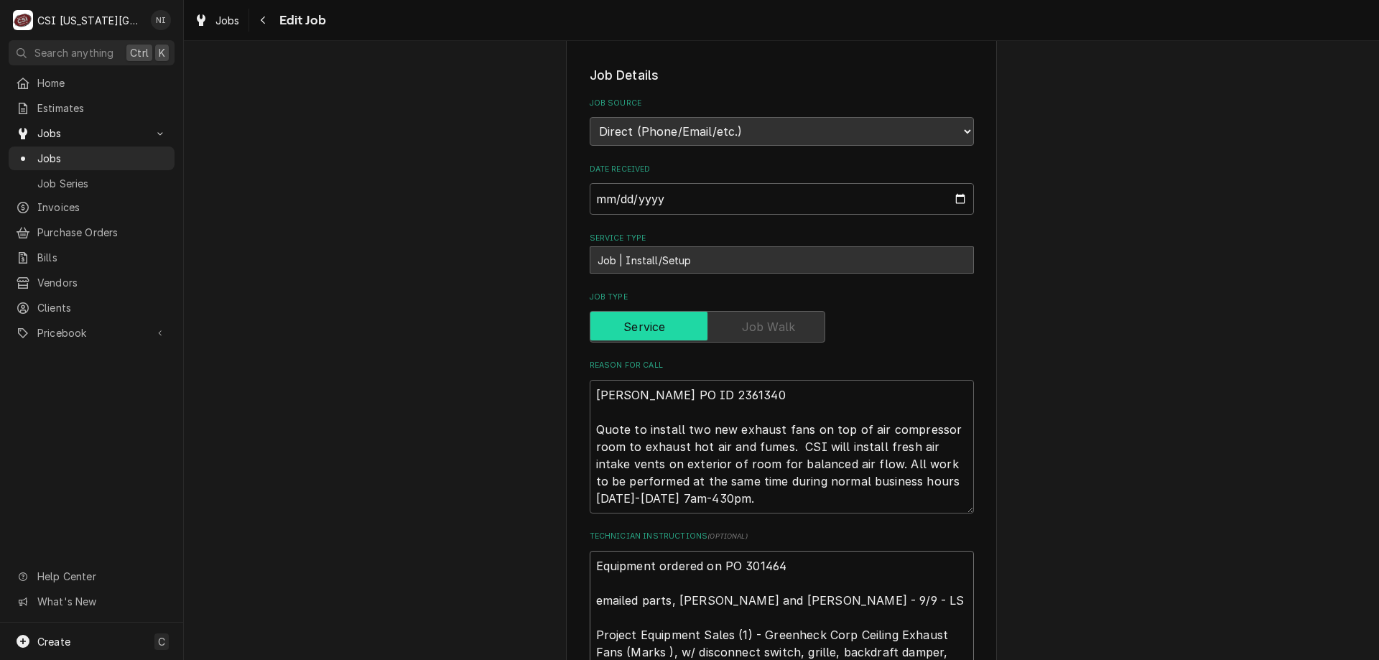
click at [590, 572] on textarea "Equipment ordered on PO 301464 emailed parts, [PERSON_NAME] and [PERSON_NAME] -…" at bounding box center [782, 643] width 384 height 185
type textarea "x"
type textarea "Equipment ordered on PO 301464 emailed parts, [PERSON_NAME] and [PERSON_NAME] -…"
type textarea "x"
type textarea "W Equipment ordered on PO 301464 emailed parts, [PERSON_NAME] and [PERSON_NAME]…"
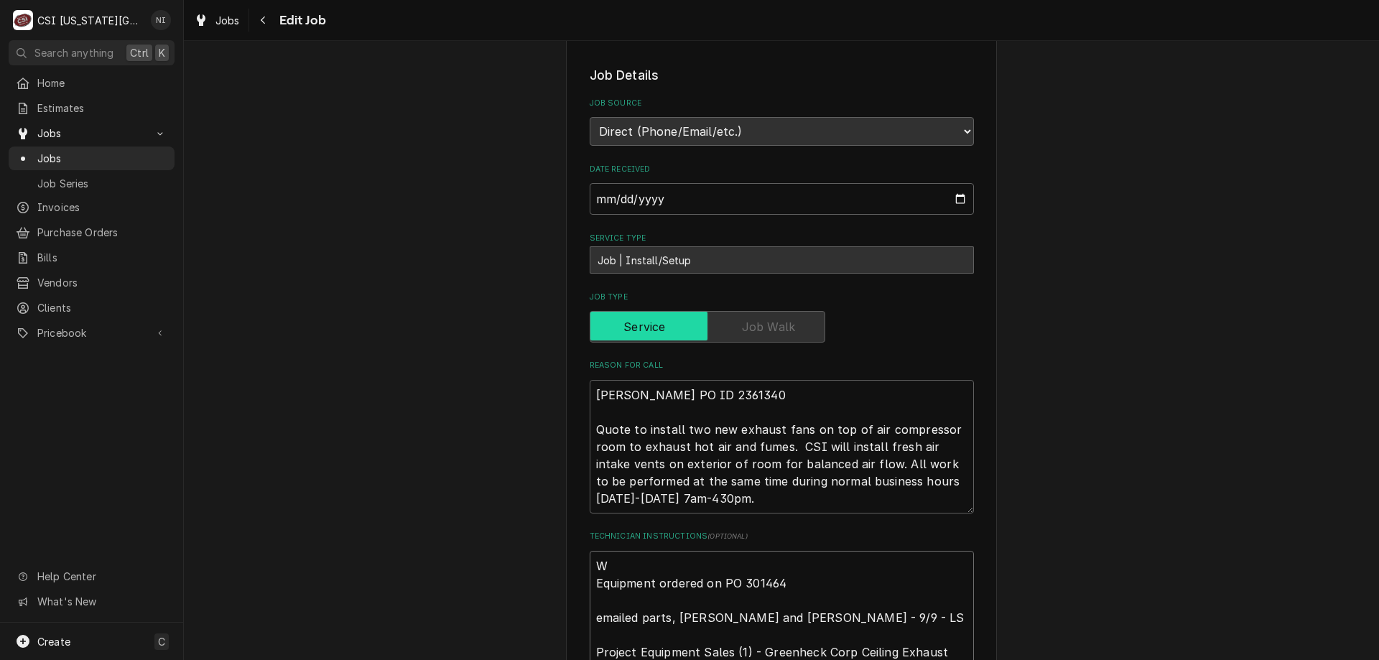
type textarea "x"
type textarea "Equipment ordered on PO 301464 emailed parts, lindy, phil and zach - 9/9 - LS P…"
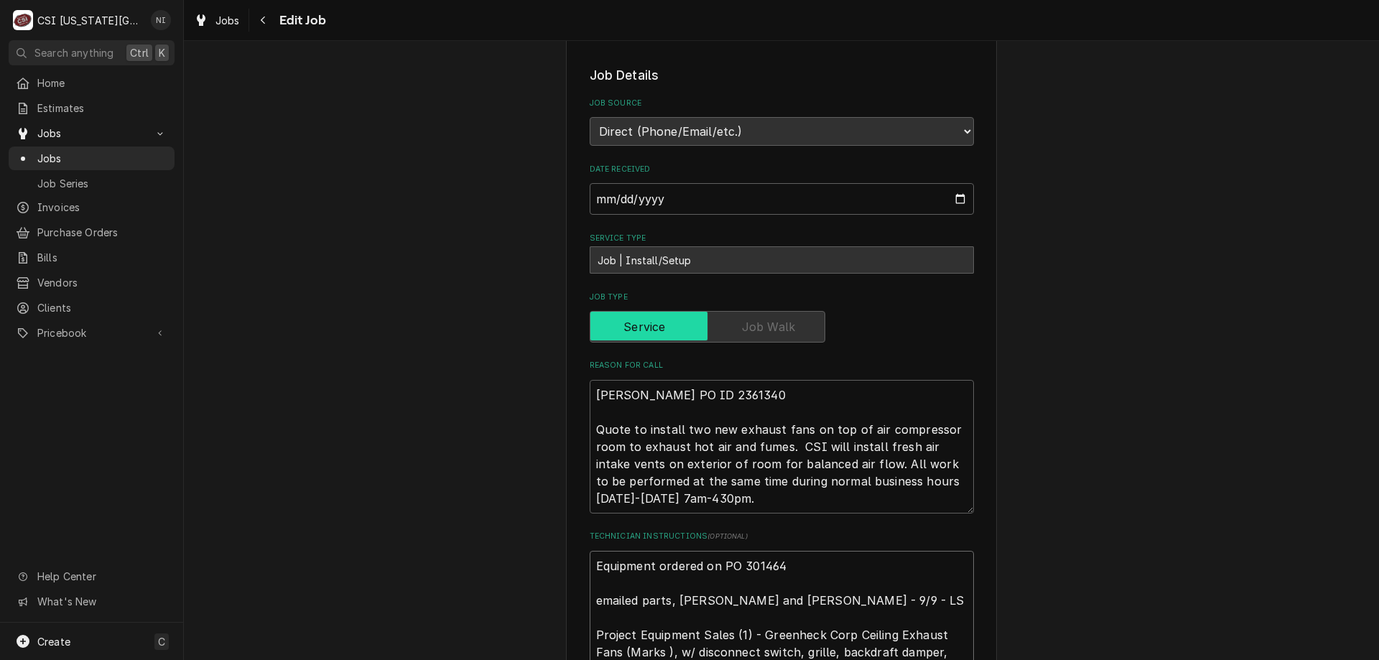
type textarea "x"
type textarea "E Equipment ordered on PO 301464 emailed parts, lindy, phil and zach - 9/9 - LS…"
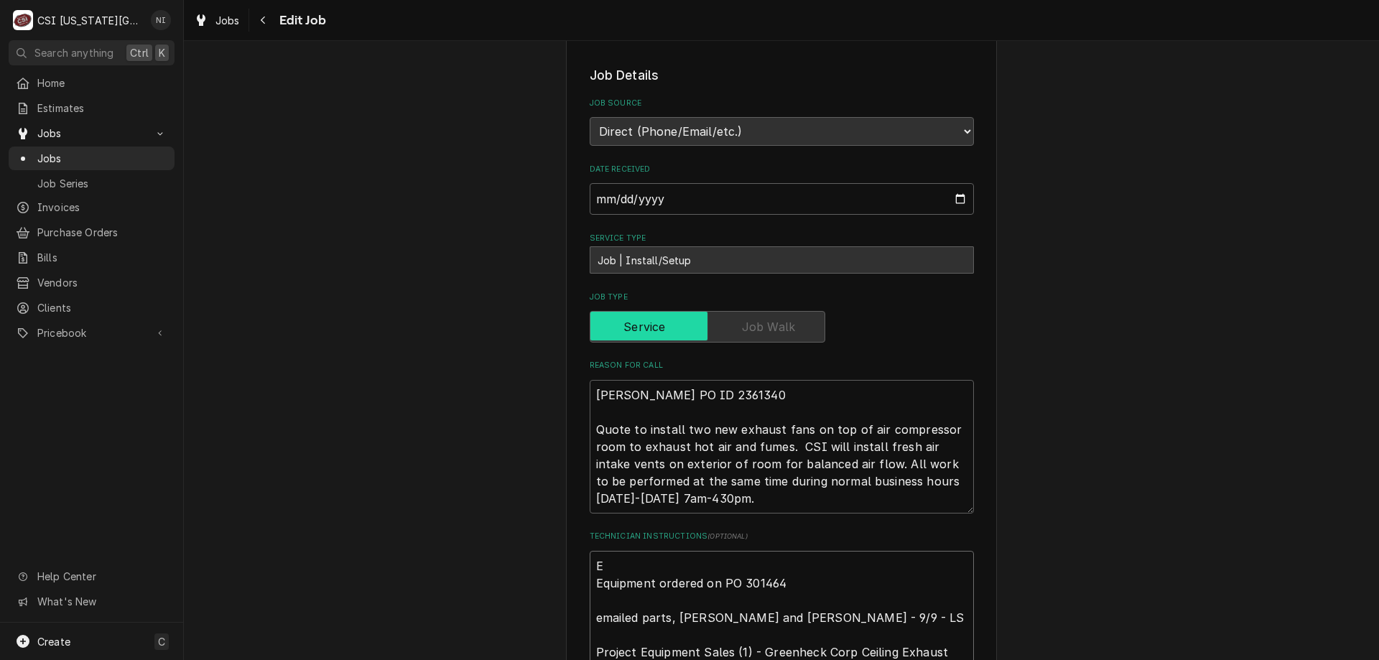
type textarea "x"
type textarea "Eq Equipment ordered on PO 301464 emailed parts, lindy, phil and zach - 9/9 - L…"
type textarea "x"
type textarea "Equ Equipment ordered on PO 301464 emailed parts, lindy, phil and zach - 9/9 - …"
type textarea "x"
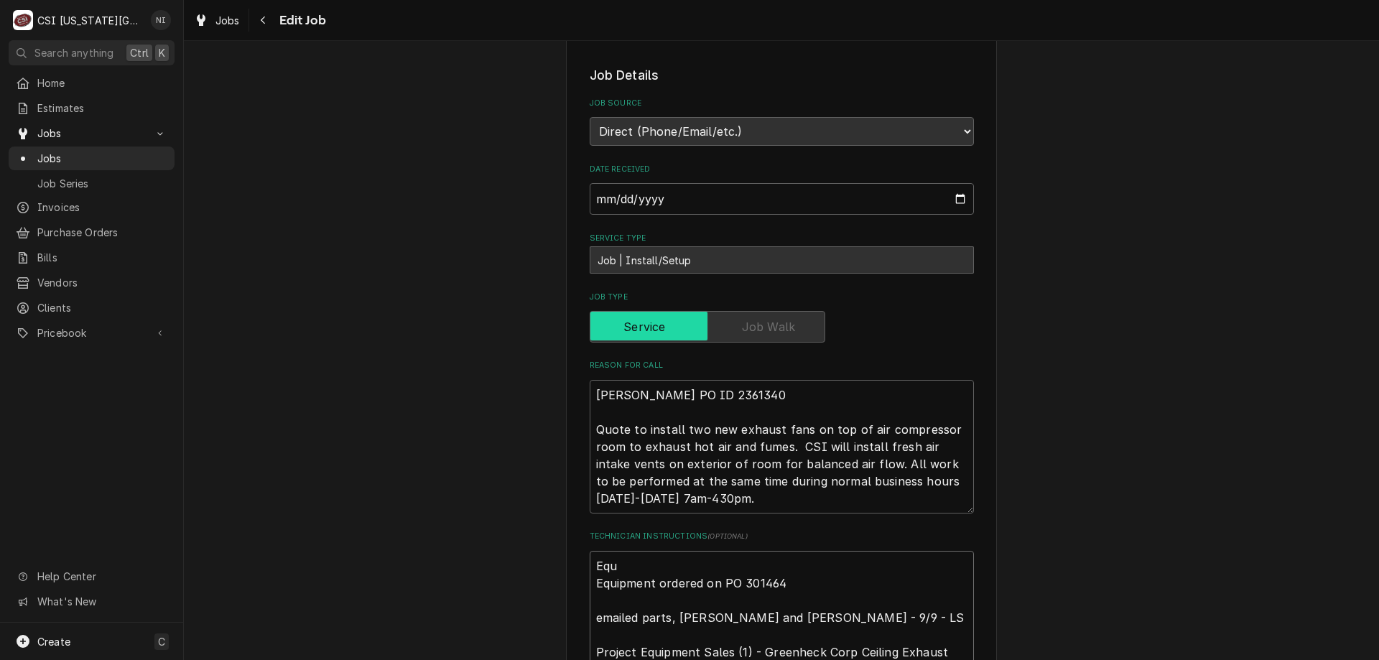
type textarea "Equi Equipment ordered on PO 301464 emailed parts, lindy, phil and zach - 9/9 -…"
type textarea "x"
type textarea "Equip Equipment ordered on PO 301464 emailed parts, lindy, phil and zach - 9/9 …"
type textarea "x"
type textarea "Equipm Equipment ordered on PO 301464 emailed parts, lindy, phil and zach - 9/9…"
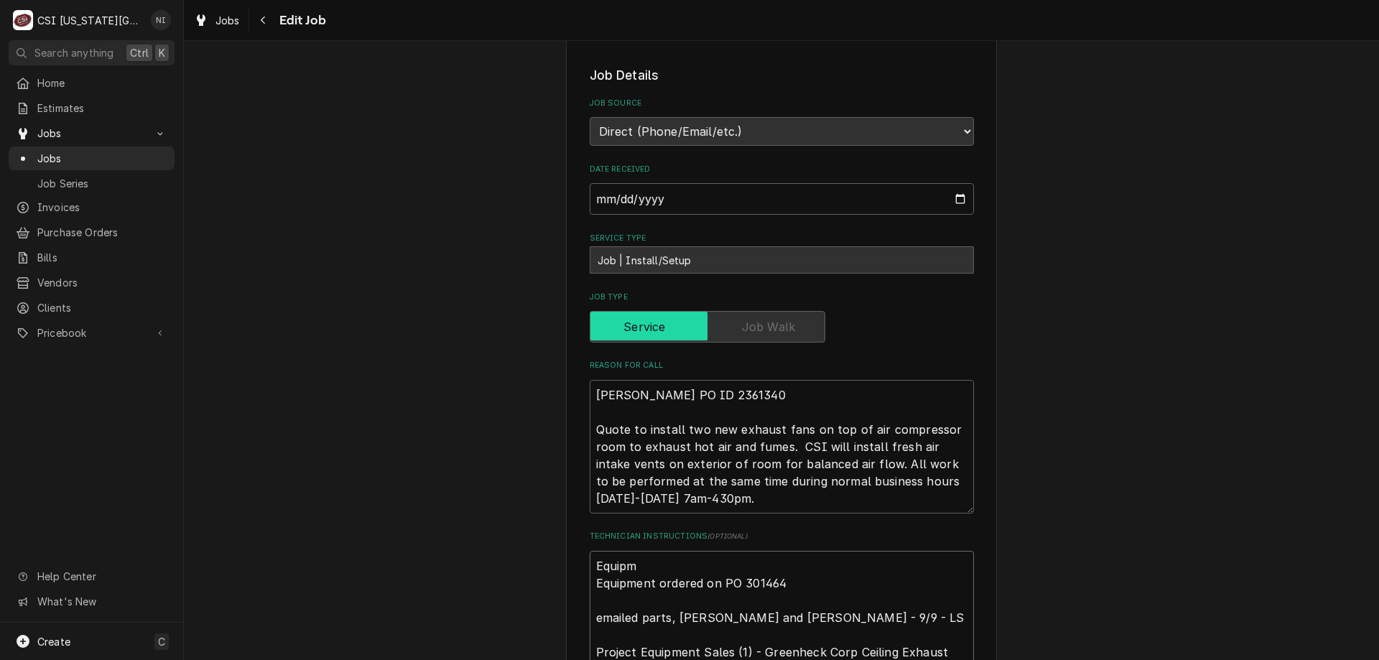
type textarea "x"
type textarea "Equipme Equipment ordered on PO 301464 emailed parts, lindy, phil and zach - 9/…"
type textarea "x"
type textarea "Equipmen Equipment ordered on PO 301464 emailed parts, lindy, phil and zach - 9…"
type textarea "x"
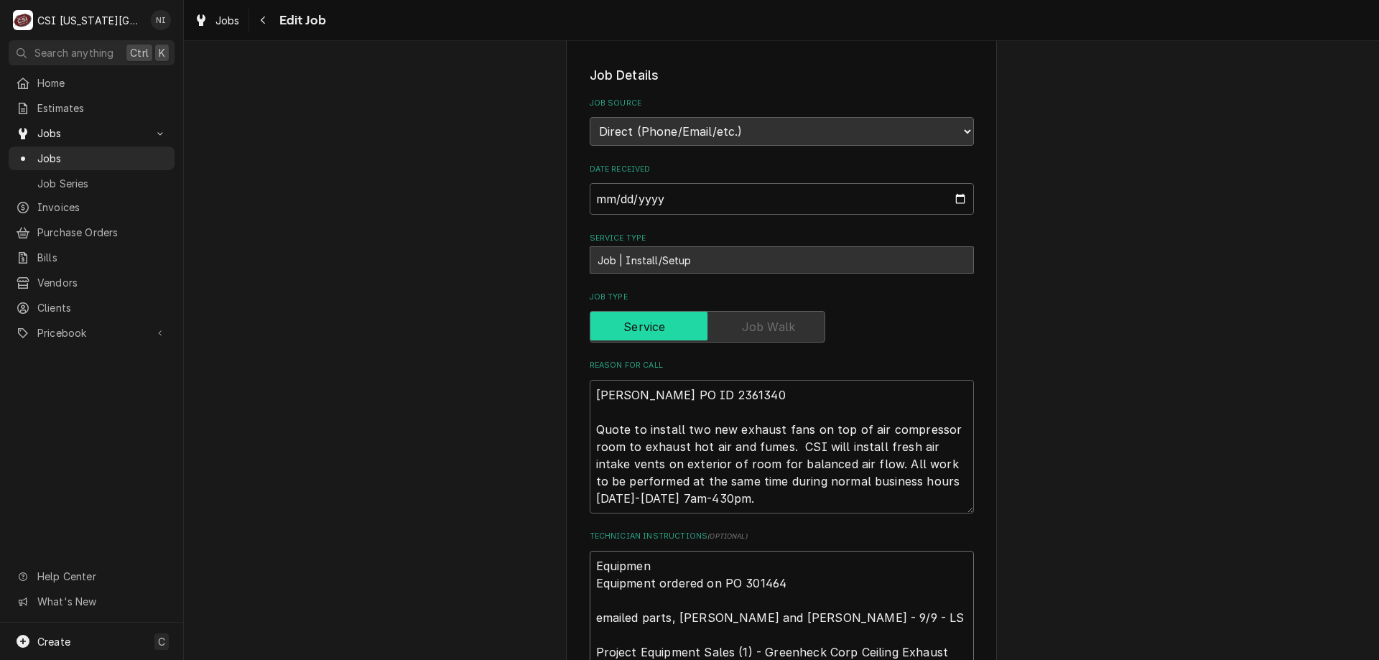
type textarea "Equipment Equipment ordered on PO 301464 emailed parts, lindy, phil and zach - …"
type textarea "x"
type textarea "Equipment Equipment ordered on PO 301464 emailed parts, lindy, phil and zach - …"
type textarea "x"
type textarea "Equipment s Equipment ordered on PO 301464 emailed parts, lindy, phil and zach …"
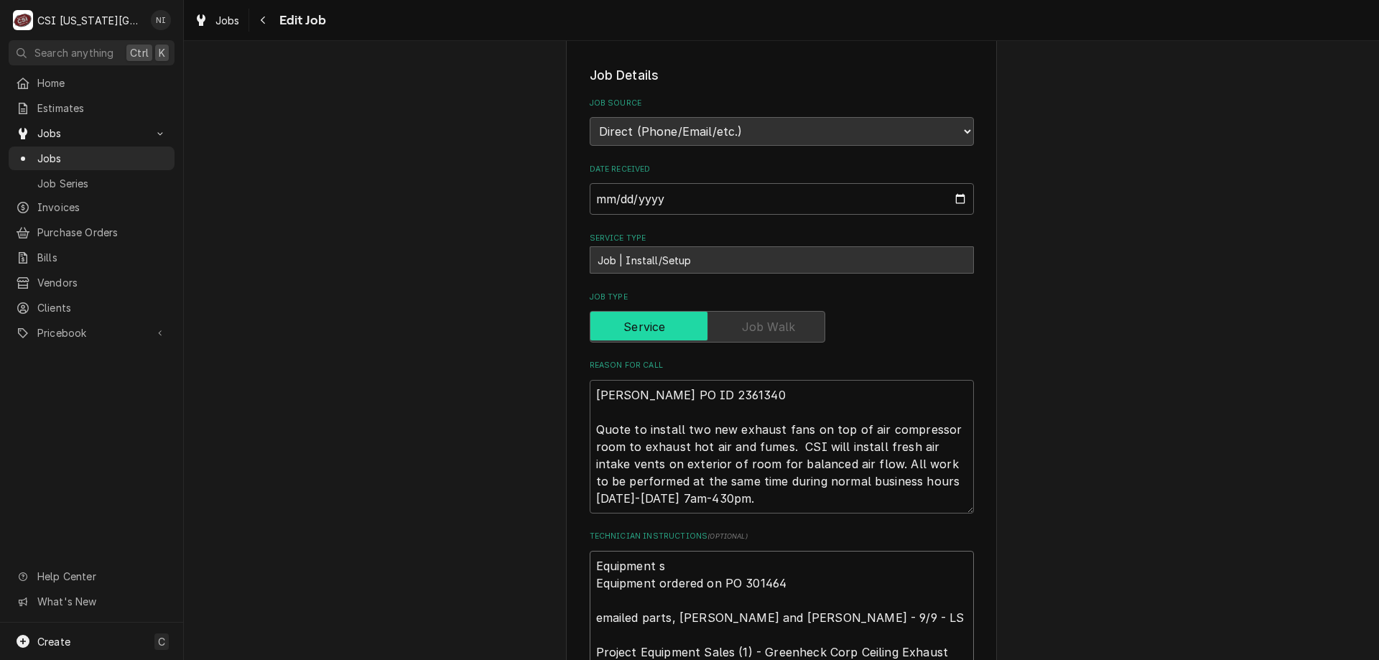
type textarea "x"
type textarea "Equipment st Equipment ordered on PO 301464 emailed parts, lindy, phil and zach…"
type textarea "x"
type textarea "Equipment sta Equipment ordered on PO 301464 emailed parts, lindy, phil and zac…"
type textarea "x"
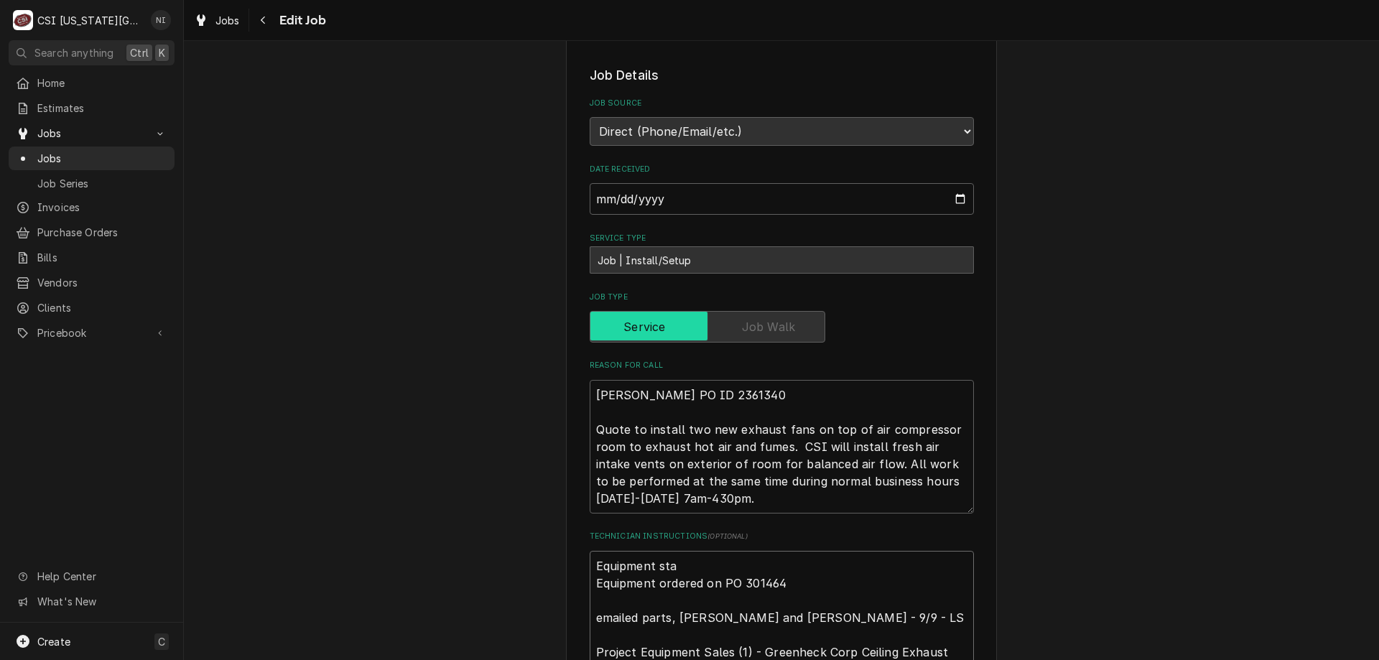
type textarea "Equipment stag Equipment ordered on PO 301464 emailed parts, lindy, phil and za…"
type textarea "x"
type textarea "Equipment stagee Equipment ordered on PO 301464 emailed parts, lindy, phil and …"
type textarea "x"
type textarea "Equipment stageed Equipment ordered on PO 301464 emailed parts, lindy, phil and…"
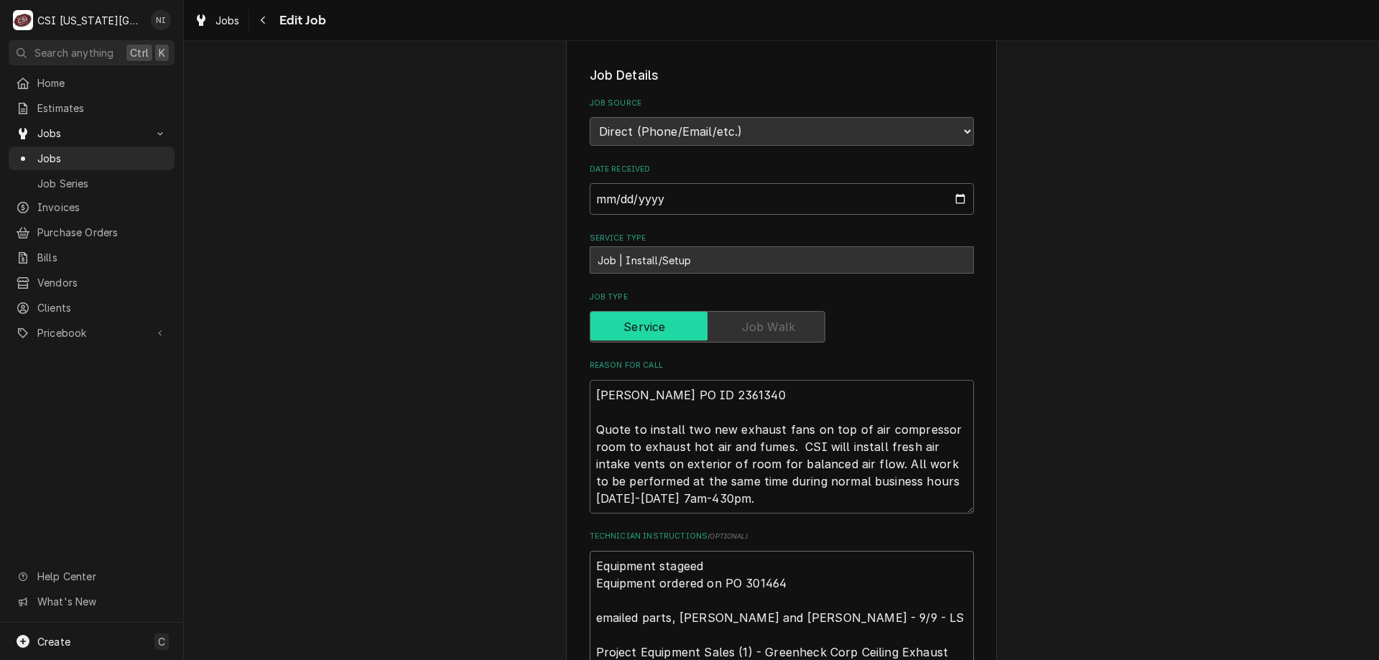
type textarea "x"
type textarea "Equipment stagee Equipment ordered on PO 301464 emailed parts, lindy, phil and …"
type textarea "x"
type textarea "Equipment staged Equipment ordered on PO 301464 emailed parts, lindy, phil and …"
type textarea "x"
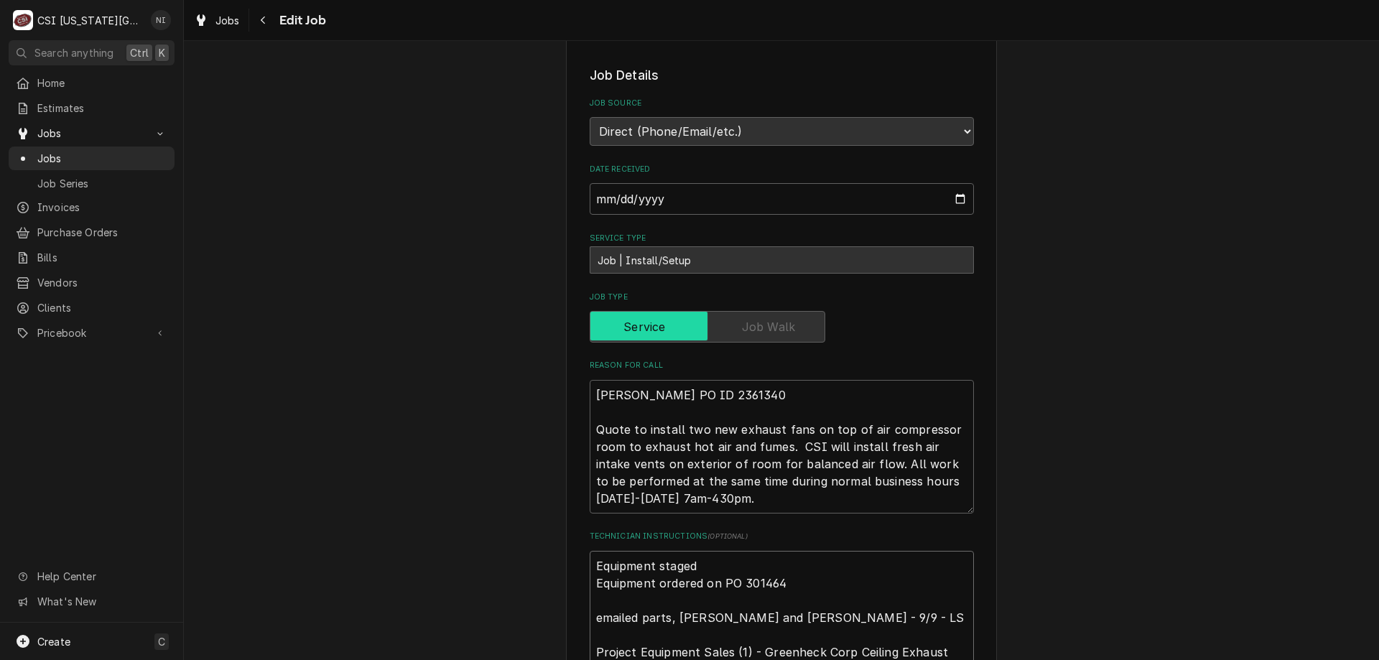
type textarea "Equipment staged Equipment ordered on PO 301464 emailed parts, lindy, phil and …"
type textarea "x"
type textarea "Equipment staged on Equipment ordered on PO 301464 emailed parts, lindy, phil a…"
type textarea "x"
type textarea "Equipment staged on Equipment ordered on PO 301464 emailed parts, lindy, phil a…"
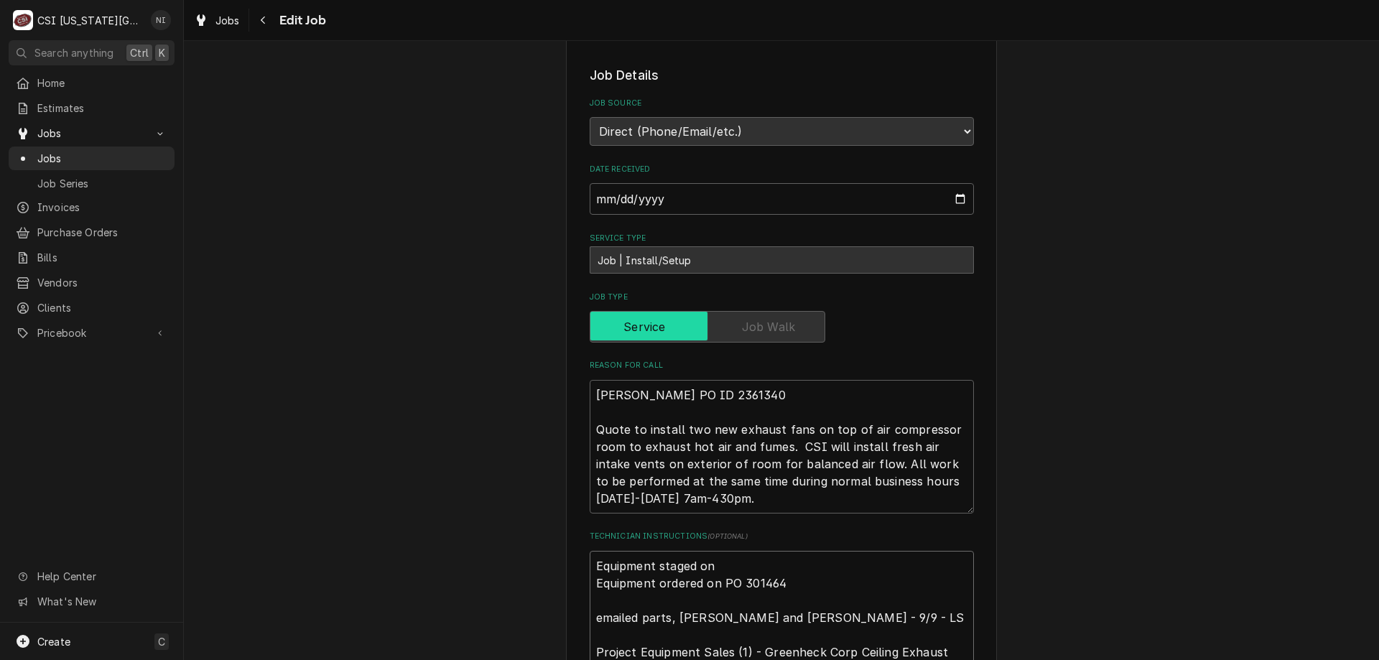
type textarea "x"
type textarea "Equipment staged on th Equipment ordered on PO 301464 emailed parts, lindy, phi…"
type textarea "x"
type textarea "Equipment staged on the Equipment ordered on PO 301464 emailed parts, lindy, ph…"
type textarea "x"
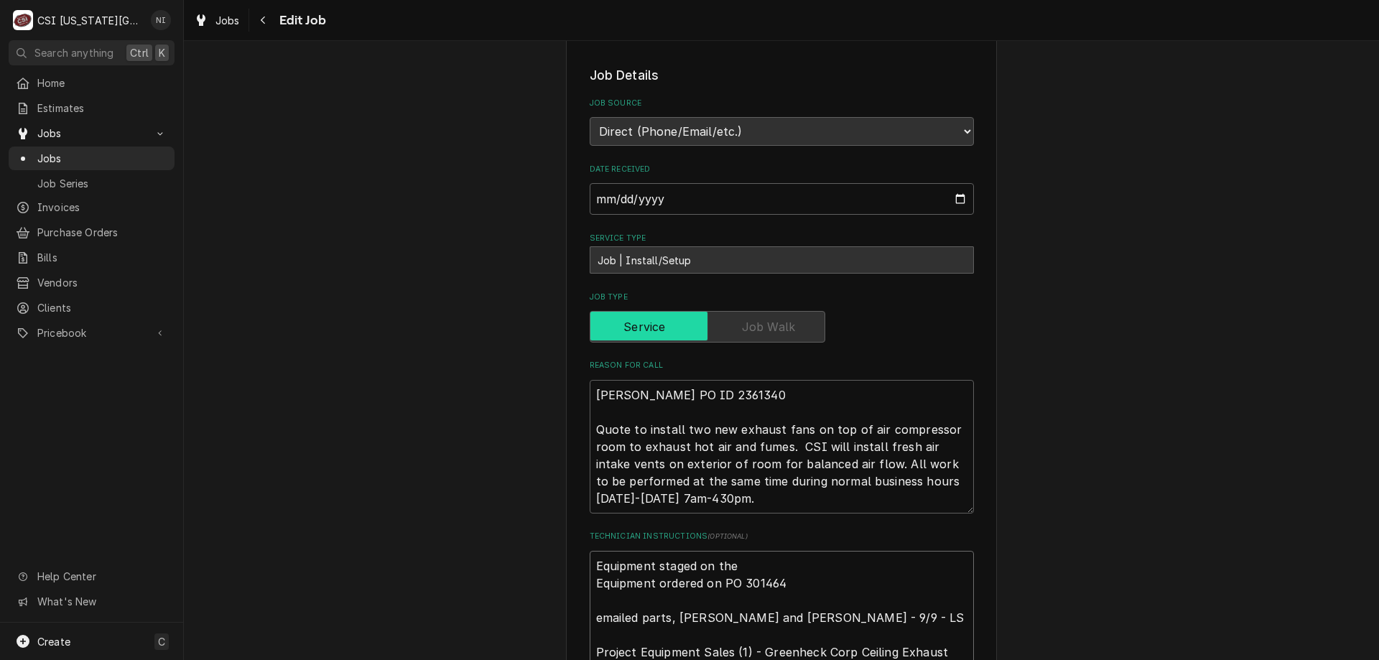
type textarea "Equipment staged on the Equipment ordered on PO 301464 emailed parts, lindy, ph…"
type textarea "x"
type textarea "Equipment staged on the A Equipment ordered on PO 301464 emailed parts, lindy, …"
type textarea "x"
type textarea "Equipment staged on the Asi Equipment ordered on PO 301464 emailed parts, lindy…"
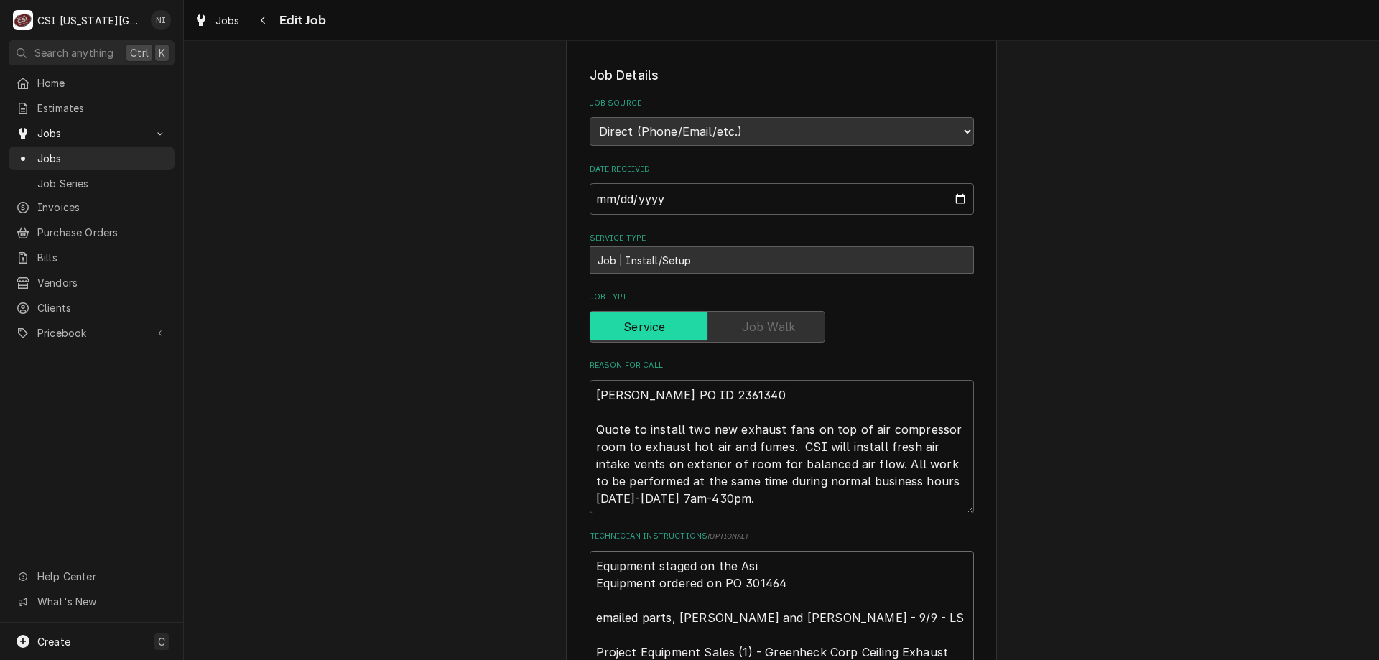
type textarea "x"
type textarea "Equipment staged on the Aside4 Equipment ordered on PO 301464 emailed parts, li…"
type textarea "x"
type textarea "Equipment staged on the Aside Equipment ordered on PO 301464 emailed parts, lin…"
type textarea "x"
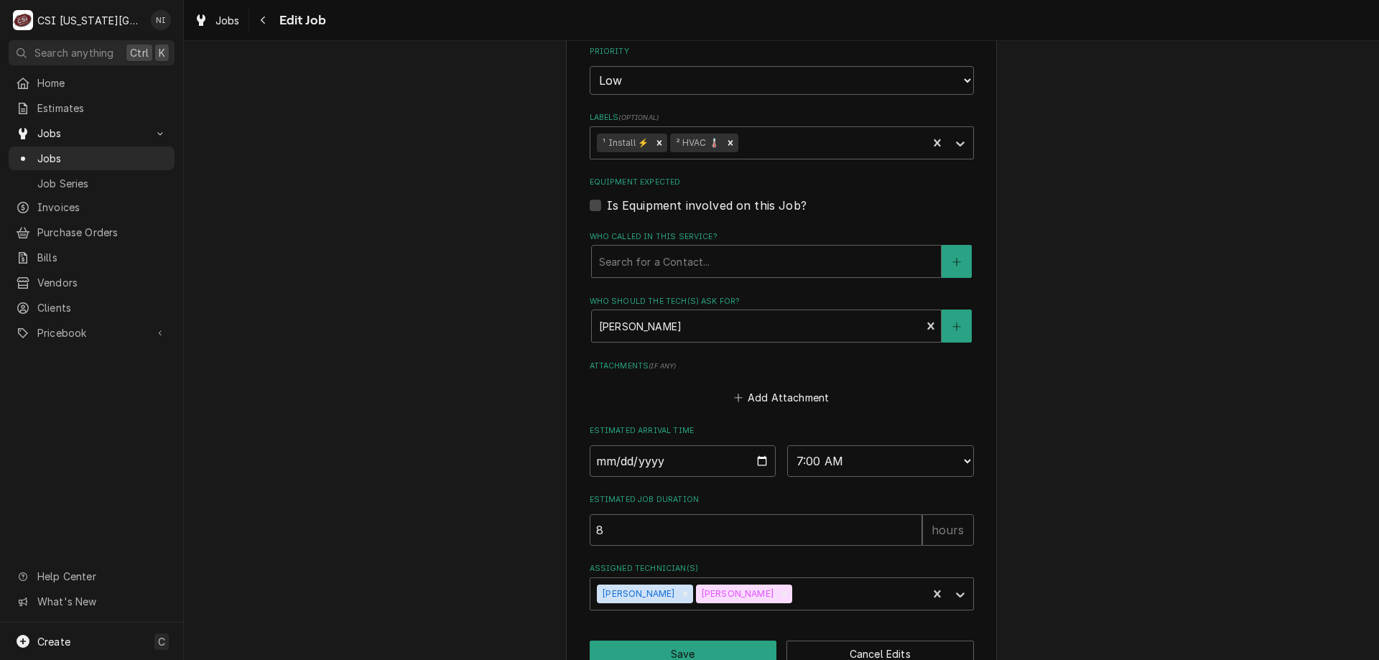
scroll to position [1098, 0]
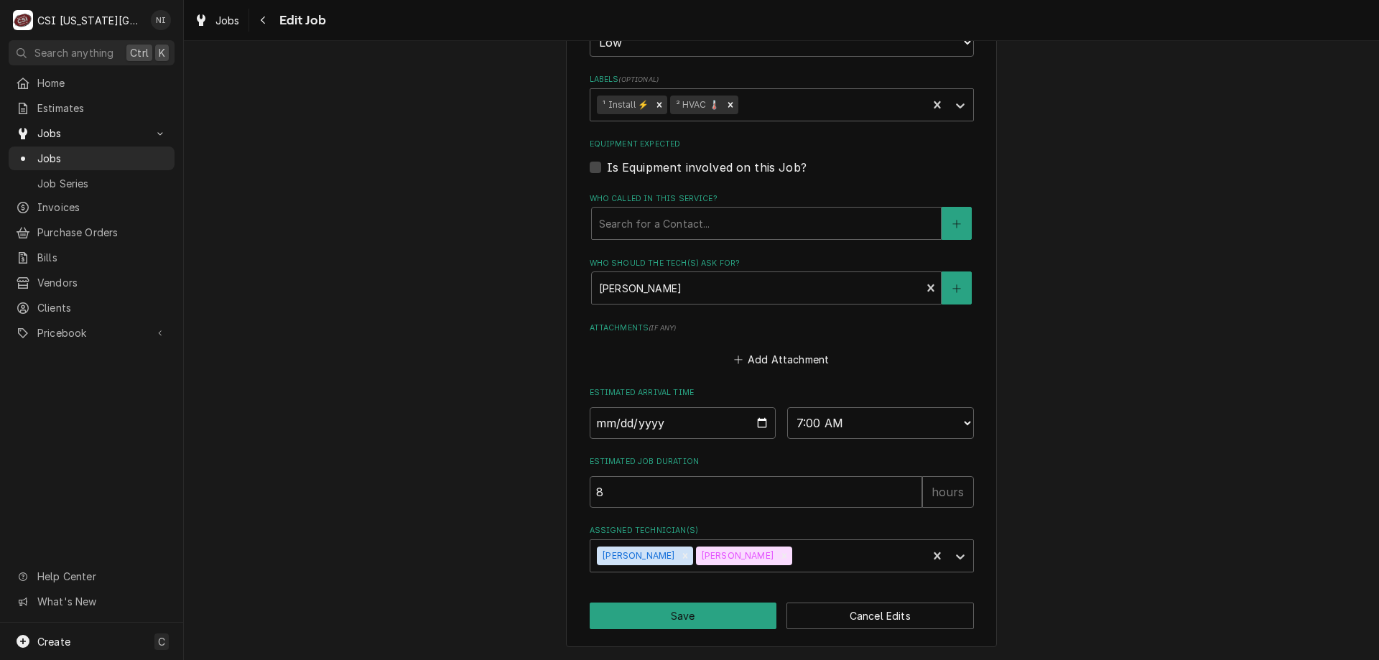
type textarea "Equipment staged on the Aside Equipment ordered on PO 301464 emailed parts, lin…"
click at [707, 616] on button "Save" at bounding box center [683, 616] width 187 height 27
type textarea "x"
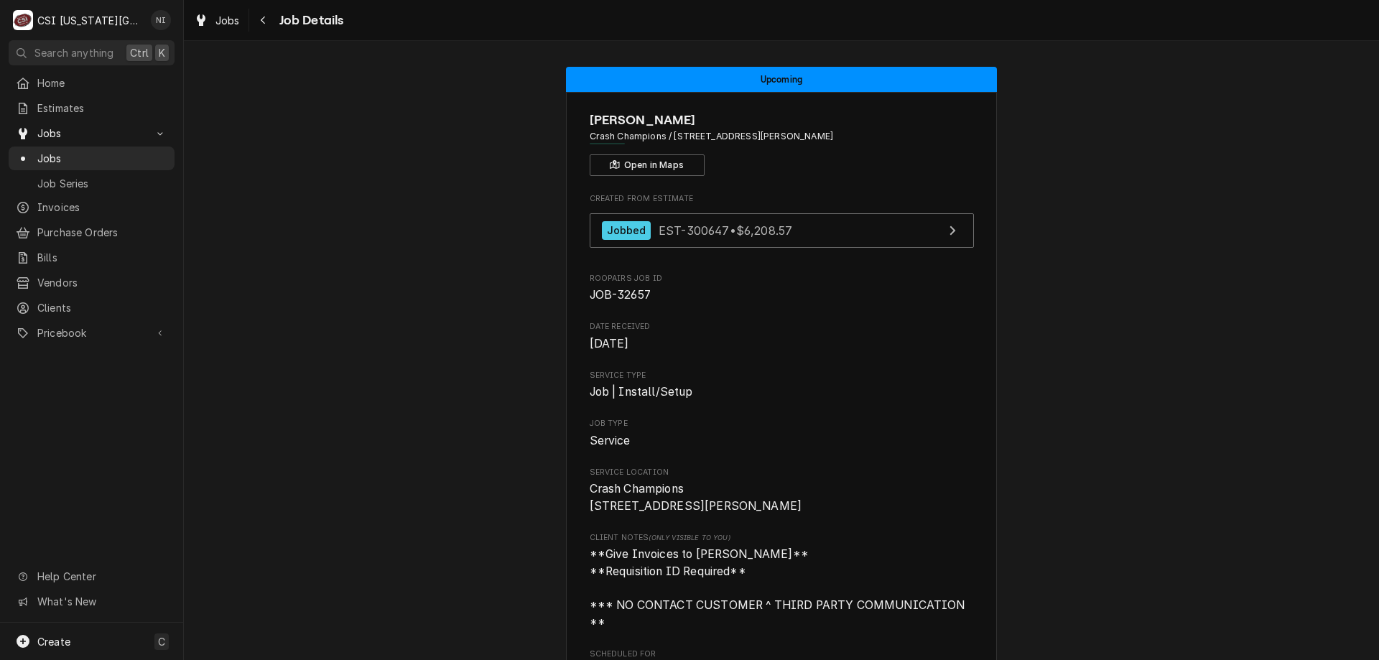
click at [76, 151] on span "Jobs" at bounding box center [102, 158] width 130 height 15
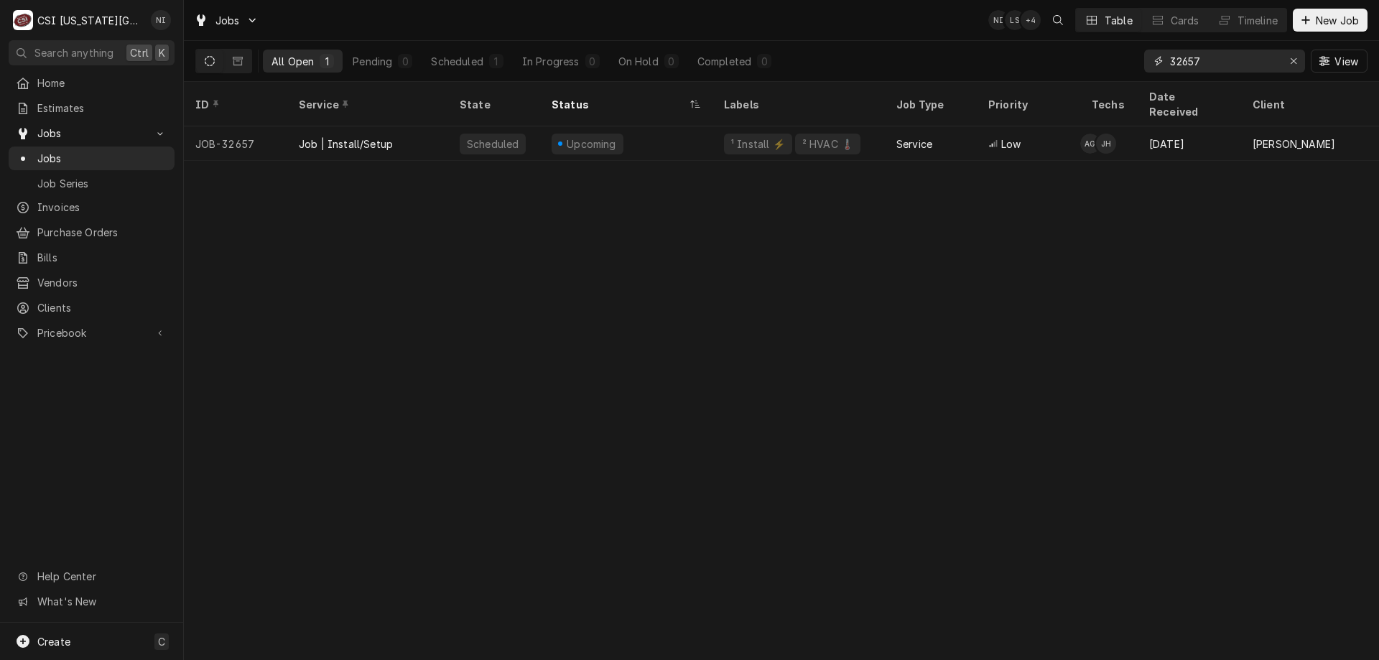
drag, startPoint x: 1217, startPoint y: 69, endPoint x: 1141, endPoint y: 66, distance: 75.5
click at [1141, 66] on div "All Open 1 Pending 0 Scheduled 1 In Progress 0 On Hold 0 Completed 0 32657 View" at bounding box center [781, 61] width 1172 height 40
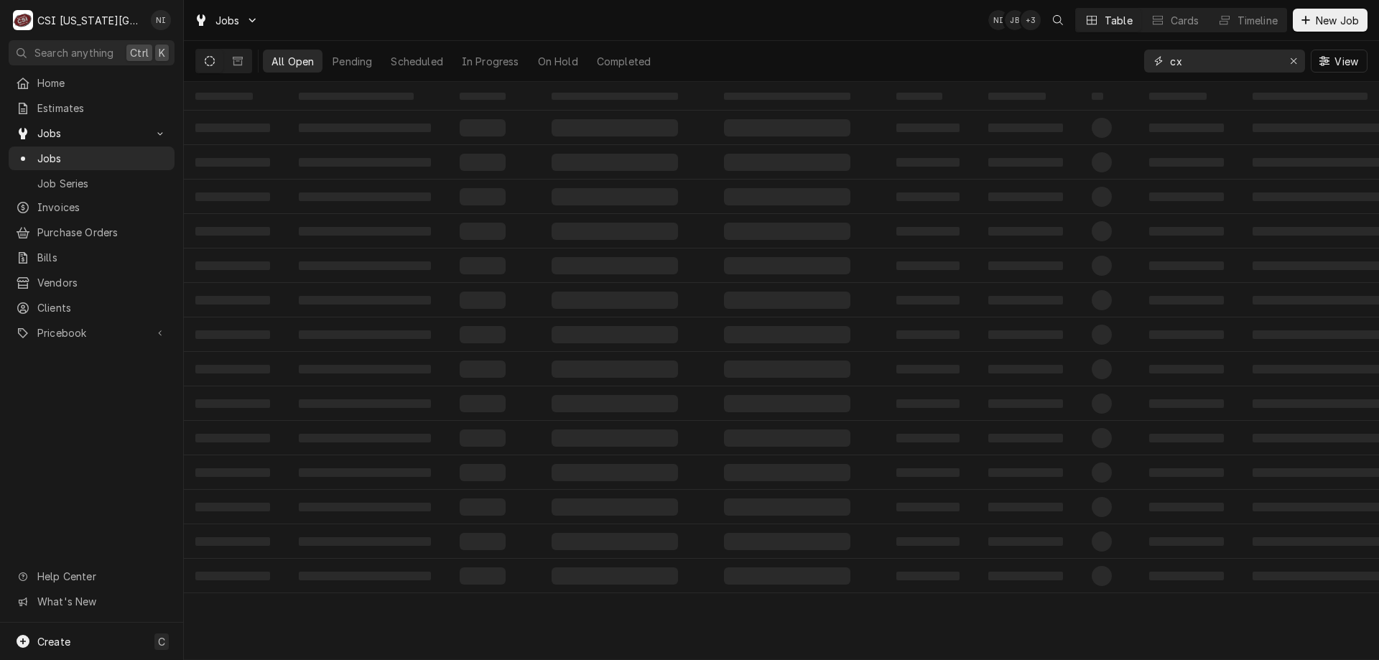
type input "c"
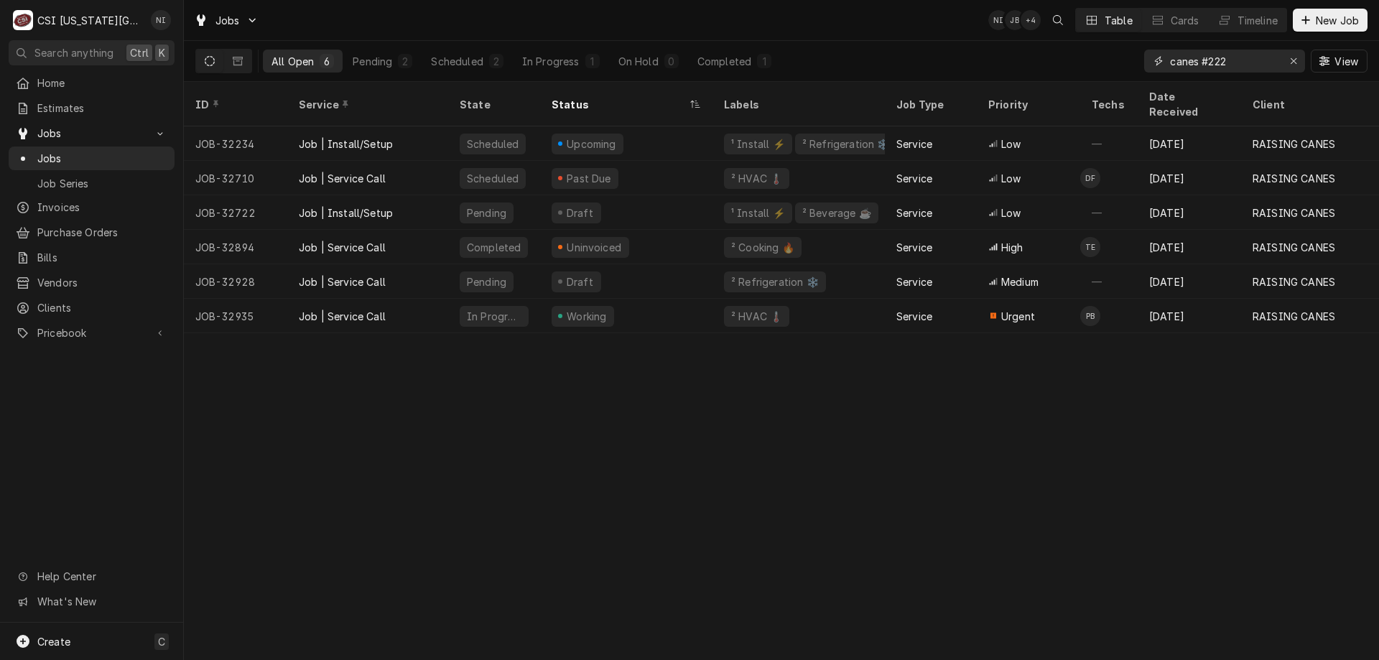
type input "canes #222"
click at [371, 56] on div "Pending" at bounding box center [373, 61] width 40 height 15
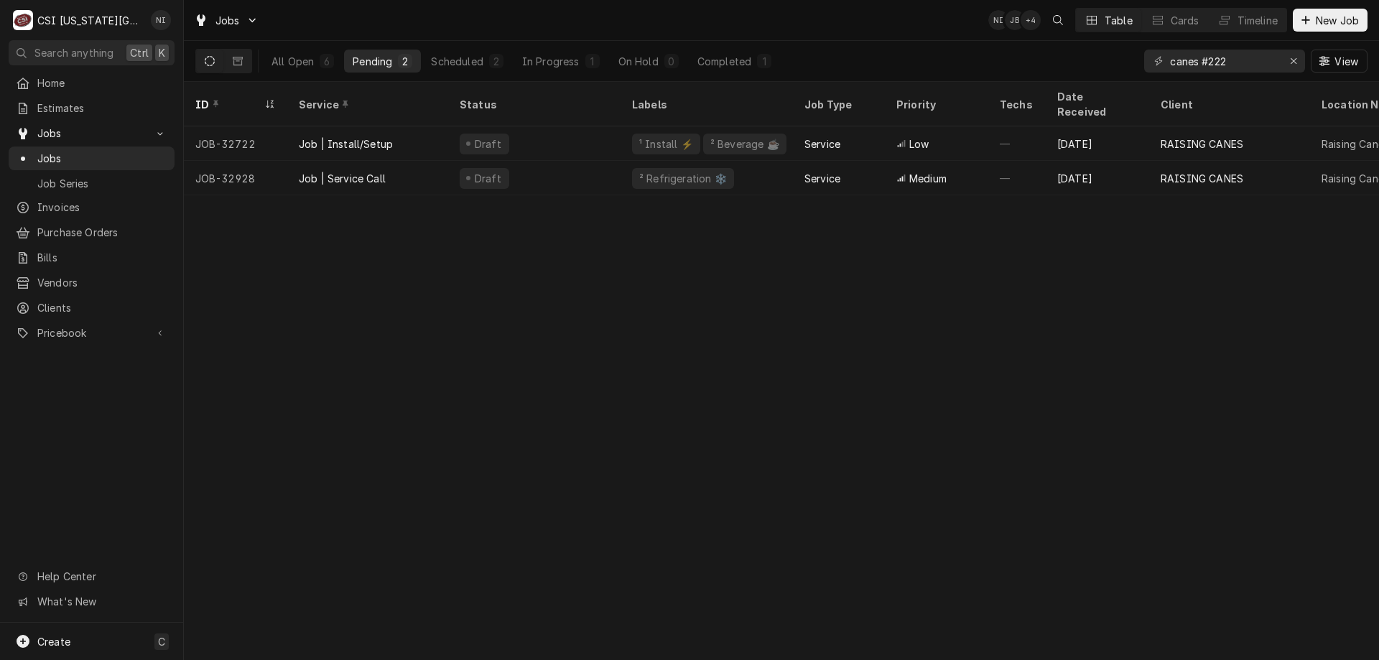
click at [542, 128] on tr "JOB-32722 Job | Install/Setup Draft ¹ Install ⚡️ ² Beverage ☕️ Service Low — Se…" at bounding box center [1244, 143] width 2120 height 34
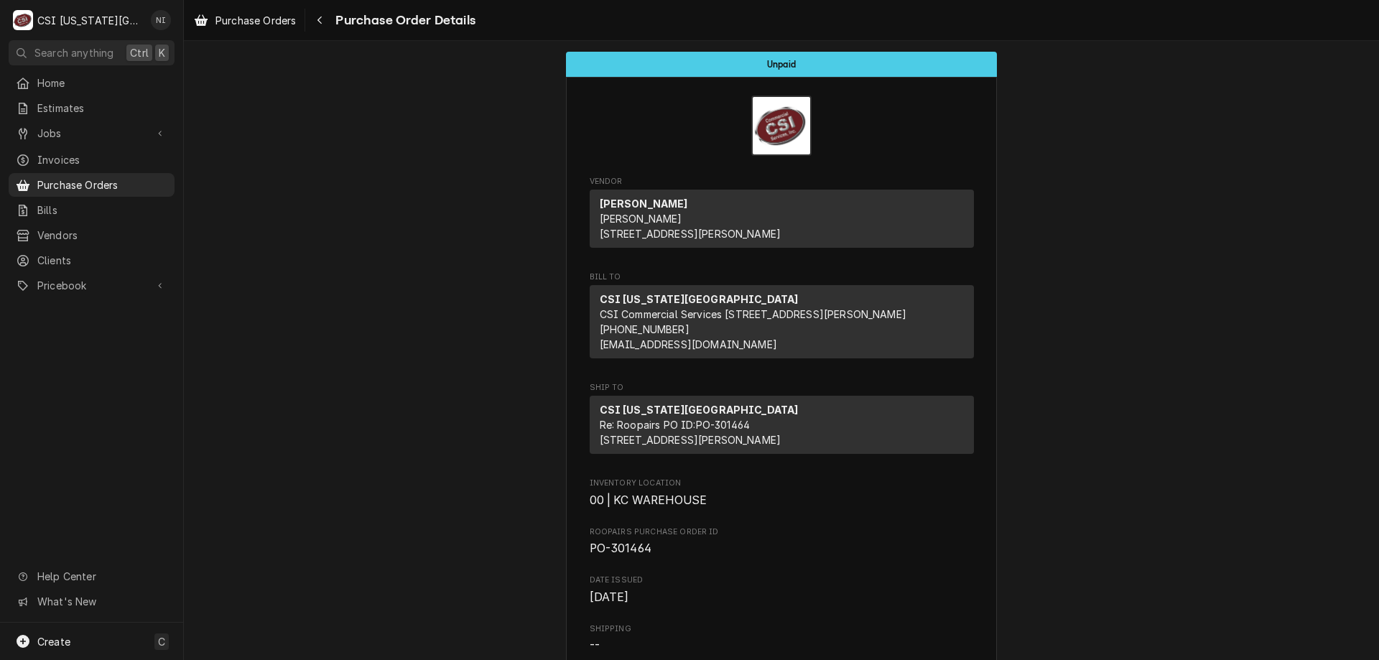
click at [144, 177] on span "Purchase Orders" at bounding box center [102, 184] width 130 height 15
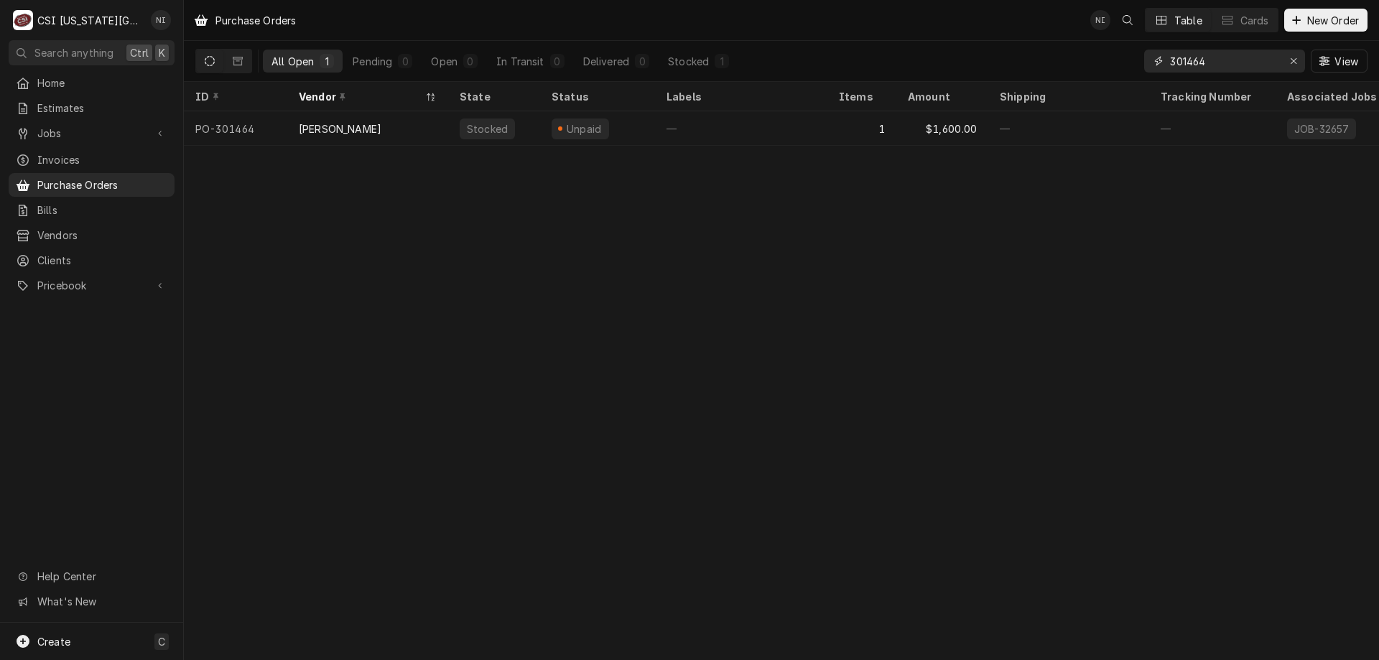
drag, startPoint x: 1208, startPoint y: 59, endPoint x: 1187, endPoint y: 67, distance: 22.3
click at [1187, 67] on input "301464" at bounding box center [1224, 61] width 108 height 23
type input "301556"
click at [1058, 136] on div "—" at bounding box center [1068, 128] width 161 height 34
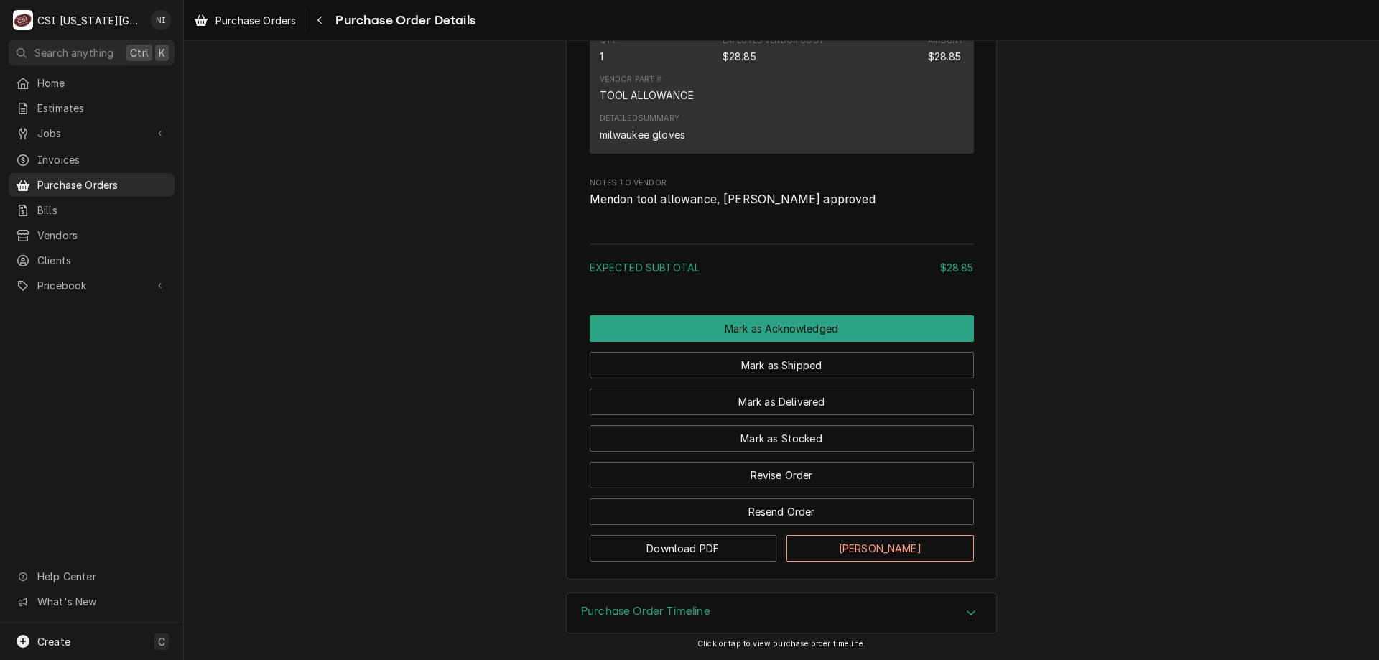
scroll to position [970, 0]
click at [750, 435] on button "Mark as Stocked" at bounding box center [782, 438] width 384 height 27
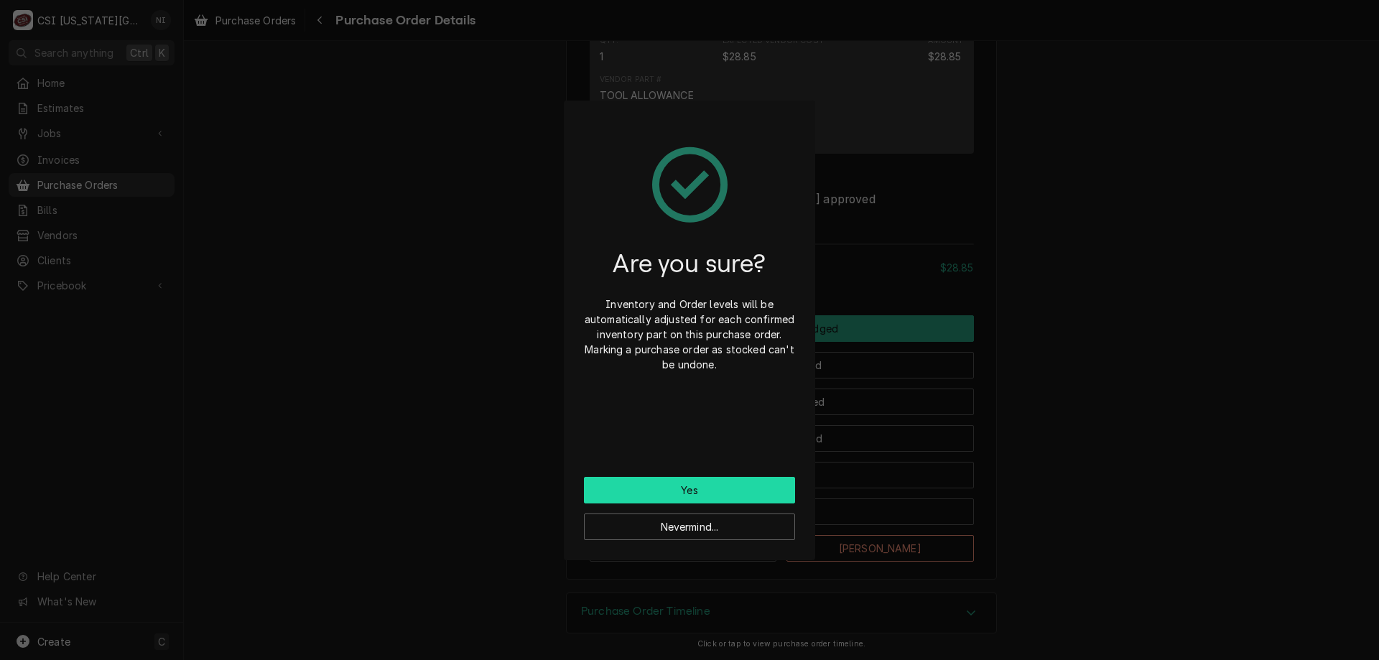
click at [723, 491] on button "Yes" at bounding box center [689, 490] width 211 height 27
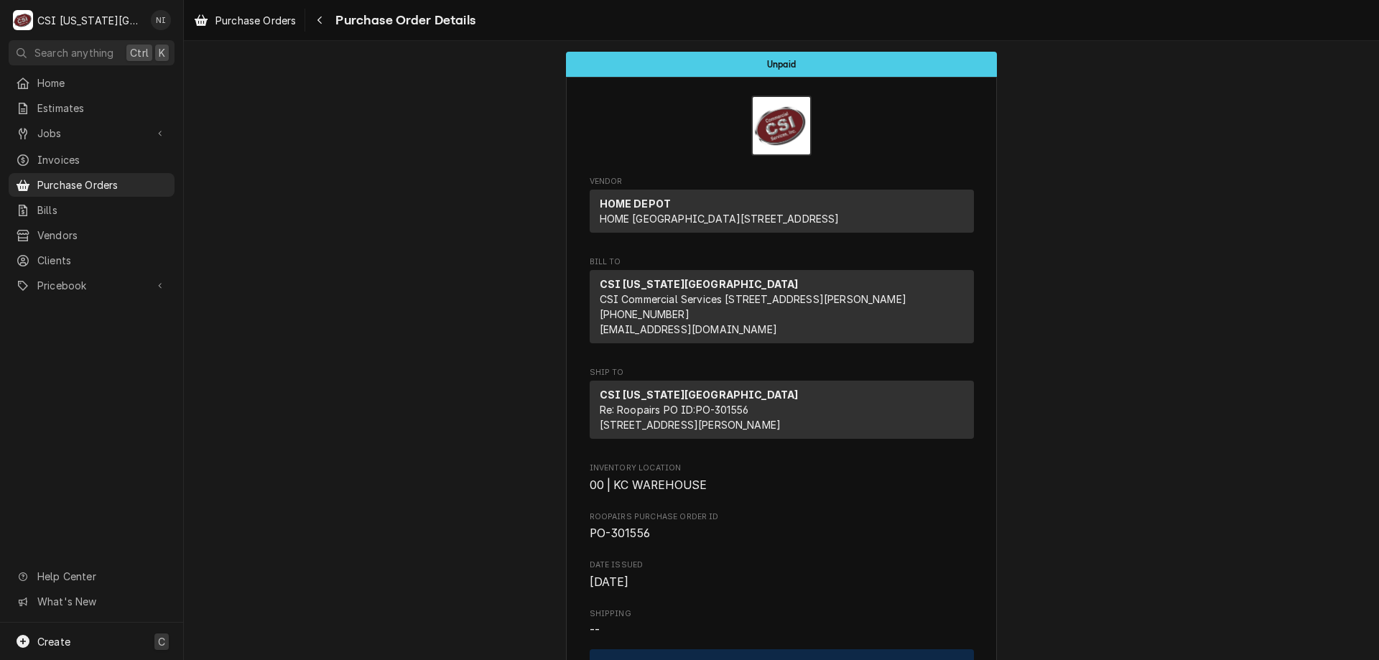
drag, startPoint x: 125, startPoint y: 633, endPoint x: 135, endPoint y: 623, distance: 13.7
click at [125, 634] on div "Create C" at bounding box center [91, 641] width 183 height 37
click at [294, 538] on div "Purchase Order" at bounding box center [269, 542] width 96 height 15
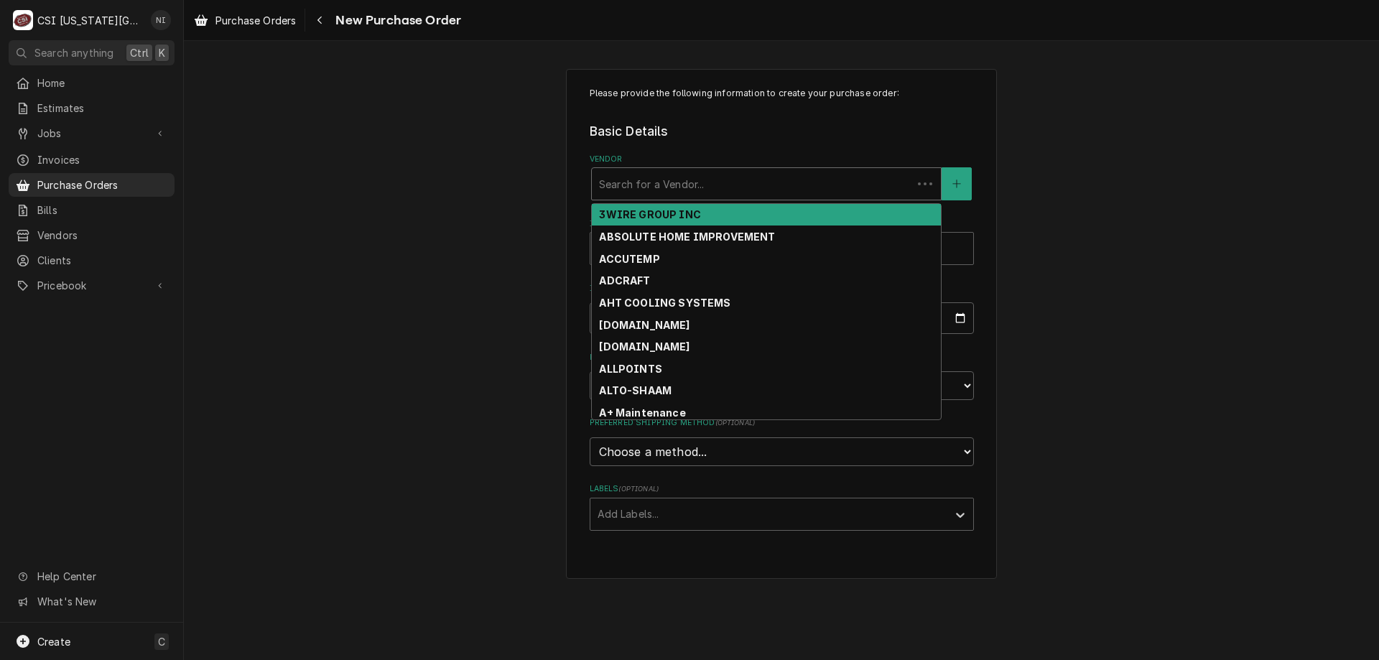
click at [664, 190] on div "Vendor" at bounding box center [752, 184] width 306 height 26
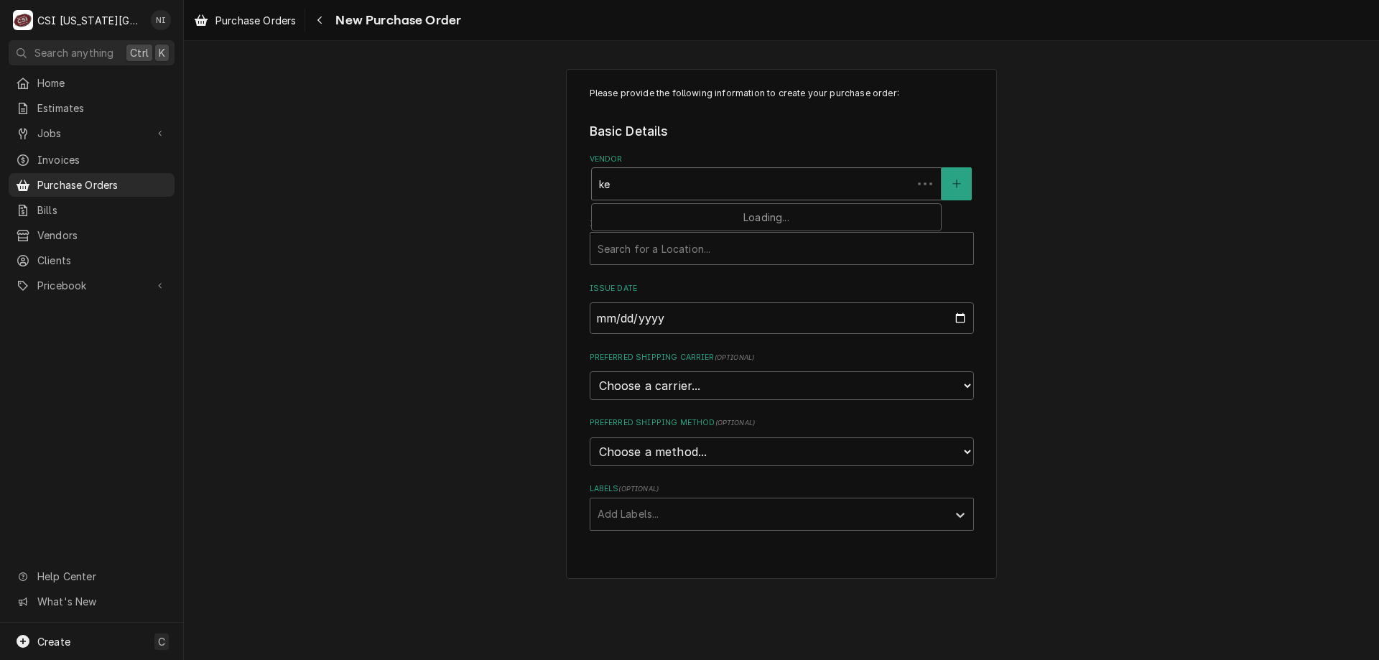
type input "key"
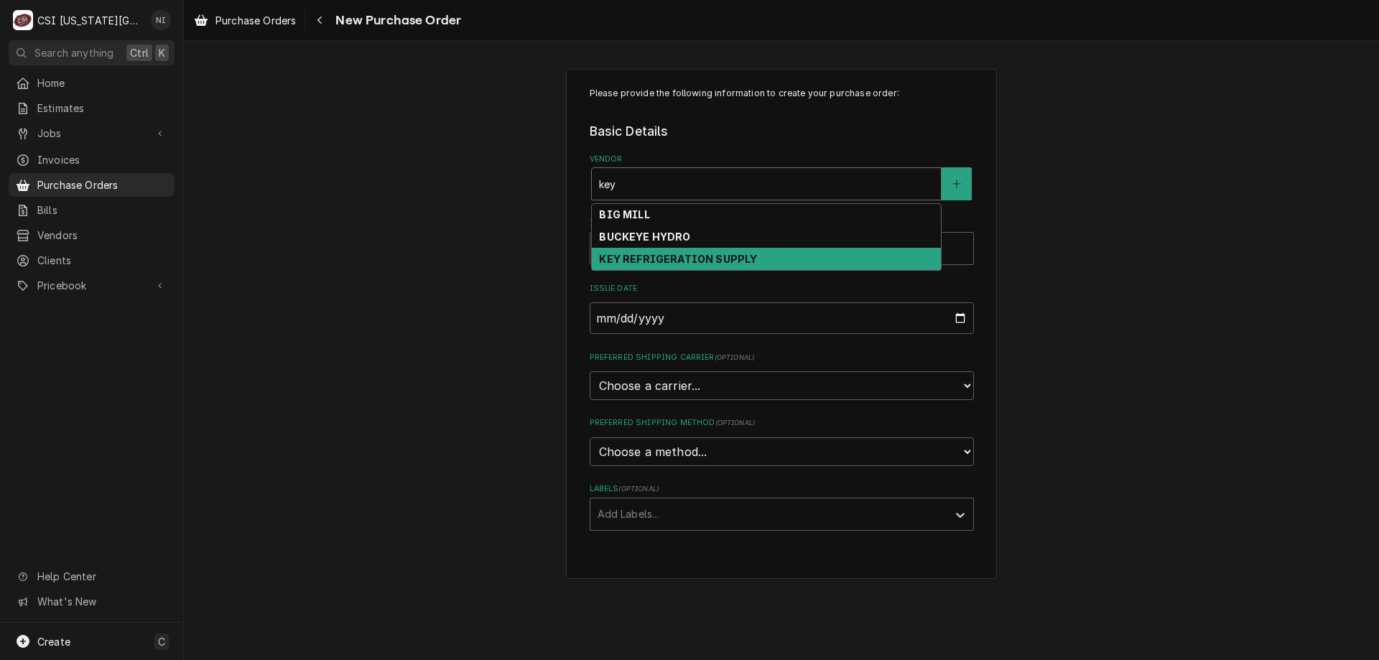
click at [651, 259] on strong "KEY REFRIGERATION SUPPLY" at bounding box center [678, 259] width 158 height 12
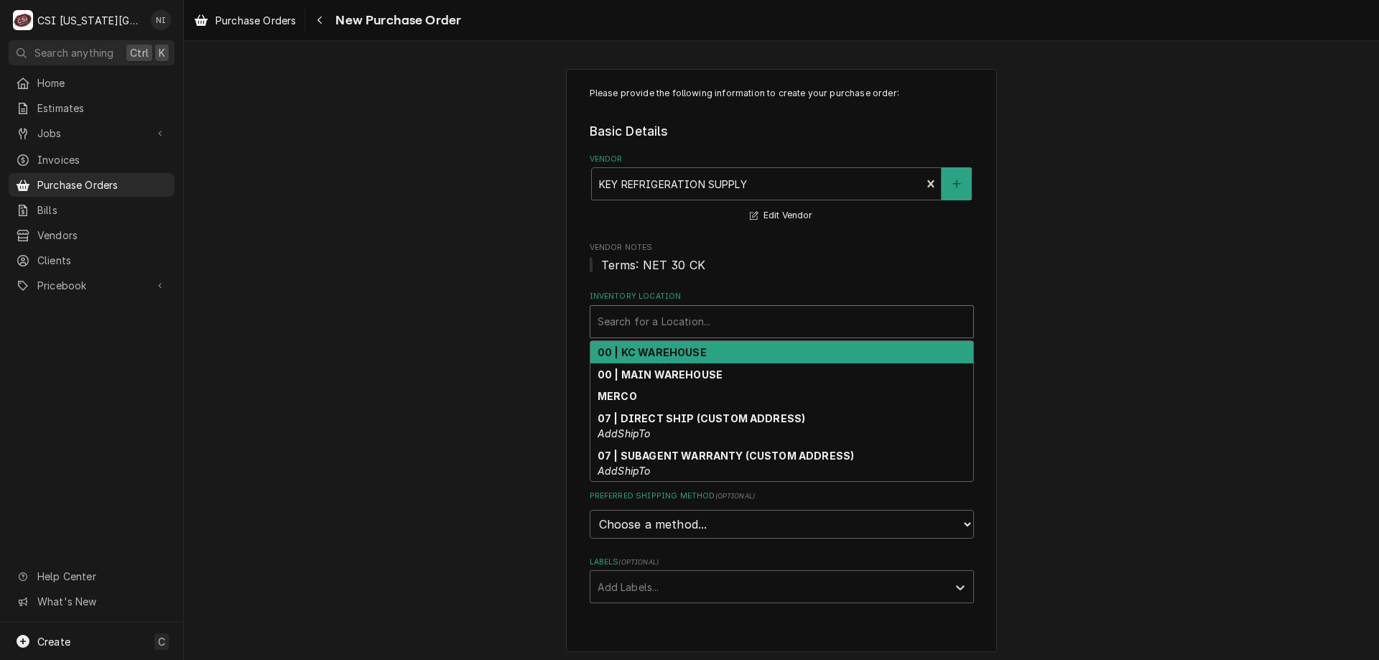
click at [667, 316] on div "Inventory Location" at bounding box center [782, 322] width 368 height 26
click at [662, 354] on strong "00 | KC WAREHOUSE" at bounding box center [652, 352] width 109 height 12
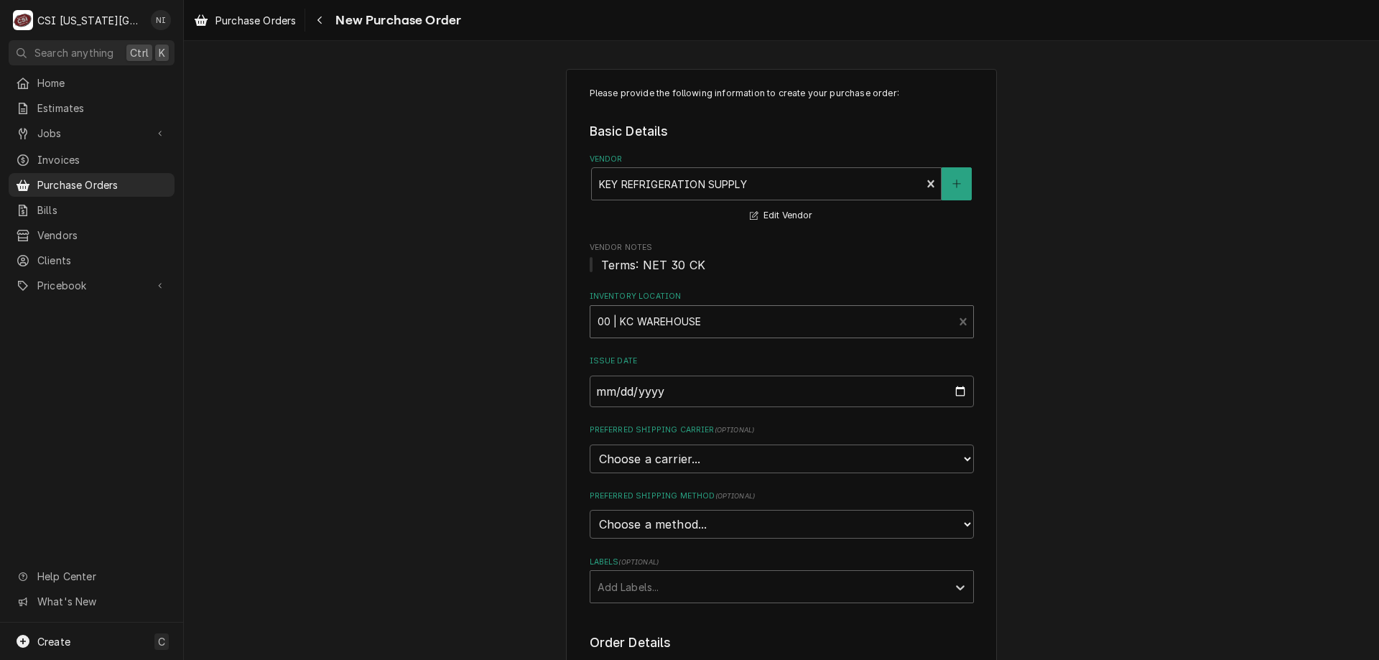
click at [674, 583] on div "Labels" at bounding box center [769, 587] width 343 height 26
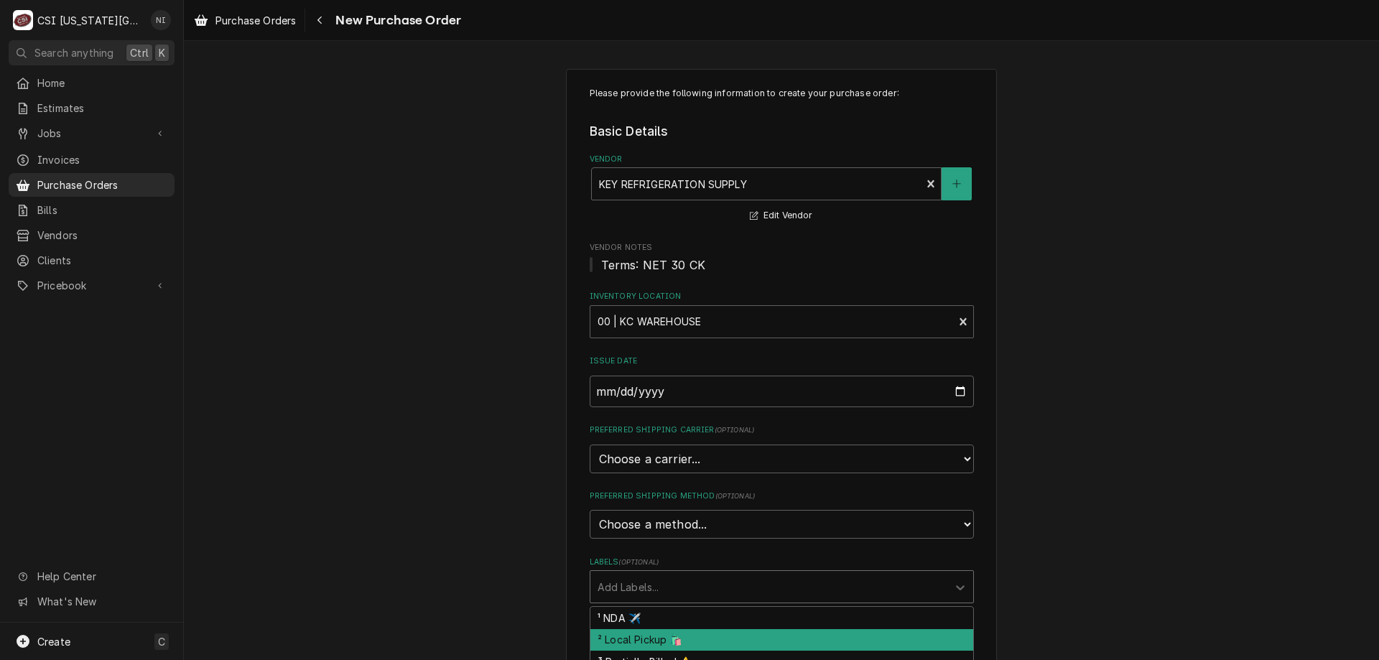
click at [650, 644] on div "² Local Pickup 🛍️" at bounding box center [781, 640] width 383 height 22
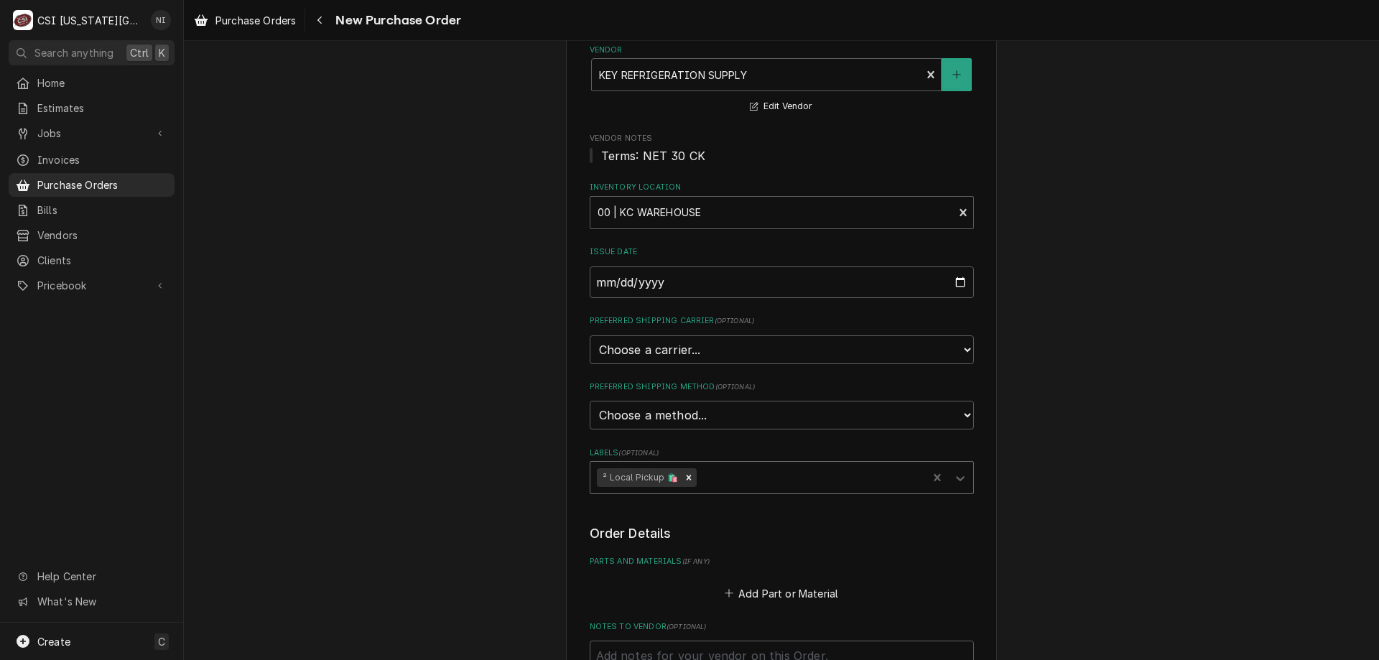
scroll to position [287, 0]
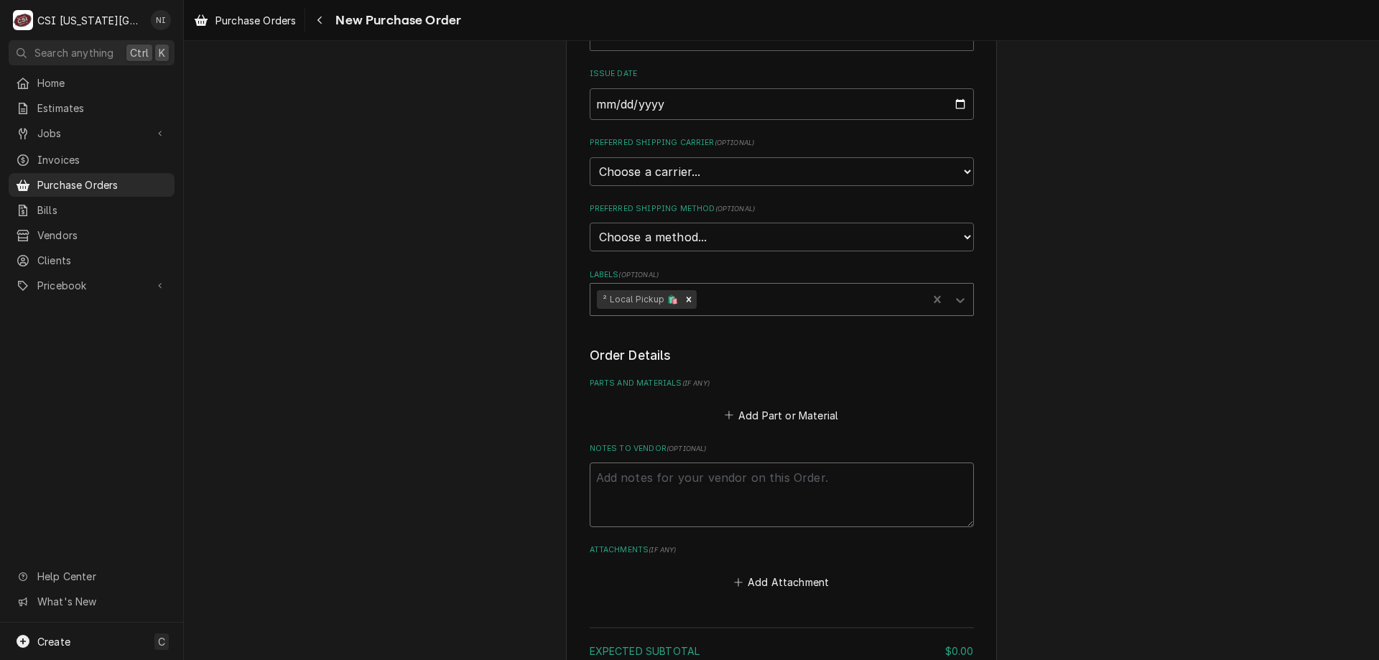
click at [795, 478] on textarea "Notes to Vendor ( optional )" at bounding box center [782, 495] width 384 height 65
type textarea "x"
type textarea "c"
type textarea "x"
type textarea "co"
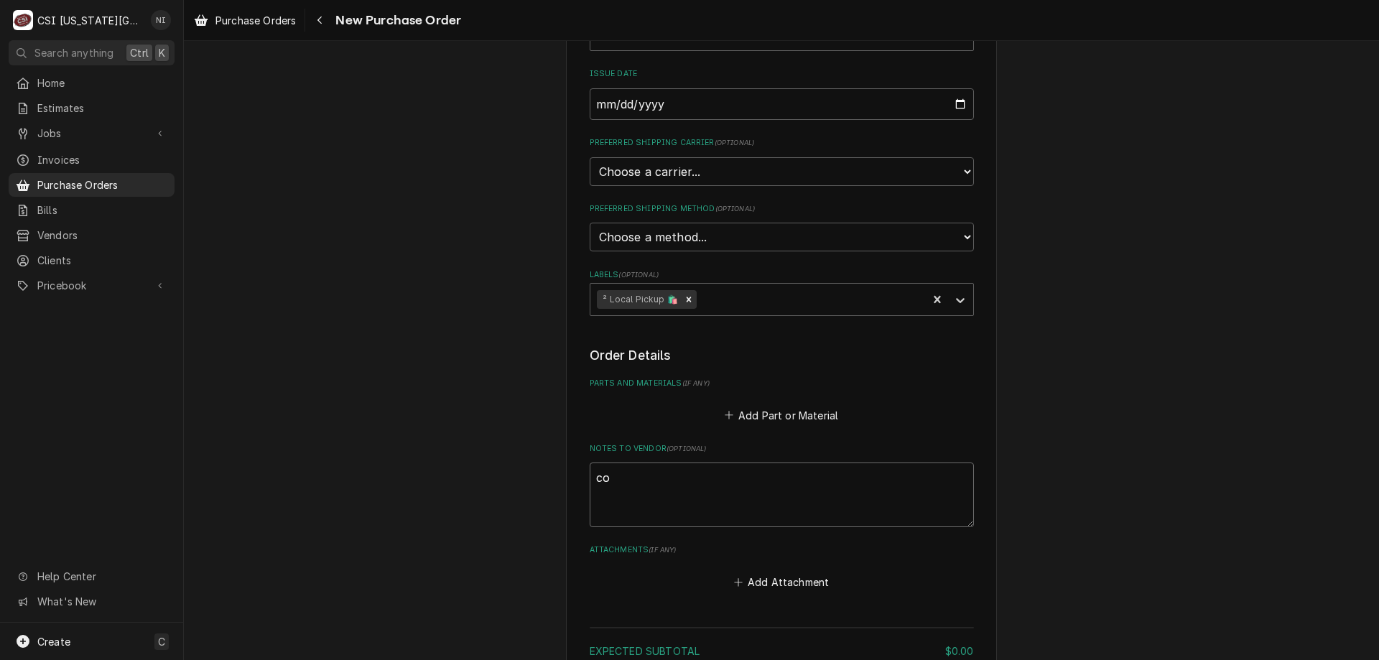
type textarea "x"
type textarea "cod"
type textarea "x"
type textarea "cody"
type textarea "x"
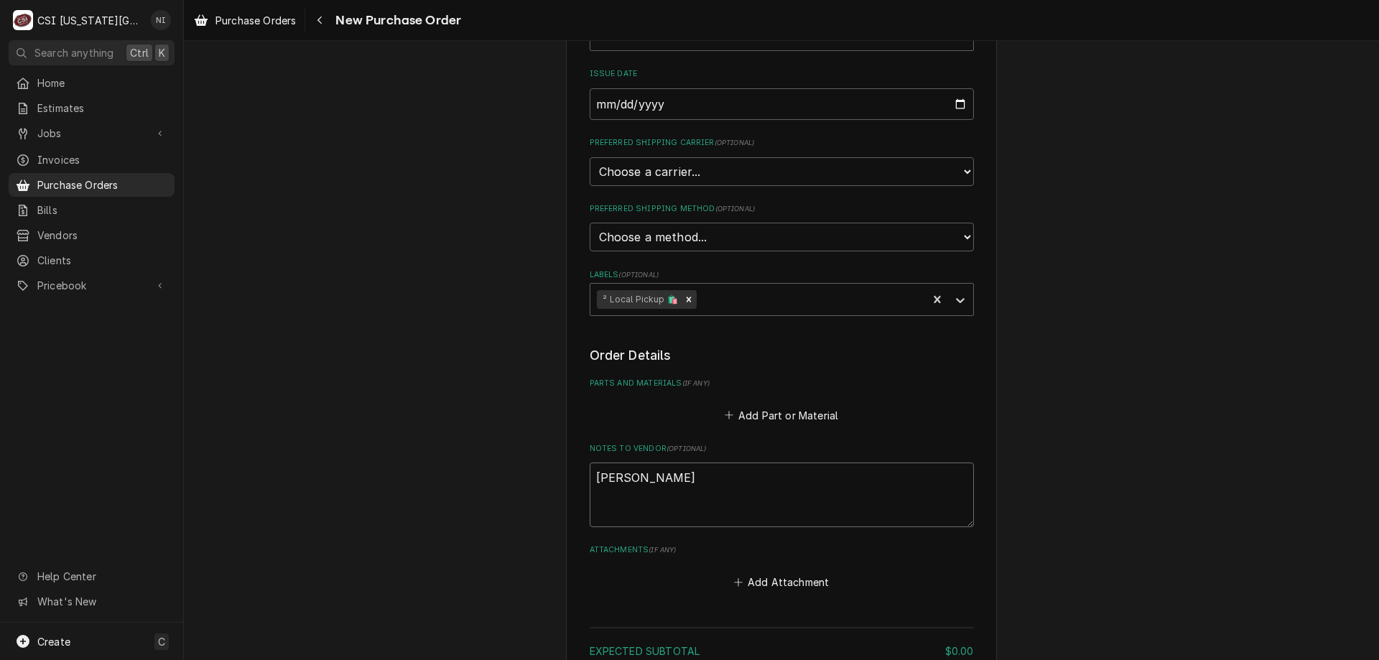
type textarea "cody"
type textarea "x"
type textarea "cody tu"
type textarea "x"
type textarea "cody tur"
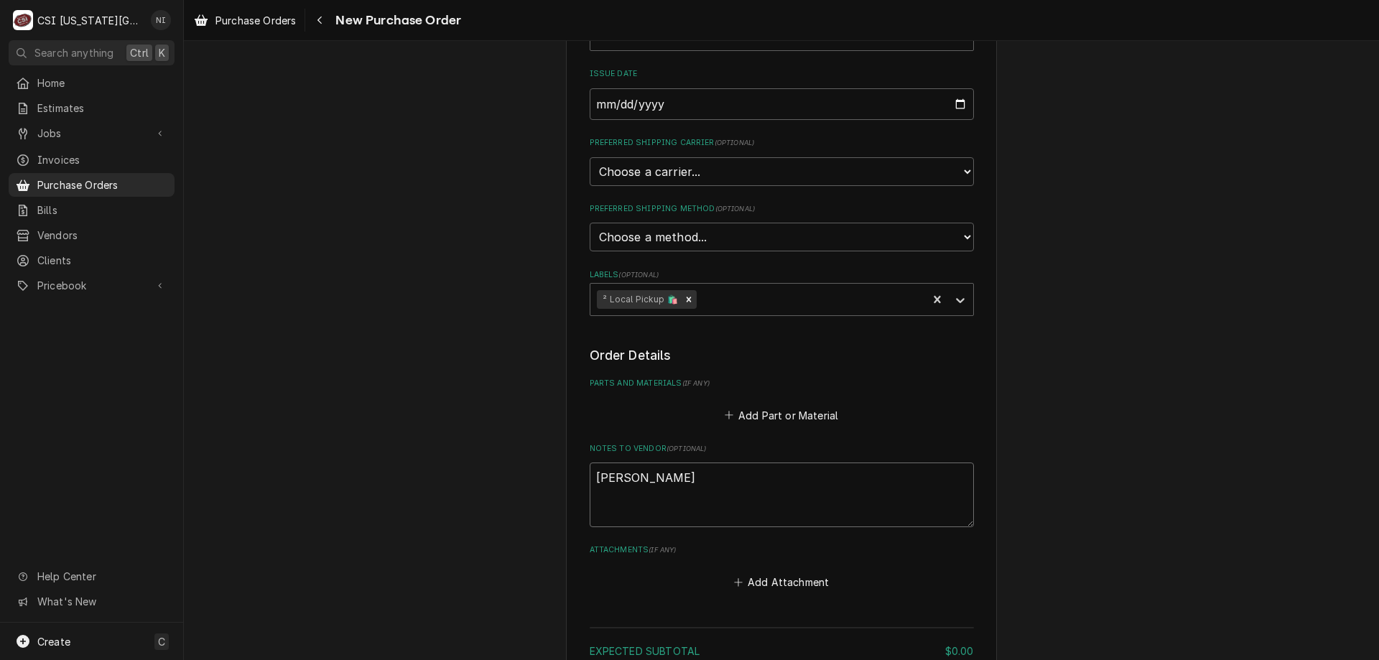
type textarea "x"
type textarea "cody turck"
type textarea "x"
type textarea "cody turck s"
type textarea "x"
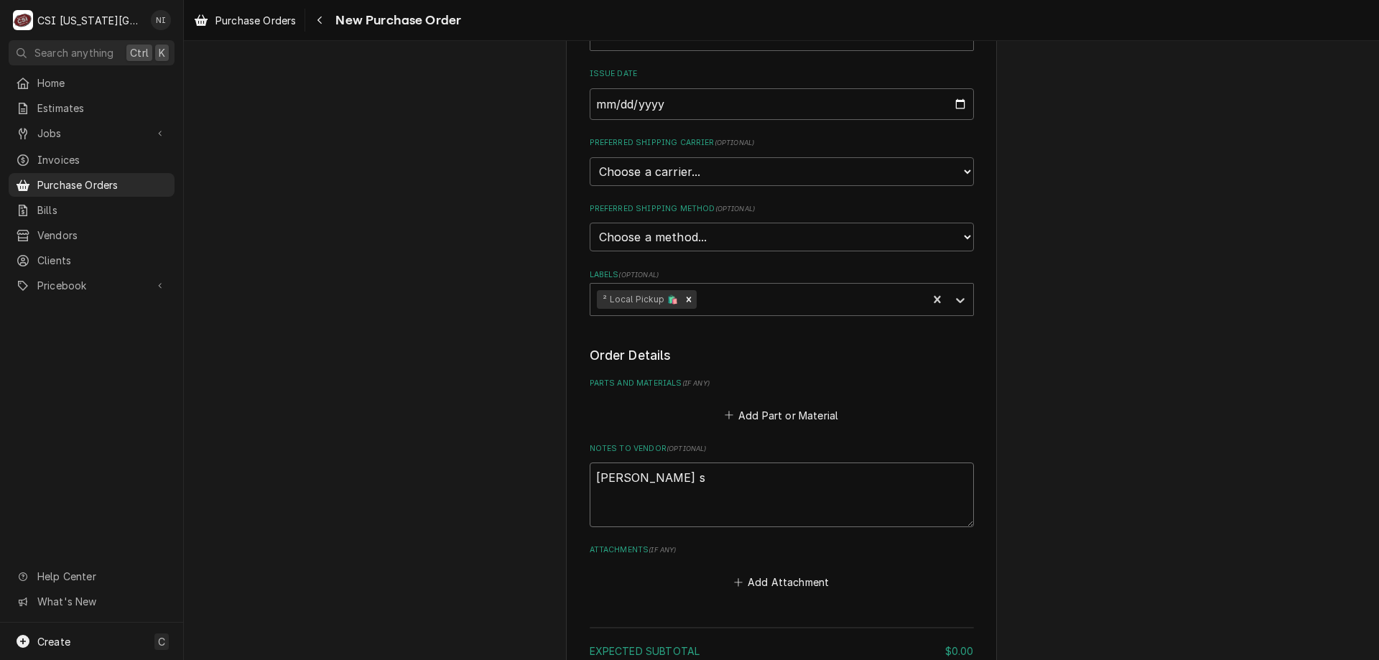
type textarea "cody turck"
type textarea "x"
type textarea "cody turck"
type textarea "x"
type textarea "cody turc"
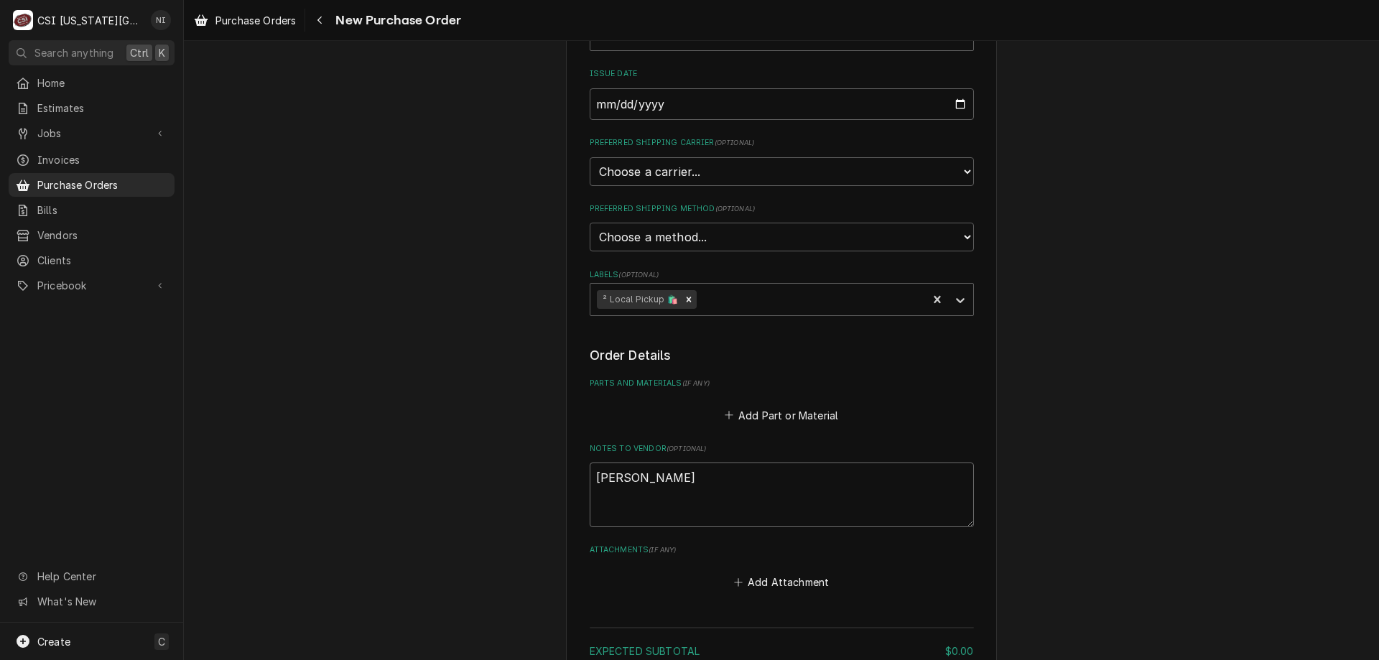
type textarea "x"
type textarea "cody tur"
type textarea "x"
type textarea "cody tu"
type textarea "x"
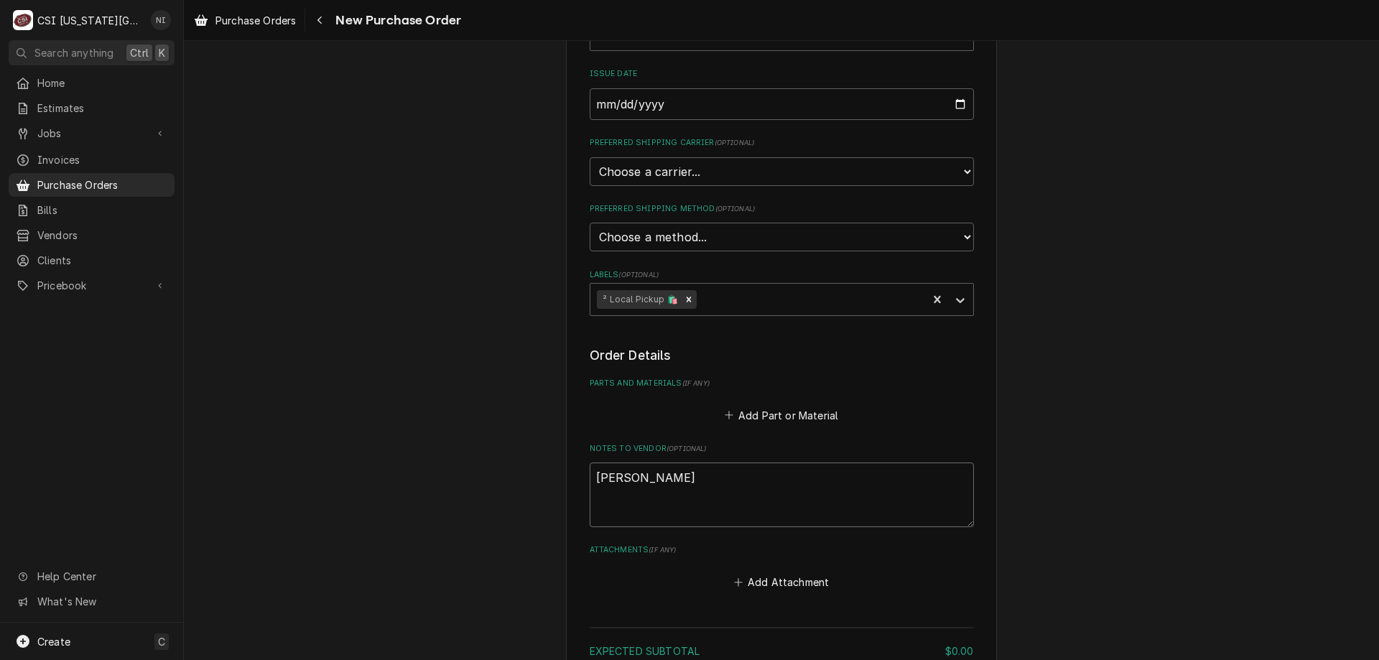
type textarea "cody t"
type textarea "x"
type textarea "cody tr"
type textarea "x"
type textarea "cody tru"
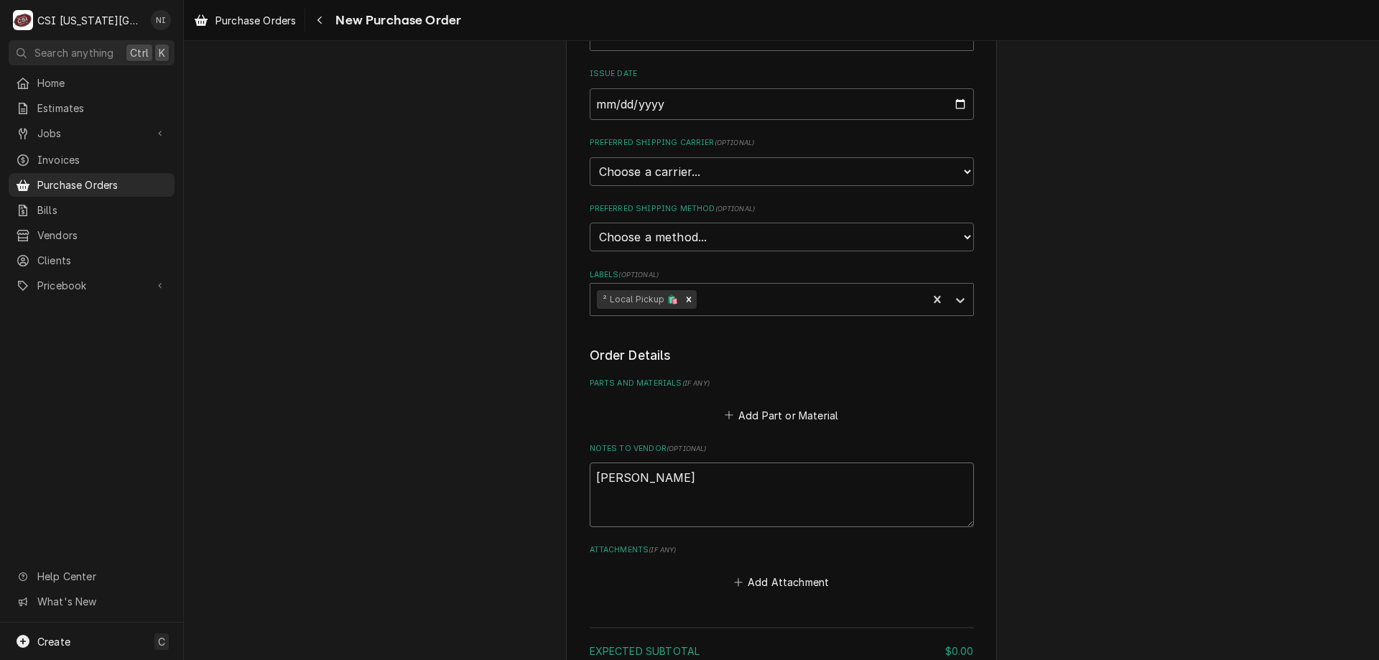
type textarea "x"
type textarea "cody truc"
type textarea "x"
type textarea "cody truck"
type textarea "x"
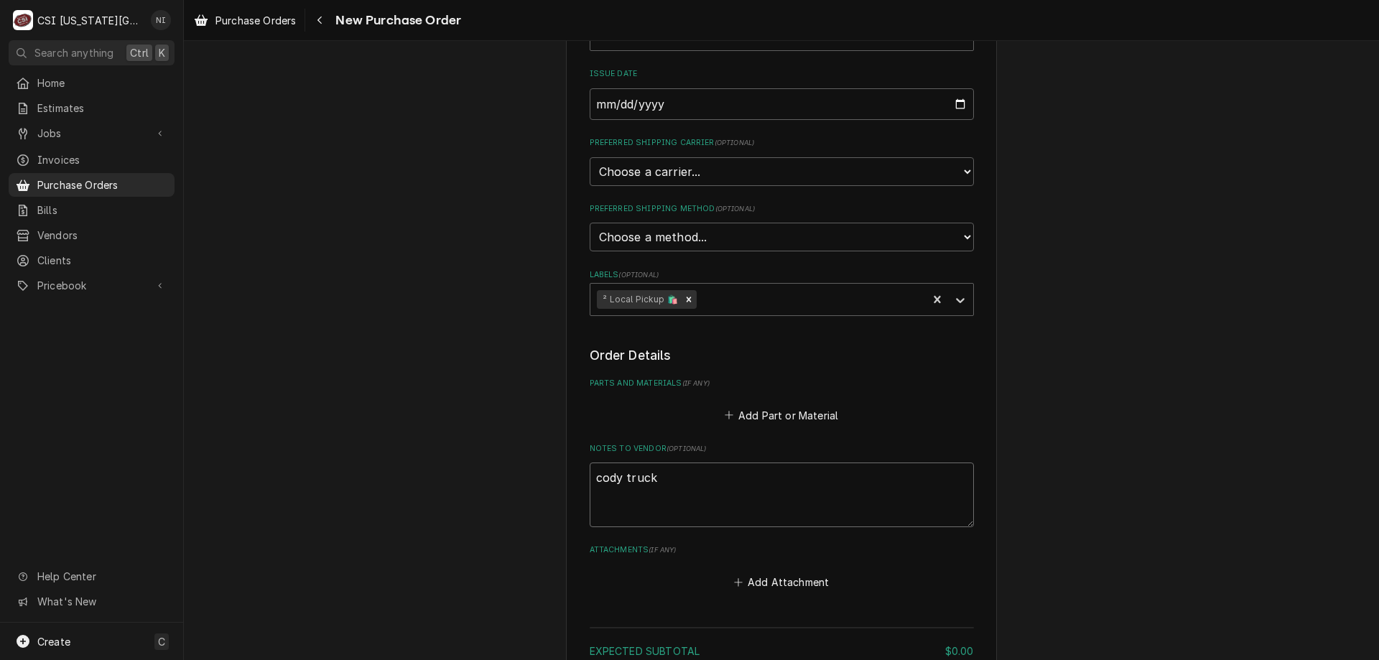
type textarea "cody truck"
type textarea "x"
type textarea "cody truck st"
type textarea "x"
type textarea "cody truck sto"
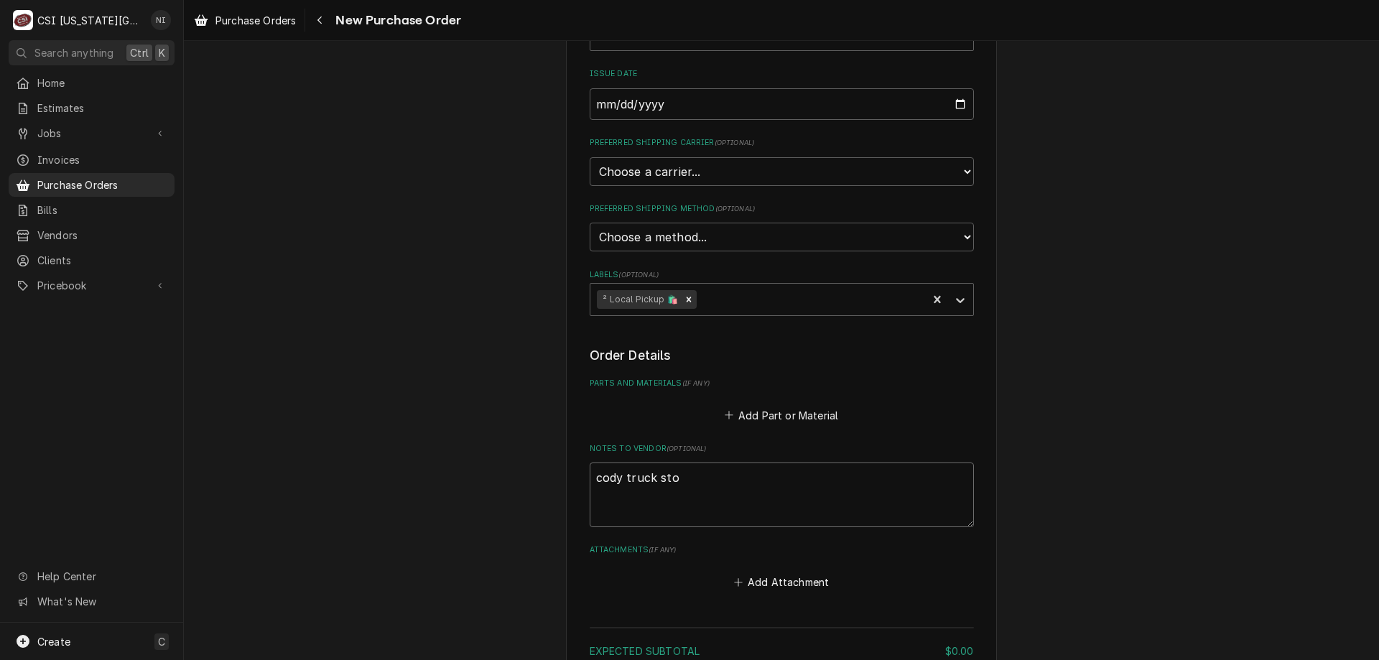
type textarea "x"
type textarea "cody truck stoc"
type textarea "x"
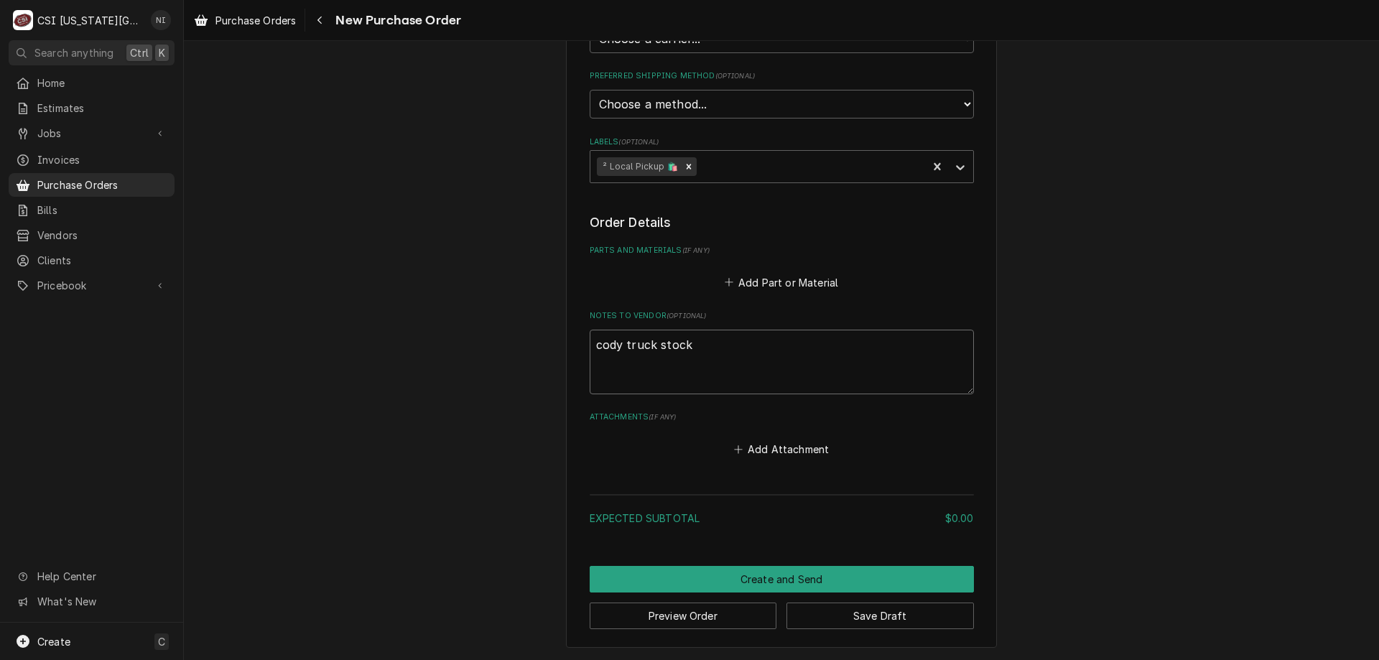
type textarea "cody truck stock"
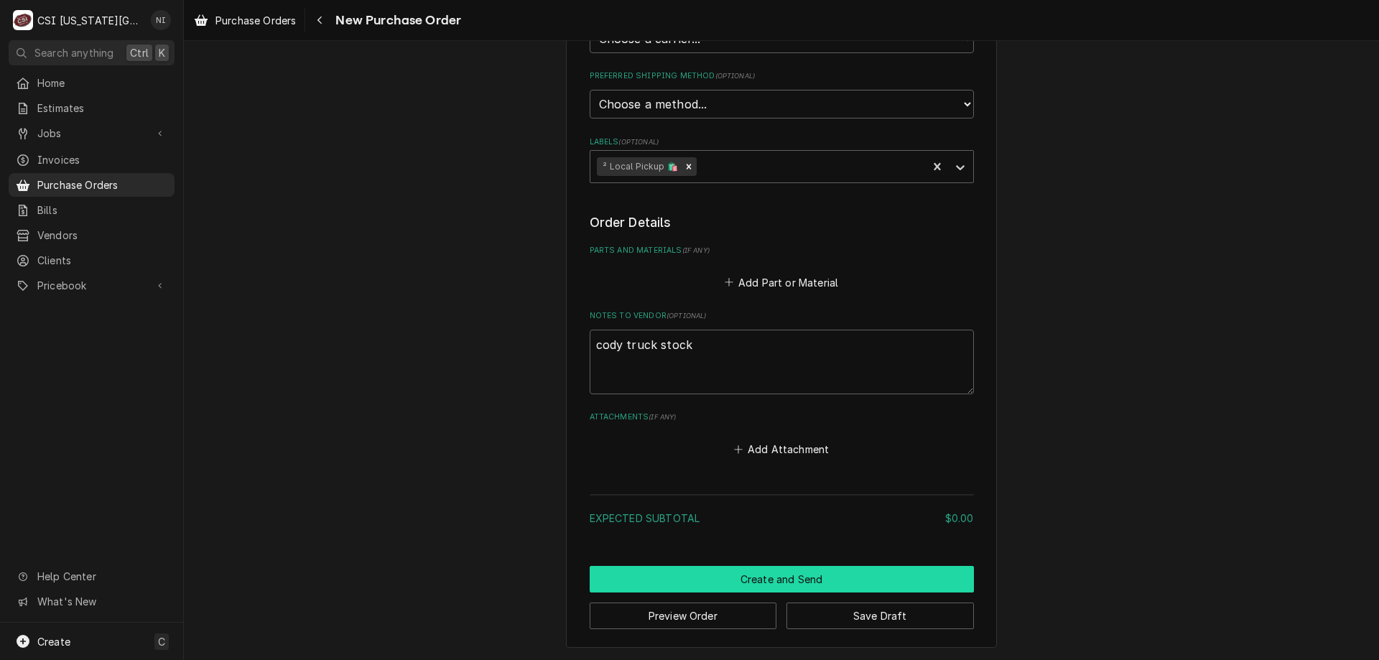
click at [843, 589] on button "Create and Send" at bounding box center [782, 579] width 384 height 27
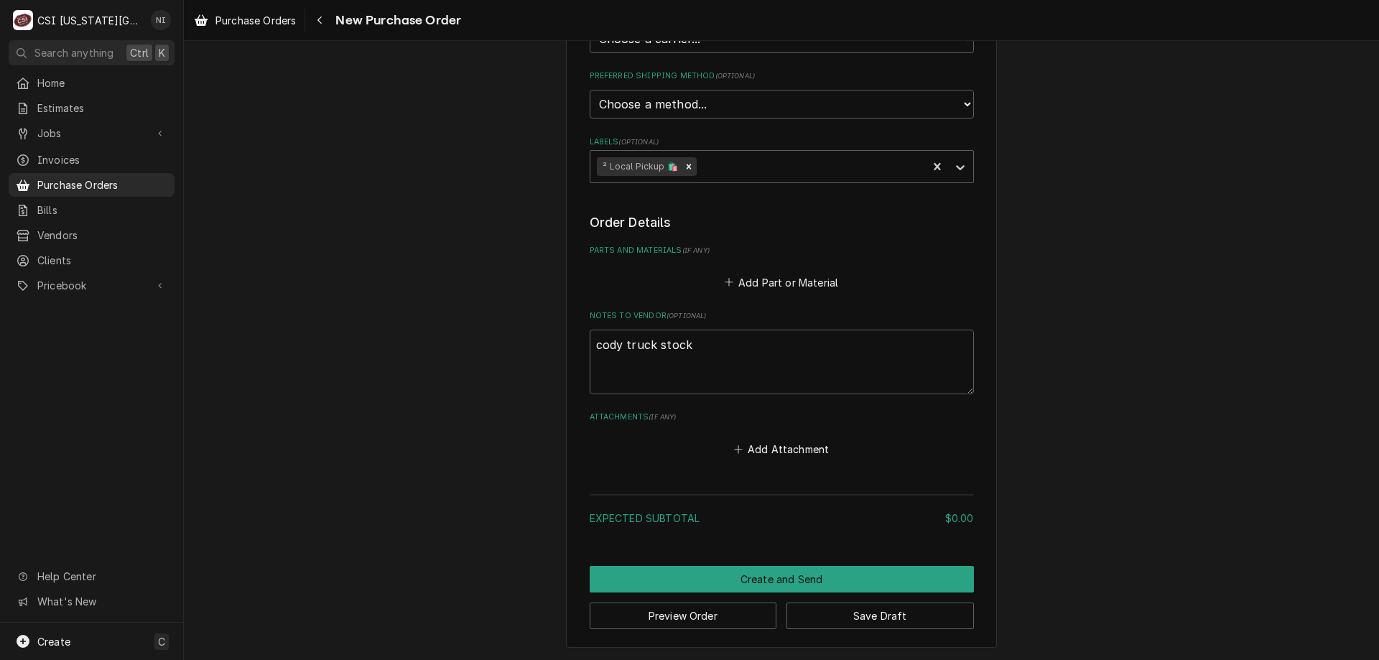
scroll to position [412, 0]
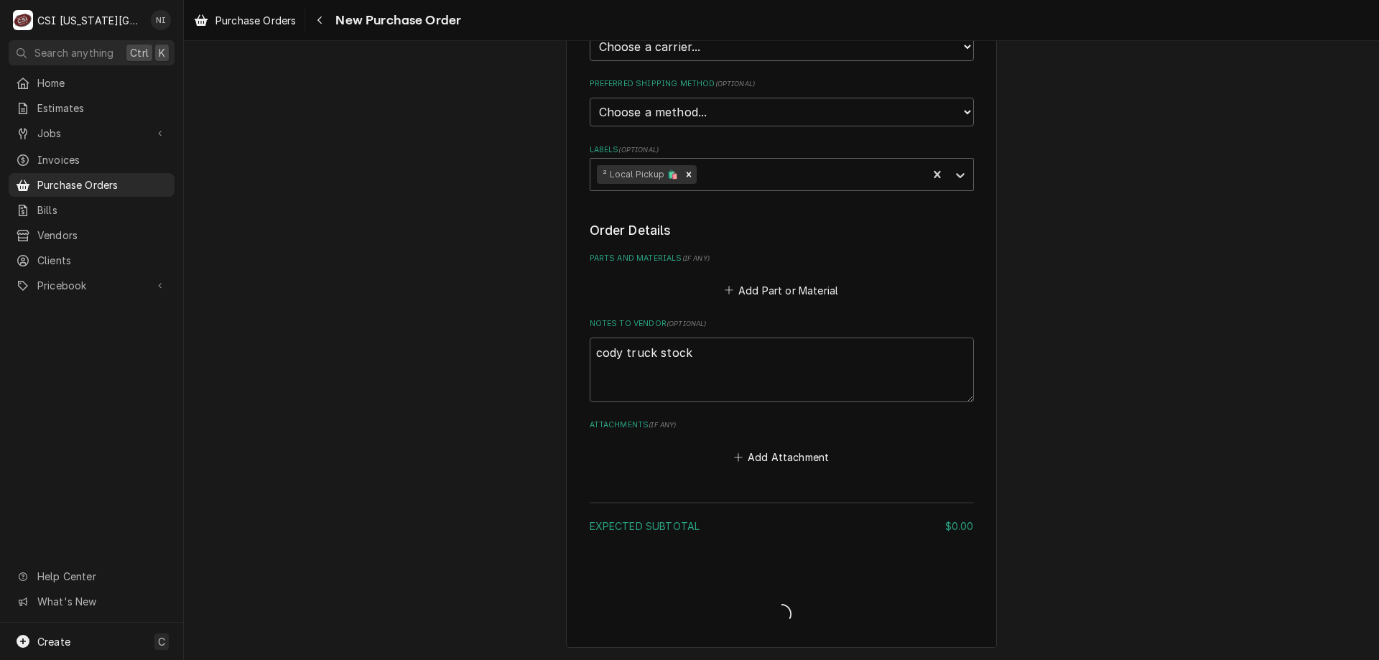
type textarea "x"
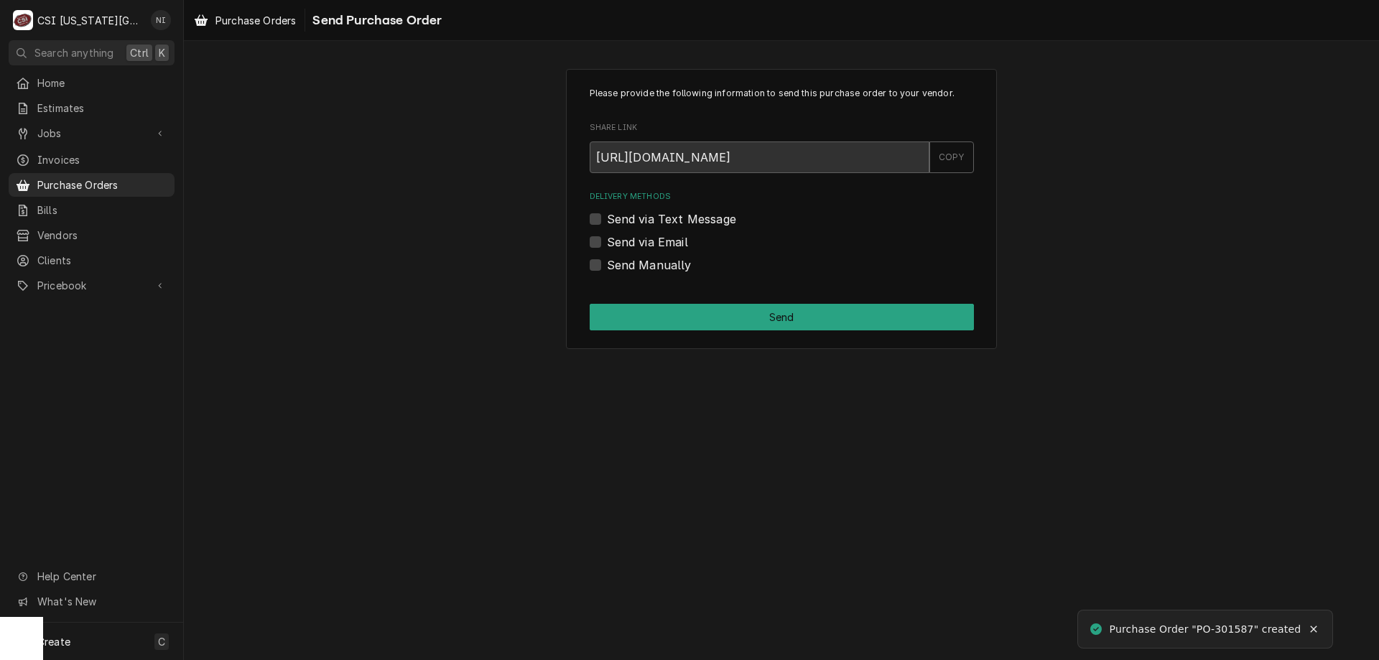
drag, startPoint x: 600, startPoint y: 264, endPoint x: 598, endPoint y: 286, distance: 21.7
click at [607, 265] on label "Send Manually" at bounding box center [649, 264] width 85 height 17
click at [607, 265] on input "Send Manually" at bounding box center [799, 272] width 384 height 32
checkbox input "true"
click at [599, 307] on button "Send" at bounding box center [782, 317] width 384 height 27
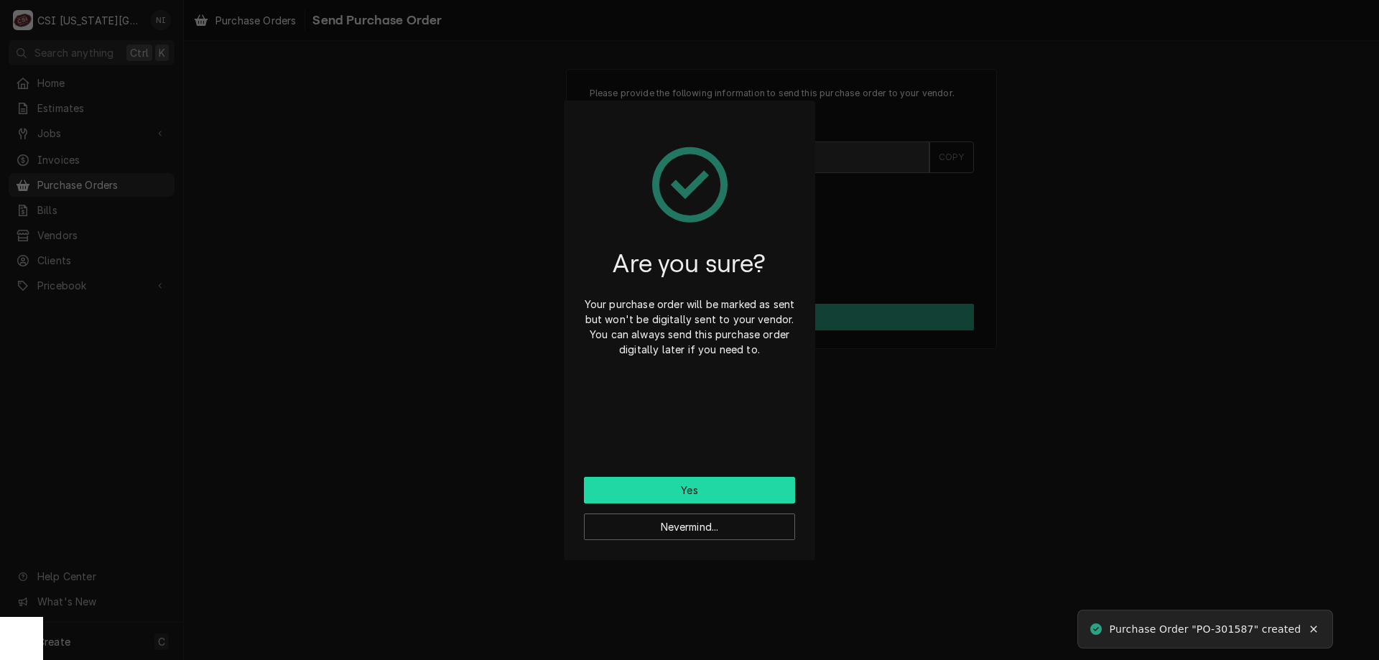
click at [641, 491] on button "Yes" at bounding box center [689, 490] width 211 height 27
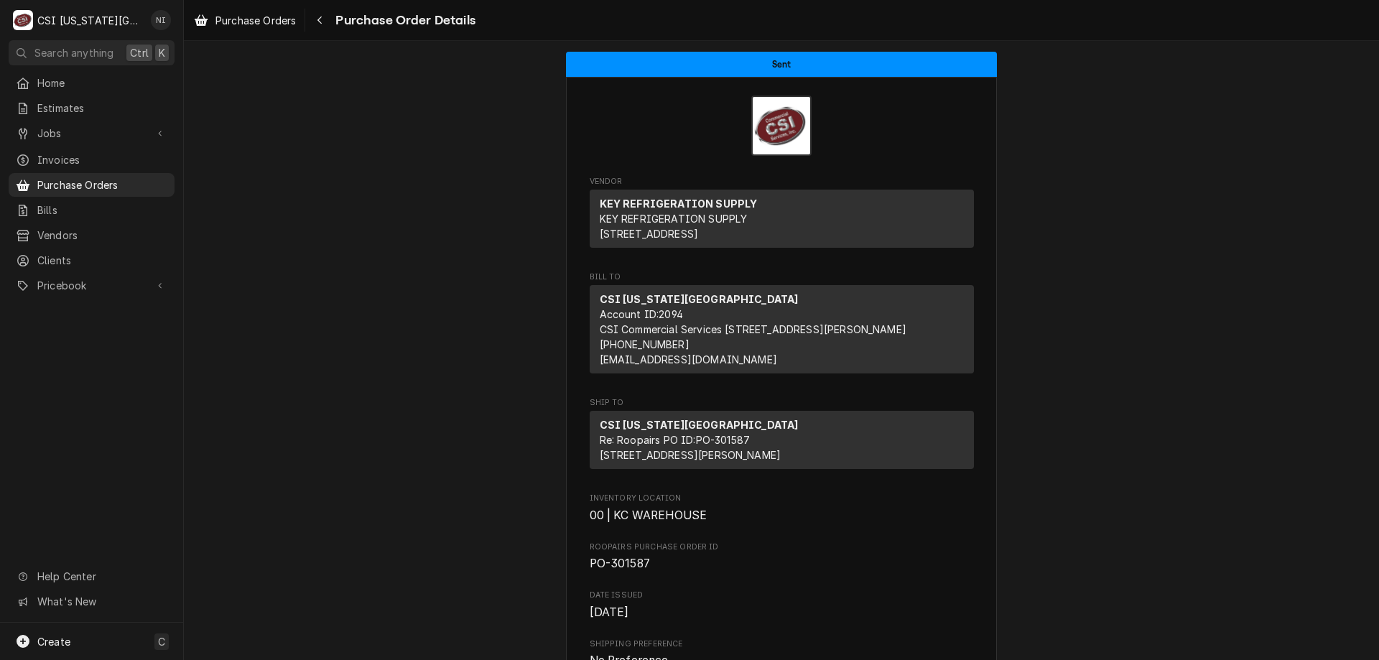
click at [131, 178] on span "Purchase Orders" at bounding box center [102, 184] width 130 height 15
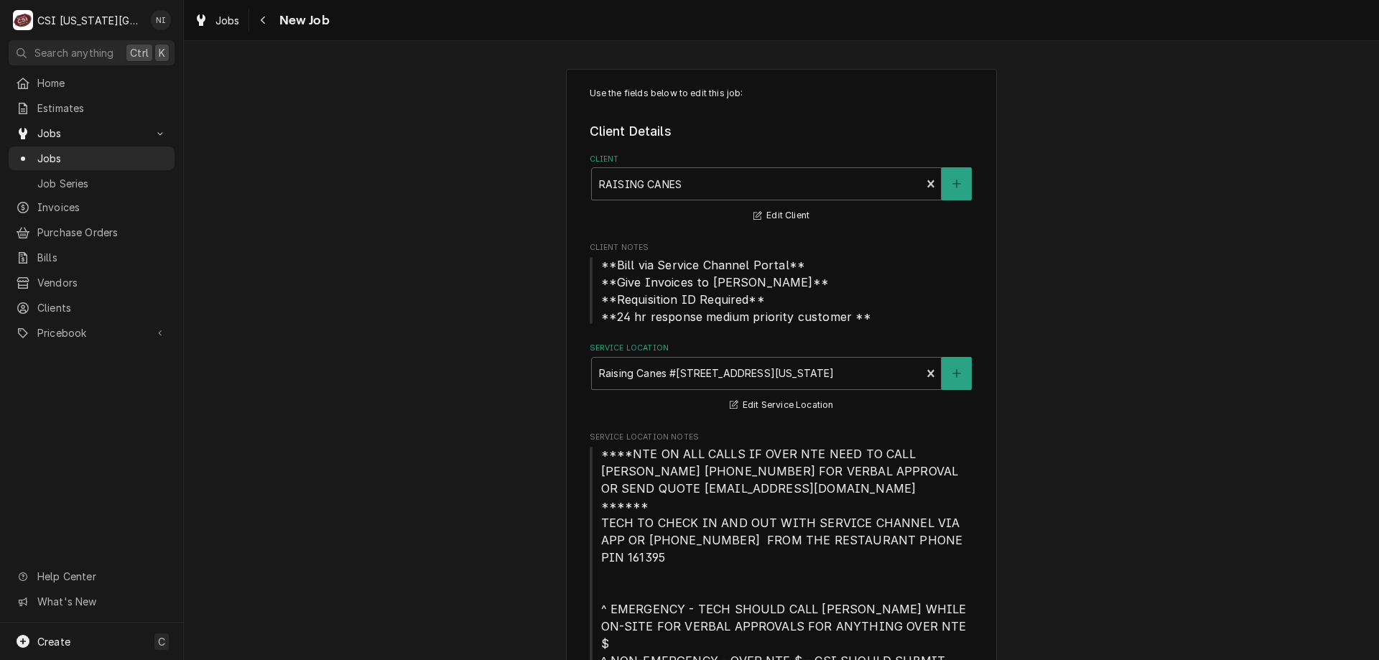
type textarea "x"
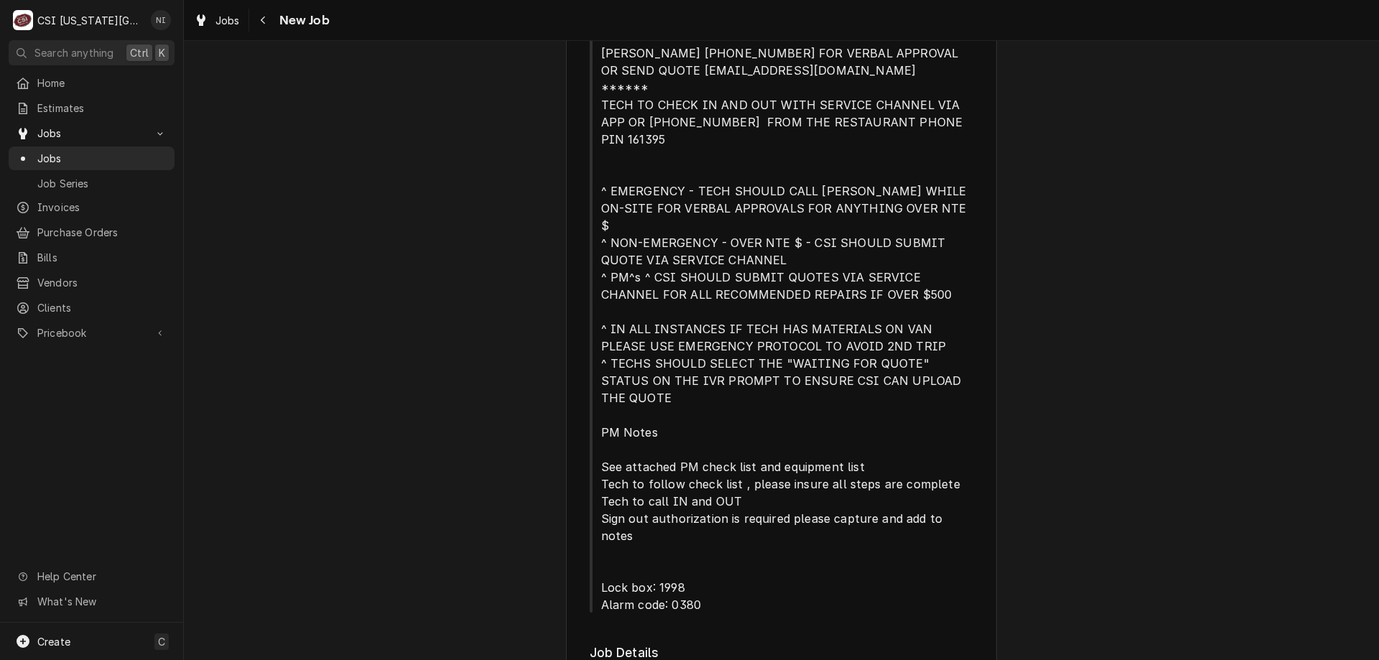
scroll to position [78, 0]
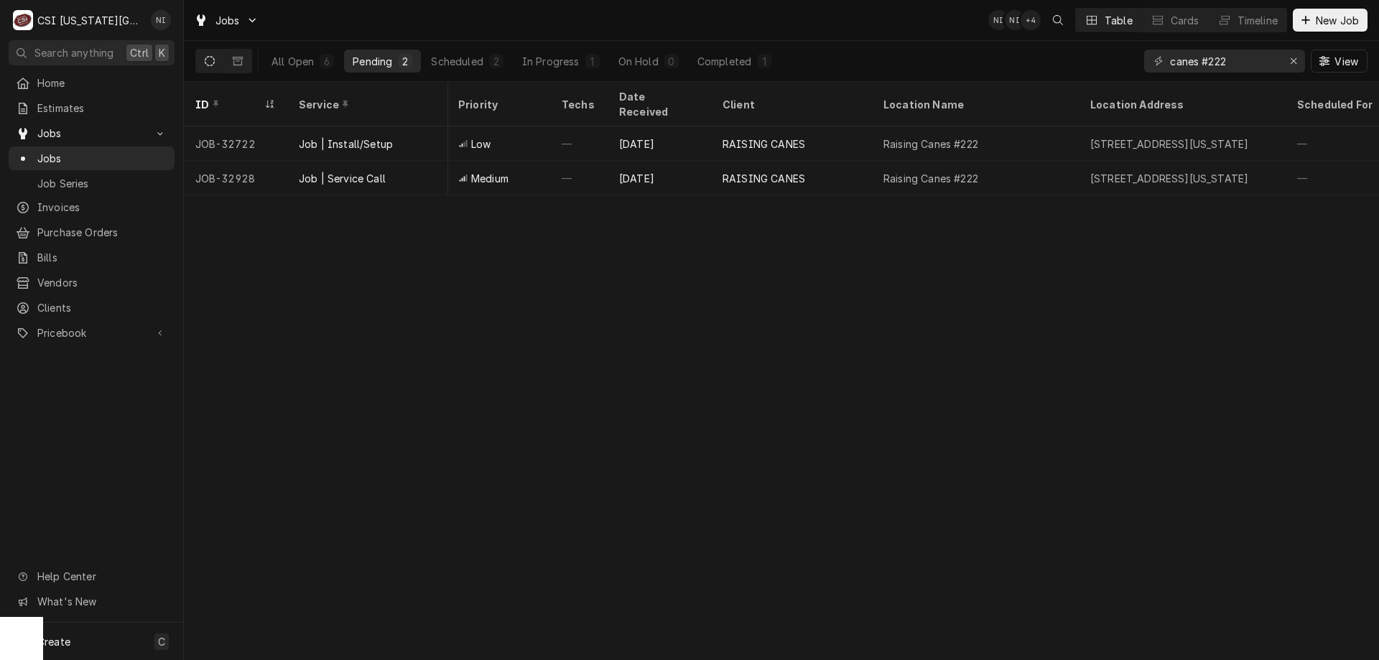
scroll to position [0, 508]
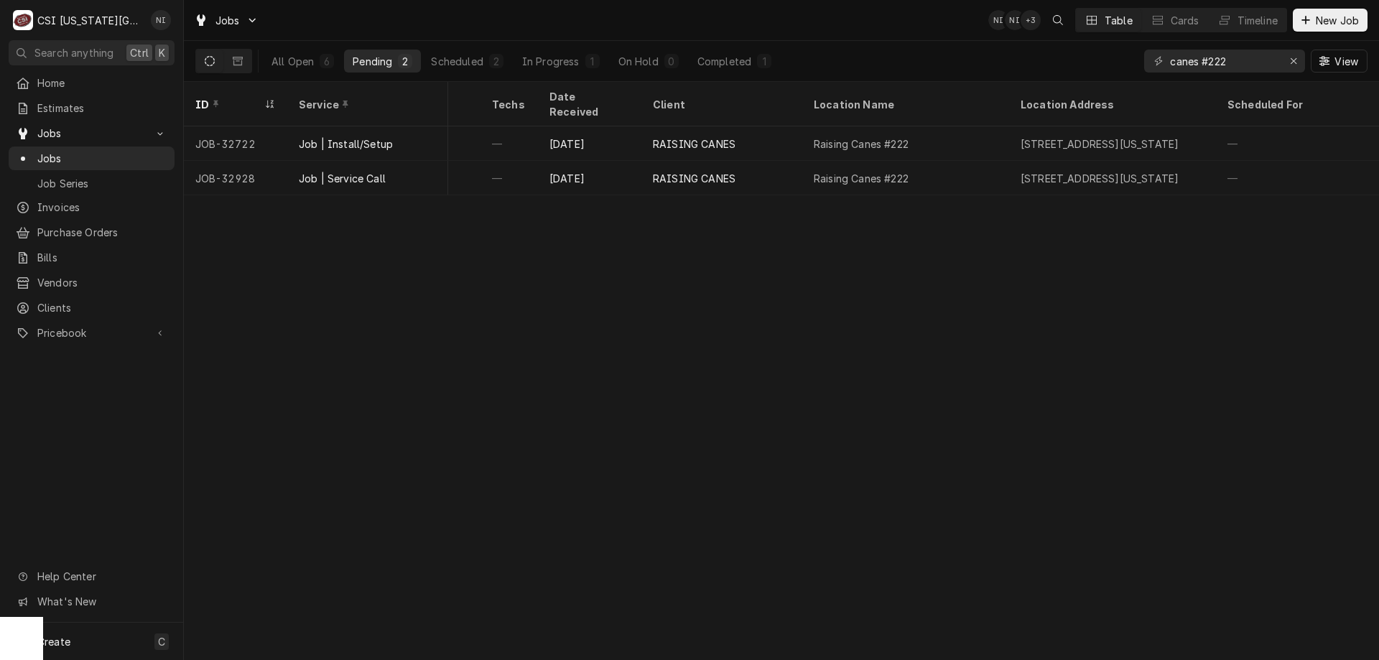
click at [297, 59] on div "All Open" at bounding box center [293, 61] width 42 height 15
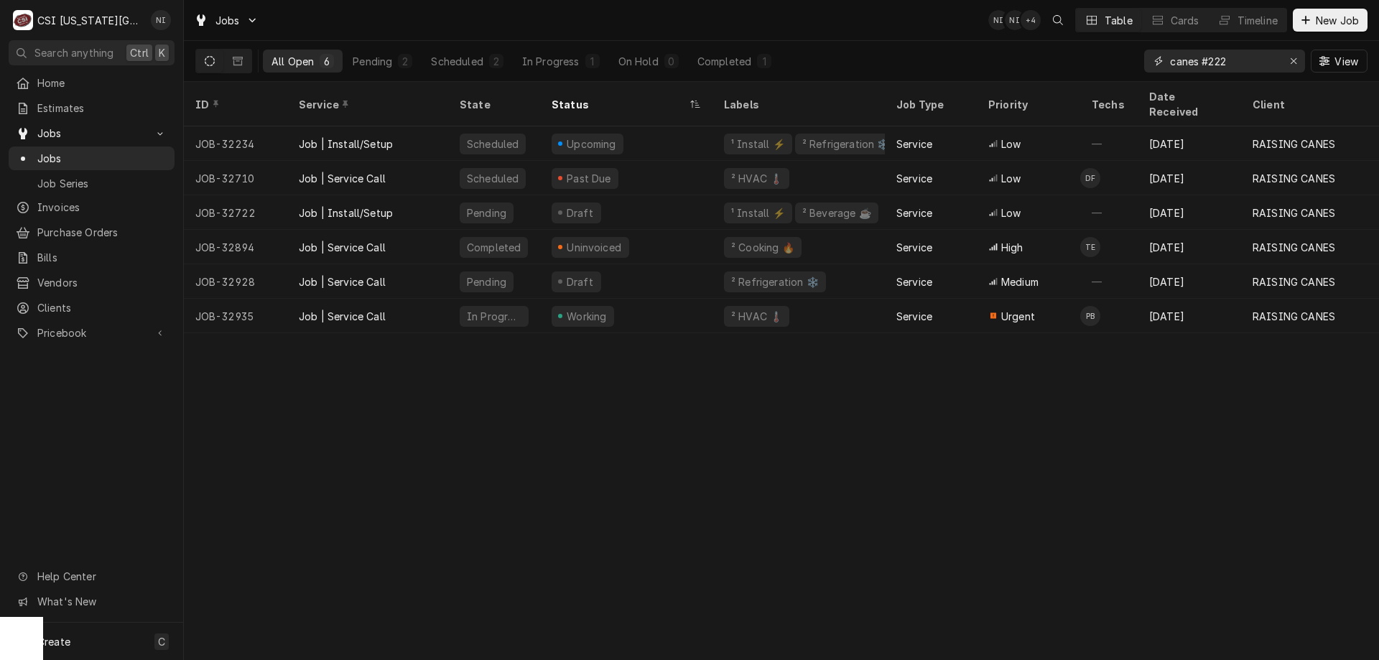
click at [1295, 60] on icon "Erase input" at bounding box center [1294, 61] width 8 height 10
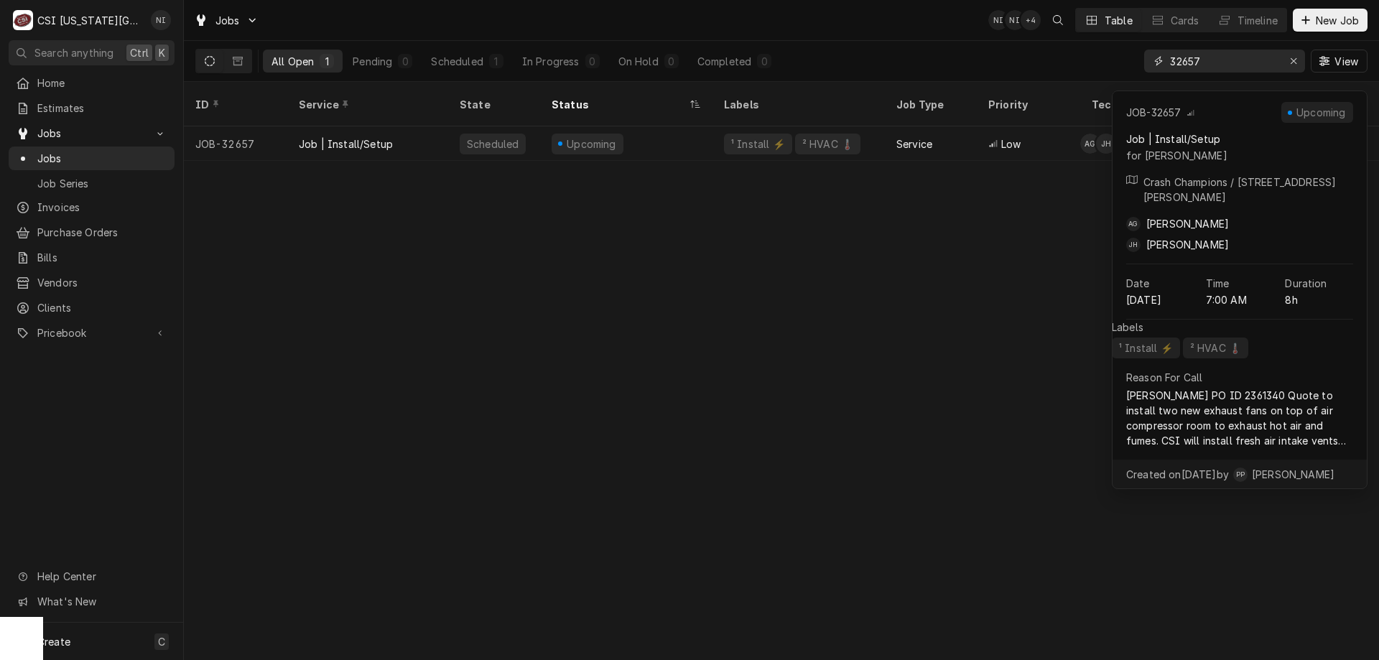
type input "32657"
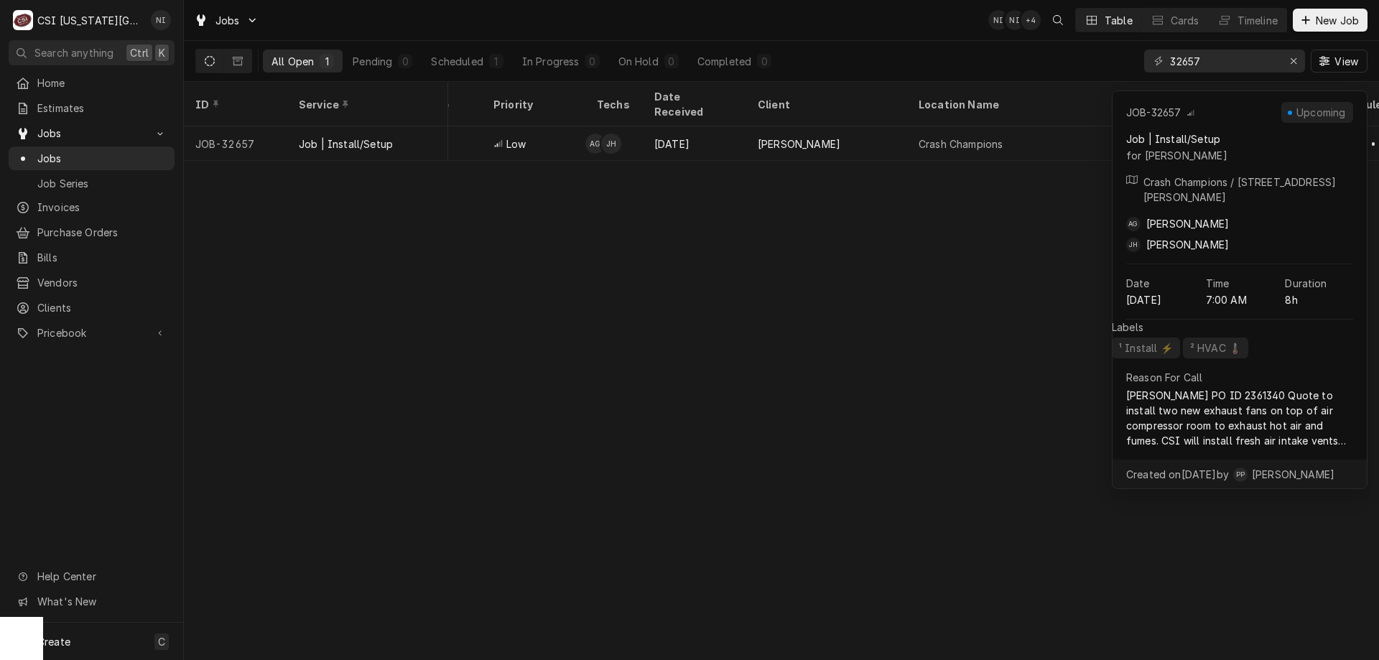
scroll to position [0, 546]
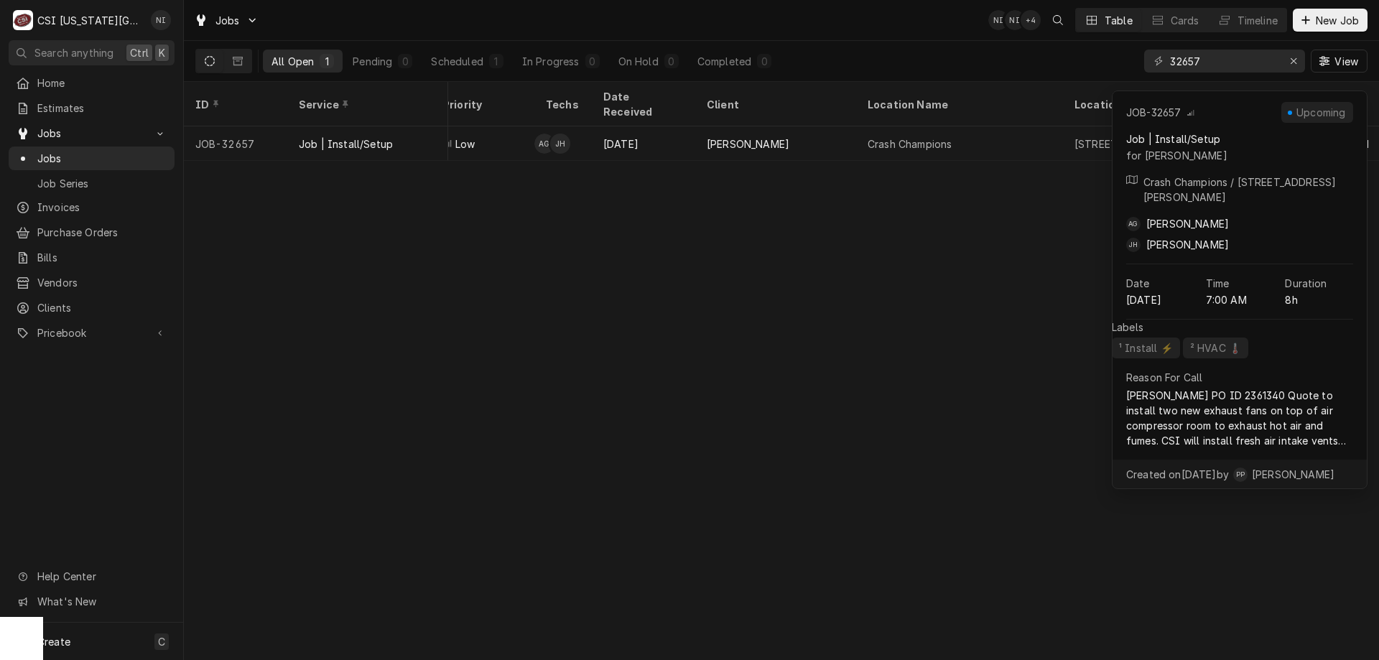
click at [912, 259] on div "ID Service State Status Labels Job Type Priority Techs Date Received Client Loc…" at bounding box center [781, 371] width 1195 height 578
click at [795, 130] on div "LANE VALENTE" at bounding box center [775, 143] width 161 height 34
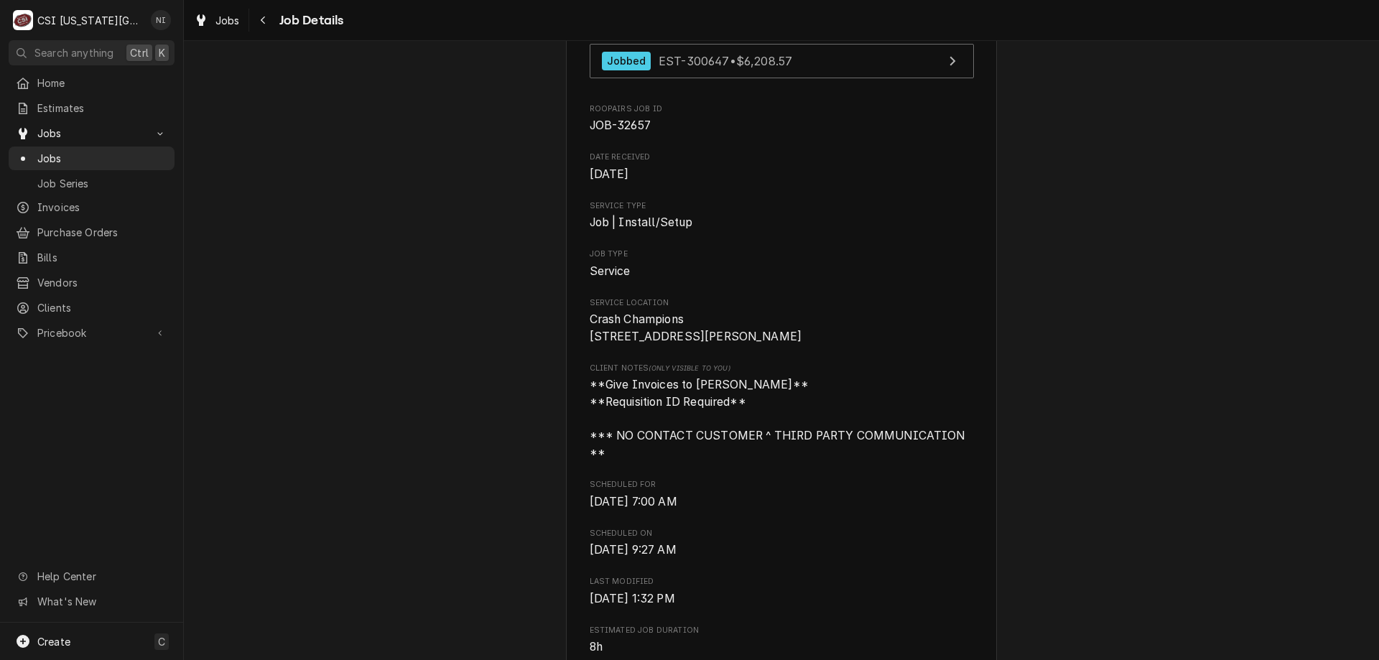
scroll to position [1503, 0]
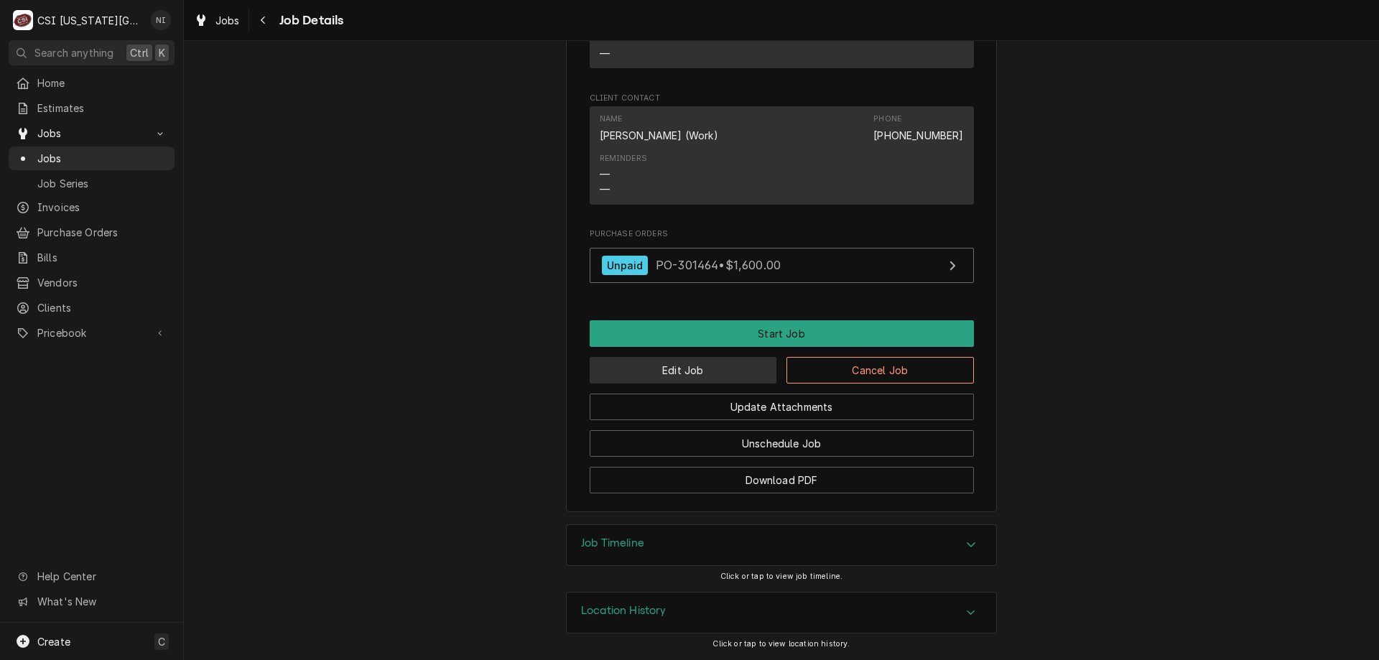
click at [690, 371] on button "Edit Job" at bounding box center [683, 370] width 187 height 27
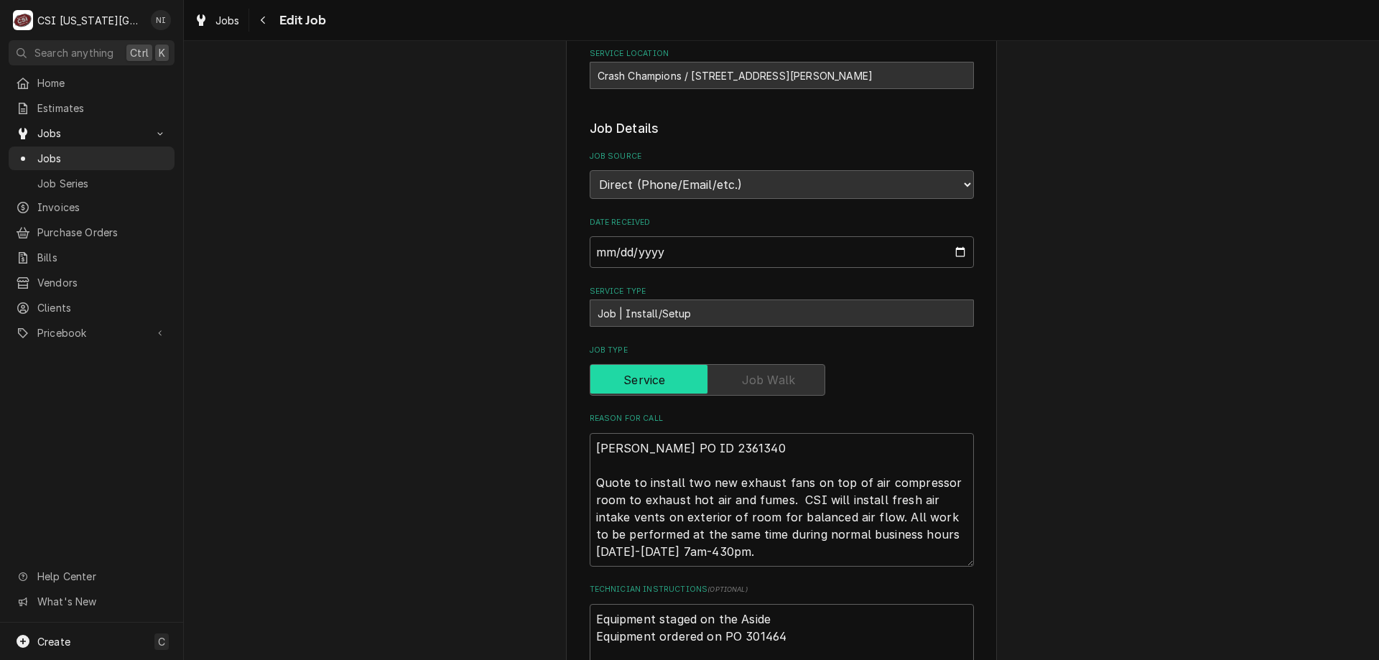
scroll to position [503, 0]
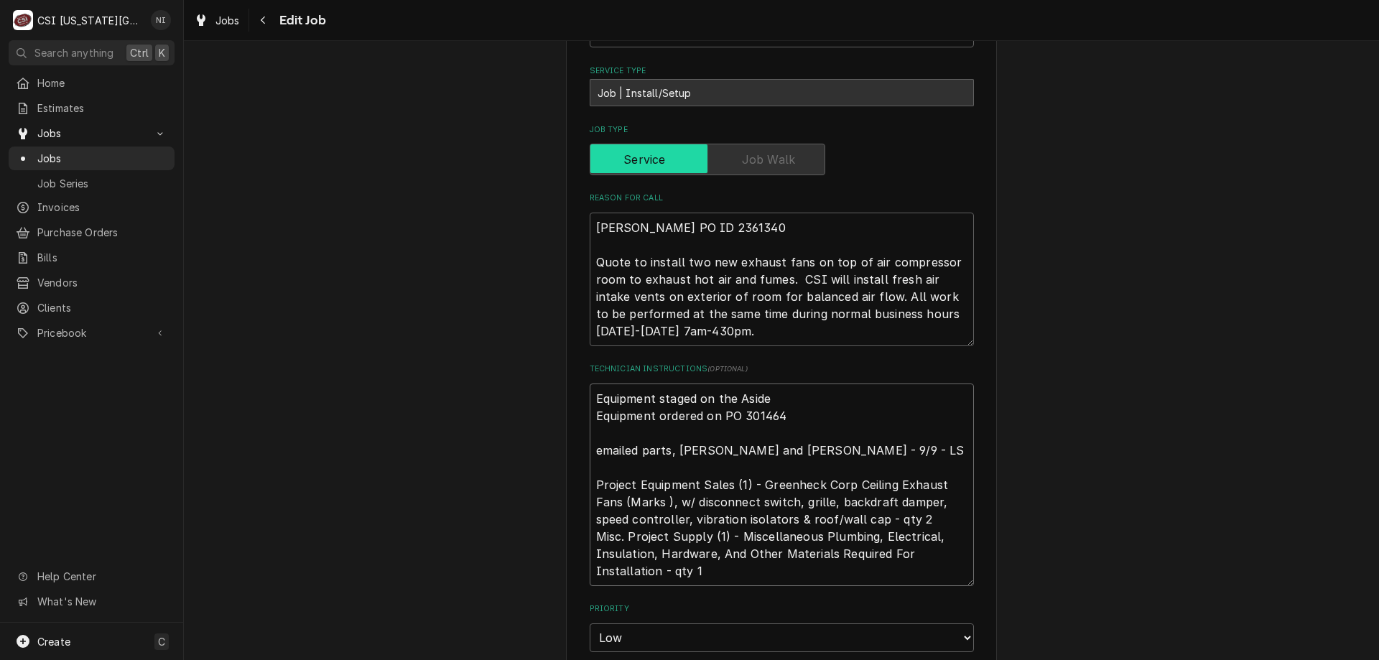
drag, startPoint x: 764, startPoint y: 397, endPoint x: 655, endPoint y: 404, distance: 109.4
click at [655, 404] on textarea "Equipment staged on the Aside Equipment ordered on PO 301464 emailed parts, lin…" at bounding box center [782, 485] width 384 height 203
type textarea "x"
type textarea "Equipment o Equipment ordered on PO 301464 emailed parts, lindy, phil and zach …"
type textarea "x"
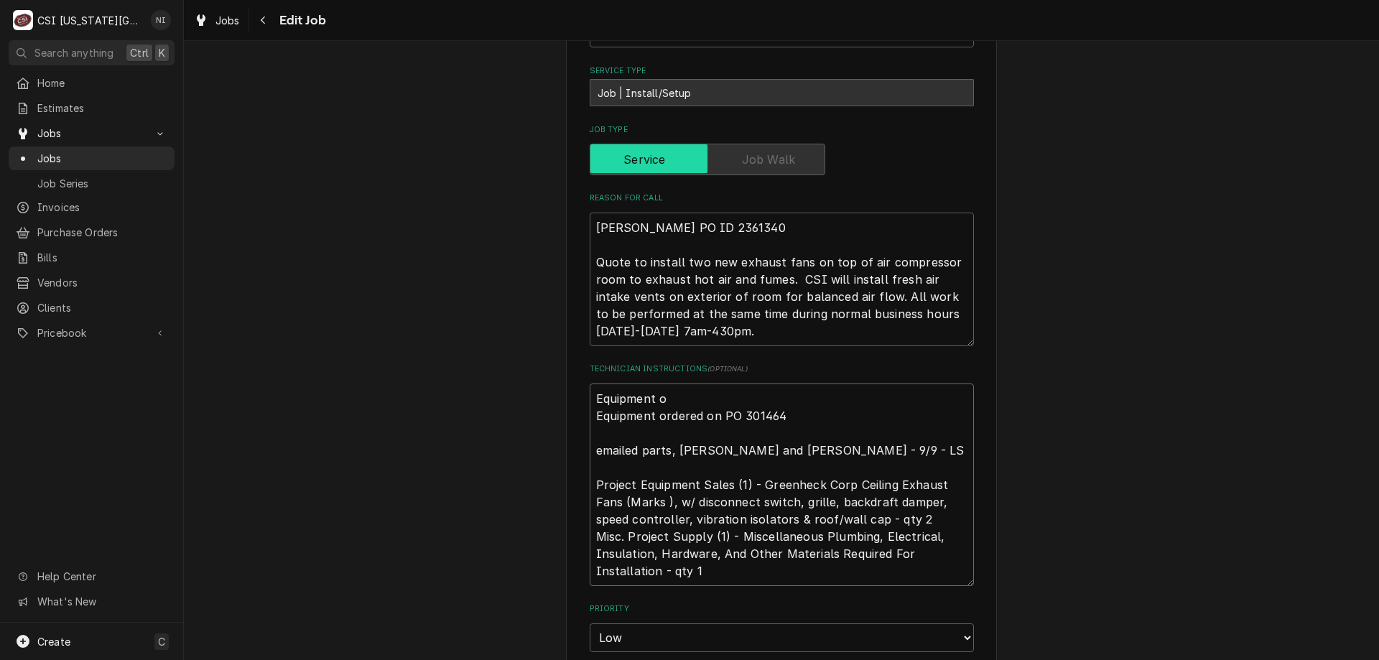
type textarea "Equipment on Equipment ordered on PO 301464 emailed parts, lindy, phil and zach…"
type textarea "x"
type textarea "Equipment on Equipment ordered on PO 301464 emailed parts, lindy, phil and zach…"
type textarea "x"
type textarea "Equipment on te Equipment ordered on PO 301464 emailed parts, lindy, phil and z…"
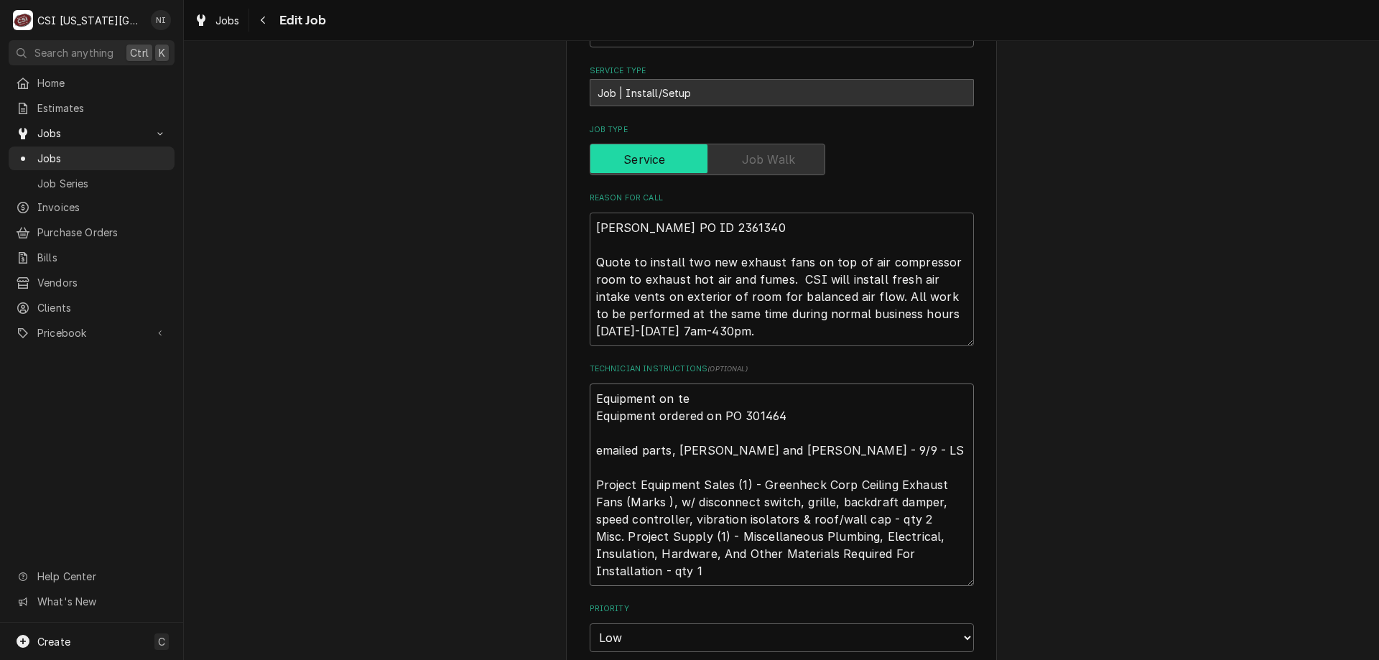
type textarea "x"
type textarea "Equipment on teh Equipment ordered on PO 301464 emailed parts, lindy, phil and …"
type textarea "x"
type textarea "Equipment on teh Equipment ordered on PO 301464 emailed parts, lindy, phil and …"
type textarea "x"
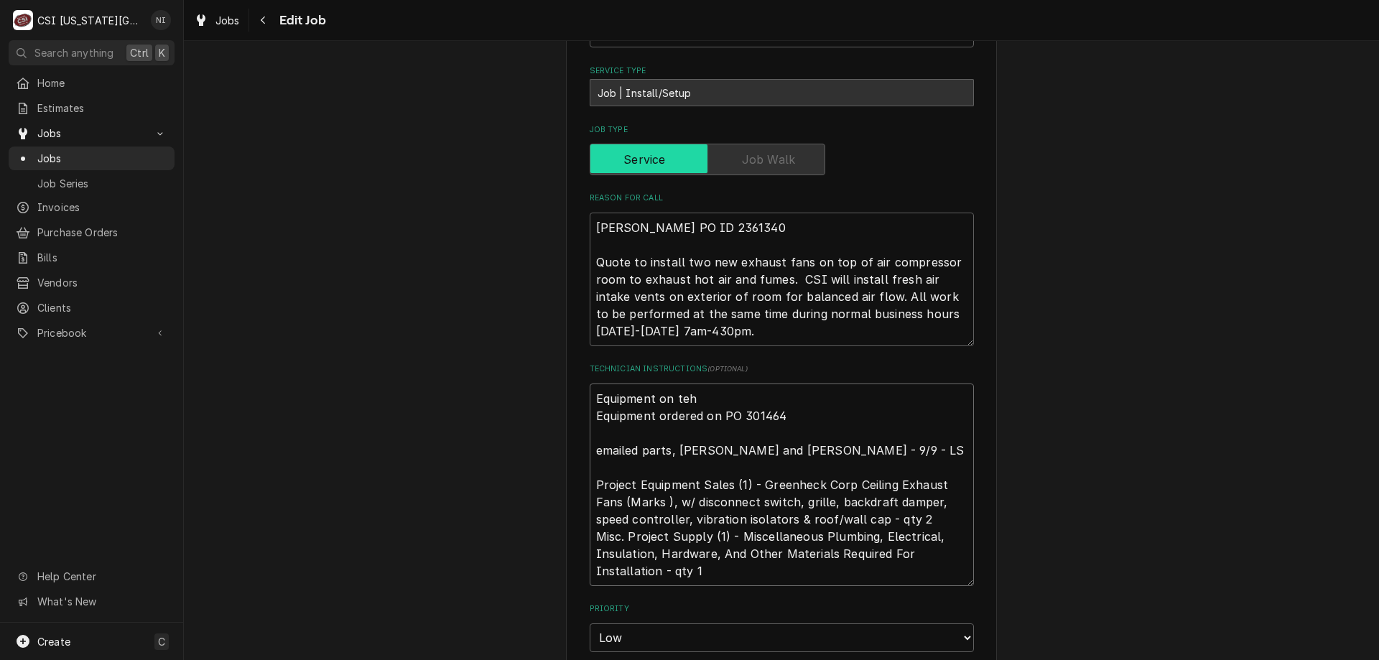
type textarea "Equipment on teh Equipment ordered on PO 301464 emailed parts, lindy, phil and …"
type textarea "x"
type textarea "Equipment on te Equipment ordered on PO 301464 emailed parts, lindy, phil and z…"
type textarea "x"
type textarea "Equipment on t Equipment ordered on PO 301464 emailed parts, lindy, phil and za…"
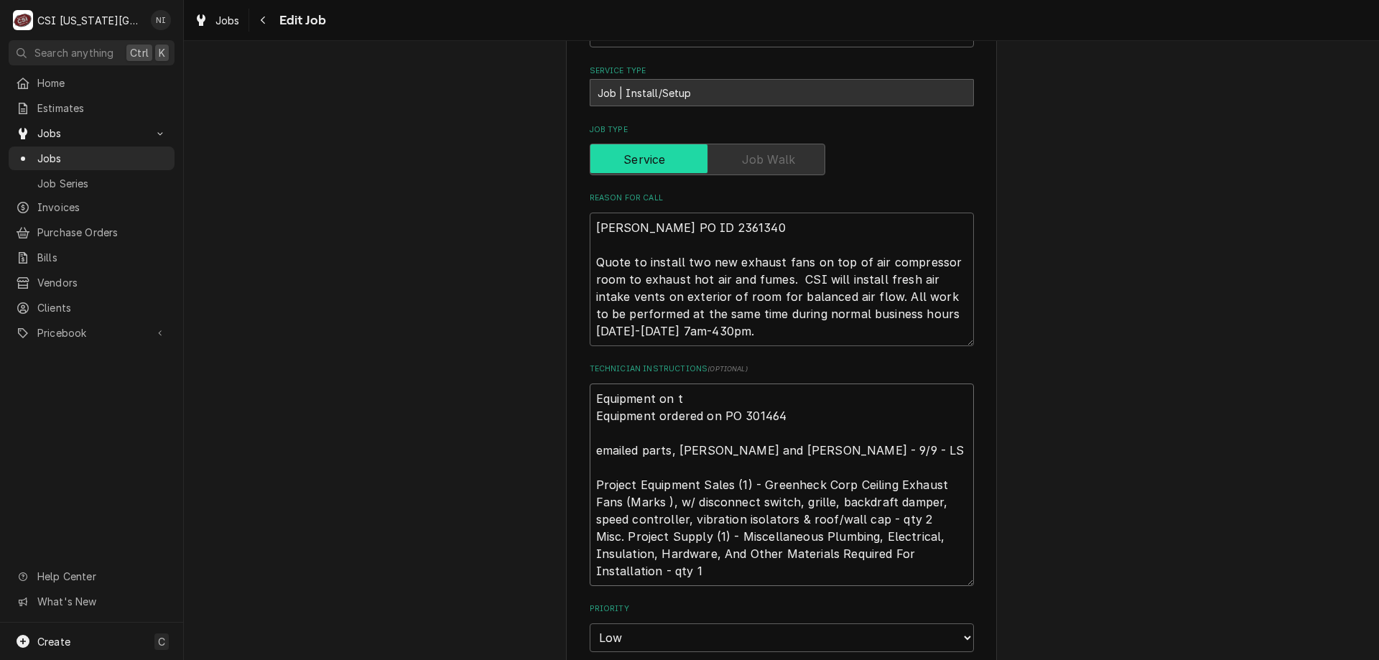
type textarea "x"
type textarea "Equipment on th Equipment ordered on PO 301464 emailed parts, lindy, phil and z…"
type textarea "x"
type textarea "Equipment on the Equipment ordered on PO 301464 emailed parts, lindy, phil and …"
type textarea "x"
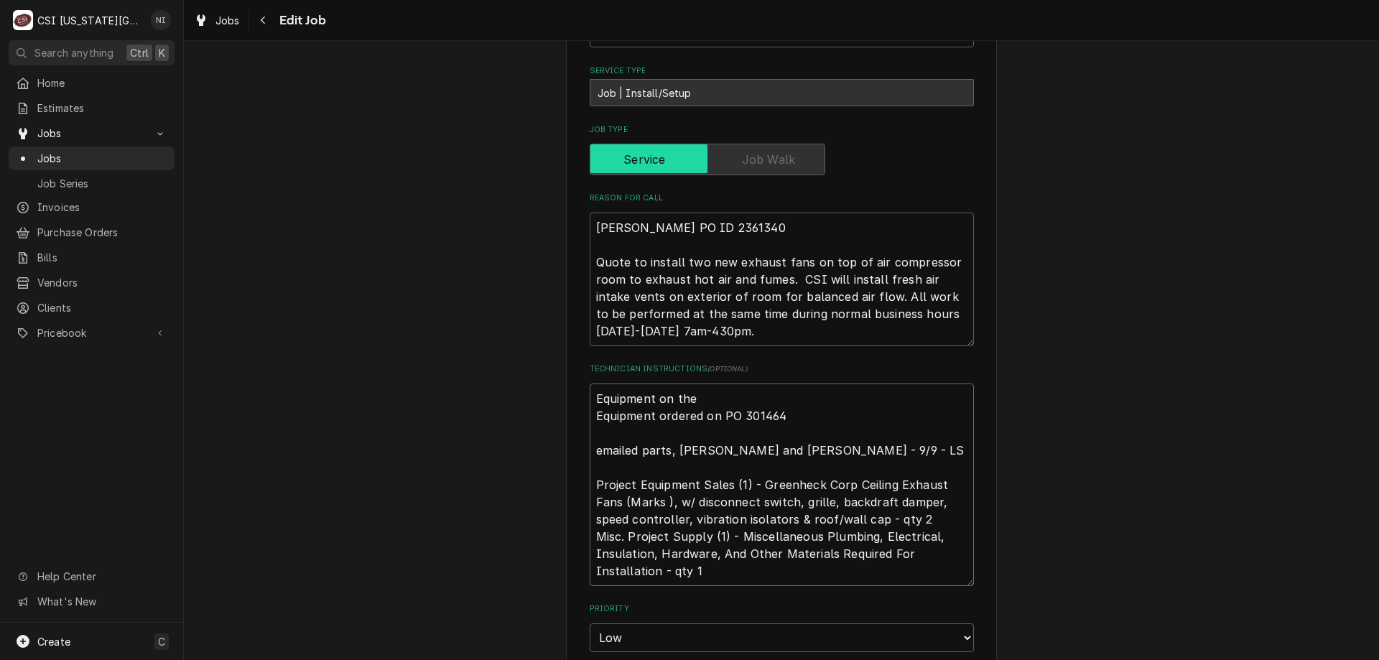
type textarea "Equipment on the u Equipment ordered on PO 301464 emailed parts, lindy, phil an…"
type textarea "x"
type textarea "Equipment on the un Equipment ordered on PO 301464 emailed parts, lindy, phil a…"
type textarea "x"
type textarea "Equipment on the una Equipment ordered on PO 301464 emailed parts, lindy, phil …"
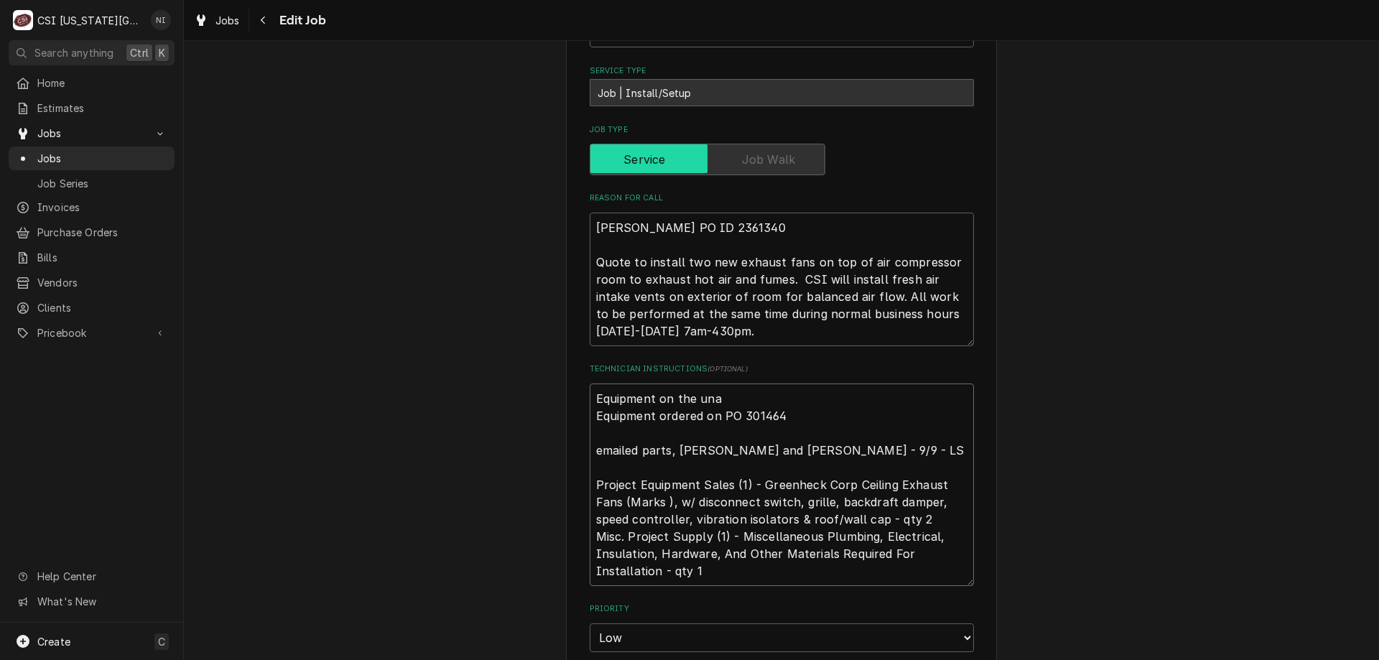
type textarea "x"
type textarea "Equipment on the unas Equipment ordered on PO 301464 emailed parts, lindy, phil…"
type textarea "x"
type textarea "Equipment on the unass Equipment ordered on PO 301464 emailed parts, lindy, phi…"
type textarea "x"
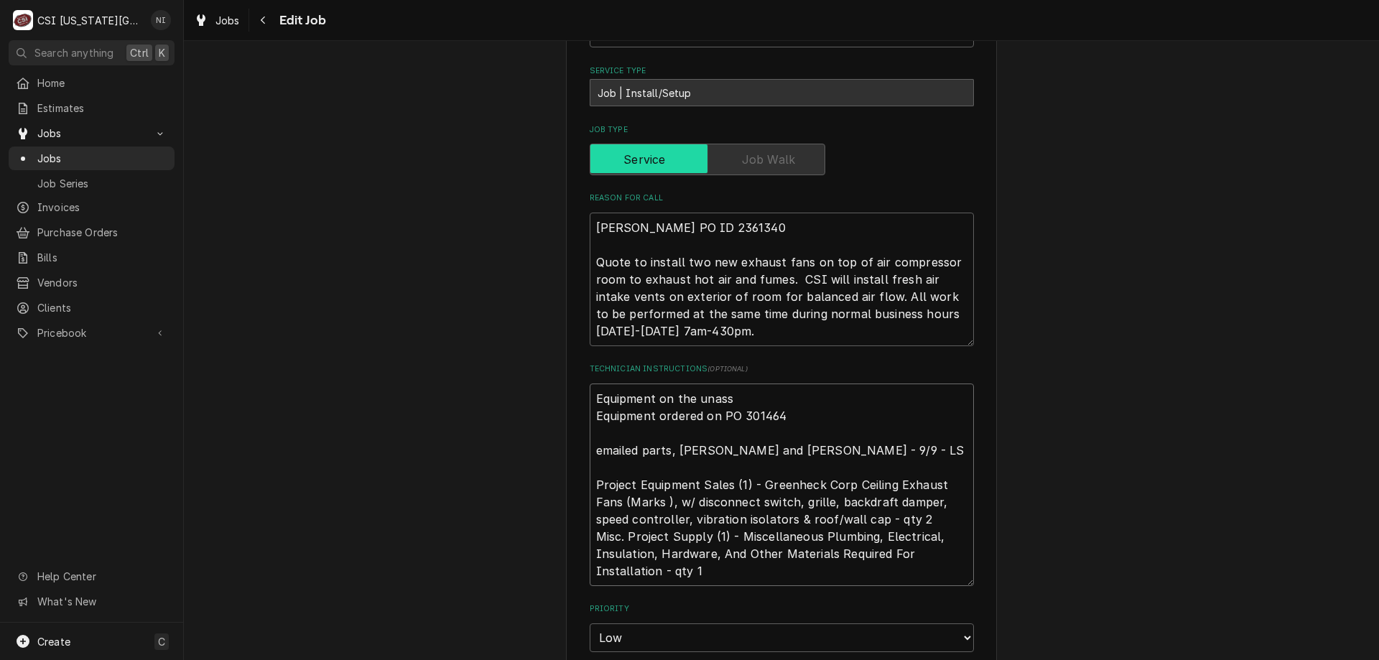
type textarea "Equipment on the unassi Equipment ordered on PO 301464 emailed parts, lindy, ph…"
type textarea "x"
type textarea "Equipment on the unassig Equipment ordered on PO 301464 emailed parts, lindy, p…"
type textarea "x"
type textarea "Equipment on the unassign Equipment ordered on PO 301464 emailed parts, lindy, …"
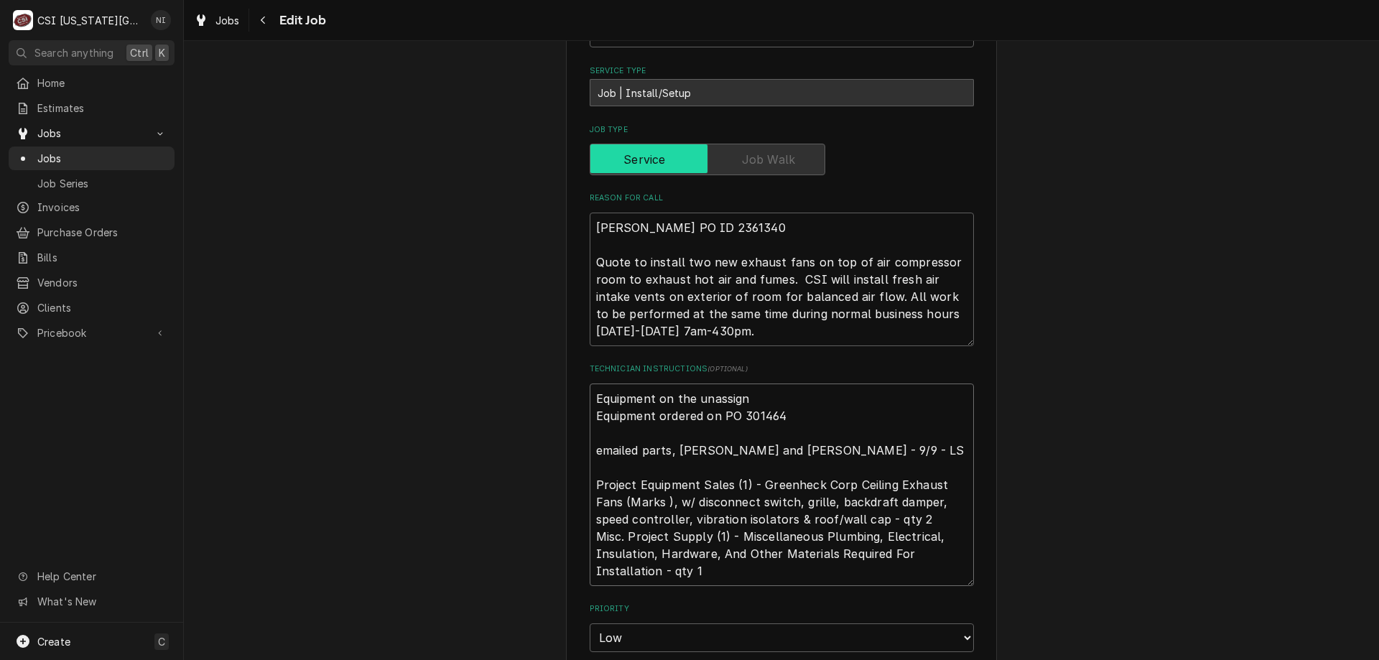
type textarea "x"
type textarea "Equipment on the unassigne Equipment ordered on PO 301464 emailed parts, lindy,…"
type textarea "x"
type textarea "Equipment on the unassigned Equipment ordered on PO 301464 emailed parts, lindy…"
type textarea "x"
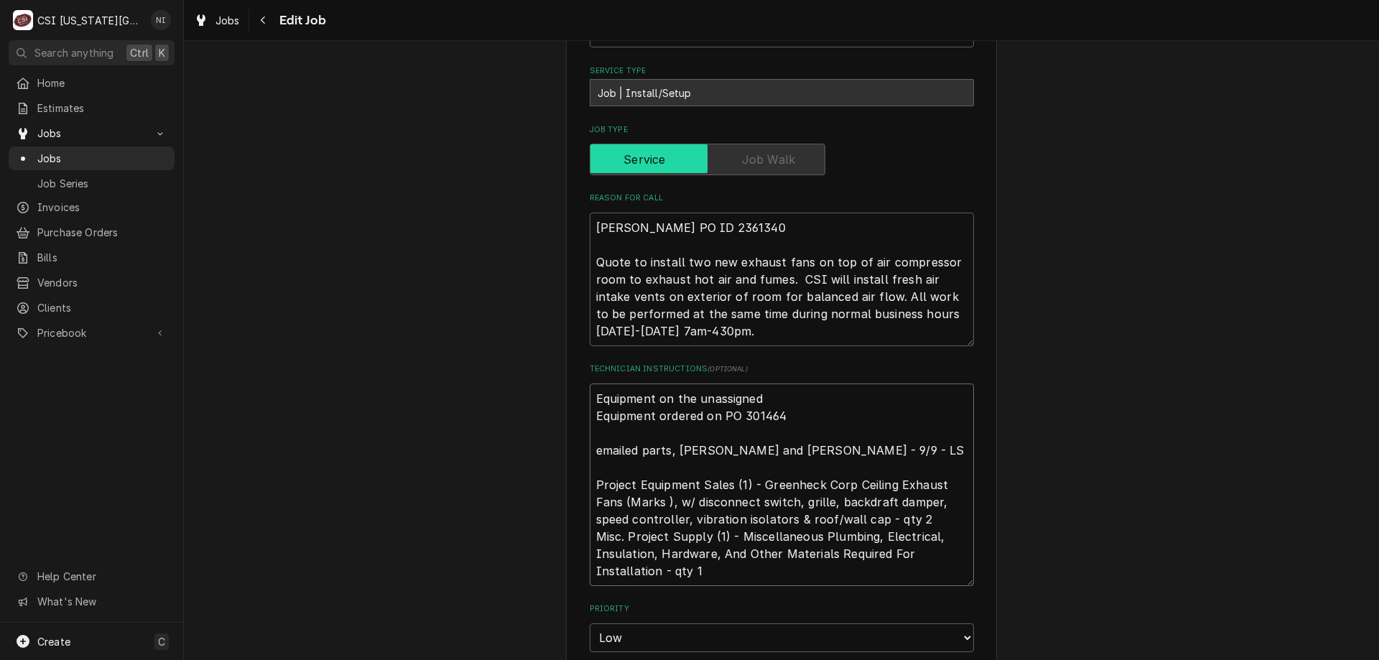
type textarea "Equipment on the unassigned s Equipment ordered on PO 301464 emailed parts, lin…"
type textarea "x"
type textarea "Equipment on the unassigned sh Equipment ordered on PO 301464 emailed parts, li…"
type textarea "x"
type textarea "Equipment on the unassigned she Equipment ordered on PO 301464 emailed parts, l…"
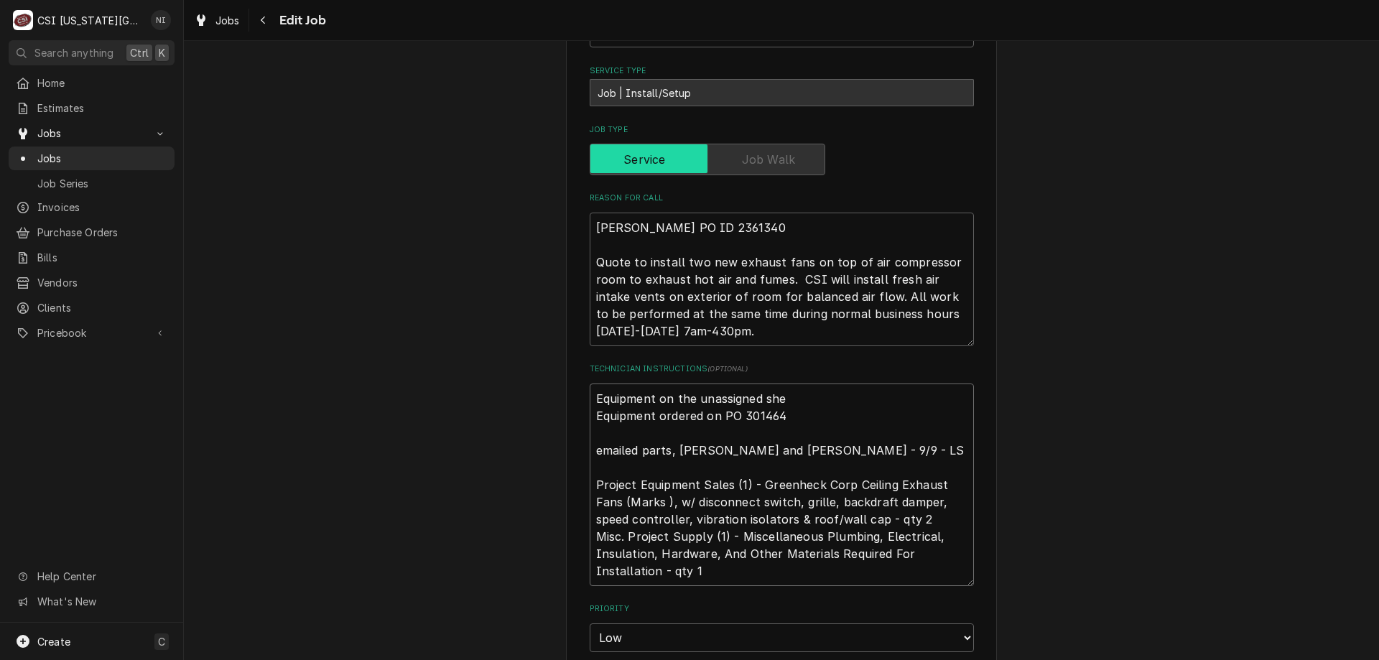
type textarea "x"
type textarea "Equipment on the unassigned shel Equipment ordered on PO 301464 emailed parts, …"
type textarea "x"
type textarea "Equipment on the unassigned shelf Equipment ordered on PO 301464 emailed parts,…"
type textarea "x"
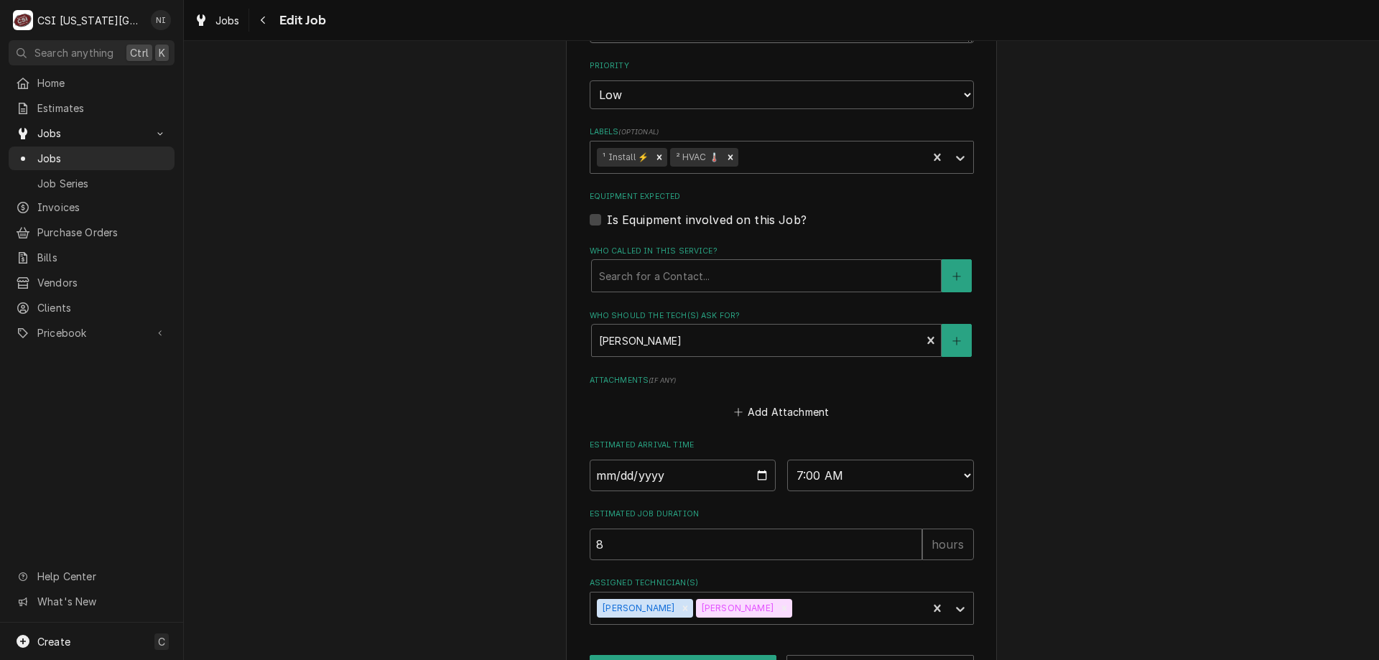
scroll to position [1098, 0]
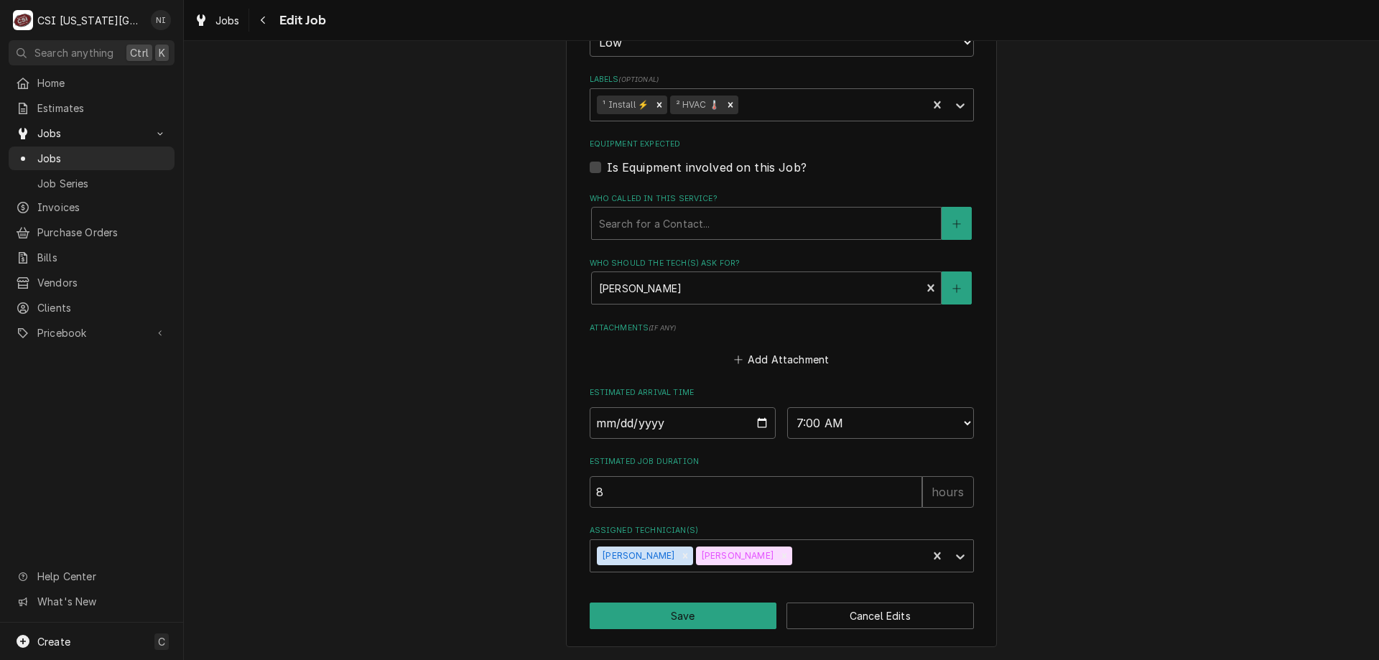
type textarea "Equipment on the unassigned shelf Equipment ordered on PO 301464 emailed parts,…"
click at [751, 616] on button "Save" at bounding box center [683, 616] width 187 height 27
type textarea "x"
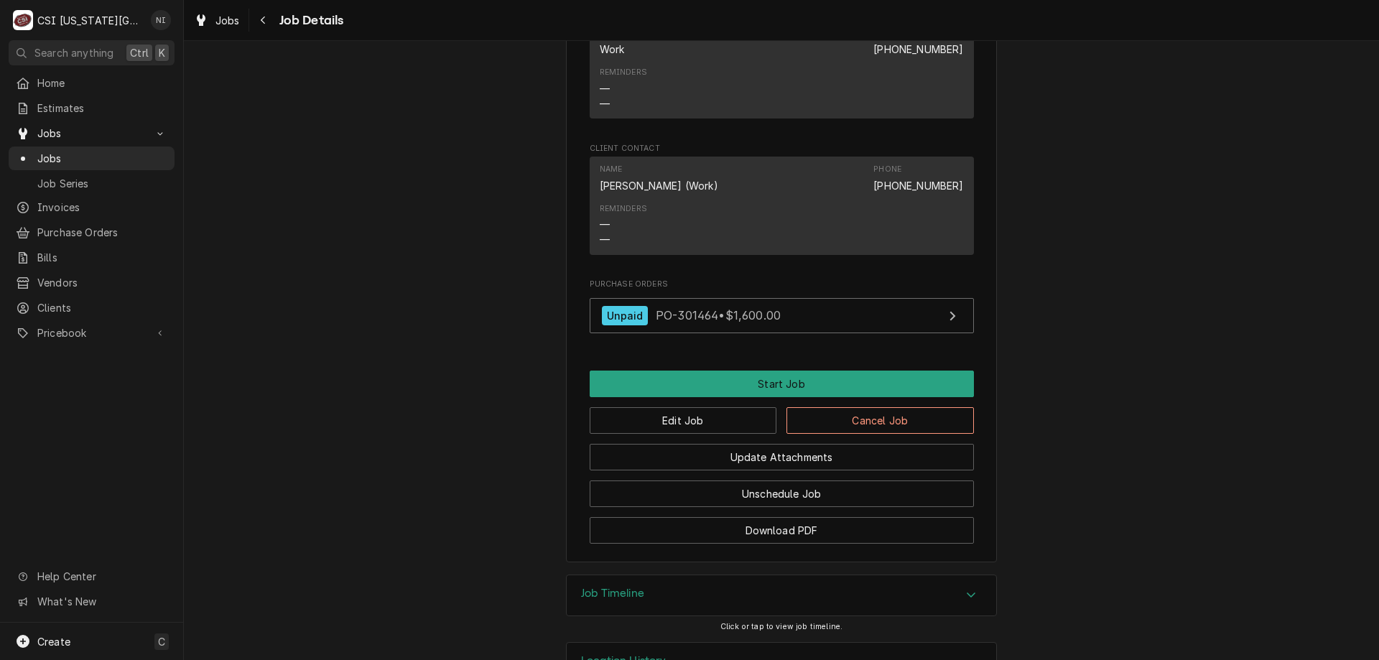
scroll to position [1503, 0]
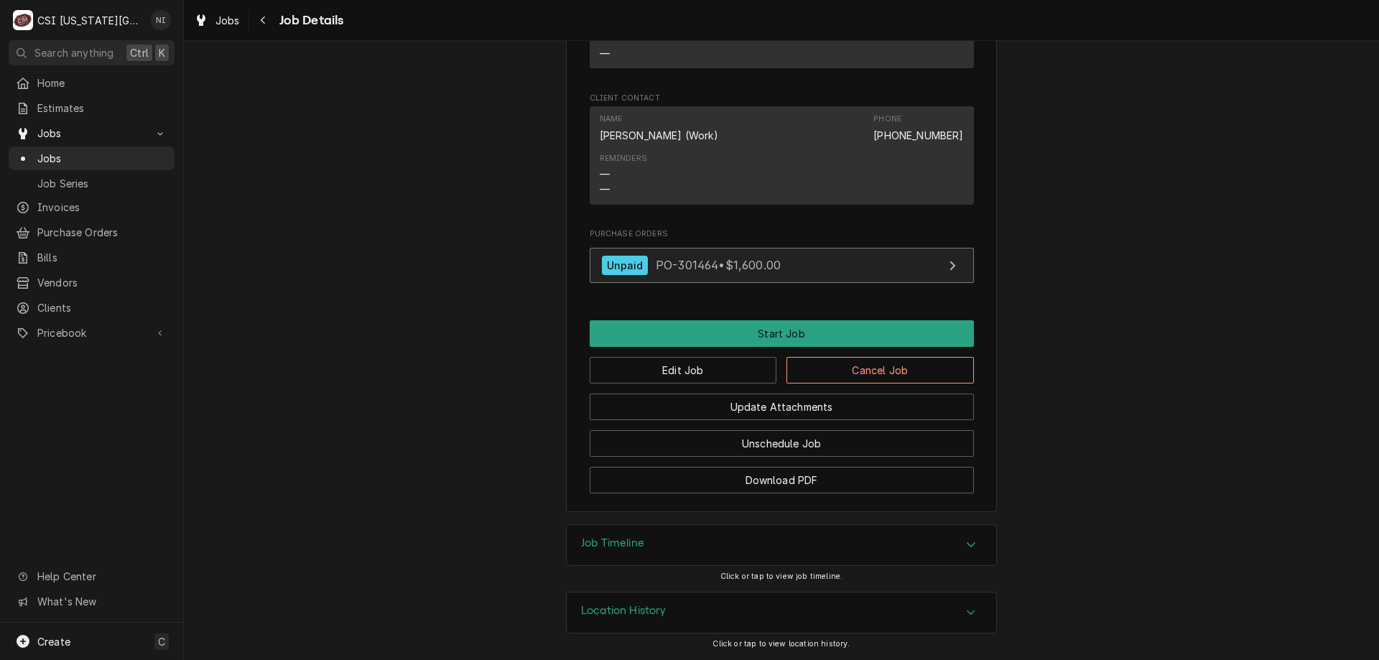
click at [828, 279] on link "Unpaid PO-301464 • $1,600.00" at bounding box center [782, 265] width 384 height 35
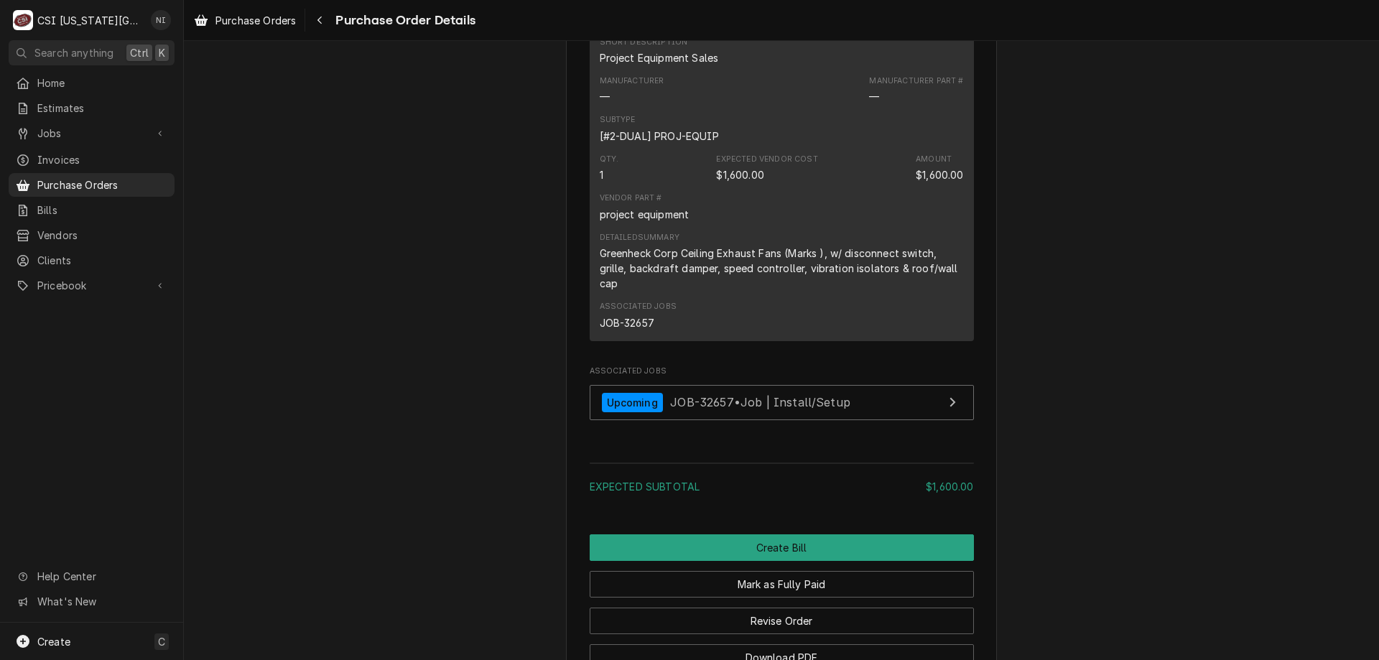
scroll to position [1078, 0]
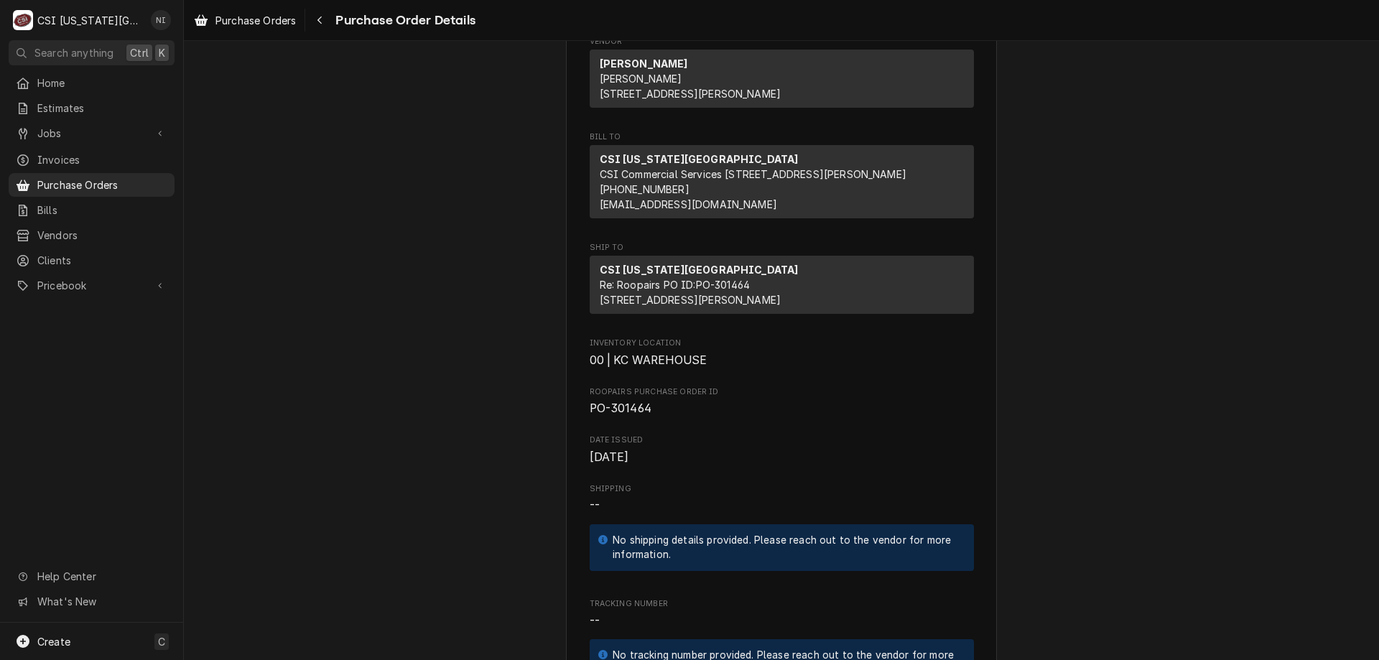
scroll to position [129, 0]
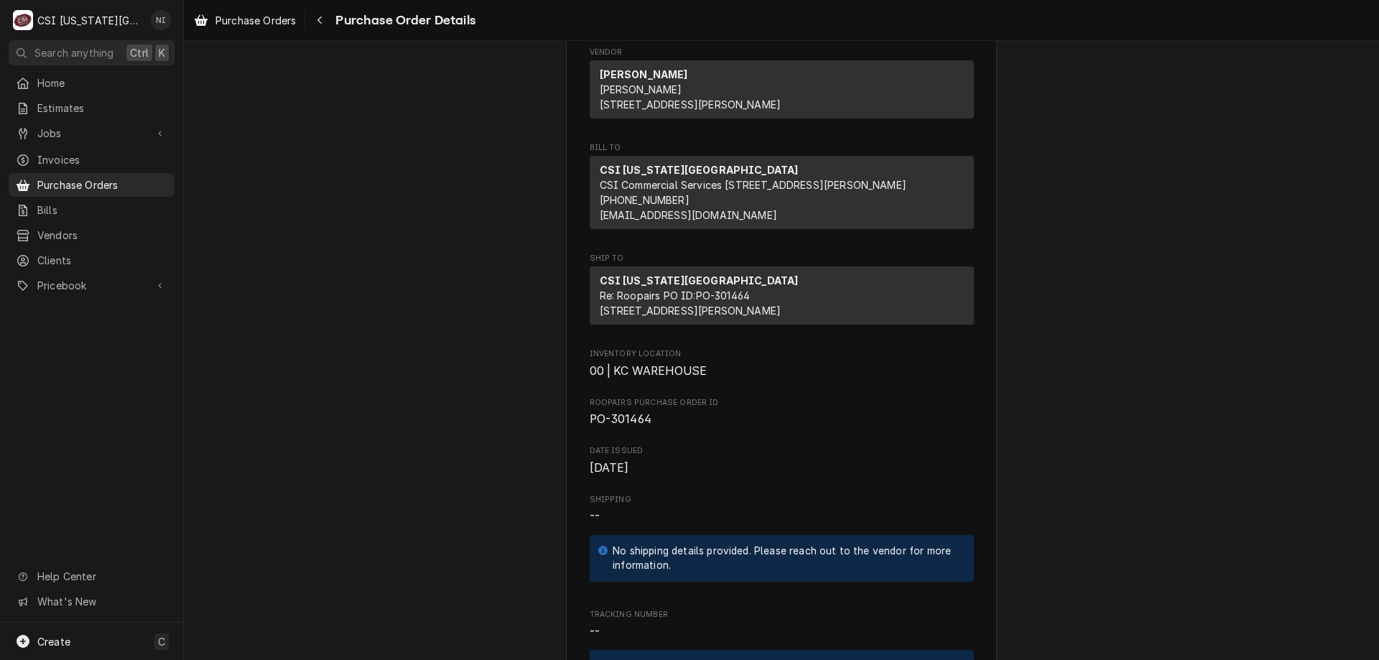
click at [635, 426] on span "PO-301464" at bounding box center [621, 419] width 62 height 14
copy span "301464"
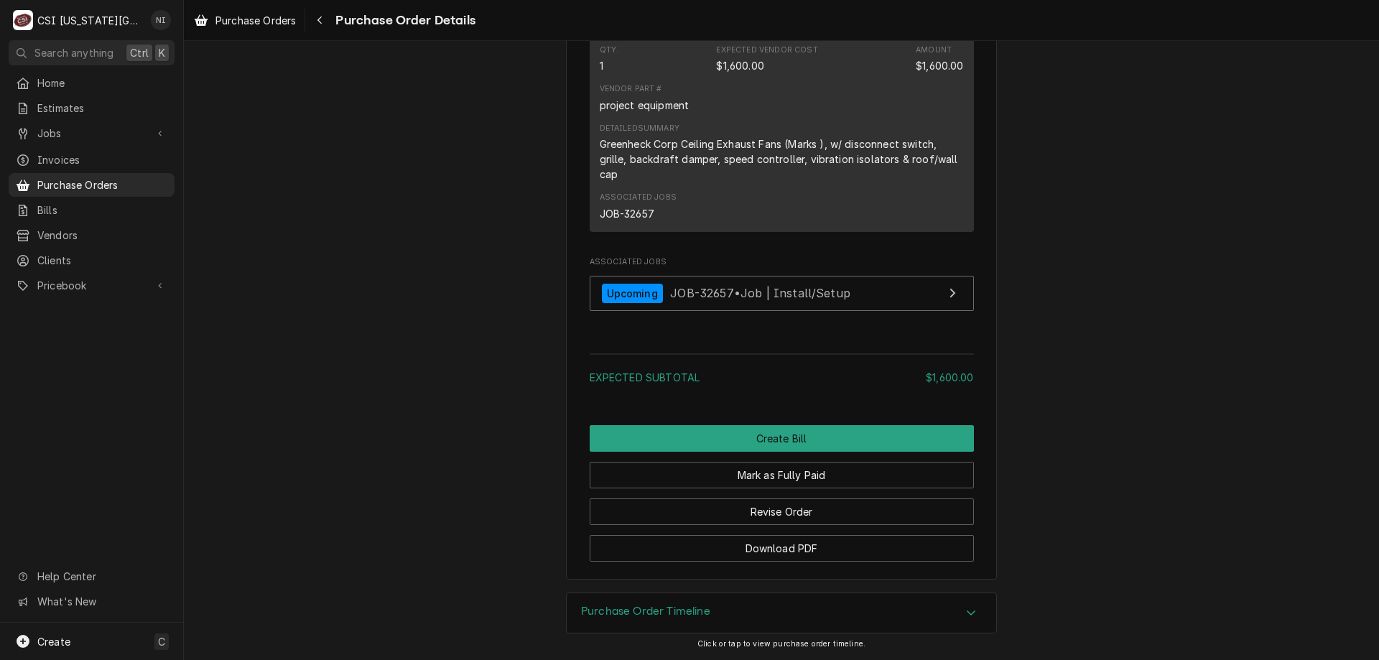
scroll to position [1143, 0]
click at [124, 182] on span "Purchase Orders" at bounding box center [102, 184] width 130 height 15
